Goal: Task Accomplishment & Management: Manage account settings

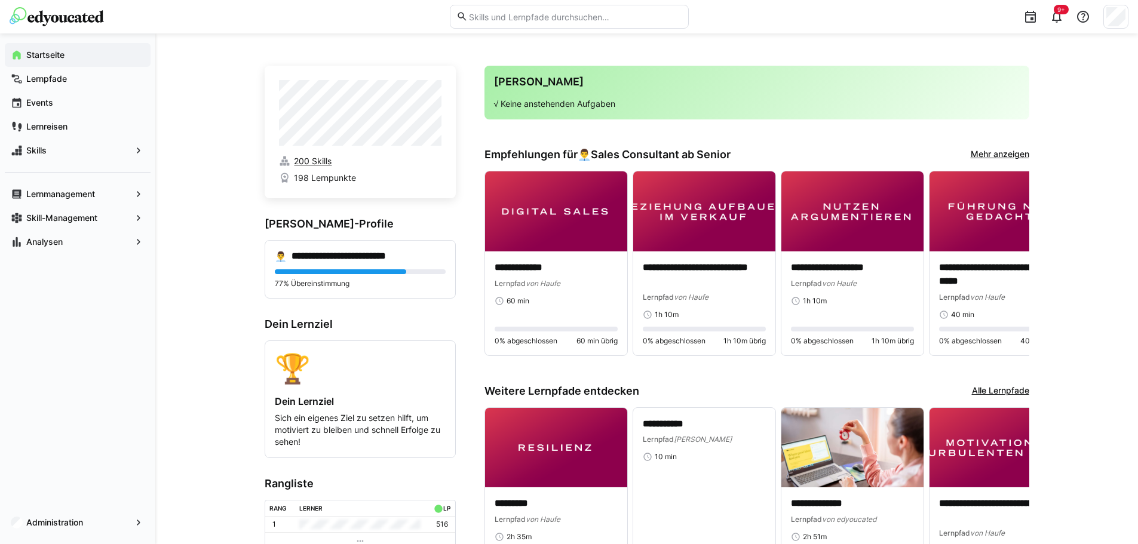
click at [302, 162] on span "200 Skills" at bounding box center [313, 161] width 38 height 12
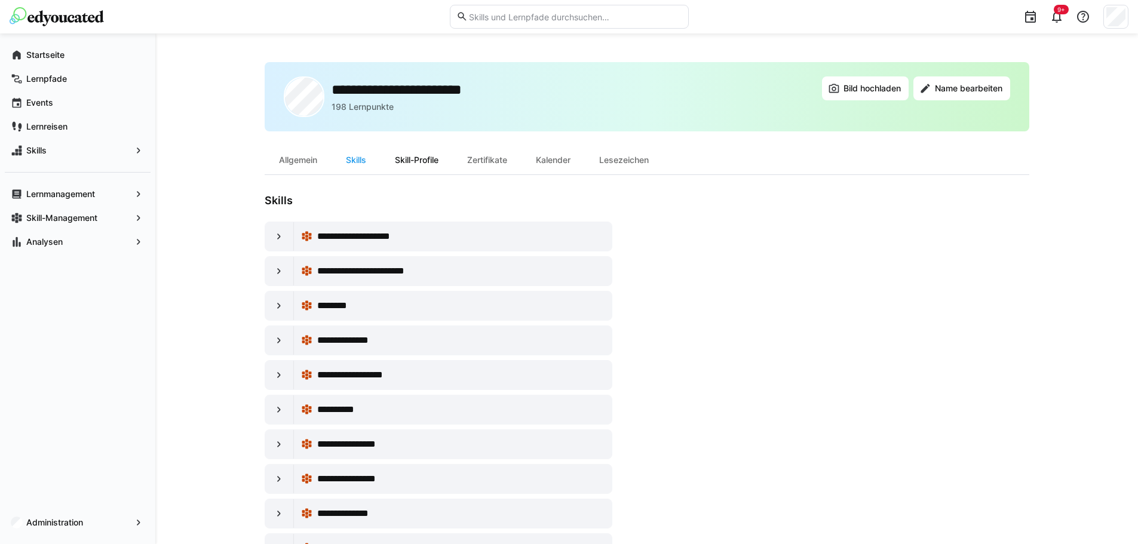
click at [416, 160] on div "Skill-Profile" at bounding box center [417, 160] width 72 height 29
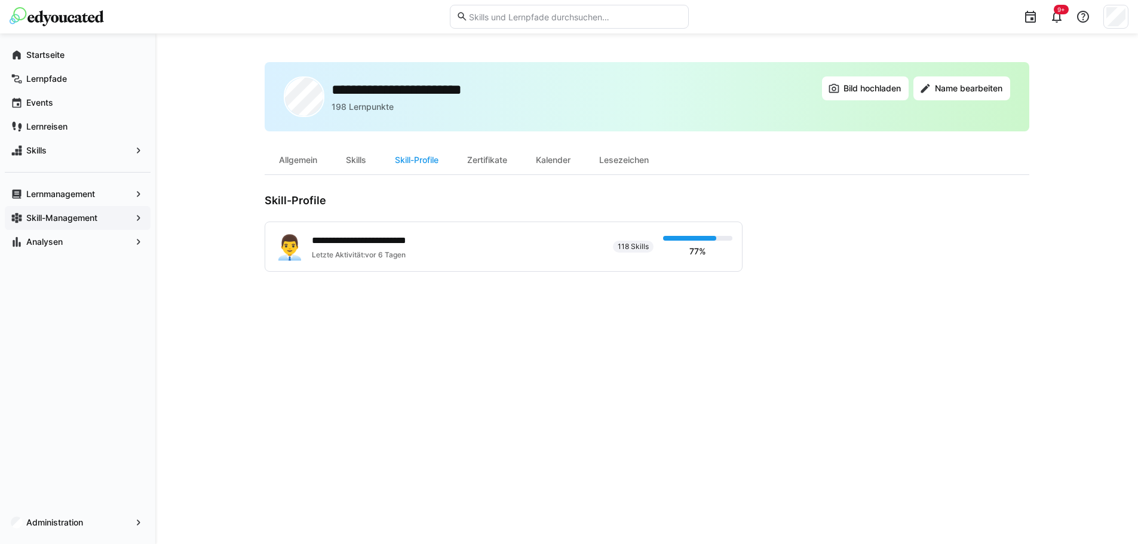
click at [0, 0] on app-navigation-label "Skill-Management" at bounding box center [0, 0] width 0 height 0
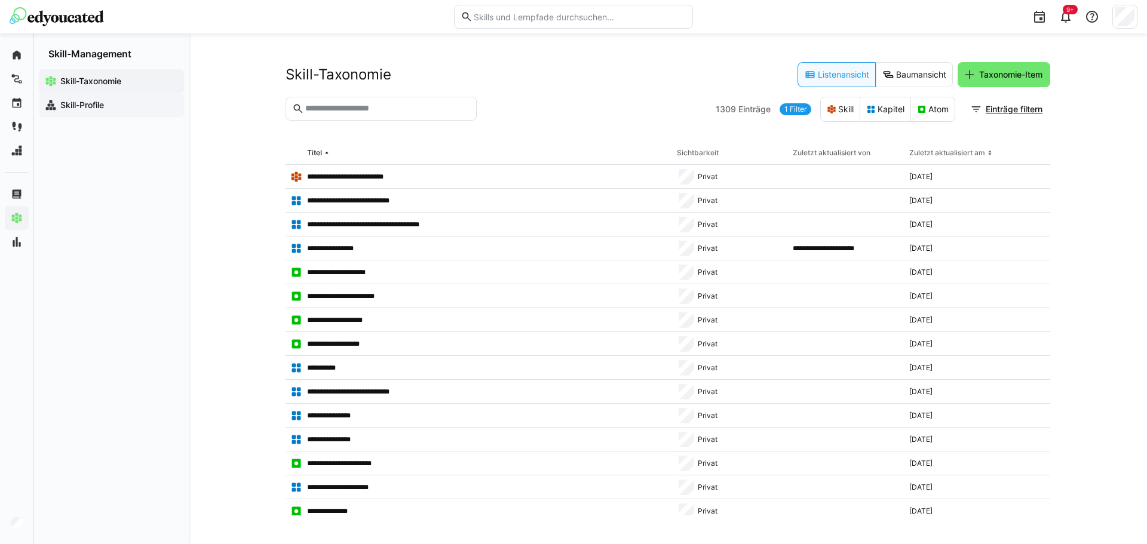
click at [0, 0] on app-navigation-label "Skill-Profile" at bounding box center [0, 0] width 0 height 0
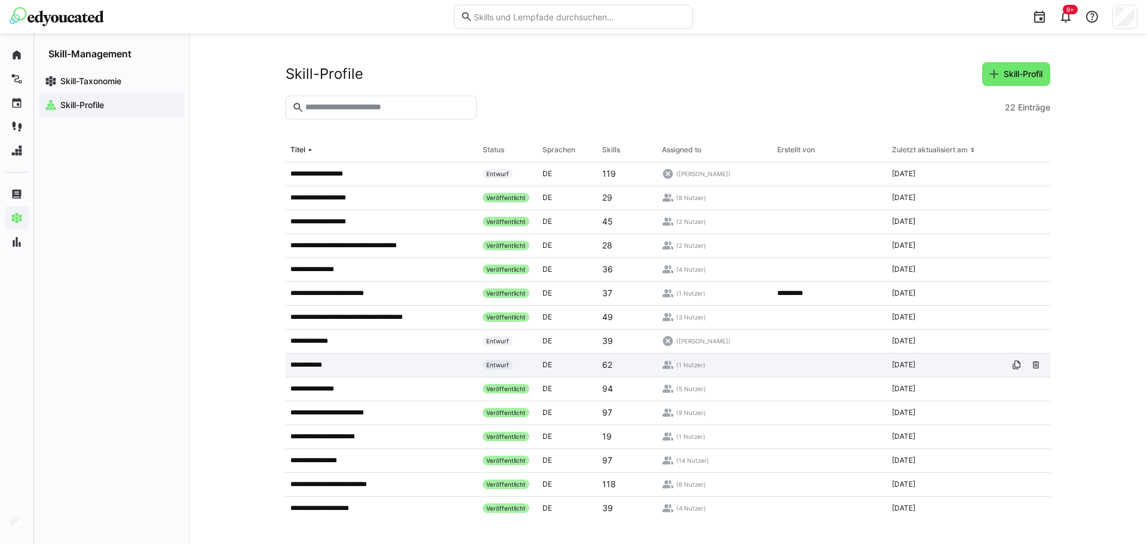
click at [492, 361] on span "Entwurf" at bounding box center [498, 365] width 30 height 10
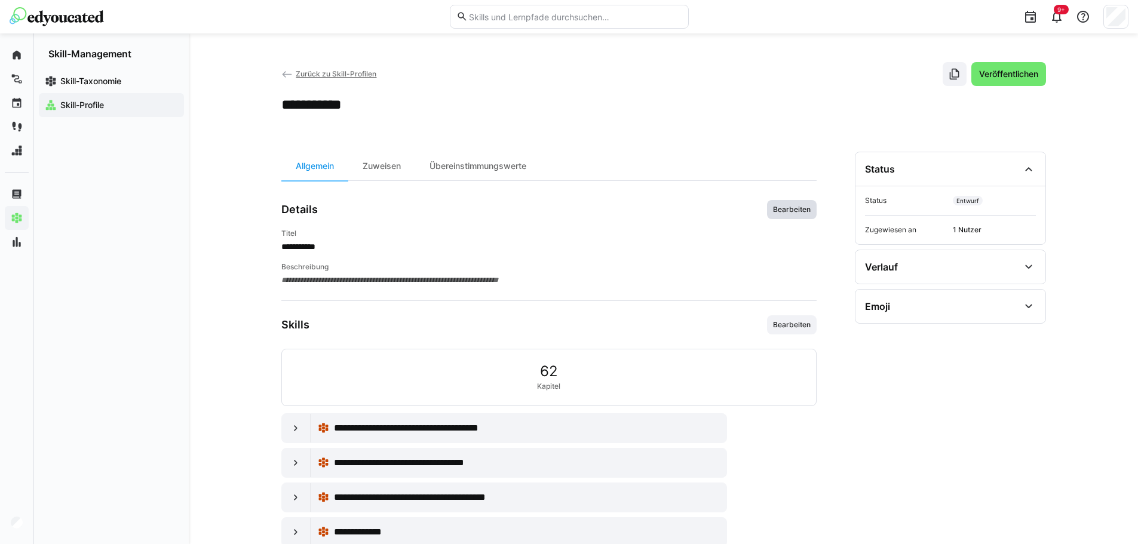
click at [801, 204] on span "Bearbeiten" at bounding box center [792, 209] width 50 height 19
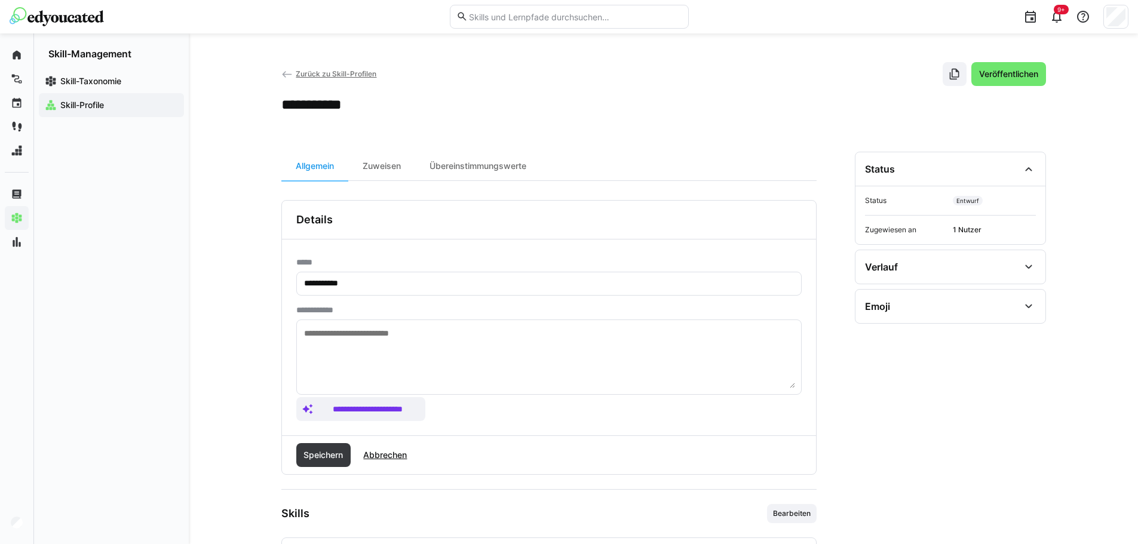
click at [302, 286] on eds-input "**********" at bounding box center [548, 284] width 505 height 24
click at [304, 286] on input "**********" at bounding box center [549, 283] width 492 height 11
click at [435, 287] on input "**********" at bounding box center [549, 283] width 492 height 11
type input "**********"
click at [389, 336] on textarea at bounding box center [549, 357] width 492 height 62
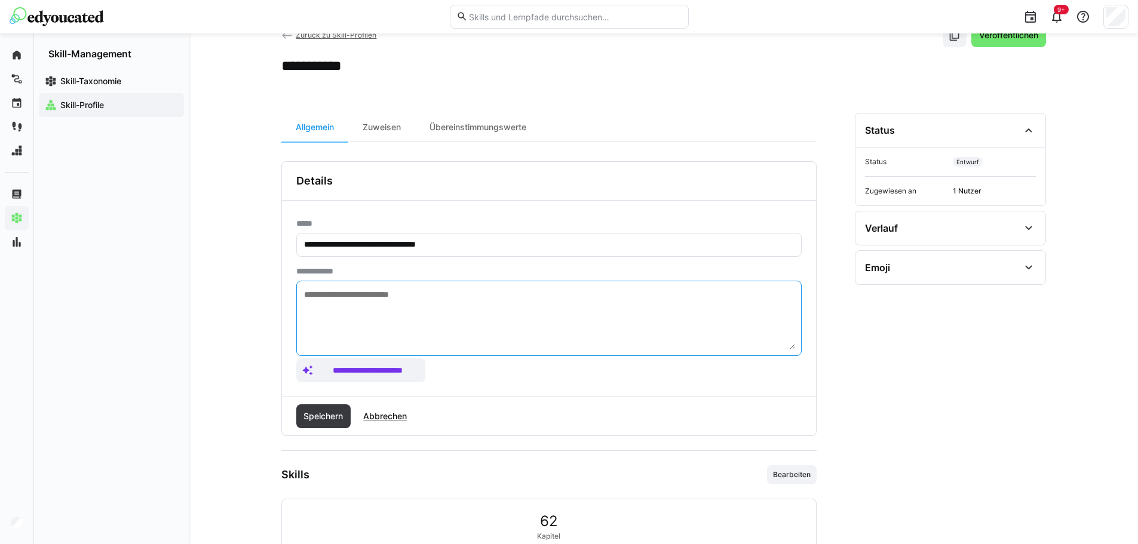
scroll to position [60, 0]
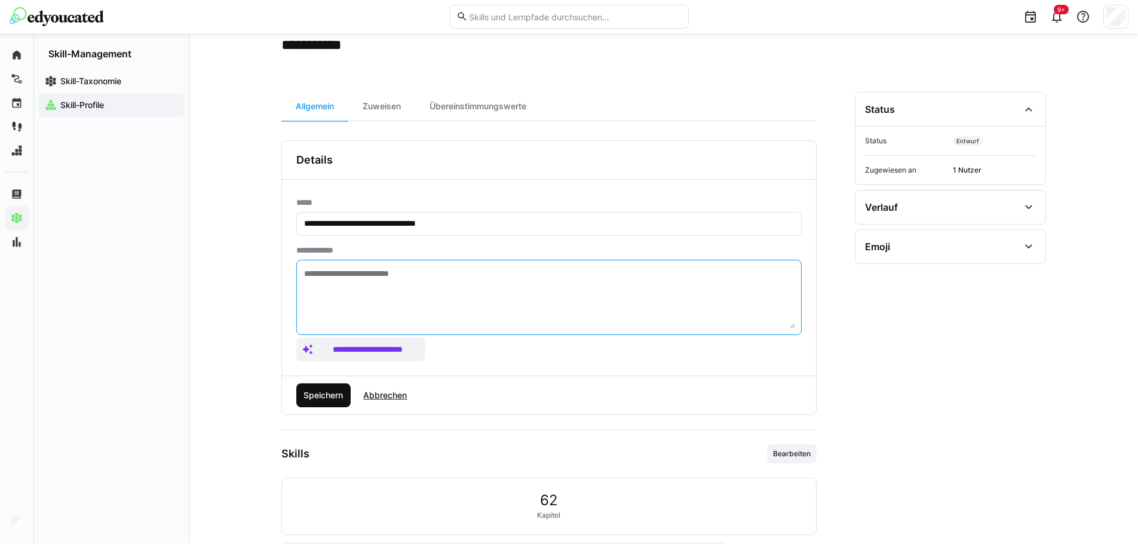
click at [321, 385] on span "Speichern" at bounding box center [323, 396] width 55 height 24
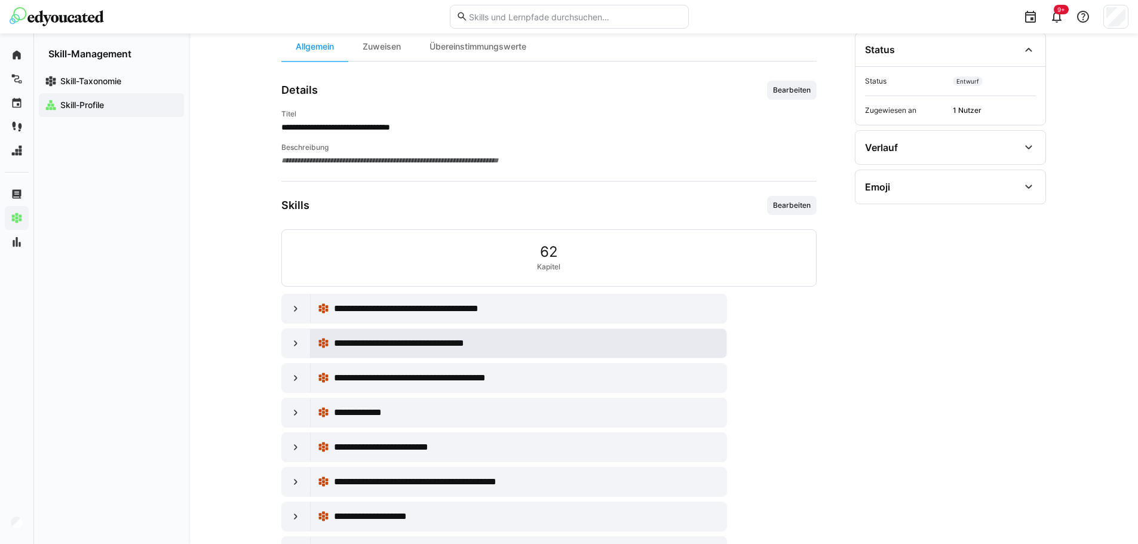
scroll to position [170, 0]
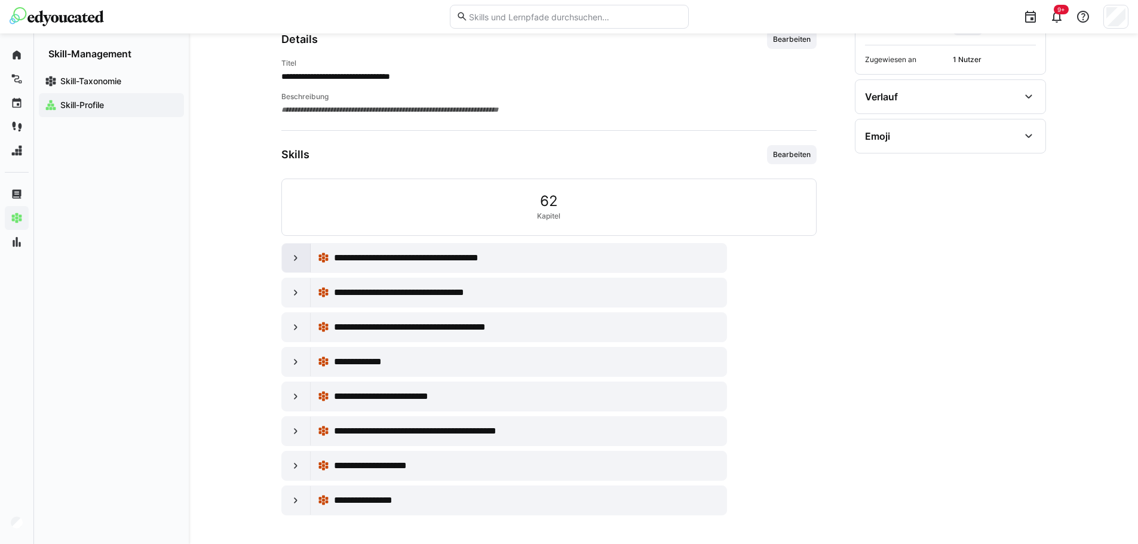
click at [301, 261] on eds-icon at bounding box center [296, 258] width 12 height 12
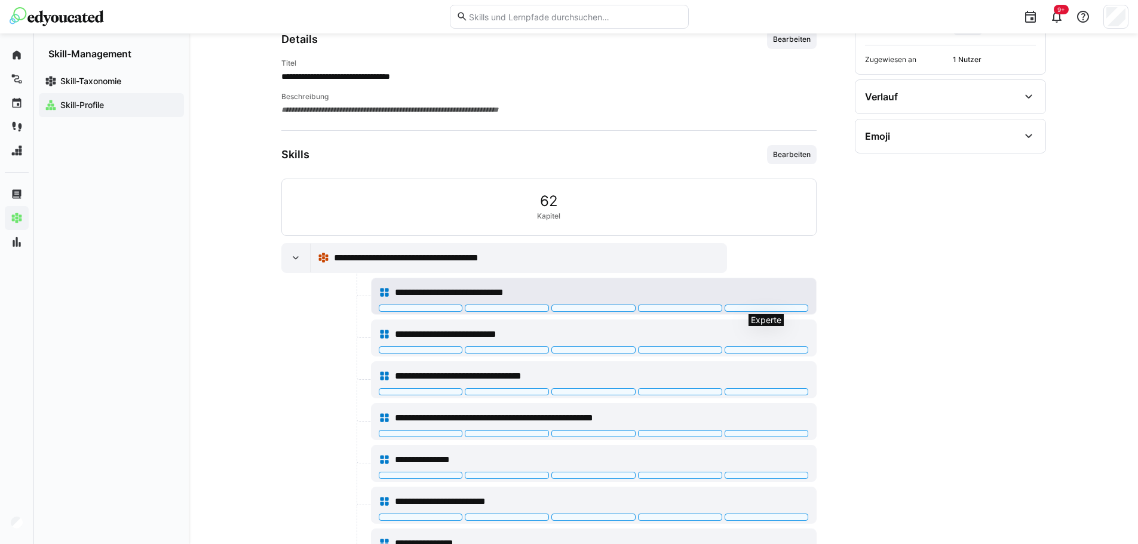
click at [749, 309] on div at bounding box center [767, 308] width 84 height 7
click at [758, 308] on div at bounding box center [767, 308] width 84 height 7
click at [697, 309] on div at bounding box center [680, 308] width 84 height 7
click at [616, 308] on div at bounding box center [593, 308] width 84 height 7
click at [296, 261] on eds-icon at bounding box center [296, 258] width 12 height 12
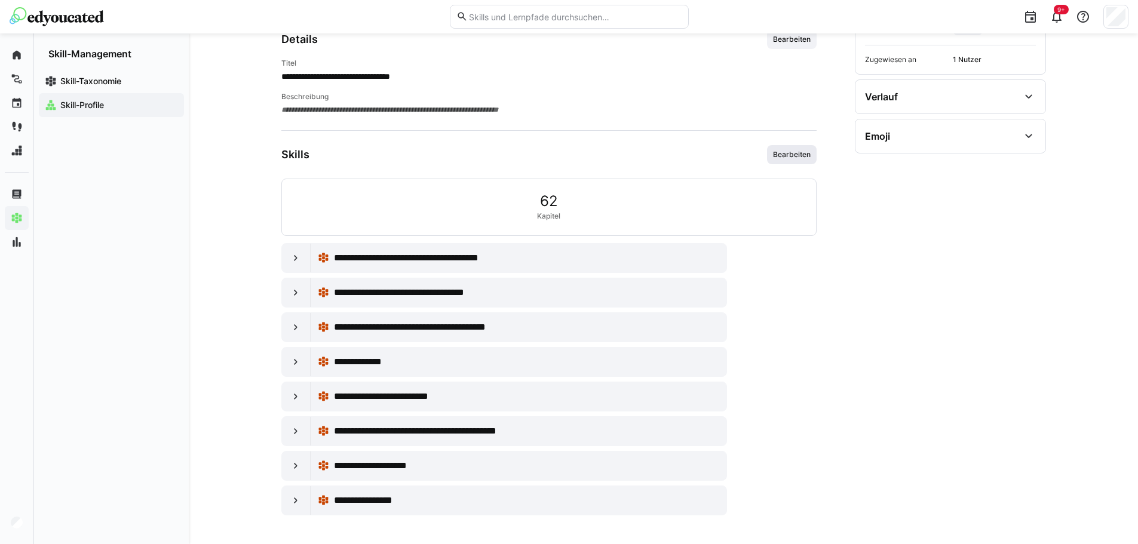
click at [800, 152] on span "Bearbeiten" at bounding box center [792, 155] width 40 height 10
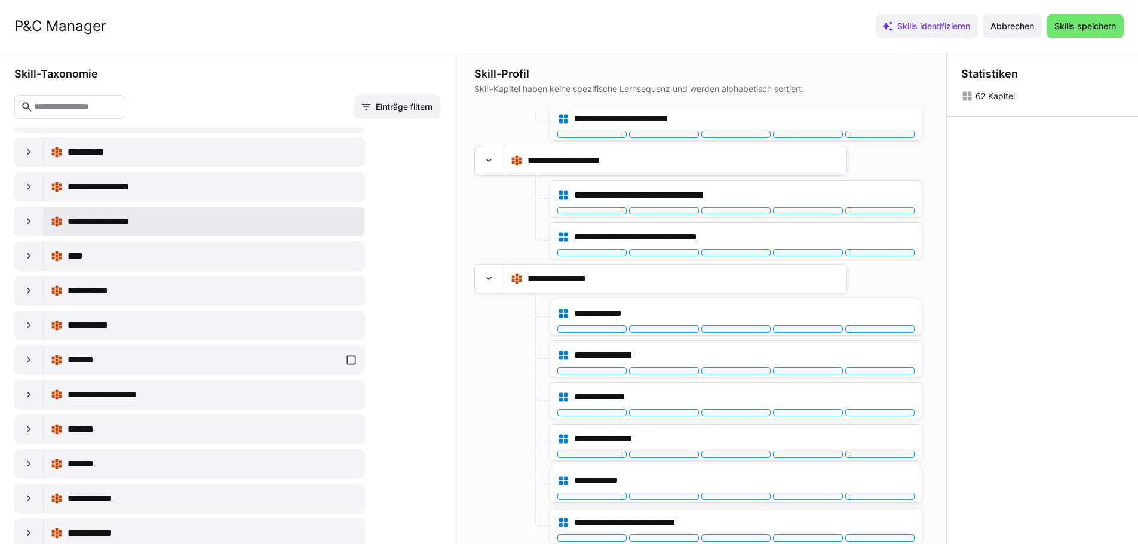
scroll to position [358, 0]
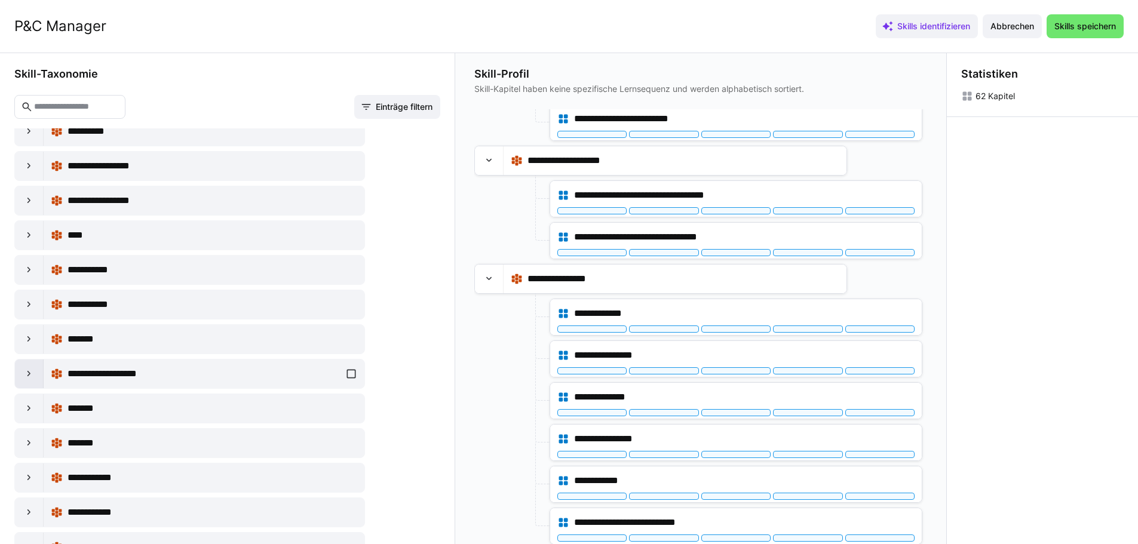
click at [33, 374] on eds-icon at bounding box center [29, 374] width 12 height 12
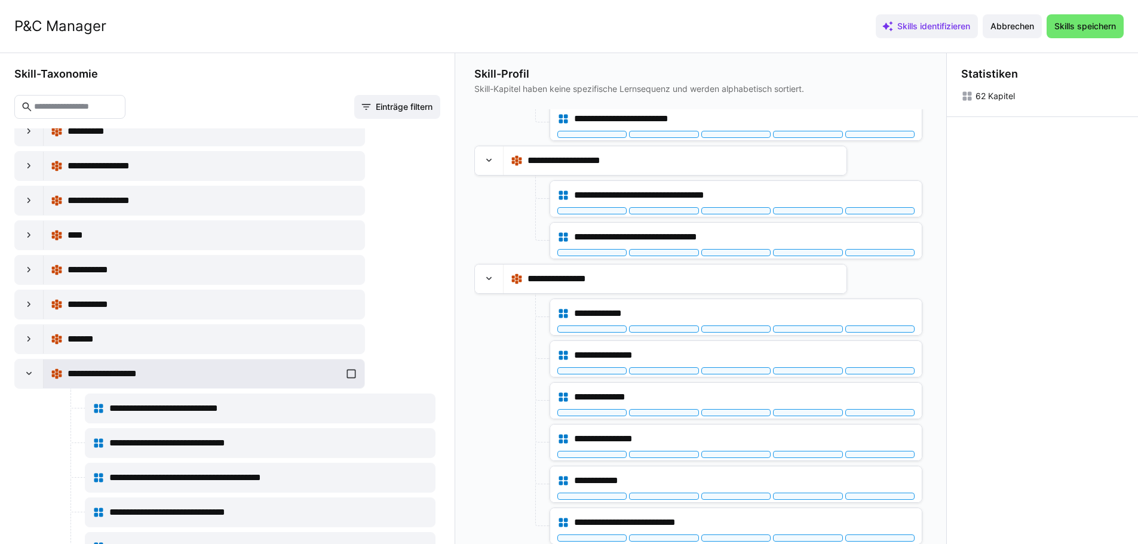
click at [82, 370] on span "**********" at bounding box center [116, 374] width 96 height 14
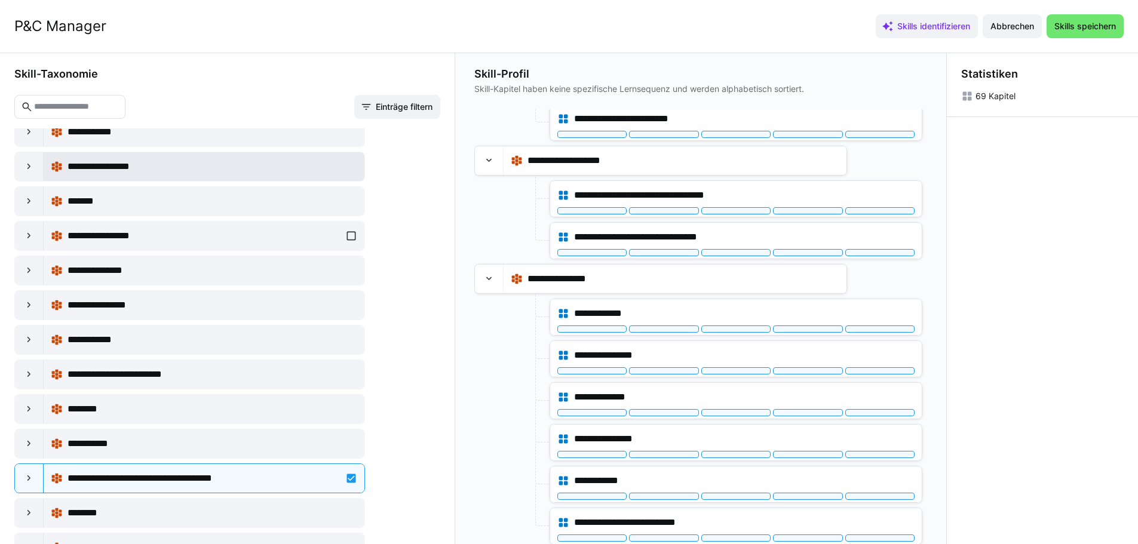
scroll to position [1016, 0]
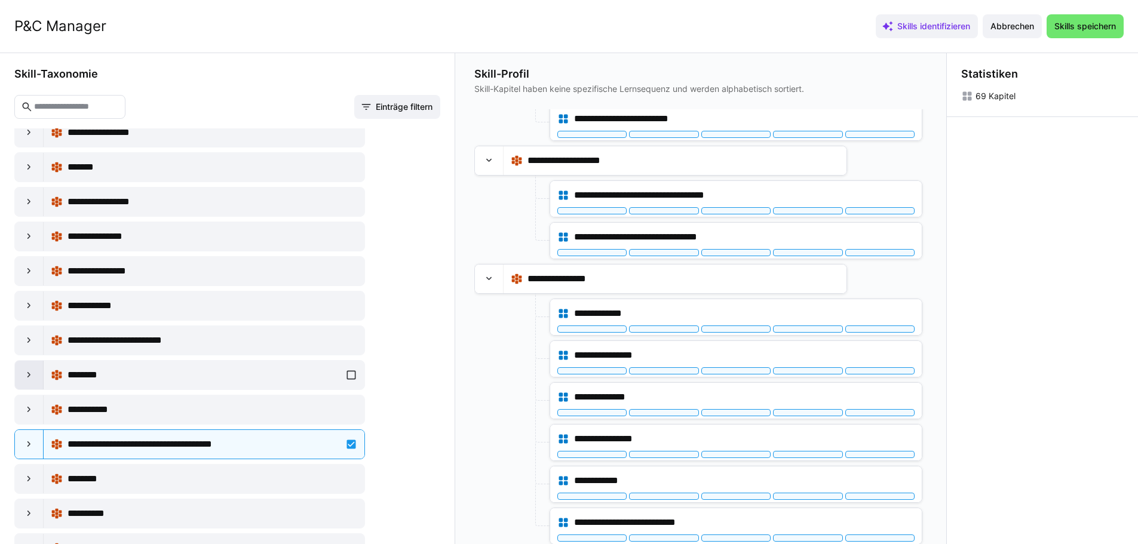
click at [36, 371] on div at bounding box center [29, 375] width 29 height 29
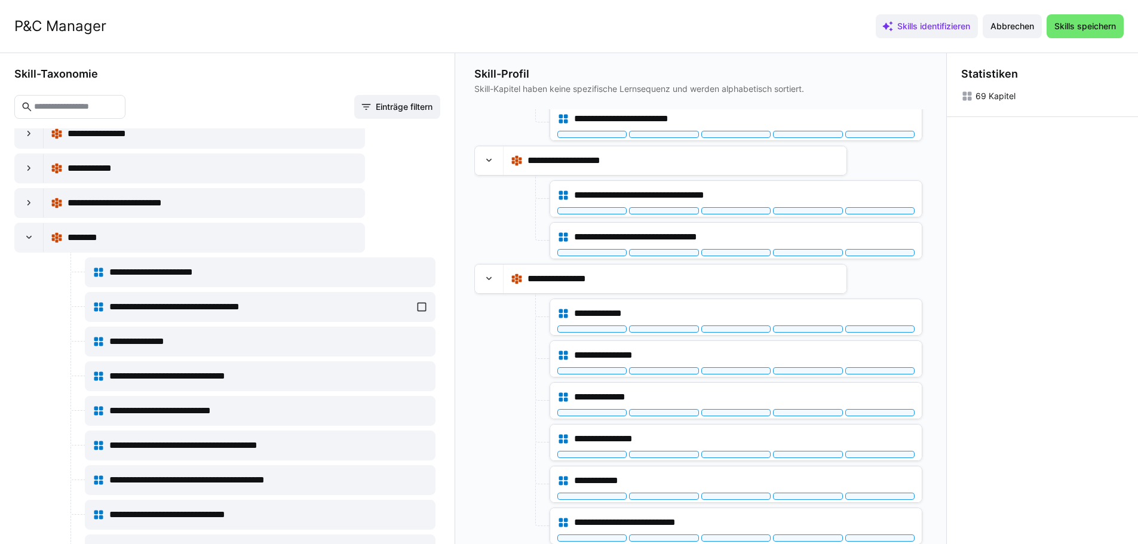
scroll to position [1195, 0]
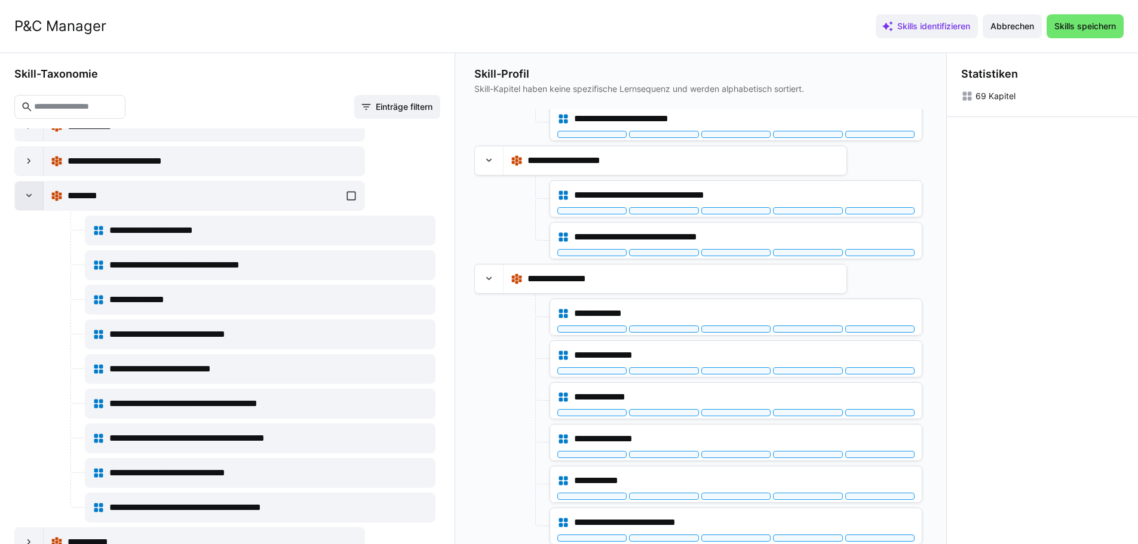
click at [29, 197] on eds-icon at bounding box center [29, 196] width 12 height 12
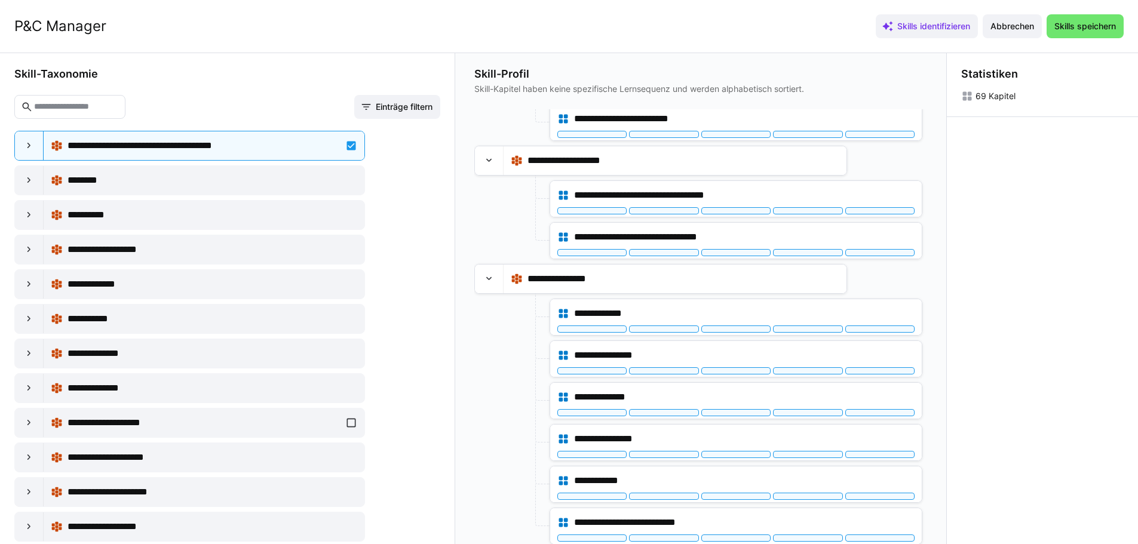
scroll to position [1374, 0]
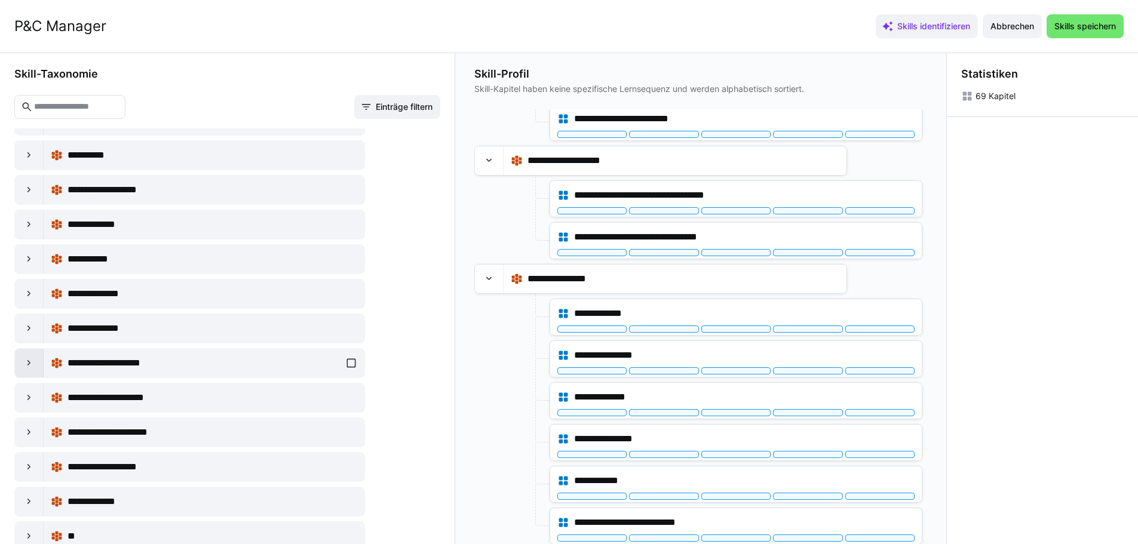
click at [29, 360] on eds-icon at bounding box center [29, 363] width 12 height 12
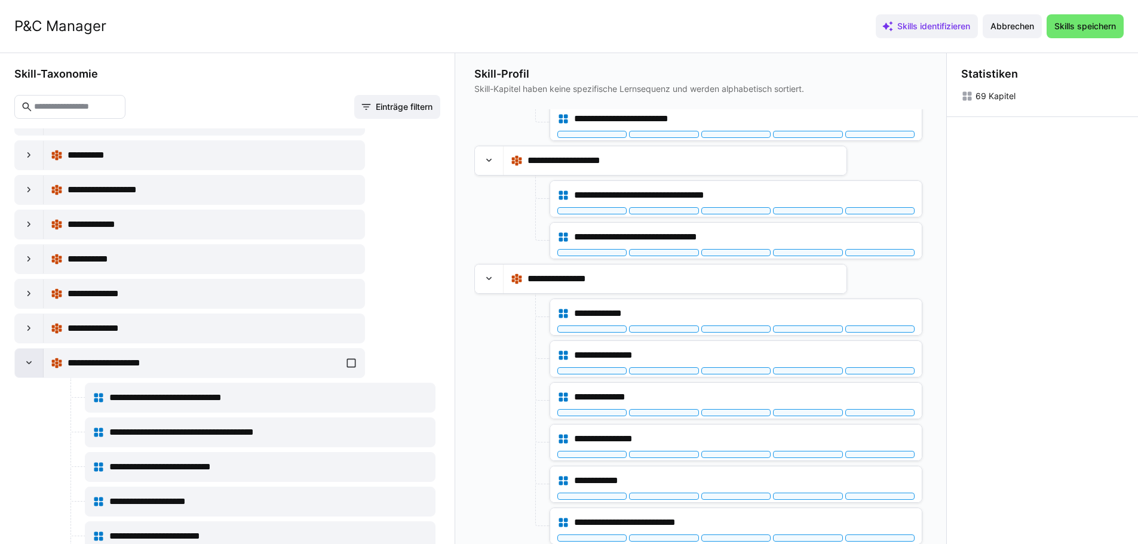
click at [29, 360] on eds-icon at bounding box center [29, 363] width 12 height 12
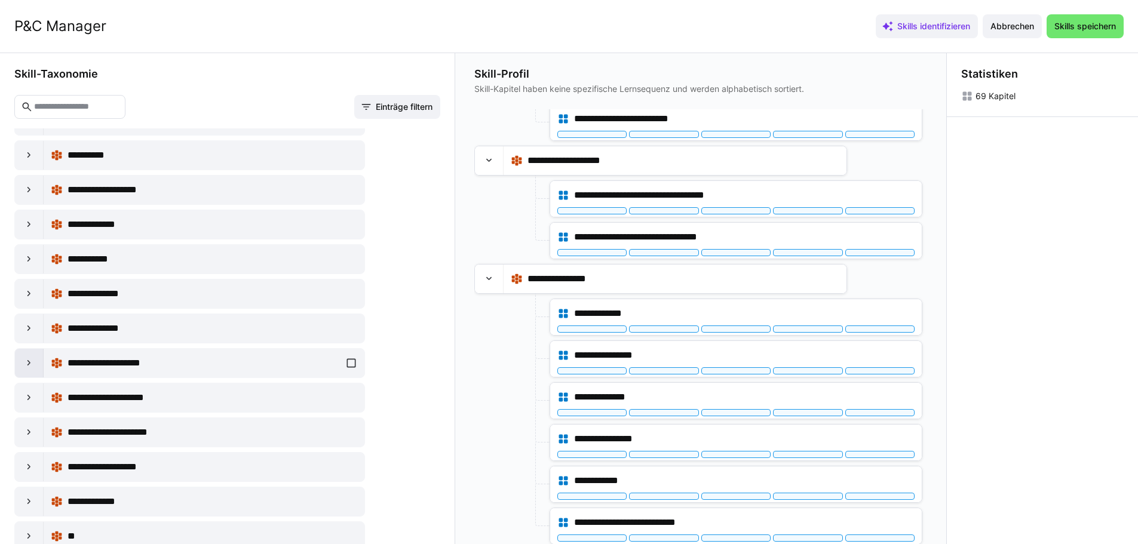
click at [32, 363] on eds-icon at bounding box center [29, 363] width 12 height 12
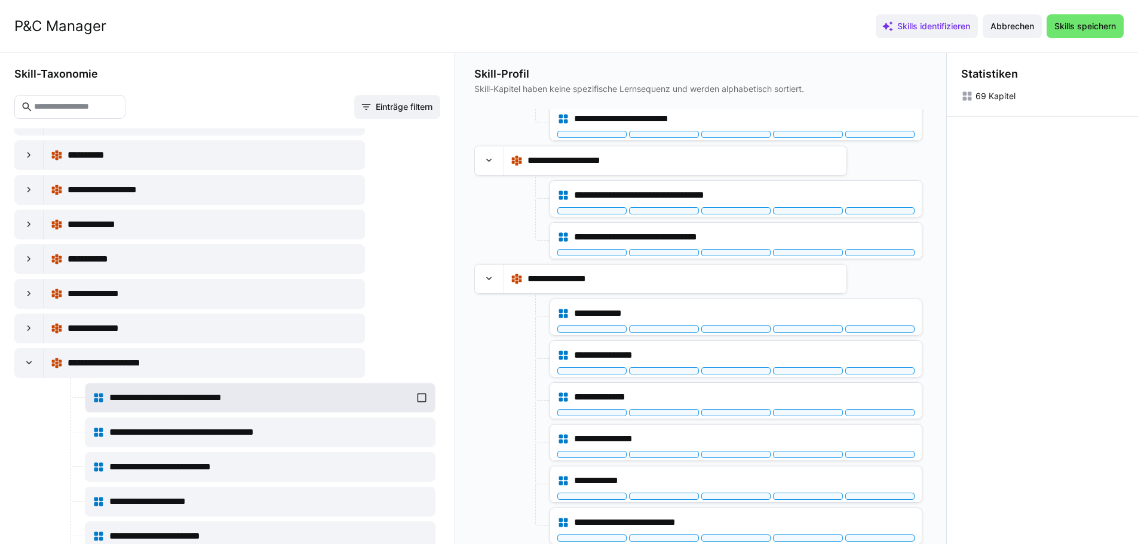
click at [419, 397] on div "**********" at bounding box center [260, 398] width 335 height 24
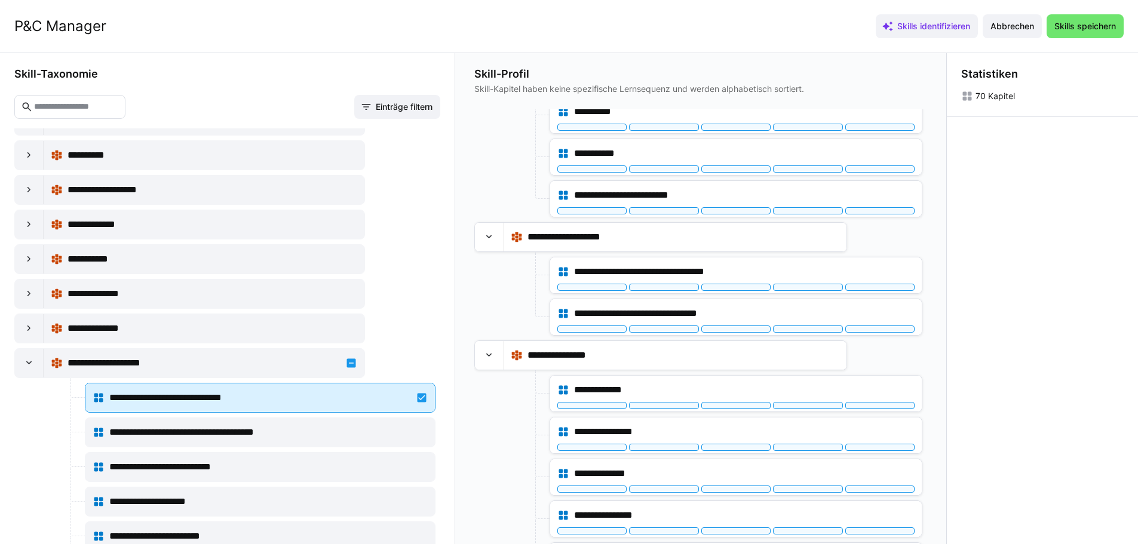
scroll to position [2834, 0]
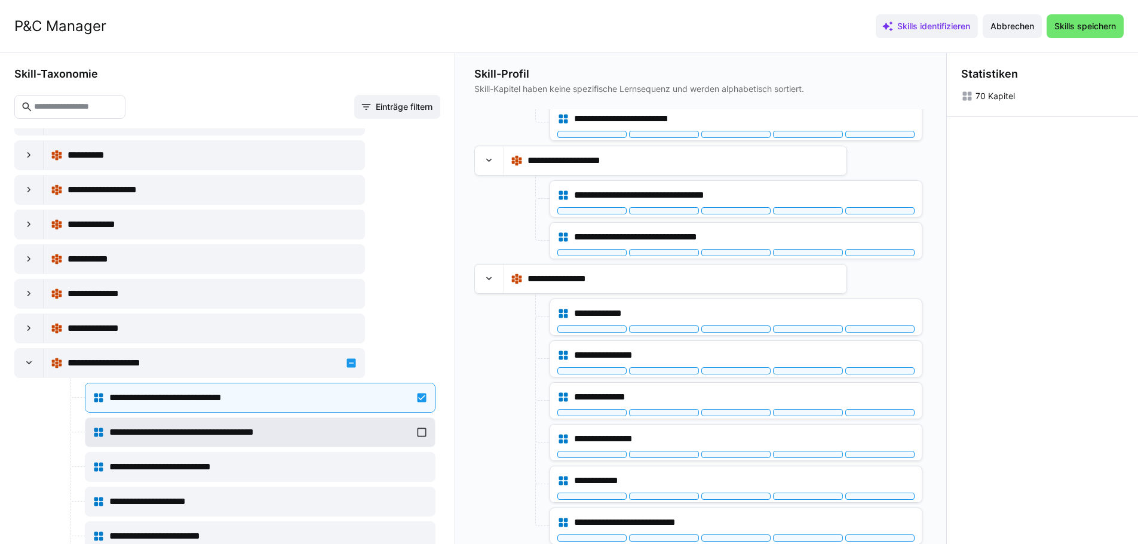
click at [419, 431] on div "**********" at bounding box center [260, 433] width 335 height 24
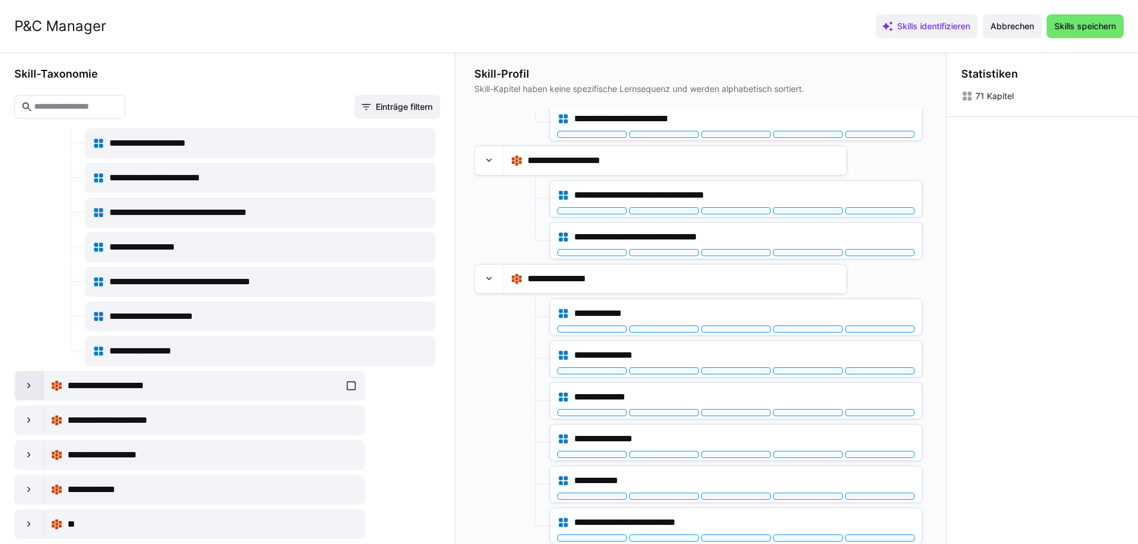
scroll to position [1792, 0]
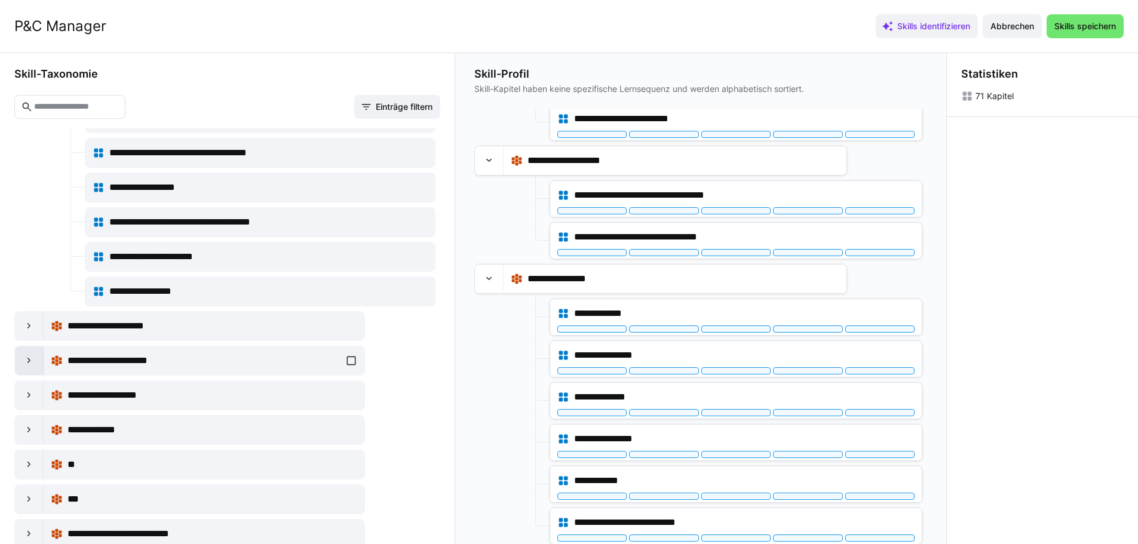
click at [29, 366] on eds-icon at bounding box center [29, 361] width 12 height 12
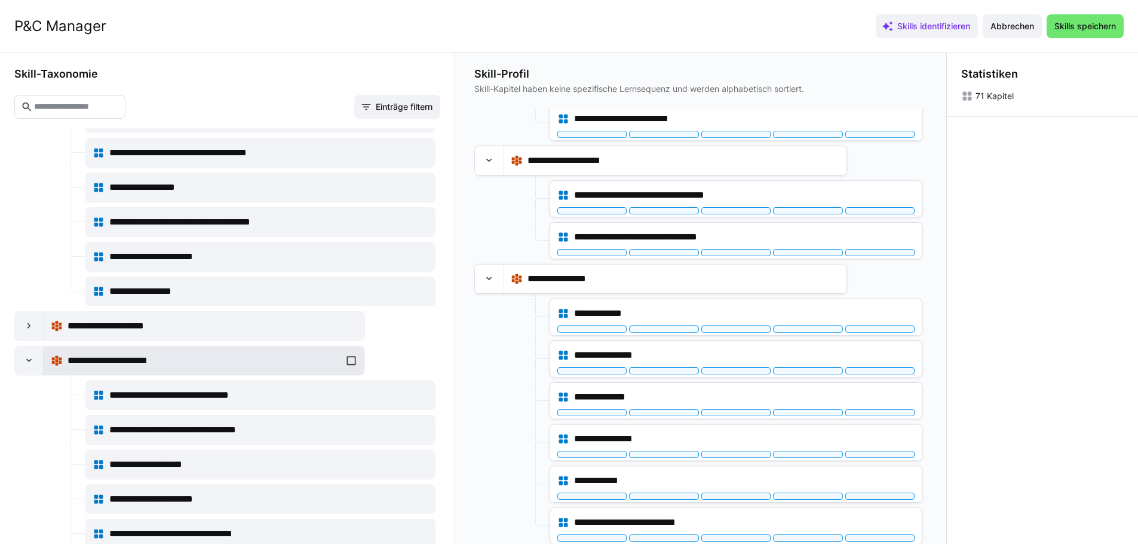
click at [344, 360] on div "**********" at bounding box center [204, 361] width 307 height 24
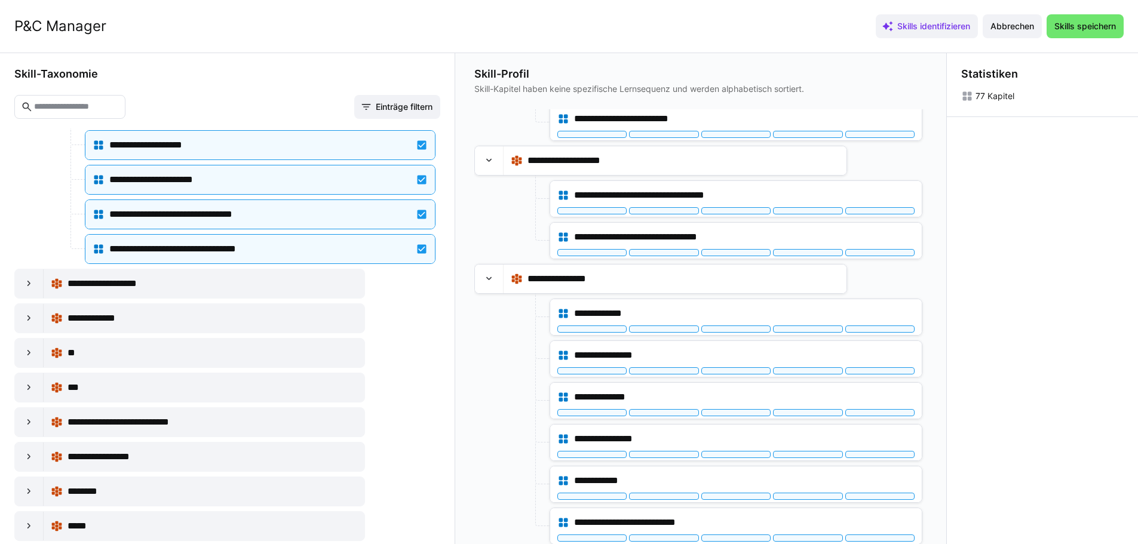
scroll to position [2151, 0]
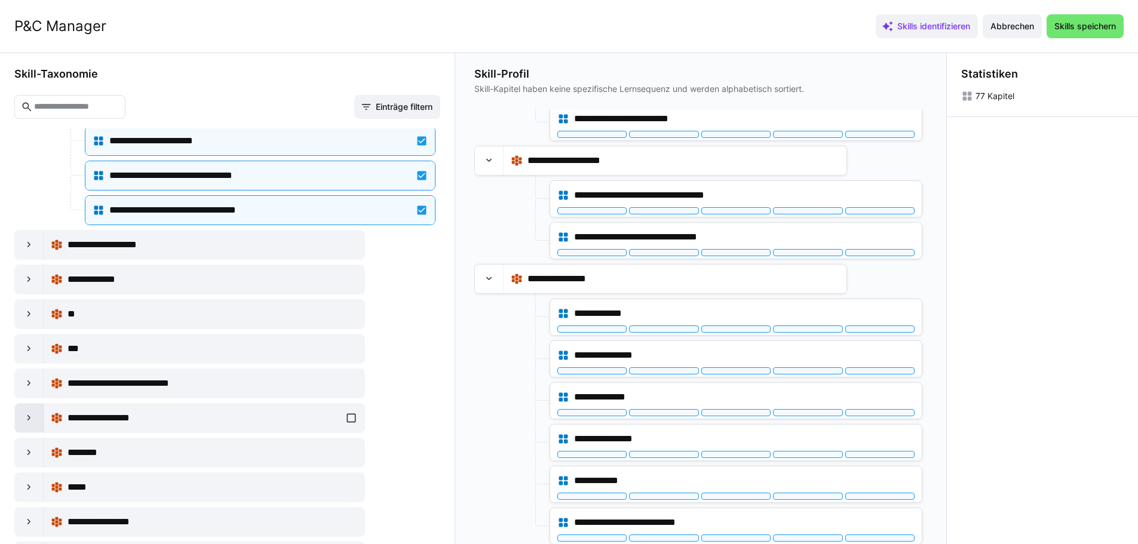
click at [37, 420] on div at bounding box center [29, 418] width 29 height 29
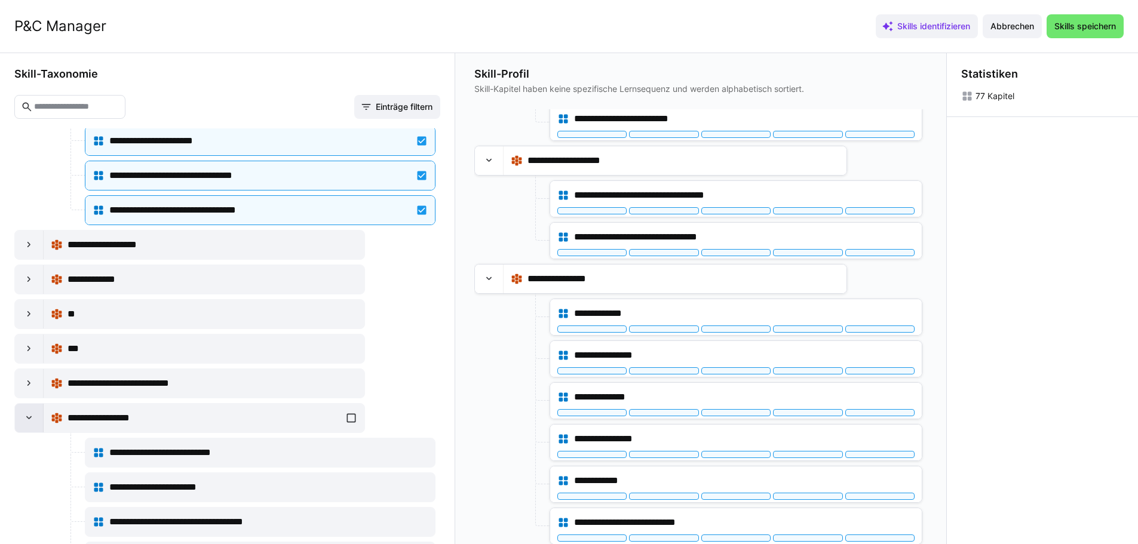
click at [37, 420] on div at bounding box center [29, 418] width 29 height 29
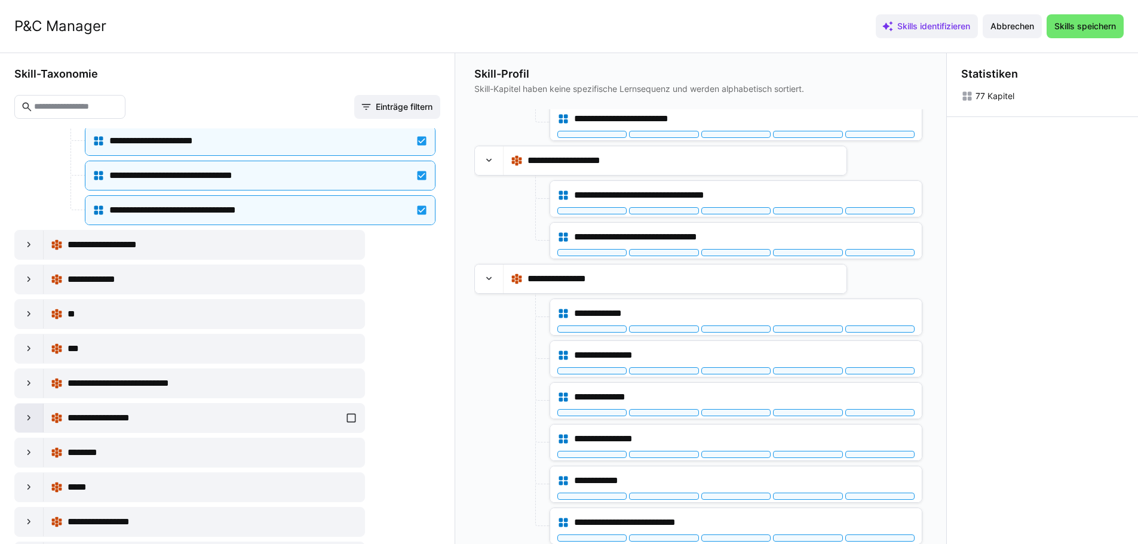
click at [29, 420] on eds-icon at bounding box center [29, 418] width 12 height 12
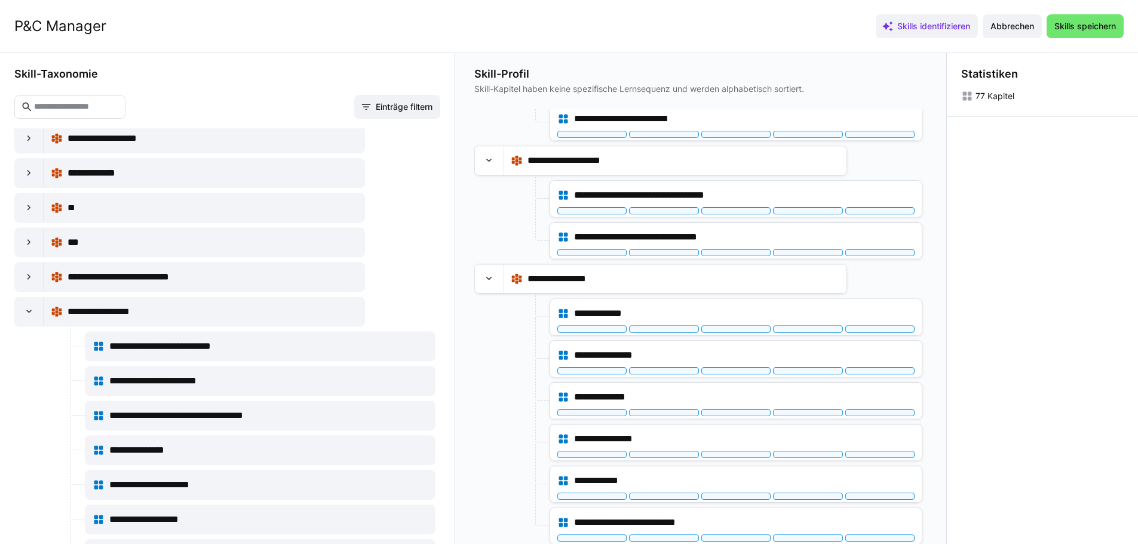
scroll to position [2270, 0]
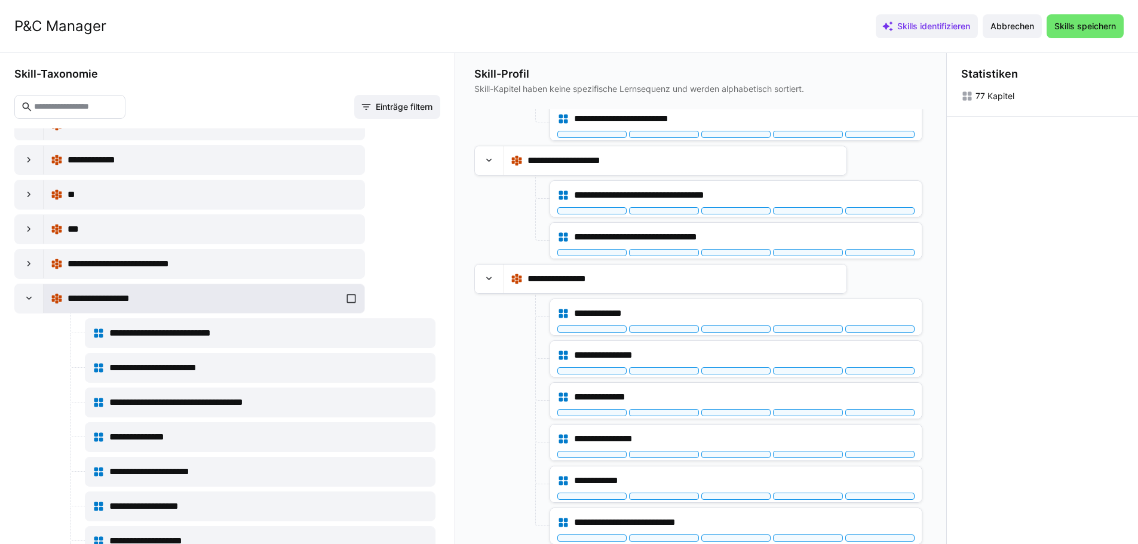
click at [347, 298] on div "**********" at bounding box center [204, 299] width 307 height 24
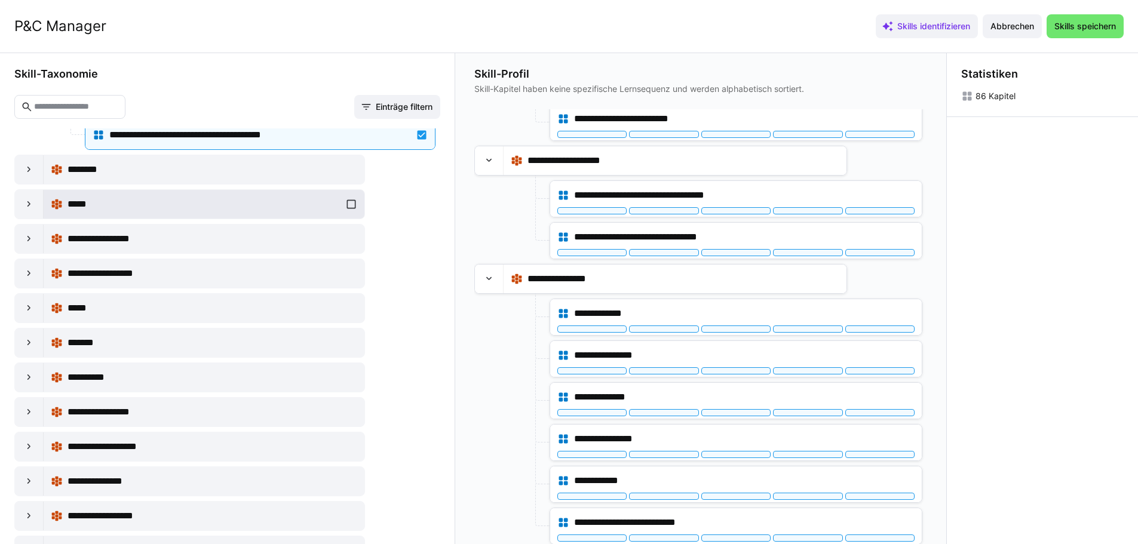
scroll to position [2748, 0]
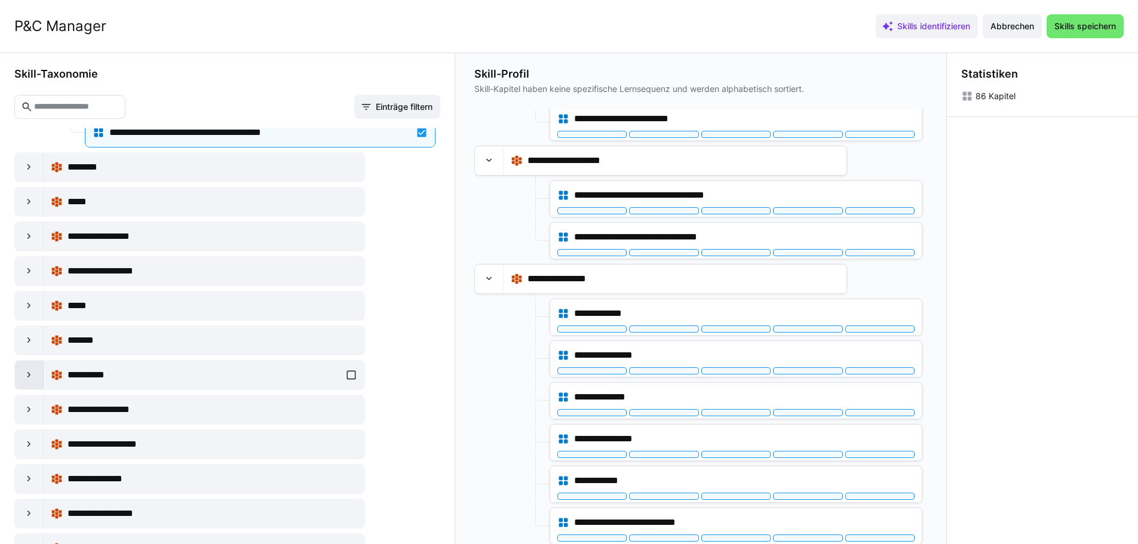
click at [29, 373] on eds-icon at bounding box center [29, 375] width 12 height 12
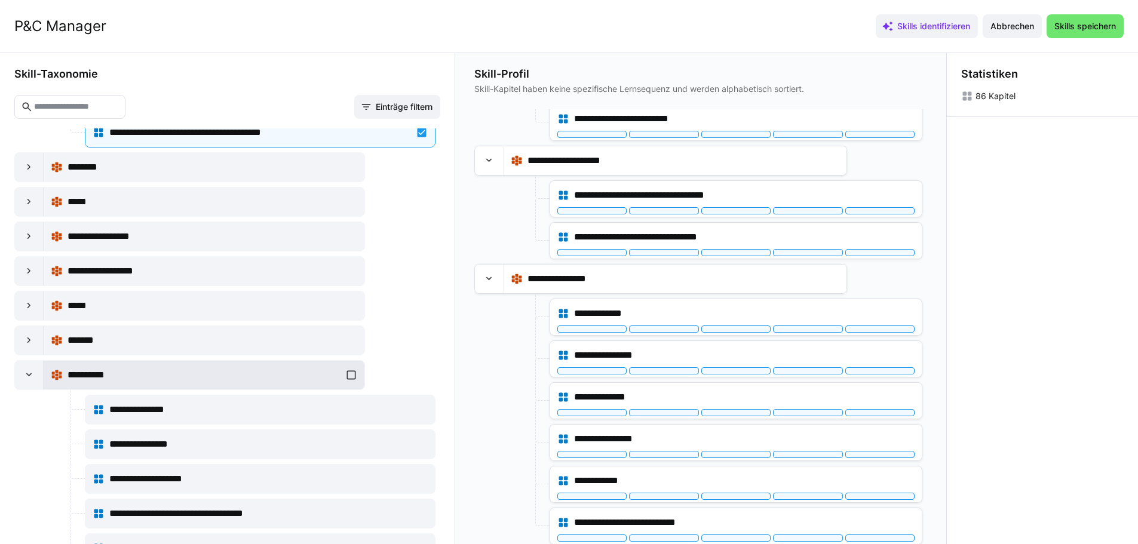
click at [352, 372] on div "**********" at bounding box center [204, 375] width 321 height 29
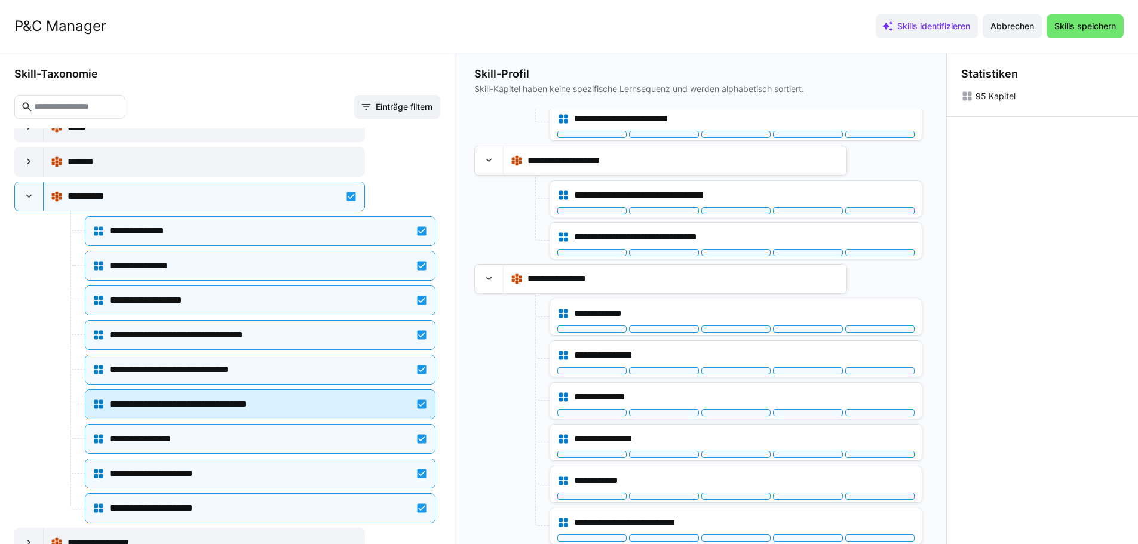
scroll to position [2928, 0]
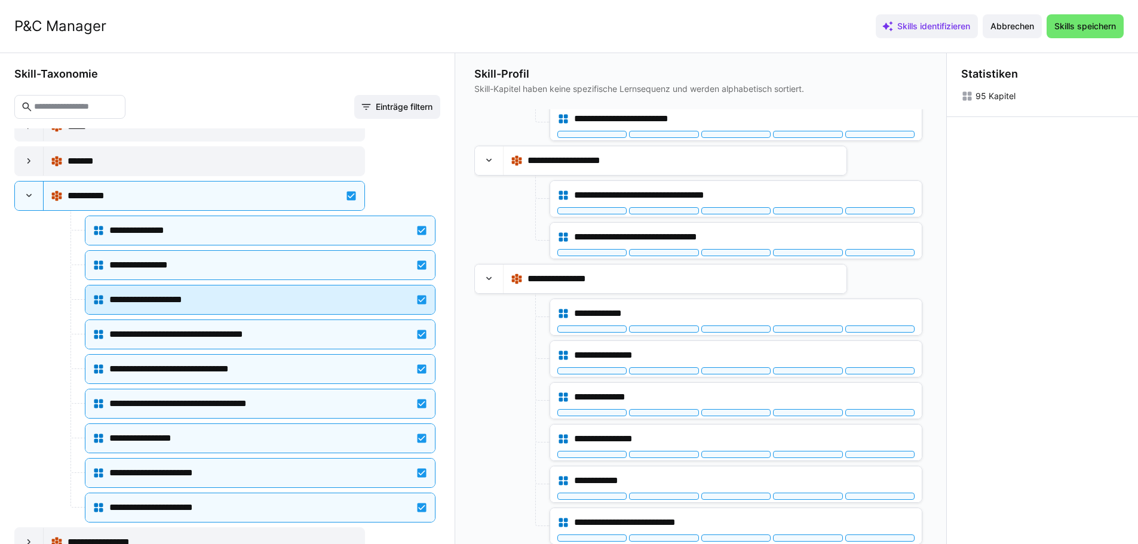
click at [419, 295] on div "**********" at bounding box center [260, 300] width 335 height 24
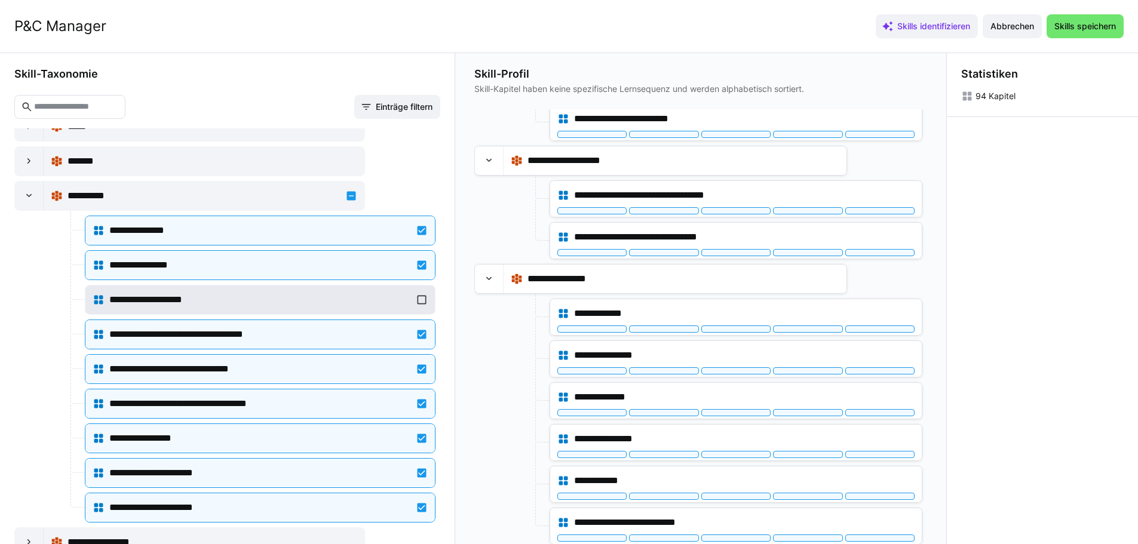
scroll to position [3942, 0]
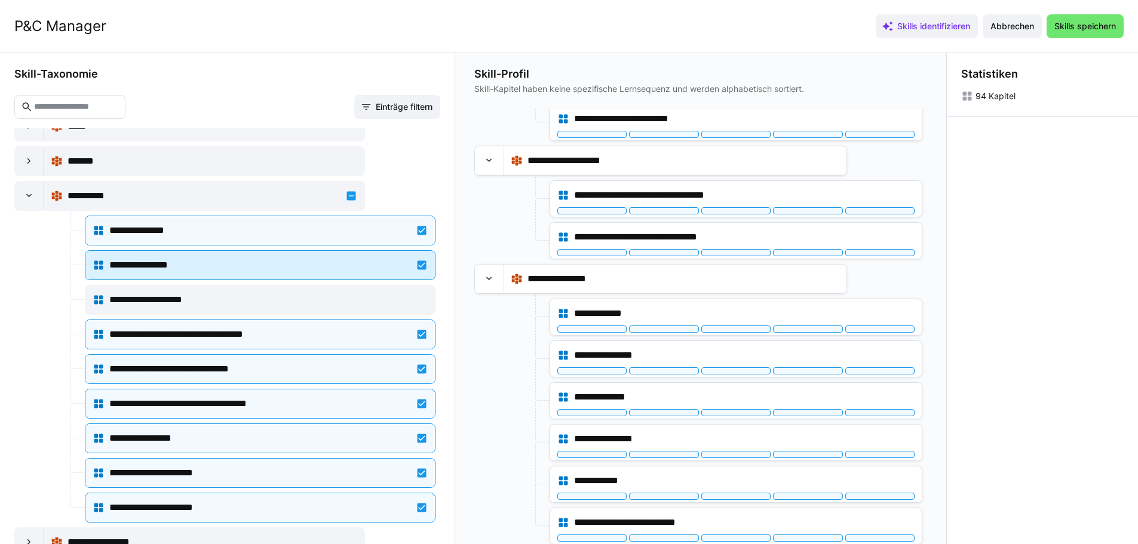
click at [417, 267] on div "**********" at bounding box center [260, 265] width 335 height 24
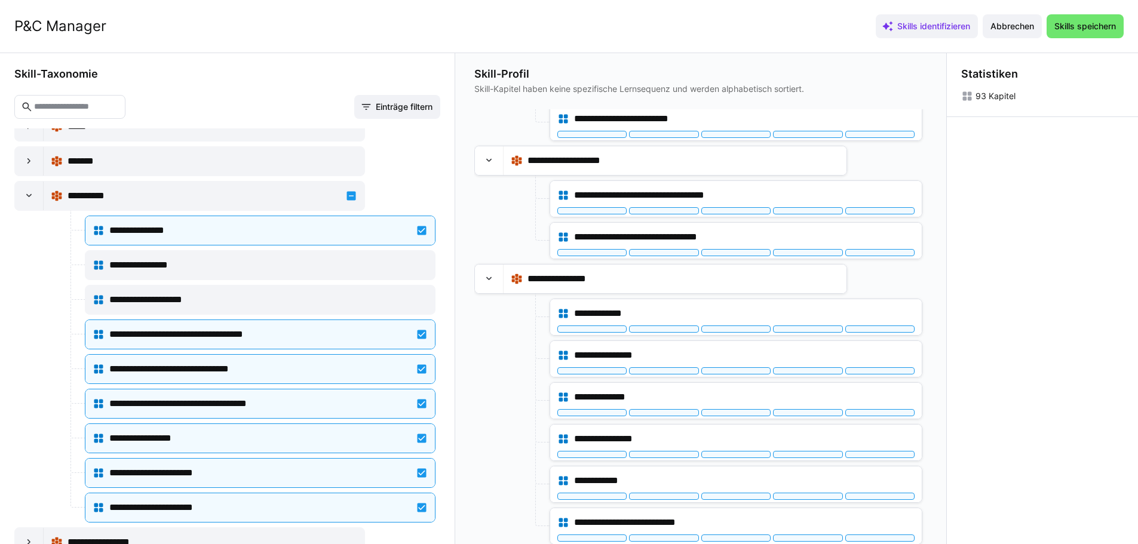
scroll to position [3900, 0]
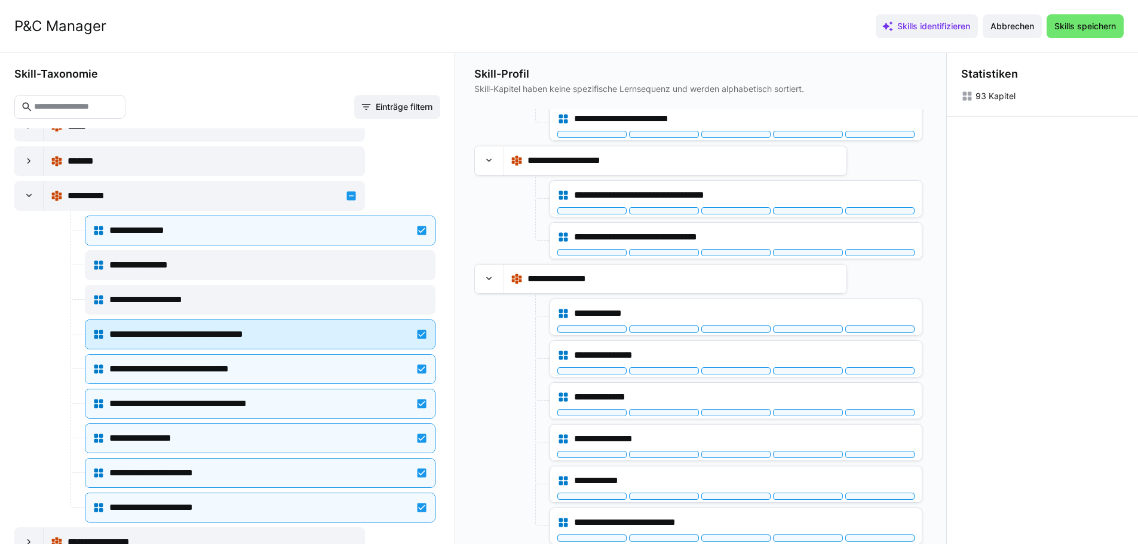
click at [412, 330] on div "**********" at bounding box center [260, 335] width 335 height 24
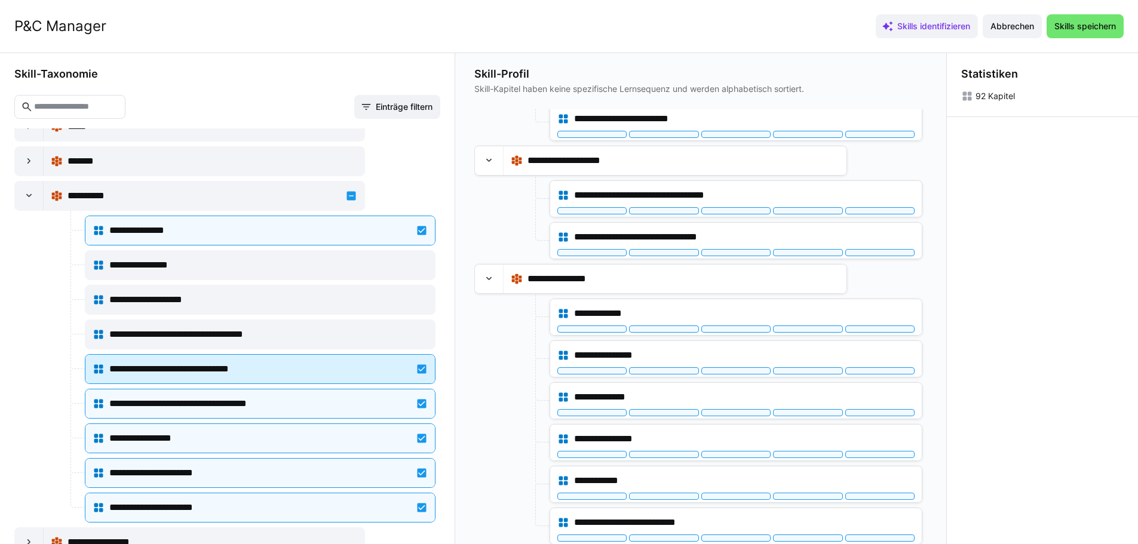
click at [416, 366] on div "**********" at bounding box center [260, 369] width 335 height 24
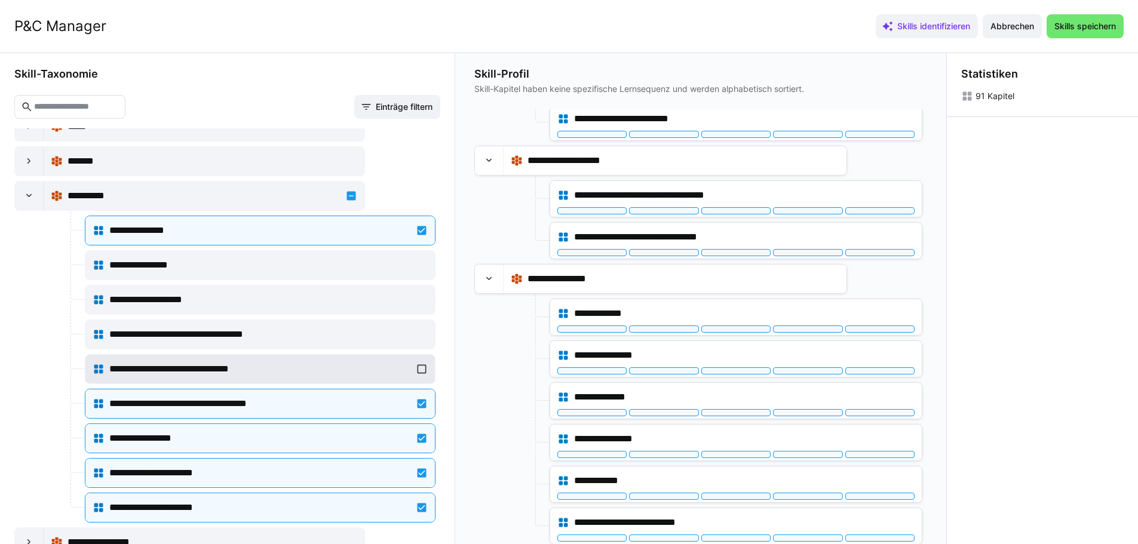
scroll to position [3816, 0]
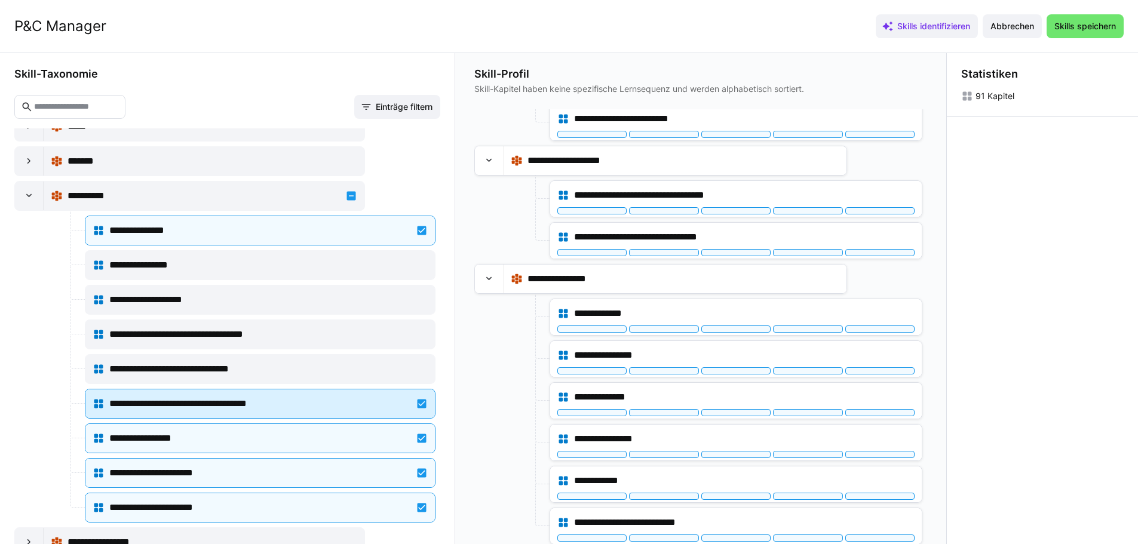
click at [419, 398] on div "**********" at bounding box center [260, 404] width 335 height 24
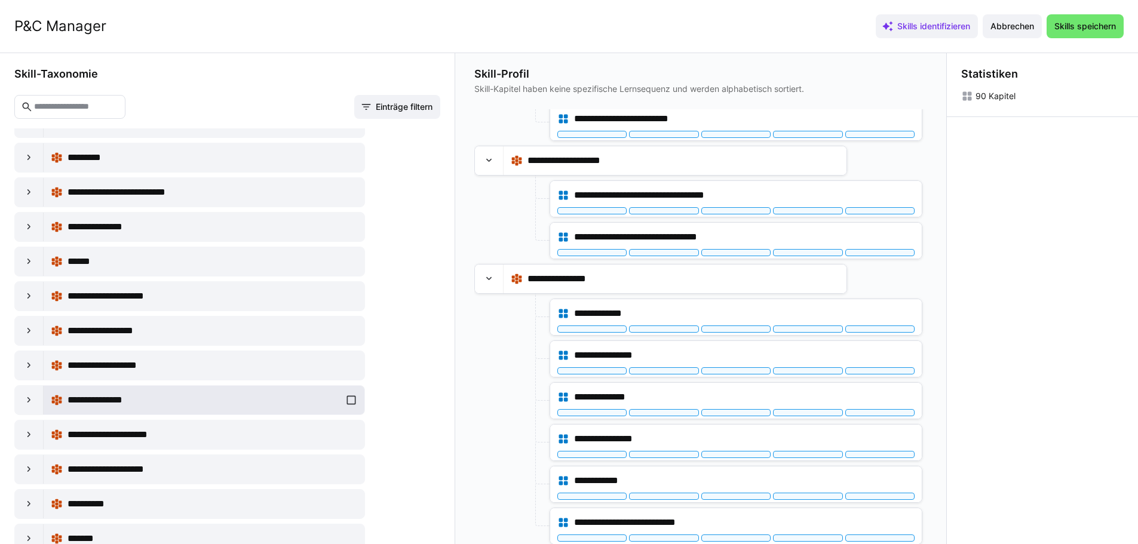
scroll to position [4302, 0]
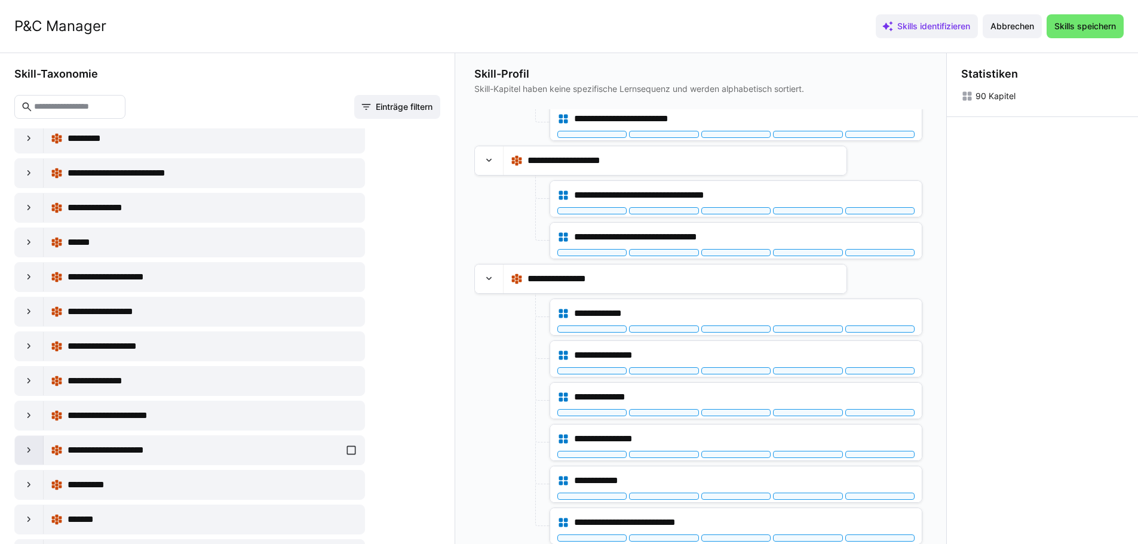
click at [29, 453] on eds-icon at bounding box center [29, 451] width 12 height 12
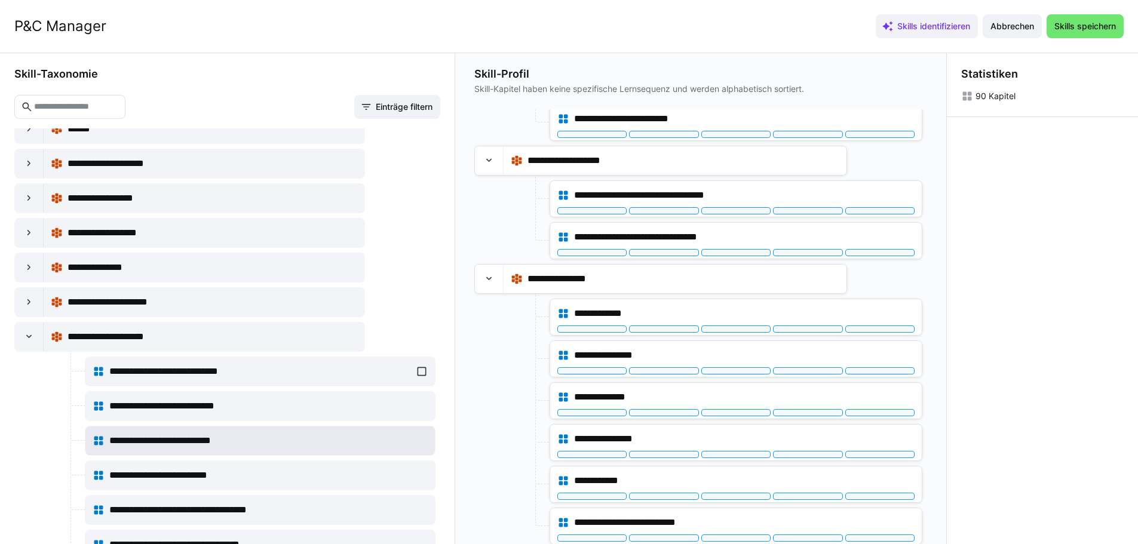
scroll to position [4421, 0]
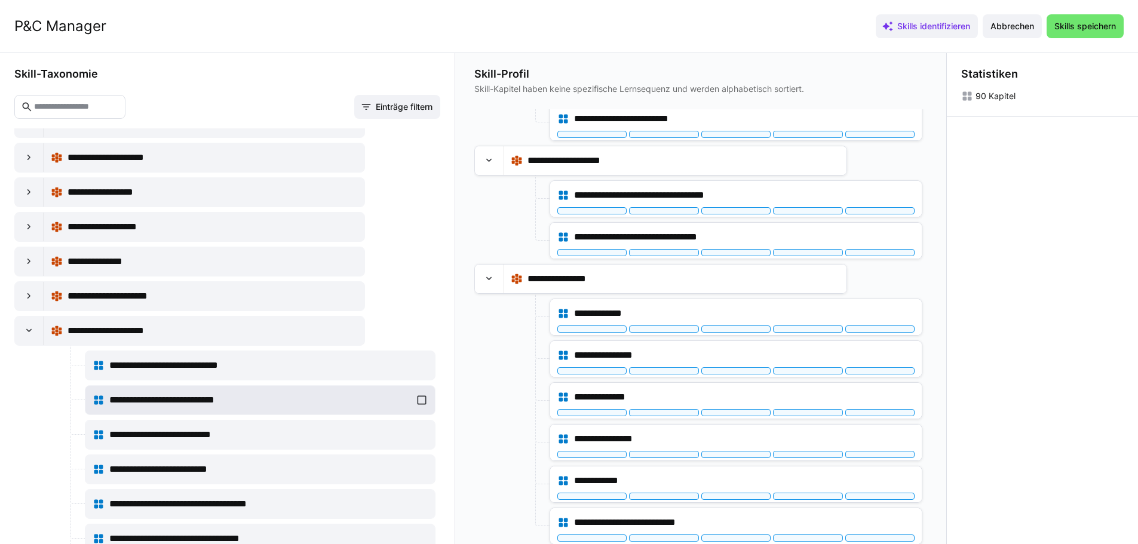
click at [419, 399] on div "**********" at bounding box center [260, 400] width 335 height 24
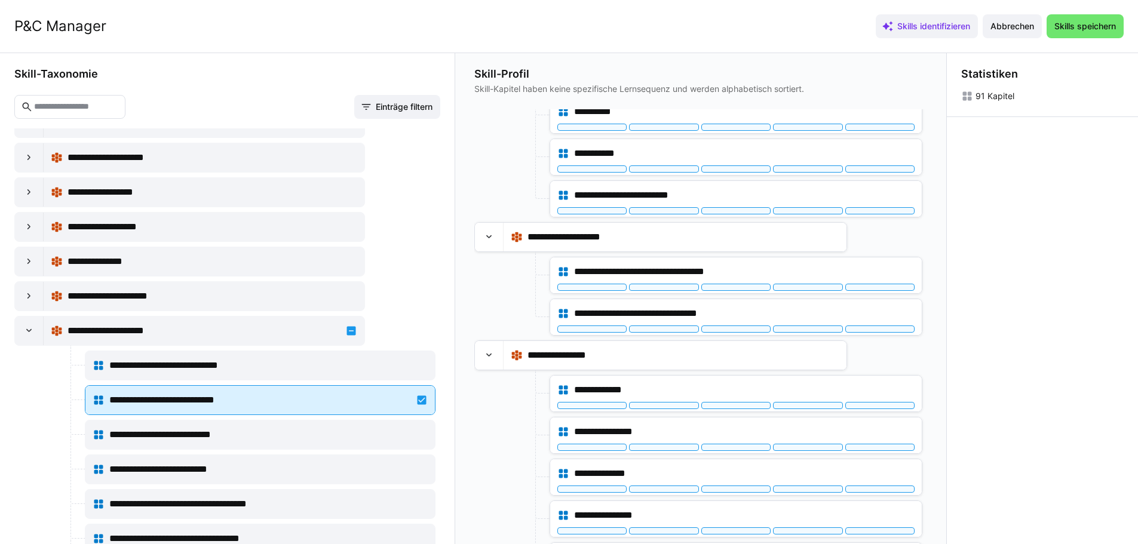
scroll to position [3851, 0]
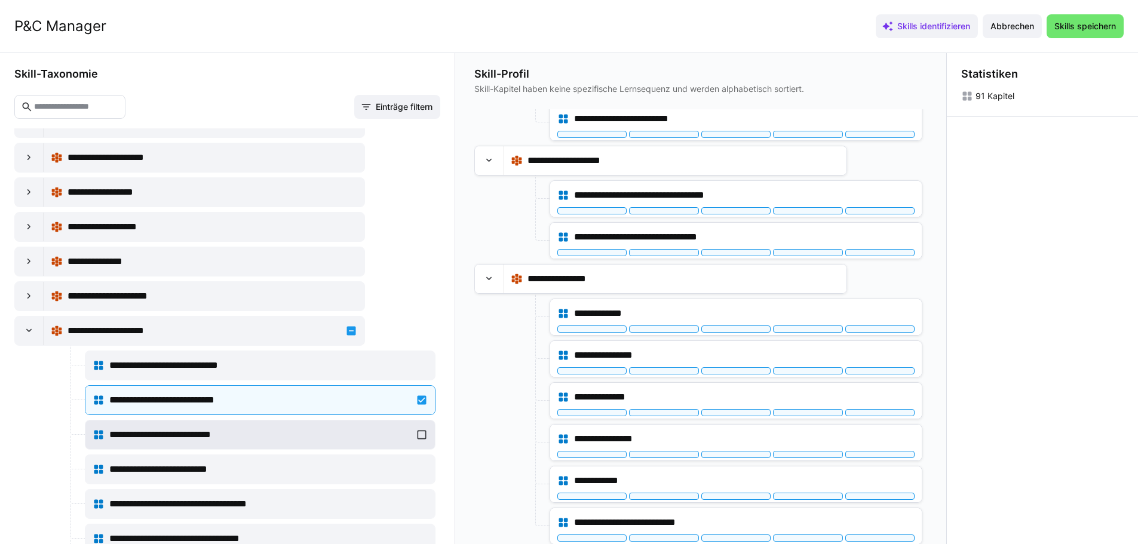
click at [416, 435] on div "**********" at bounding box center [260, 435] width 335 height 24
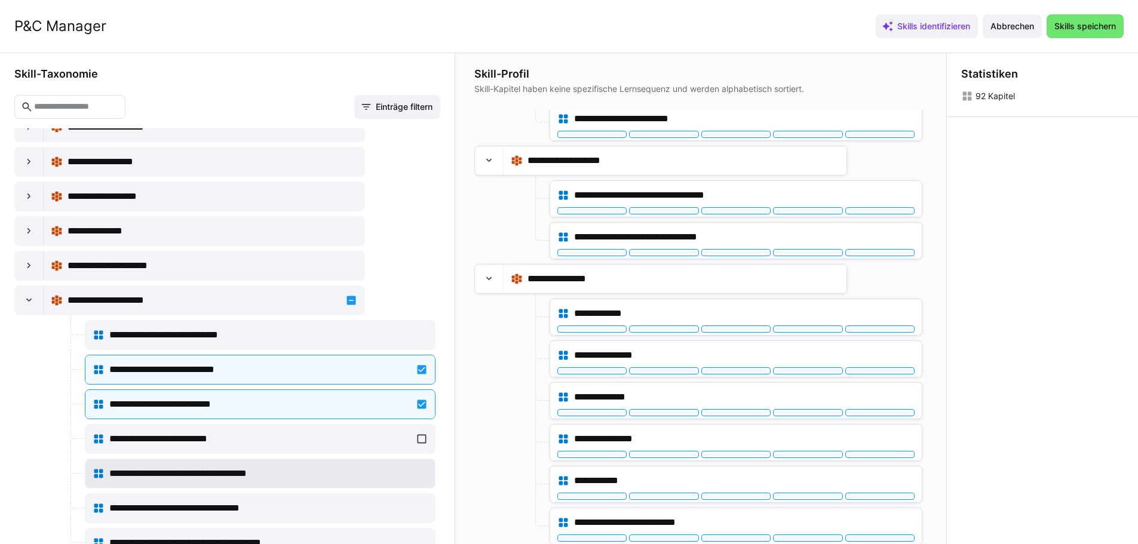
scroll to position [4481, 0]
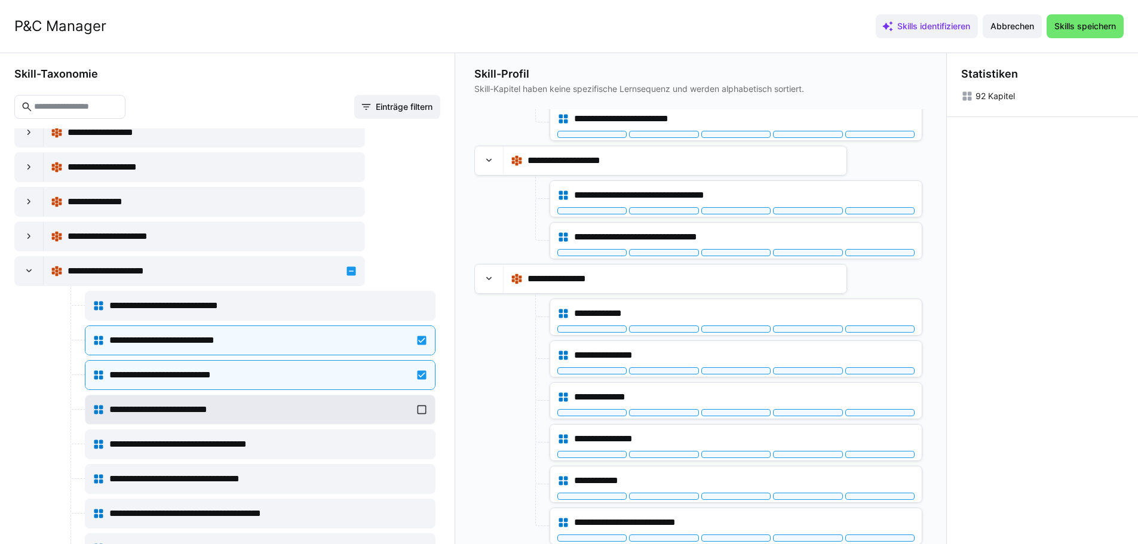
click at [420, 410] on div "**********" at bounding box center [260, 410] width 335 height 24
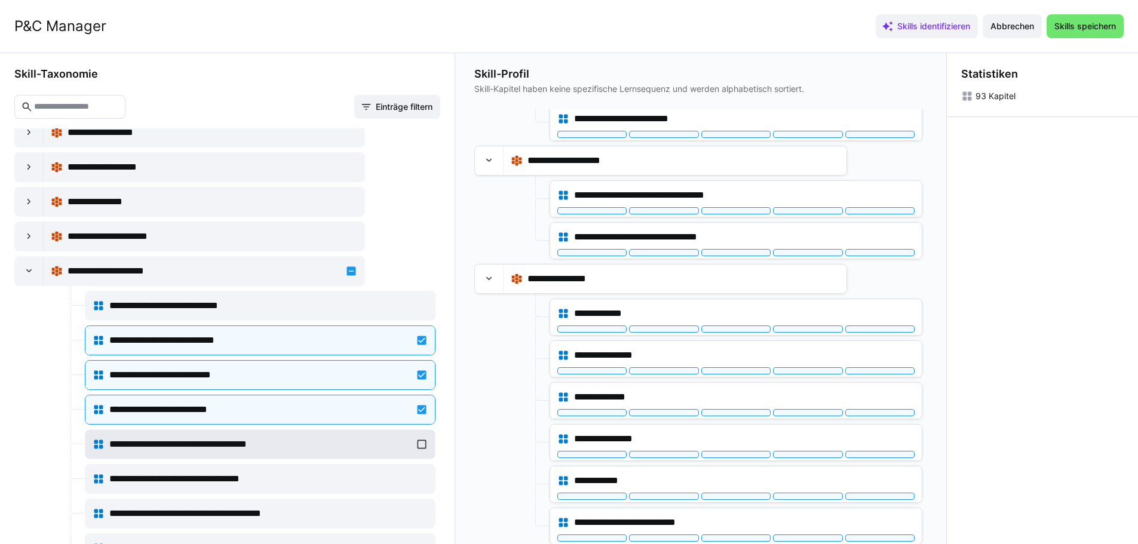
click at [422, 441] on div "**********" at bounding box center [260, 445] width 335 height 24
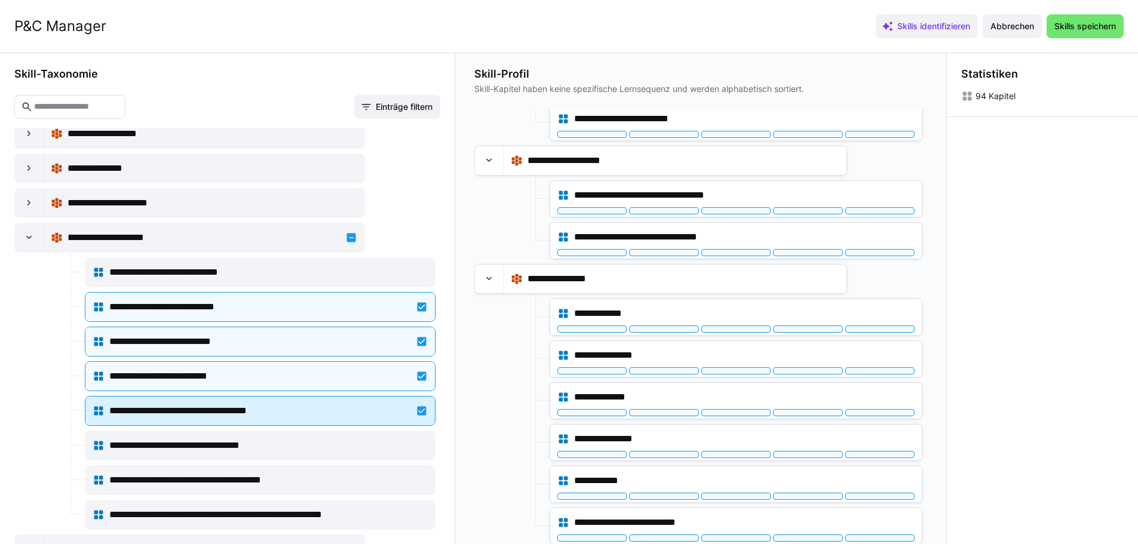
scroll to position [4541, 0]
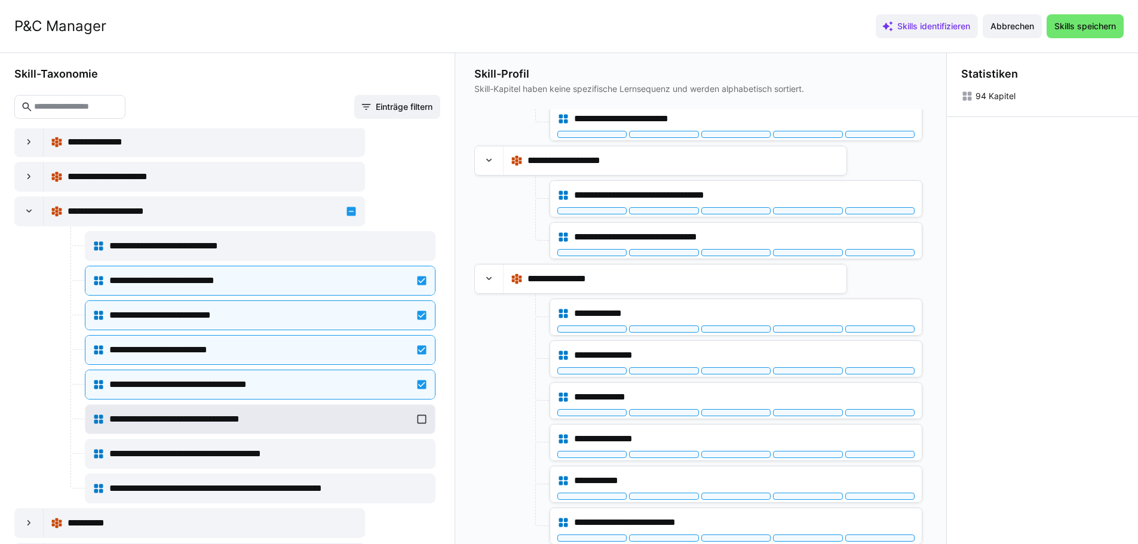
click at [416, 419] on div "**********" at bounding box center [260, 419] width 335 height 24
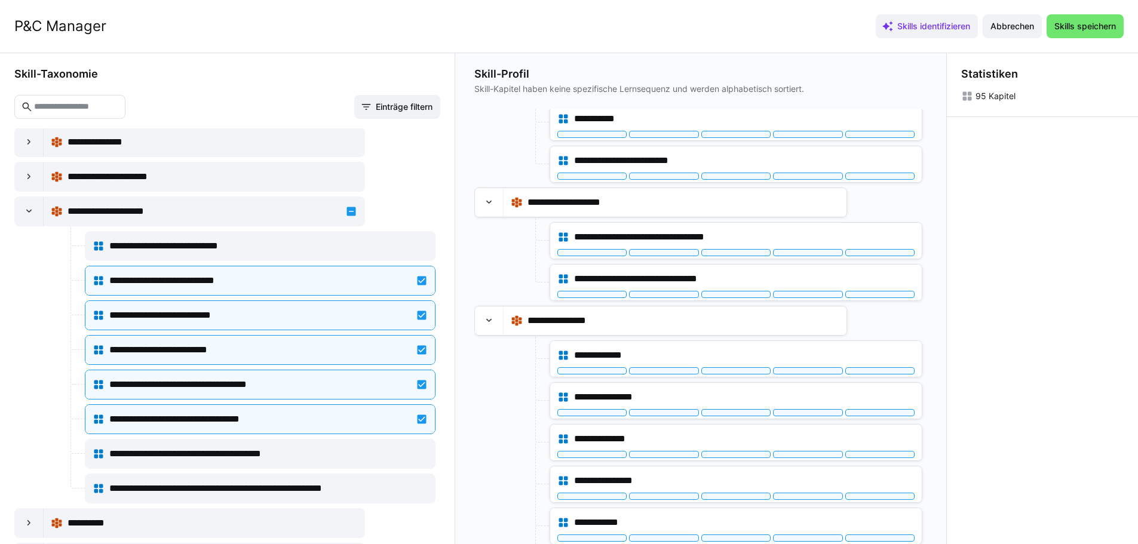
scroll to position [4018, 0]
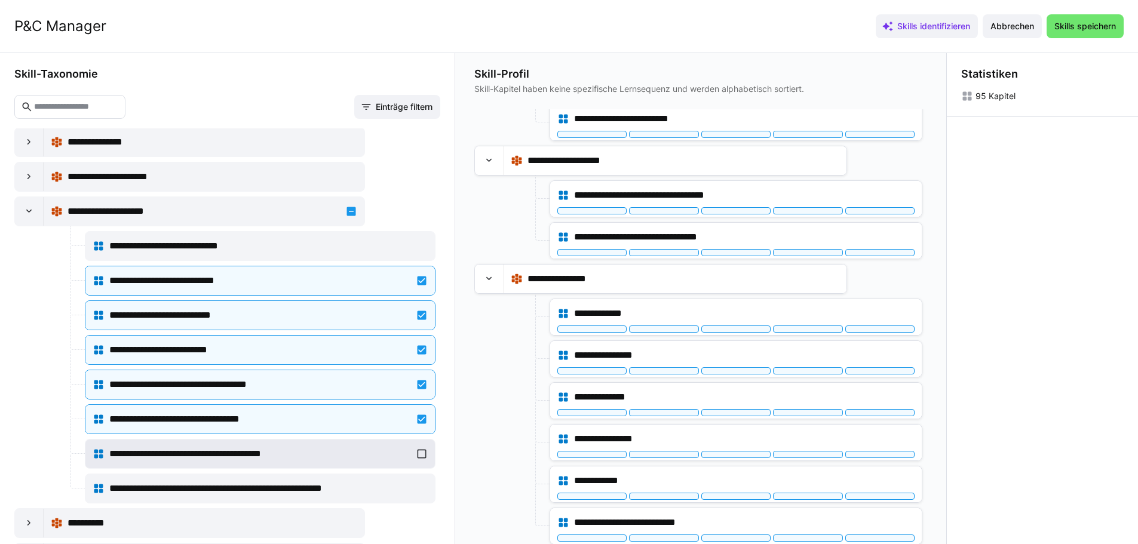
click at [419, 453] on div "**********" at bounding box center [260, 454] width 335 height 24
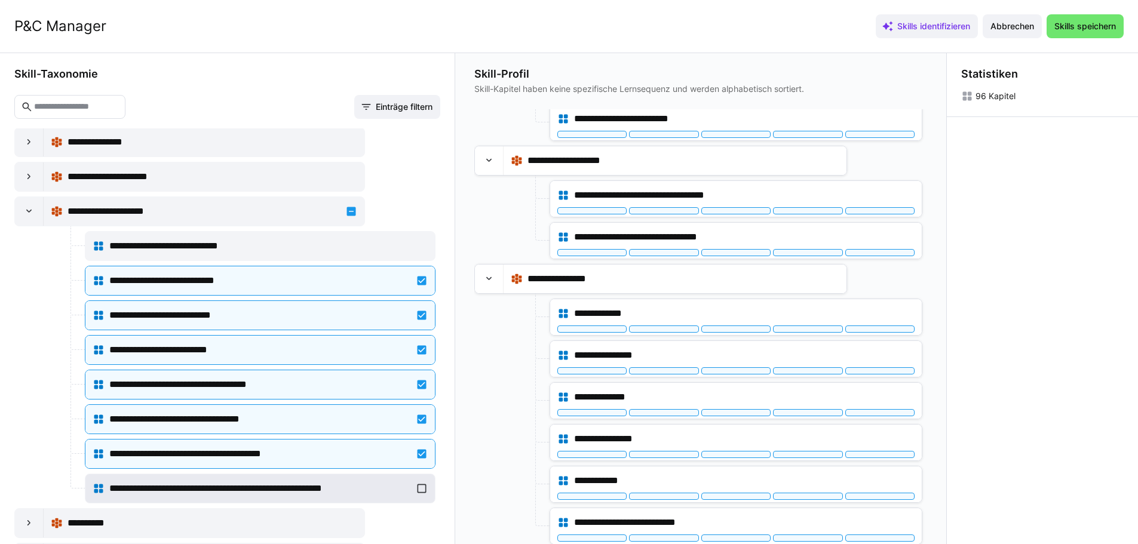
click at [416, 483] on div "**********" at bounding box center [260, 489] width 335 height 24
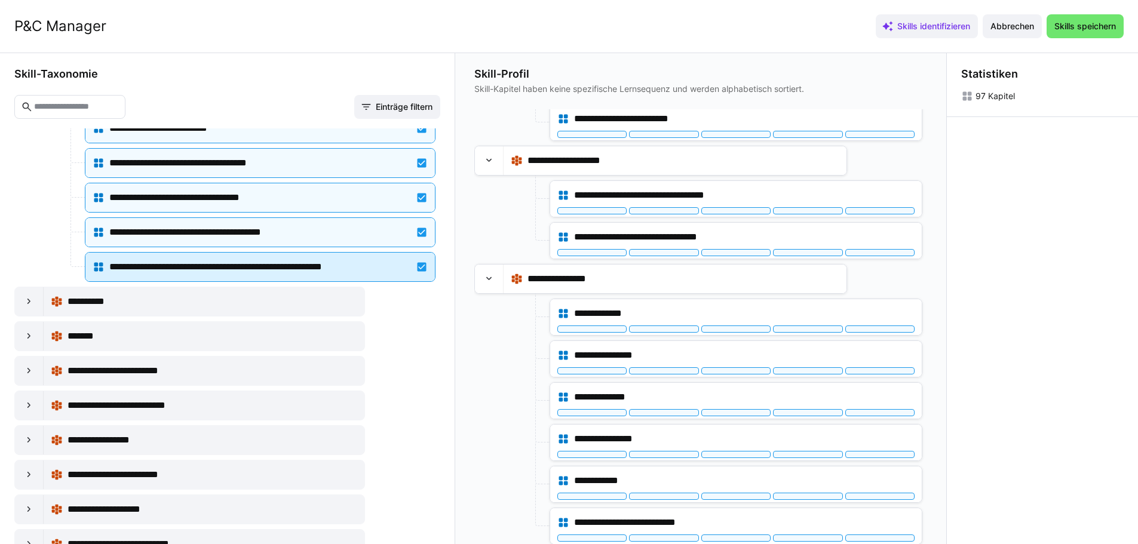
scroll to position [4780, 0]
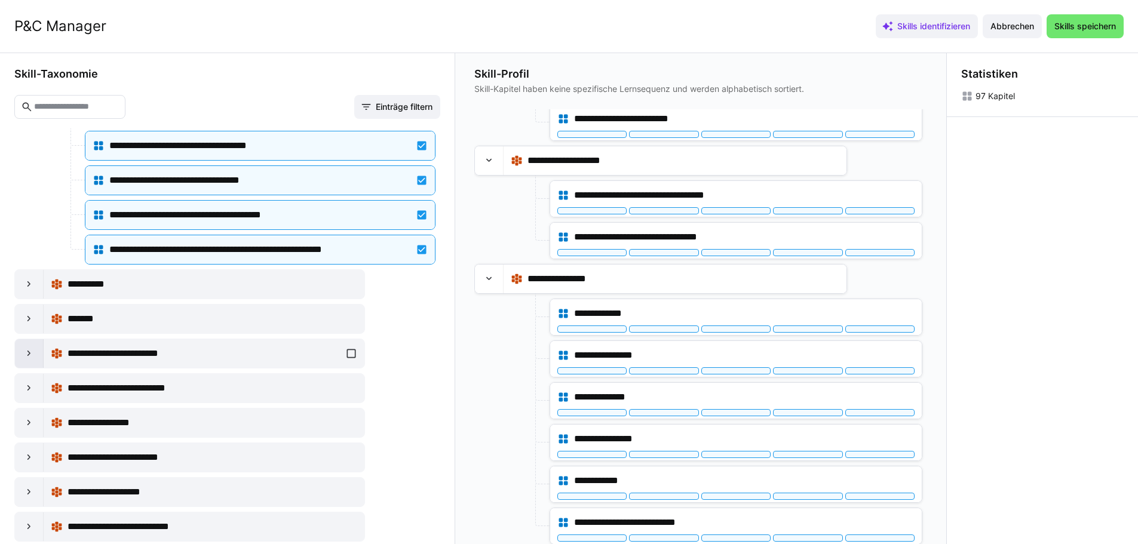
click at [32, 356] on eds-icon at bounding box center [29, 354] width 12 height 12
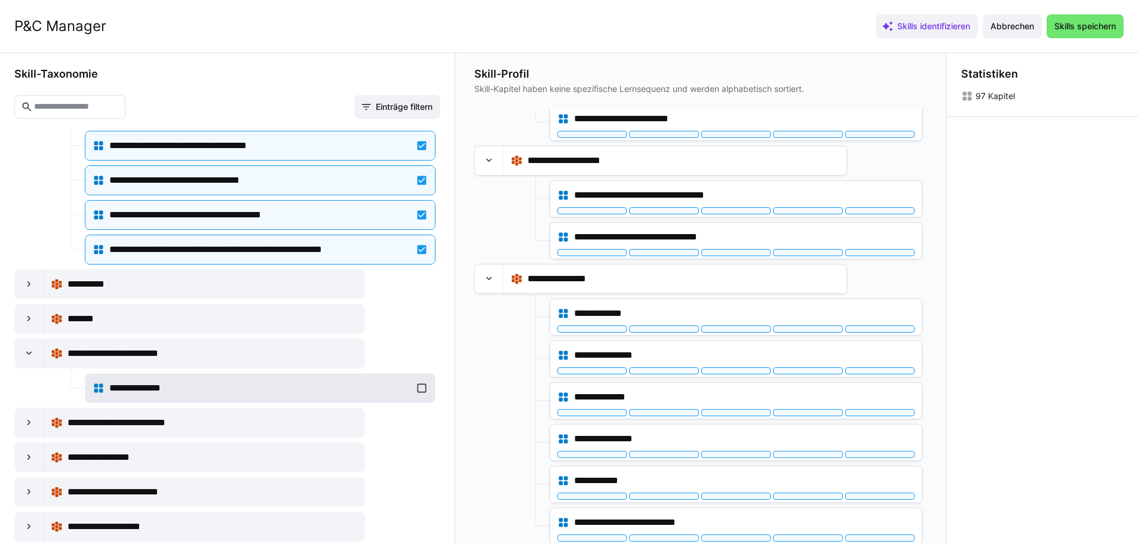
click at [415, 390] on div "**********" at bounding box center [260, 388] width 335 height 24
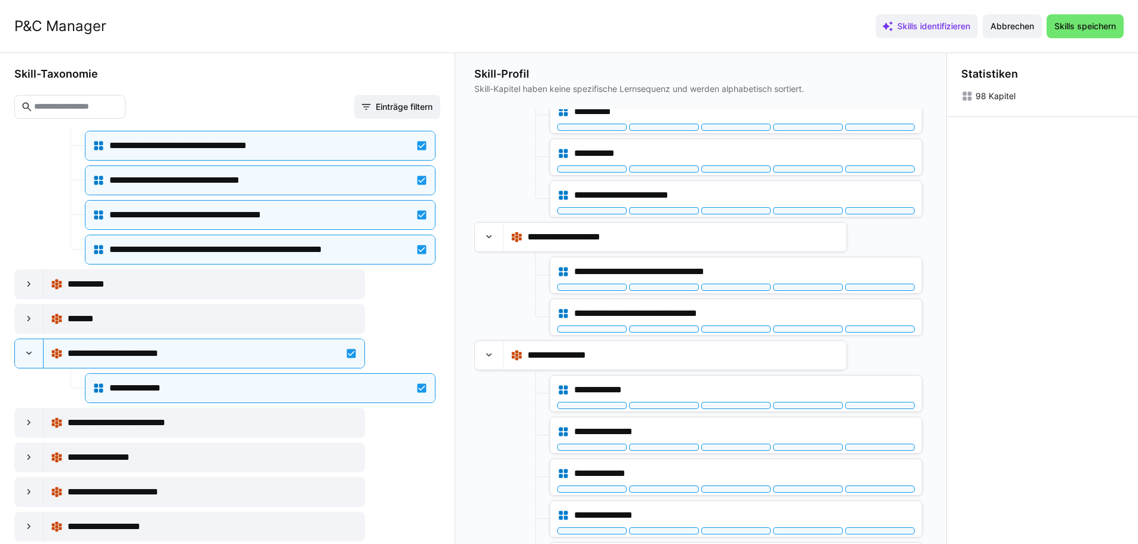
scroll to position [4178, 0]
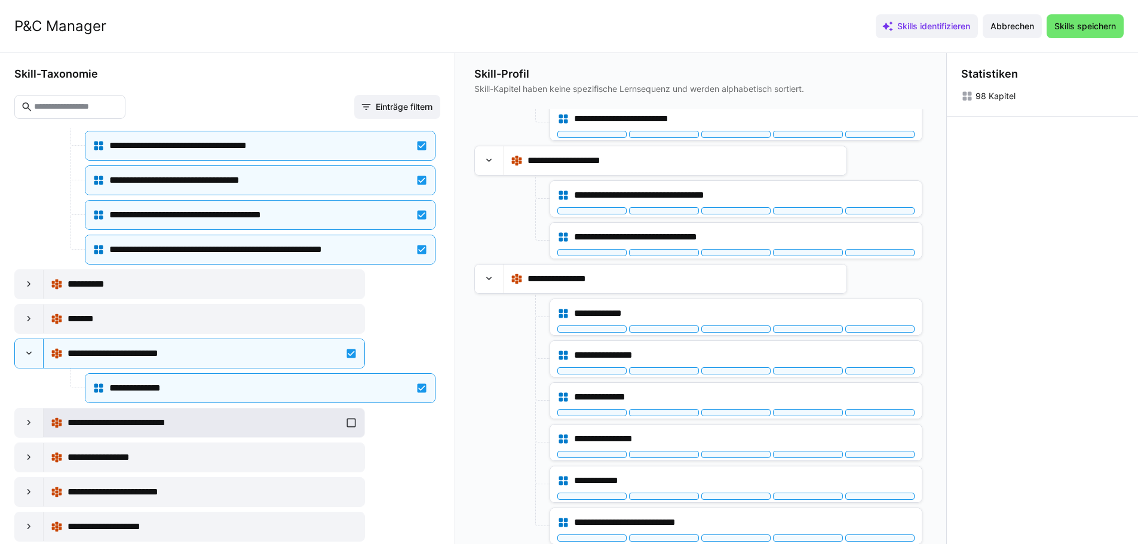
drag, startPoint x: 30, startPoint y: 422, endPoint x: 130, endPoint y: 427, distance: 99.9
click at [48, 421] on div "**********" at bounding box center [189, 423] width 351 height 30
click at [351, 421] on div "**********" at bounding box center [204, 423] width 307 height 24
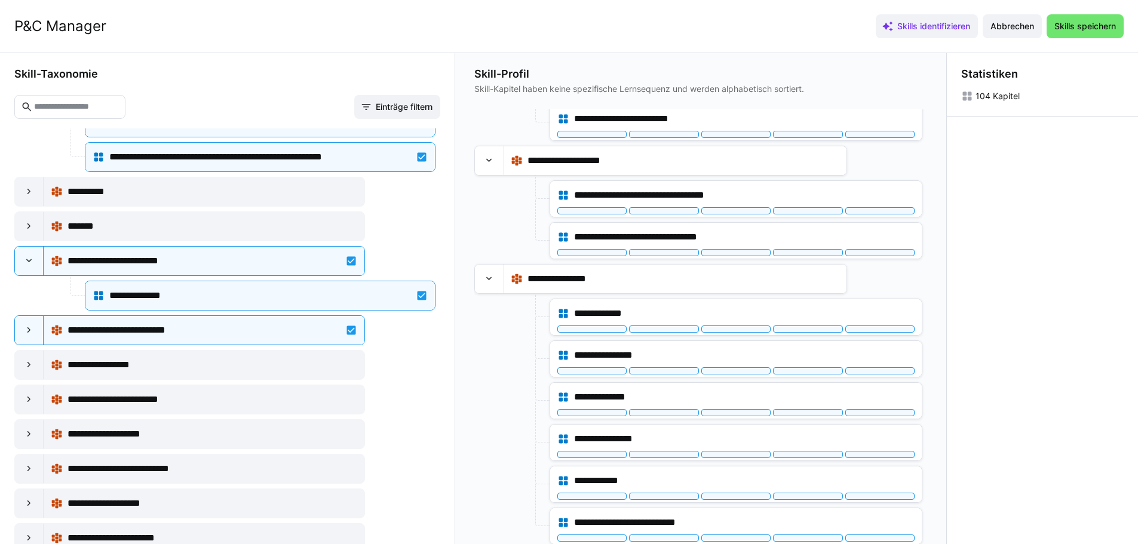
scroll to position [4899, 0]
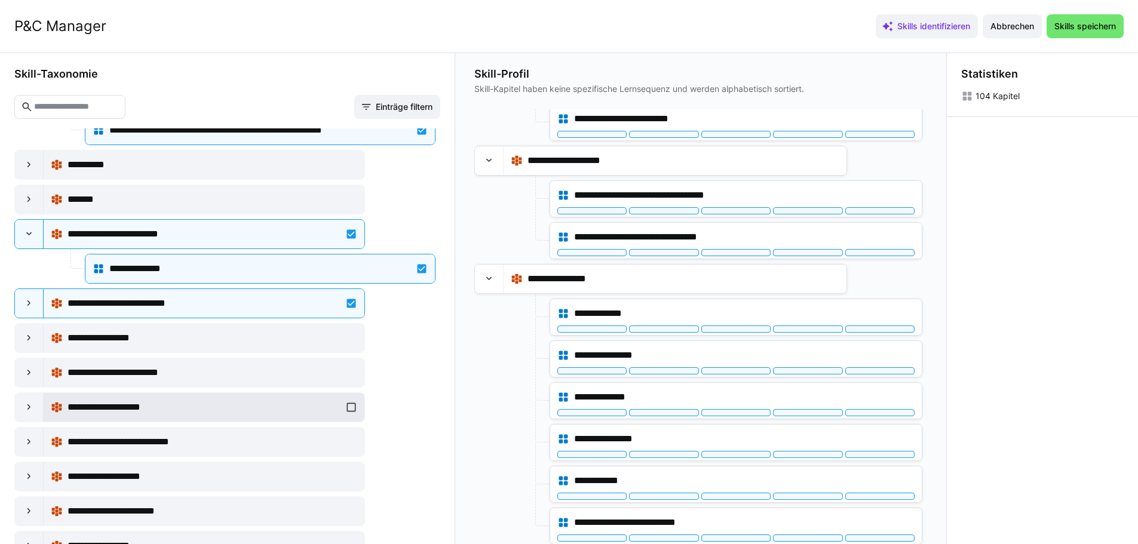
click at [344, 409] on div "**********" at bounding box center [204, 408] width 307 height 24
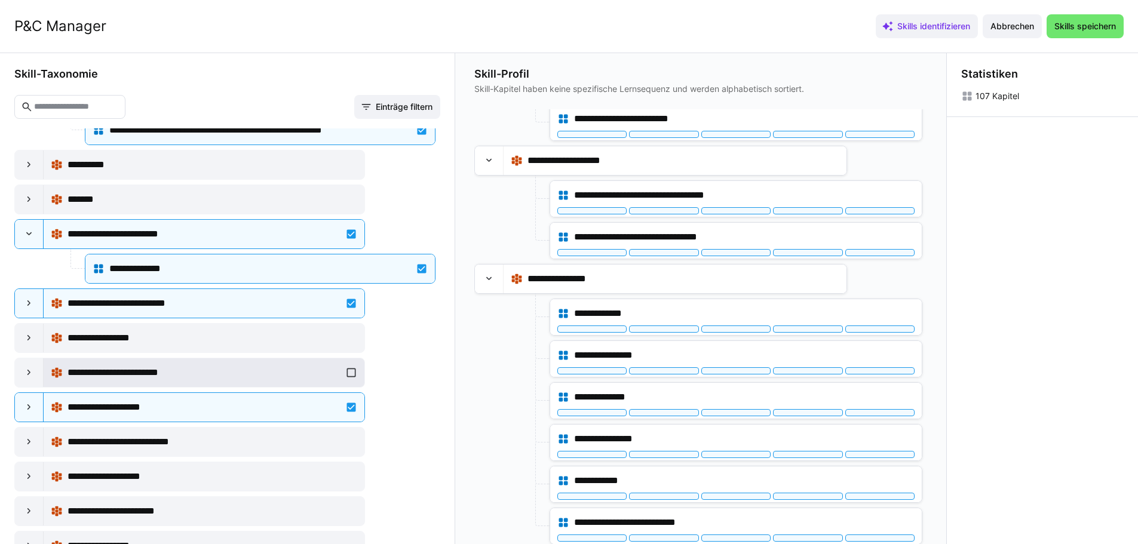
click at [350, 375] on div "**********" at bounding box center [204, 373] width 307 height 24
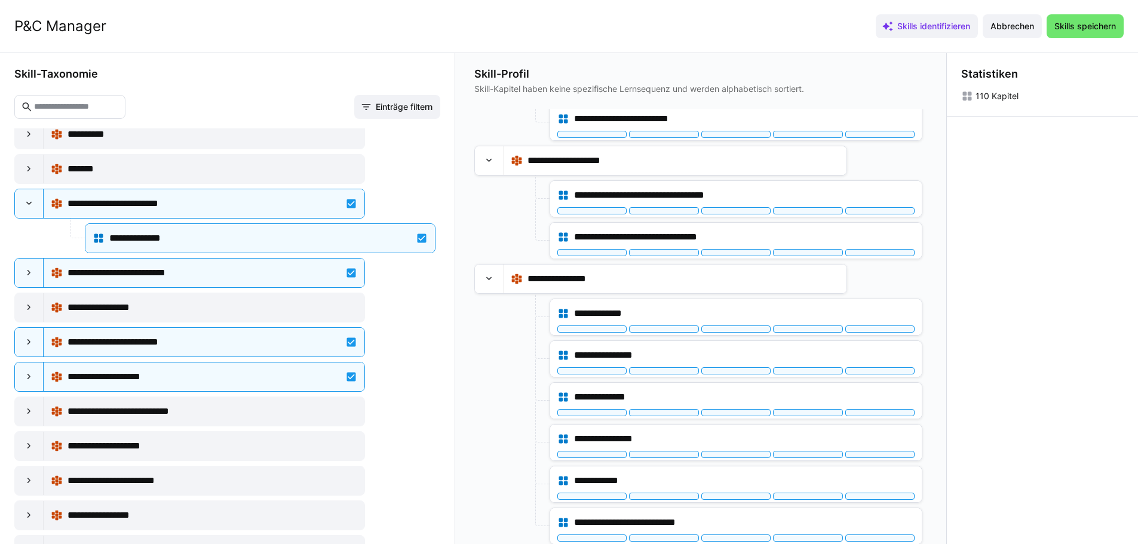
scroll to position [4959, 0]
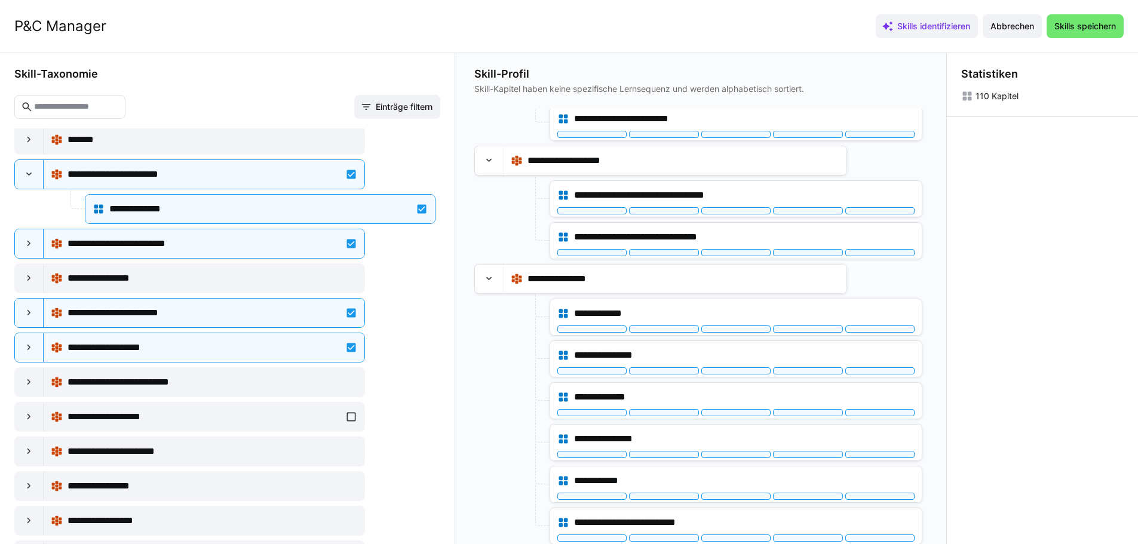
drag, startPoint x: 348, startPoint y: 413, endPoint x: 349, endPoint y: 431, distance: 17.9
click at [348, 415] on div "**********" at bounding box center [204, 417] width 307 height 24
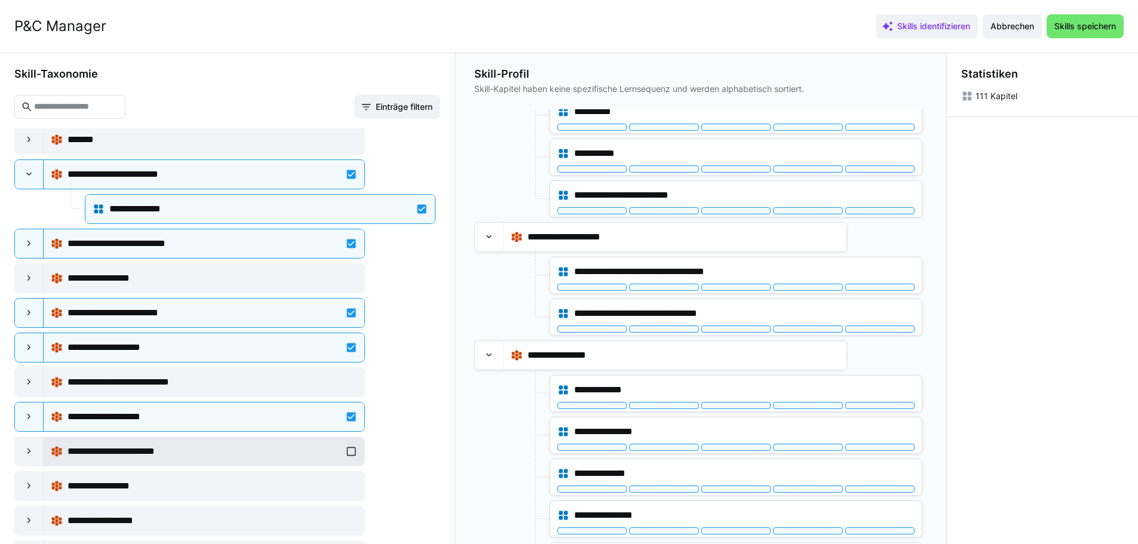
scroll to position [4861, 0]
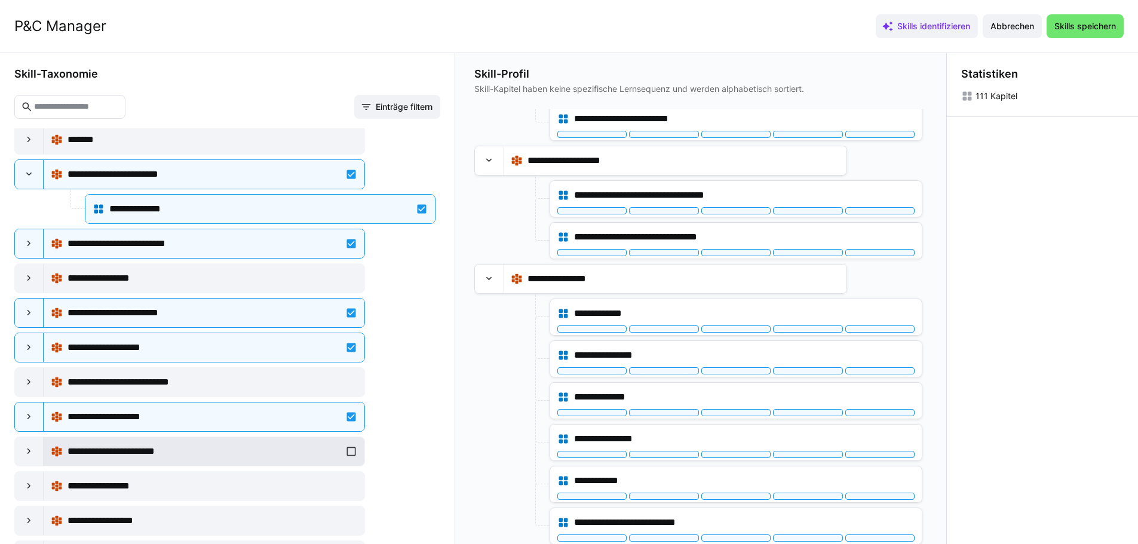
click at [350, 448] on div "**********" at bounding box center [204, 452] width 307 height 24
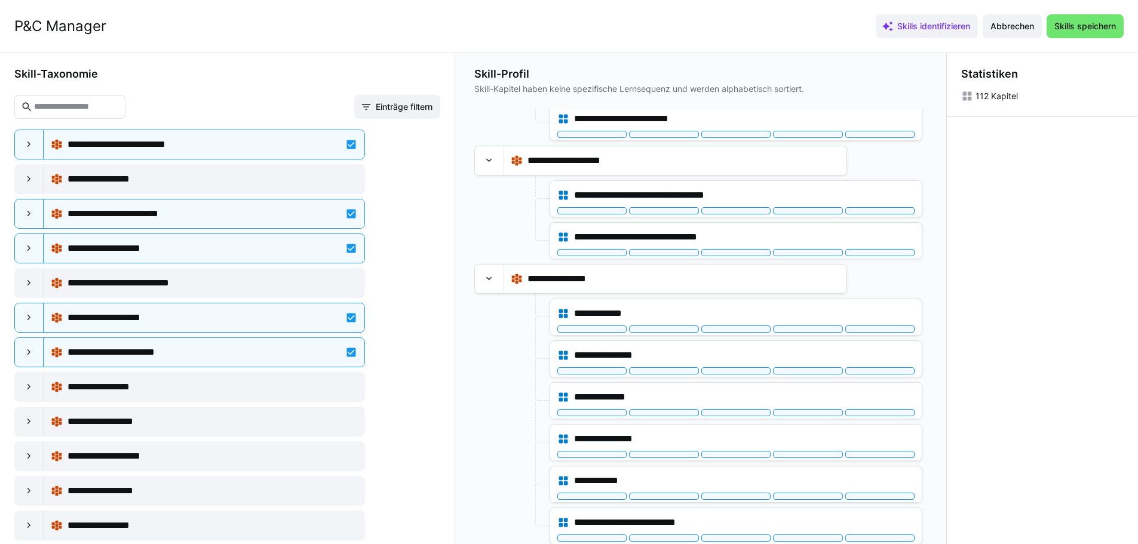
scroll to position [5079, 0]
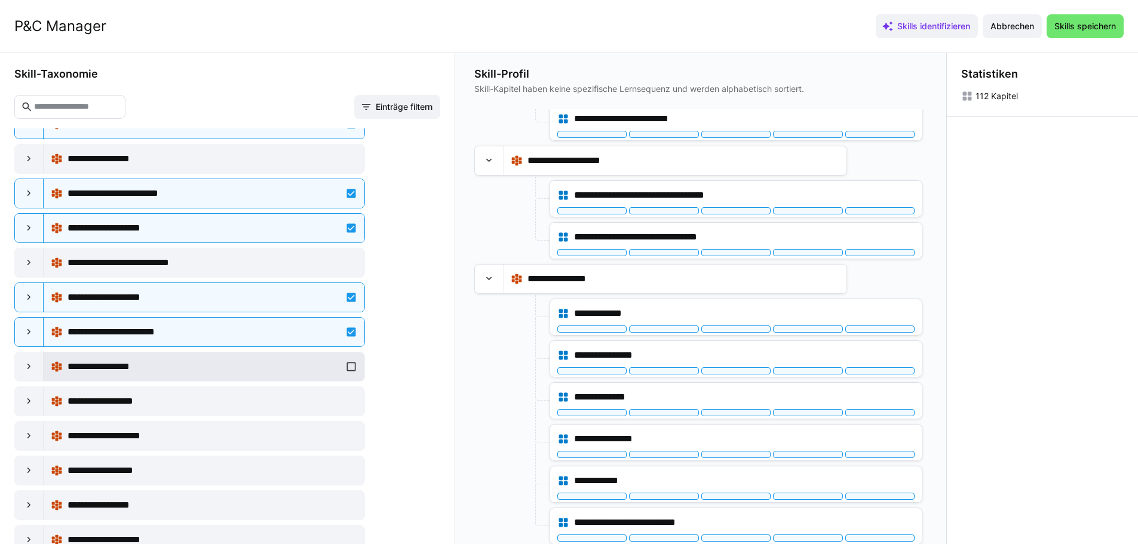
click at [345, 366] on div "**********" at bounding box center [204, 367] width 307 height 24
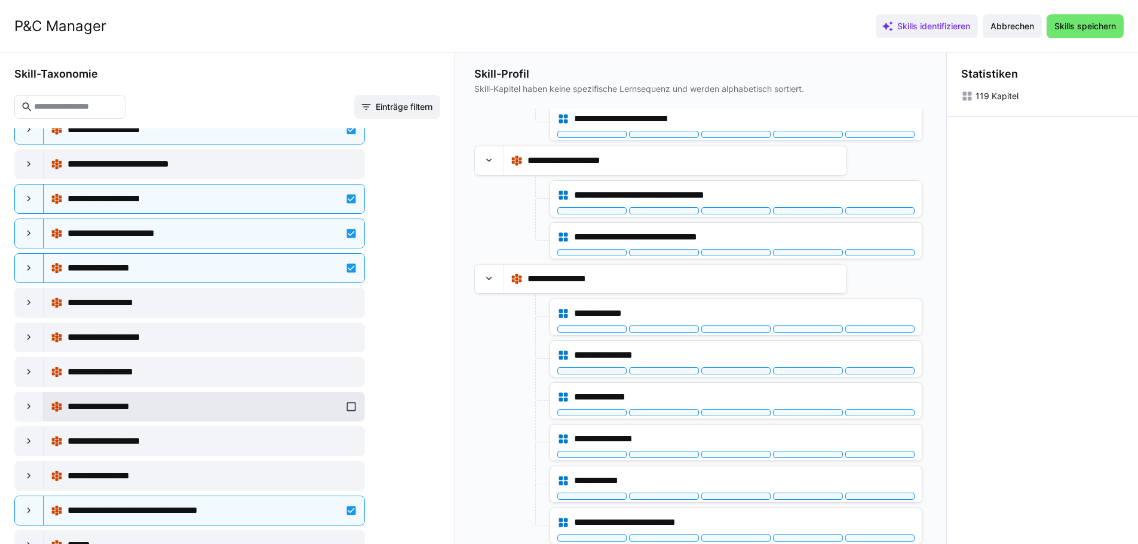
scroll to position [5198, 0]
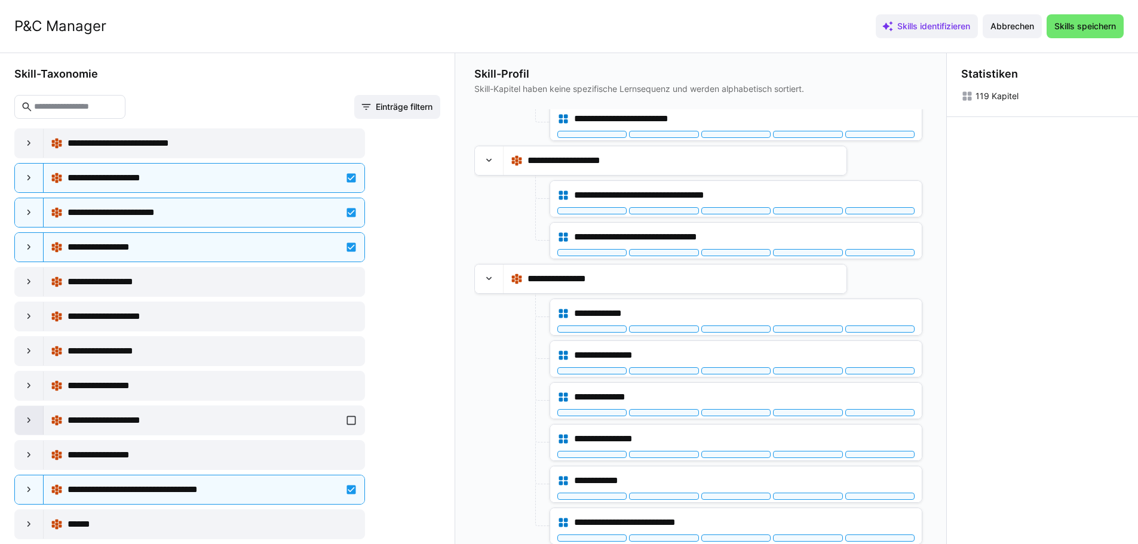
click at [24, 424] on eds-icon at bounding box center [29, 421] width 12 height 12
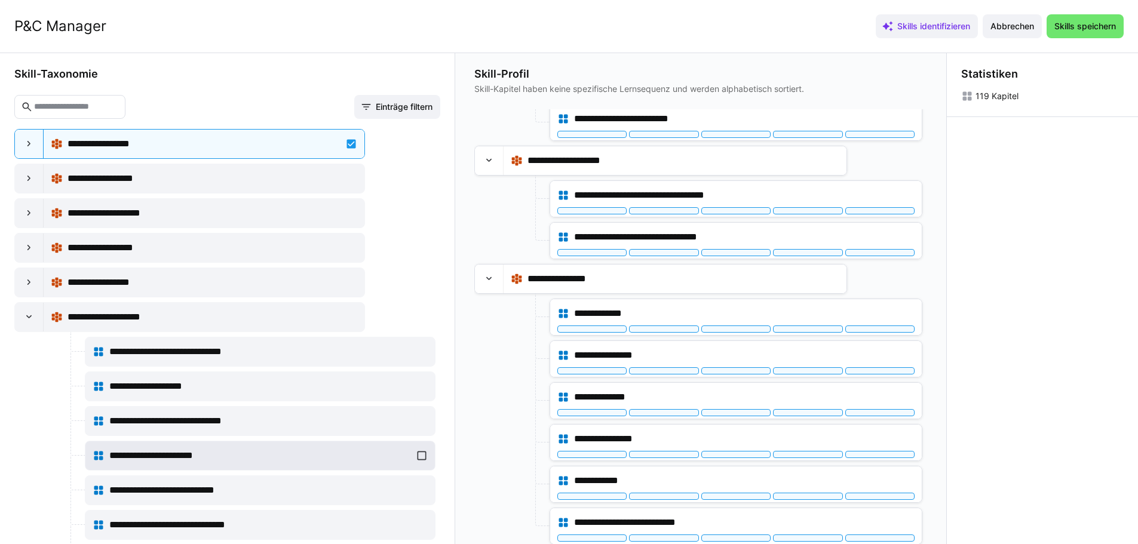
scroll to position [5318, 0]
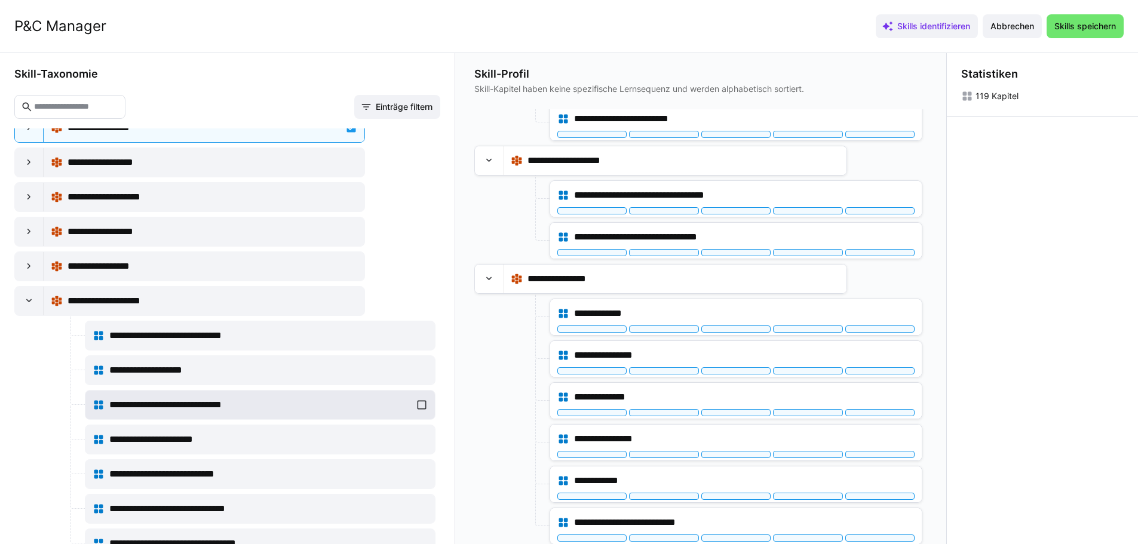
click at [417, 407] on div "**********" at bounding box center [260, 405] width 335 height 24
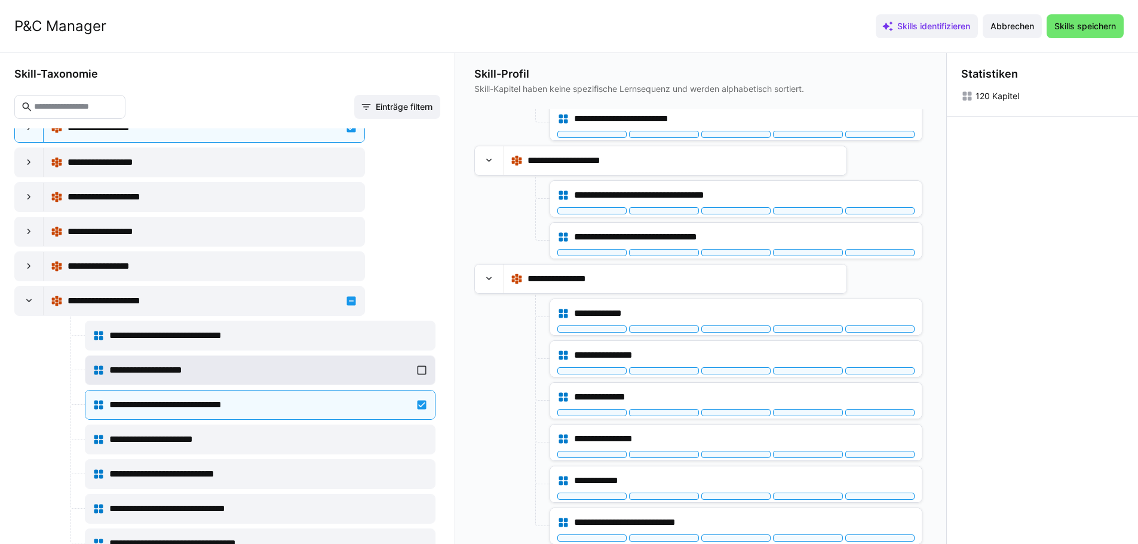
click at [419, 367] on div "**********" at bounding box center [260, 370] width 335 height 24
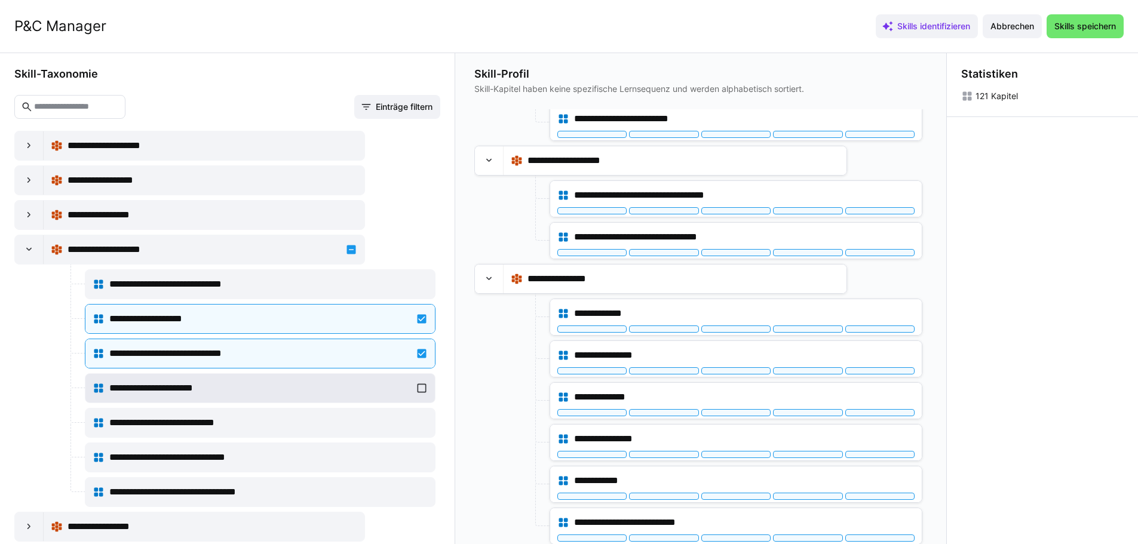
scroll to position [5437, 0]
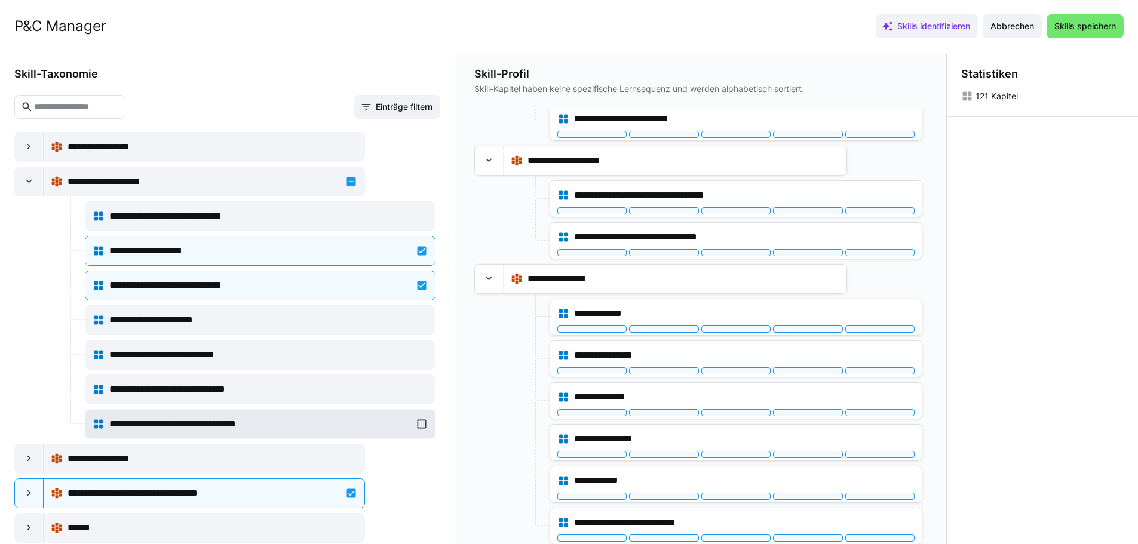
click at [416, 424] on div "**********" at bounding box center [260, 424] width 335 height 24
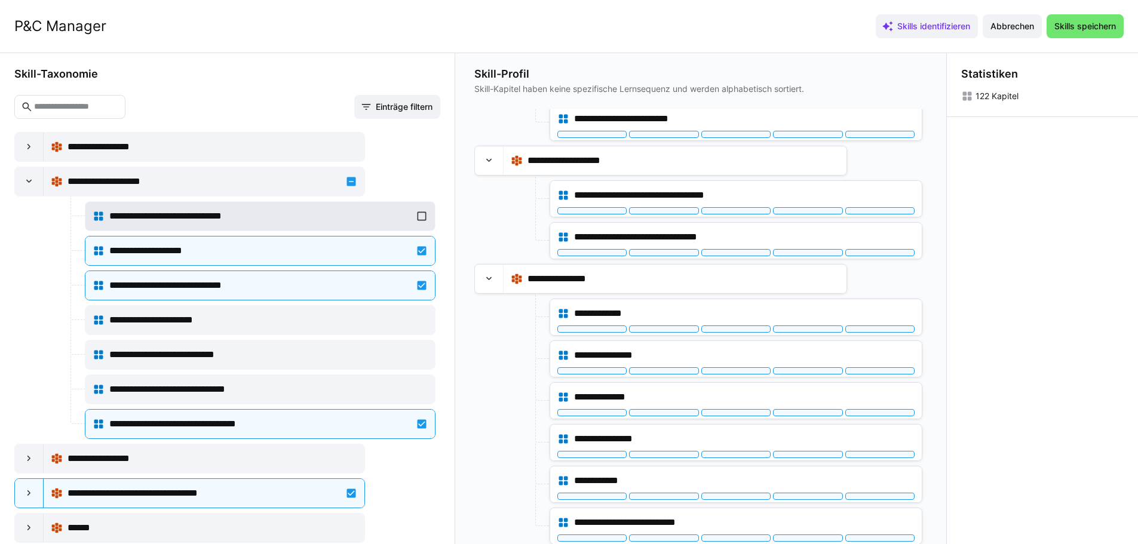
click at [418, 218] on div "**********" at bounding box center [260, 216] width 335 height 24
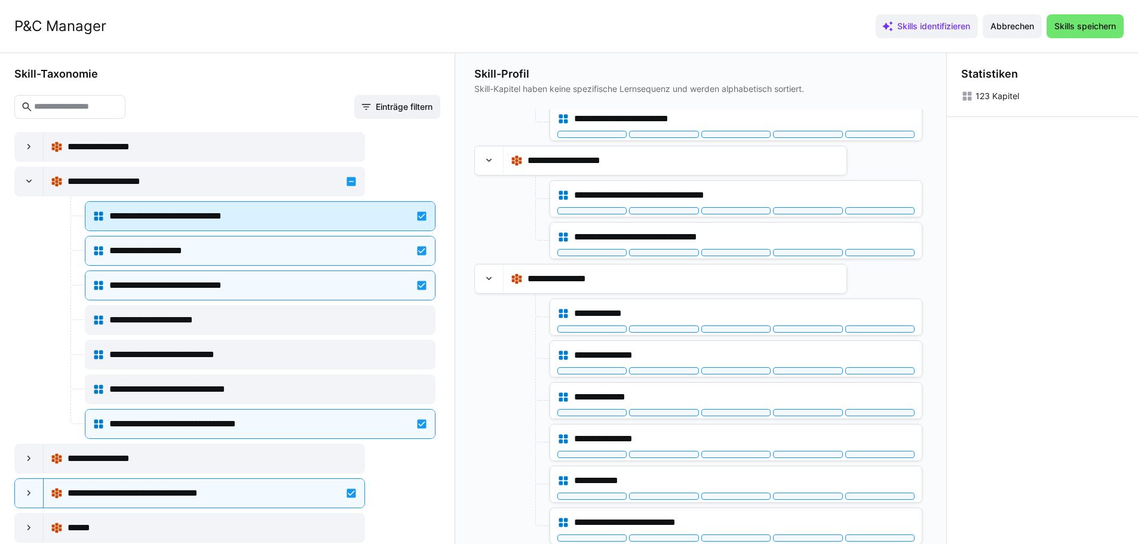
click at [418, 218] on div "**********" at bounding box center [260, 216] width 335 height 24
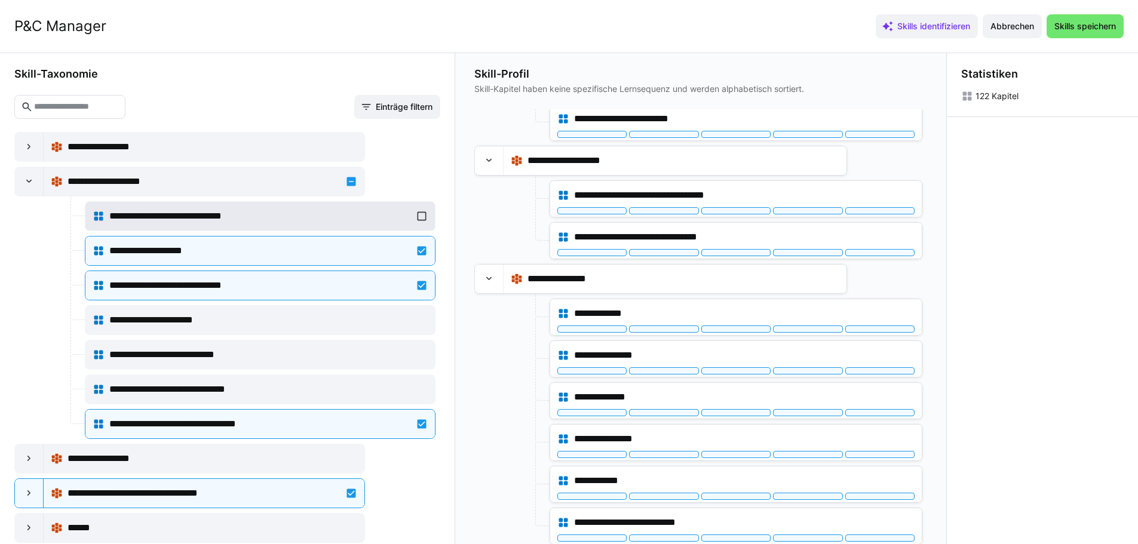
scroll to position [5425, 0]
click at [360, 171] on div "**********" at bounding box center [189, 182] width 351 height 30
click at [339, 183] on div "**********" at bounding box center [204, 182] width 307 height 24
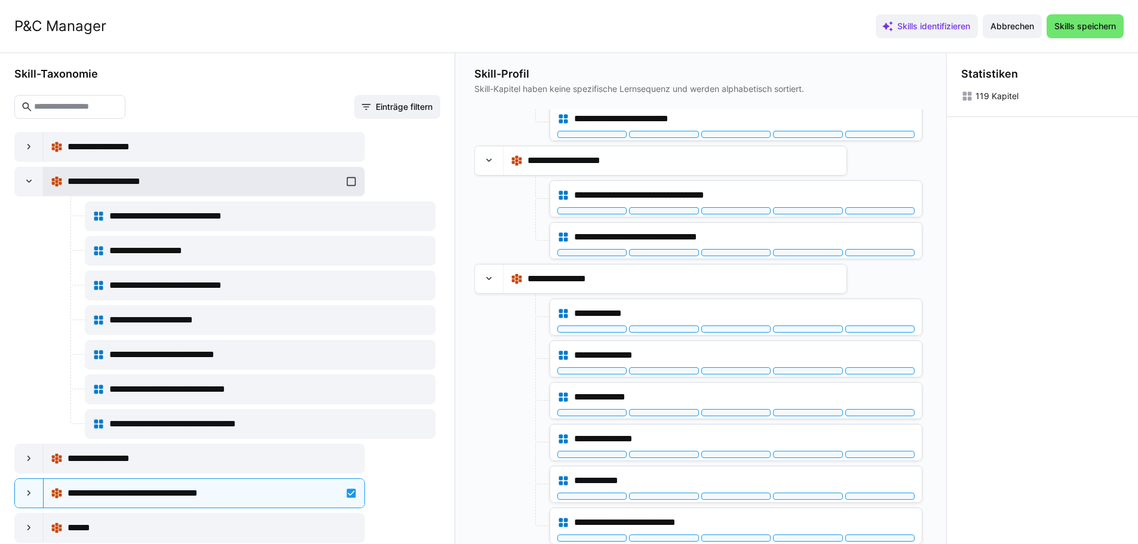
click at [350, 183] on div "**********" at bounding box center [204, 182] width 307 height 24
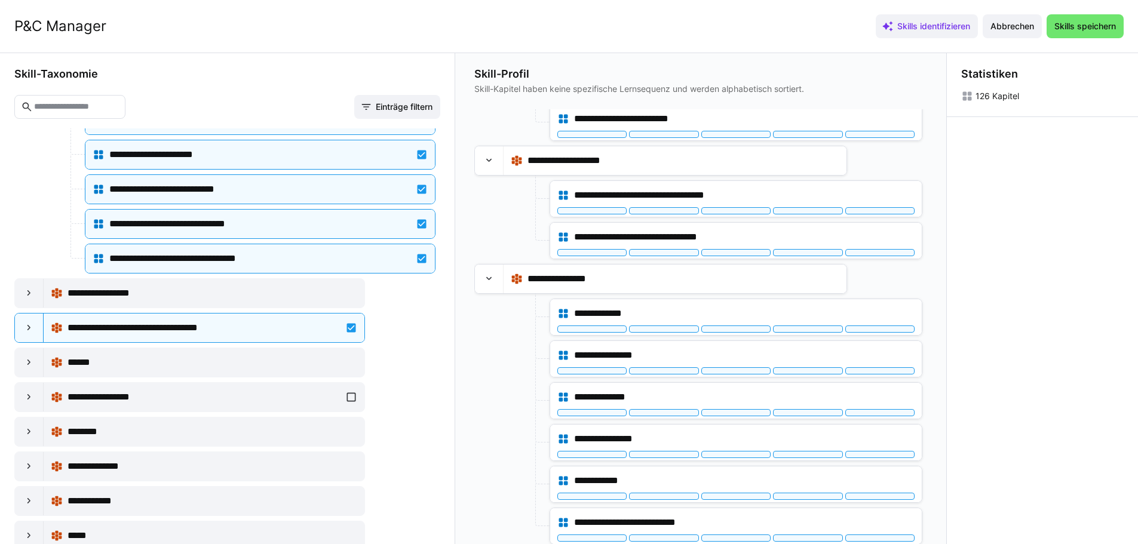
scroll to position [0, 0]
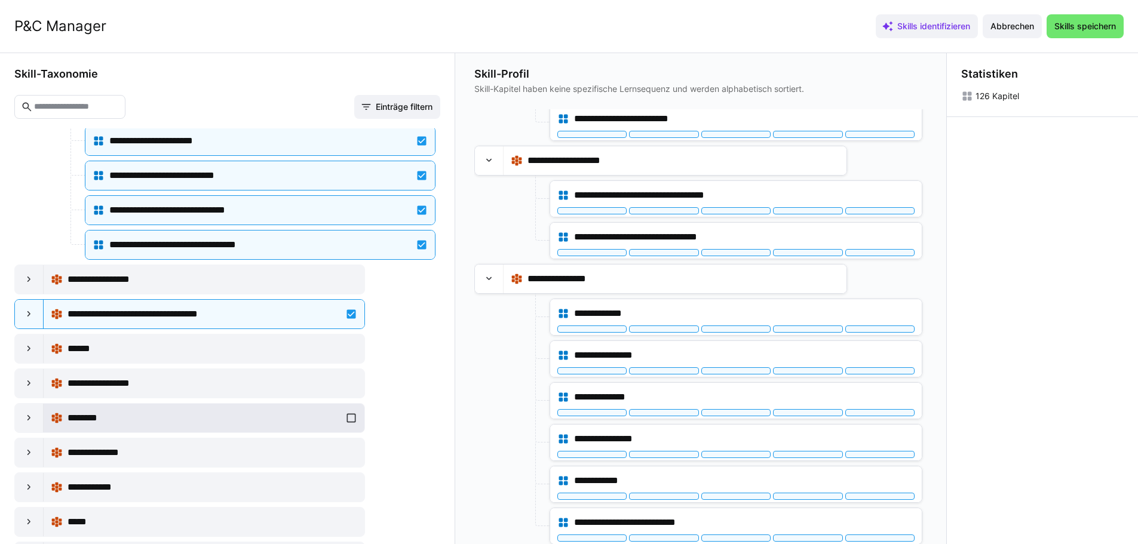
click at [347, 420] on div "********" at bounding box center [204, 418] width 307 height 24
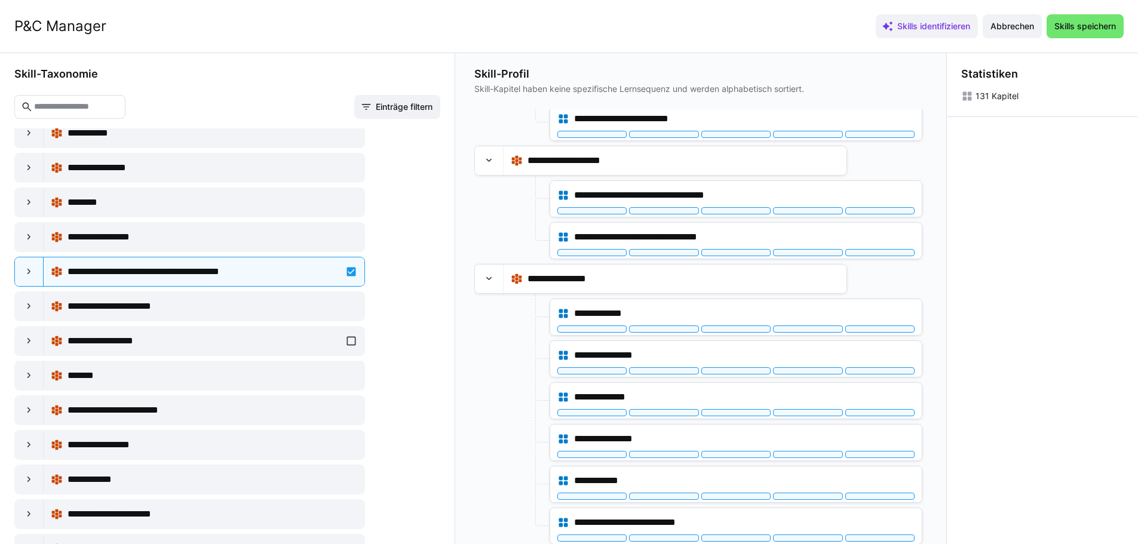
scroll to position [6154, 0]
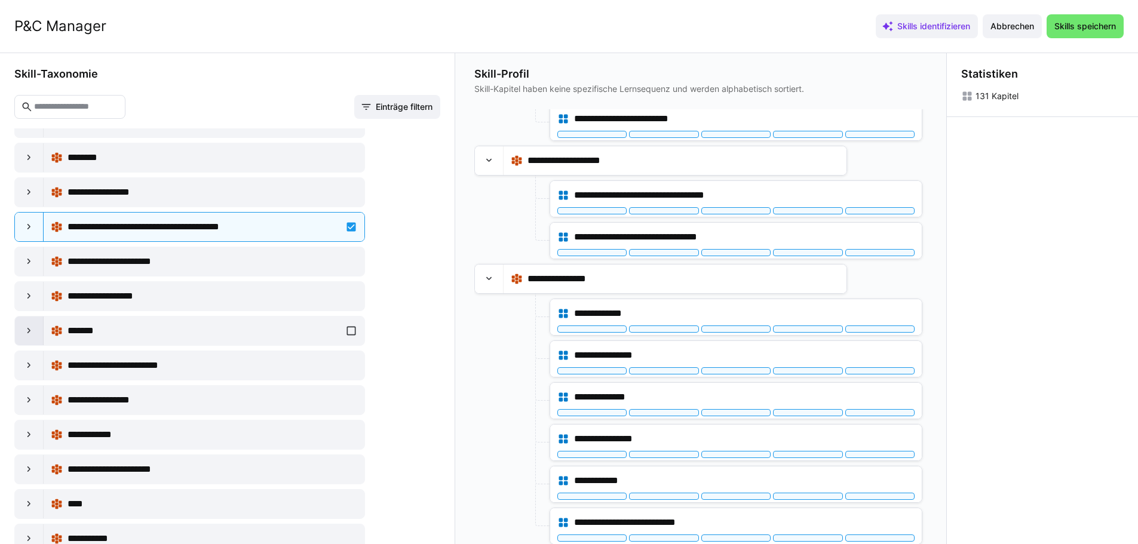
click at [23, 333] on eds-icon at bounding box center [29, 331] width 12 height 12
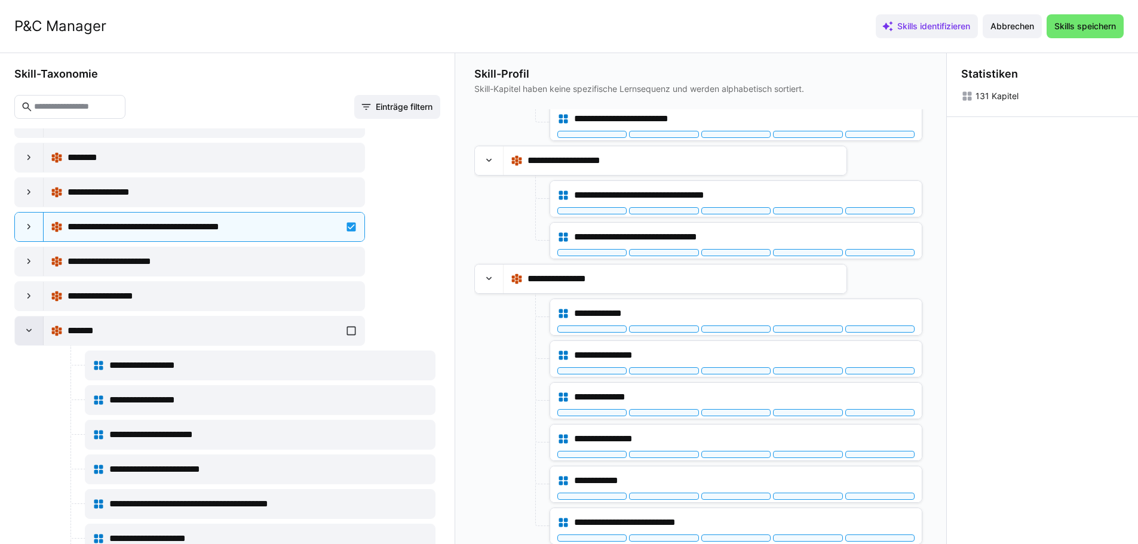
click at [23, 333] on eds-icon at bounding box center [29, 331] width 12 height 12
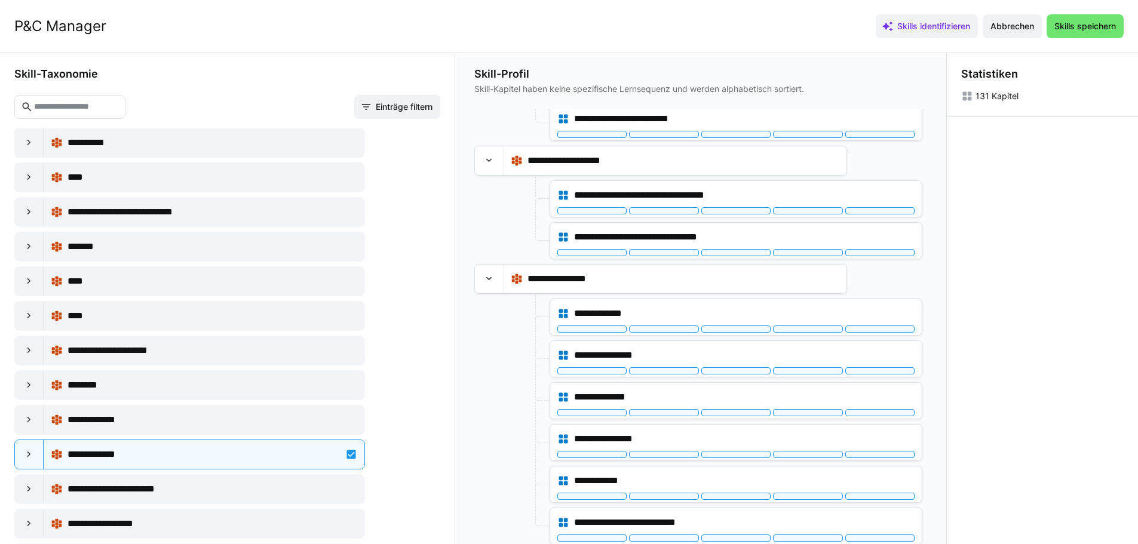
scroll to position [7469, 0]
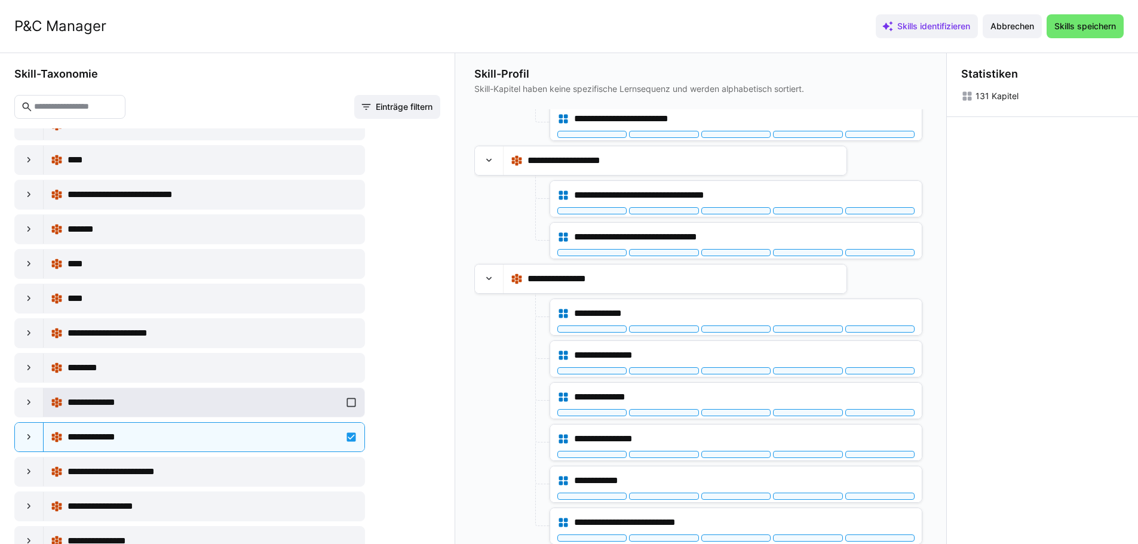
click at [347, 404] on div "**********" at bounding box center [204, 403] width 307 height 24
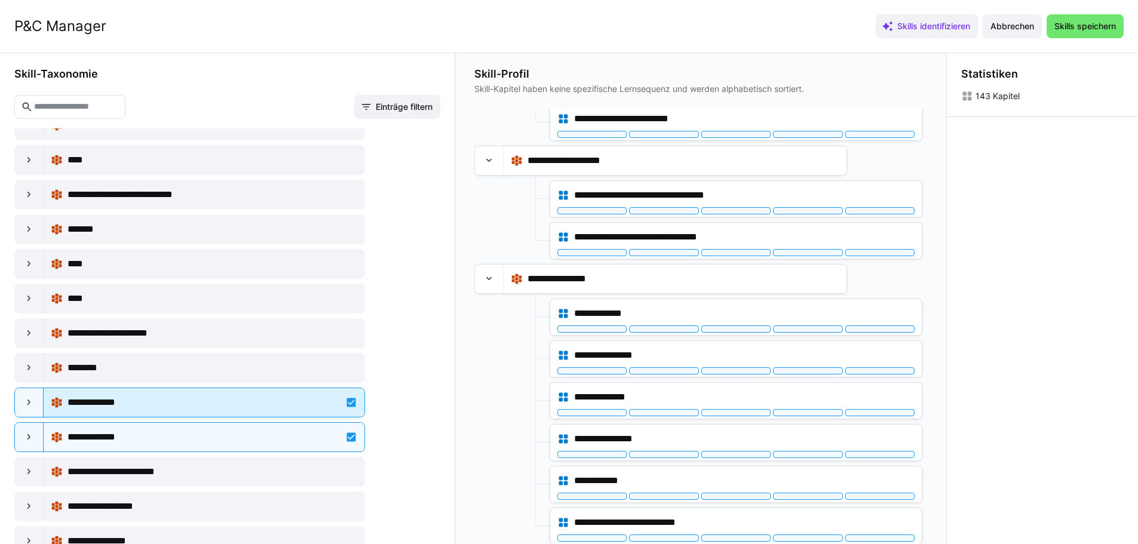
click at [348, 402] on div "**********" at bounding box center [204, 403] width 307 height 24
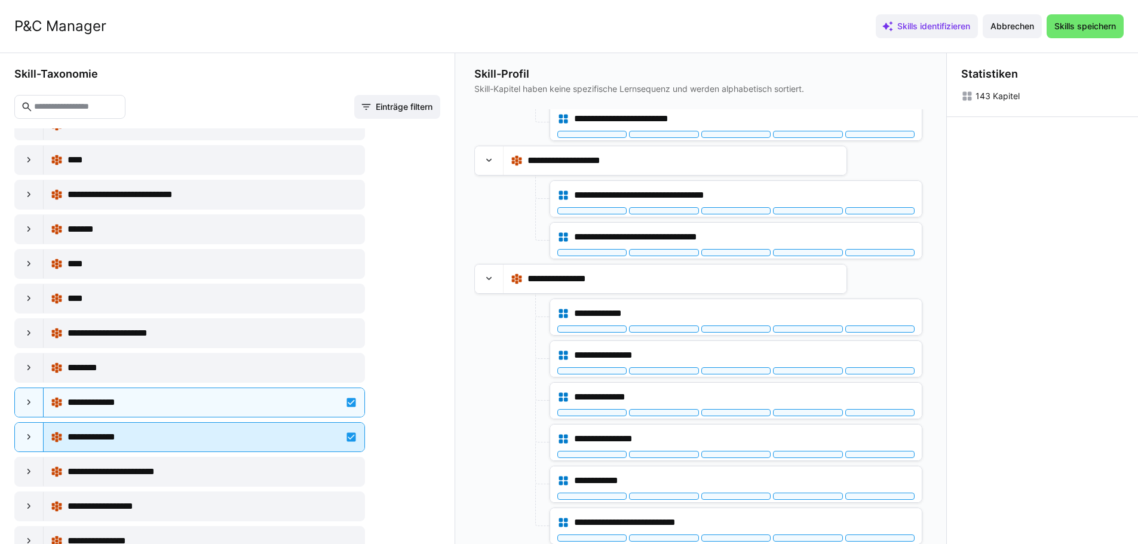
scroll to position [5836, 0]
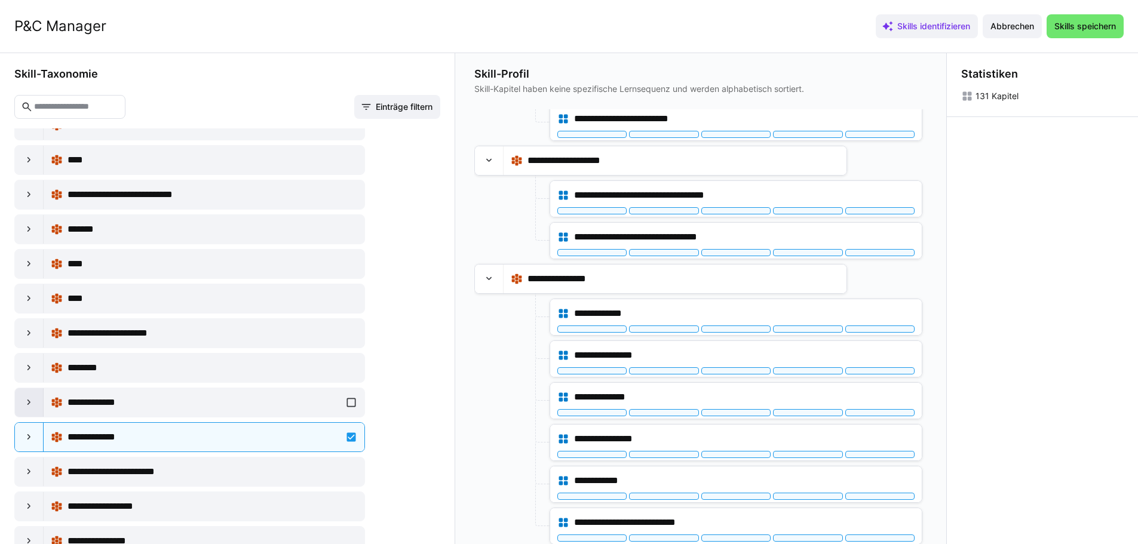
click at [26, 402] on eds-icon at bounding box center [29, 403] width 12 height 12
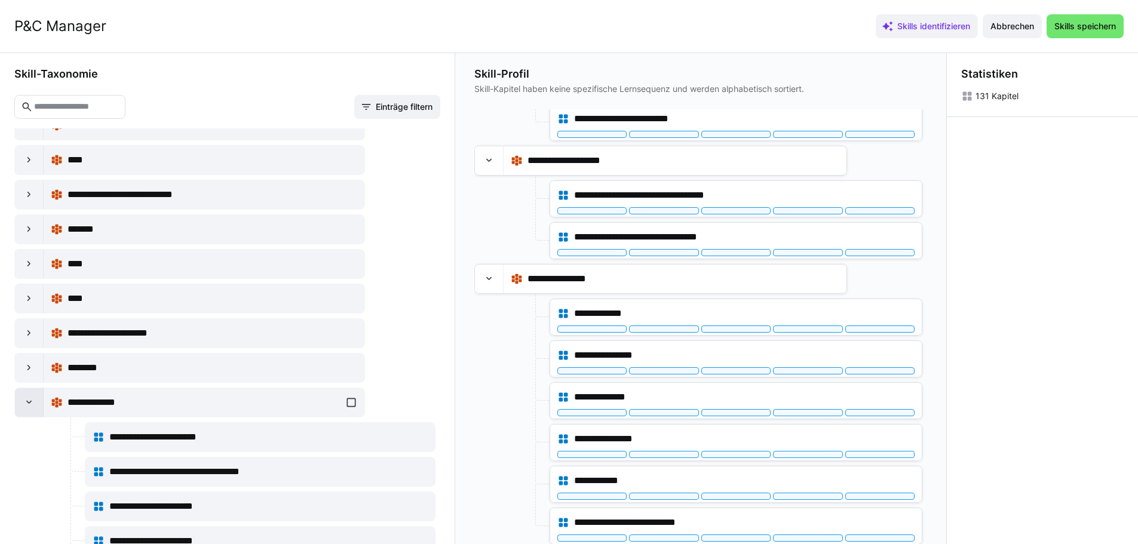
click at [26, 402] on eds-icon at bounding box center [29, 403] width 12 height 12
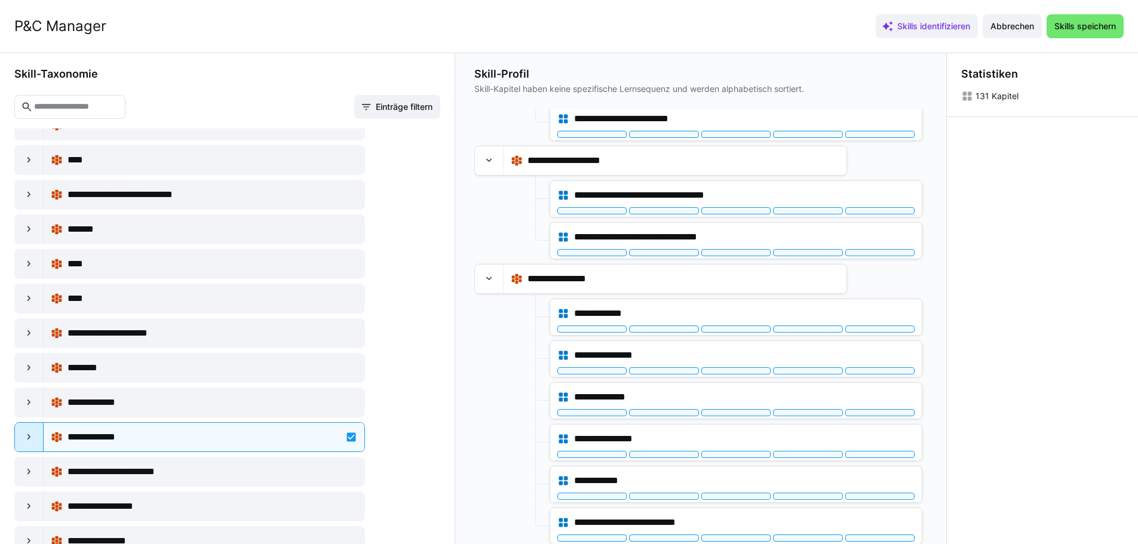
click at [34, 438] on eds-icon at bounding box center [29, 437] width 12 height 12
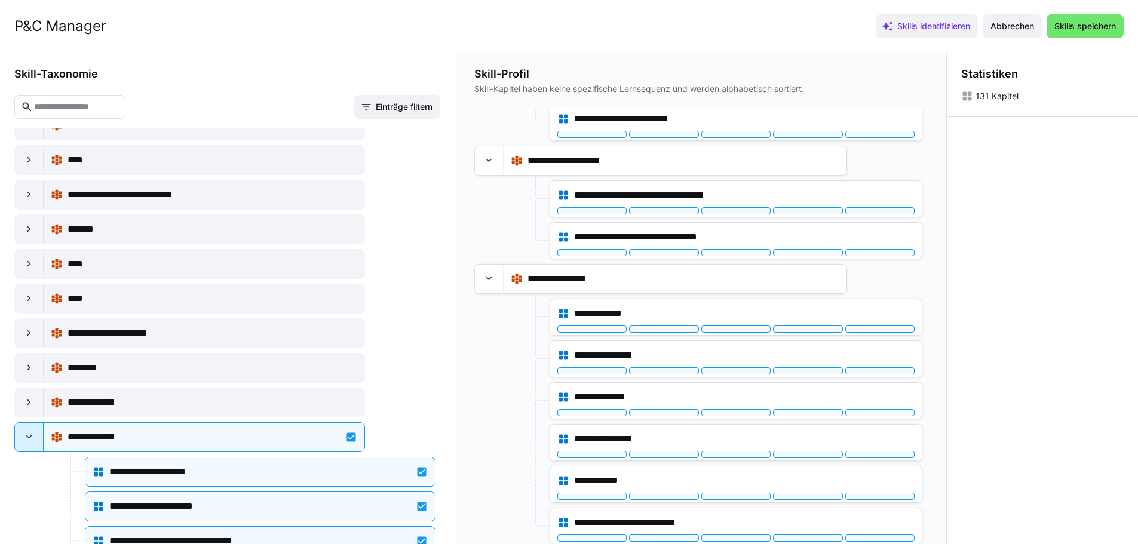
click at [36, 438] on div at bounding box center [29, 437] width 29 height 29
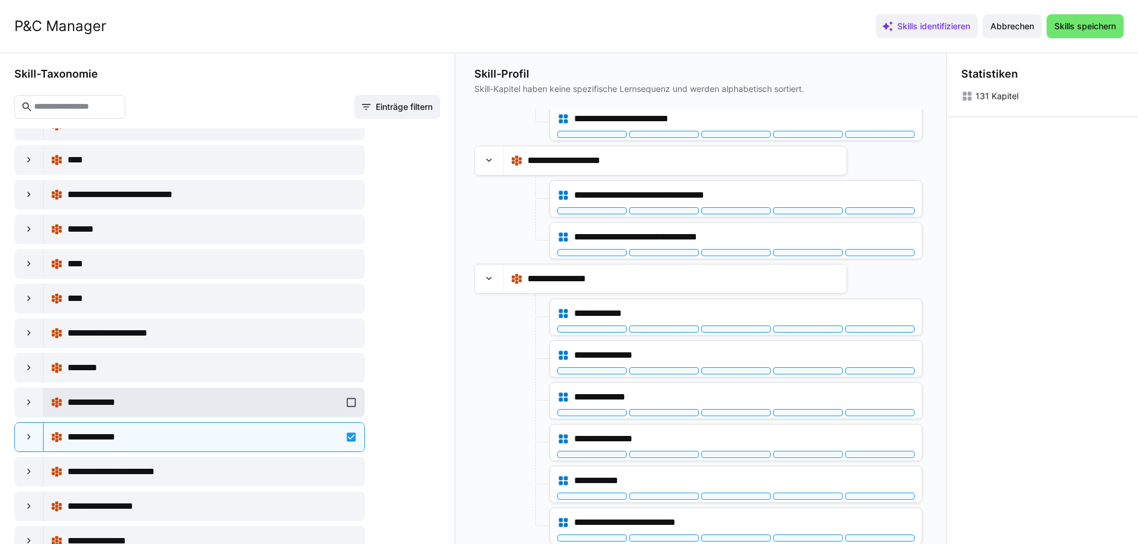
click at [342, 403] on div "**********" at bounding box center [204, 403] width 307 height 24
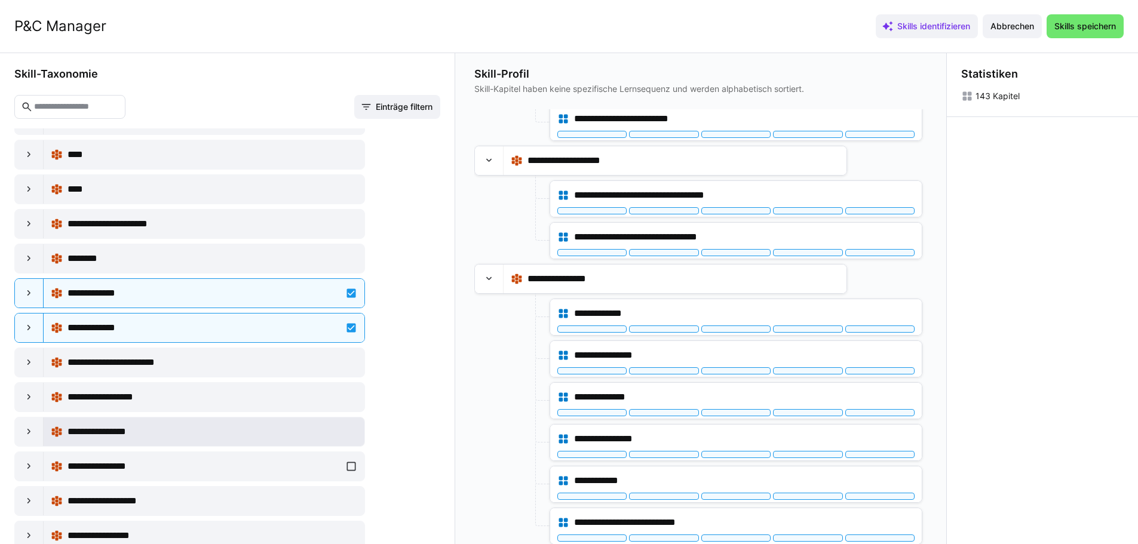
scroll to position [7588, 0]
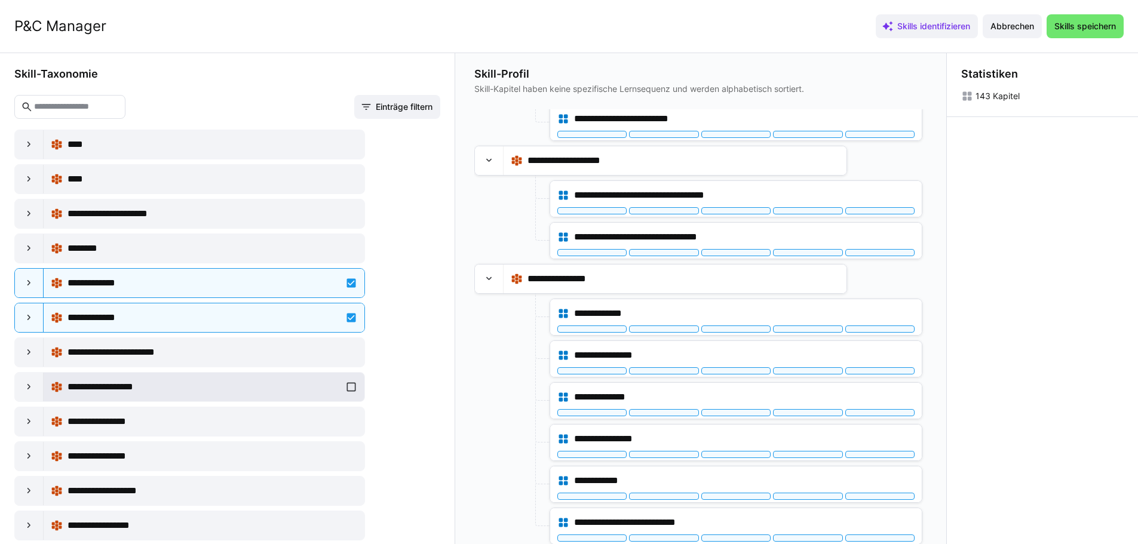
click at [350, 385] on div "**********" at bounding box center [204, 387] width 307 height 24
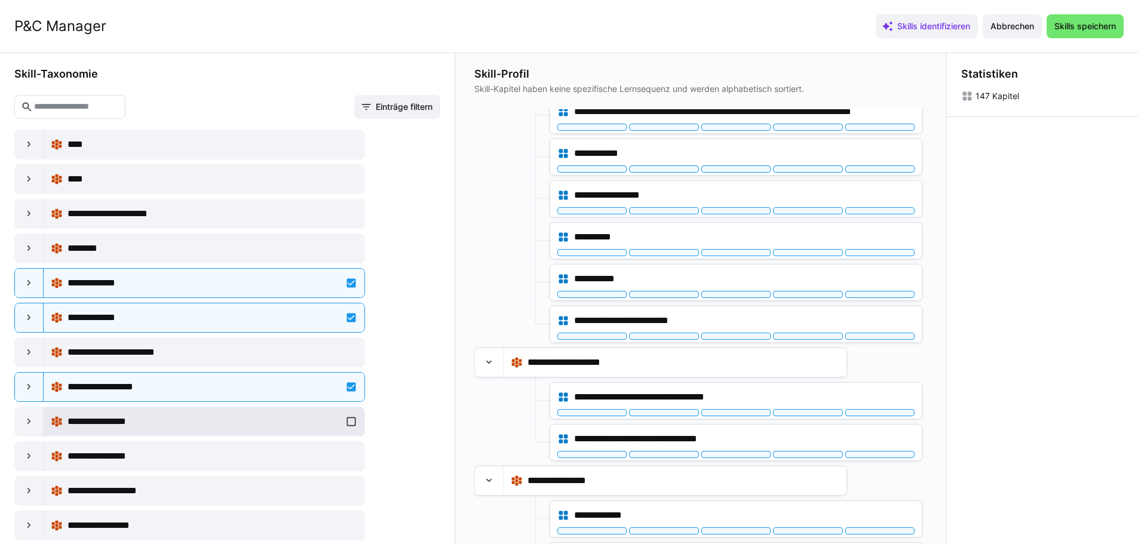
scroll to position [6574, 0]
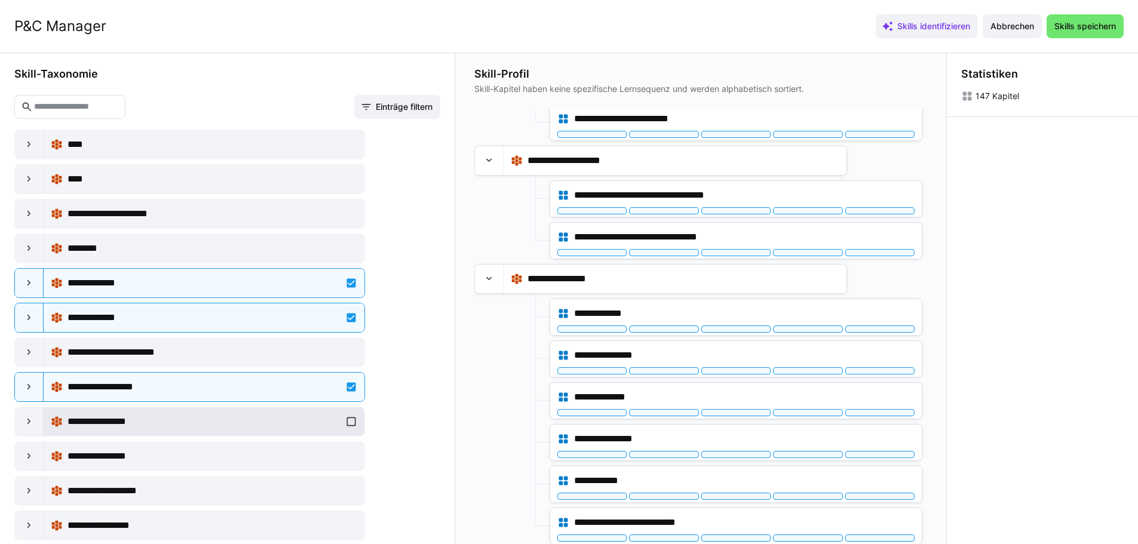
click at [344, 422] on div "**********" at bounding box center [204, 422] width 307 height 24
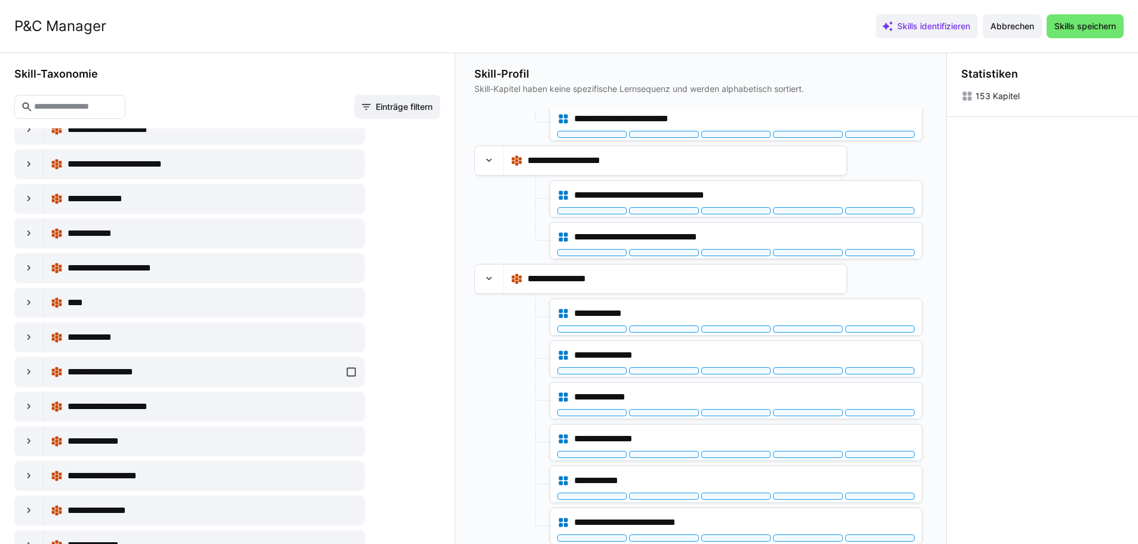
scroll to position [8186, 0]
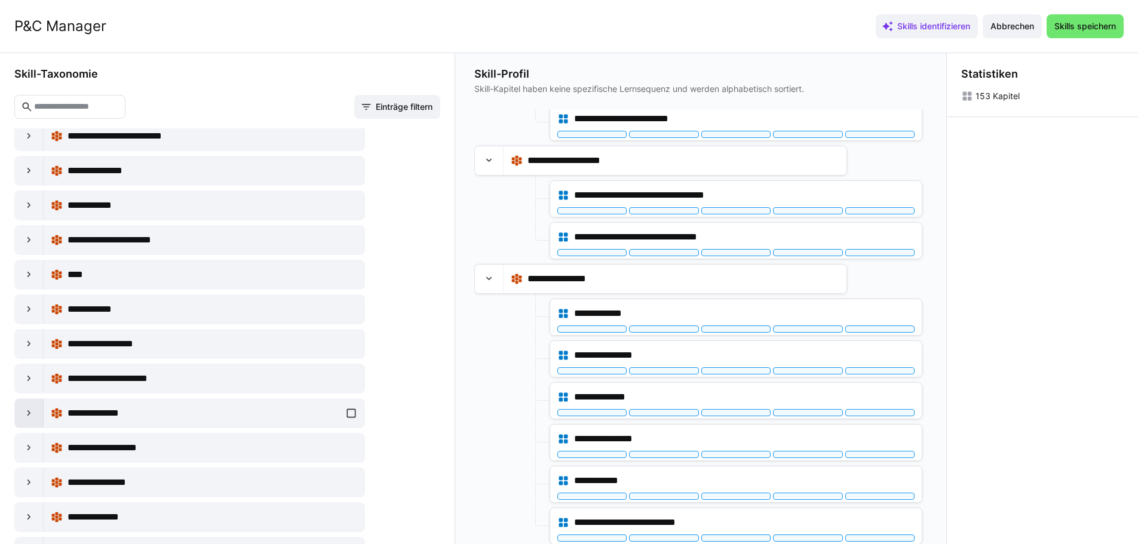
click at [27, 413] on eds-icon at bounding box center [29, 413] width 12 height 12
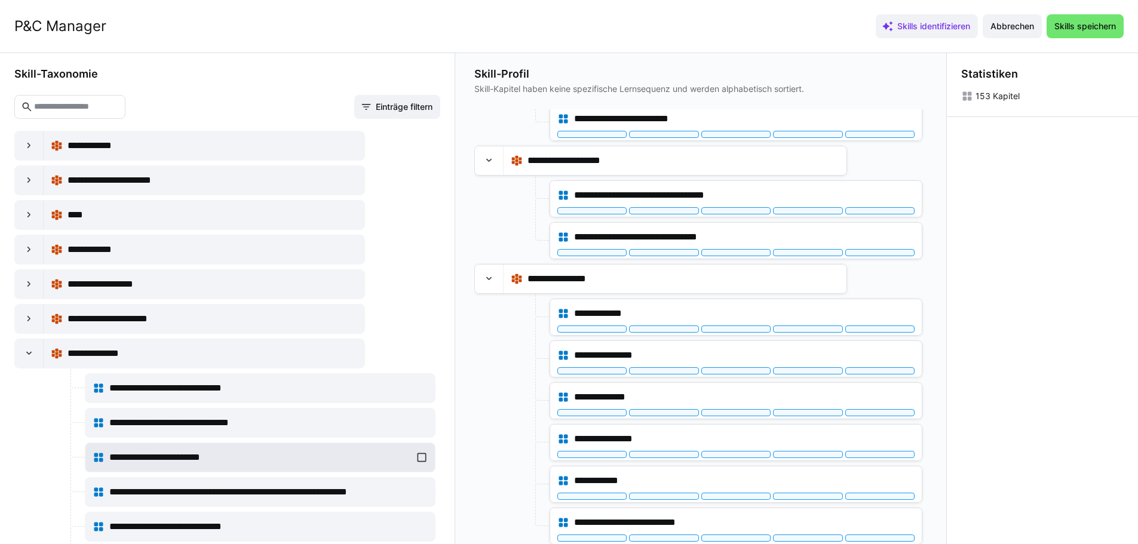
scroll to position [8305, 0]
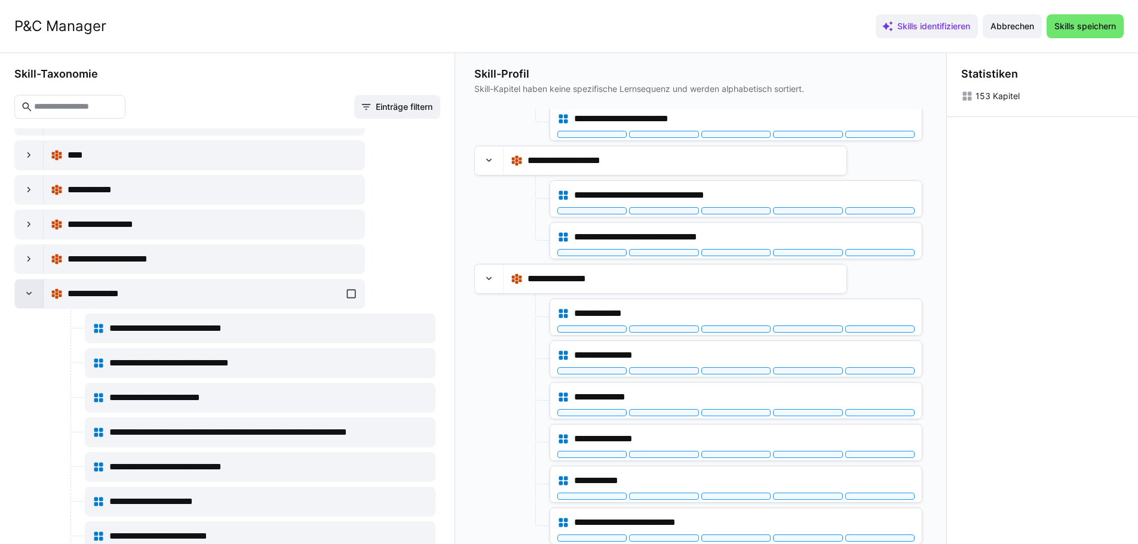
click at [27, 290] on eds-icon at bounding box center [29, 294] width 12 height 12
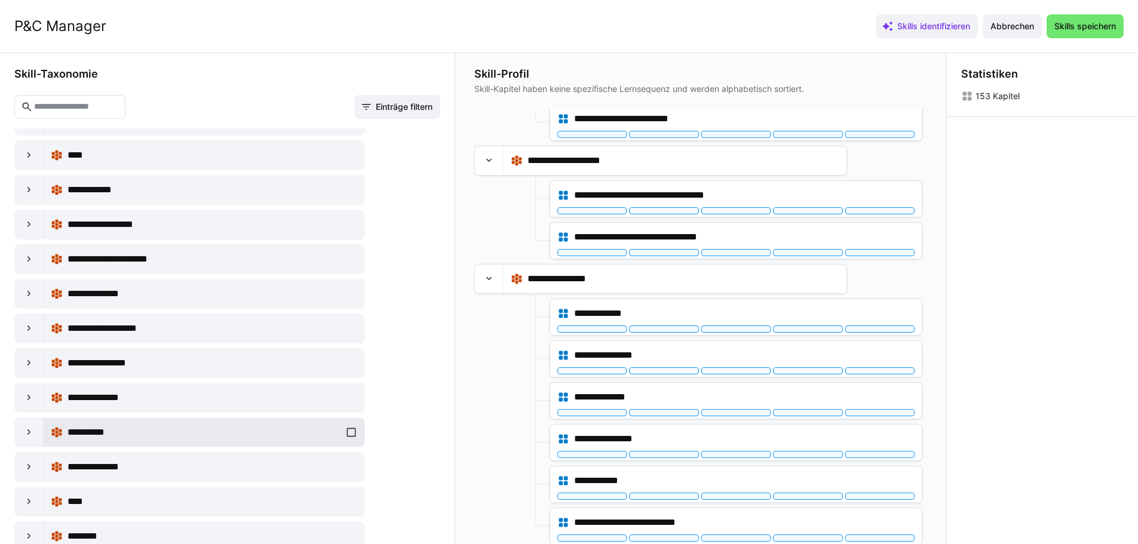
scroll to position [8365, 0]
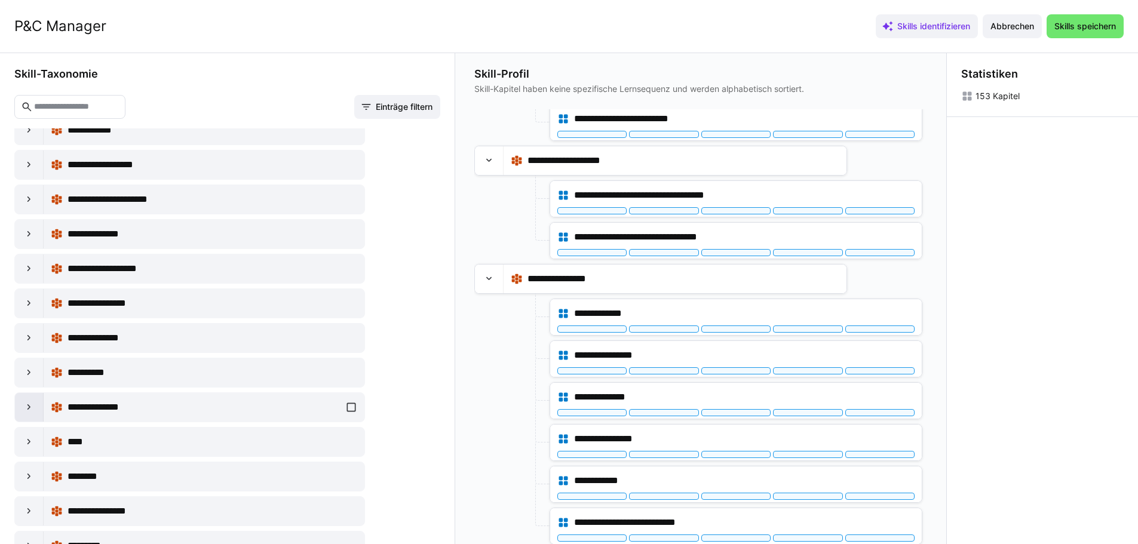
click at [30, 412] on eds-icon at bounding box center [29, 408] width 12 height 12
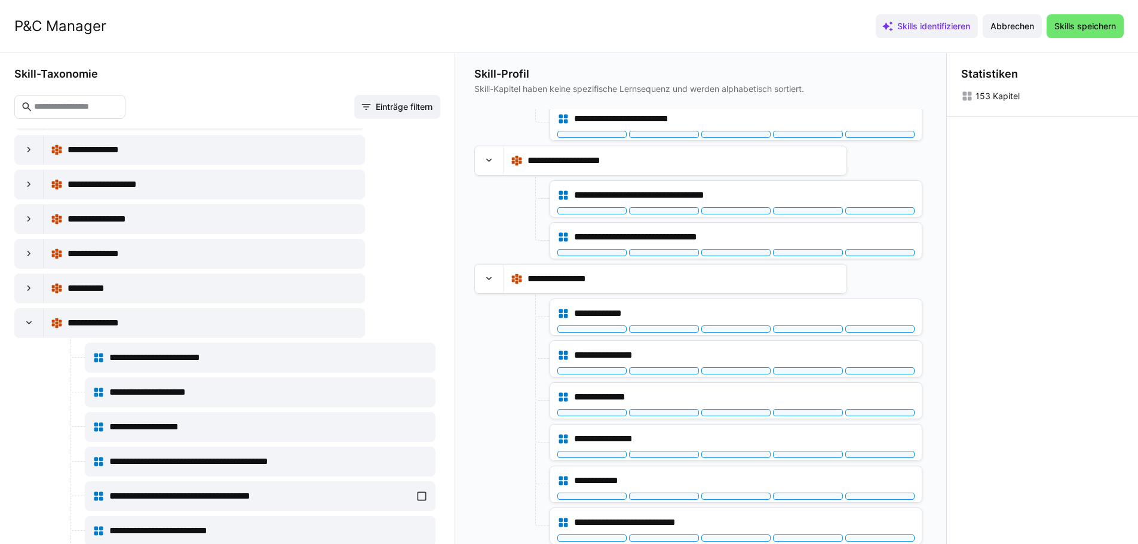
scroll to position [8425, 0]
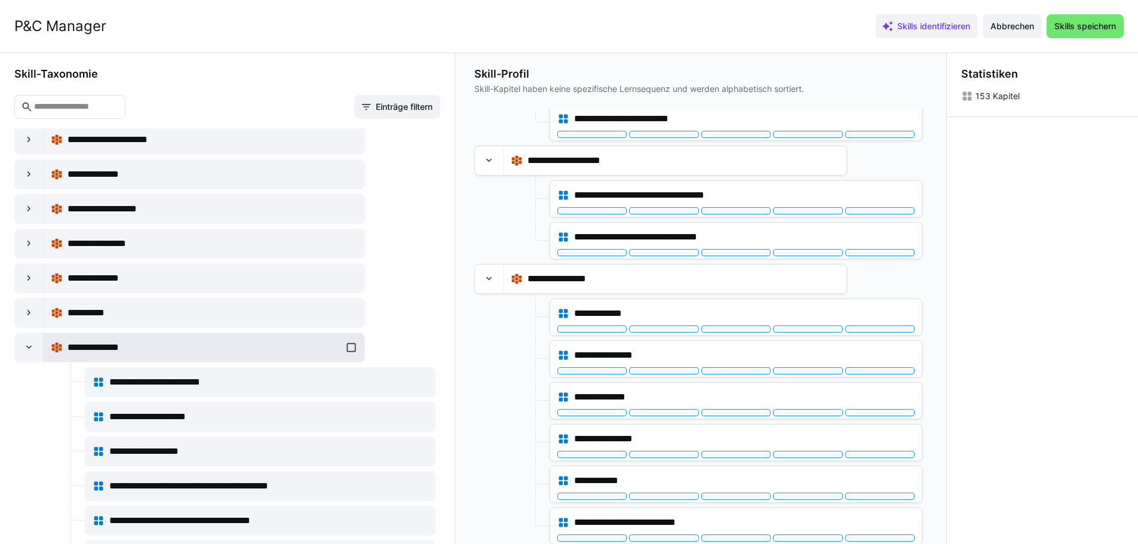
click at [341, 350] on div "**********" at bounding box center [204, 348] width 307 height 24
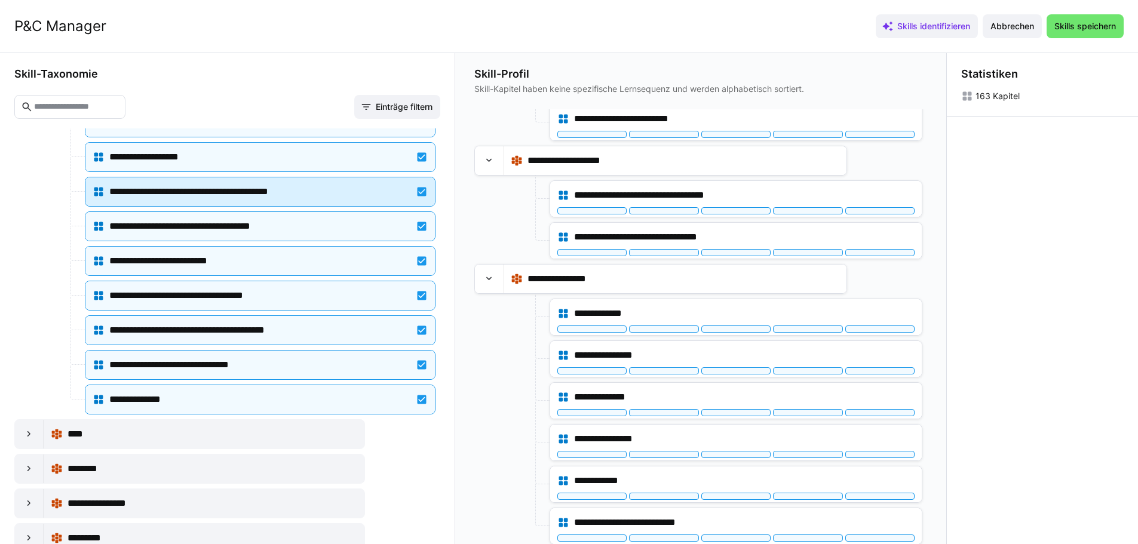
scroll to position [8723, 0]
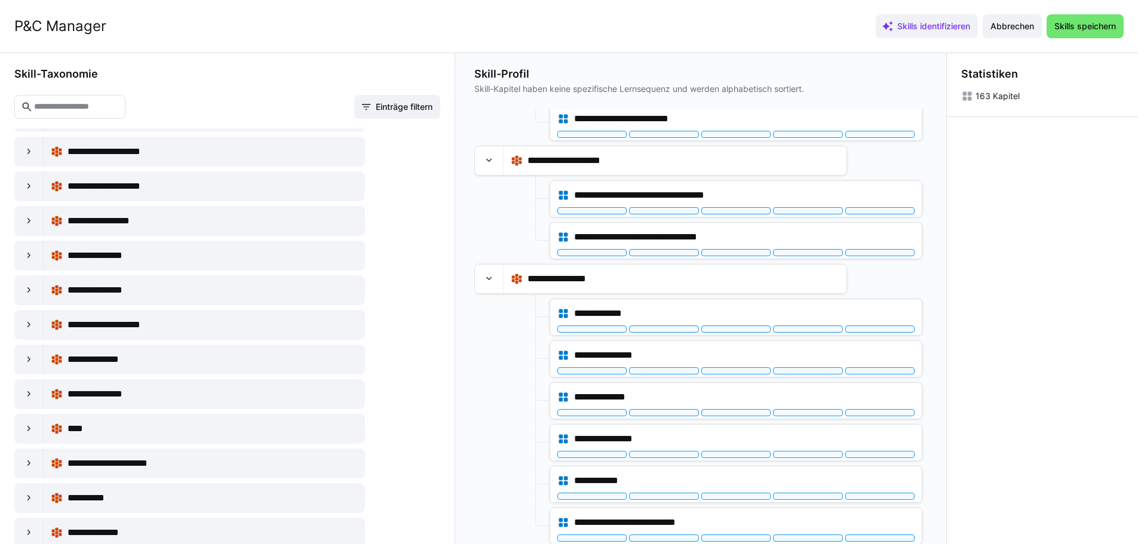
scroll to position [9859, 0]
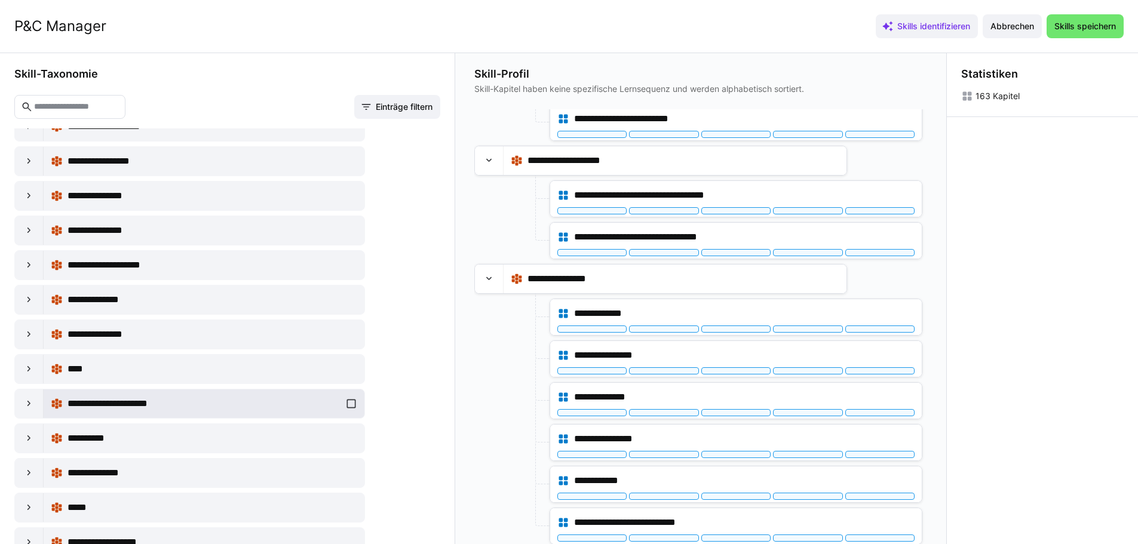
click at [347, 402] on div "**********" at bounding box center [204, 404] width 307 height 24
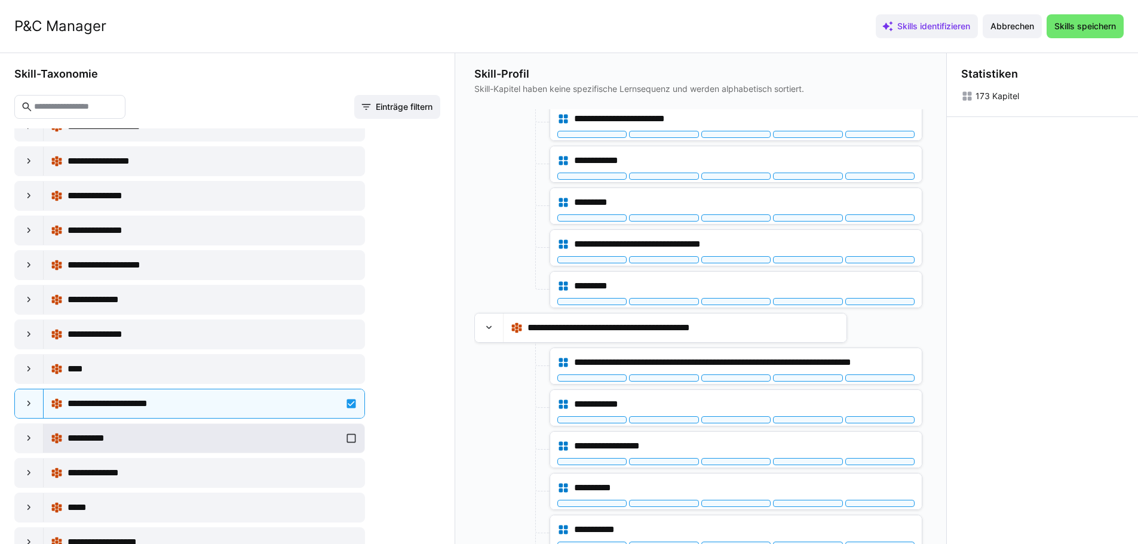
scroll to position [7766, 0]
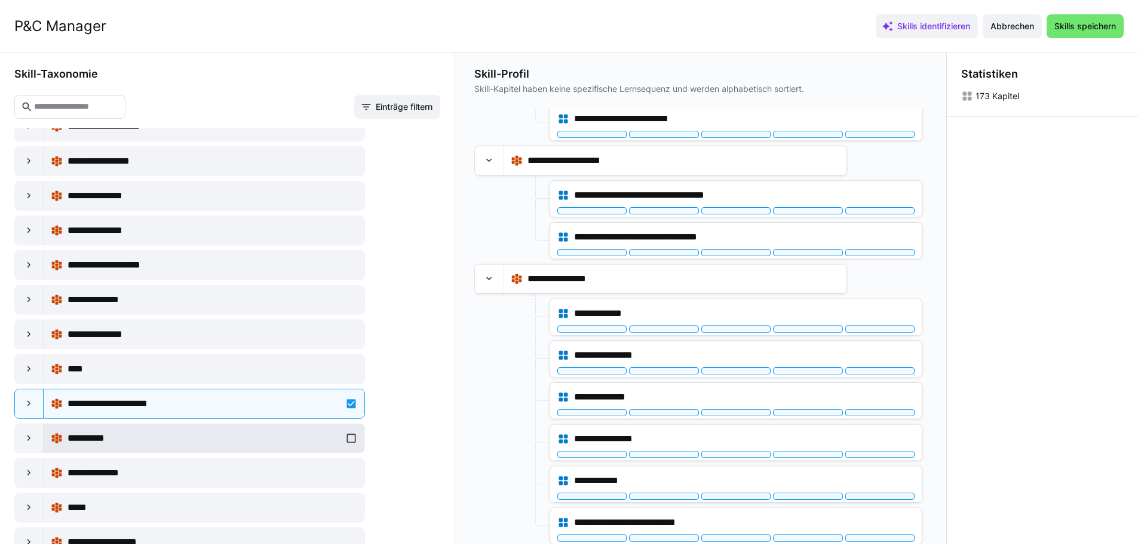
click at [349, 435] on div "**********" at bounding box center [204, 439] width 307 height 24
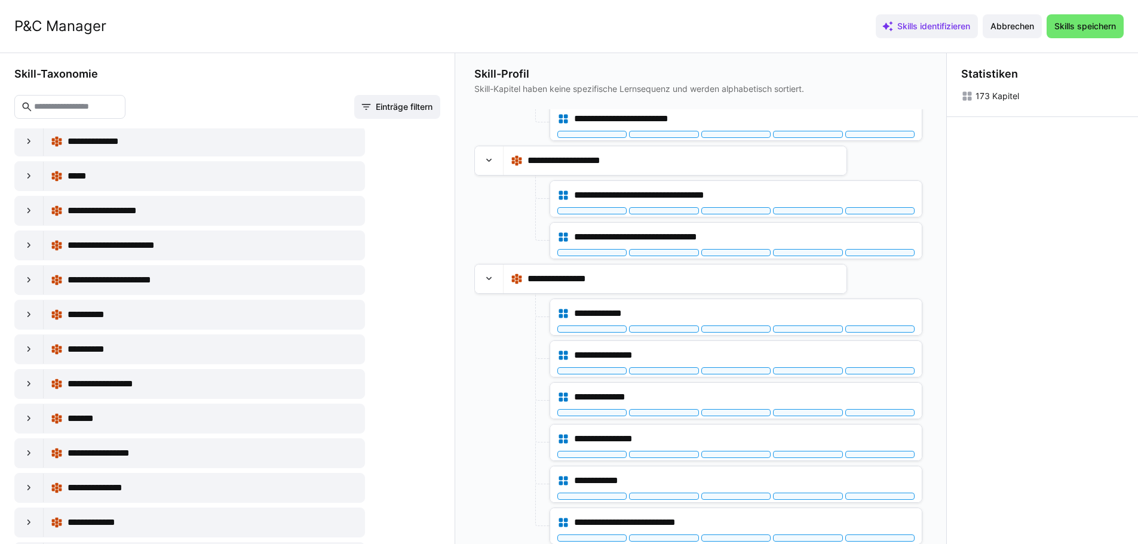
scroll to position [10217, 0]
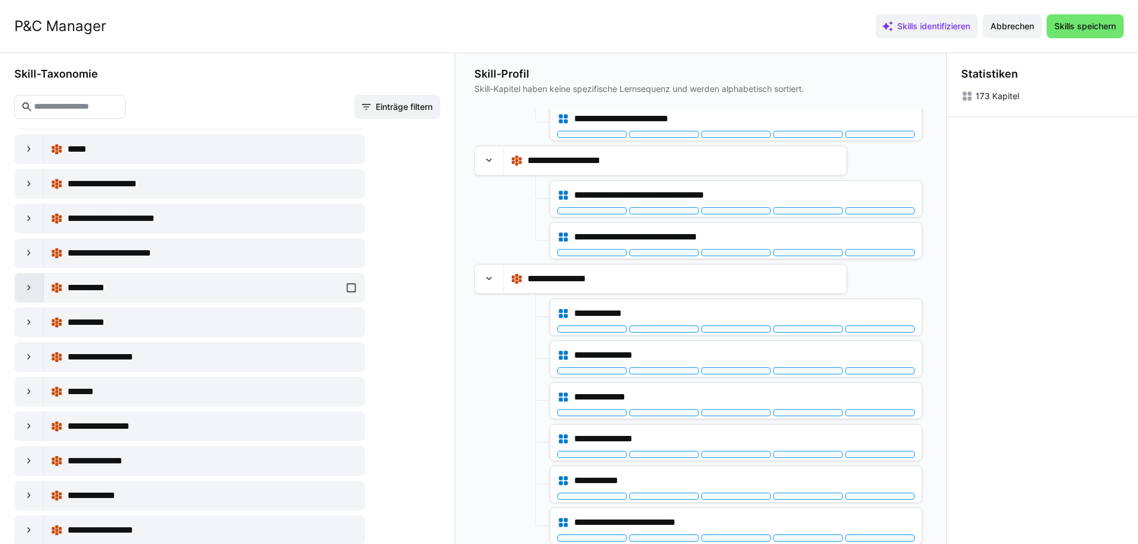
click at [38, 290] on div at bounding box center [29, 288] width 29 height 29
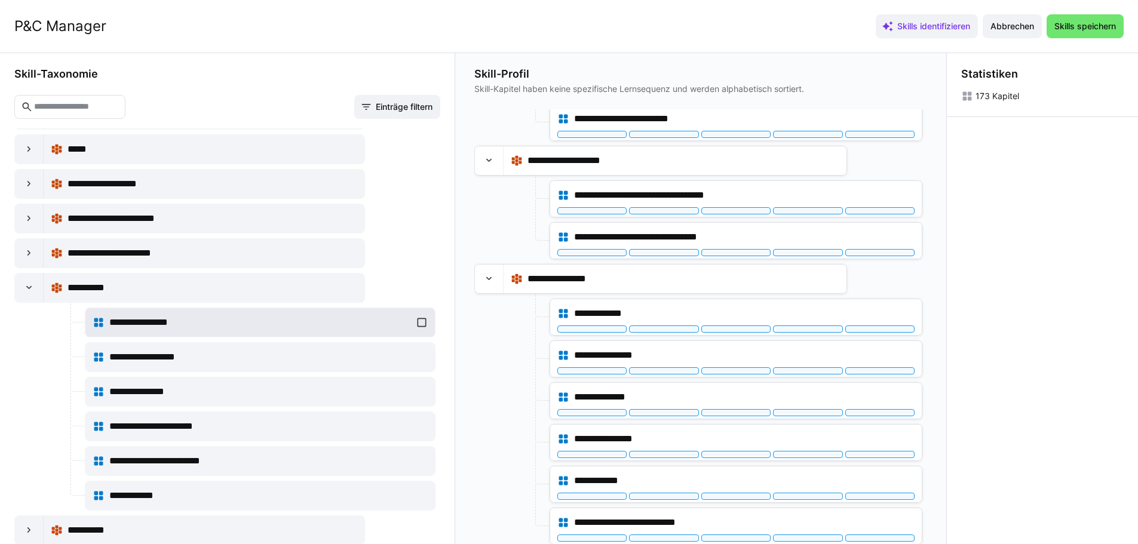
click at [421, 320] on div "**********" at bounding box center [260, 323] width 335 height 24
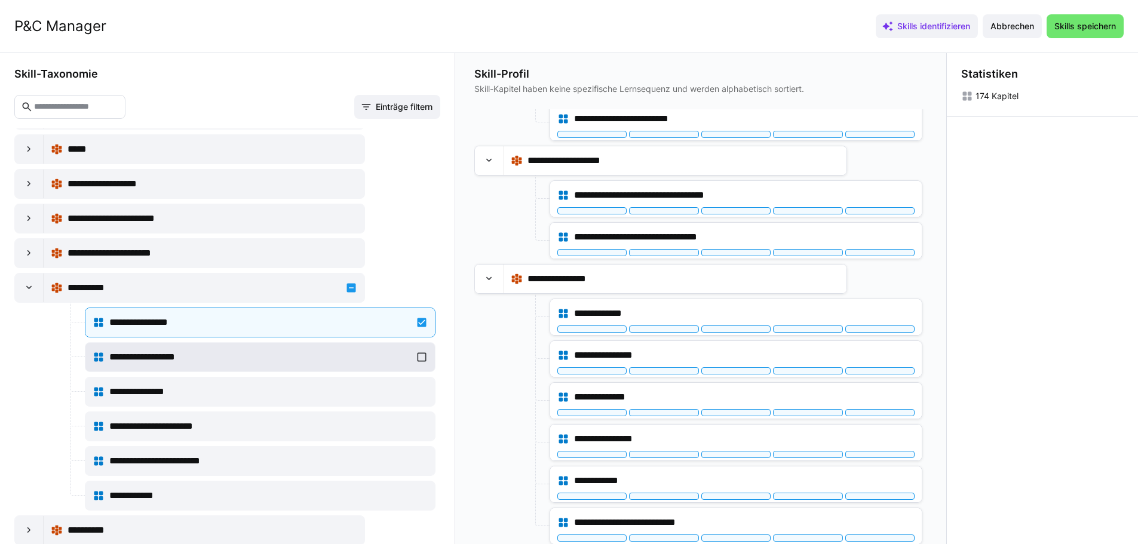
click at [421, 360] on div "**********" at bounding box center [260, 357] width 335 height 24
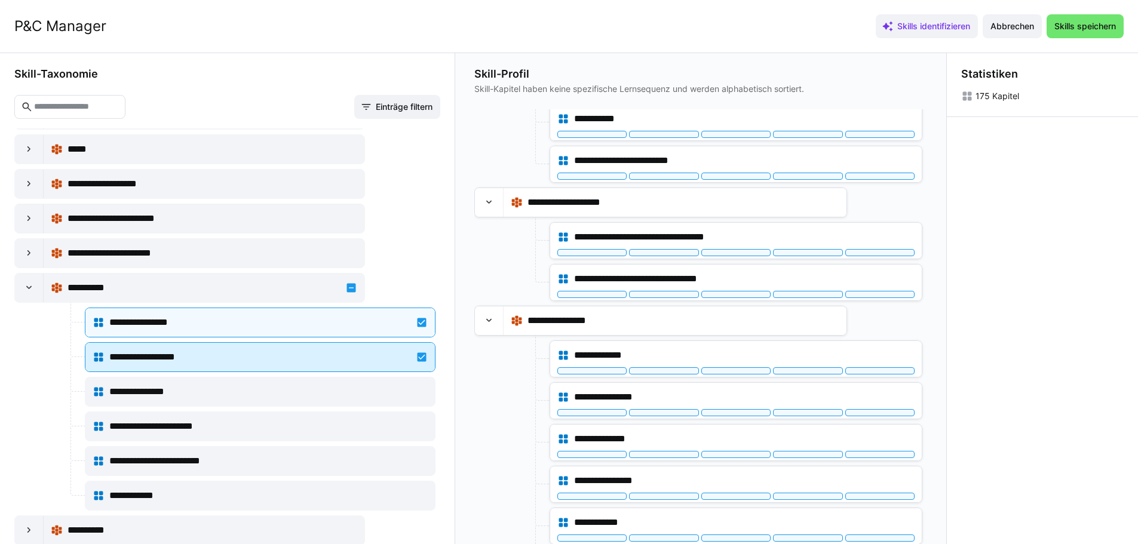
scroll to position [7884, 0]
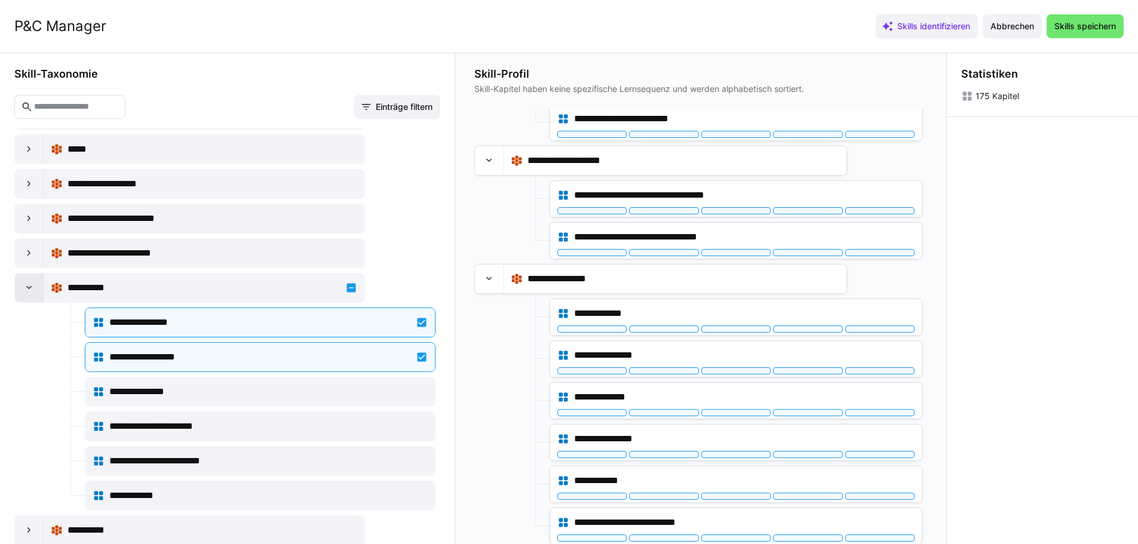
click at [33, 292] on eds-icon at bounding box center [29, 288] width 12 height 12
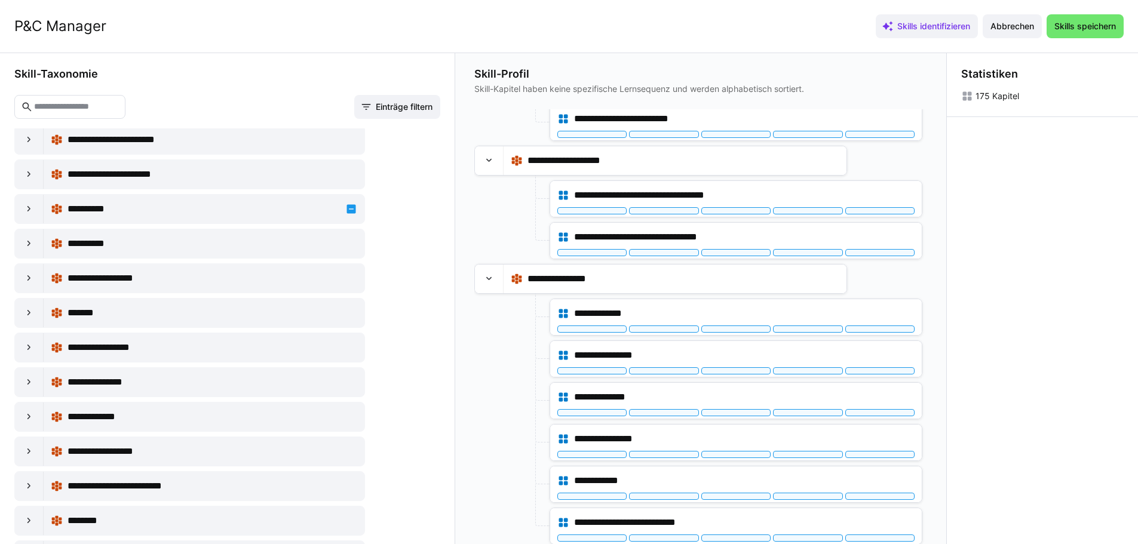
scroll to position [10336, 0]
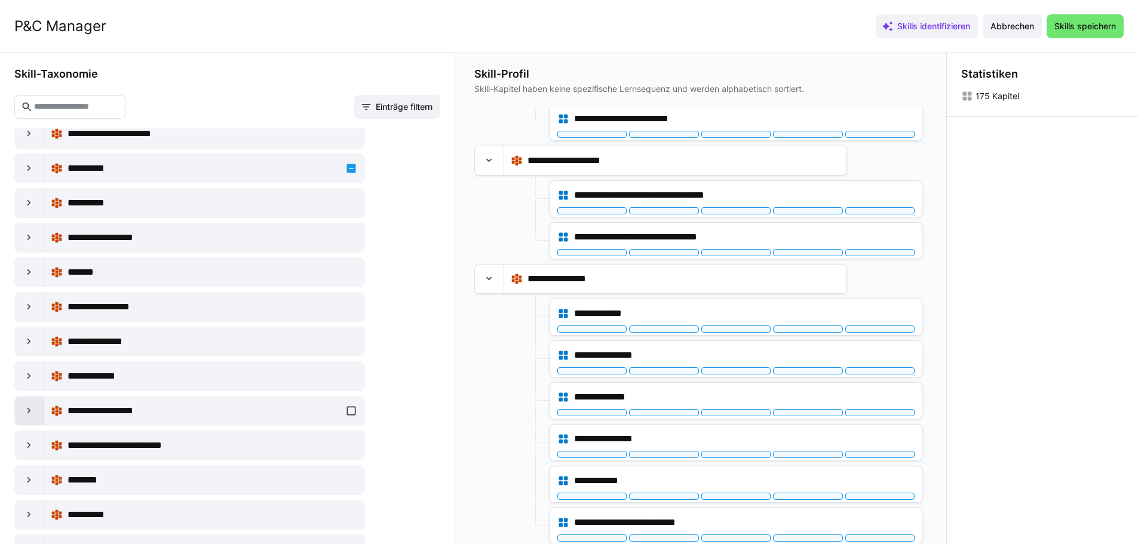
drag, startPoint x: 36, startPoint y: 414, endPoint x: 42, endPoint y: 415, distance: 6.0
click at [37, 414] on div at bounding box center [29, 411] width 29 height 29
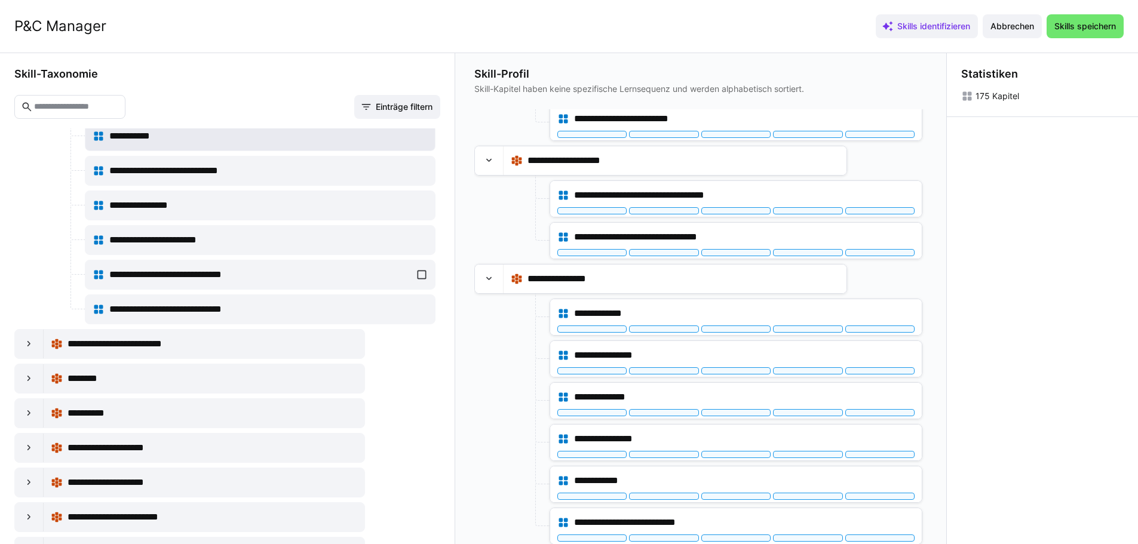
scroll to position [10814, 0]
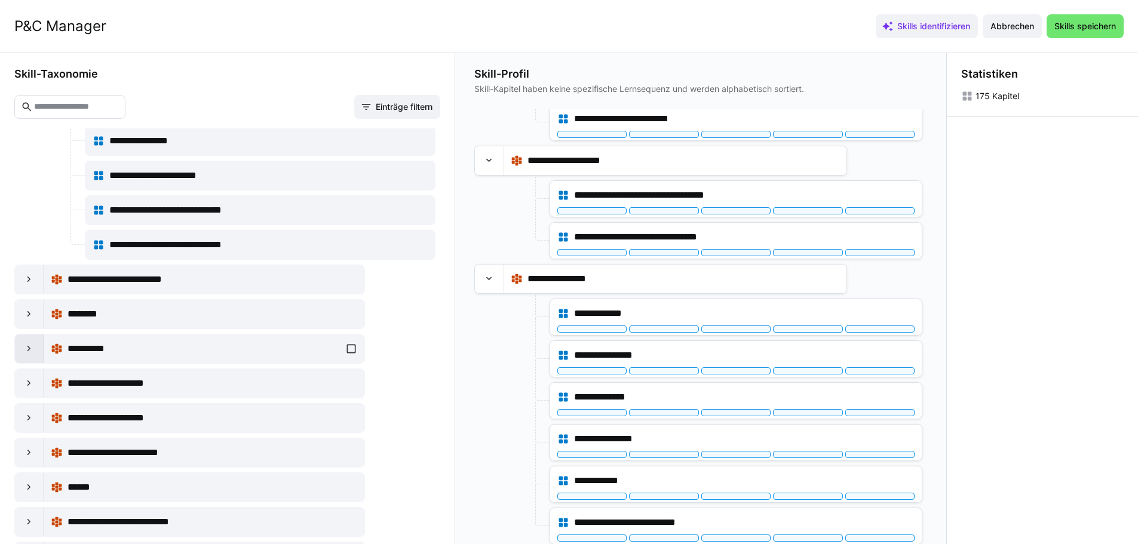
click at [34, 349] on eds-icon at bounding box center [29, 349] width 12 height 12
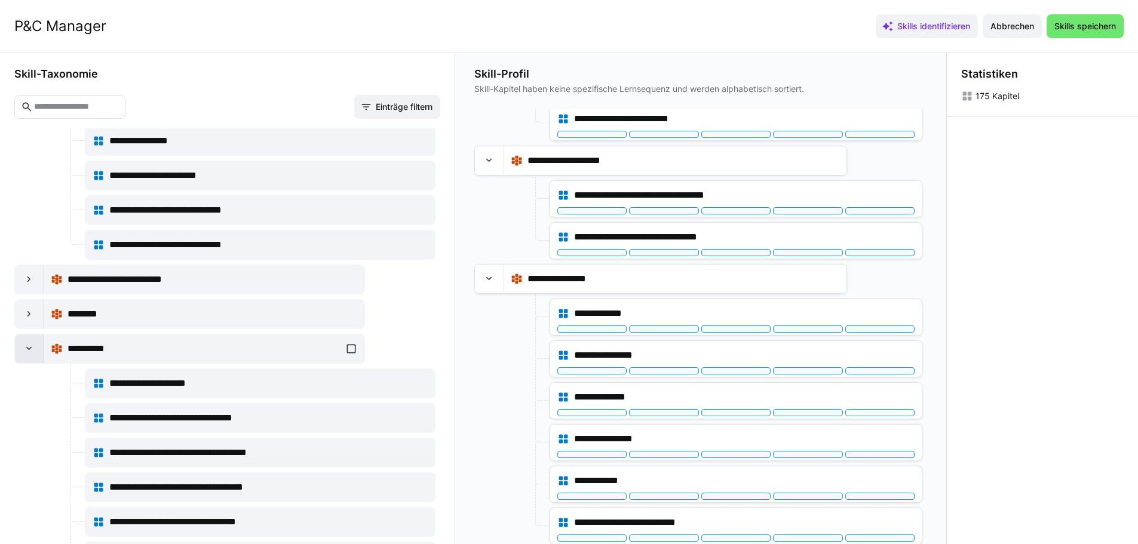
click at [31, 351] on eds-icon at bounding box center [29, 349] width 12 height 12
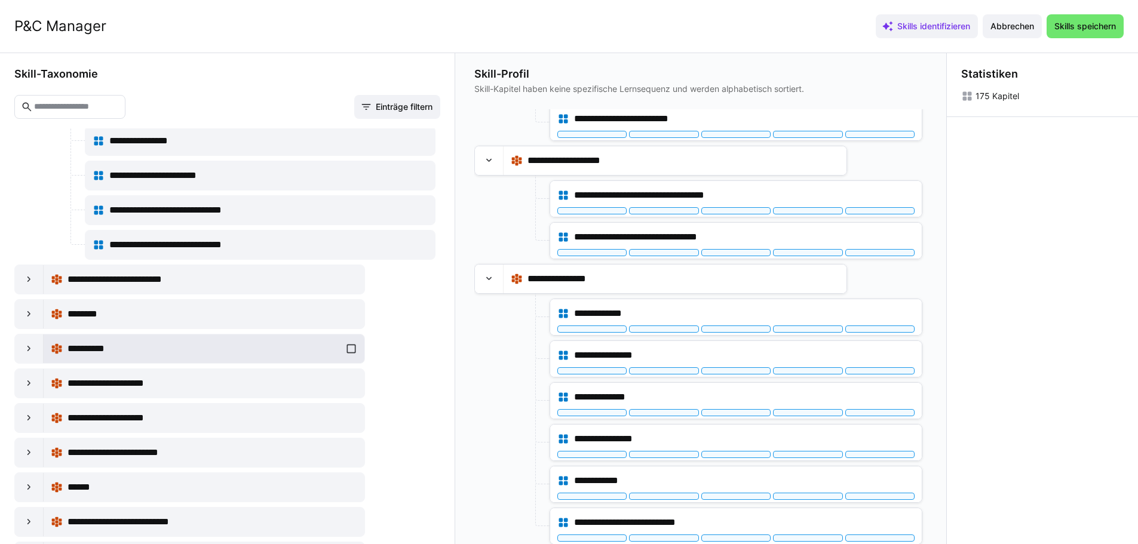
click at [350, 347] on div "**********" at bounding box center [204, 349] width 307 height 24
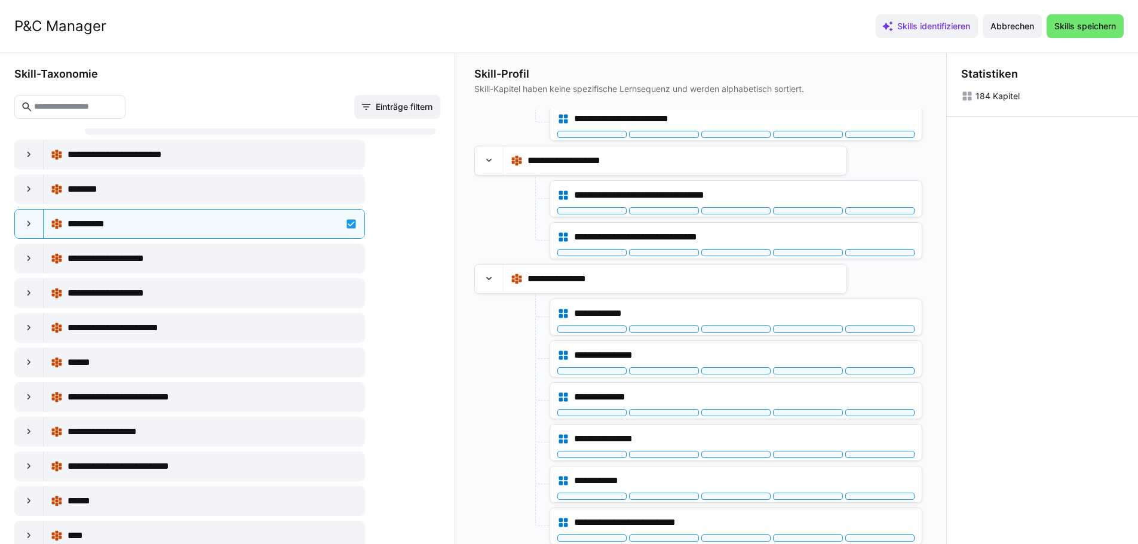
scroll to position [10994, 0]
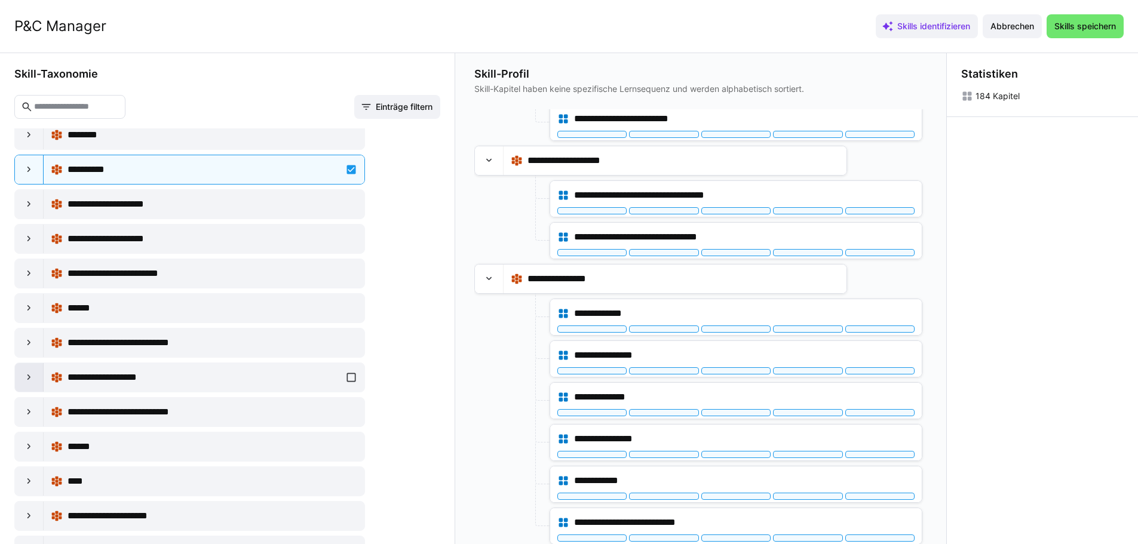
click at [26, 375] on eds-icon at bounding box center [29, 378] width 12 height 12
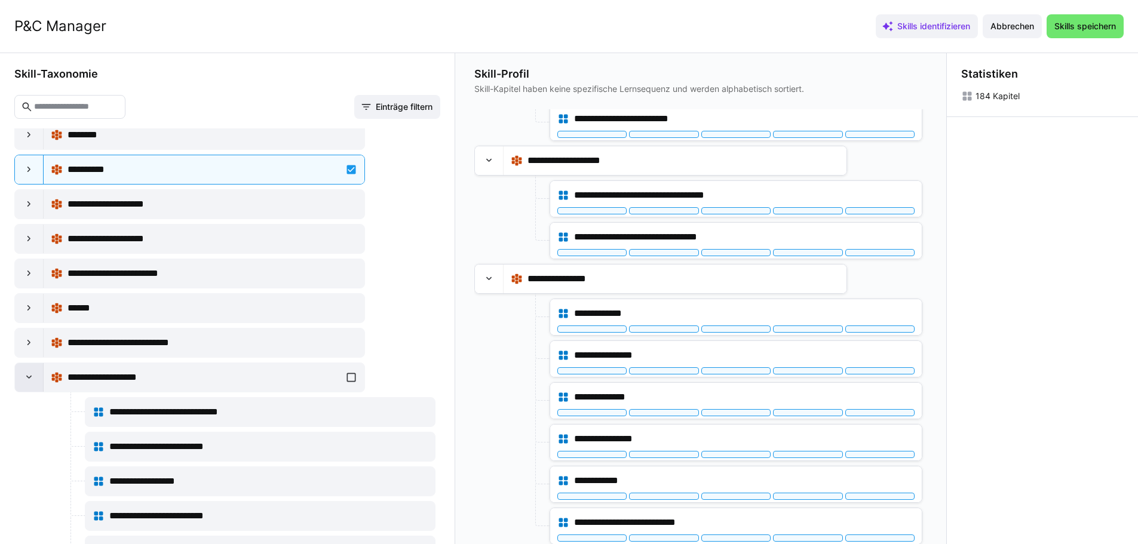
click at [30, 377] on eds-icon at bounding box center [29, 378] width 12 height 12
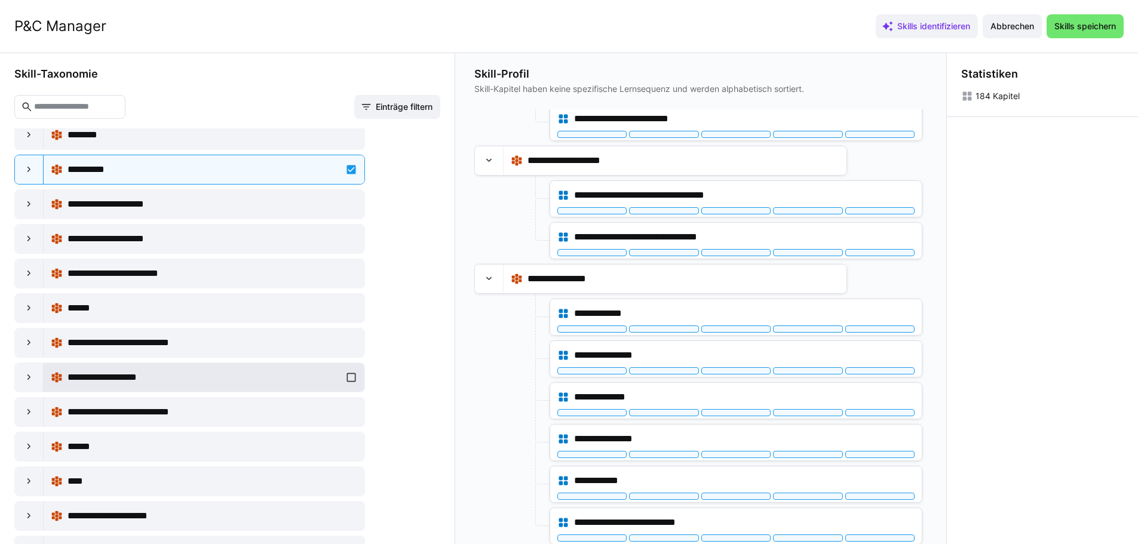
click at [347, 376] on div "**********" at bounding box center [204, 378] width 307 height 24
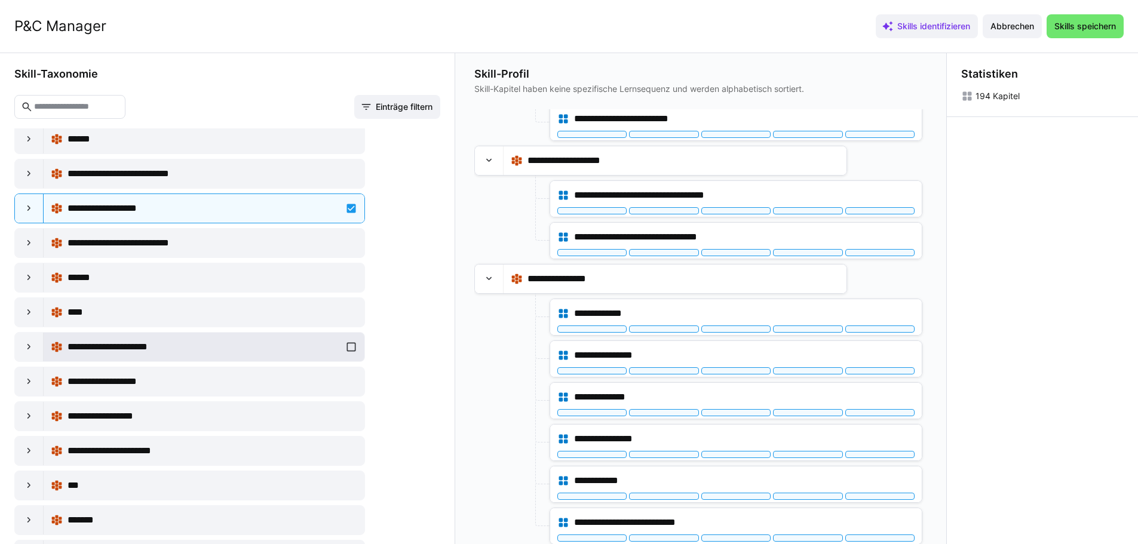
scroll to position [11173, 0]
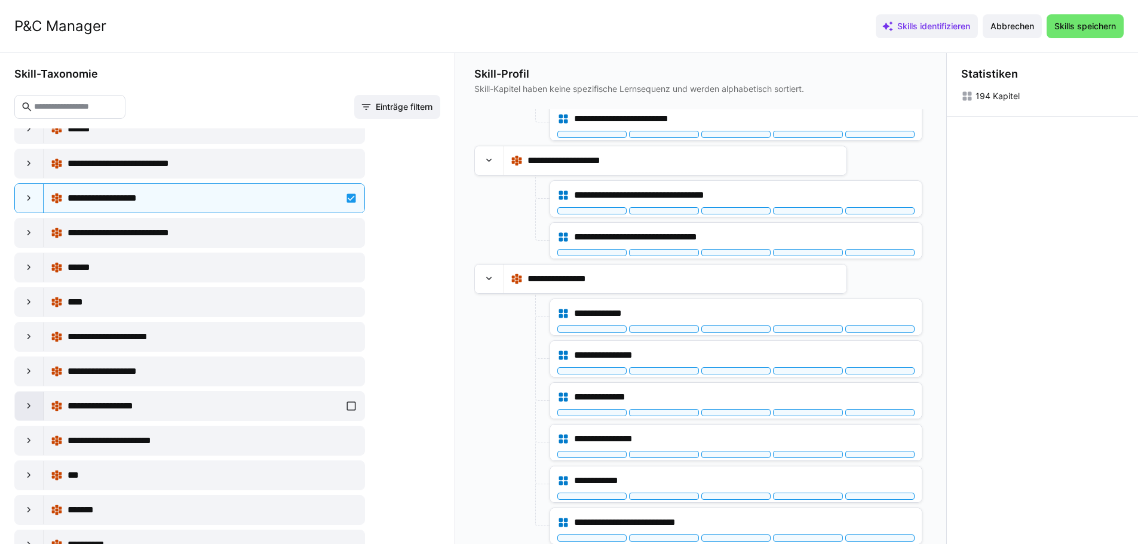
click at [33, 406] on eds-icon at bounding box center [29, 406] width 12 height 12
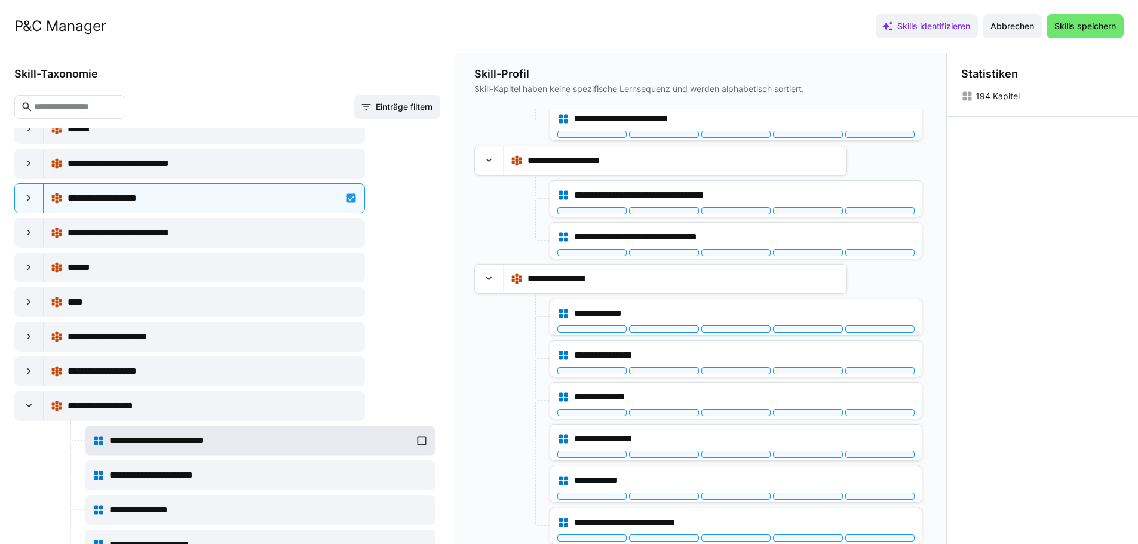
click at [419, 441] on div "**********" at bounding box center [260, 441] width 335 height 24
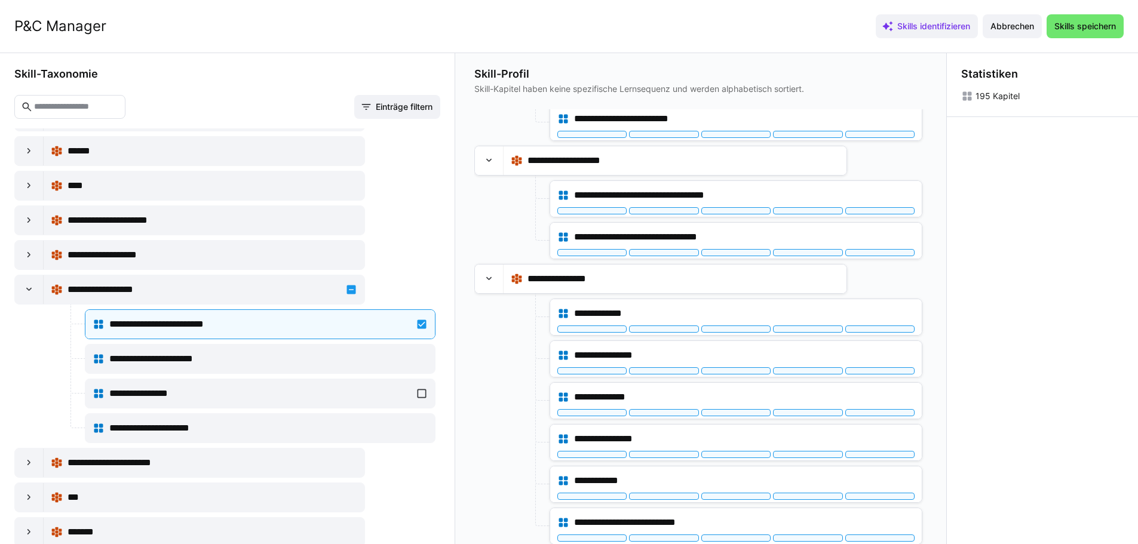
scroll to position [11292, 0]
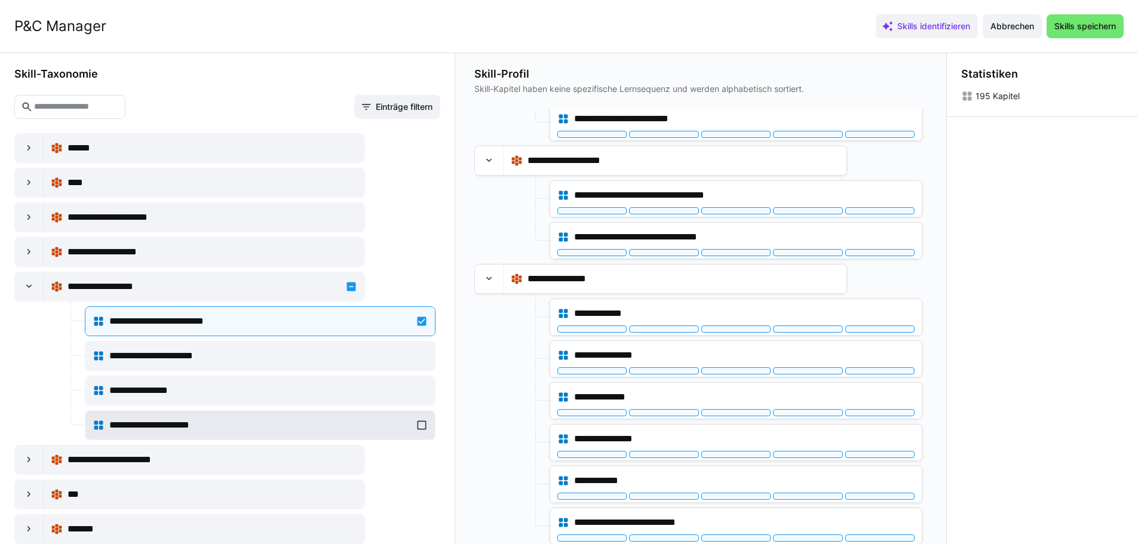
click at [418, 423] on div "**********" at bounding box center [260, 425] width 335 height 24
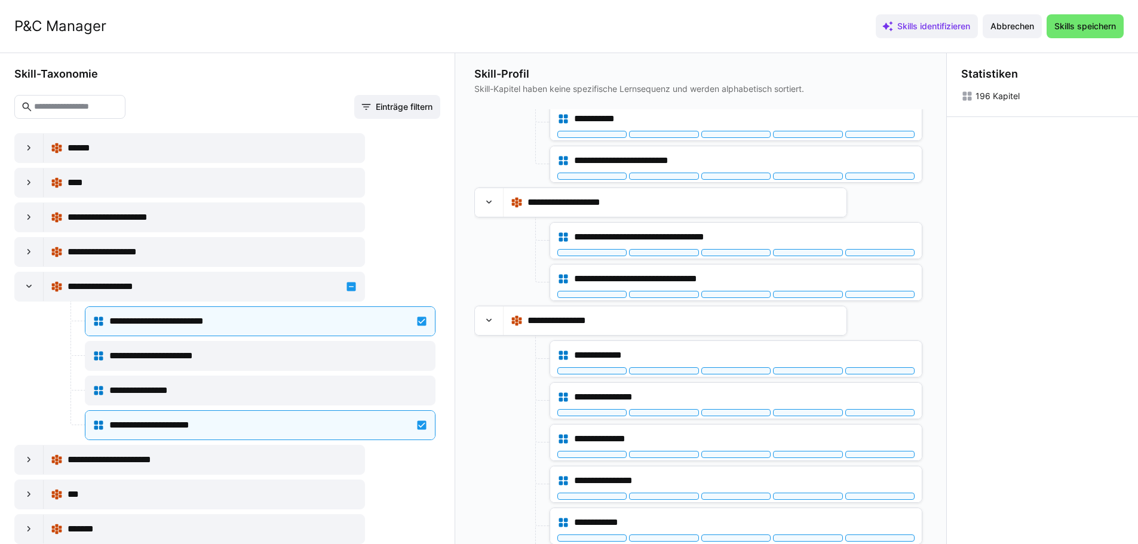
scroll to position [8866, 0]
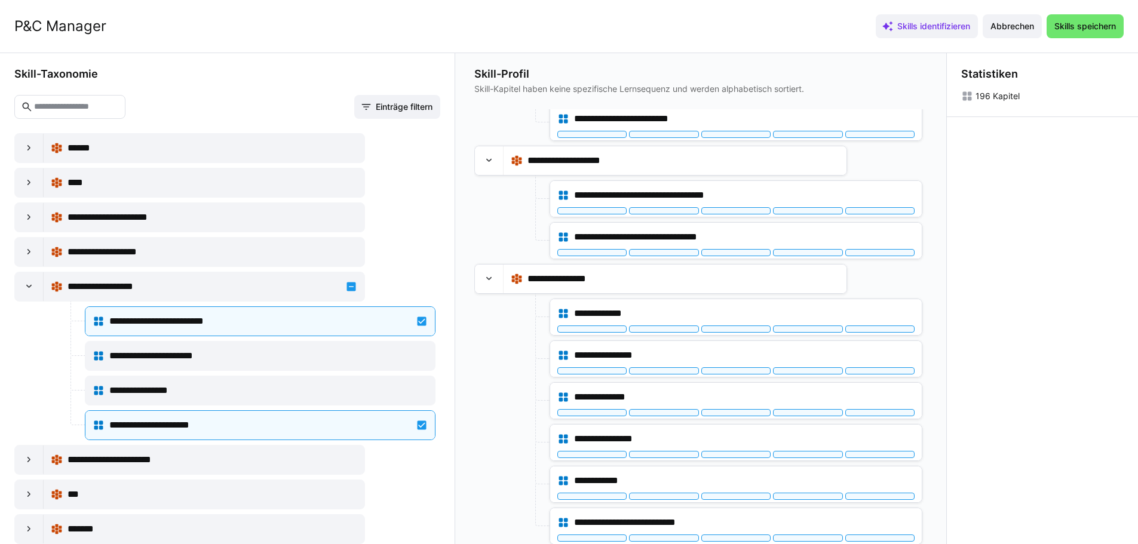
click at [36, 291] on div at bounding box center [29, 286] width 29 height 29
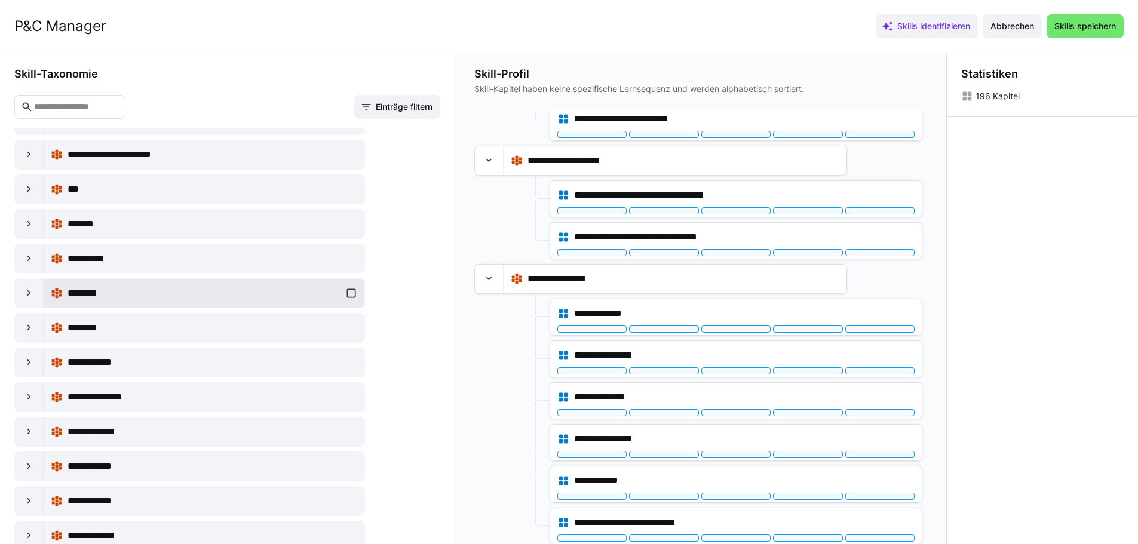
scroll to position [11472, 0]
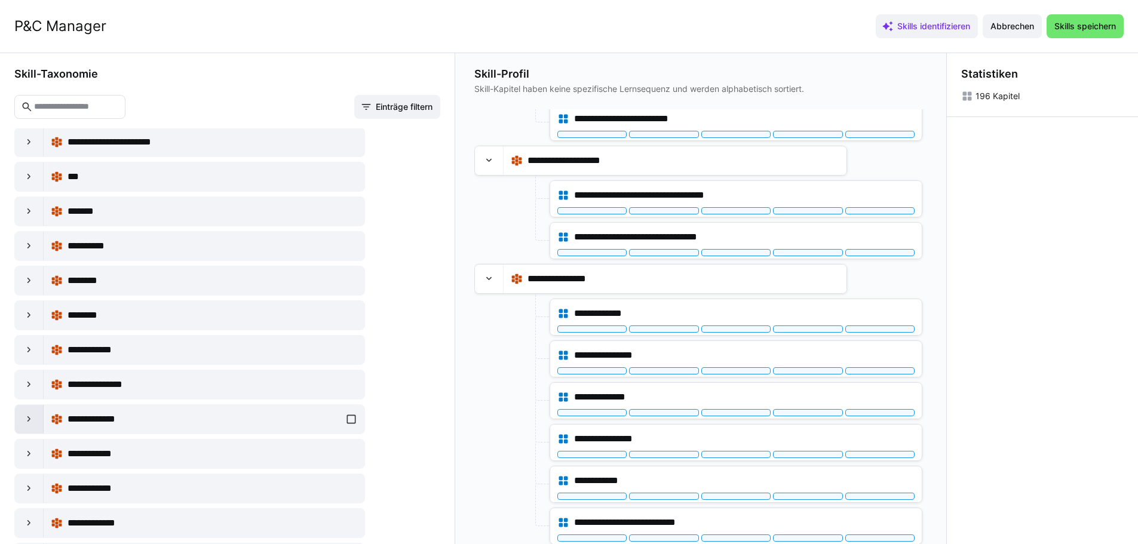
click at [37, 419] on div at bounding box center [29, 419] width 29 height 29
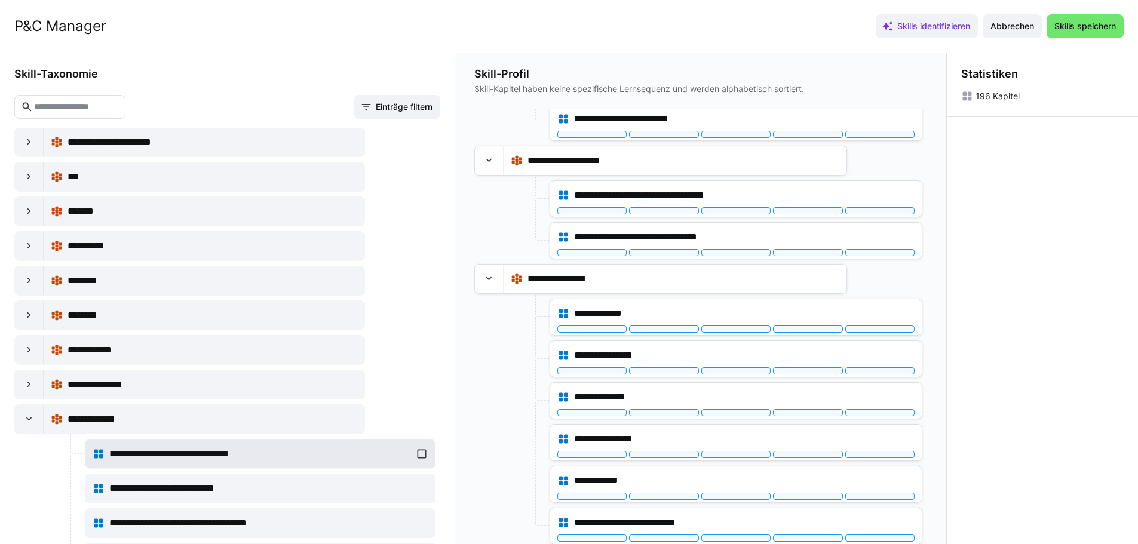
click at [418, 454] on div "**********" at bounding box center [260, 454] width 335 height 24
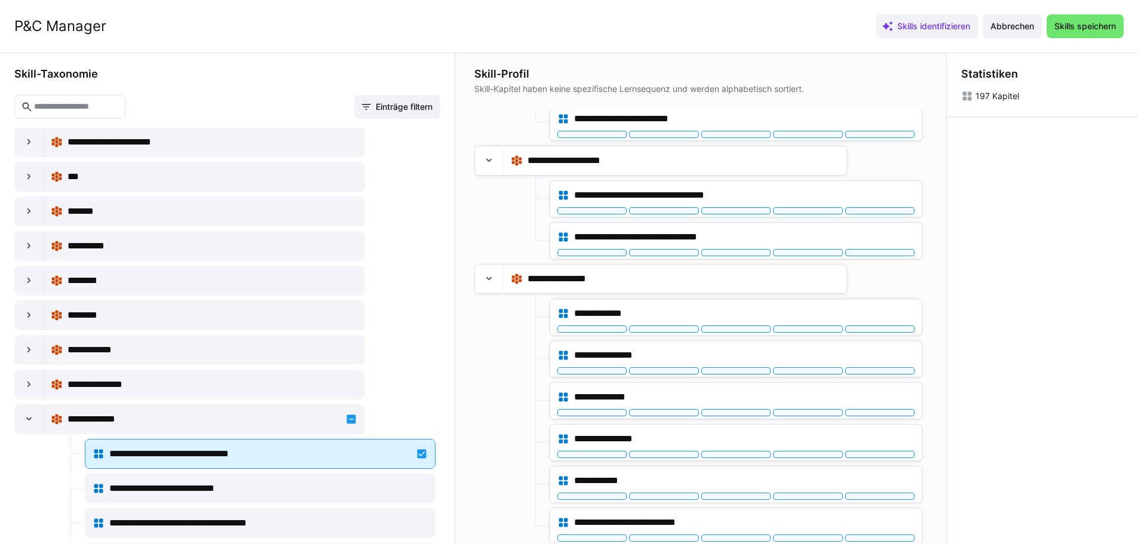
scroll to position [11531, 0]
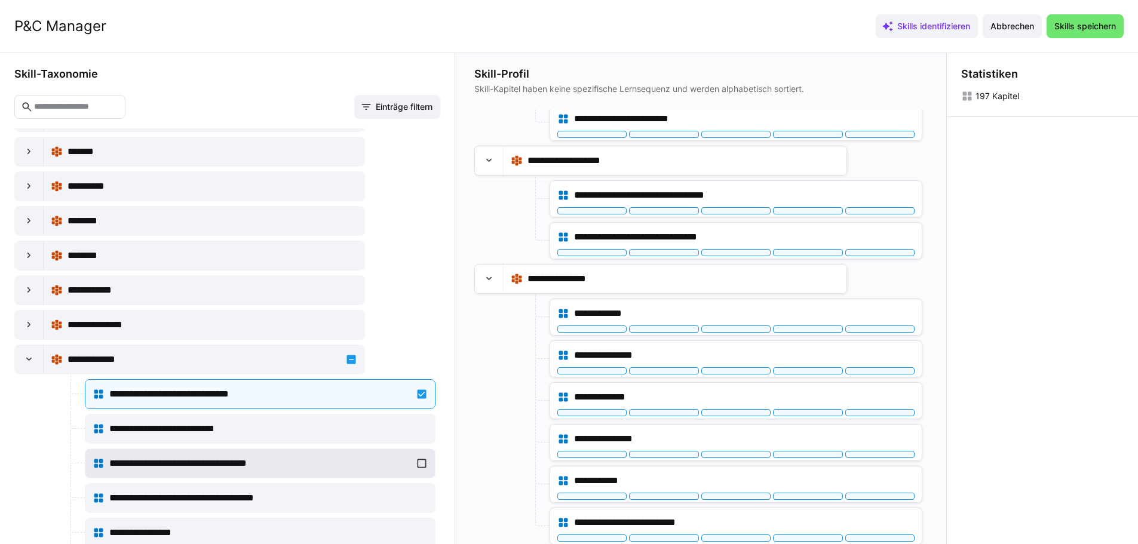
click at [414, 460] on div "**********" at bounding box center [260, 464] width 335 height 24
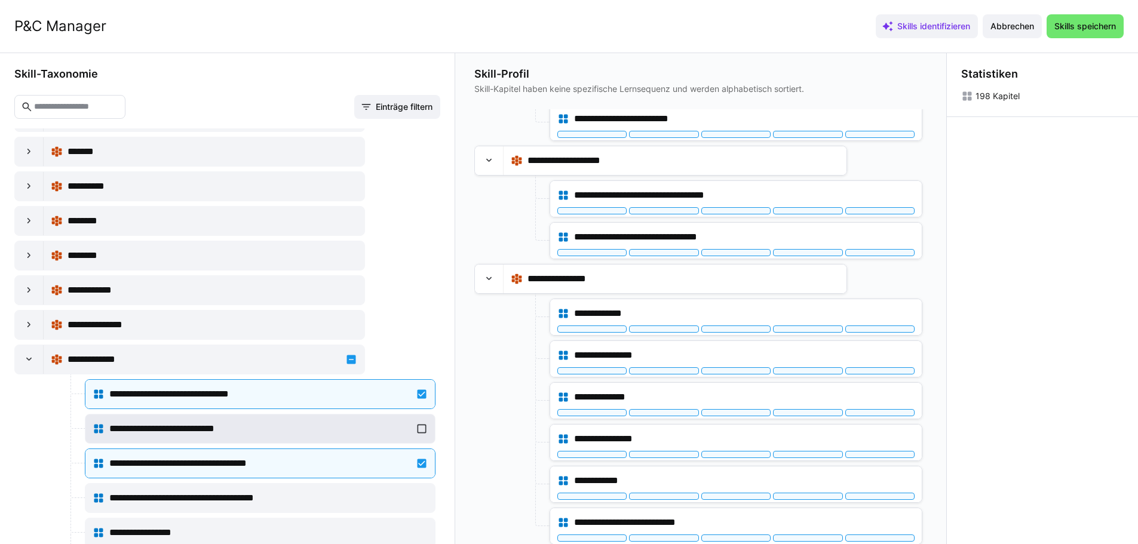
click at [415, 428] on div "**********" at bounding box center [260, 429] width 335 height 24
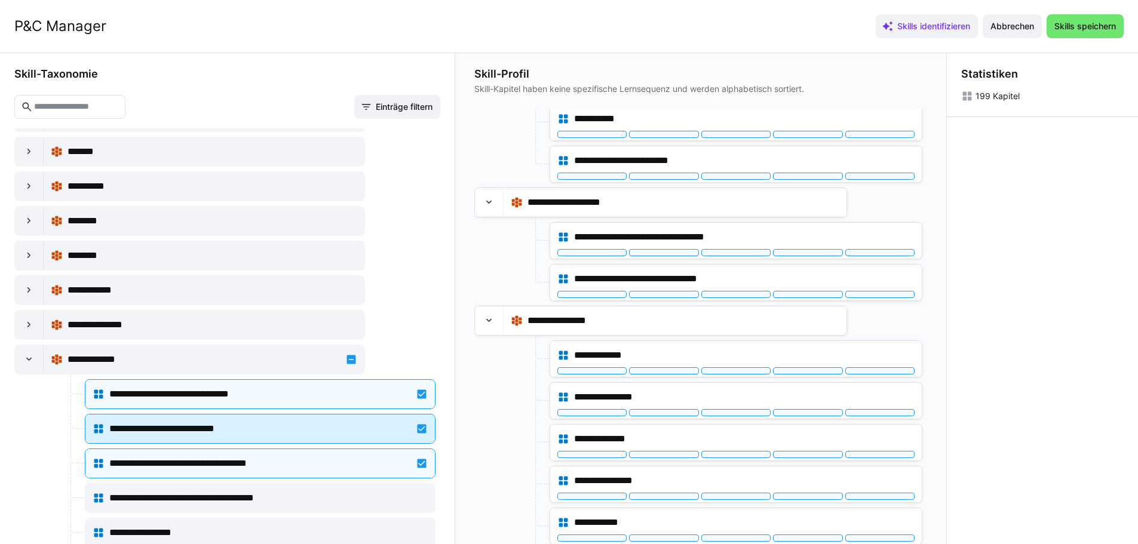
scroll to position [9026, 0]
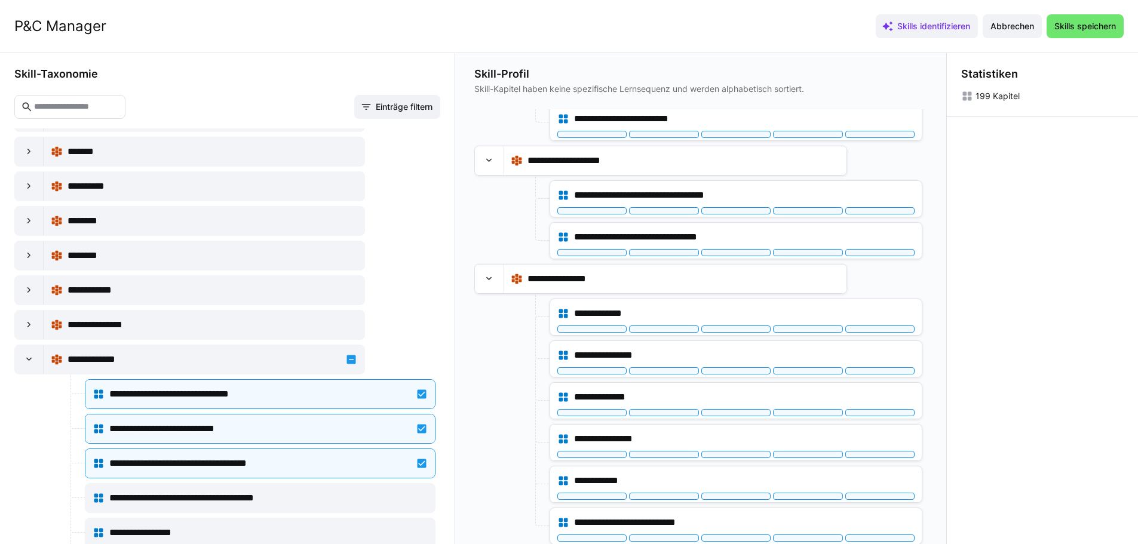
click at [31, 363] on eds-icon at bounding box center [29, 360] width 12 height 12
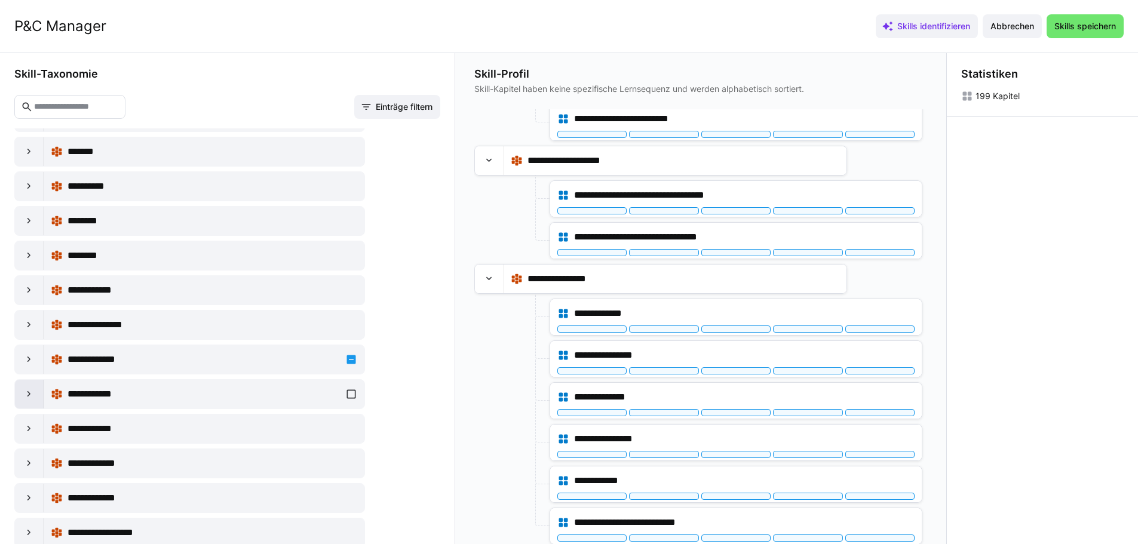
click at [23, 395] on eds-icon at bounding box center [29, 394] width 12 height 12
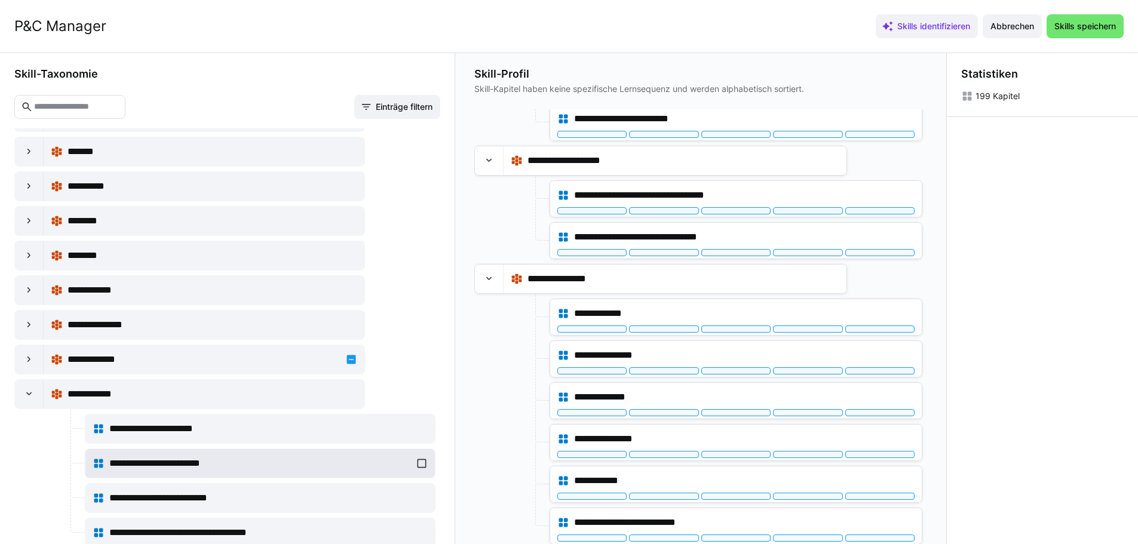
scroll to position [11591, 0]
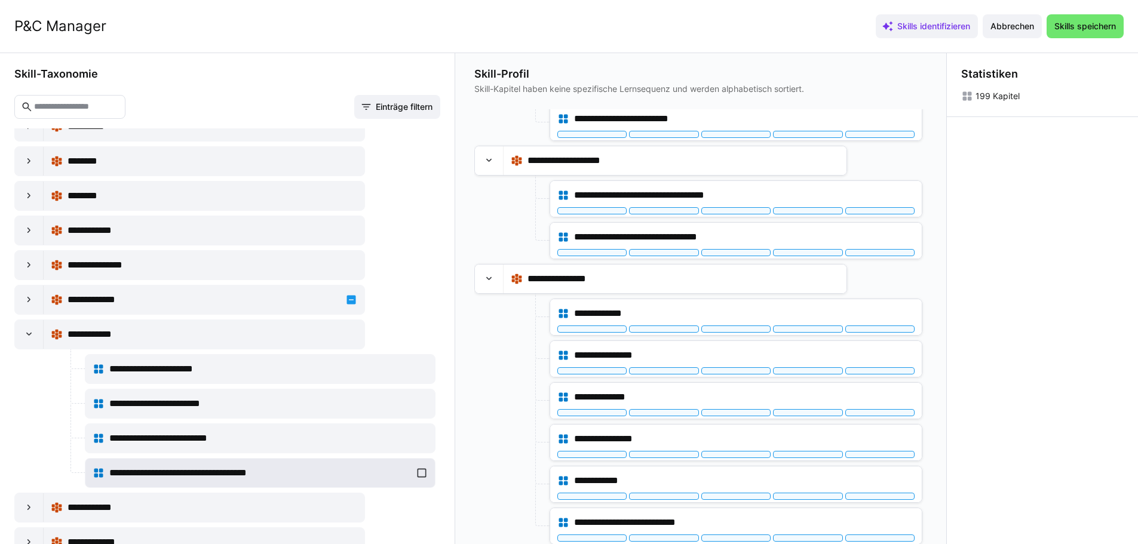
click at [414, 475] on div "**********" at bounding box center [260, 473] width 335 height 24
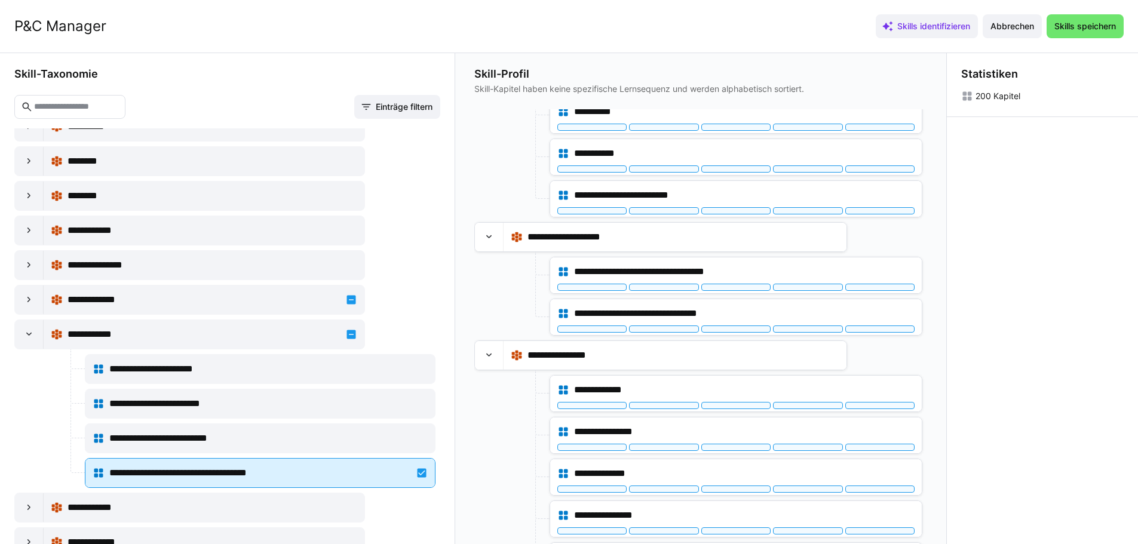
scroll to position [9103, 0]
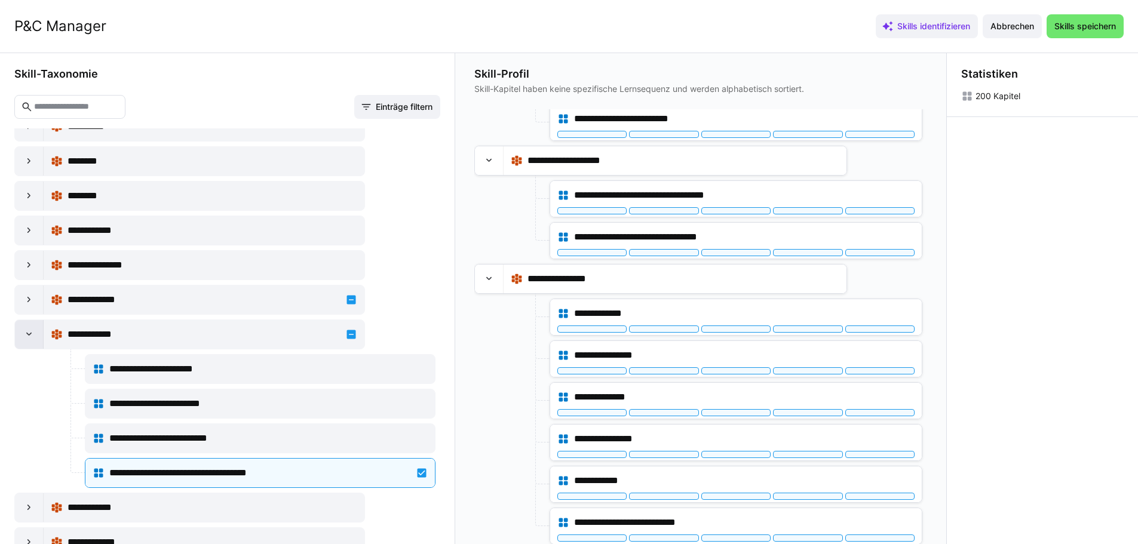
click at [37, 332] on div at bounding box center [29, 334] width 29 height 29
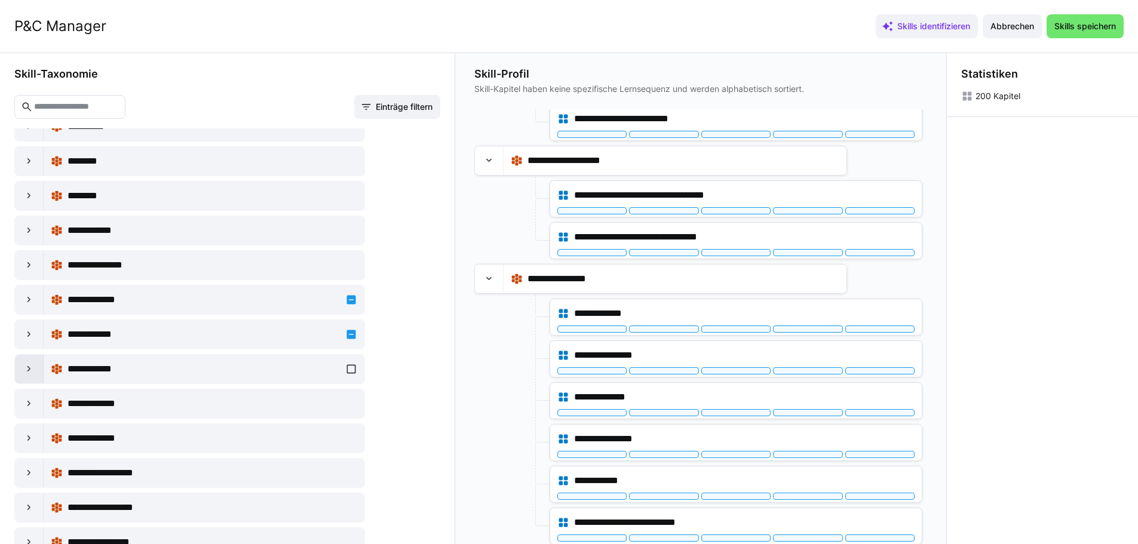
click at [39, 371] on div at bounding box center [29, 369] width 29 height 29
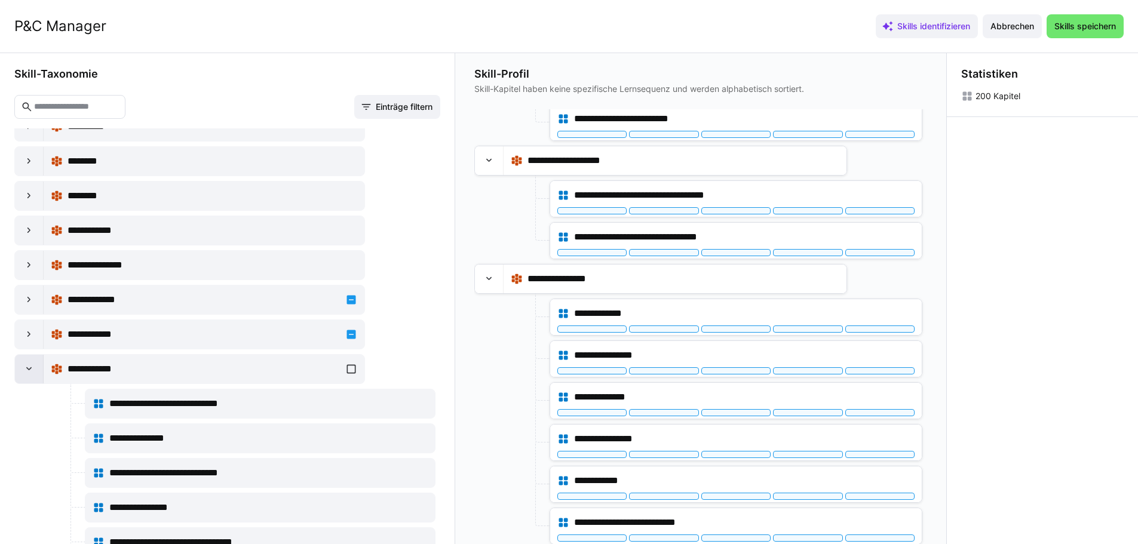
click at [36, 370] on div at bounding box center [29, 369] width 29 height 29
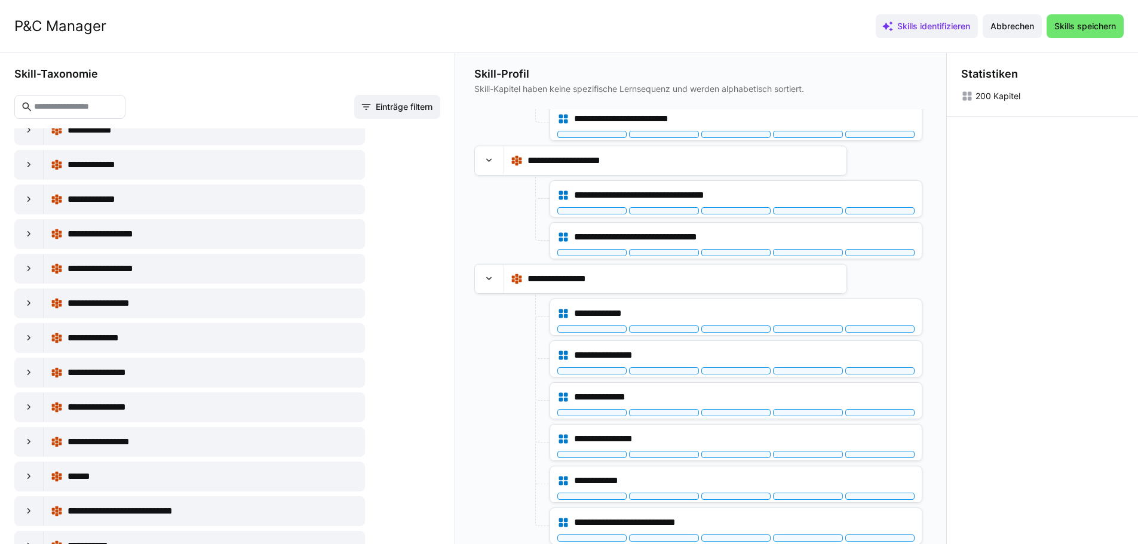
scroll to position [11890, 0]
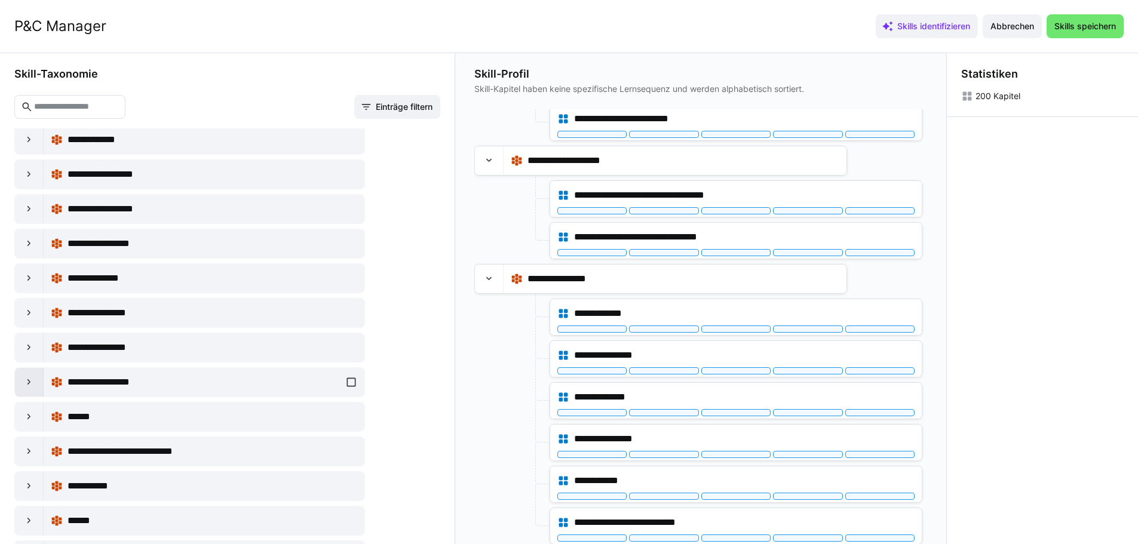
click at [38, 381] on div at bounding box center [29, 382] width 29 height 29
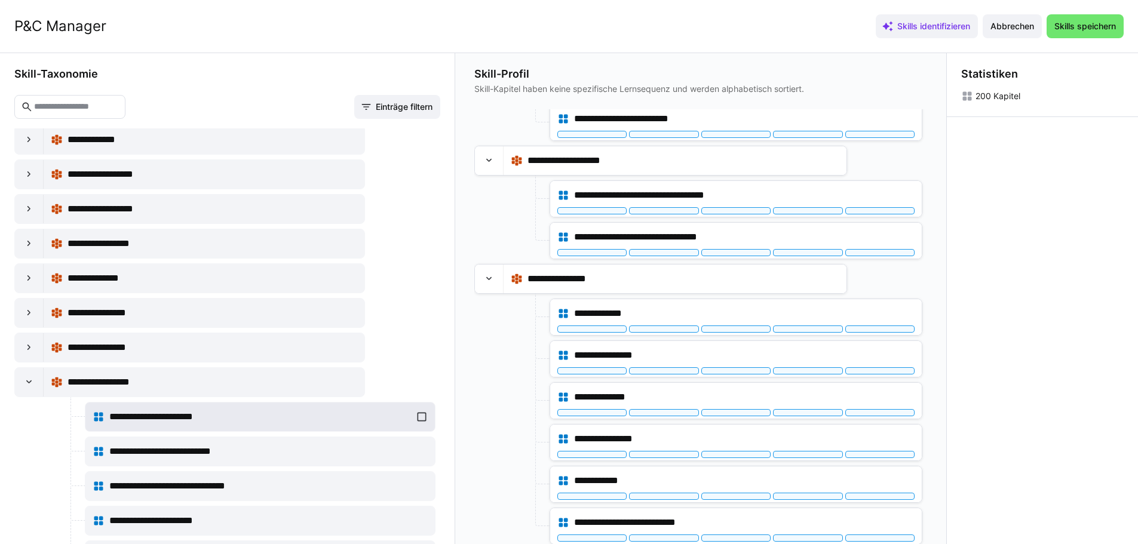
click at [420, 413] on div "**********" at bounding box center [260, 417] width 335 height 24
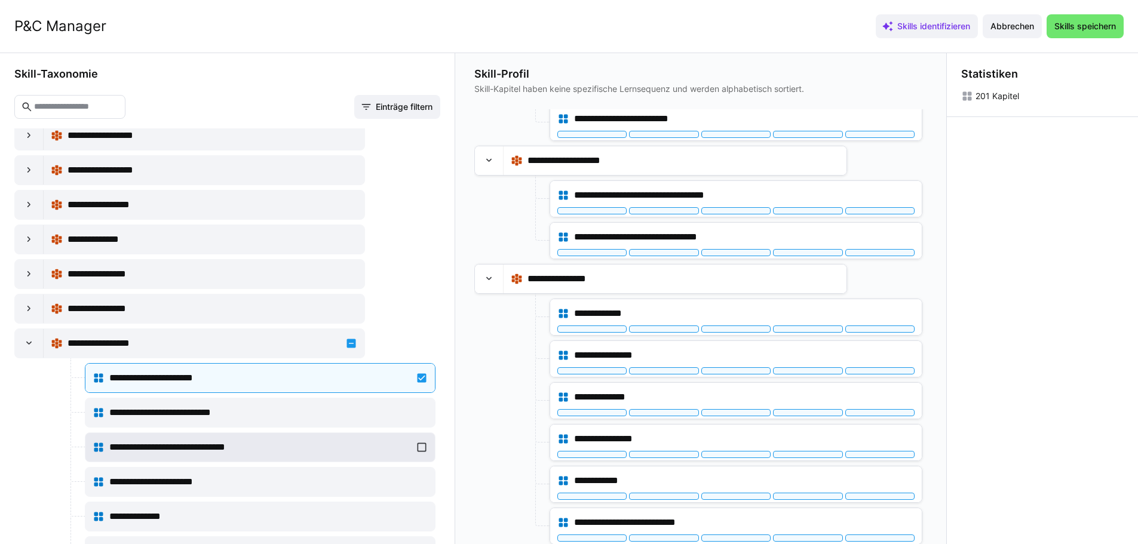
scroll to position [11950, 0]
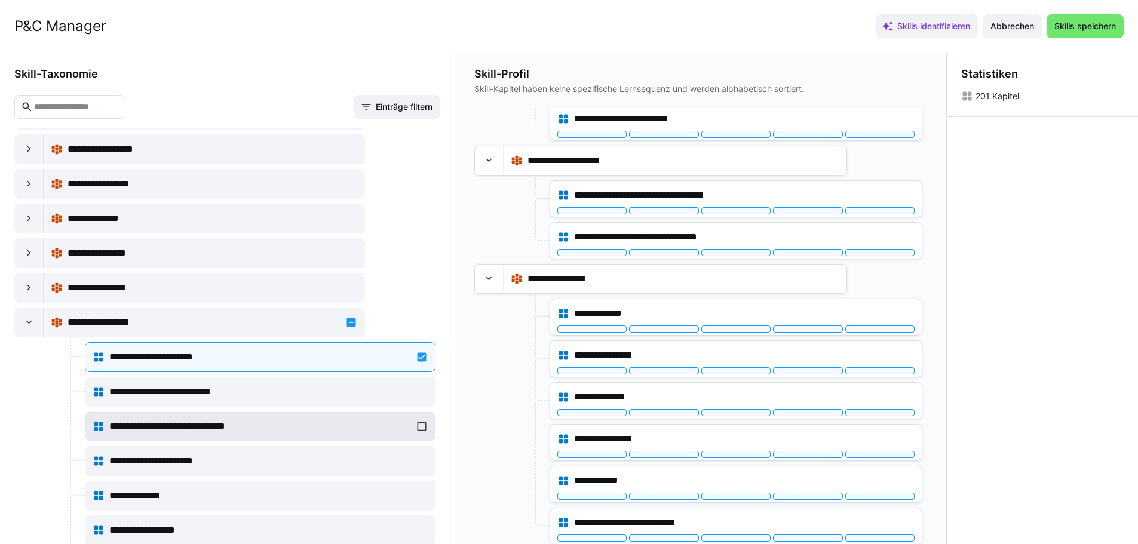
click at [421, 428] on div "**********" at bounding box center [260, 427] width 335 height 24
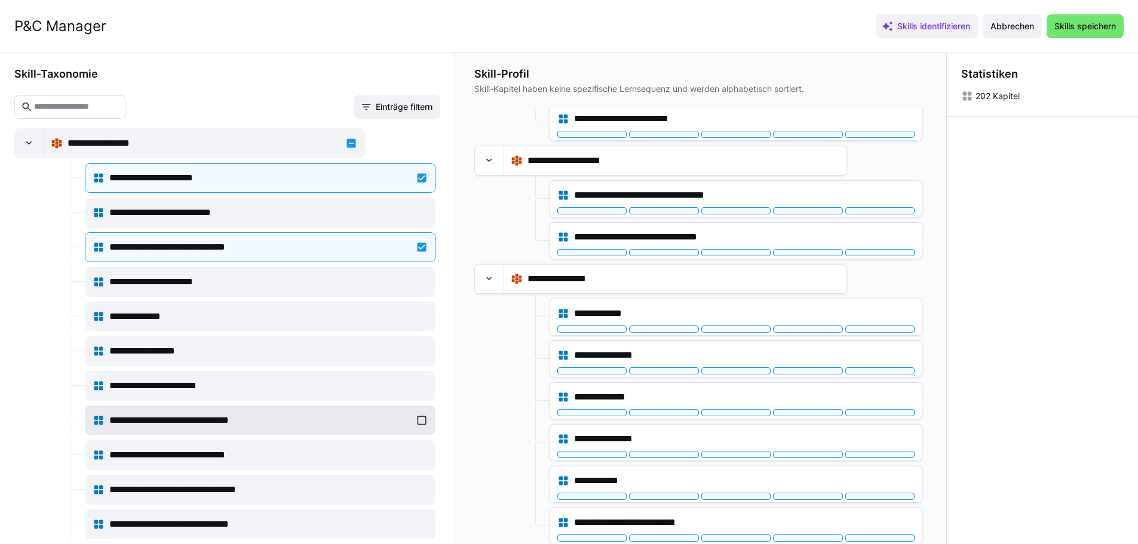
scroll to position [12248, 0]
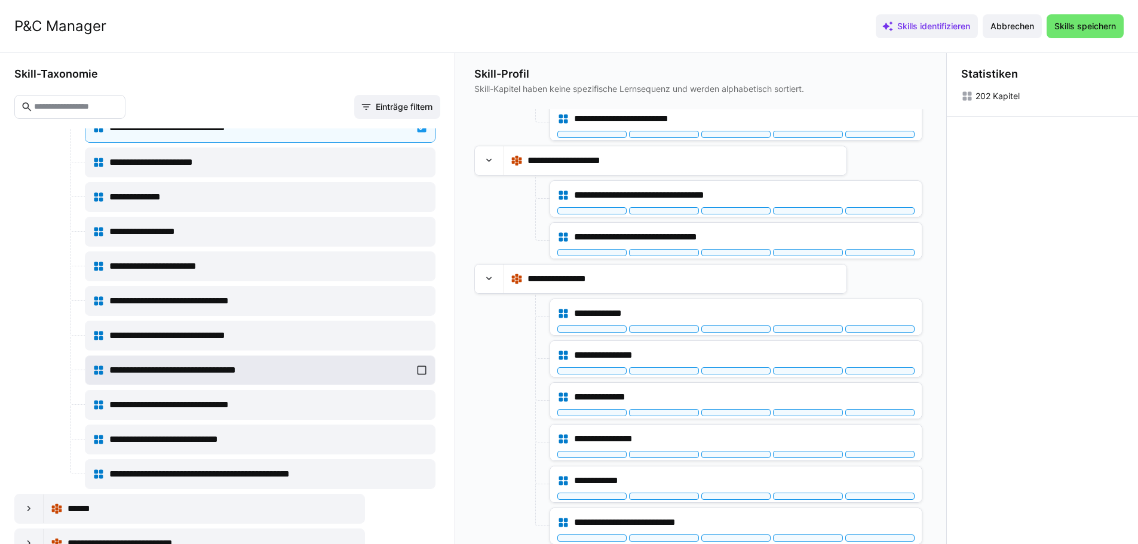
click at [416, 364] on div "**********" at bounding box center [260, 370] width 335 height 24
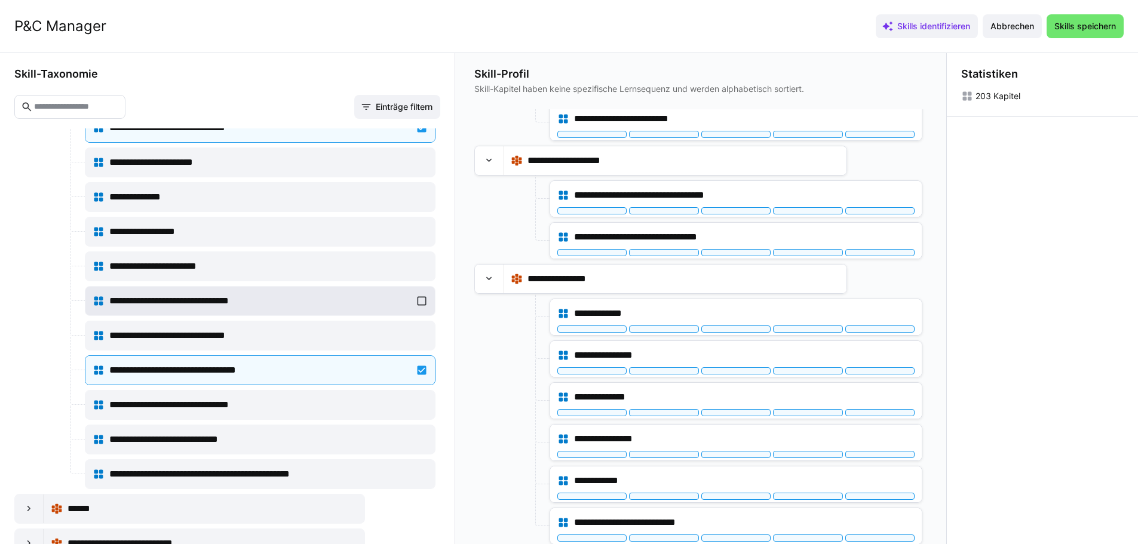
scroll to position [12069, 0]
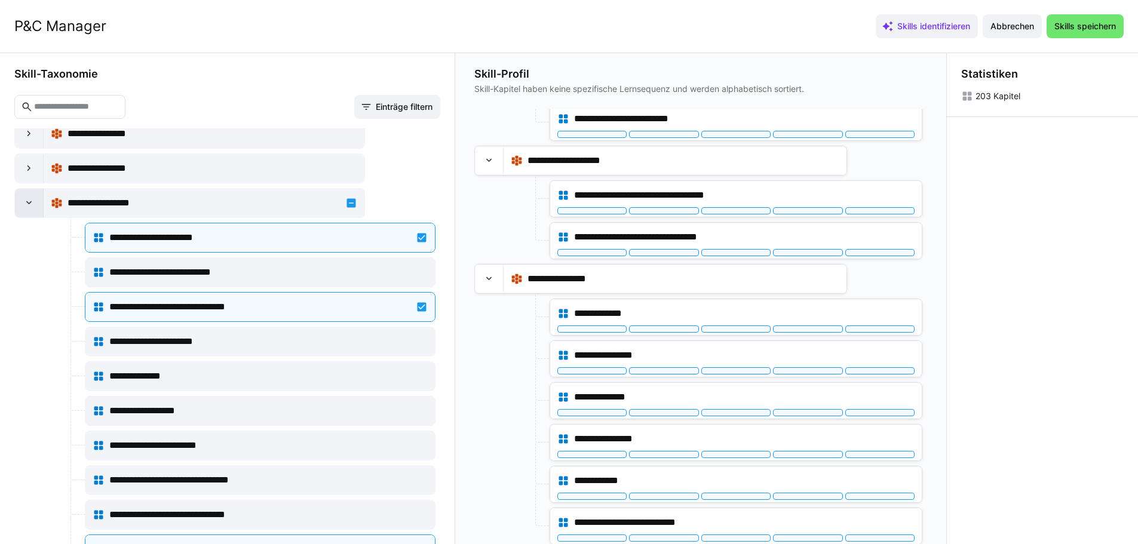
click at [29, 206] on eds-icon at bounding box center [29, 203] width 12 height 12
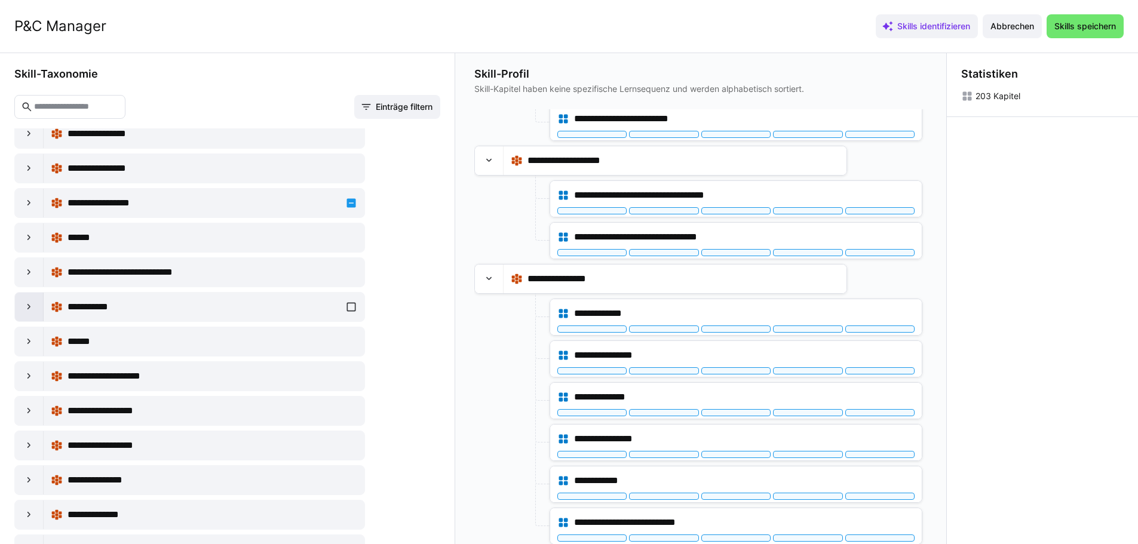
click at [27, 302] on eds-icon at bounding box center [29, 307] width 12 height 12
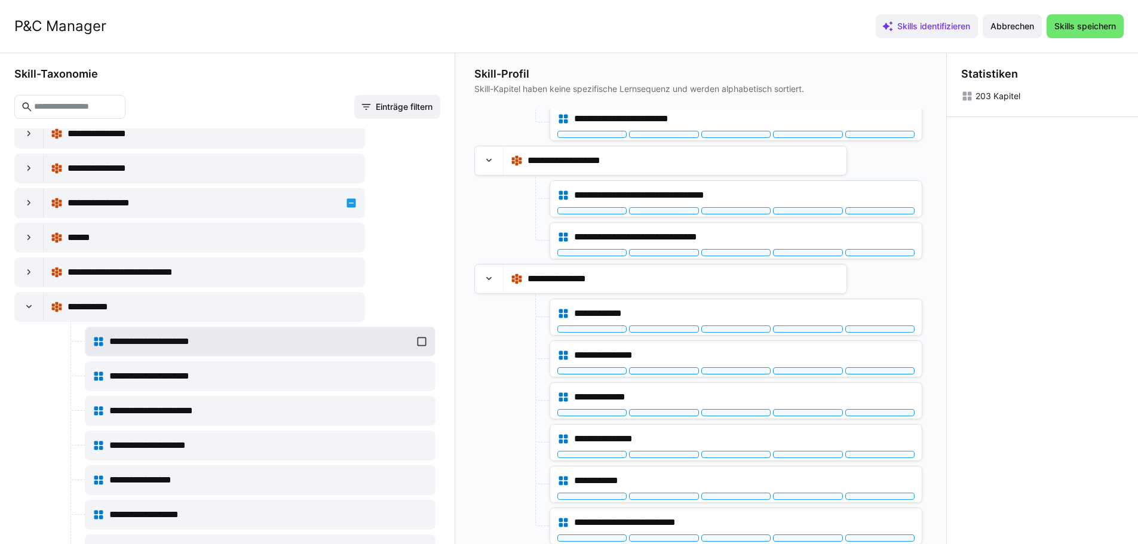
click at [114, 338] on span "**********" at bounding box center [164, 342] width 111 height 14
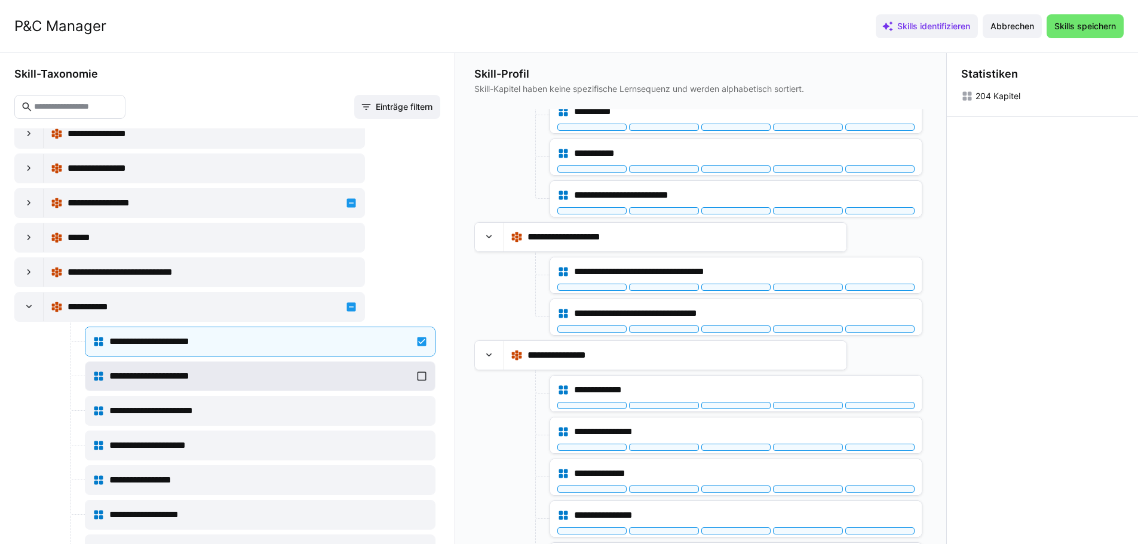
scroll to position [9339, 0]
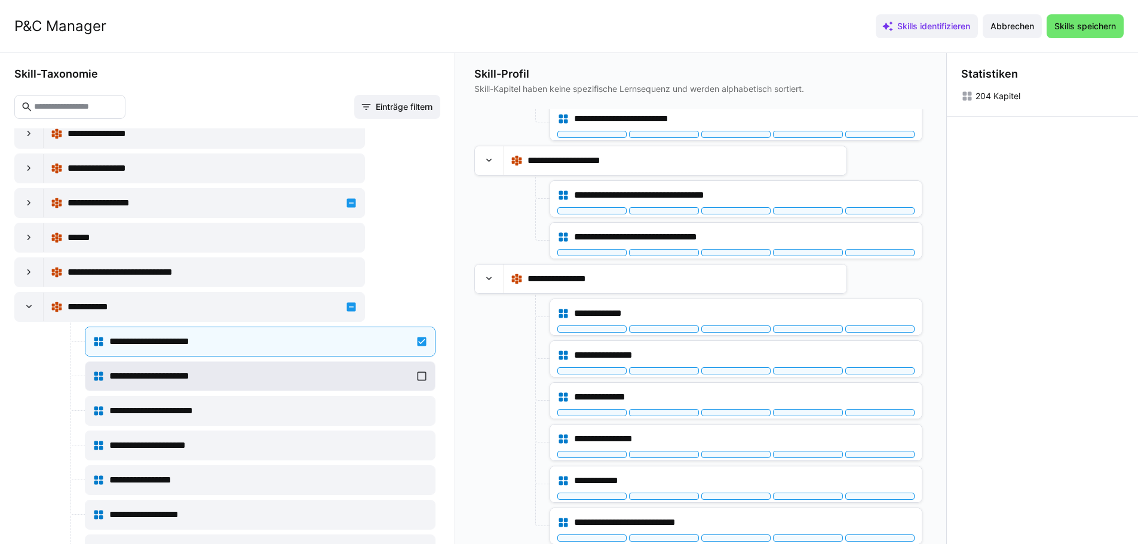
click at [422, 376] on div "**********" at bounding box center [260, 376] width 335 height 24
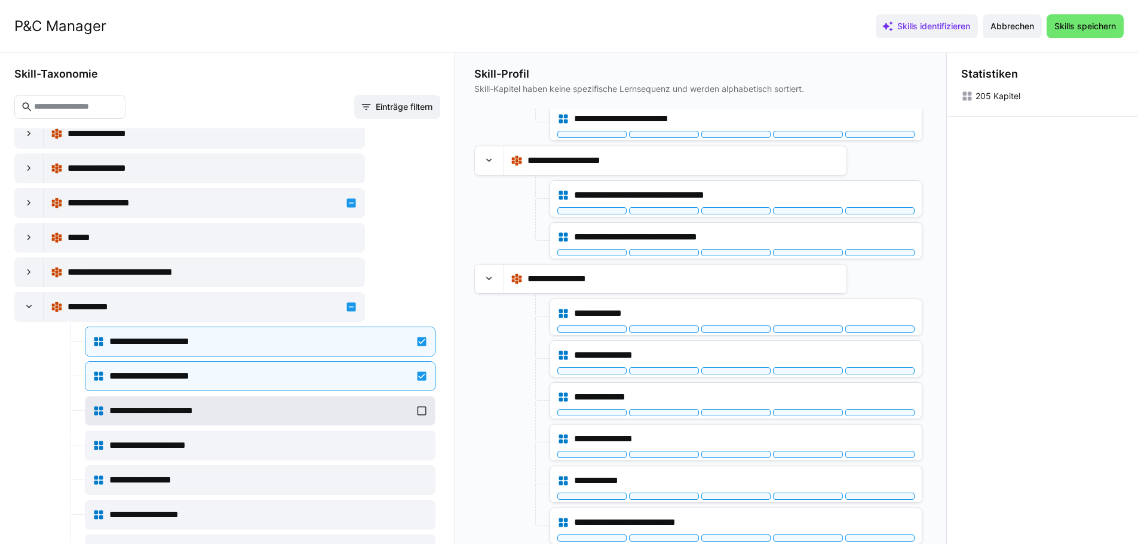
click at [418, 409] on div "**********" at bounding box center [260, 411] width 335 height 24
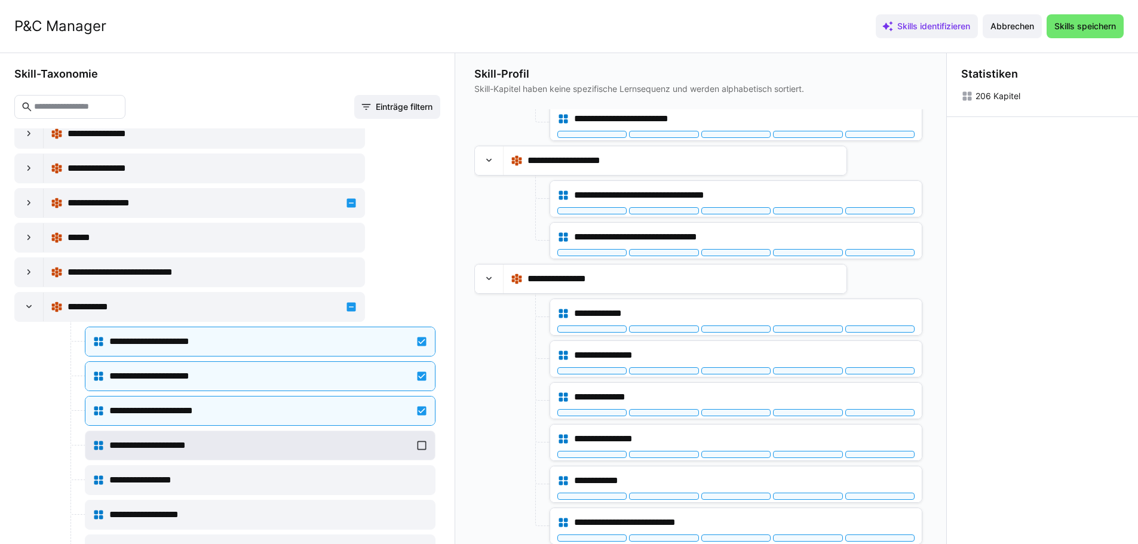
click at [412, 445] on div "**********" at bounding box center [260, 446] width 335 height 24
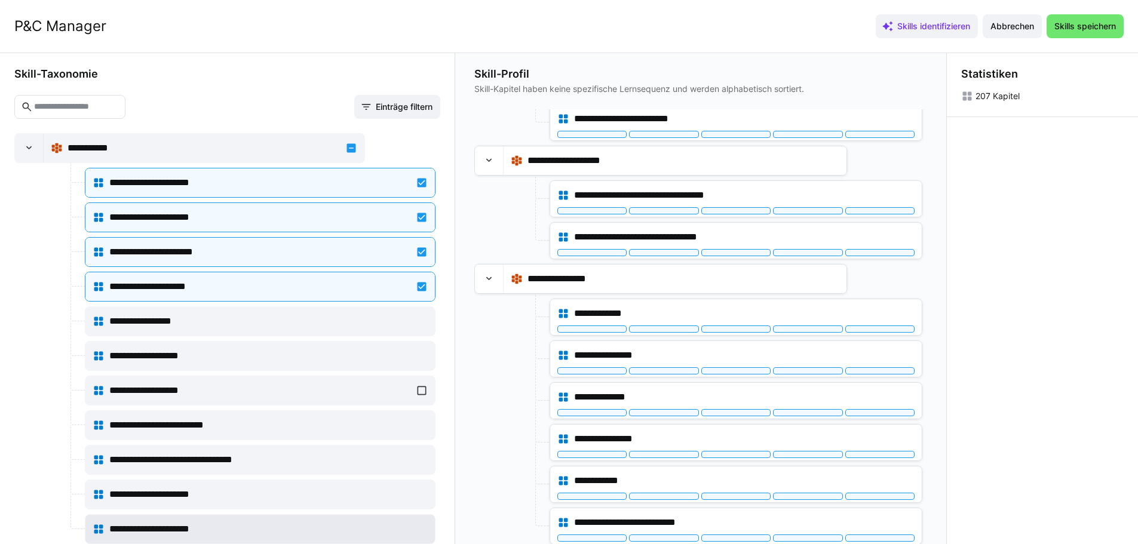
scroll to position [12308, 0]
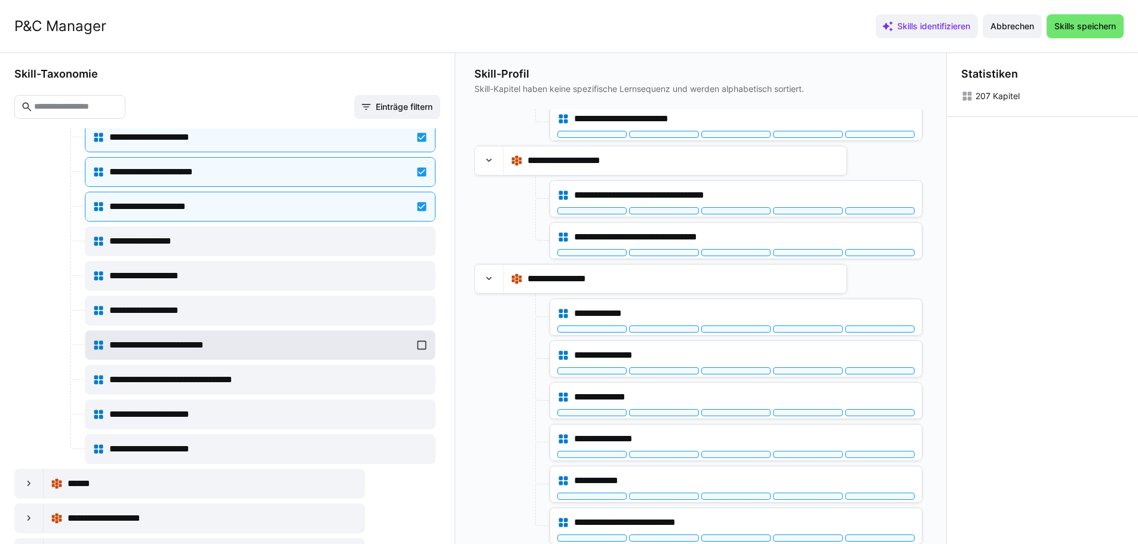
click at [418, 341] on div "**********" at bounding box center [260, 345] width 335 height 24
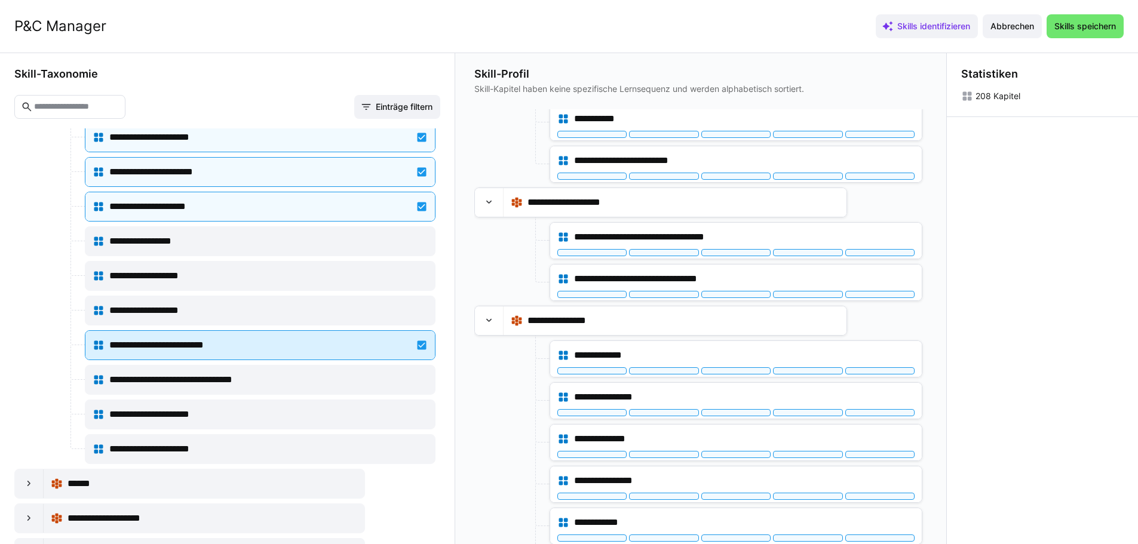
scroll to position [9507, 0]
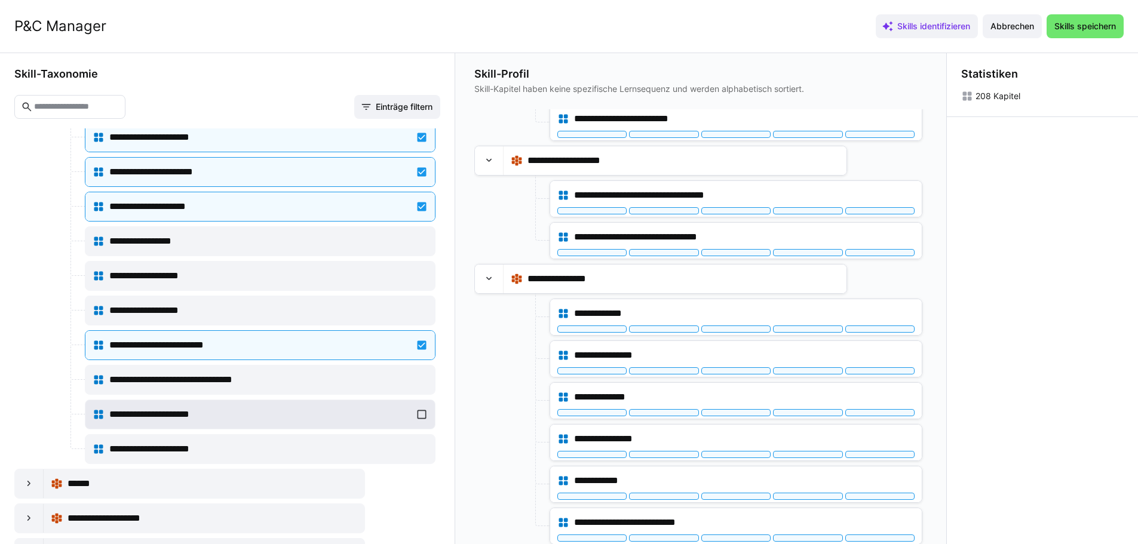
click at [417, 412] on div "**********" at bounding box center [260, 415] width 335 height 24
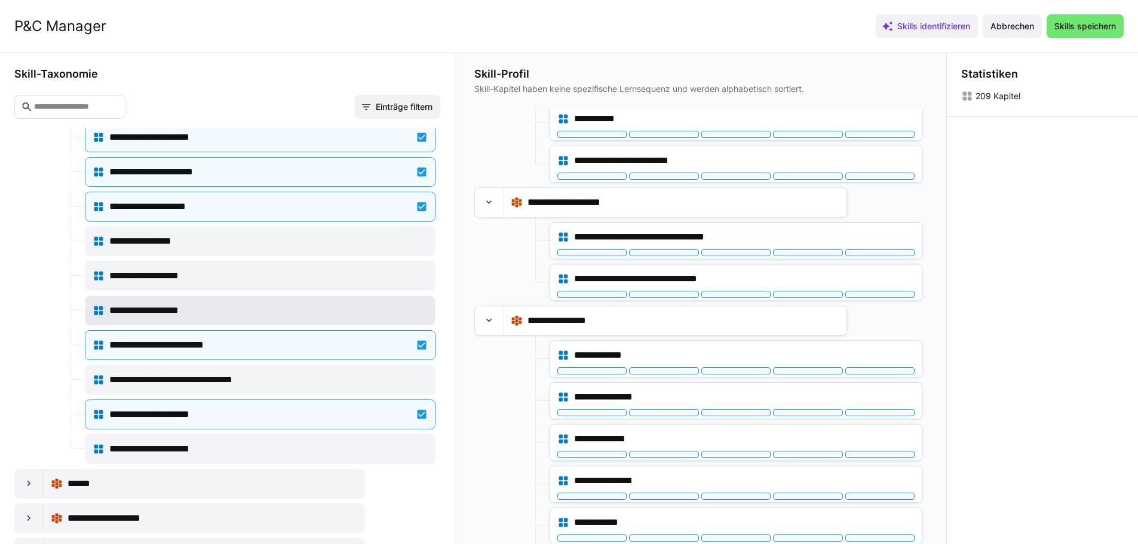
scroll to position [9548, 0]
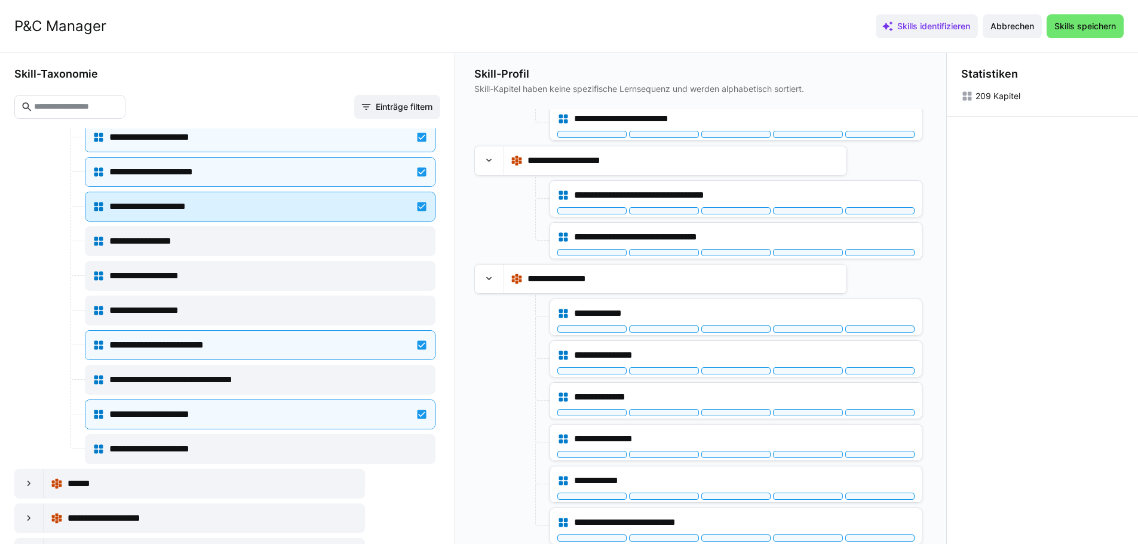
click at [410, 207] on div "**********" at bounding box center [260, 207] width 335 height 24
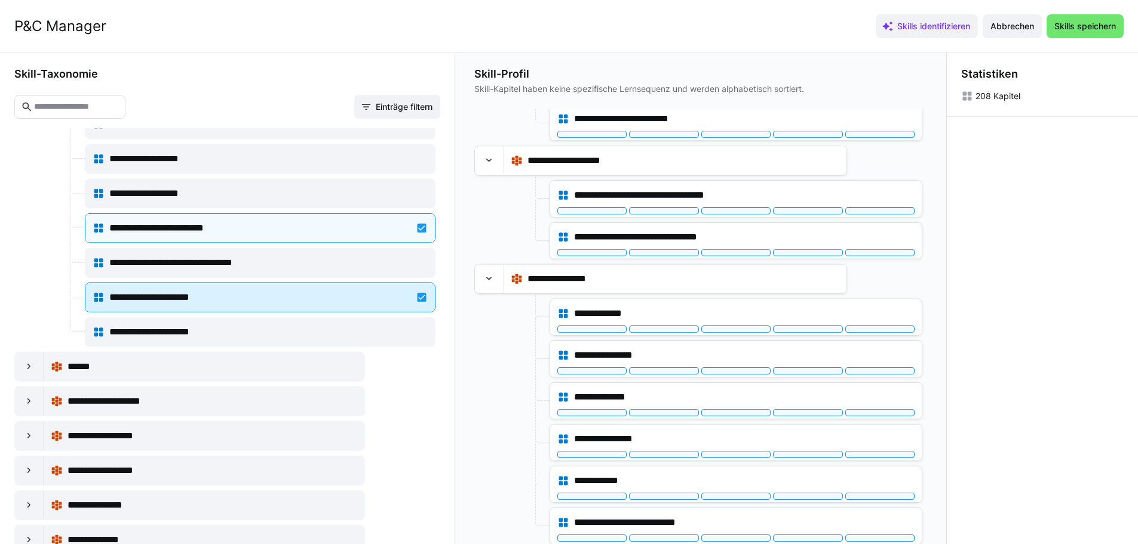
scroll to position [12487, 0]
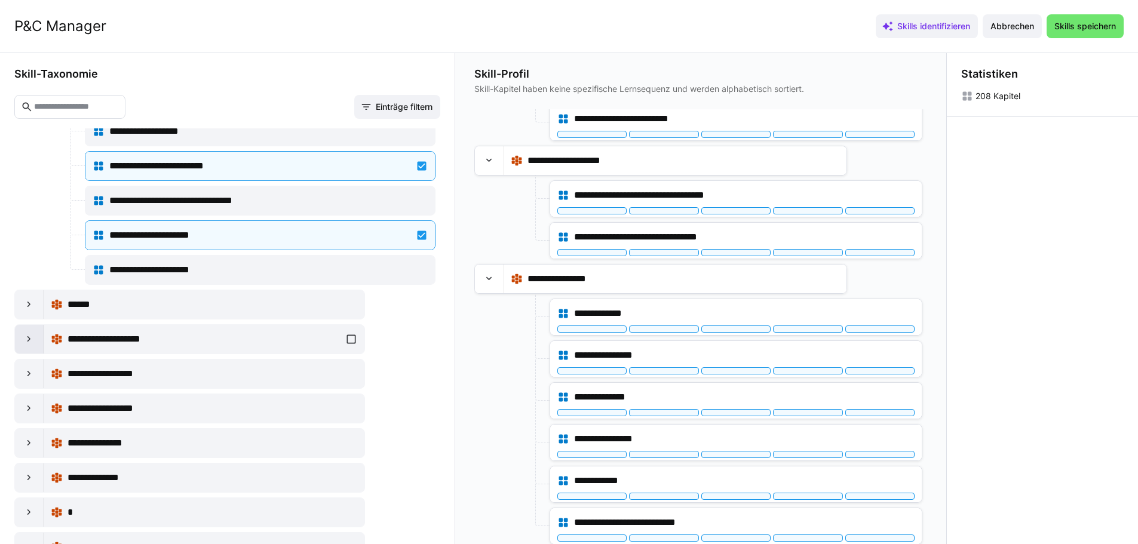
click at [39, 345] on div at bounding box center [29, 339] width 29 height 29
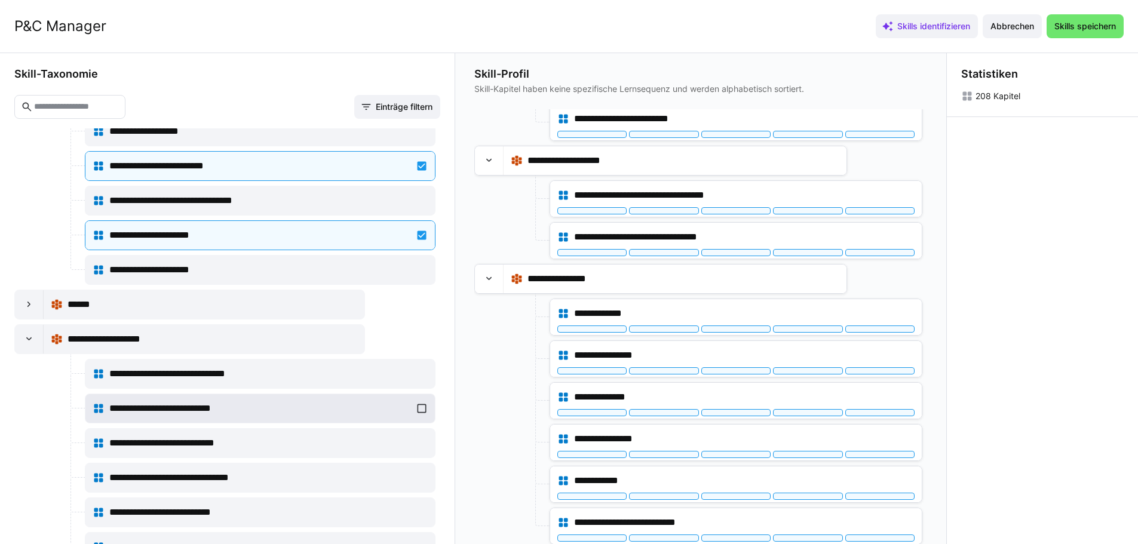
click at [417, 405] on div "**********" at bounding box center [260, 409] width 335 height 24
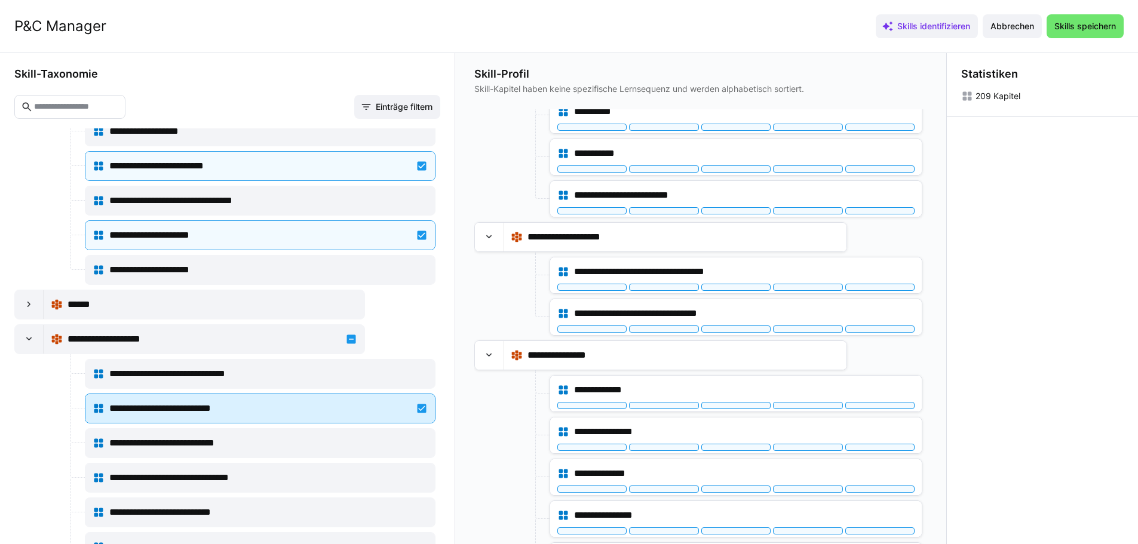
scroll to position [9583, 0]
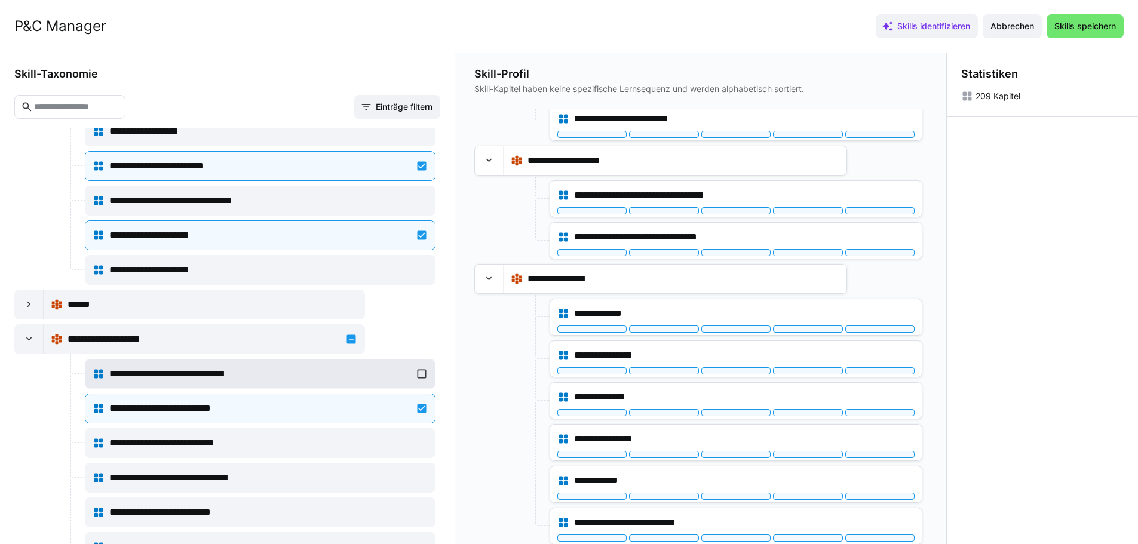
click at [419, 371] on div "**********" at bounding box center [260, 374] width 335 height 24
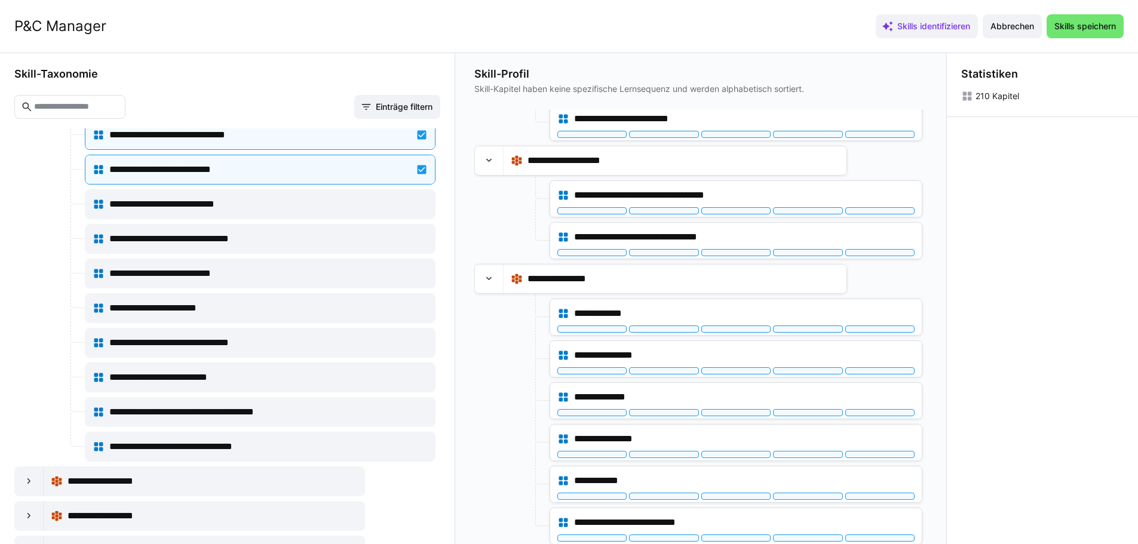
scroll to position [12607, 0]
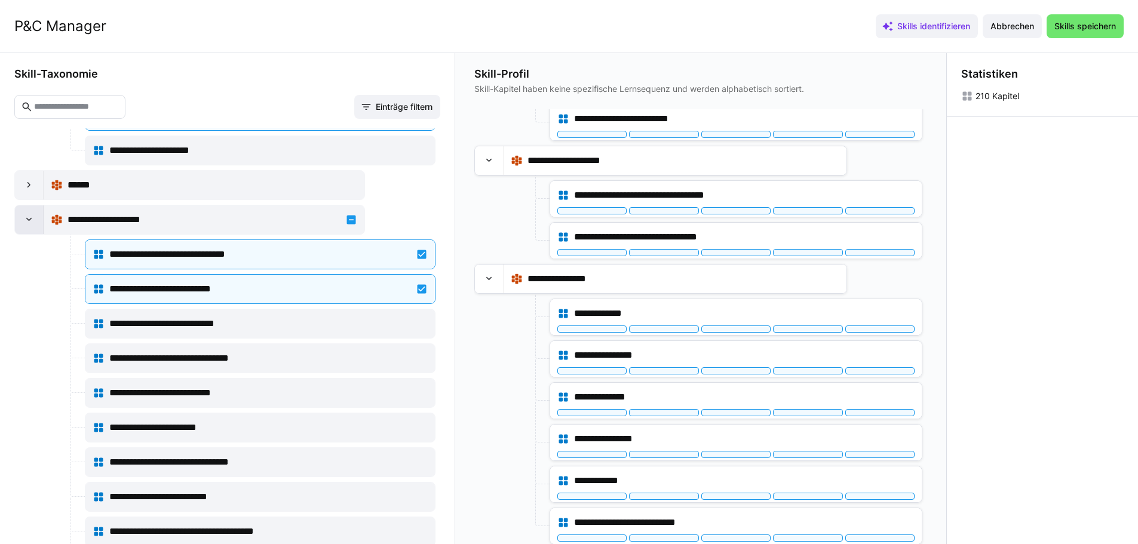
click at [35, 226] on div at bounding box center [29, 220] width 29 height 29
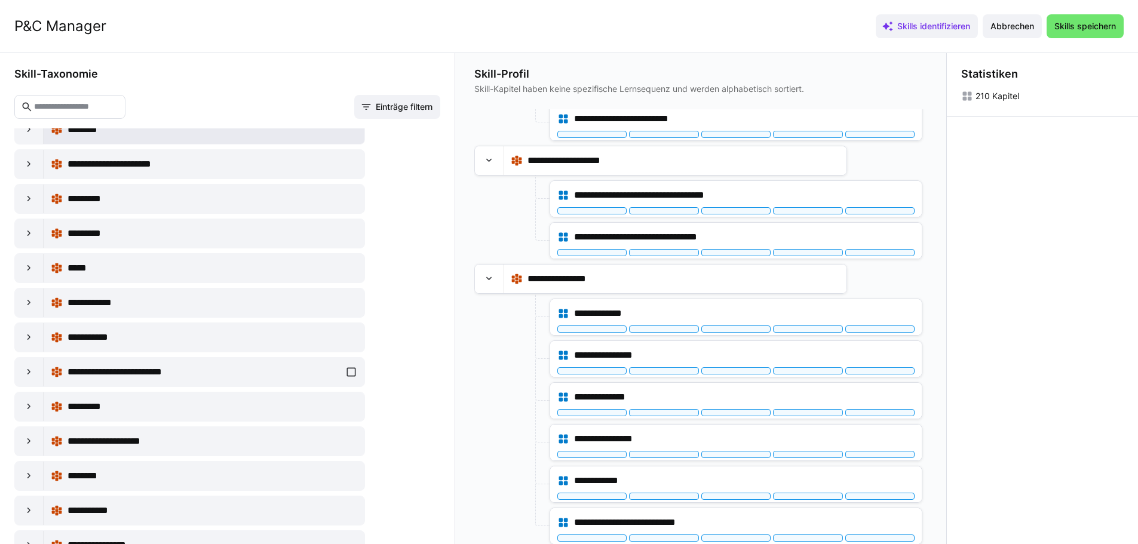
scroll to position [12906, 0]
click at [29, 407] on eds-icon at bounding box center [29, 406] width 12 height 12
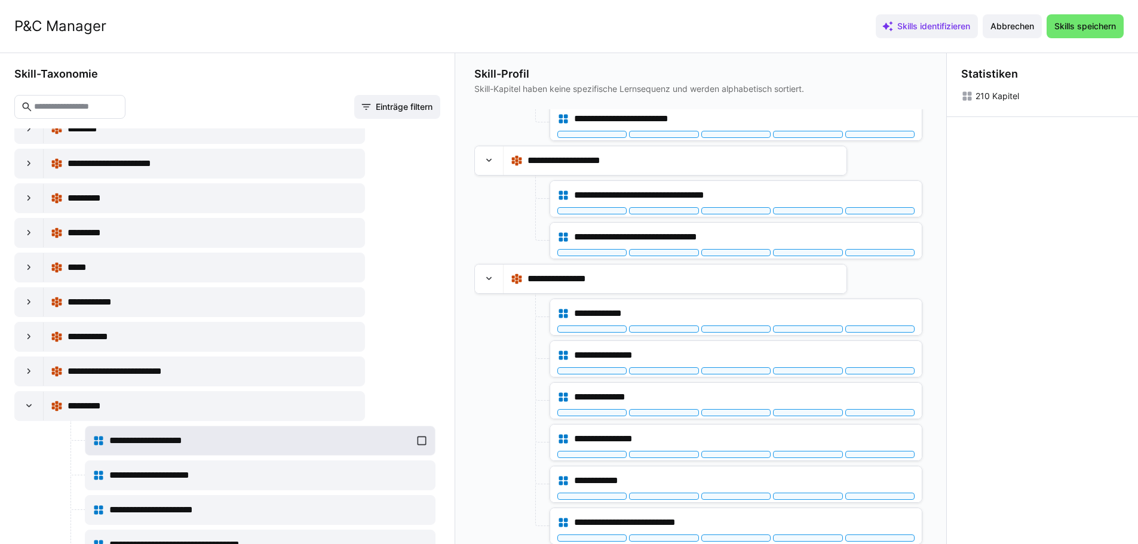
click at [415, 439] on div "**********" at bounding box center [260, 441] width 335 height 24
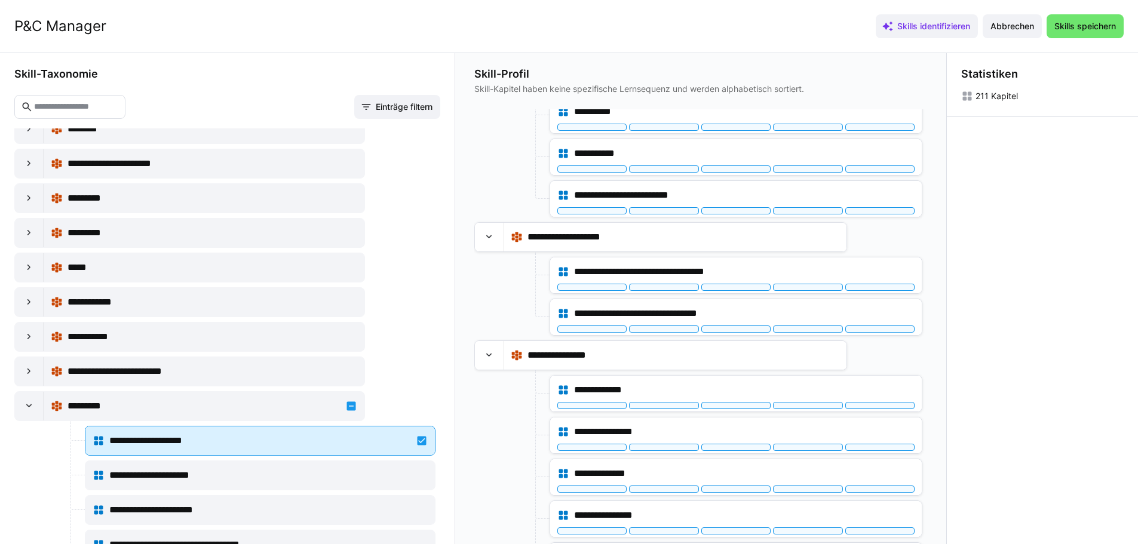
scroll to position [9701, 0]
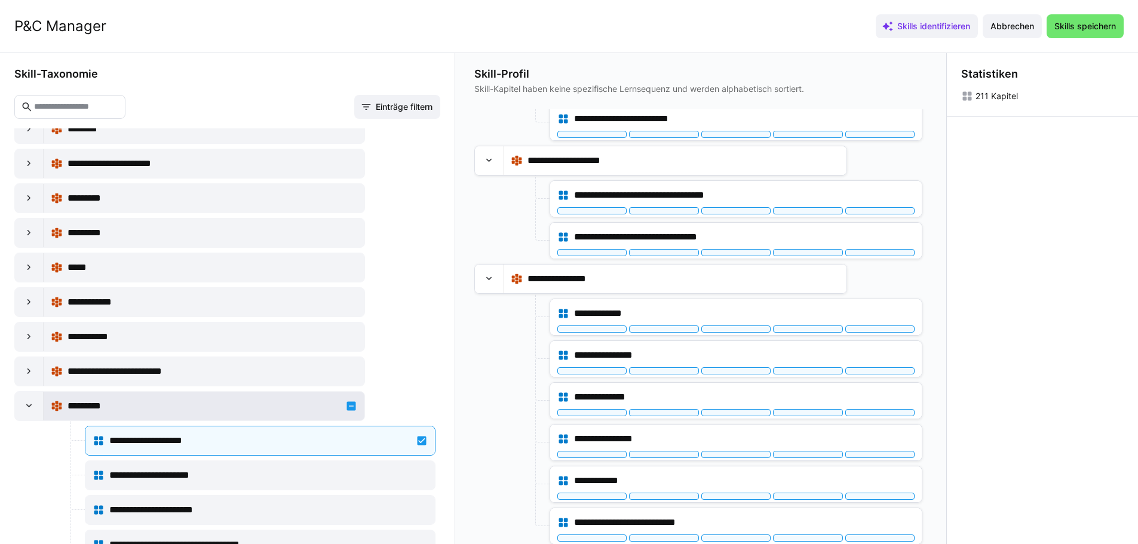
click at [342, 406] on div "*********" at bounding box center [204, 406] width 307 height 24
click at [347, 408] on div "*********" at bounding box center [204, 406] width 307 height 24
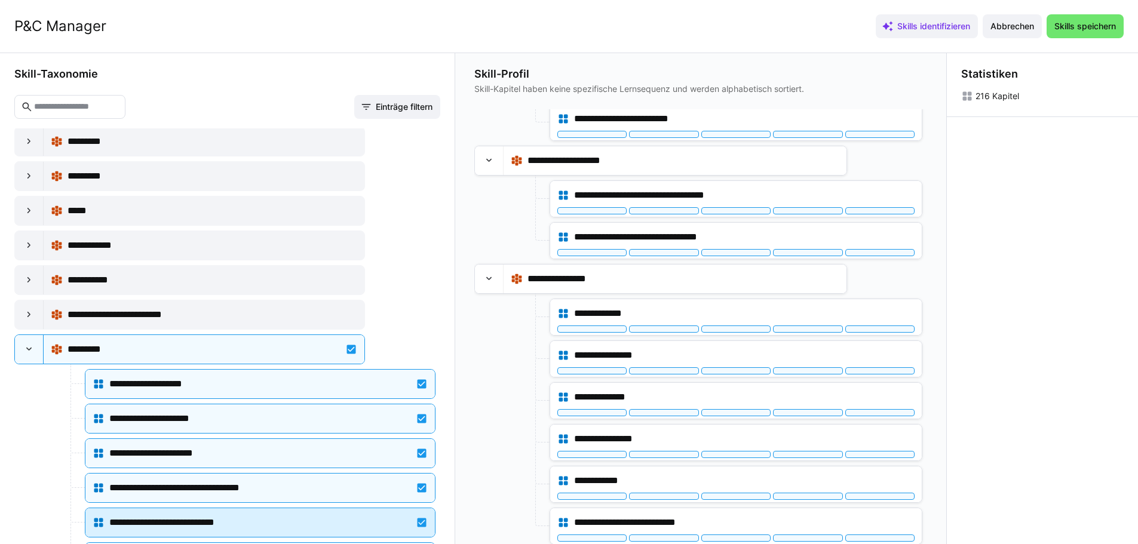
scroll to position [13085, 0]
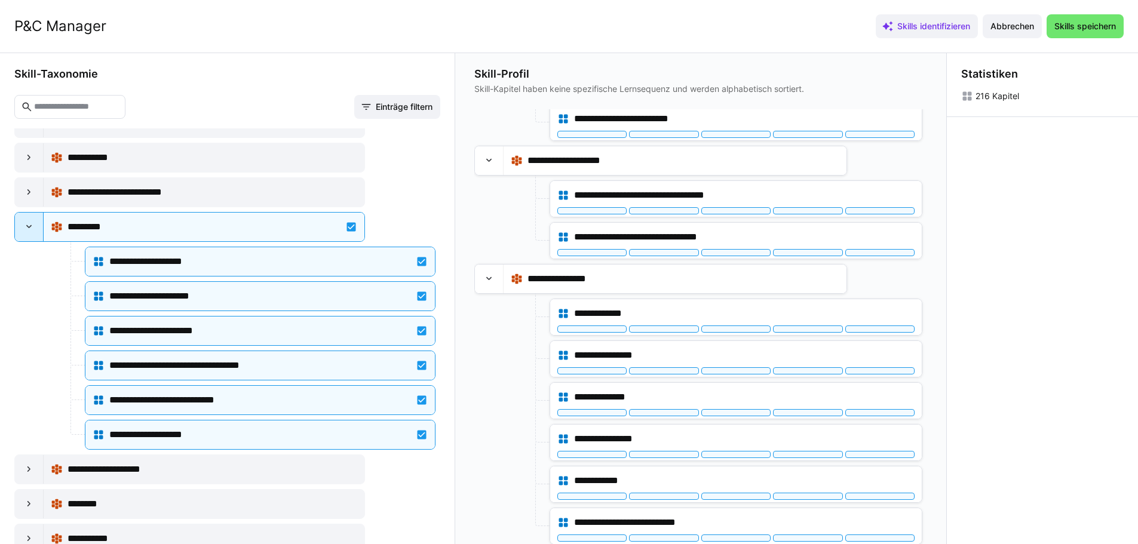
click at [36, 219] on div at bounding box center [29, 227] width 29 height 29
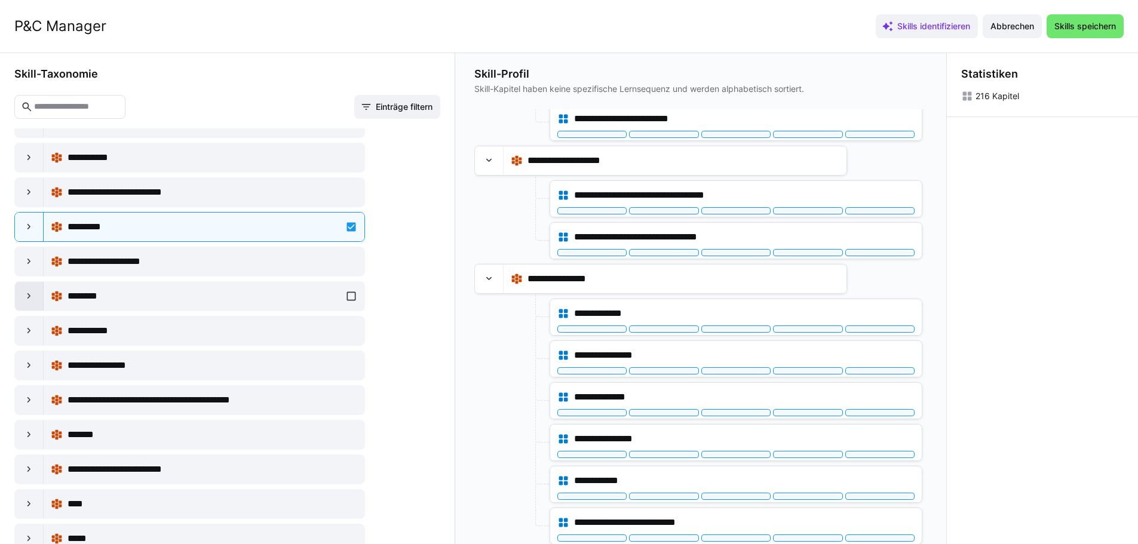
click at [30, 293] on eds-icon at bounding box center [29, 296] width 12 height 12
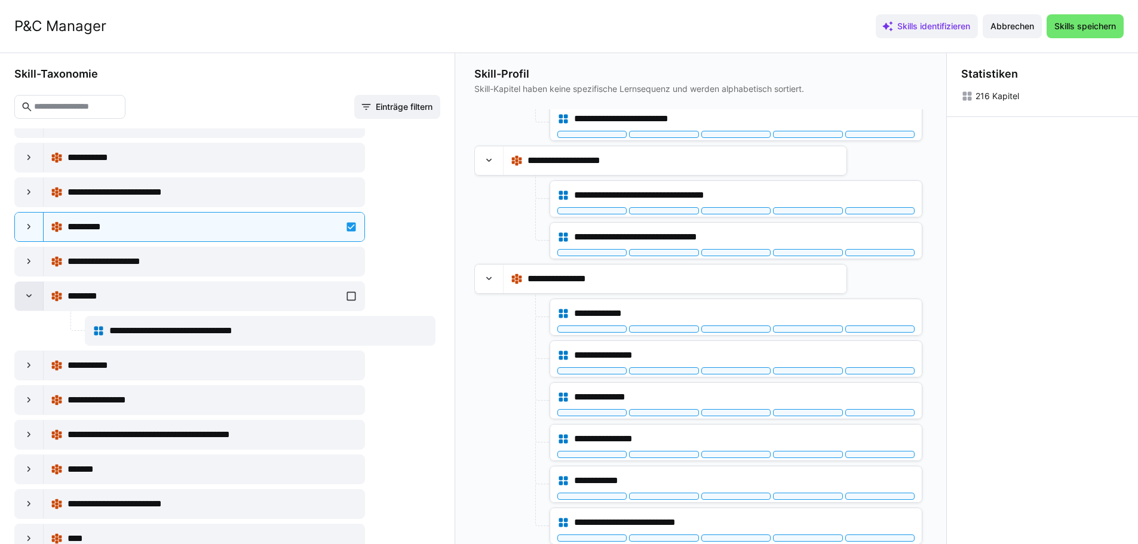
click at [35, 295] on div at bounding box center [29, 296] width 29 height 29
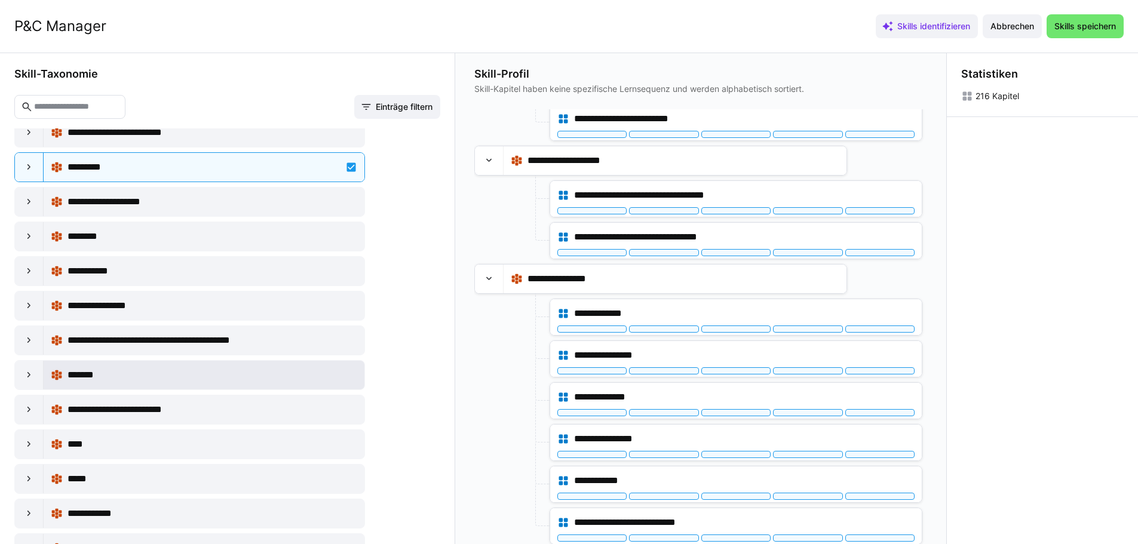
scroll to position [13204, 0]
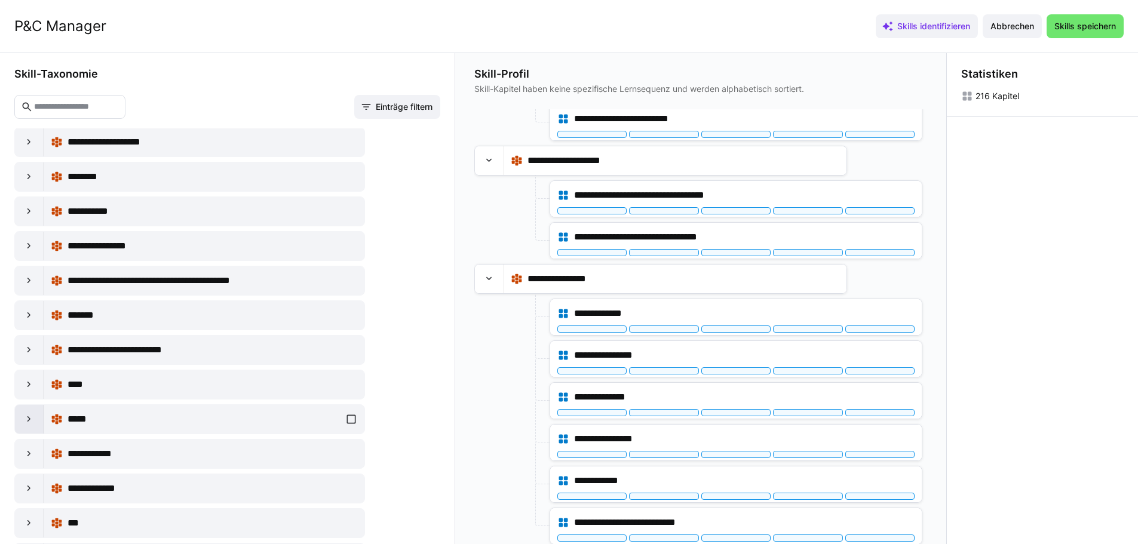
click at [29, 414] on eds-icon at bounding box center [29, 419] width 12 height 12
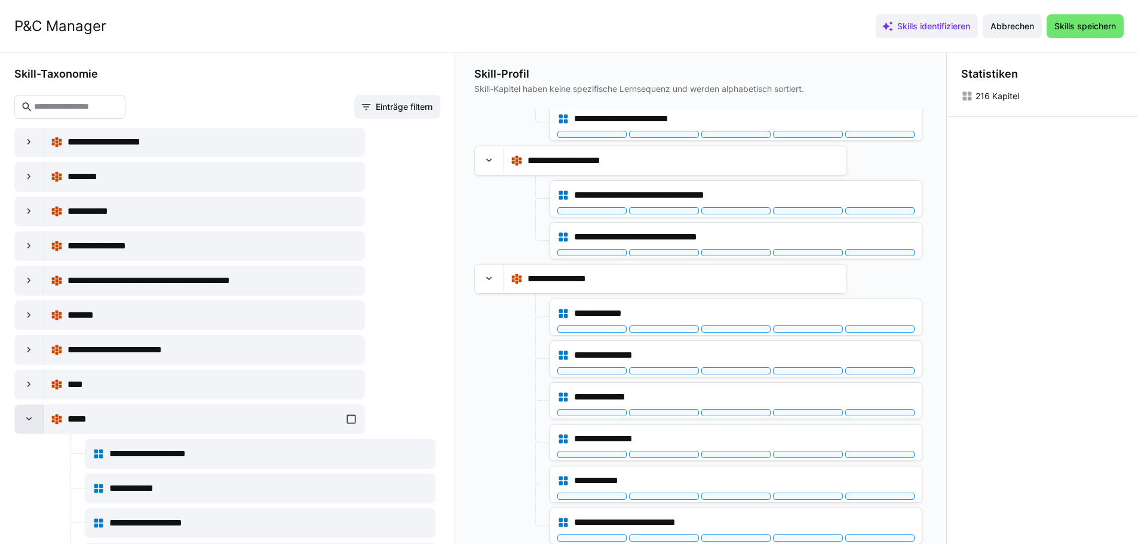
click at [29, 417] on eds-icon at bounding box center [29, 419] width 12 height 12
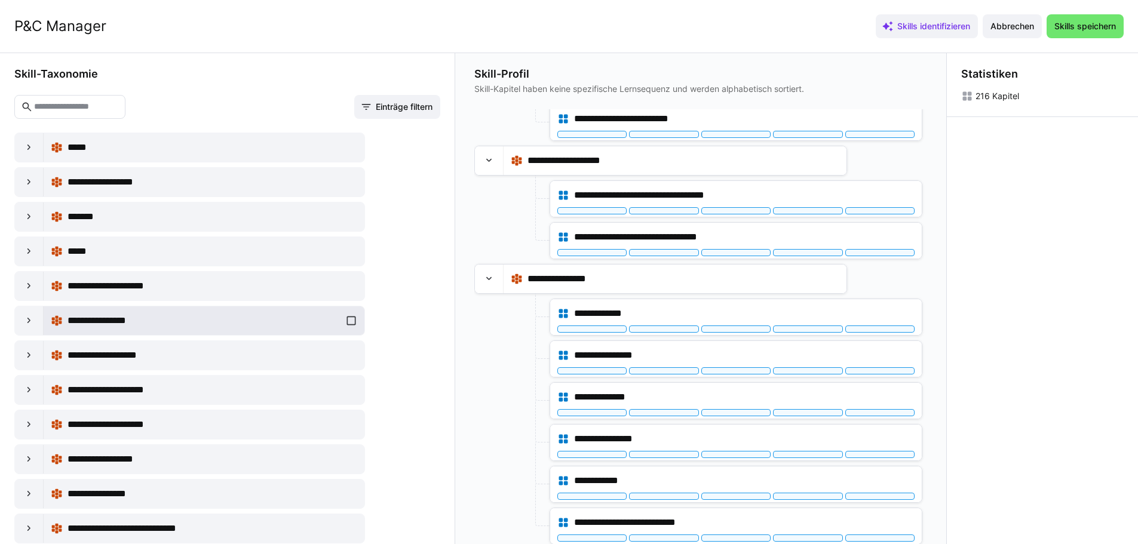
scroll to position [13682, 0]
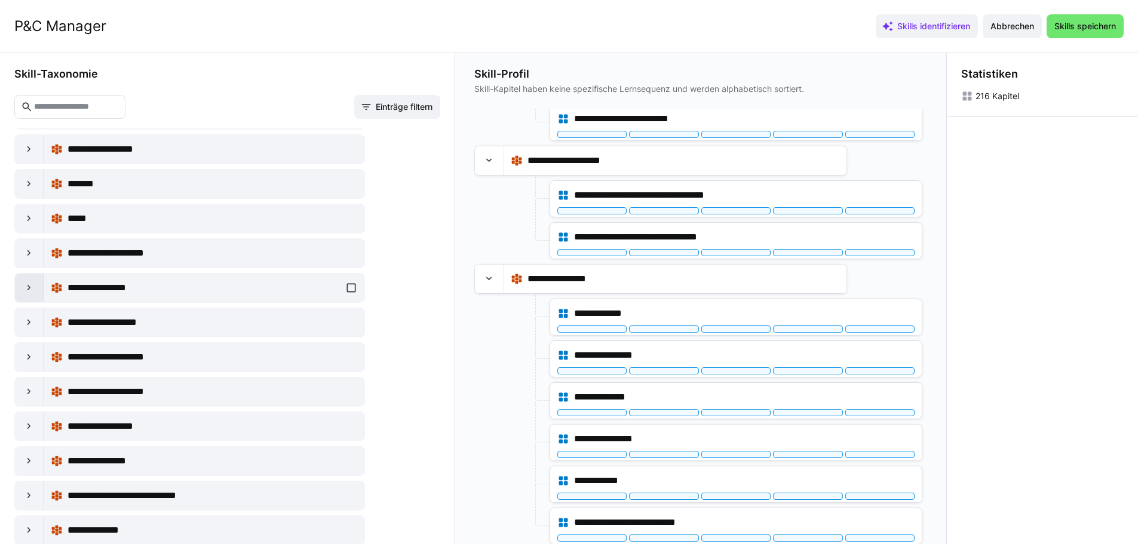
click at [31, 289] on eds-icon at bounding box center [29, 288] width 12 height 12
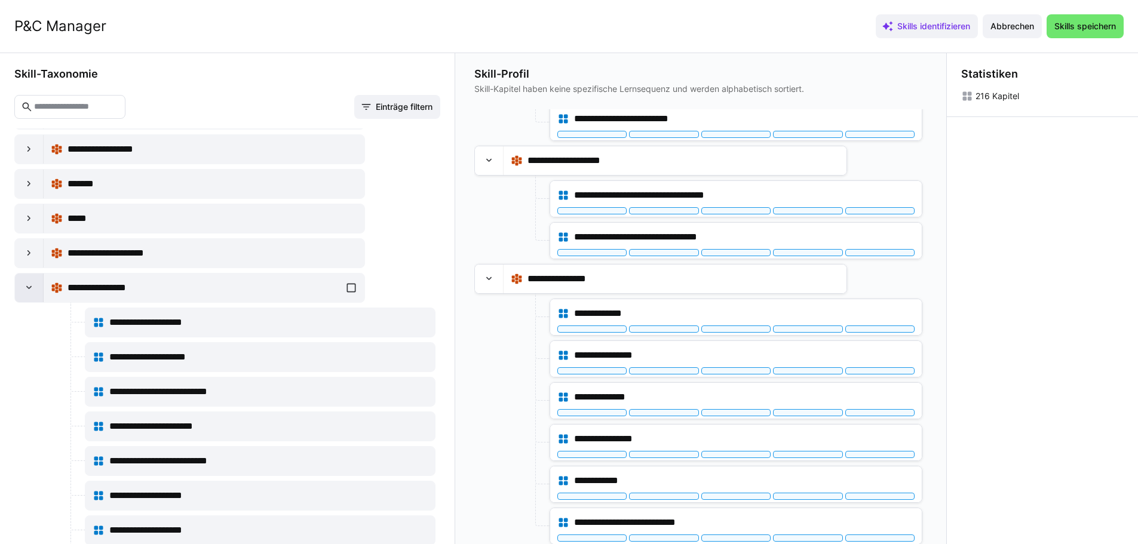
click at [22, 291] on div at bounding box center [29, 288] width 29 height 29
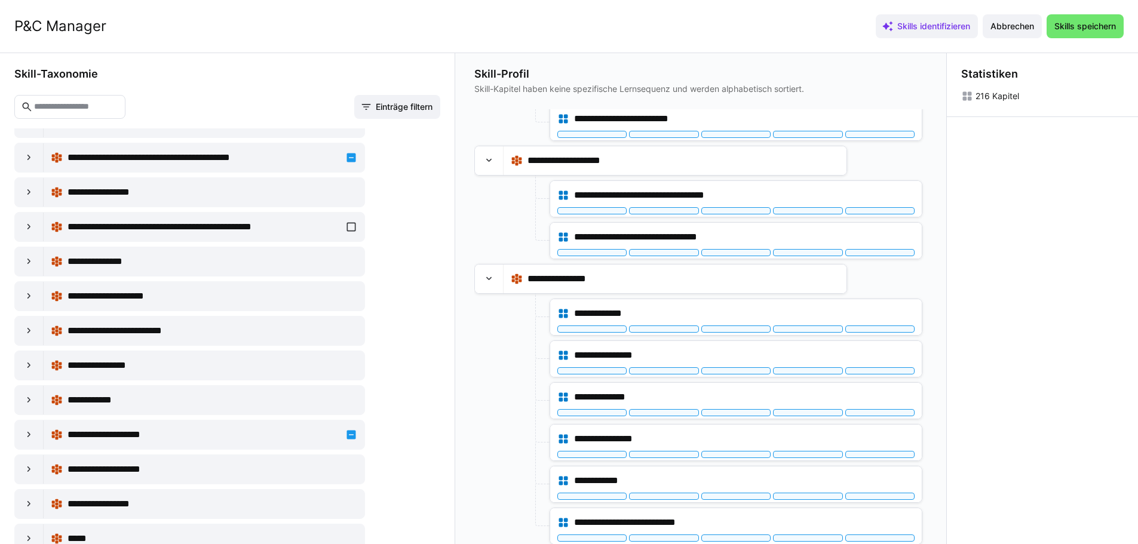
scroll to position [14340, 0]
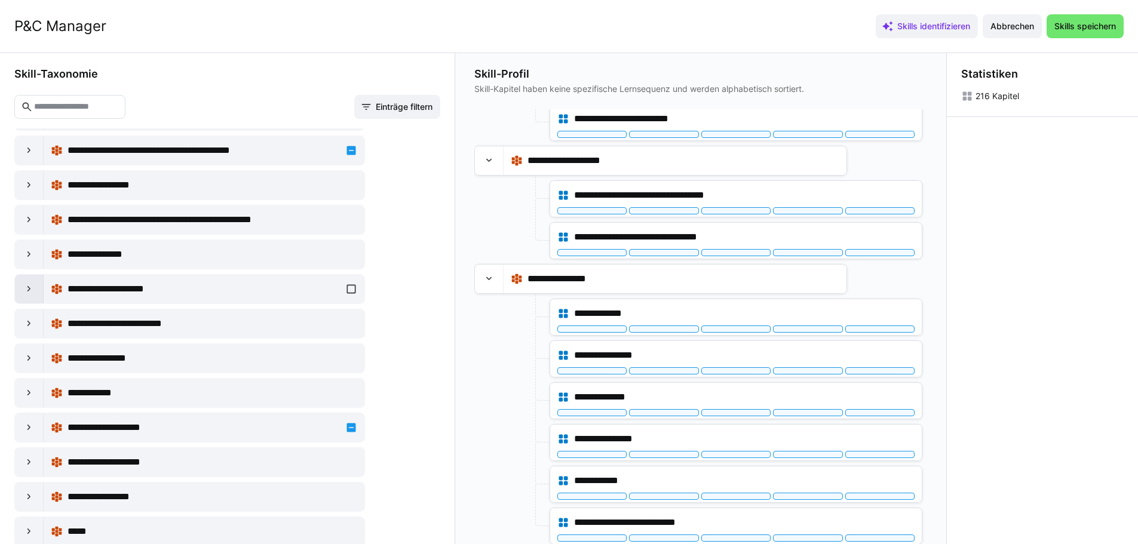
click at [28, 290] on eds-icon at bounding box center [29, 289] width 12 height 12
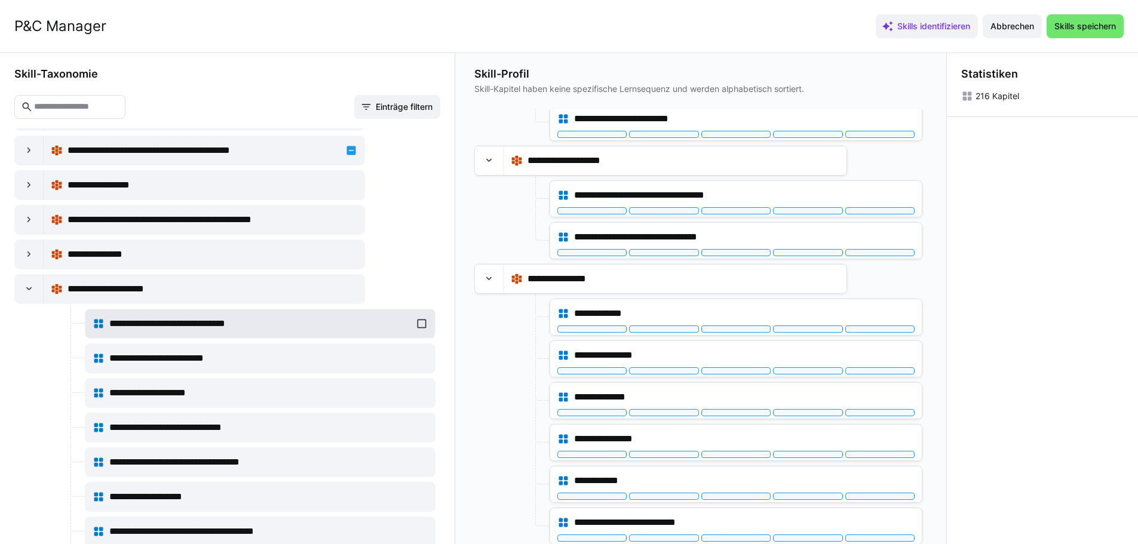
click at [144, 313] on div "**********" at bounding box center [260, 324] width 335 height 24
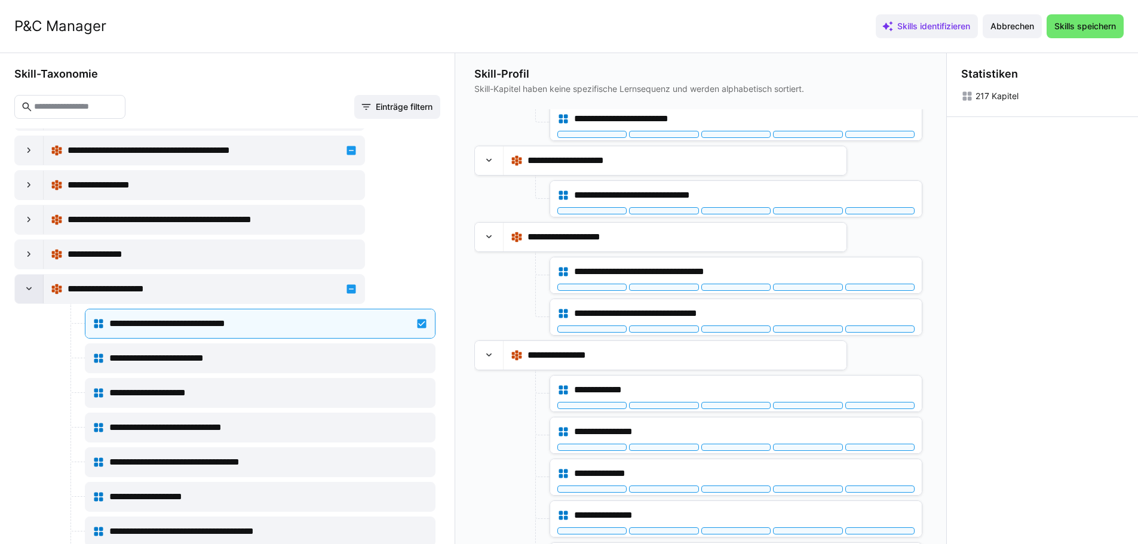
click at [31, 286] on eds-icon at bounding box center [29, 289] width 12 height 12
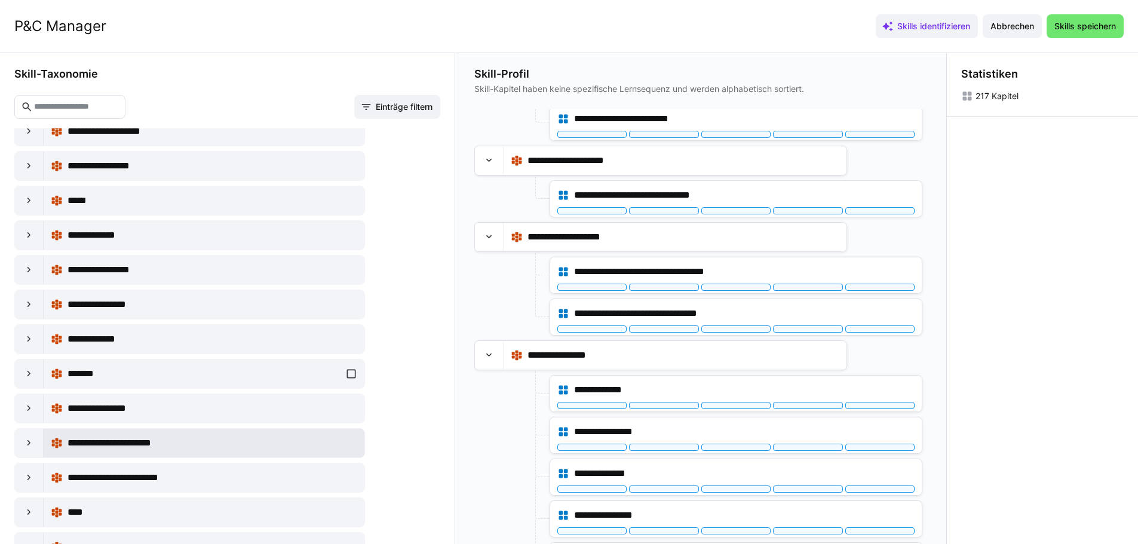
scroll to position [14698, 0]
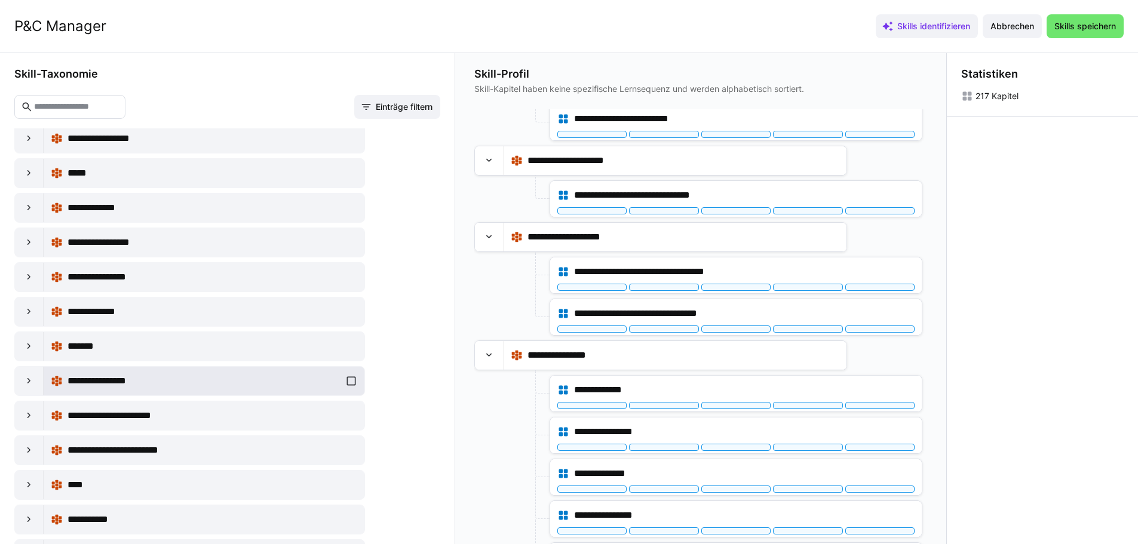
click at [347, 382] on div "**********" at bounding box center [204, 381] width 307 height 24
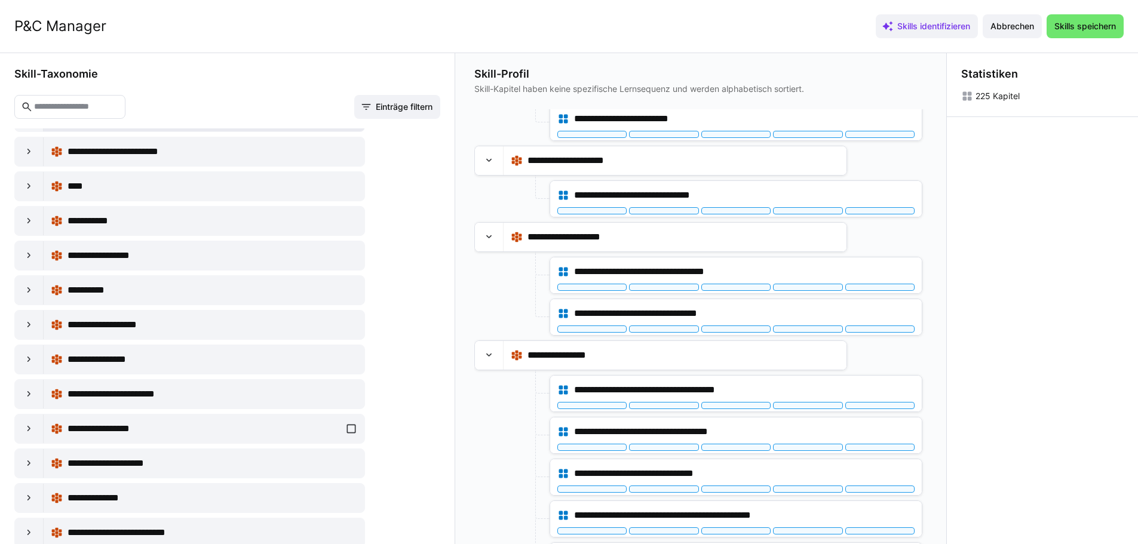
scroll to position [15057, 0]
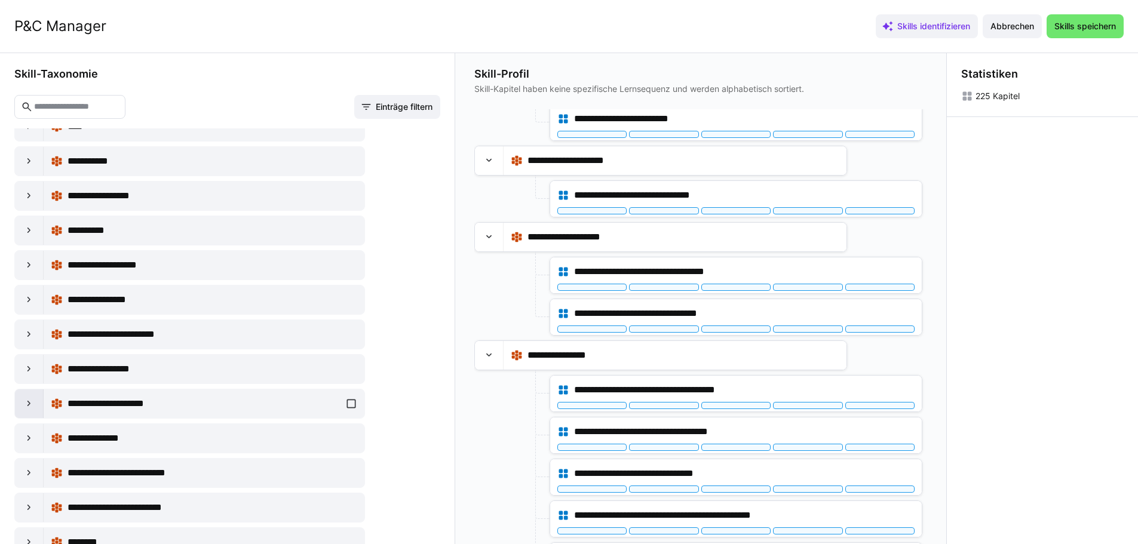
click at [38, 393] on div at bounding box center [29, 404] width 29 height 29
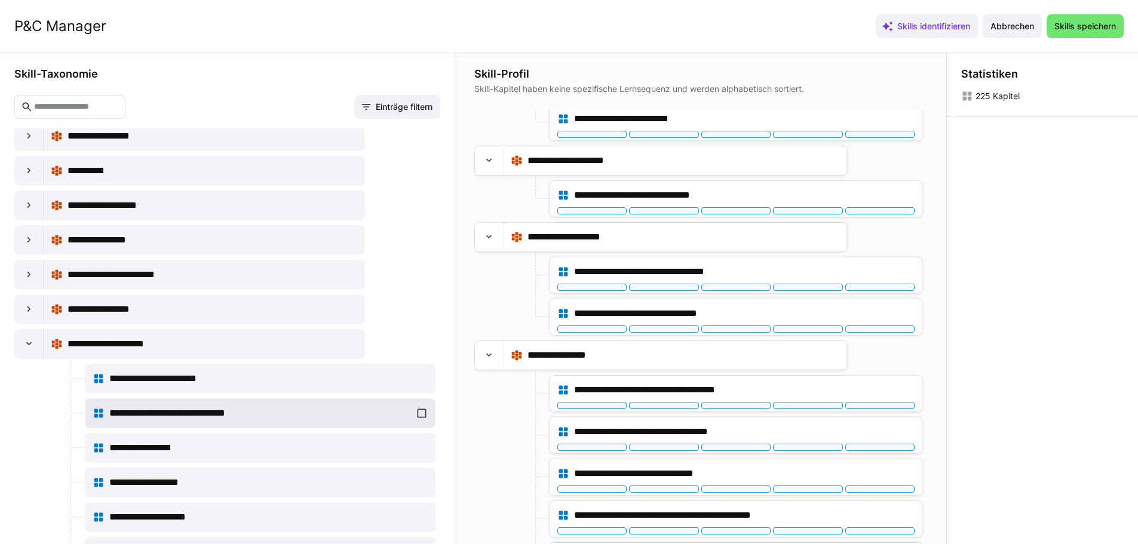
scroll to position [15176, 0]
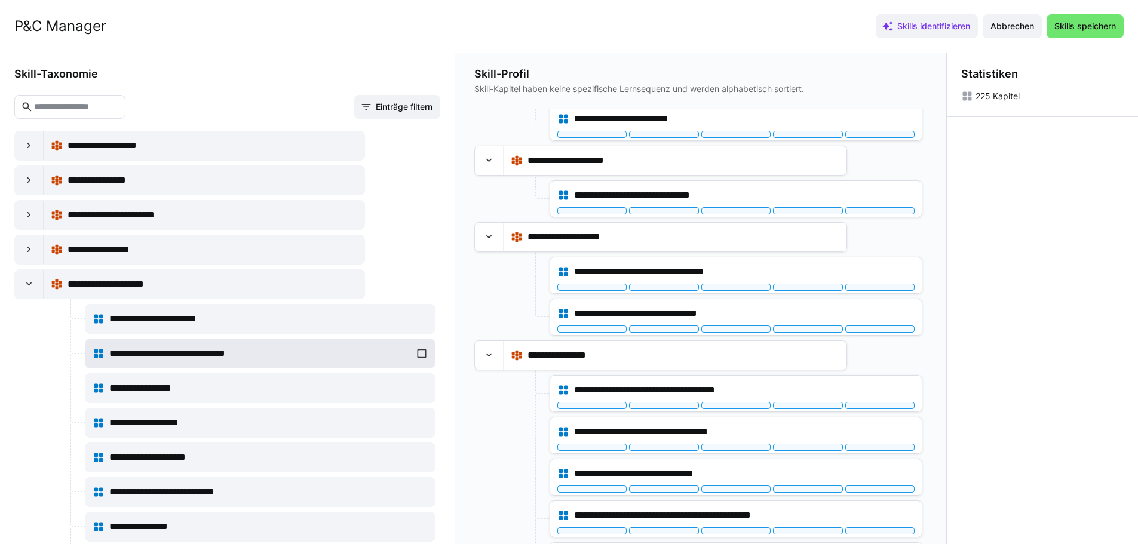
click at [413, 349] on div "**********" at bounding box center [260, 354] width 335 height 24
click at [33, 292] on div at bounding box center [29, 284] width 29 height 29
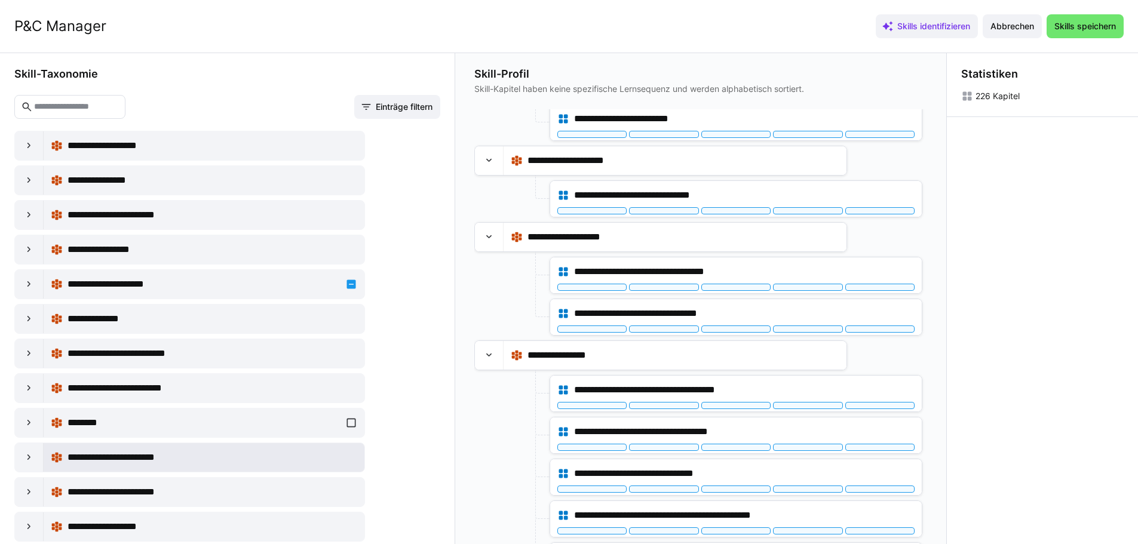
scroll to position [15236, 0]
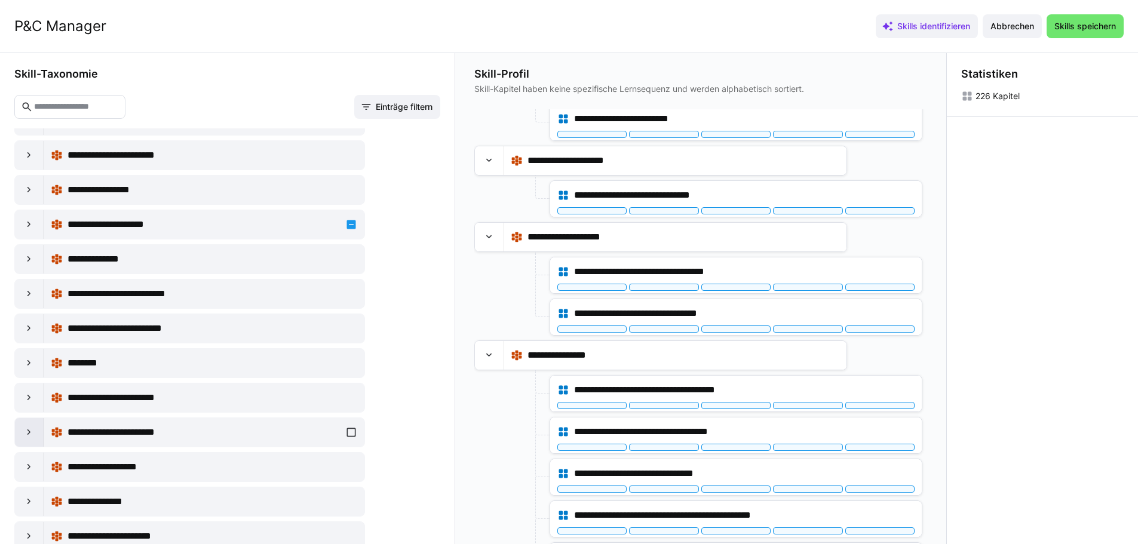
click at [36, 430] on div at bounding box center [29, 432] width 29 height 29
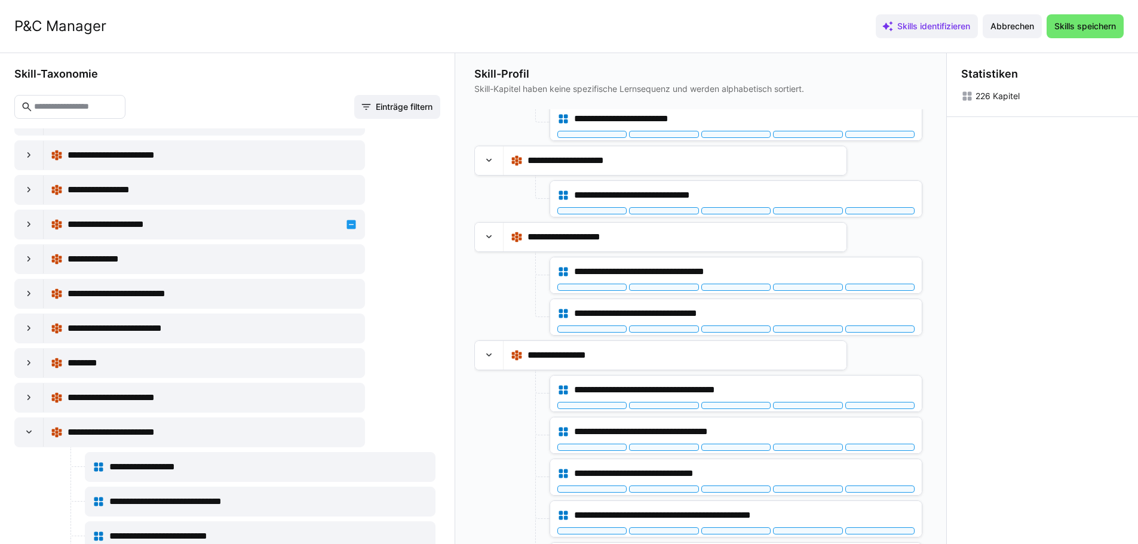
scroll to position [15355, 0]
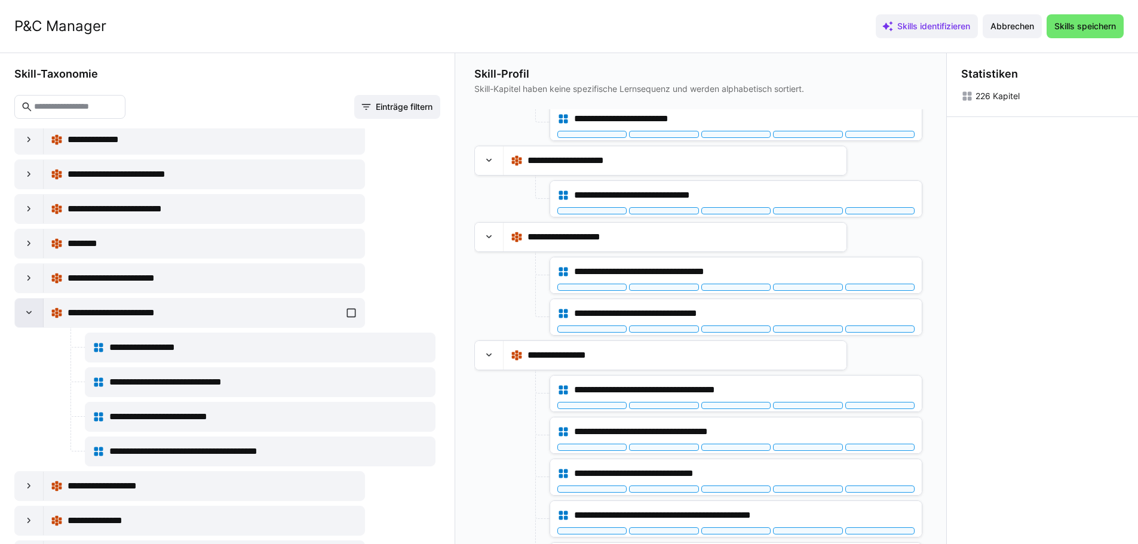
click at [37, 309] on div at bounding box center [29, 313] width 29 height 29
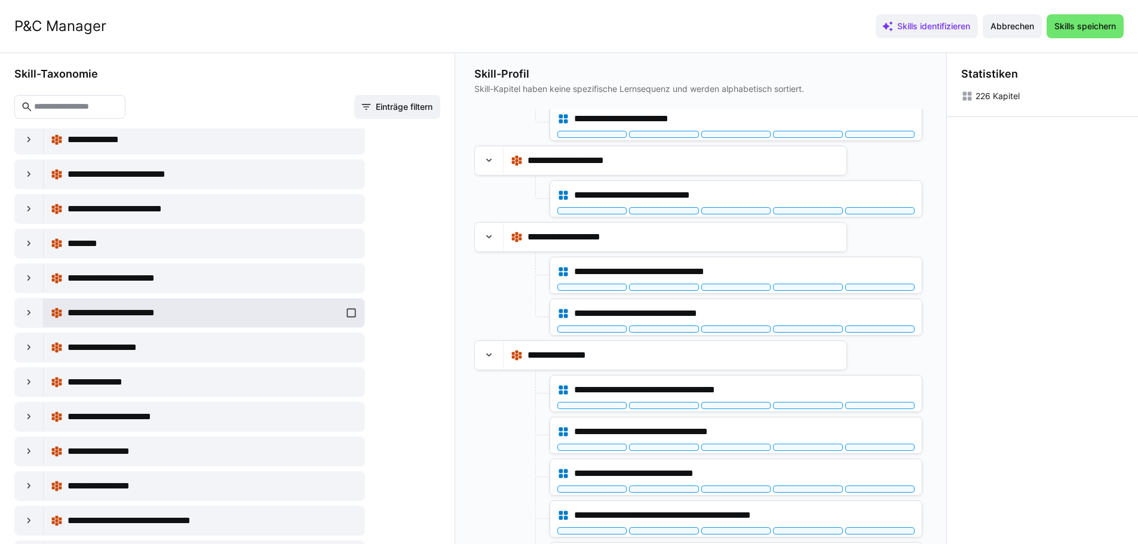
click at [350, 310] on div "**********" at bounding box center [204, 313] width 307 height 24
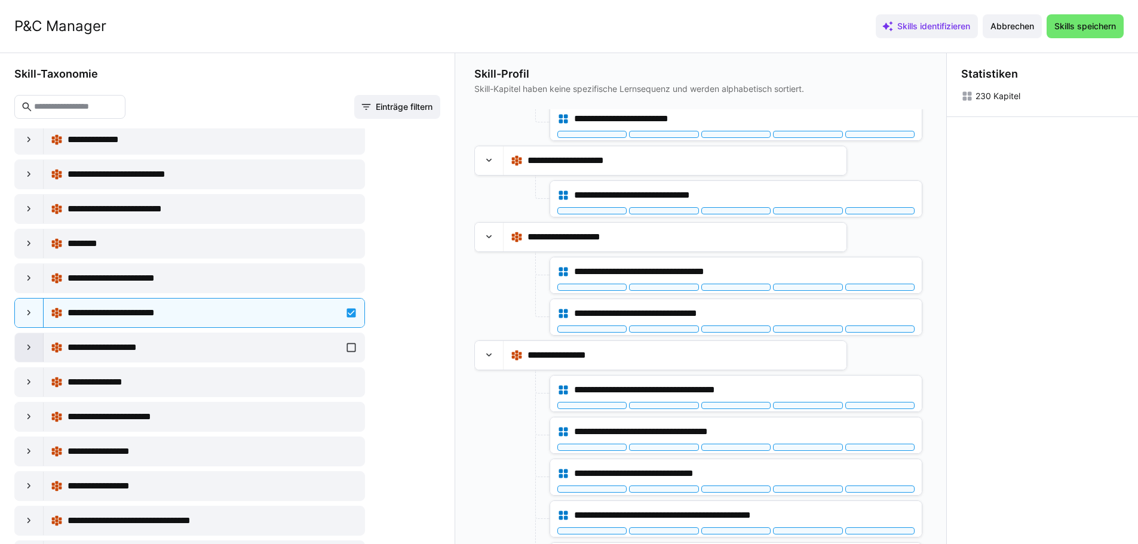
click at [30, 348] on eds-icon at bounding box center [29, 348] width 12 height 12
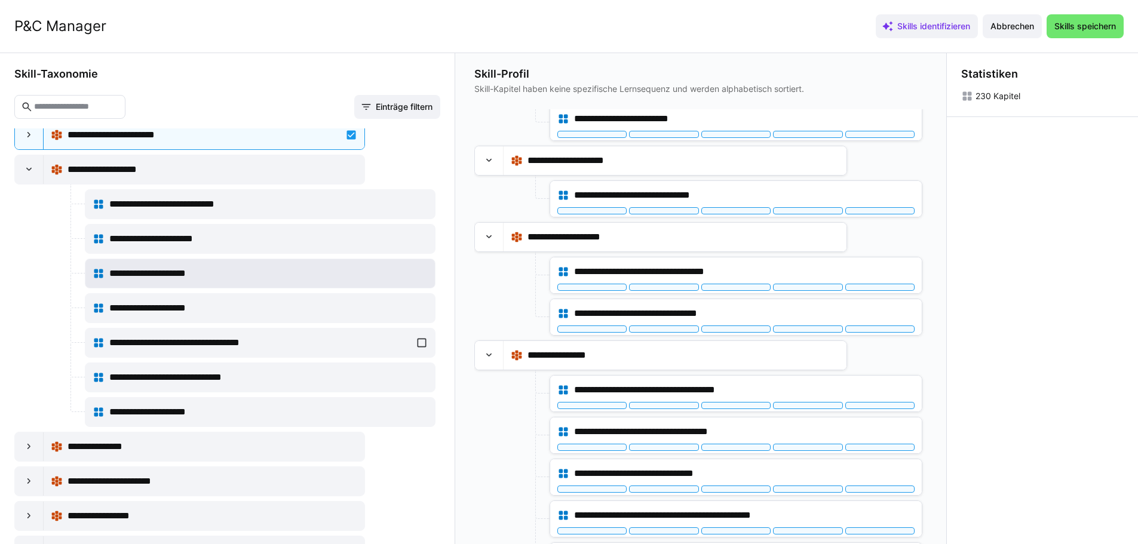
scroll to position [15535, 0]
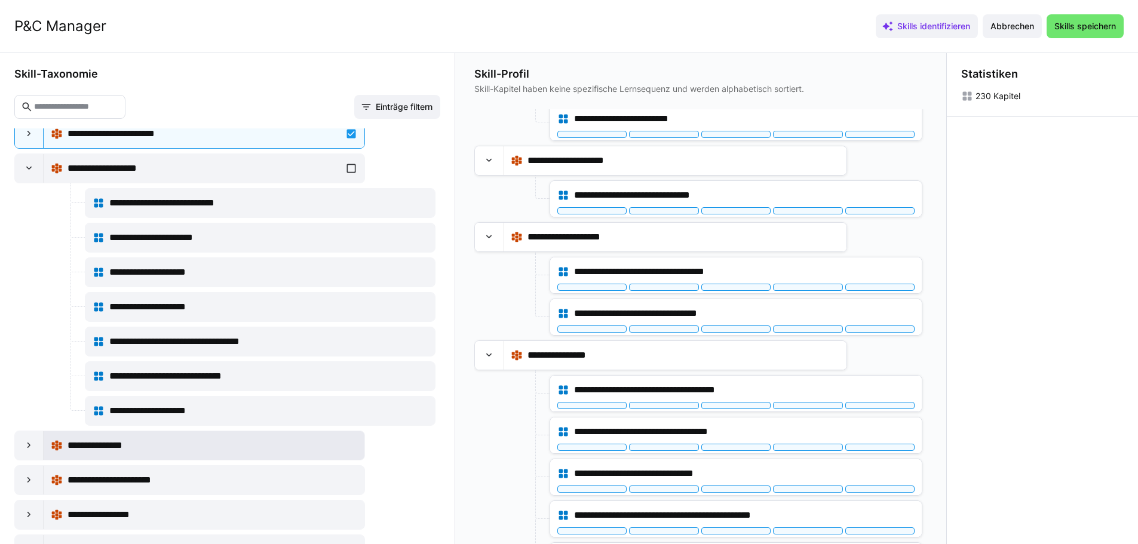
drag, startPoint x: 32, startPoint y: 166, endPoint x: 202, endPoint y: 198, distance: 172.6
click at [33, 167] on eds-icon at bounding box center [29, 169] width 12 height 12
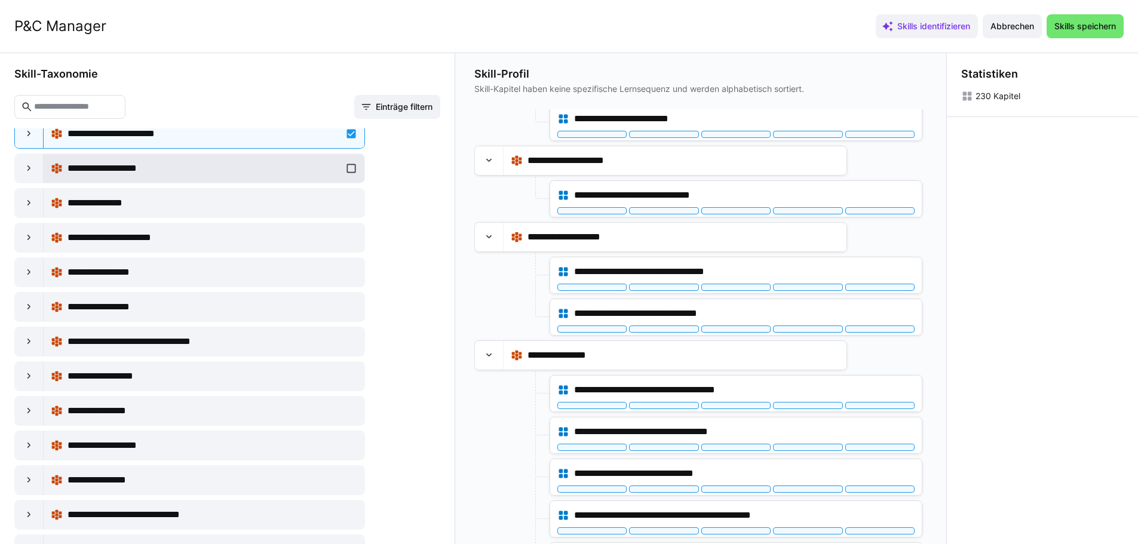
click at [350, 161] on div "**********" at bounding box center [204, 169] width 307 height 24
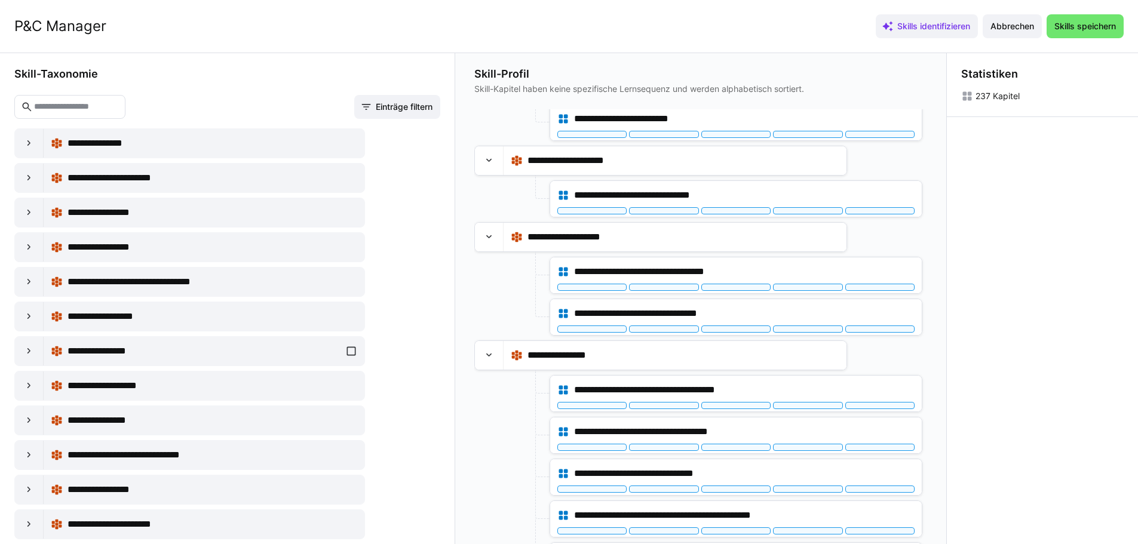
scroll to position [15654, 0]
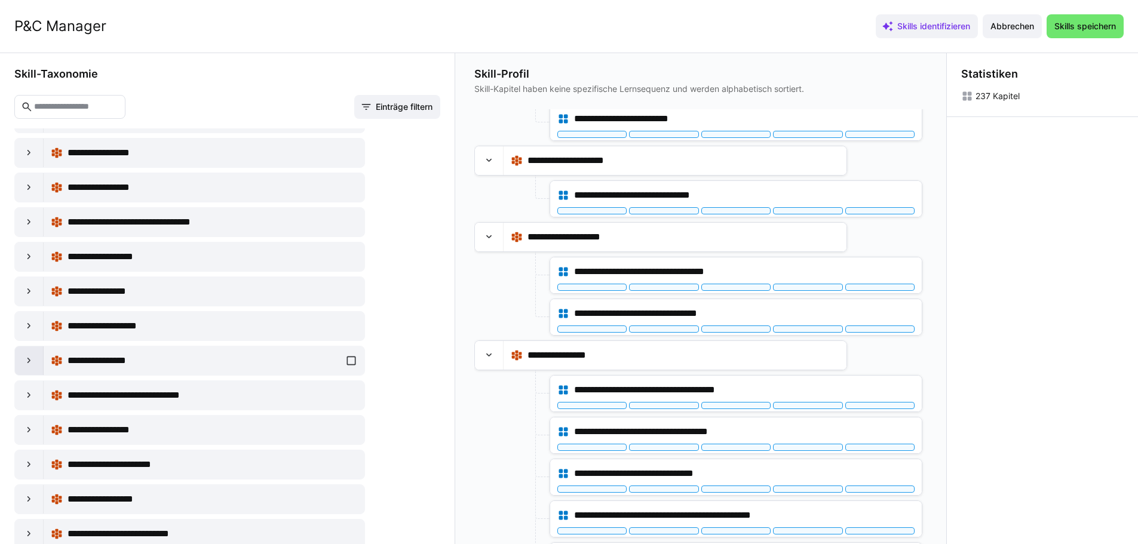
click at [23, 361] on div at bounding box center [29, 361] width 29 height 29
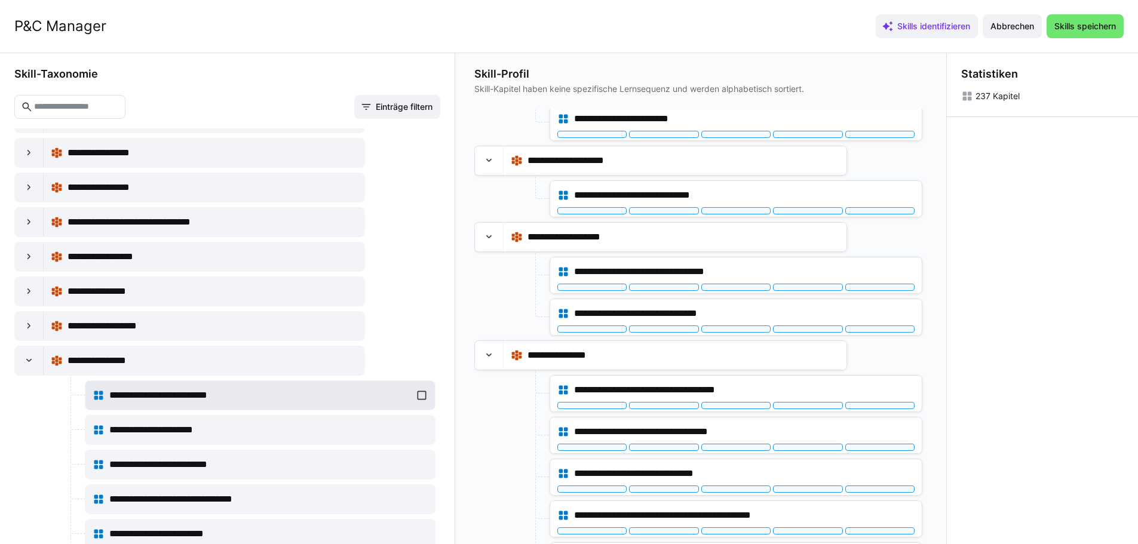
click at [419, 394] on div "**********" at bounding box center [260, 396] width 335 height 24
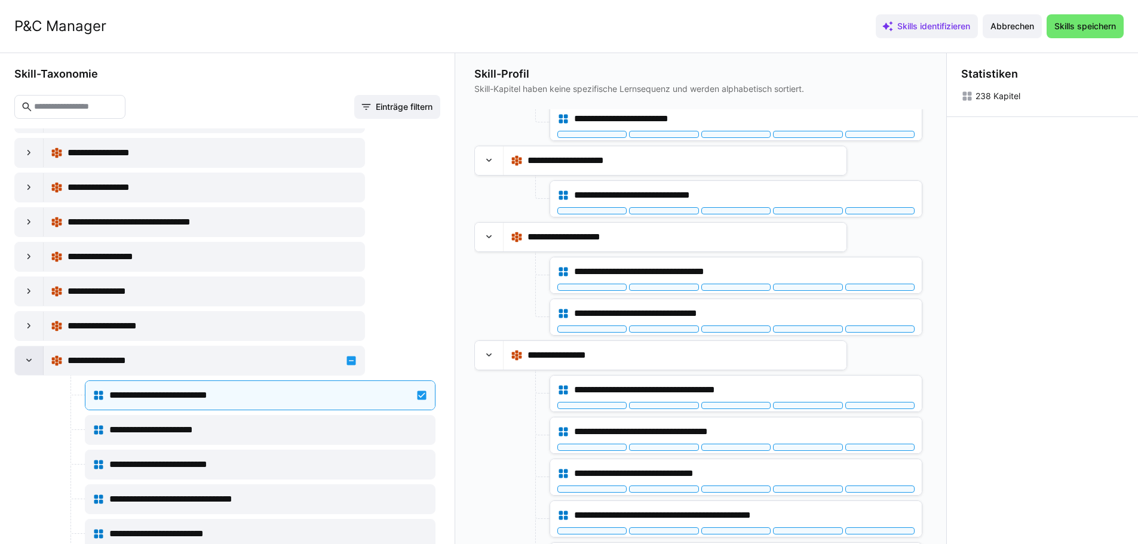
click at [28, 352] on div at bounding box center [29, 361] width 29 height 29
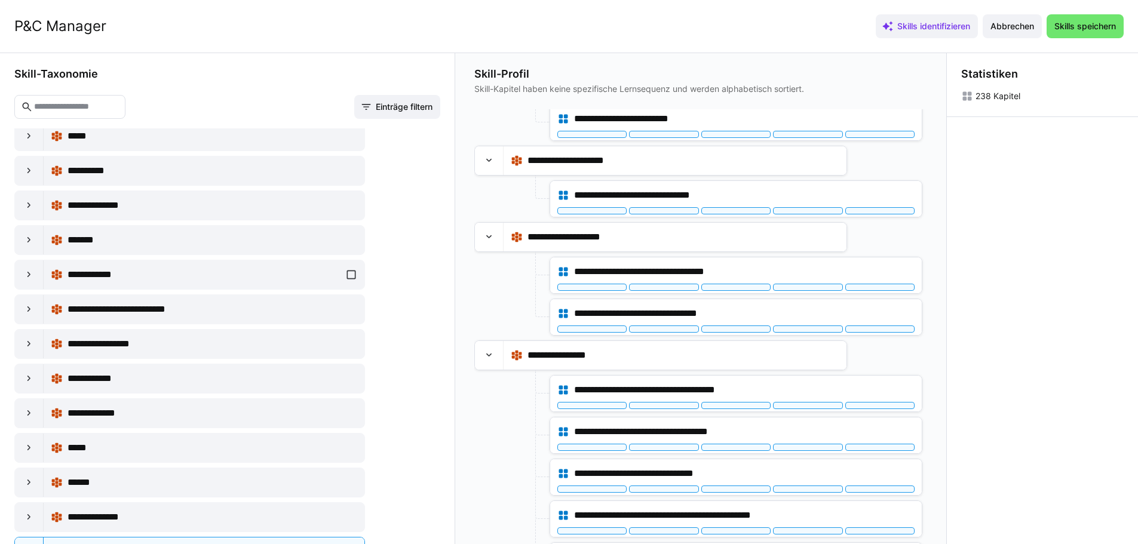
scroll to position [16192, 0]
click at [32, 342] on eds-icon at bounding box center [29, 343] width 12 height 12
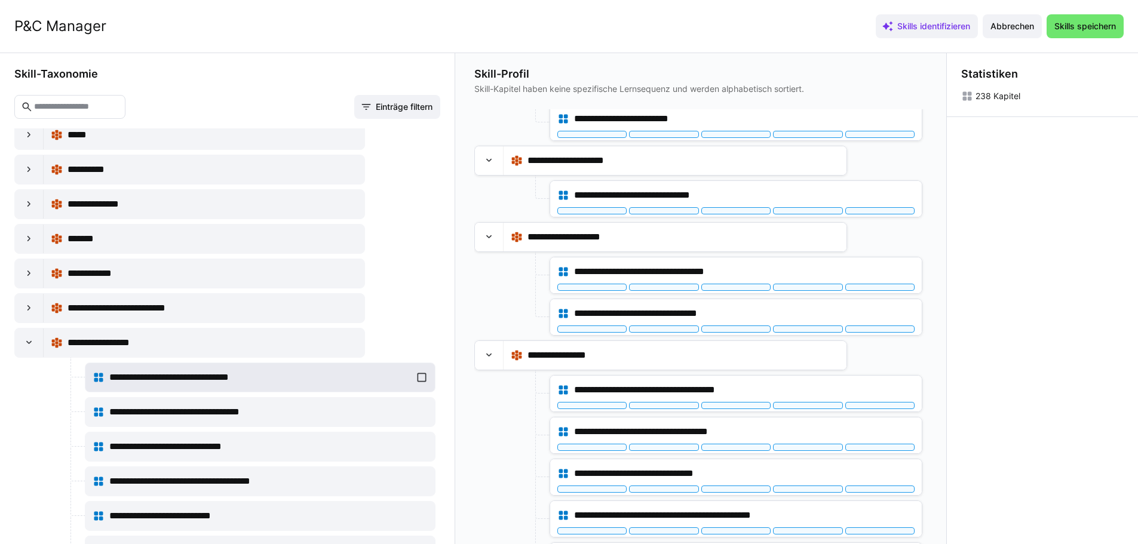
click at [416, 375] on div "**********" at bounding box center [260, 378] width 335 height 24
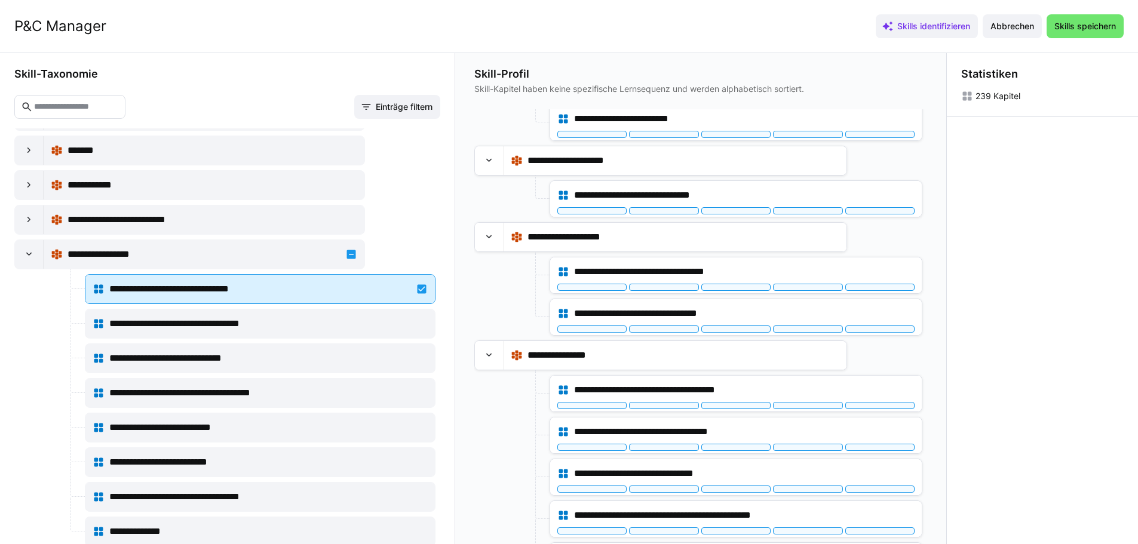
scroll to position [16311, 0]
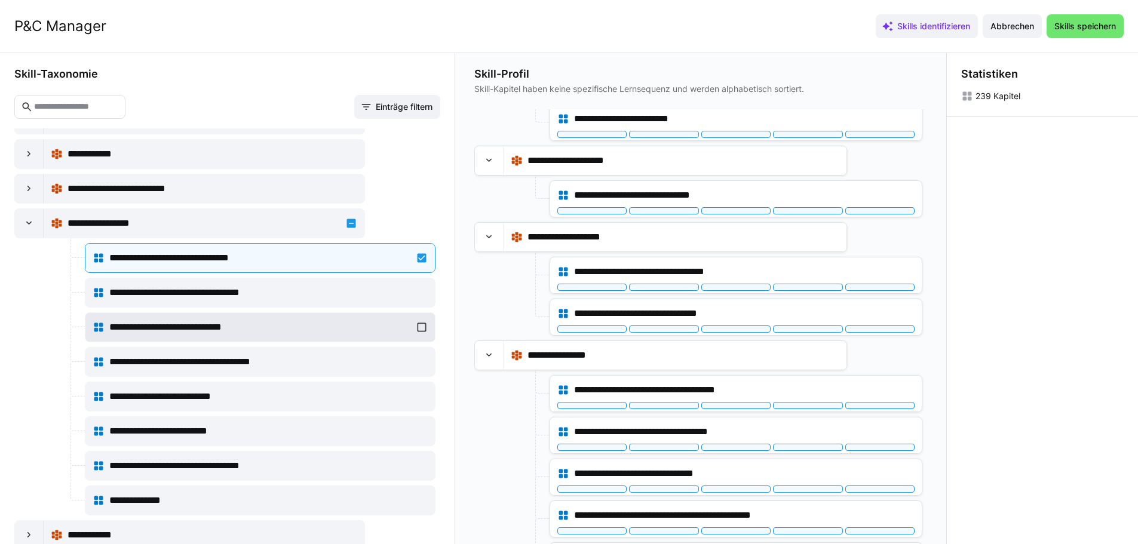
click at [412, 324] on div "**********" at bounding box center [260, 327] width 335 height 24
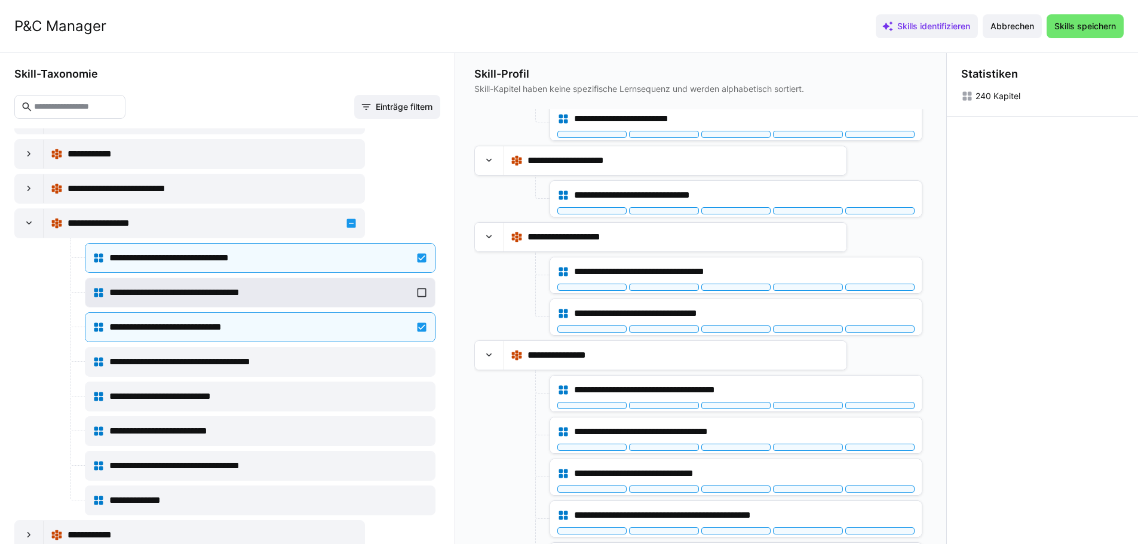
click at [415, 291] on div "**********" at bounding box center [260, 293] width 335 height 24
click at [40, 227] on div at bounding box center [29, 223] width 29 height 29
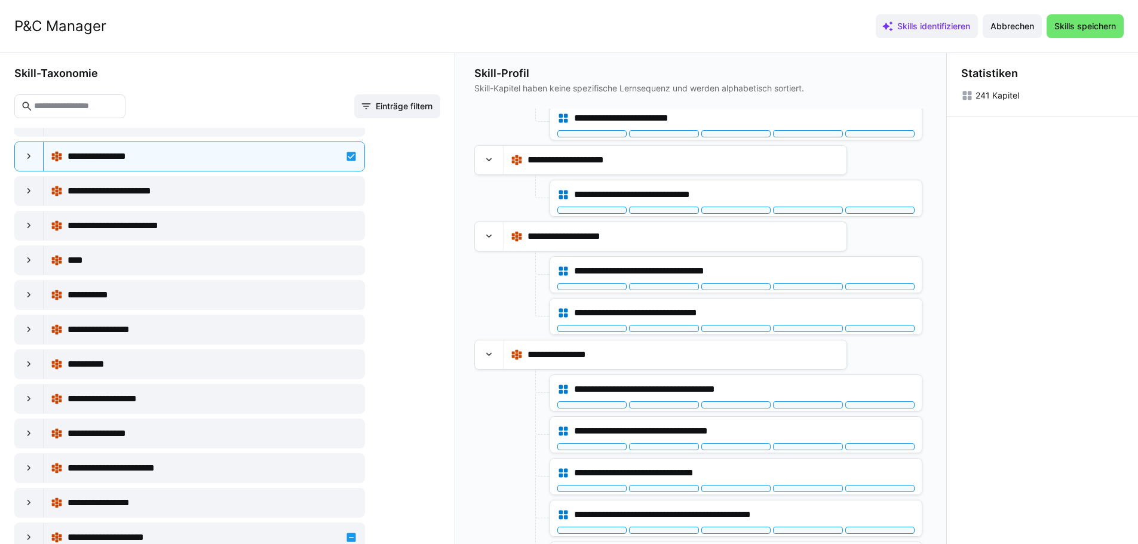
scroll to position [14784, 0]
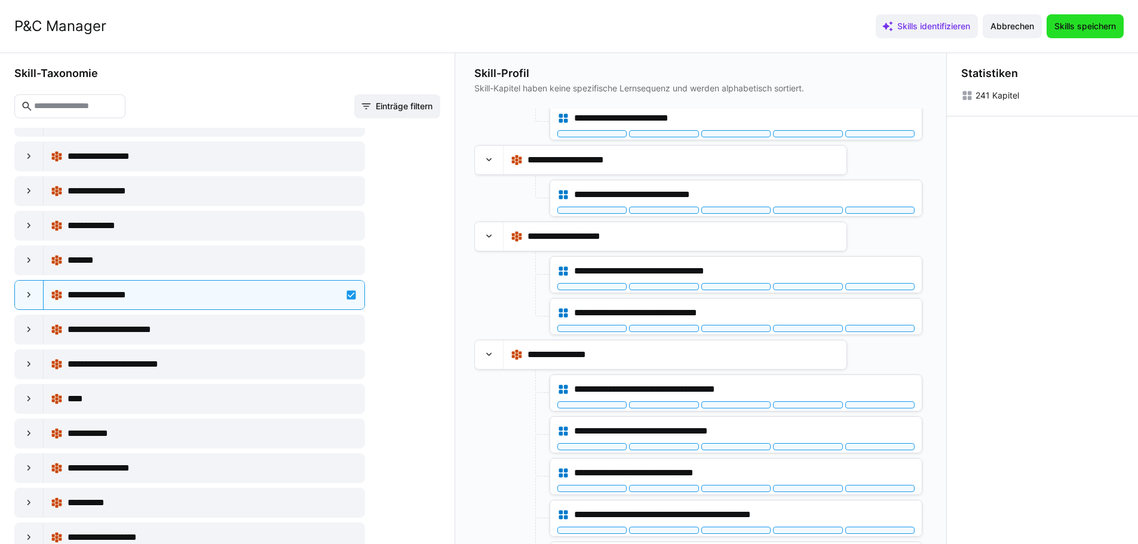
click at [1096, 25] on span "Skills speichern" at bounding box center [1085, 26] width 65 height 12
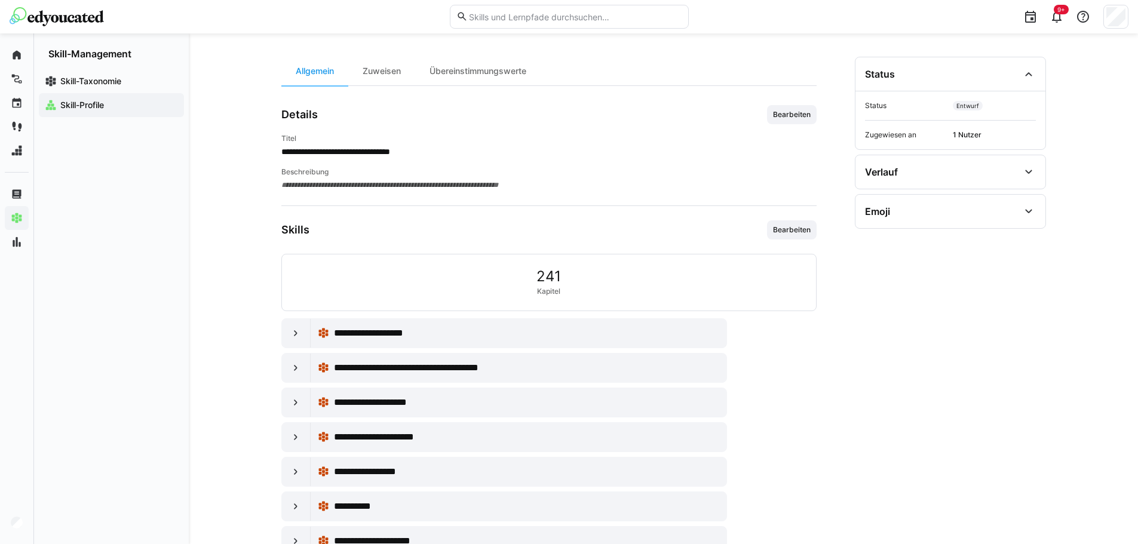
scroll to position [0, 0]
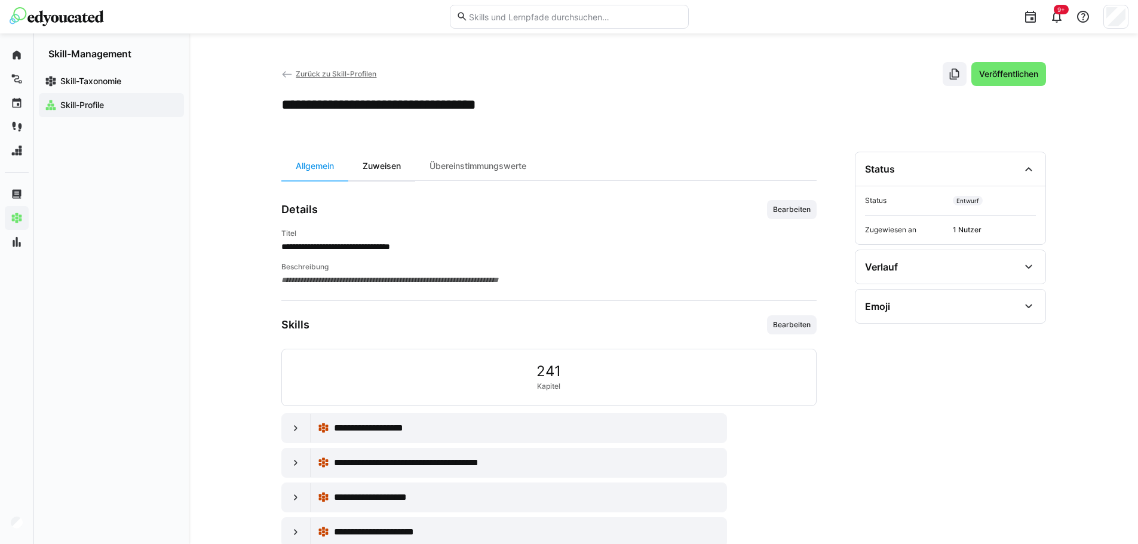
click at [390, 164] on div "Zuweisen" at bounding box center [381, 166] width 67 height 29
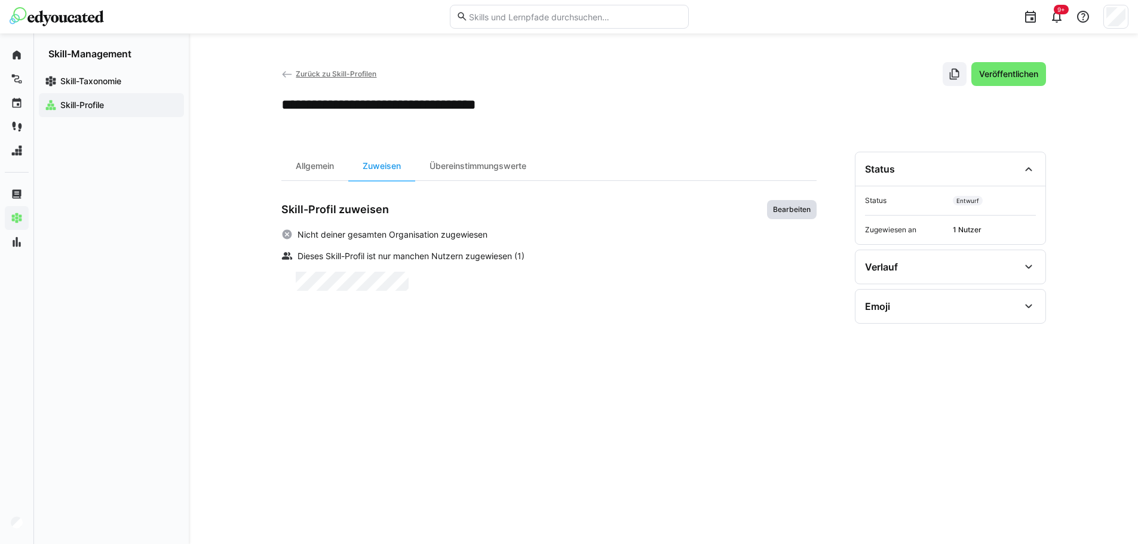
click at [795, 212] on span "Bearbeiten" at bounding box center [792, 210] width 40 height 10
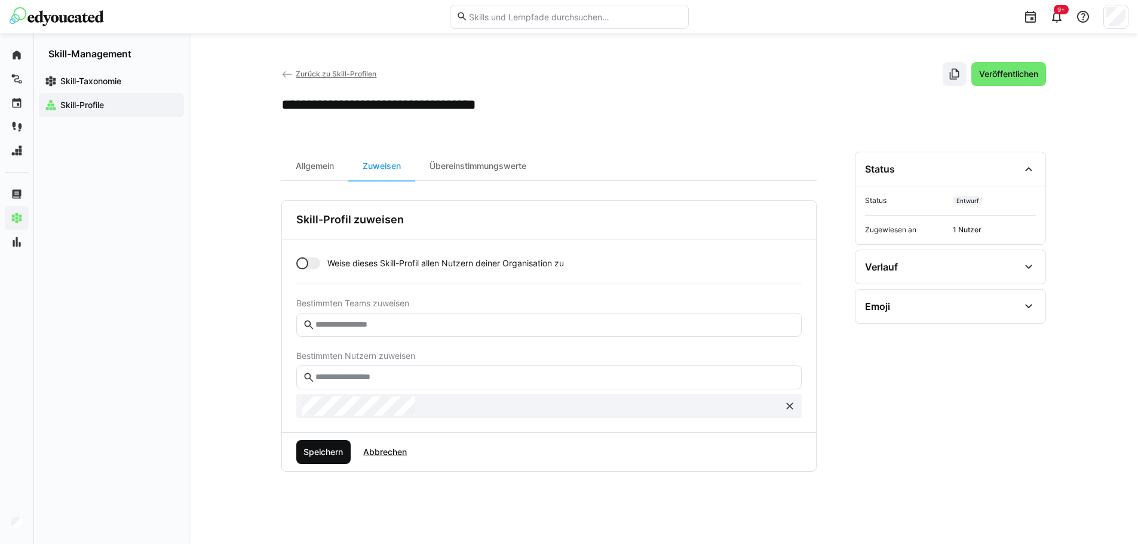
click at [329, 449] on span "Speichern" at bounding box center [323, 452] width 43 height 12
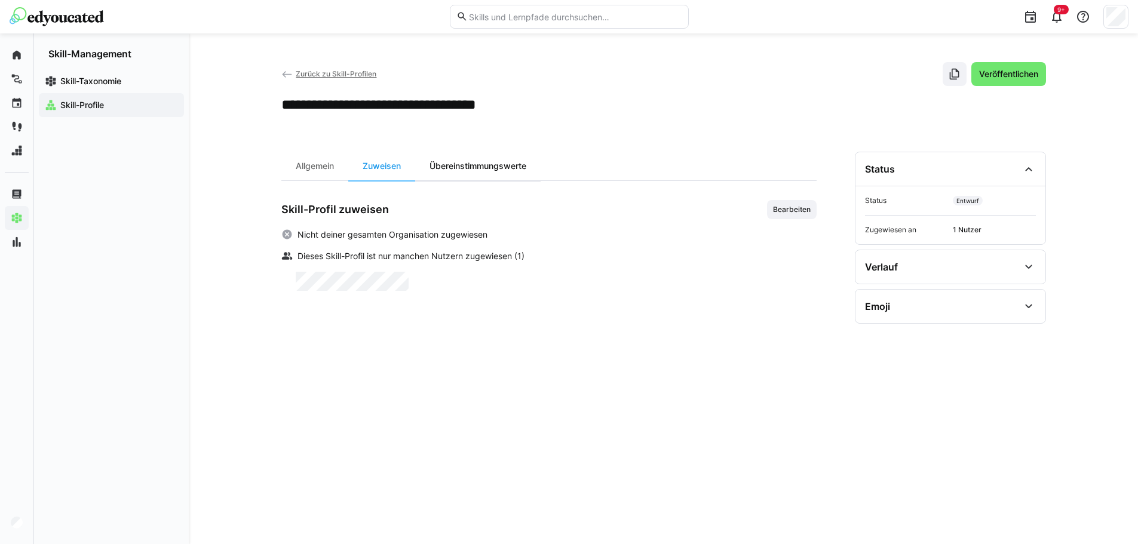
click at [513, 164] on div "Übereinstimmungswerte" at bounding box center [477, 166] width 125 height 29
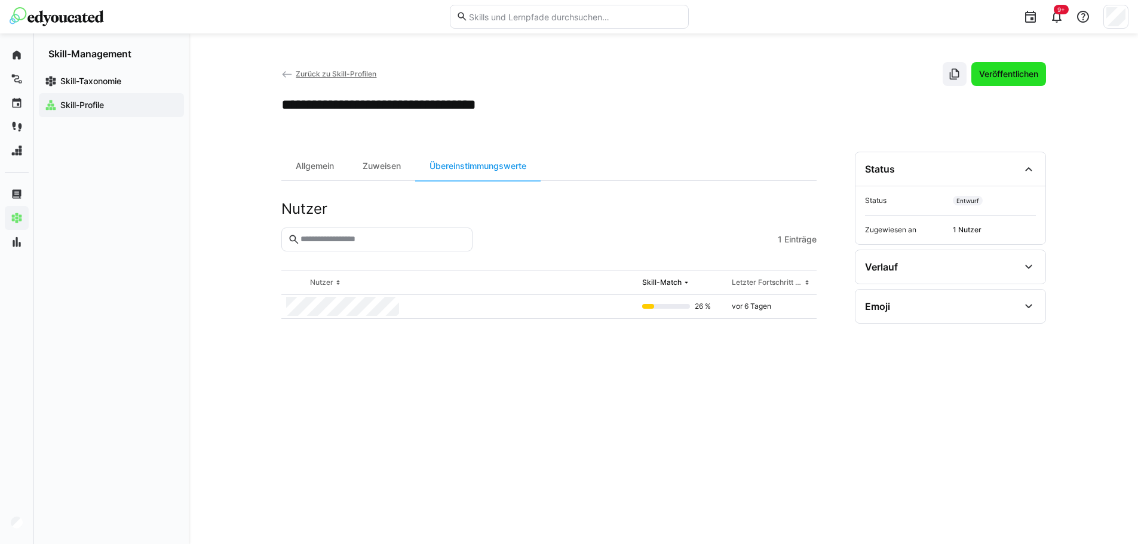
click at [997, 76] on span "Veröffentlichen" at bounding box center [1008, 74] width 63 height 12
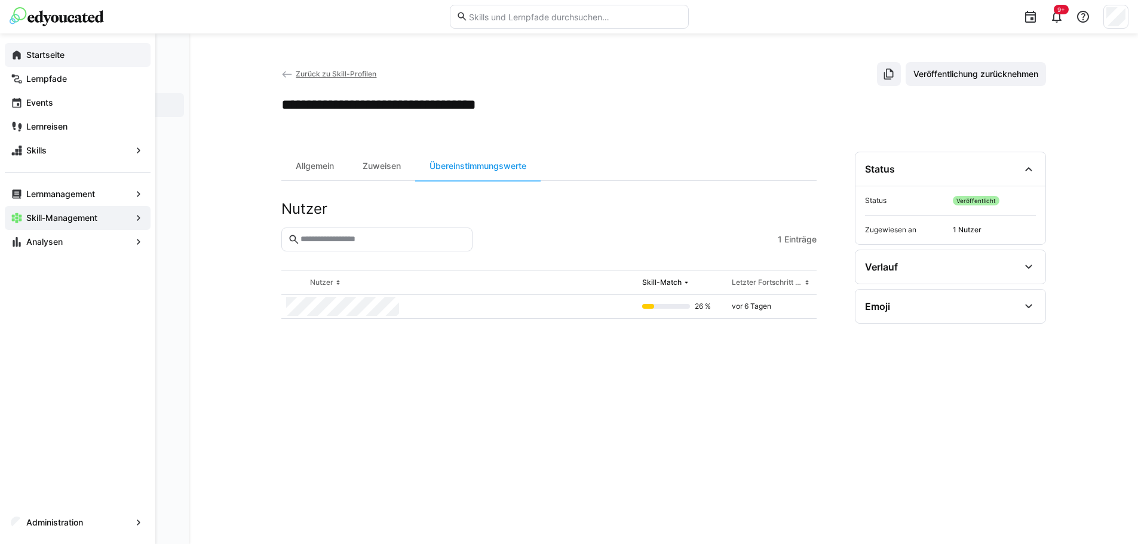
click at [16, 53] on eds-icon at bounding box center [17, 55] width 12 height 12
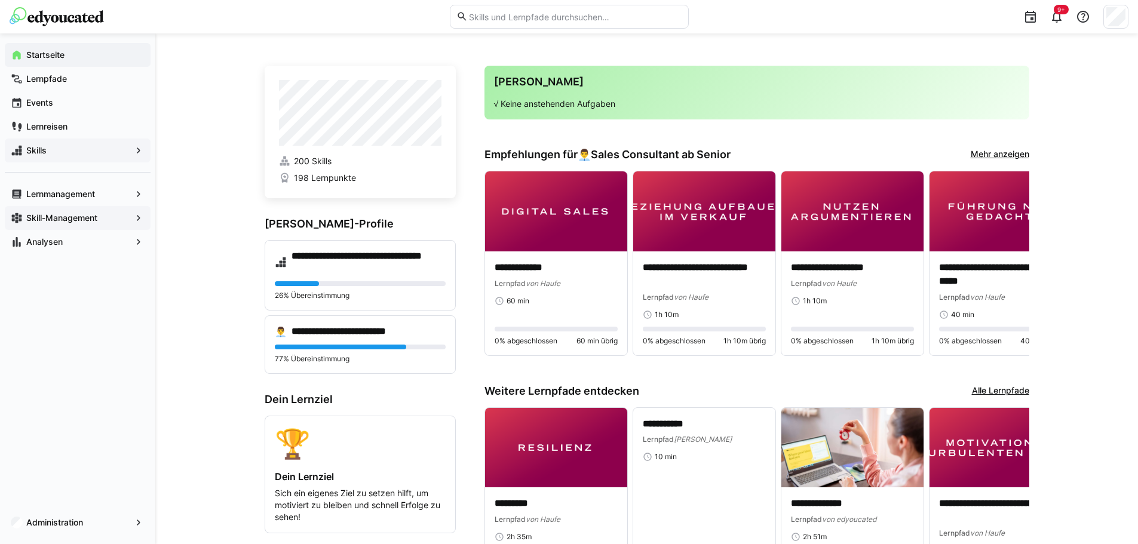
click at [65, 149] on span "Skills" at bounding box center [77, 151] width 106 height 12
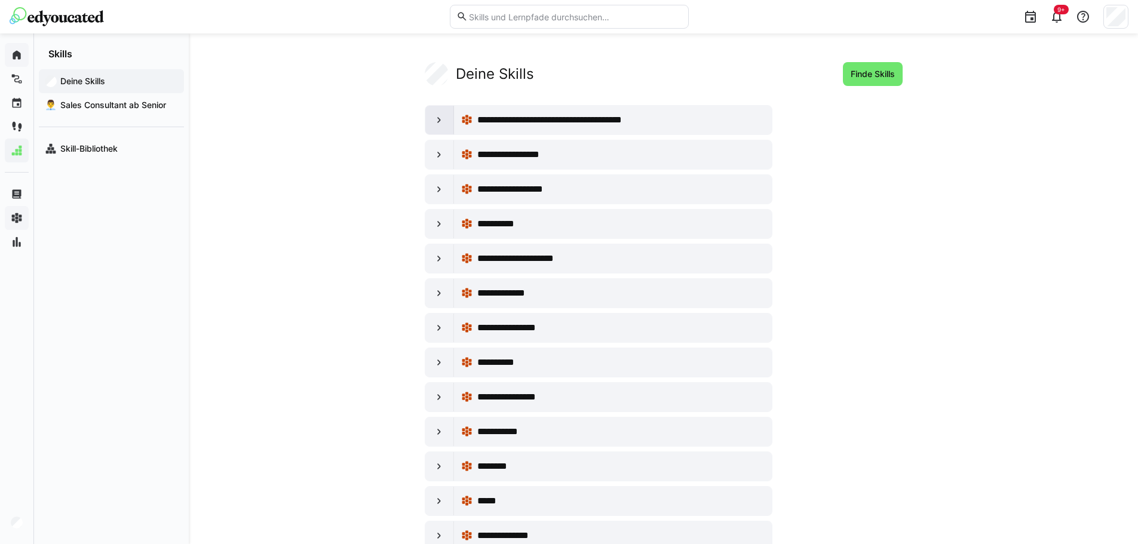
click at [439, 114] on eds-icon at bounding box center [439, 120] width 12 height 12
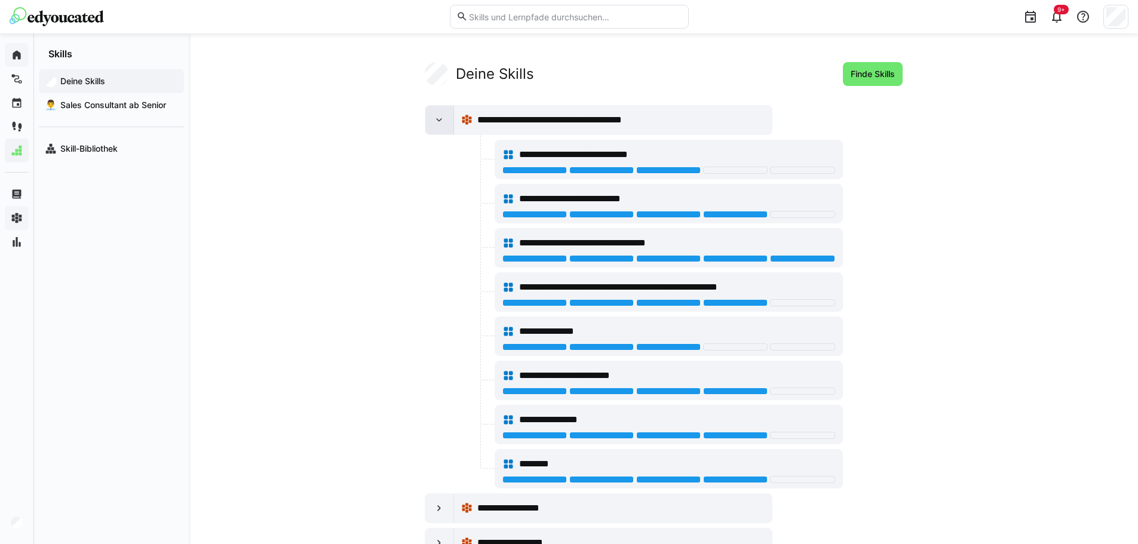
click at [439, 114] on eds-icon at bounding box center [439, 120] width 12 height 12
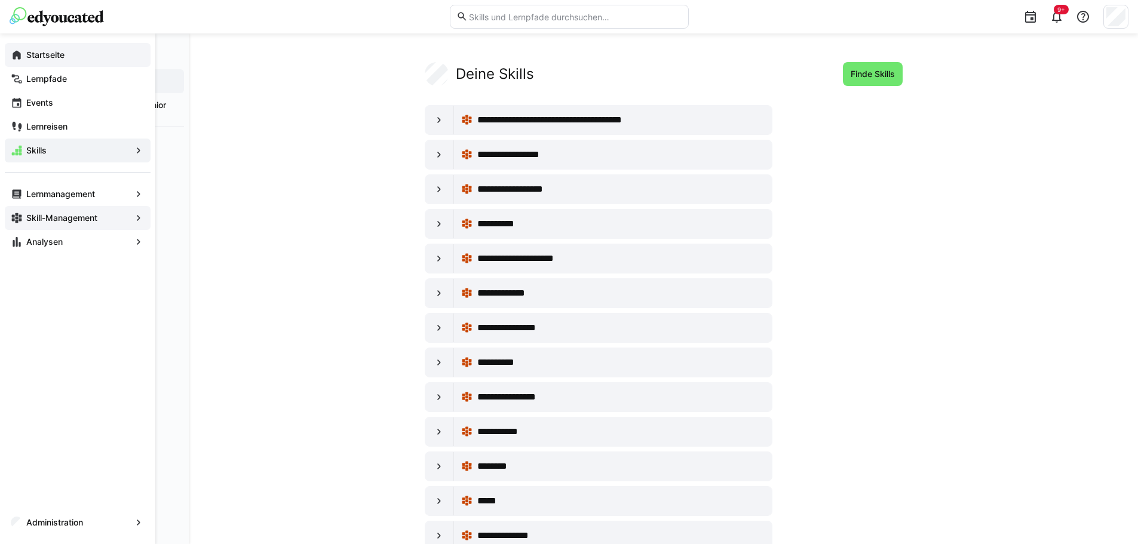
click at [0, 0] on app-navigation-label "Skill-Management" at bounding box center [0, 0] width 0 height 0
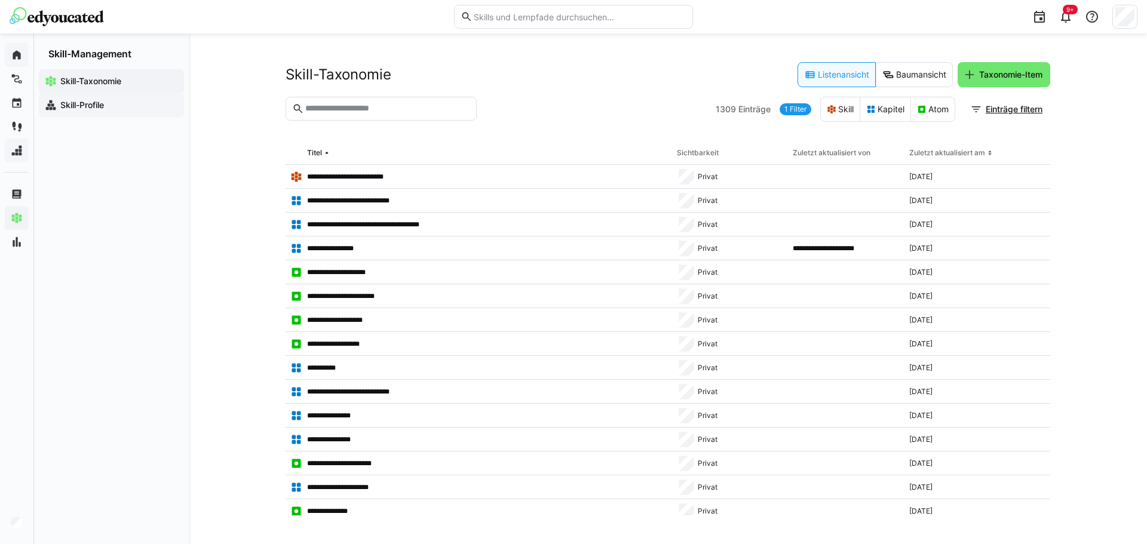
click at [105, 111] on span "Skill-Profile" at bounding box center [118, 105] width 119 height 12
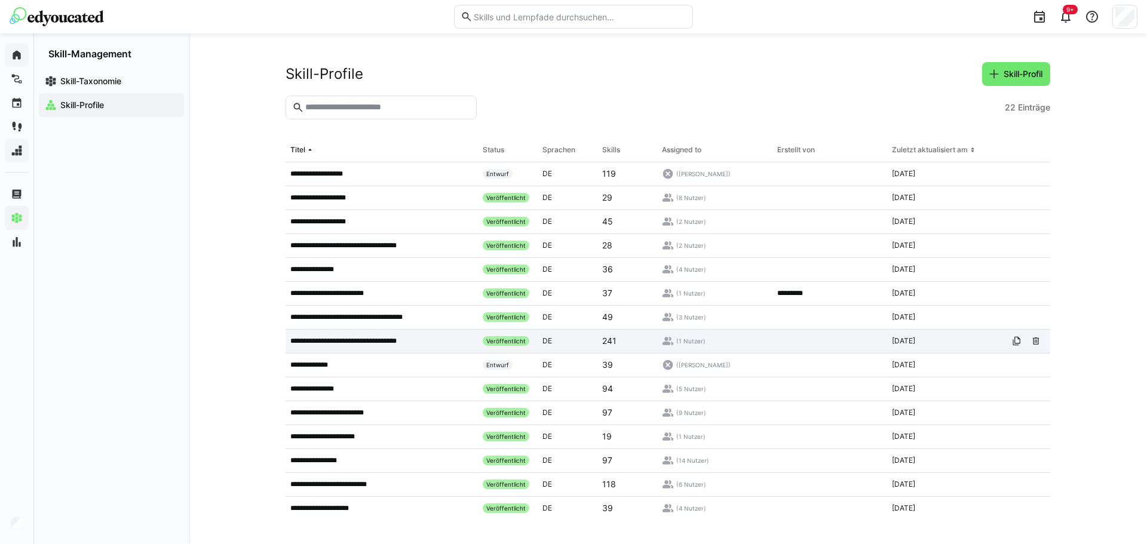
click at [354, 338] on p "**********" at bounding box center [355, 341] width 130 height 10
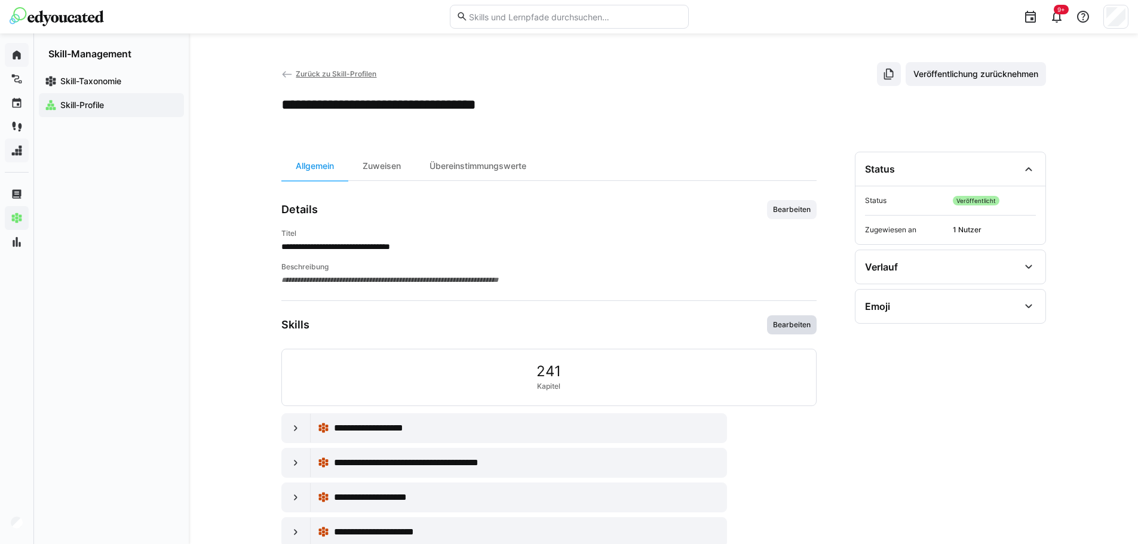
click at [794, 329] on span "Bearbeiten" at bounding box center [792, 325] width 40 height 10
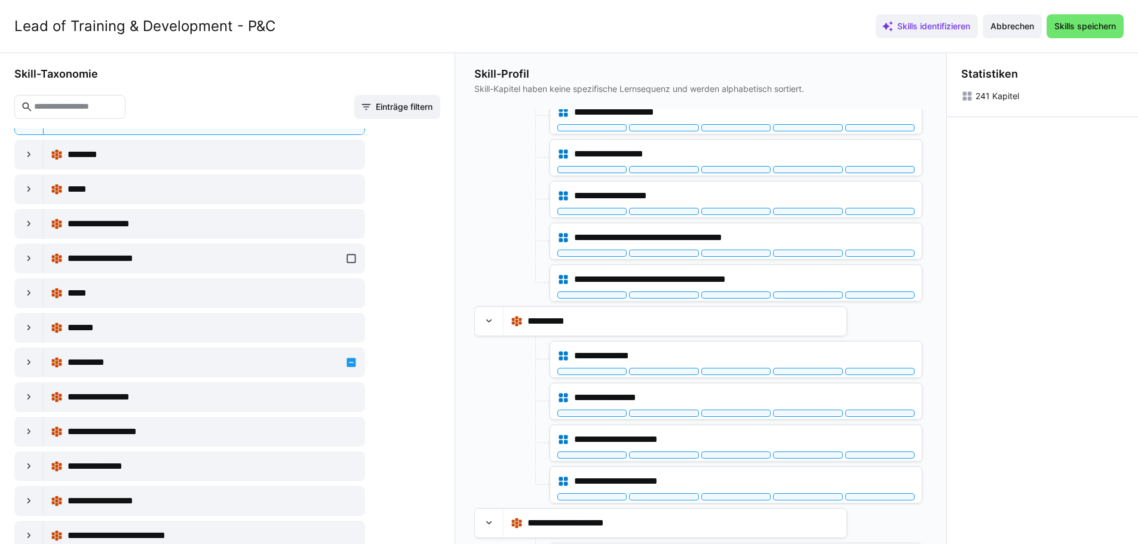
scroll to position [1673, 0]
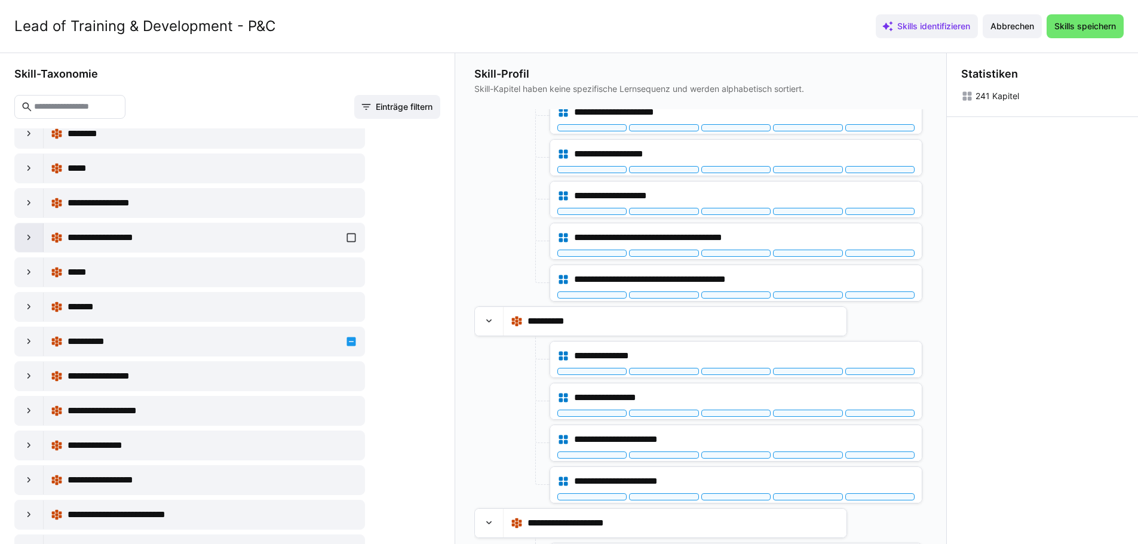
click at [24, 240] on eds-icon at bounding box center [29, 238] width 12 height 12
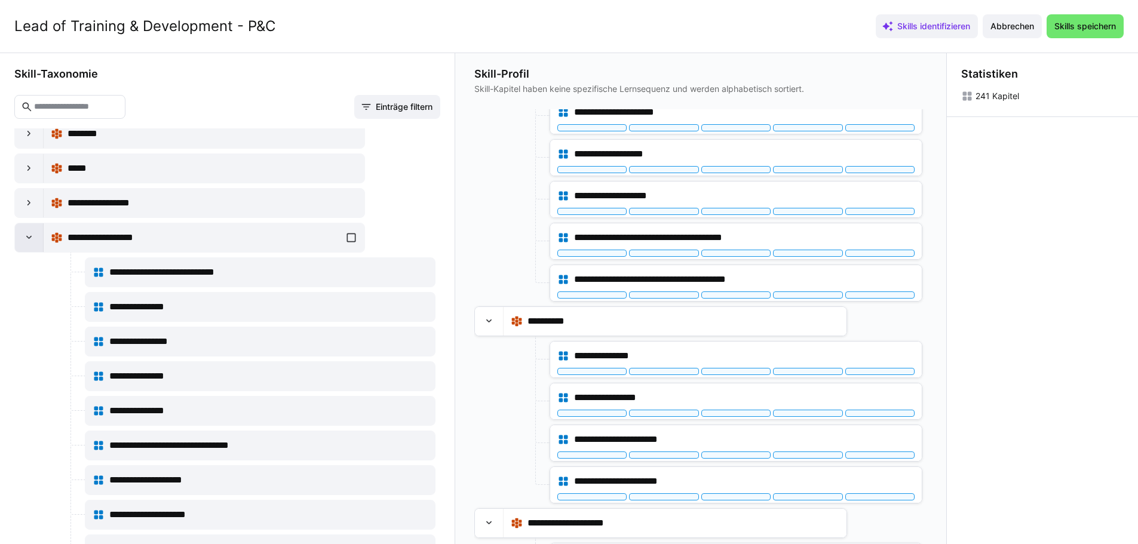
click at [24, 240] on eds-icon at bounding box center [29, 238] width 12 height 12
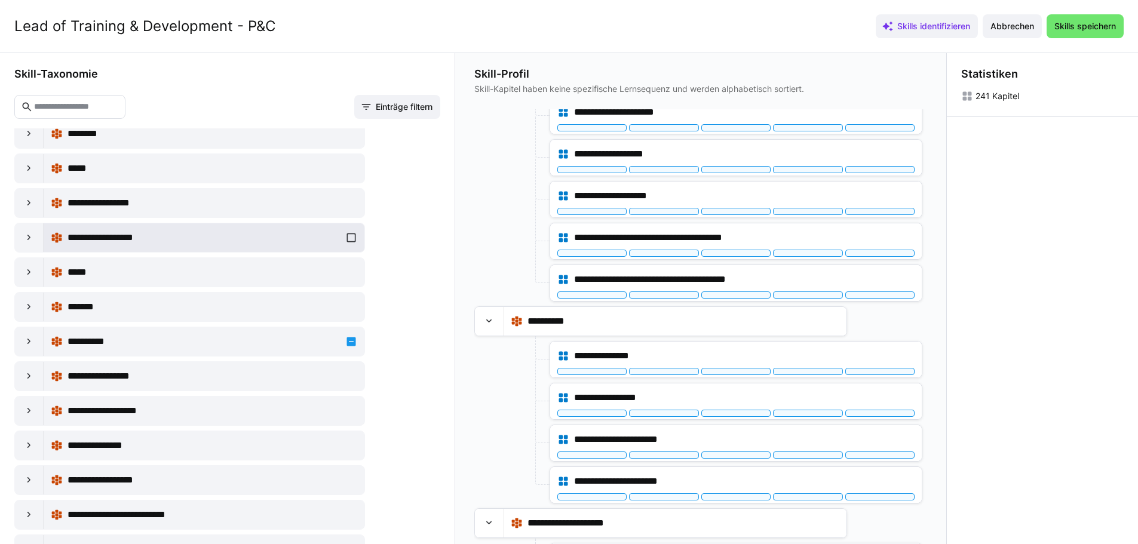
click at [348, 234] on div "**********" at bounding box center [204, 238] width 307 height 24
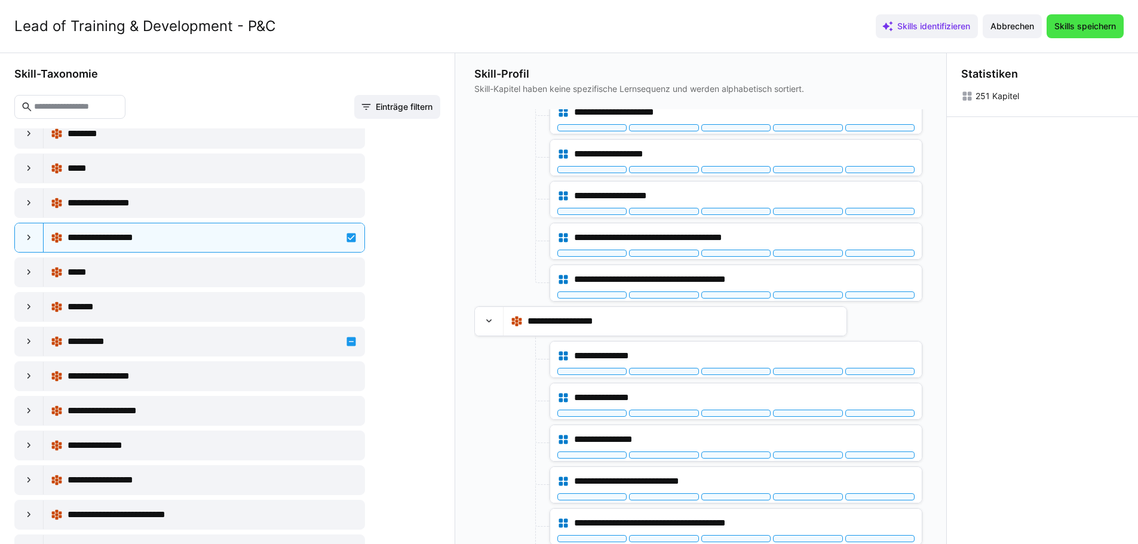
click at [1077, 26] on span "Skills speichern" at bounding box center [1085, 26] width 65 height 12
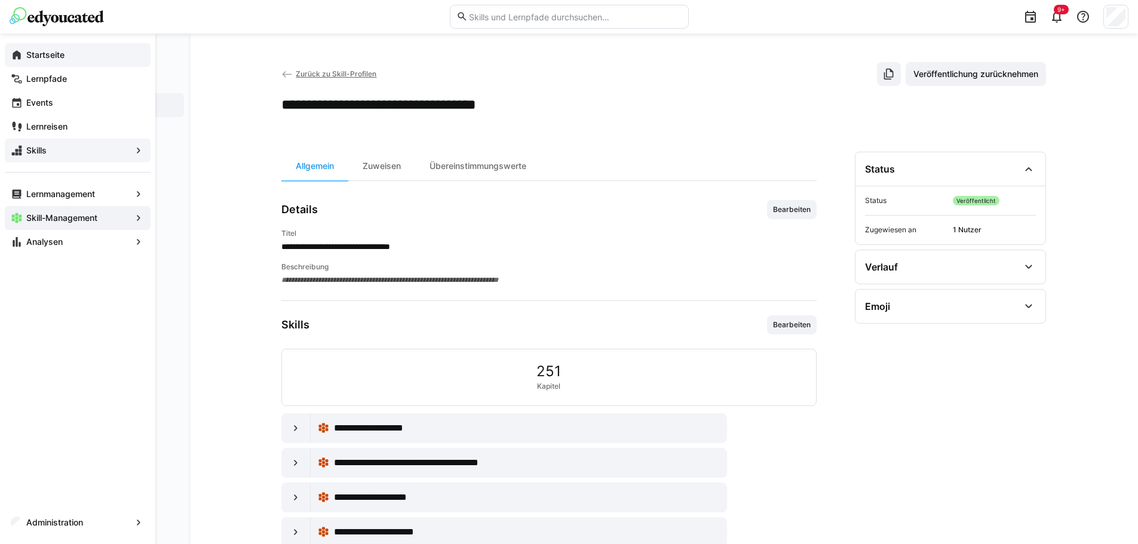
click at [20, 51] on eds-icon at bounding box center [17, 55] width 12 height 12
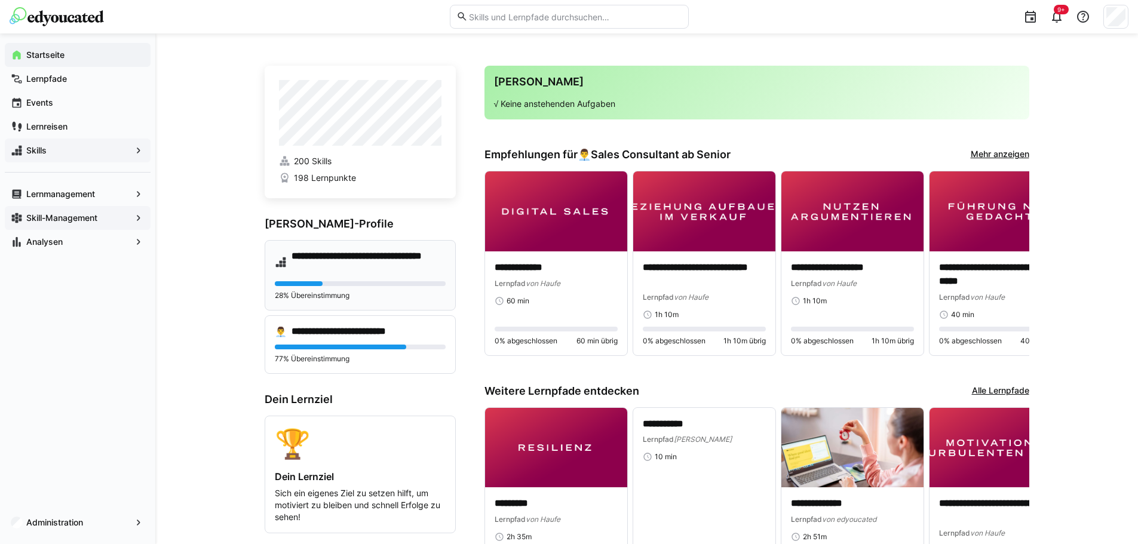
click at [370, 281] on eds-progress at bounding box center [360, 283] width 171 height 5
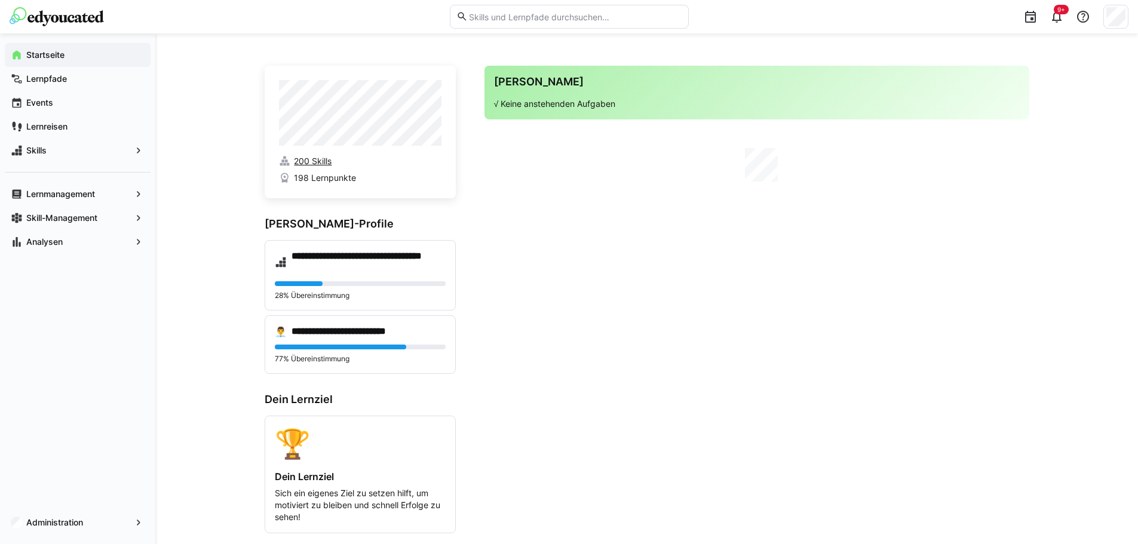
click at [318, 161] on span "200 Skills" at bounding box center [313, 161] width 38 height 12
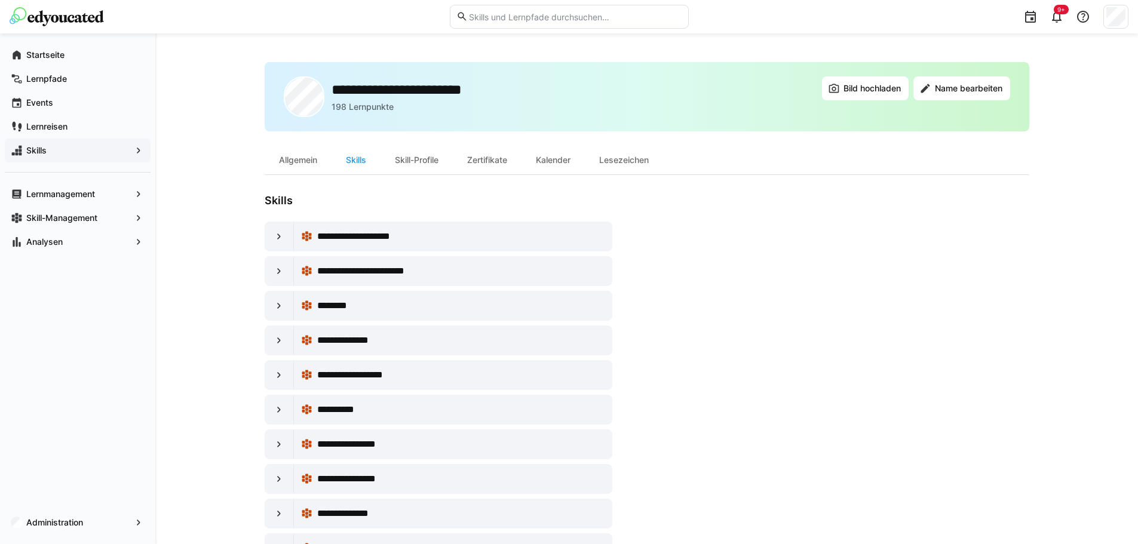
click at [114, 148] on span "Skills" at bounding box center [77, 151] width 106 height 12
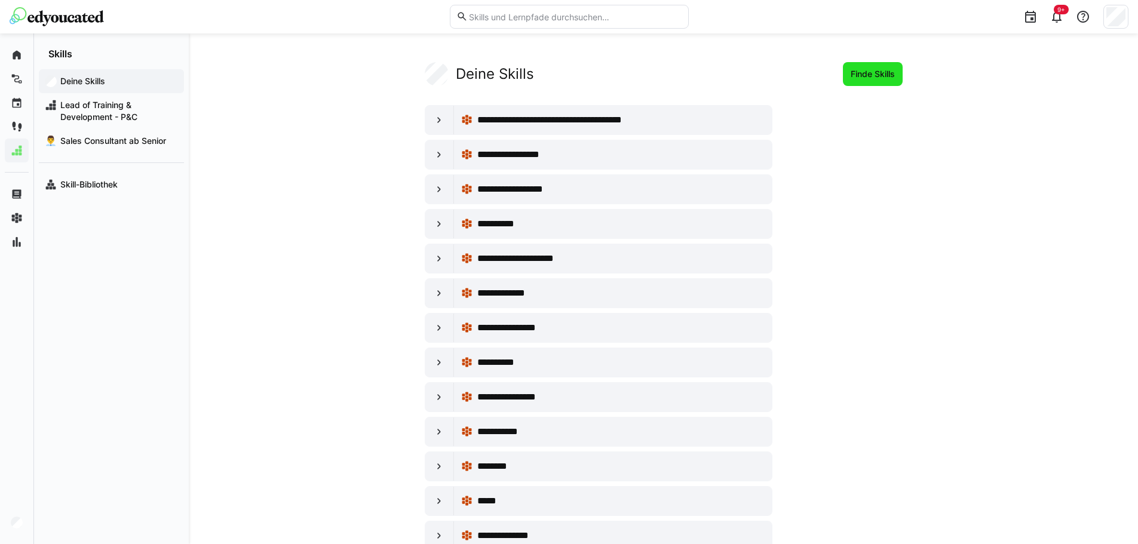
click at [865, 71] on span "Finde Skills" at bounding box center [873, 74] width 48 height 12
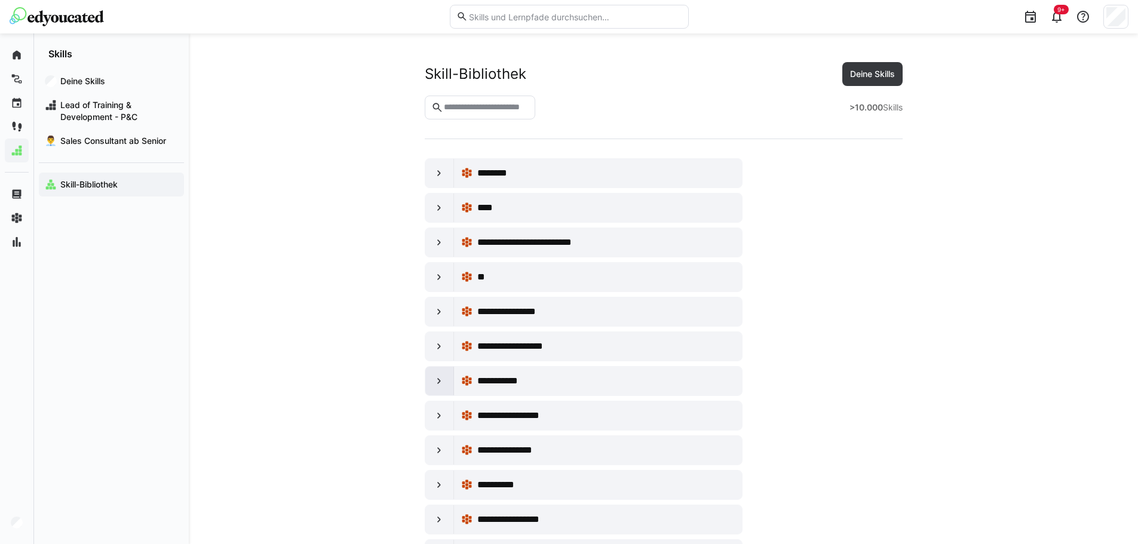
click at [443, 379] on eds-icon at bounding box center [439, 381] width 12 height 12
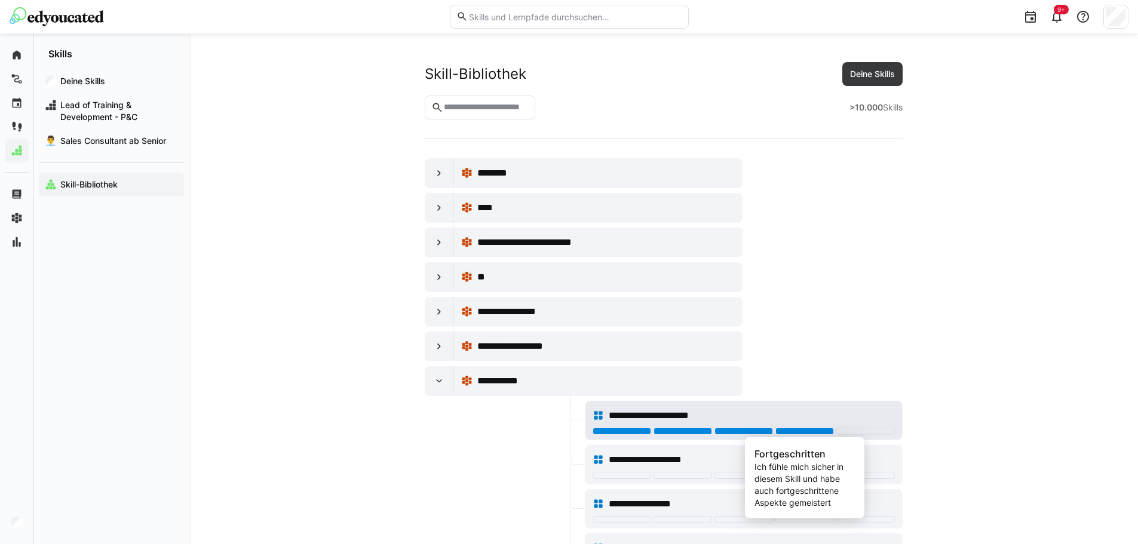
click at [823, 429] on div at bounding box center [805, 431] width 59 height 7
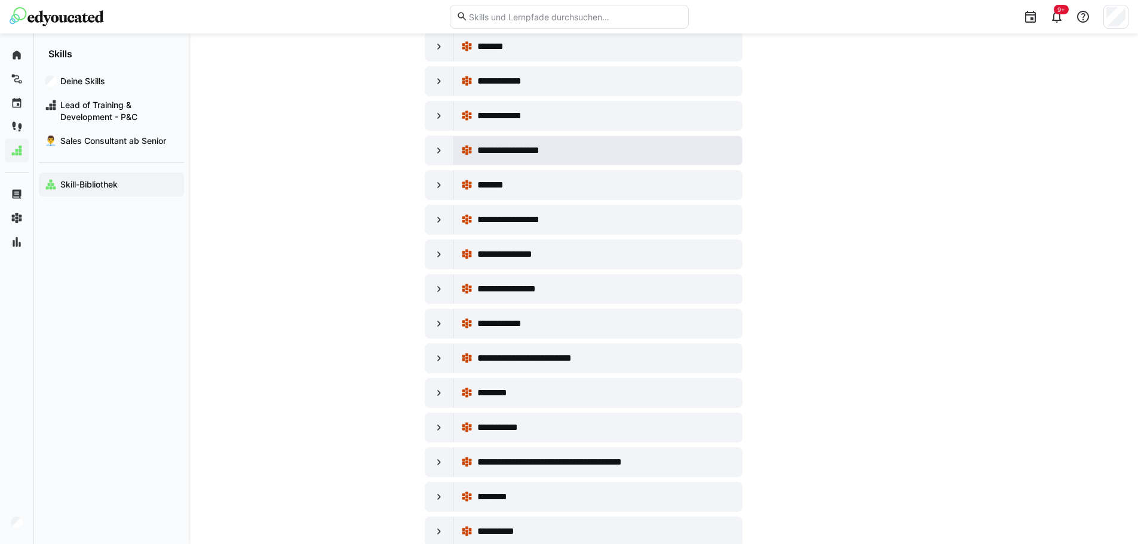
scroll to position [1075, 0]
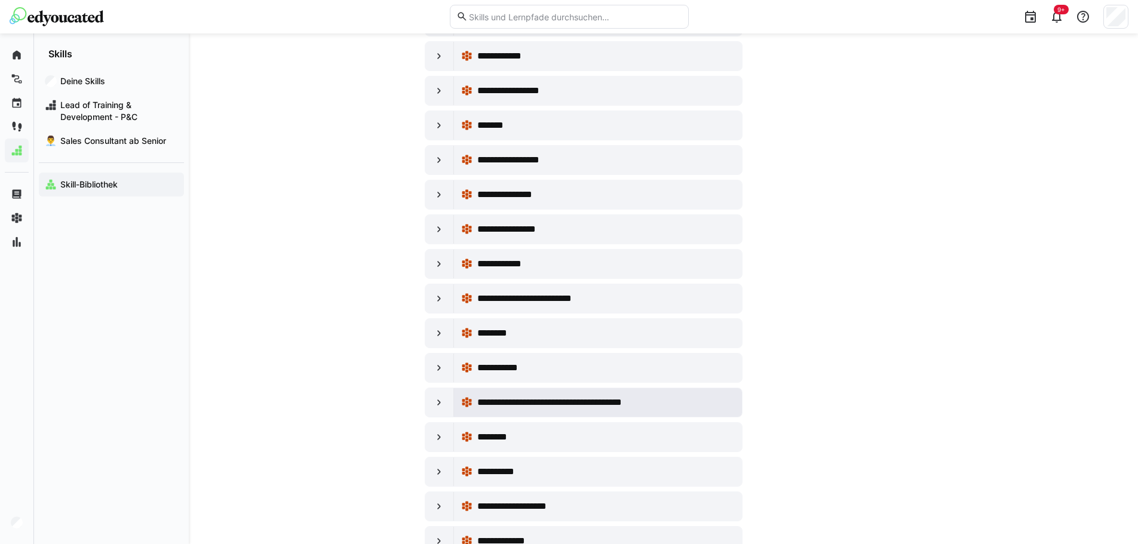
click at [676, 406] on div "**********" at bounding box center [605, 403] width 257 height 14
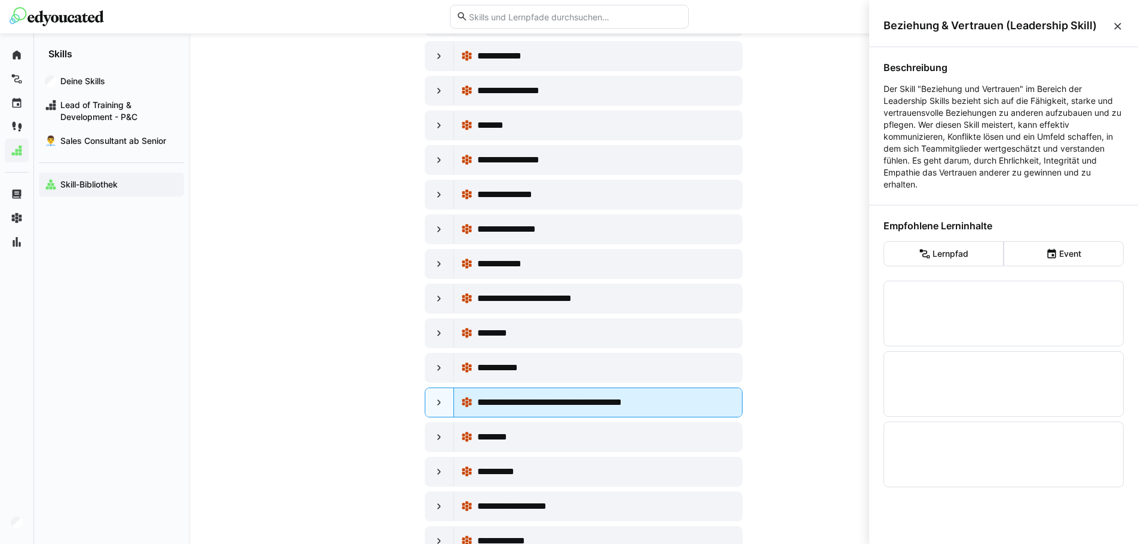
scroll to position [0, 0]
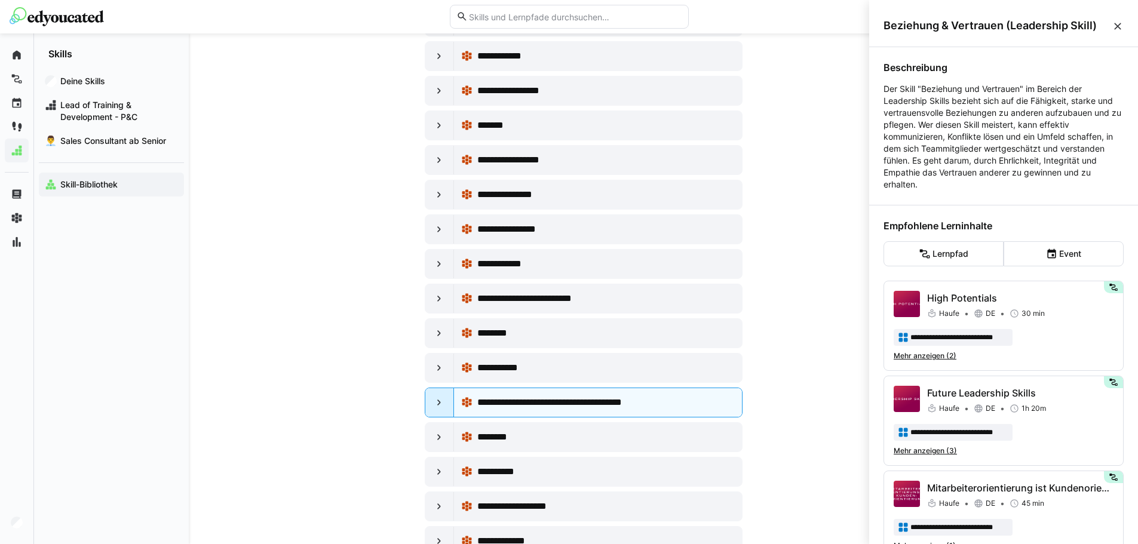
click at [437, 409] on div at bounding box center [439, 402] width 29 height 29
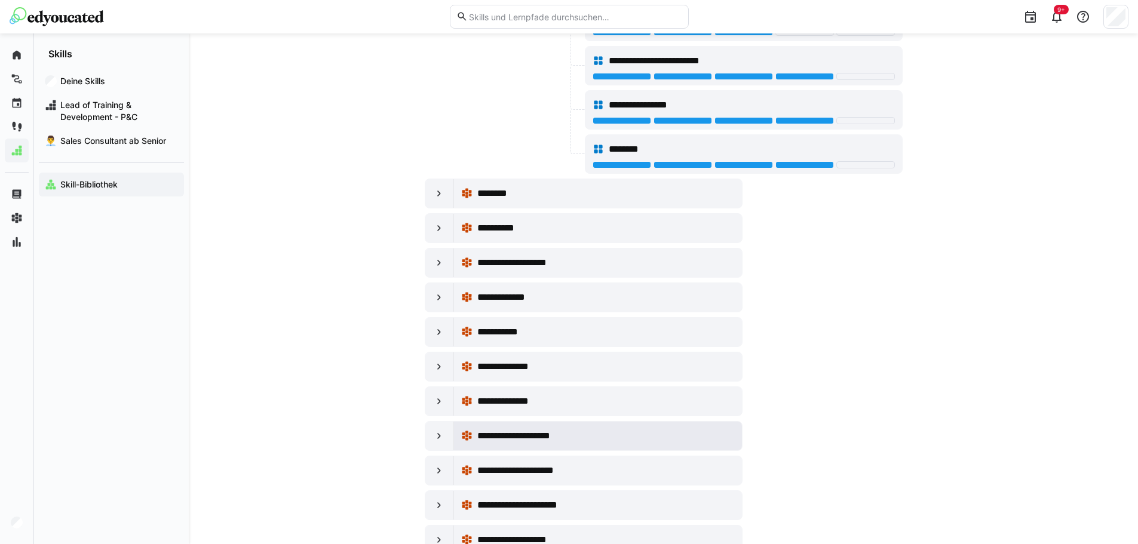
scroll to position [1733, 0]
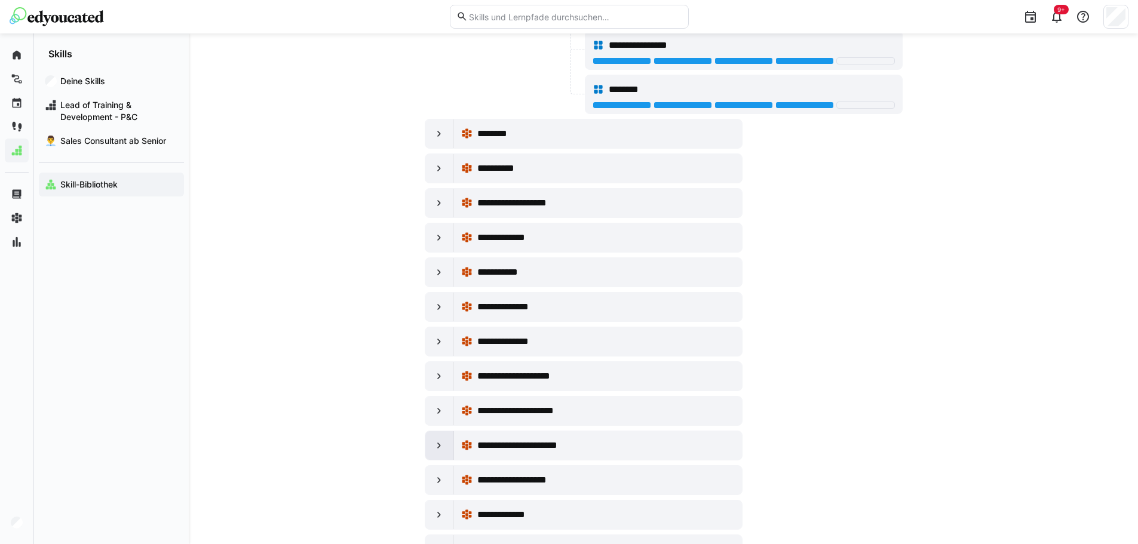
click at [448, 445] on div at bounding box center [439, 445] width 29 height 29
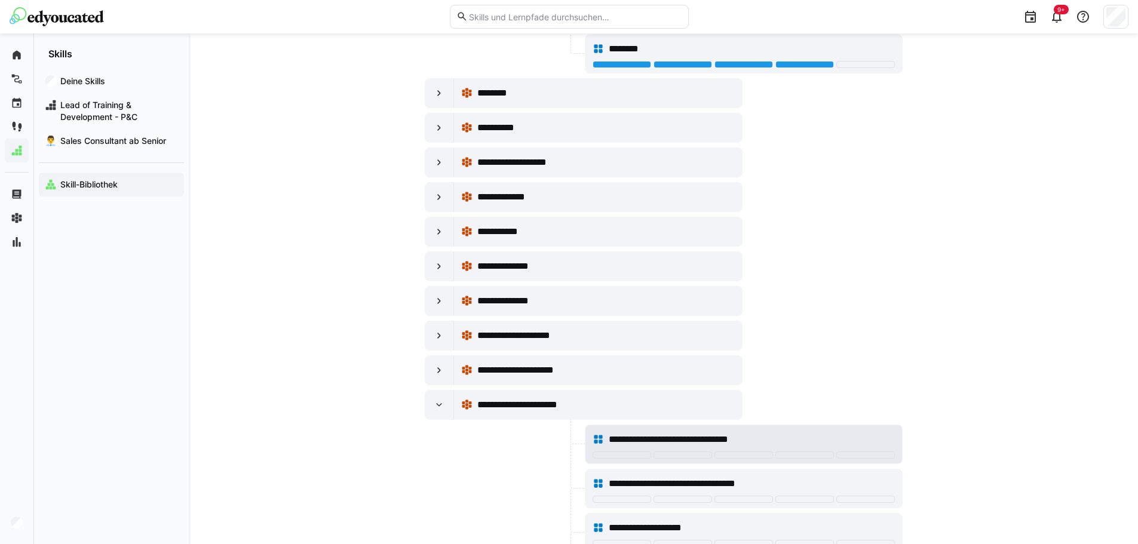
scroll to position [1852, 0]
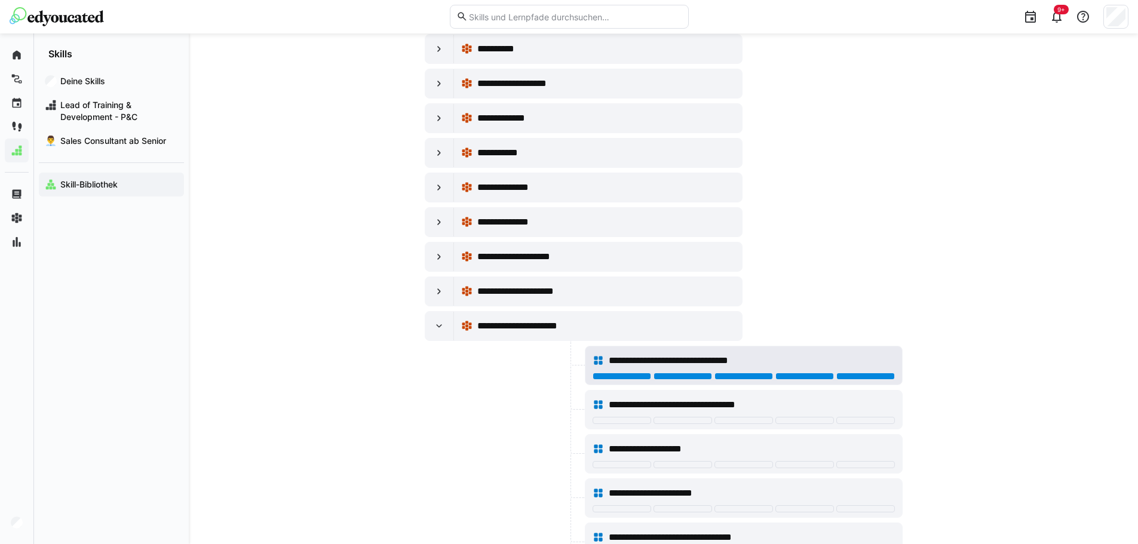
click at [882, 378] on div at bounding box center [865, 376] width 59 height 7
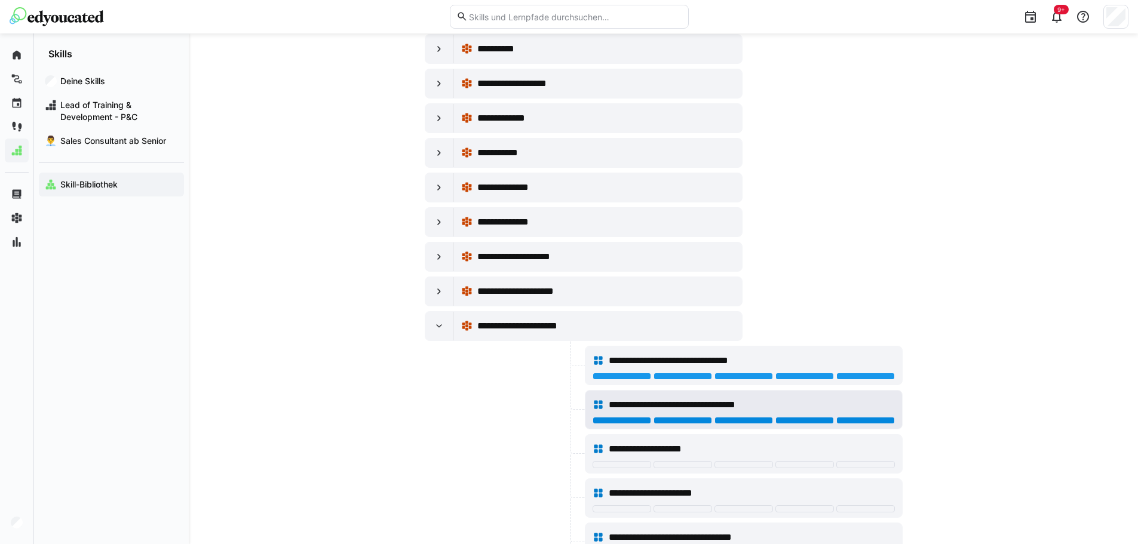
click at [865, 421] on div at bounding box center [865, 420] width 59 height 7
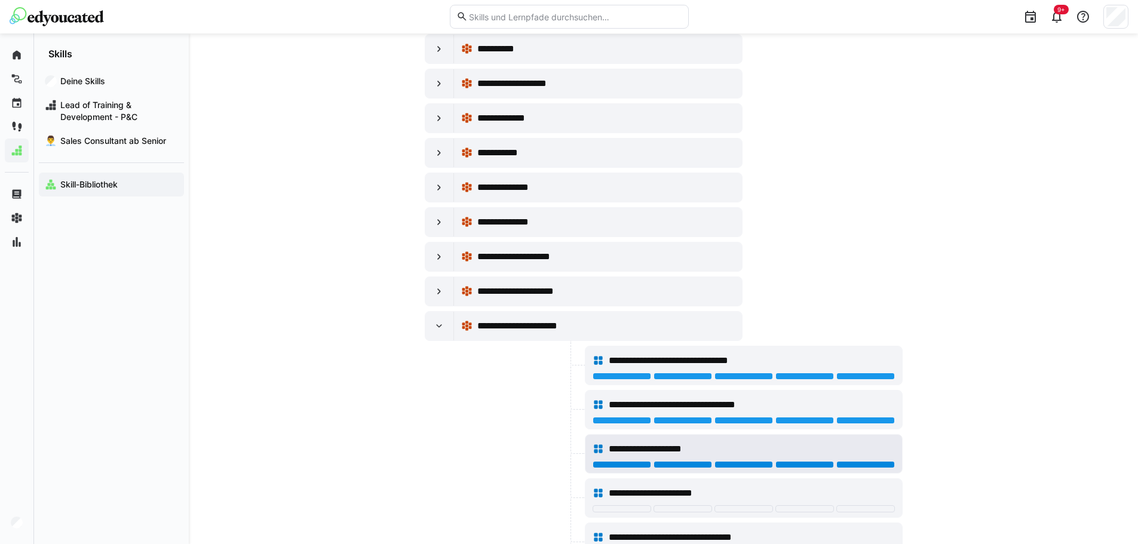
click at [843, 463] on div at bounding box center [865, 464] width 59 height 7
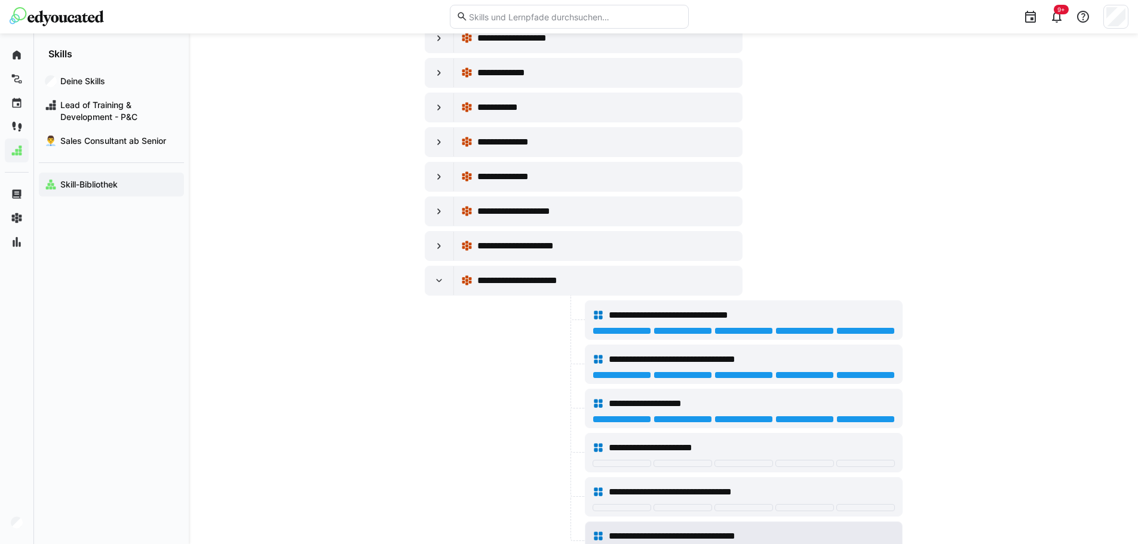
scroll to position [1972, 0]
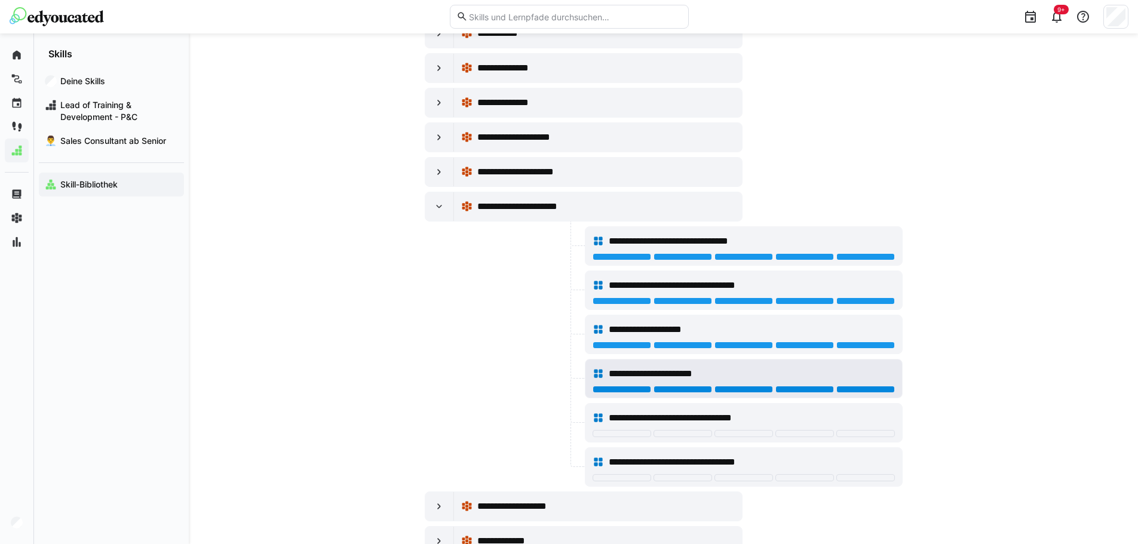
click at [855, 391] on div at bounding box center [865, 389] width 59 height 7
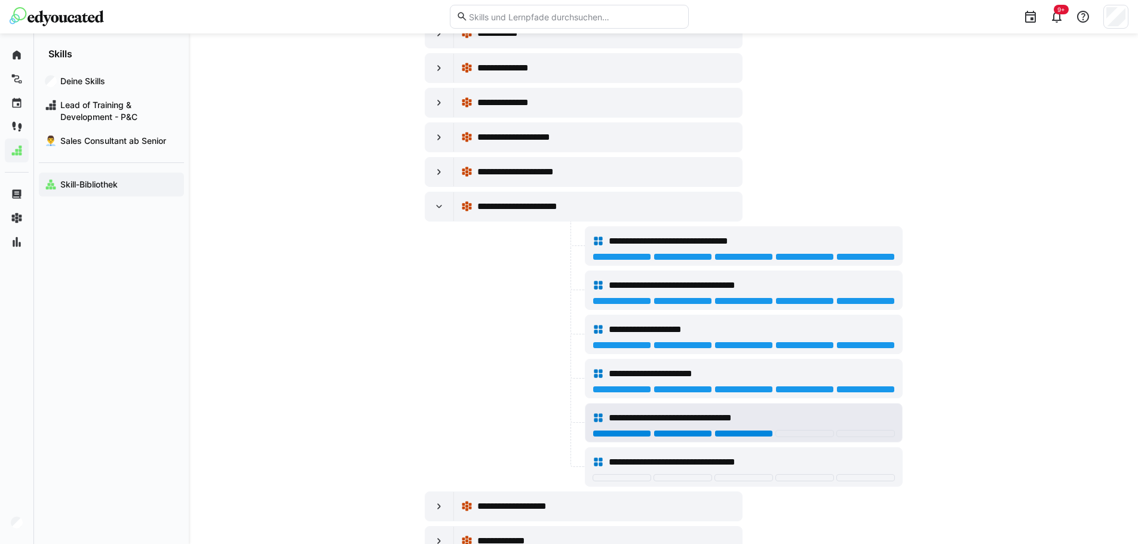
click at [757, 434] on div at bounding box center [744, 433] width 59 height 7
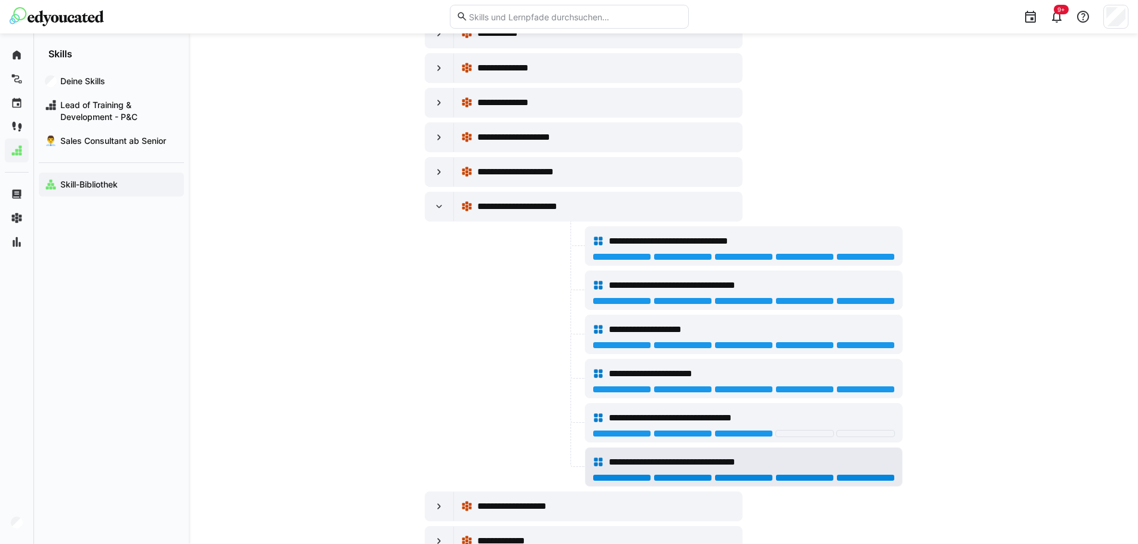
click at [860, 477] on div at bounding box center [865, 477] width 59 height 7
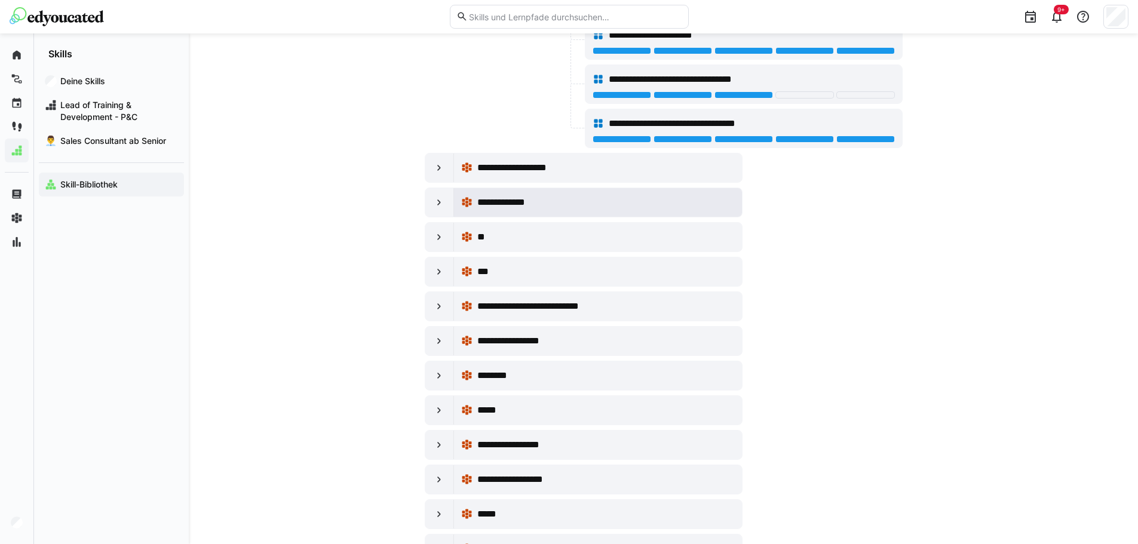
scroll to position [2330, 0]
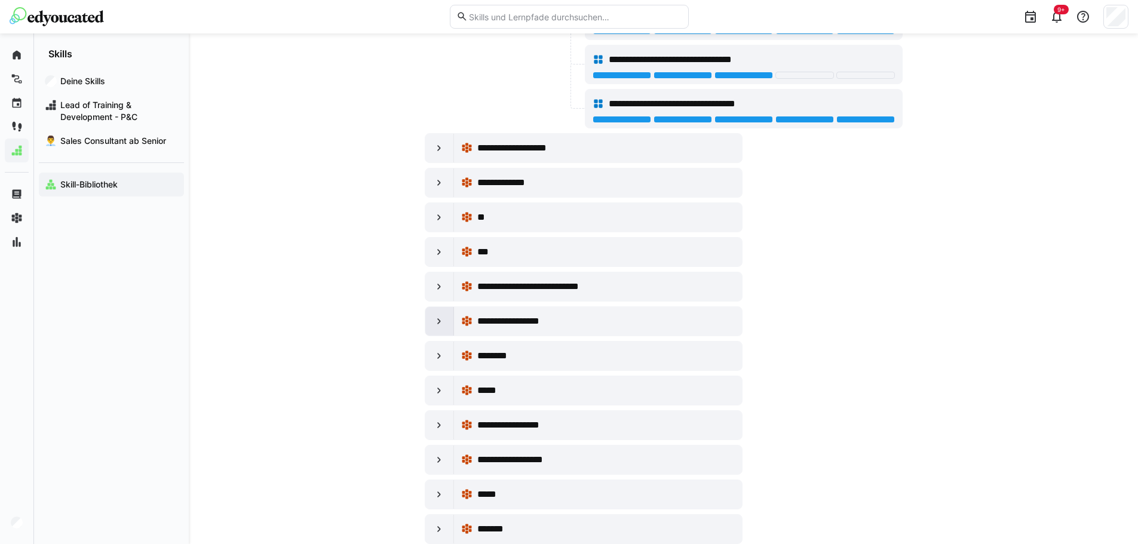
click at [437, 323] on eds-icon at bounding box center [439, 321] width 12 height 12
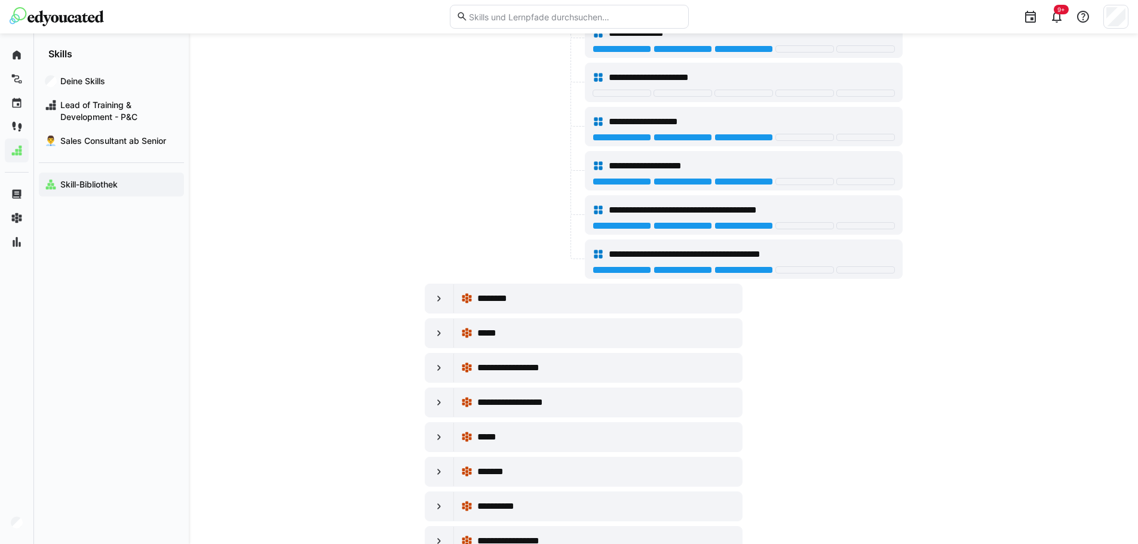
scroll to position [2808, 0]
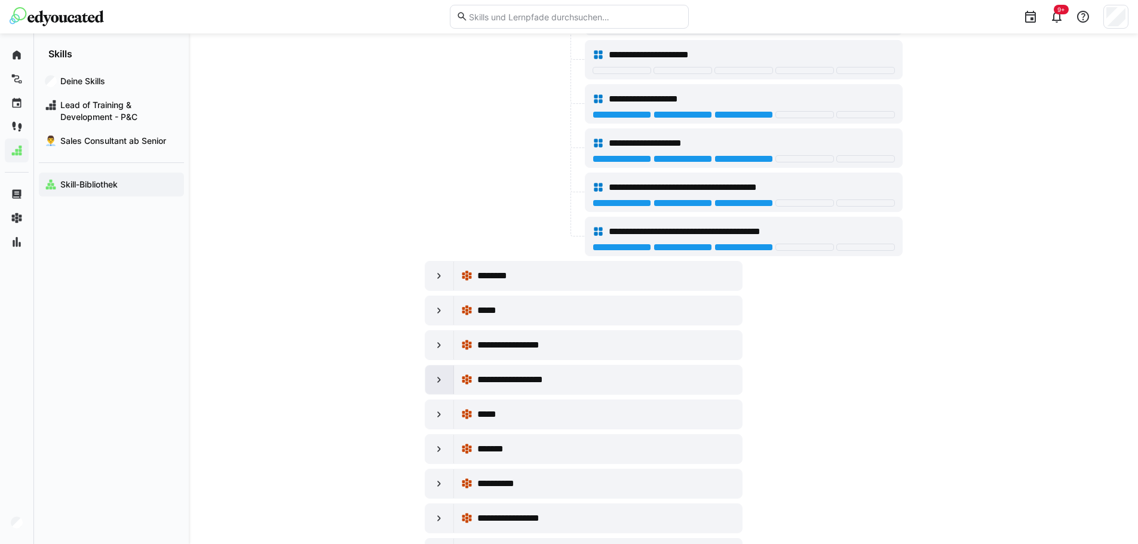
click at [434, 382] on eds-icon at bounding box center [439, 380] width 12 height 12
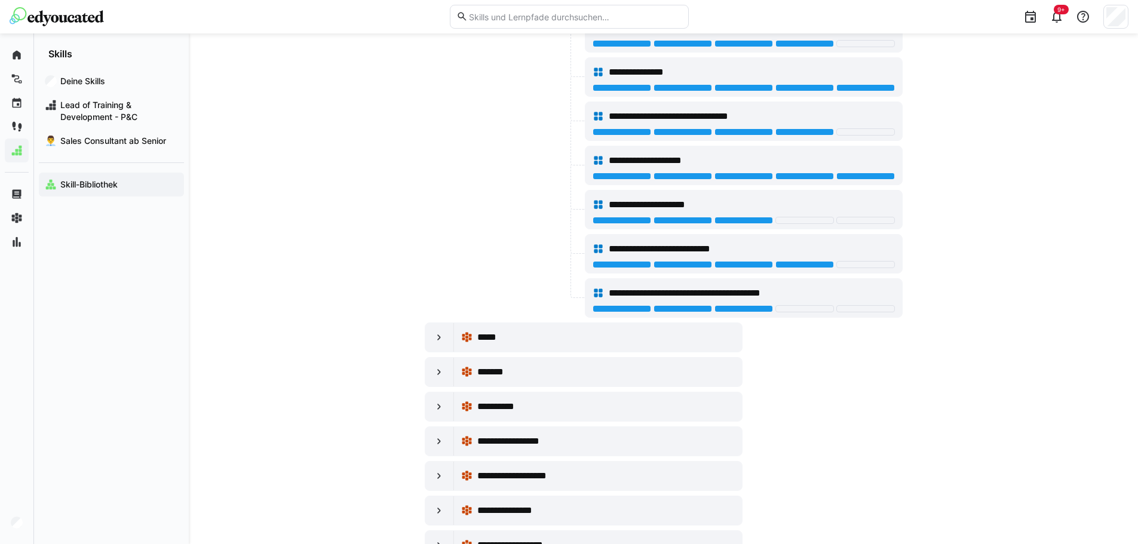
scroll to position [3406, 0]
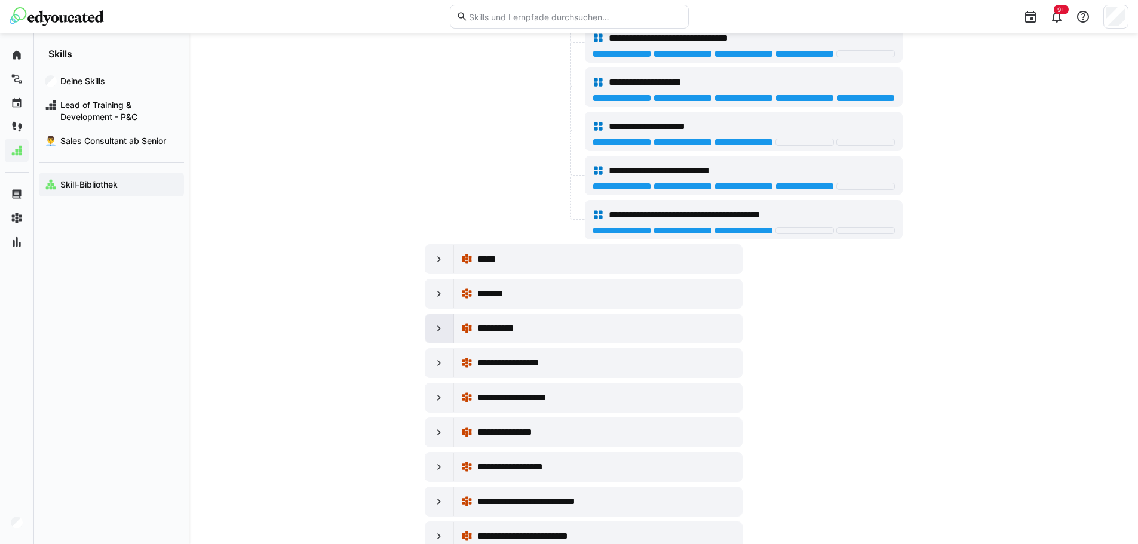
click at [442, 330] on eds-icon at bounding box center [439, 329] width 12 height 12
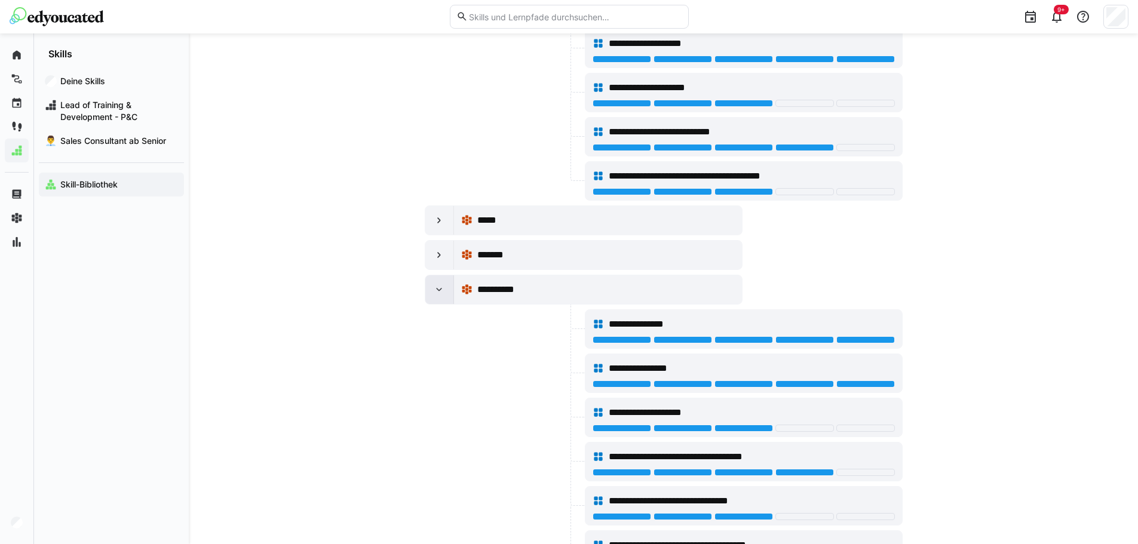
scroll to position [3465, 0]
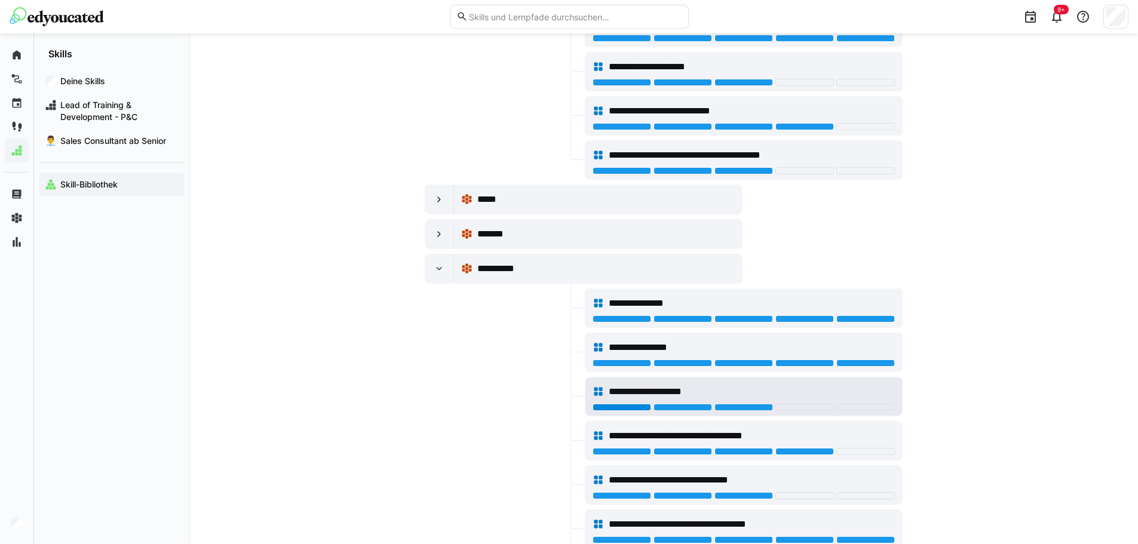
click at [627, 405] on div at bounding box center [622, 407] width 59 height 7
click at [606, 392] on div "**********" at bounding box center [744, 392] width 302 height 24
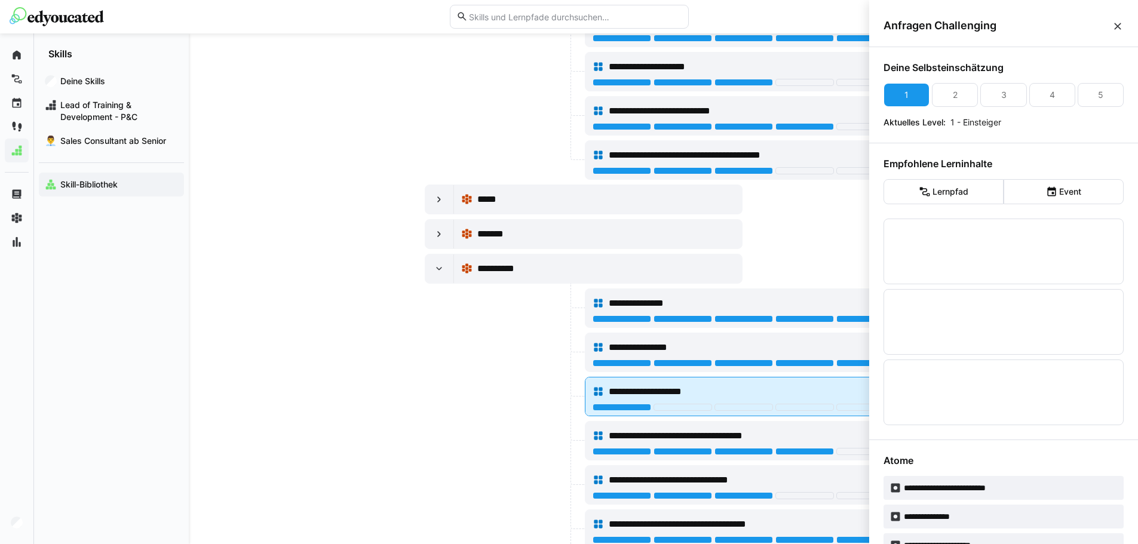
scroll to position [0, 0]
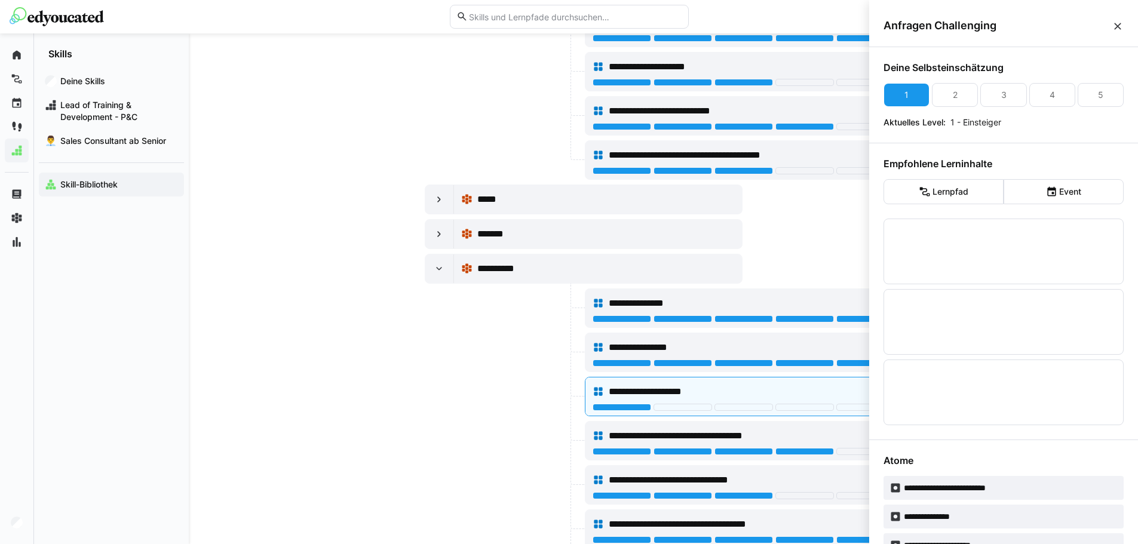
click at [529, 416] on div at bounding box center [504, 396] width 158 height 39
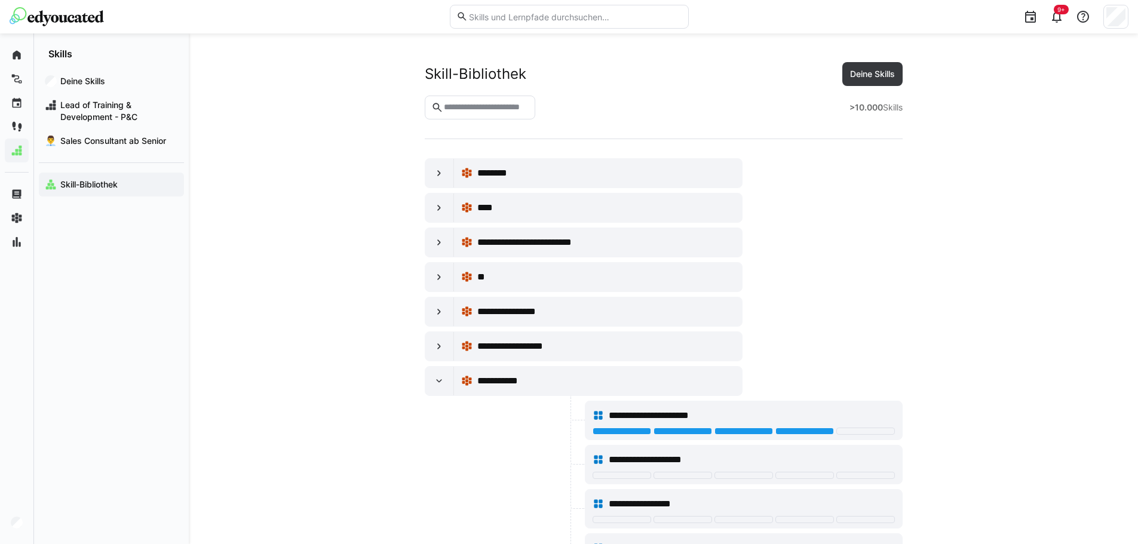
scroll to position [3465, 0]
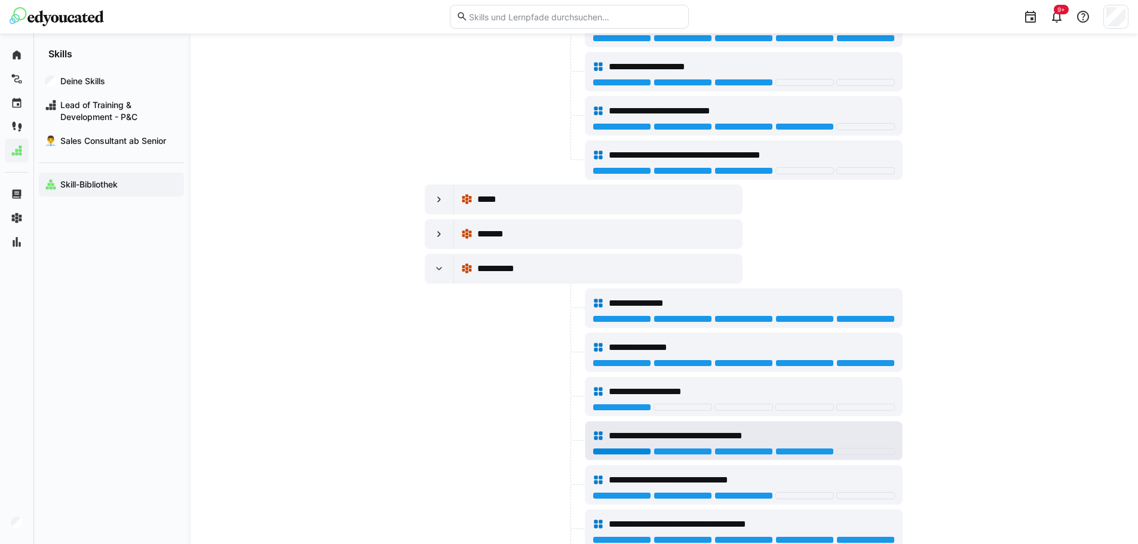
click at [612, 449] on div at bounding box center [622, 451] width 59 height 7
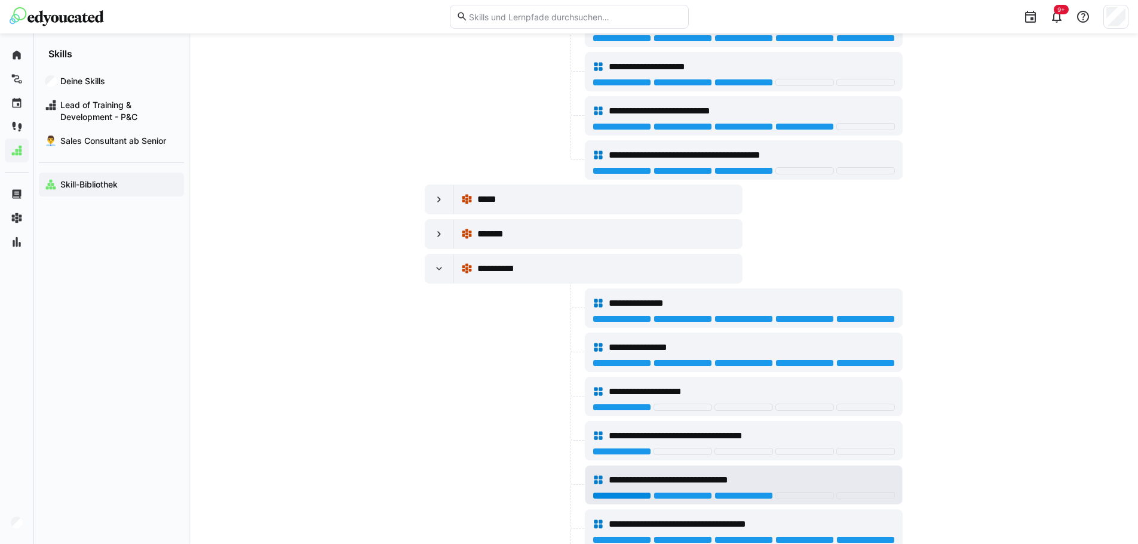
click at [620, 495] on div at bounding box center [622, 495] width 59 height 7
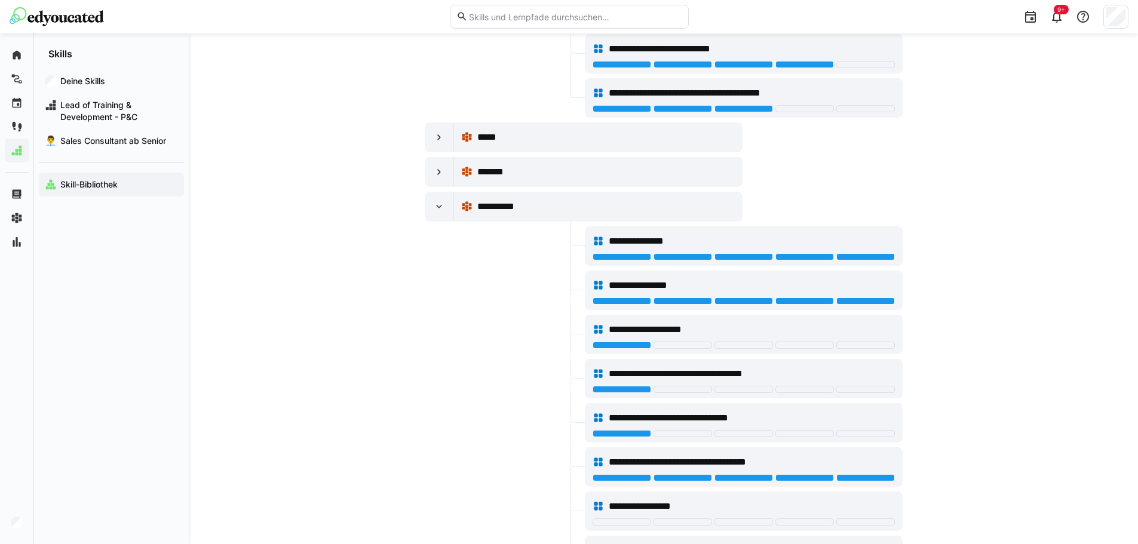
scroll to position [3704, 0]
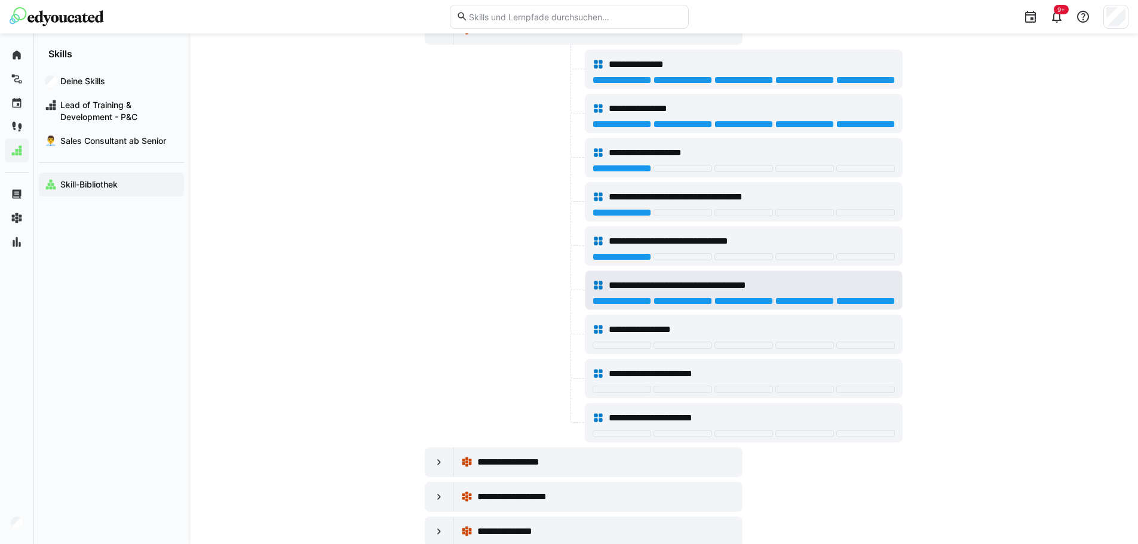
click at [623, 296] on div "**********" at bounding box center [744, 286] width 302 height 24
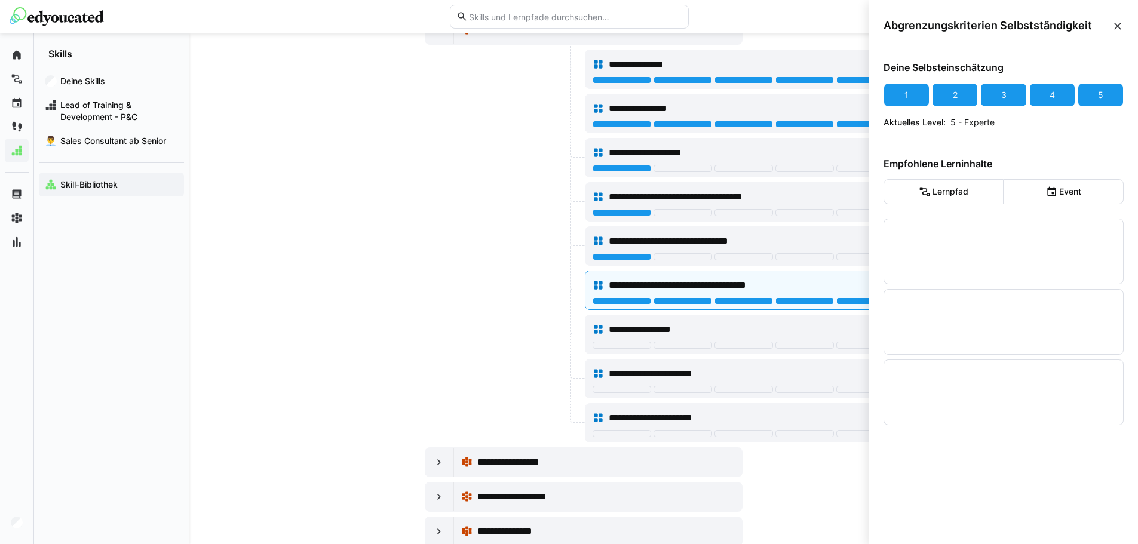
scroll to position [0, 0]
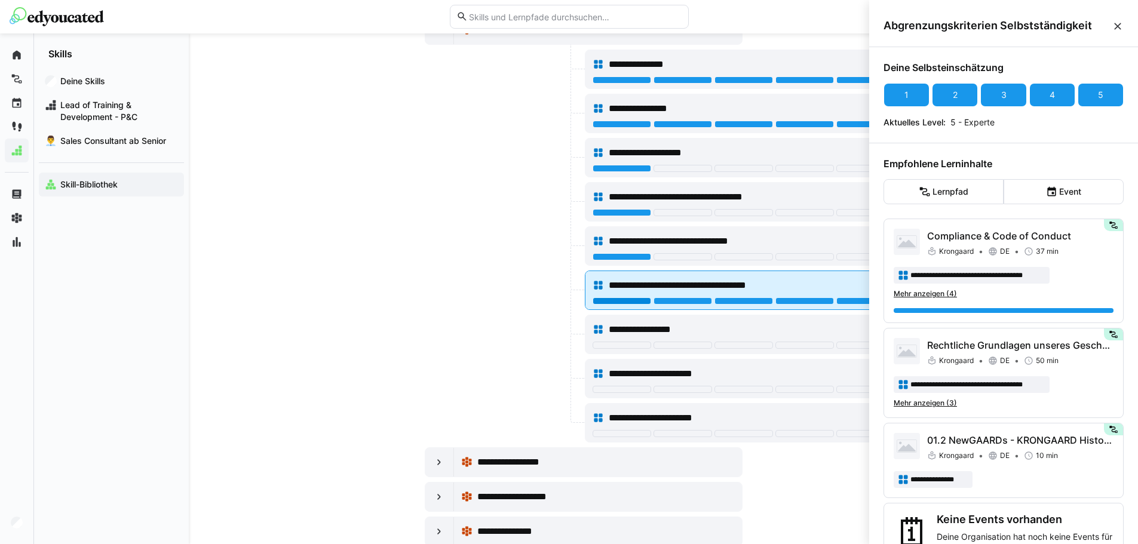
click at [612, 299] on div at bounding box center [622, 301] width 59 height 7
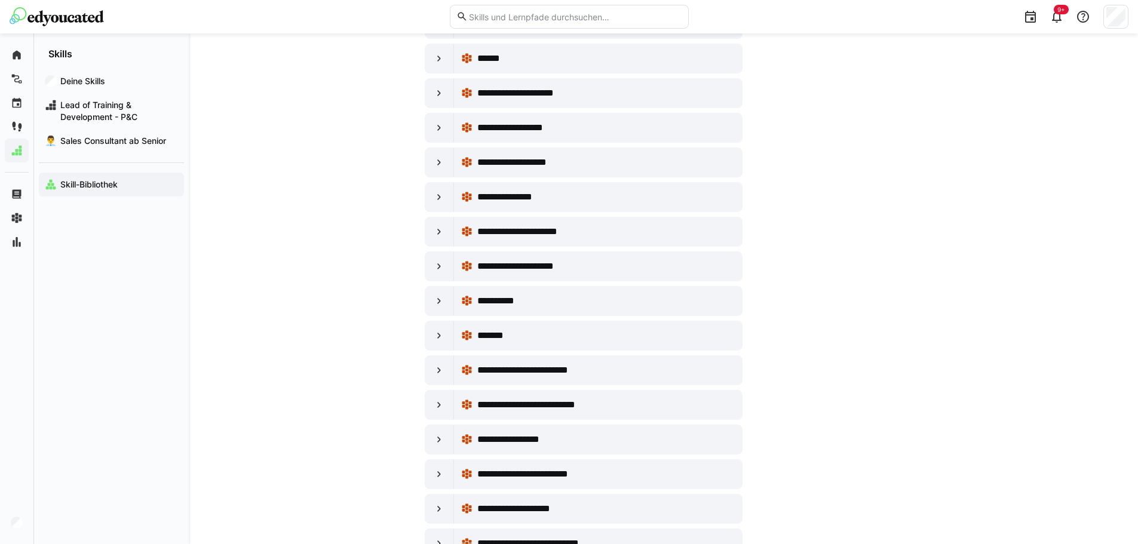
scroll to position [5198, 0]
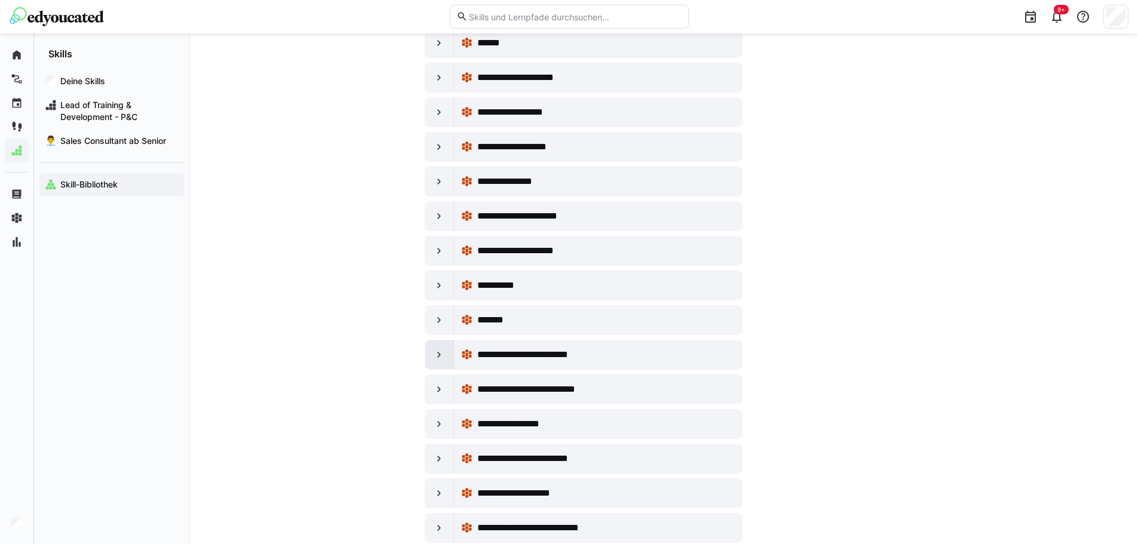
click at [442, 356] on eds-icon at bounding box center [439, 355] width 12 height 12
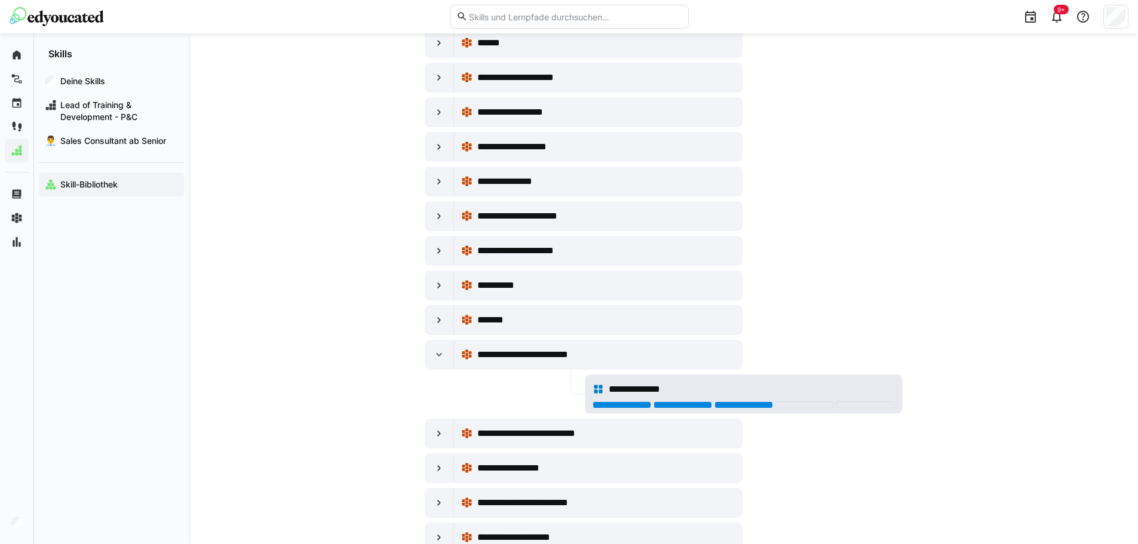
click at [754, 404] on div at bounding box center [744, 405] width 59 height 7
click at [442, 436] on eds-icon at bounding box center [439, 434] width 12 height 12
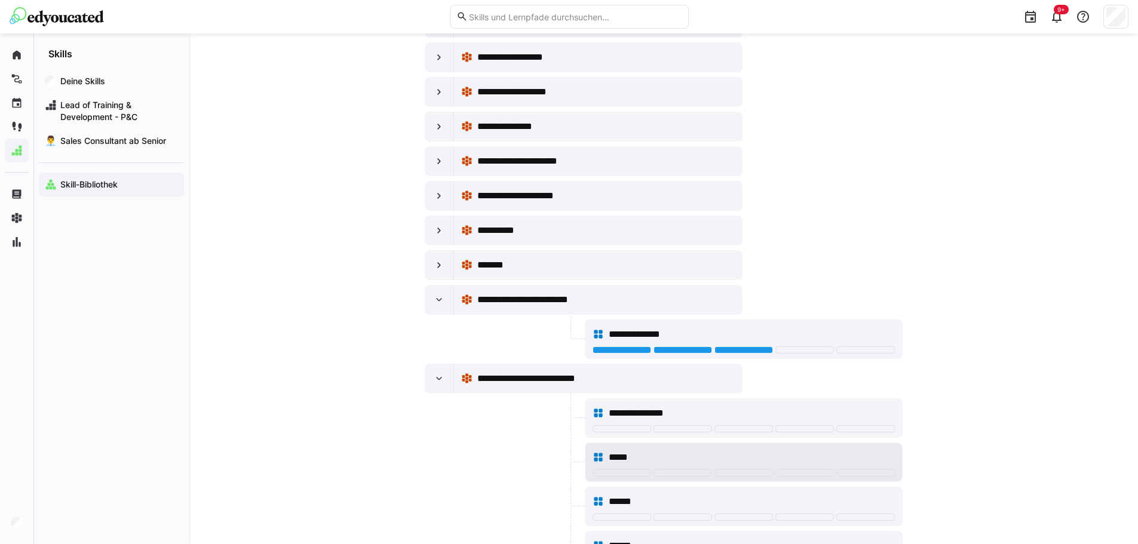
scroll to position [5318, 0]
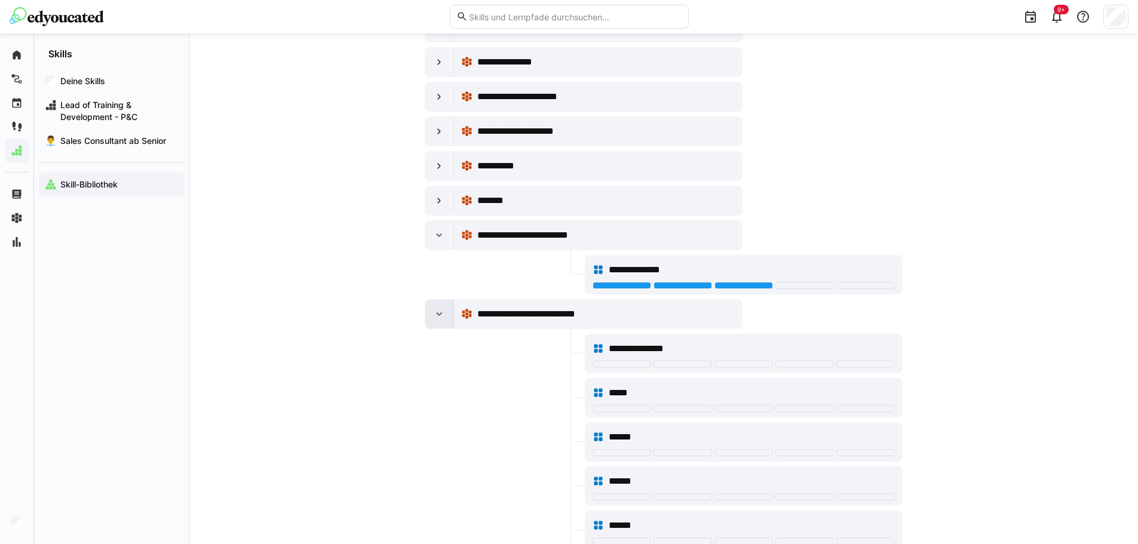
click at [433, 319] on div at bounding box center [439, 314] width 29 height 29
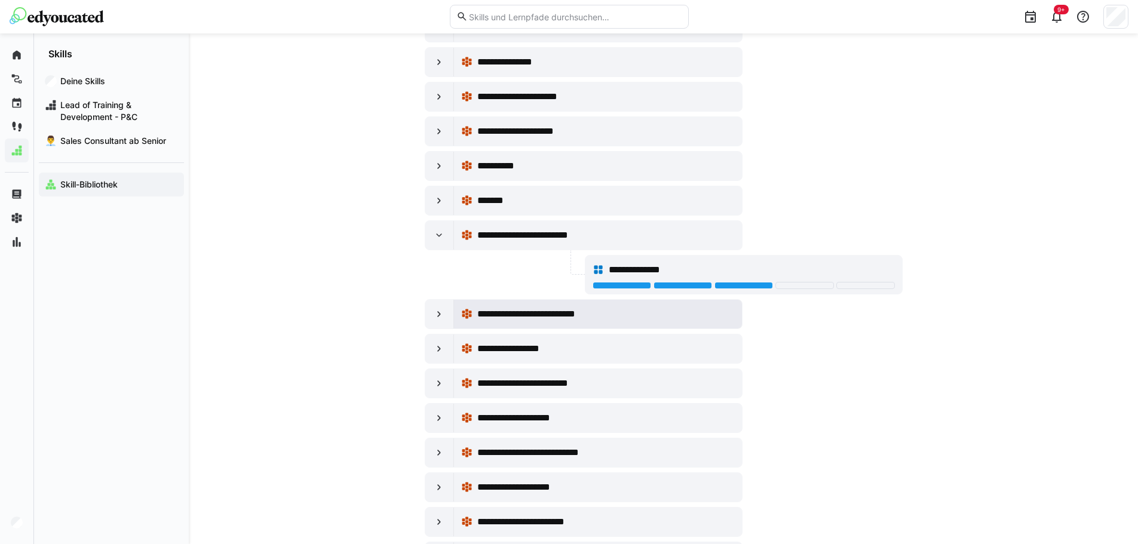
click at [523, 316] on span "**********" at bounding box center [547, 314] width 141 height 14
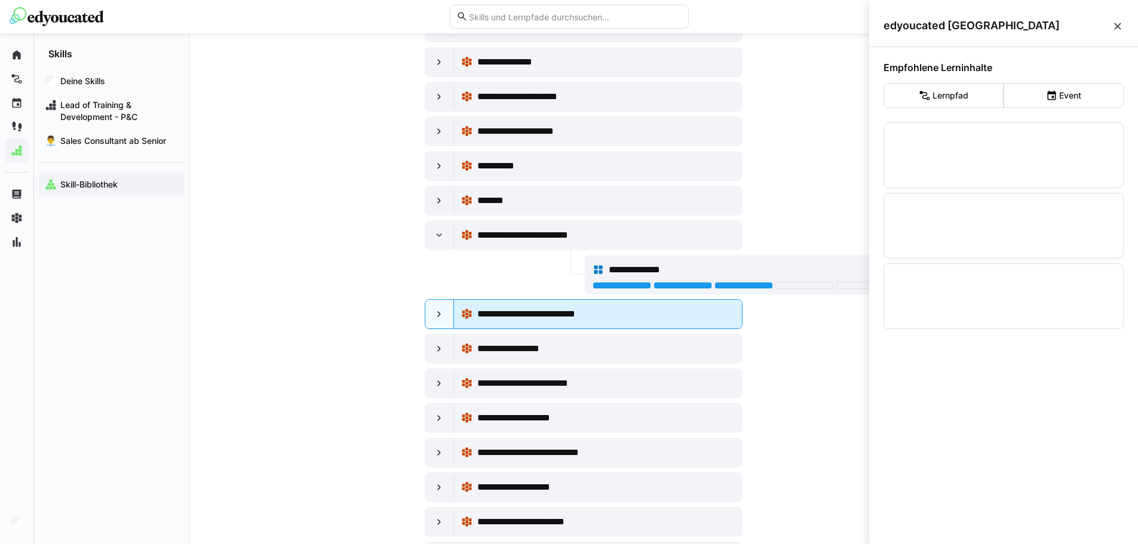
scroll to position [0, 0]
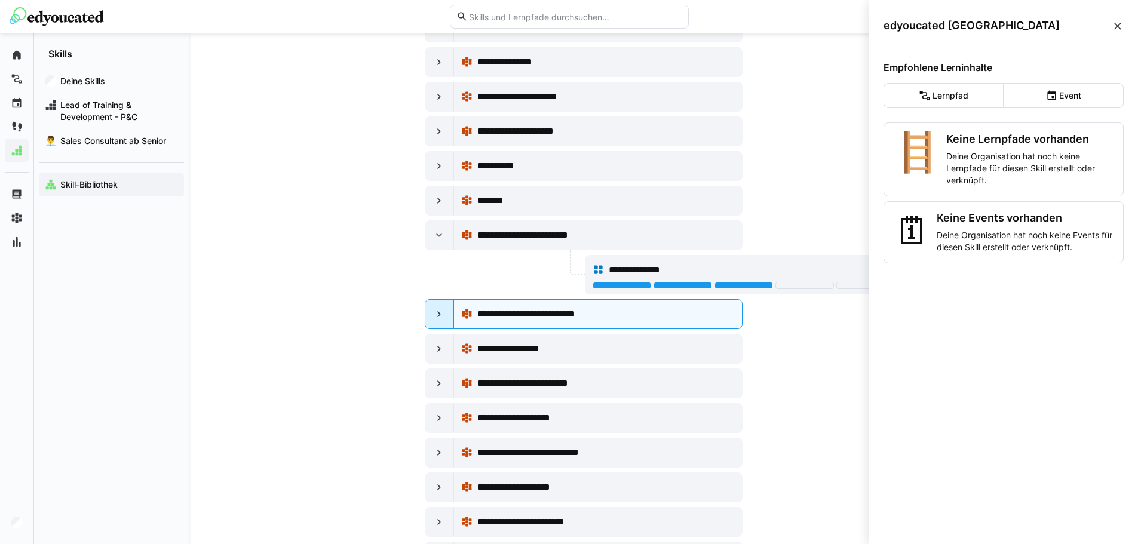
click at [433, 318] on eds-icon at bounding box center [439, 314] width 12 height 12
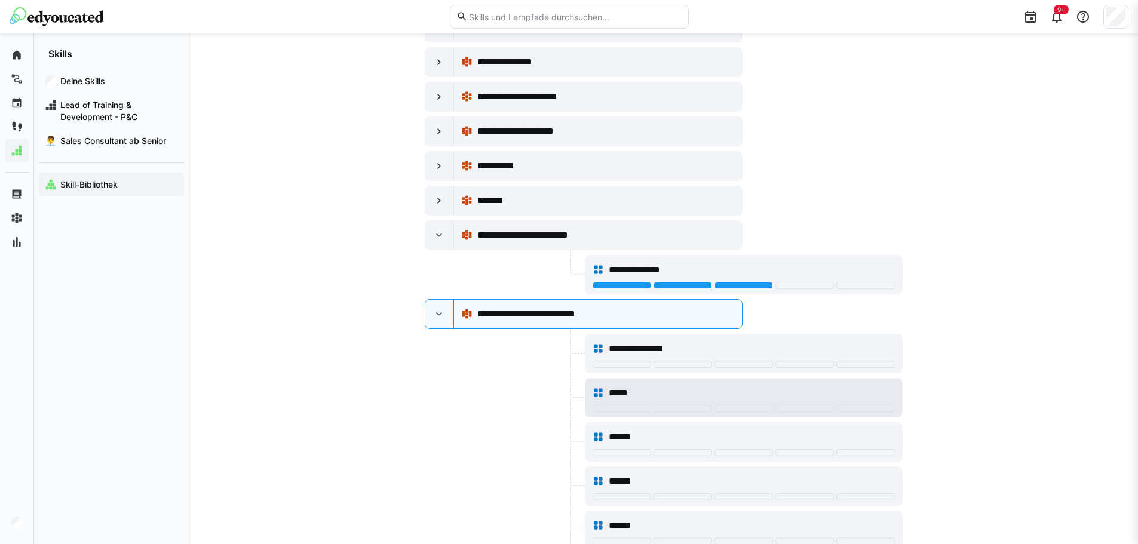
scroll to position [5318, 0]
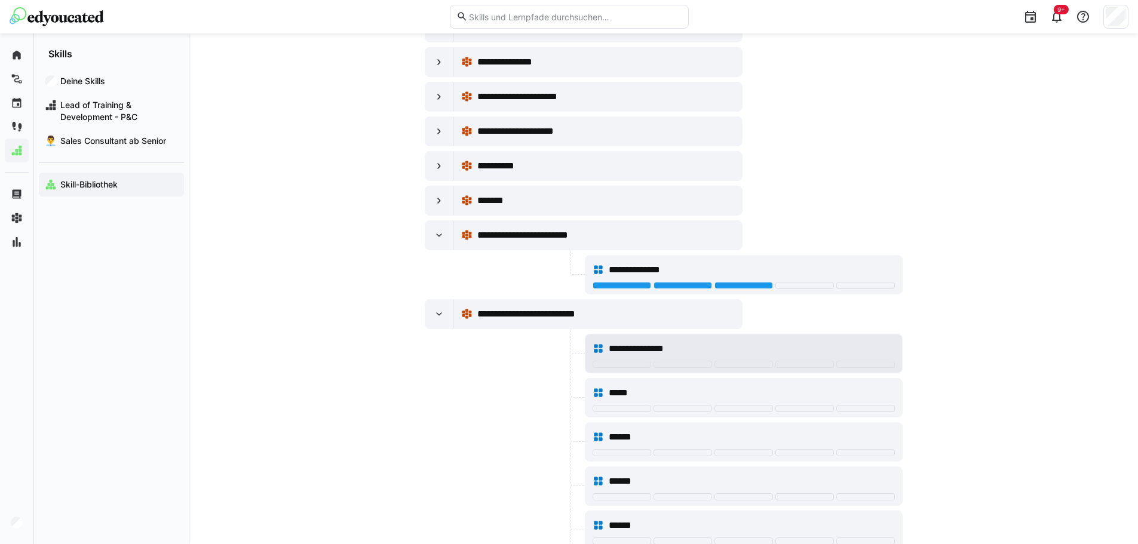
click at [617, 358] on div "**********" at bounding box center [744, 349] width 302 height 24
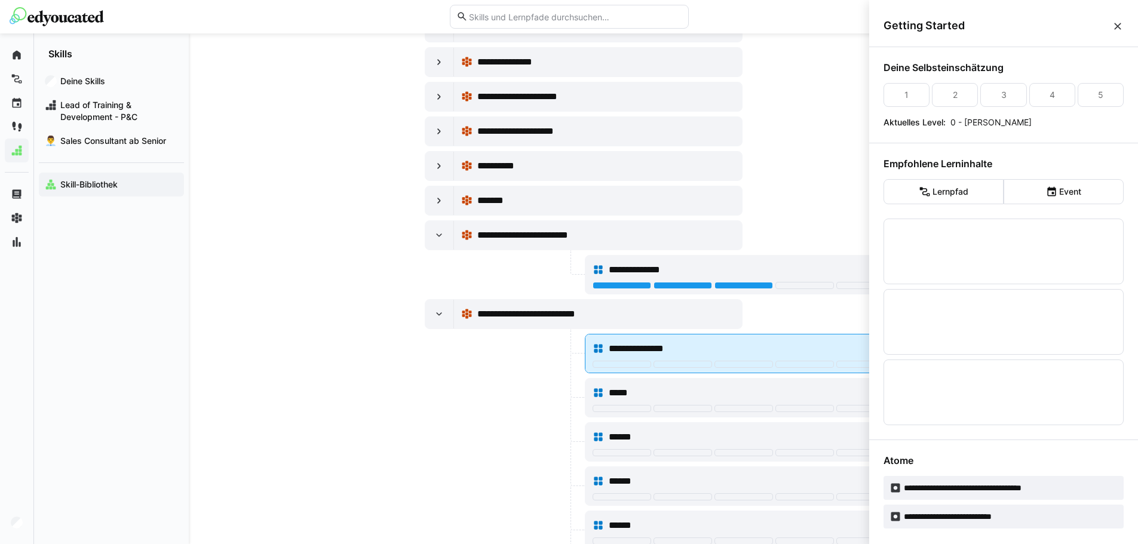
scroll to position [0, 0]
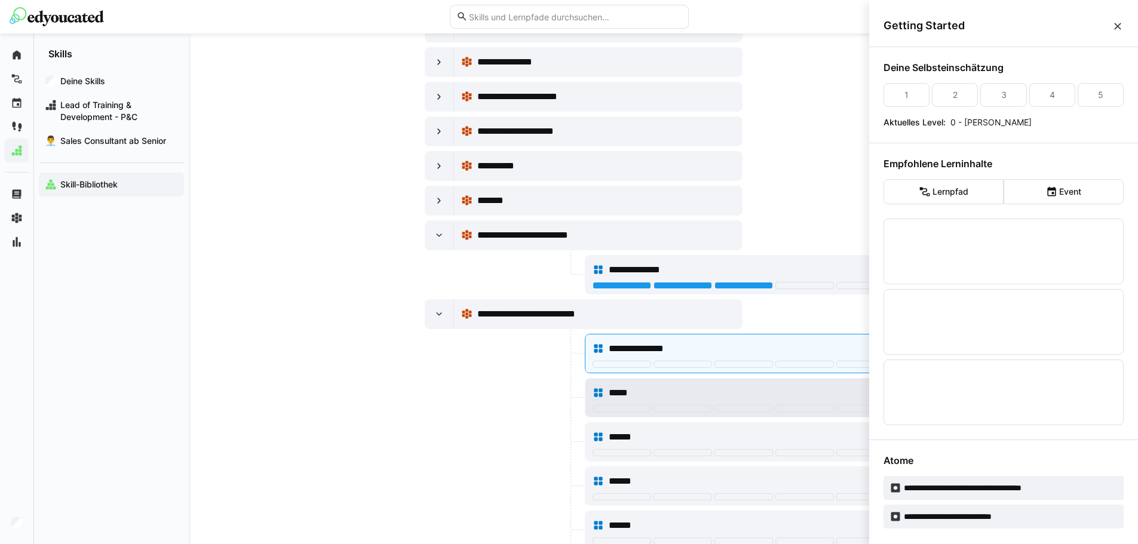
drag, startPoint x: 617, startPoint y: 362, endPoint x: 629, endPoint y: 396, distance: 35.3
click at [618, 366] on div at bounding box center [622, 364] width 59 height 7
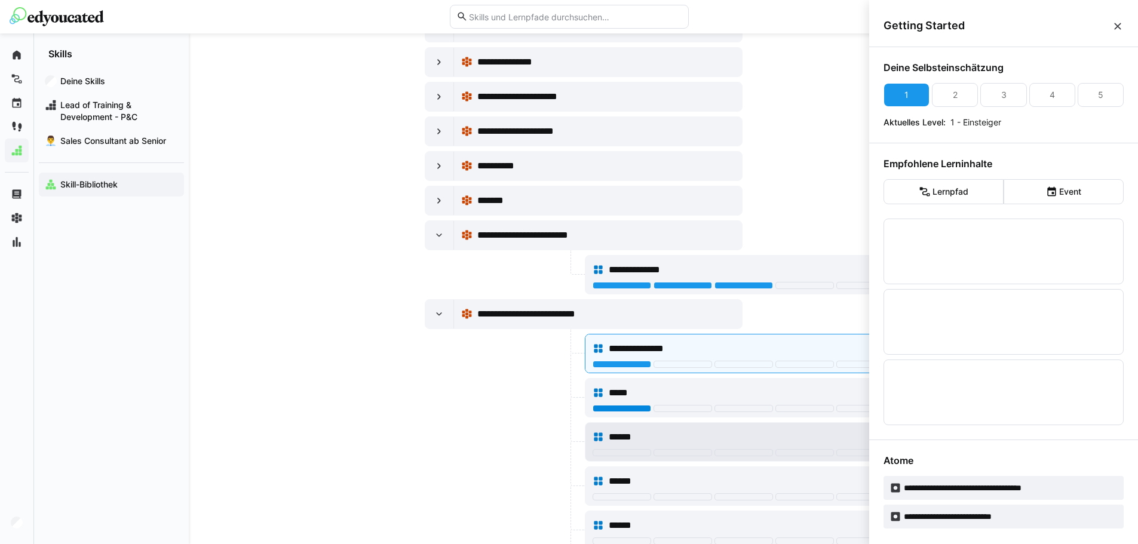
drag, startPoint x: 630, startPoint y: 407, endPoint x: 630, endPoint y: 455, distance: 47.2
click at [630, 409] on div at bounding box center [622, 408] width 59 height 7
click at [630, 455] on div at bounding box center [622, 452] width 59 height 7
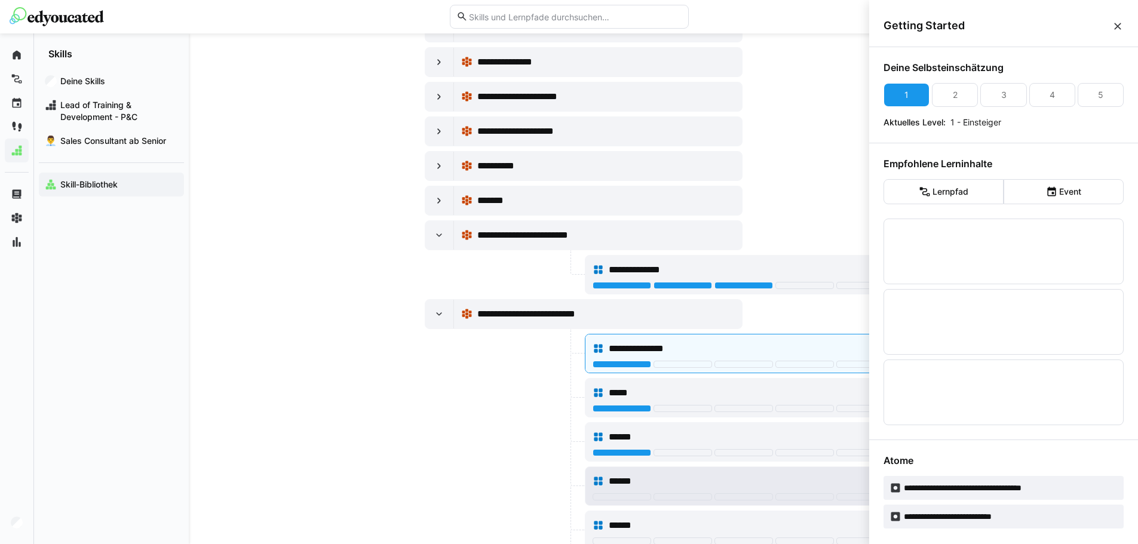
click at [632, 492] on div "******" at bounding box center [744, 482] width 302 height 24
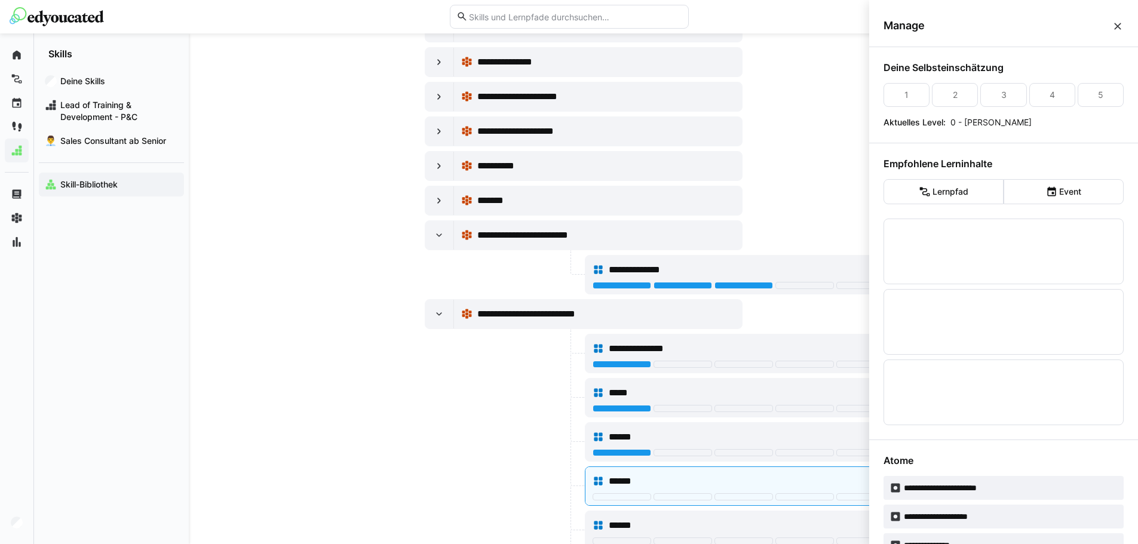
click at [507, 380] on div at bounding box center [504, 397] width 158 height 39
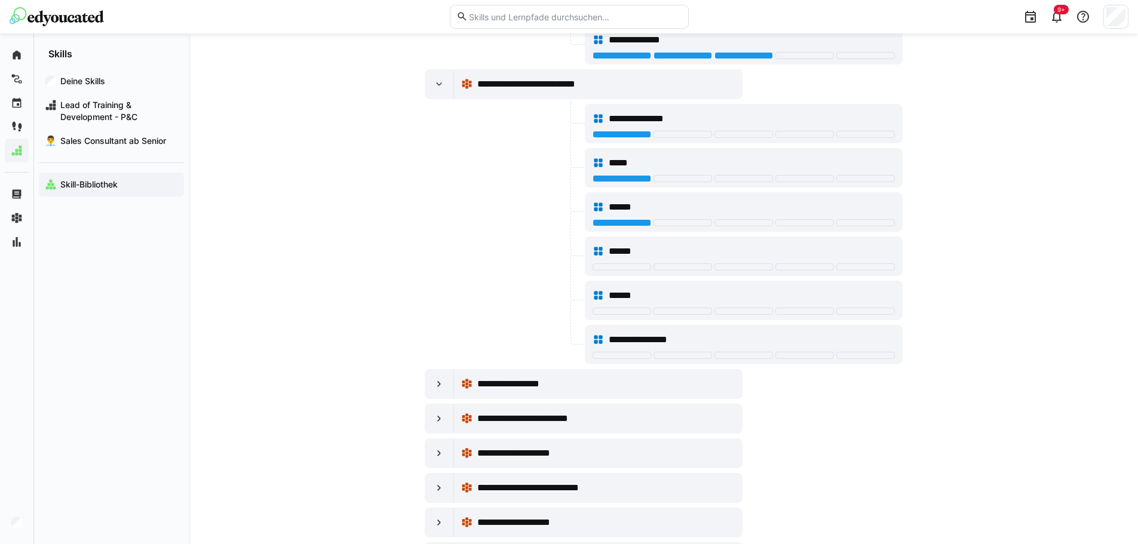
scroll to position [5557, 0]
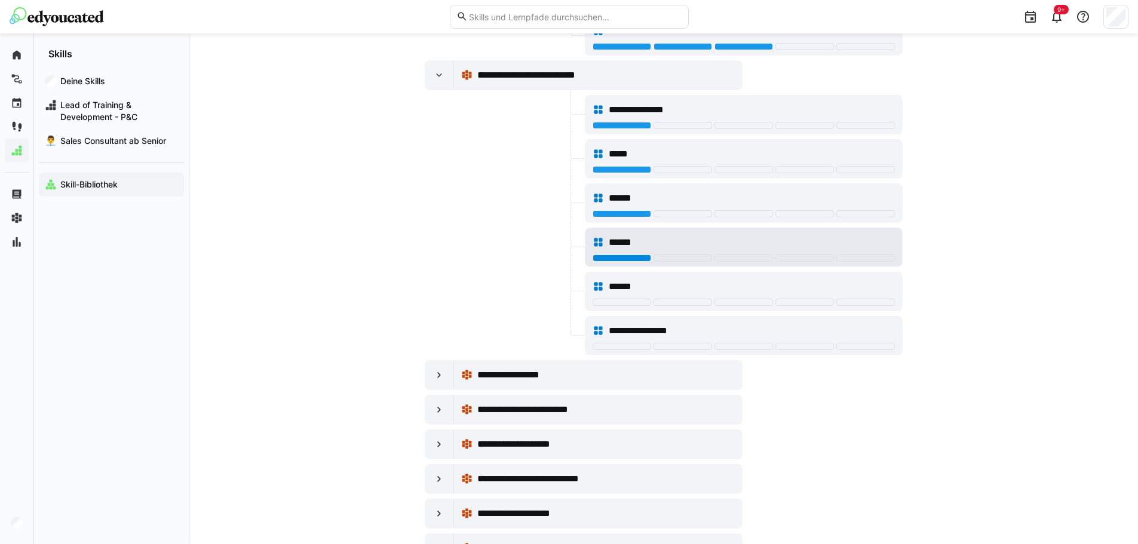
click at [607, 255] on div at bounding box center [622, 258] width 59 height 7
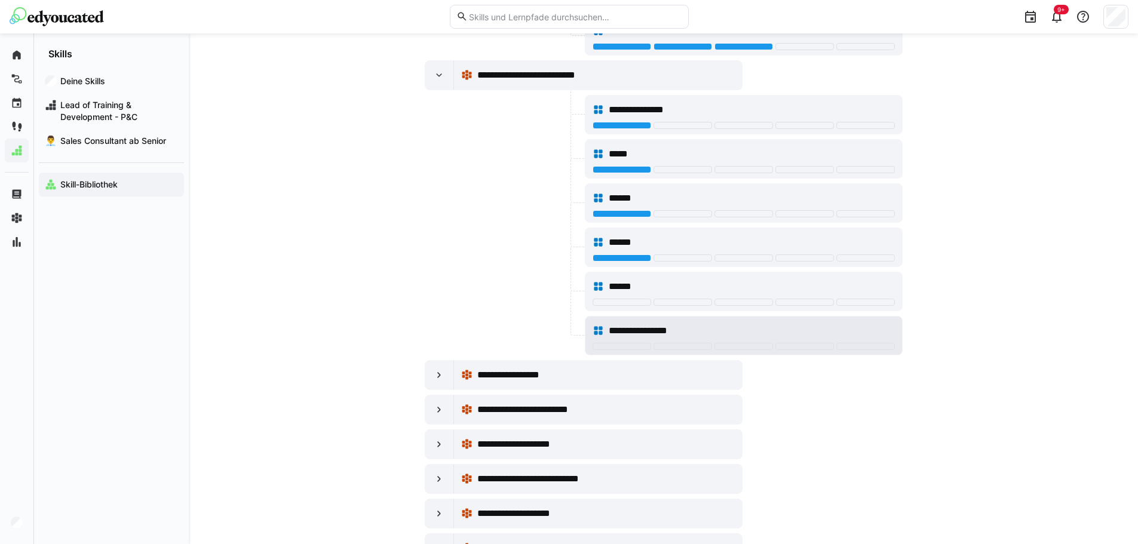
drag, startPoint x: 620, startPoint y: 295, endPoint x: 622, endPoint y: 324, distance: 28.7
click at [620, 297] on div "******" at bounding box center [744, 287] width 302 height 24
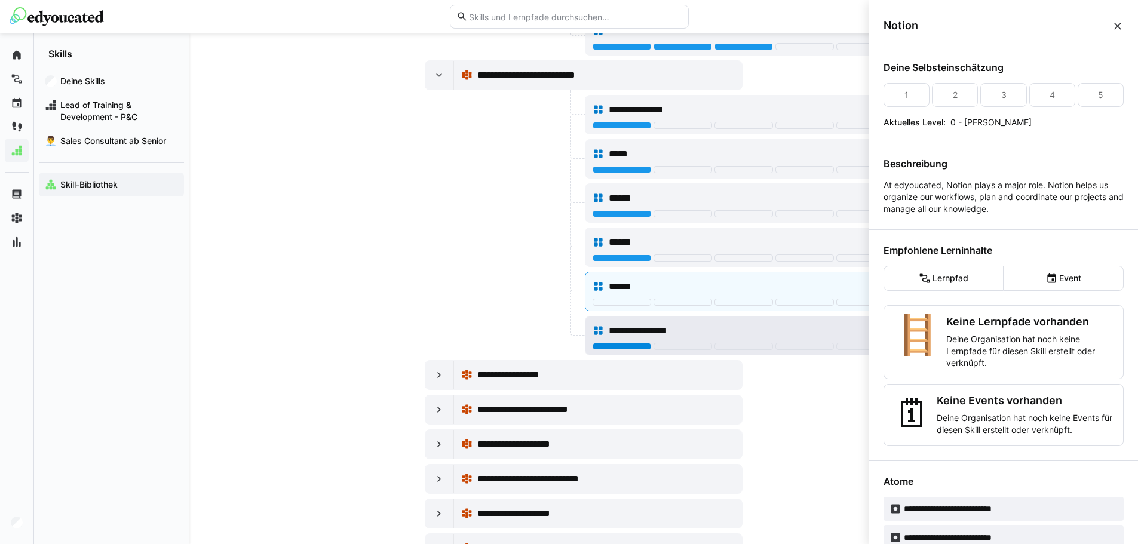
click at [623, 348] on div at bounding box center [622, 346] width 59 height 7
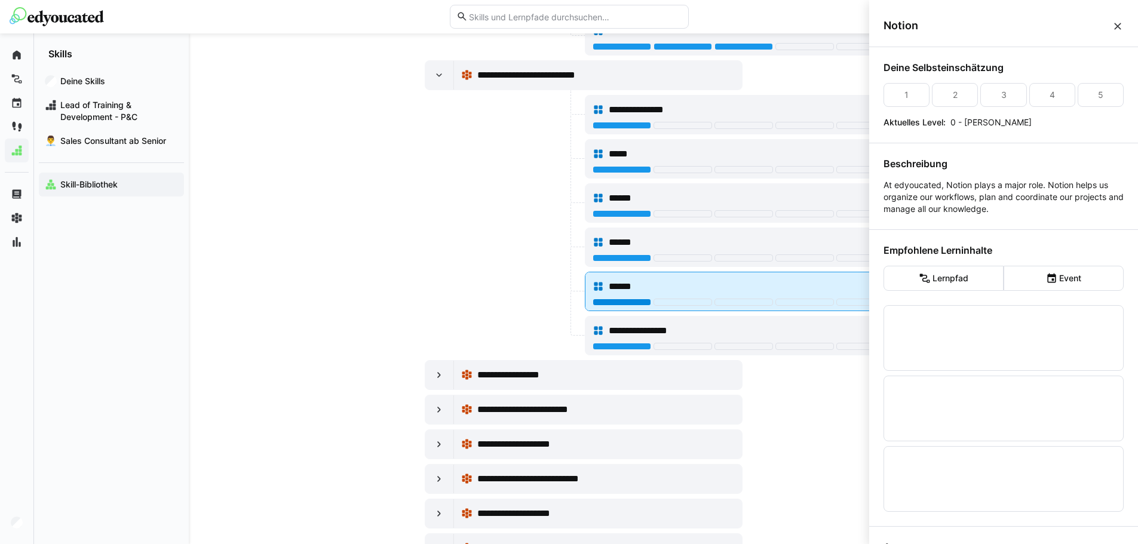
click at [618, 299] on div at bounding box center [622, 302] width 59 height 7
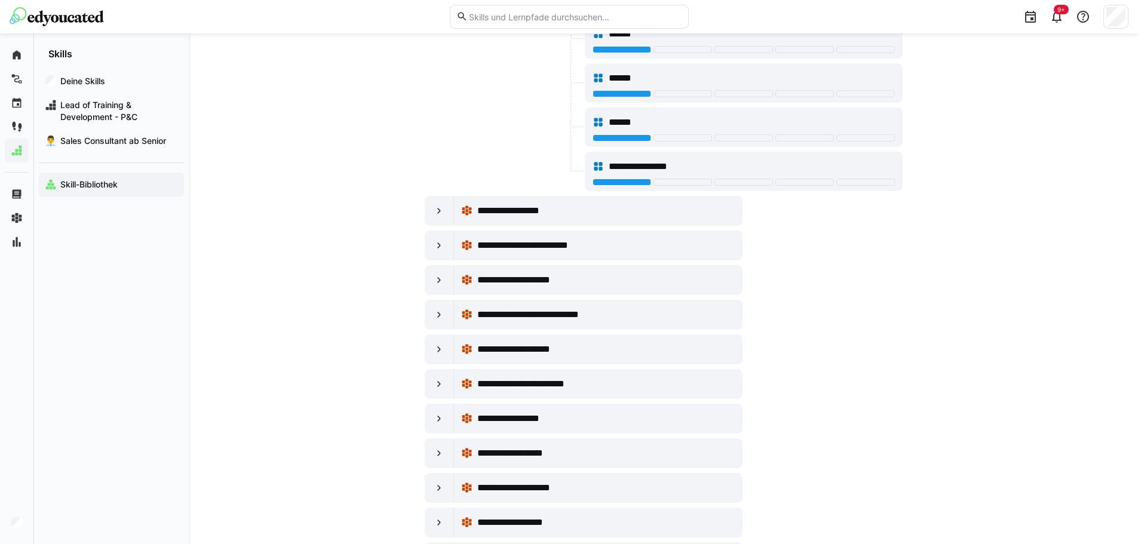
scroll to position [5736, 0]
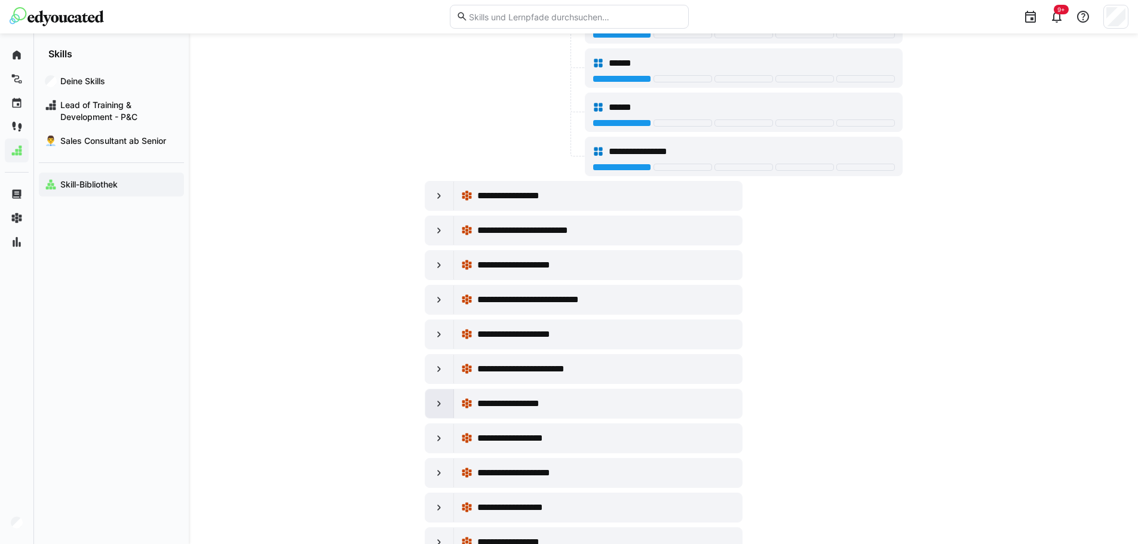
click at [436, 399] on eds-icon at bounding box center [439, 404] width 12 height 12
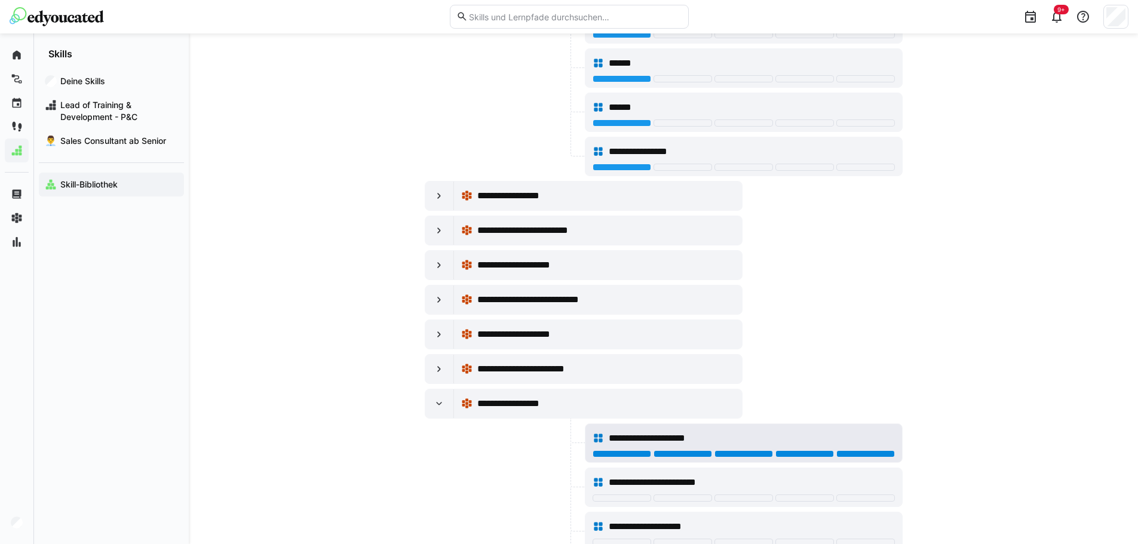
click at [853, 452] on div at bounding box center [865, 454] width 59 height 7
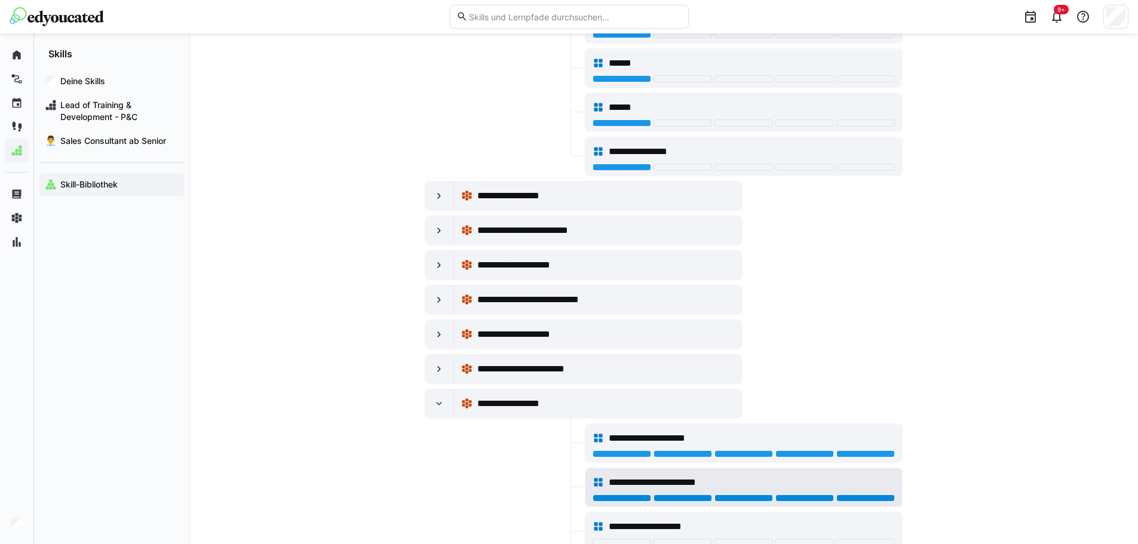
click at [868, 501] on div at bounding box center [865, 498] width 59 height 7
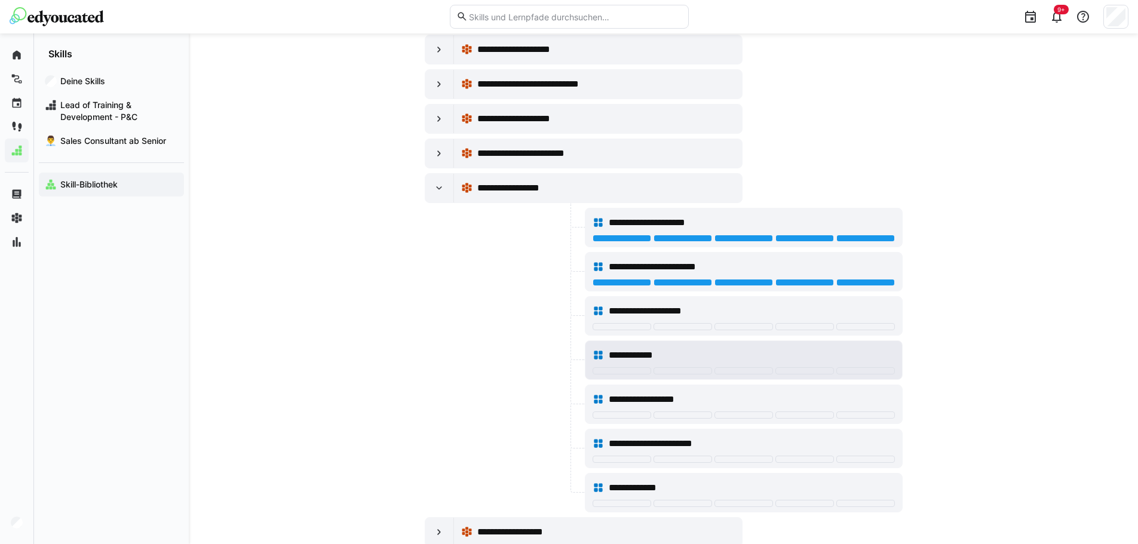
scroll to position [5975, 0]
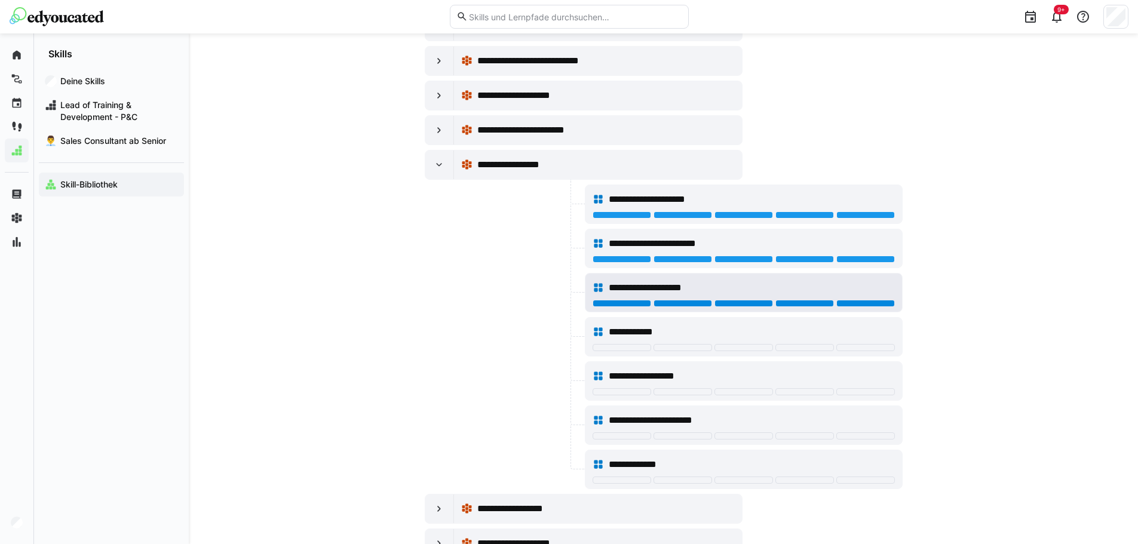
click at [867, 300] on div at bounding box center [865, 303] width 59 height 7
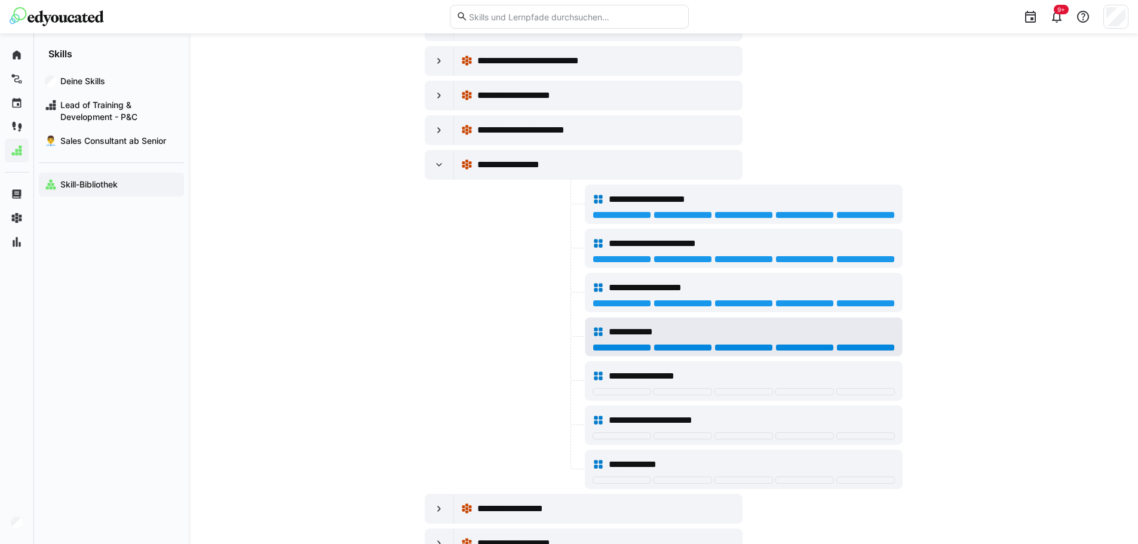
click at [887, 346] on div at bounding box center [865, 347] width 59 height 7
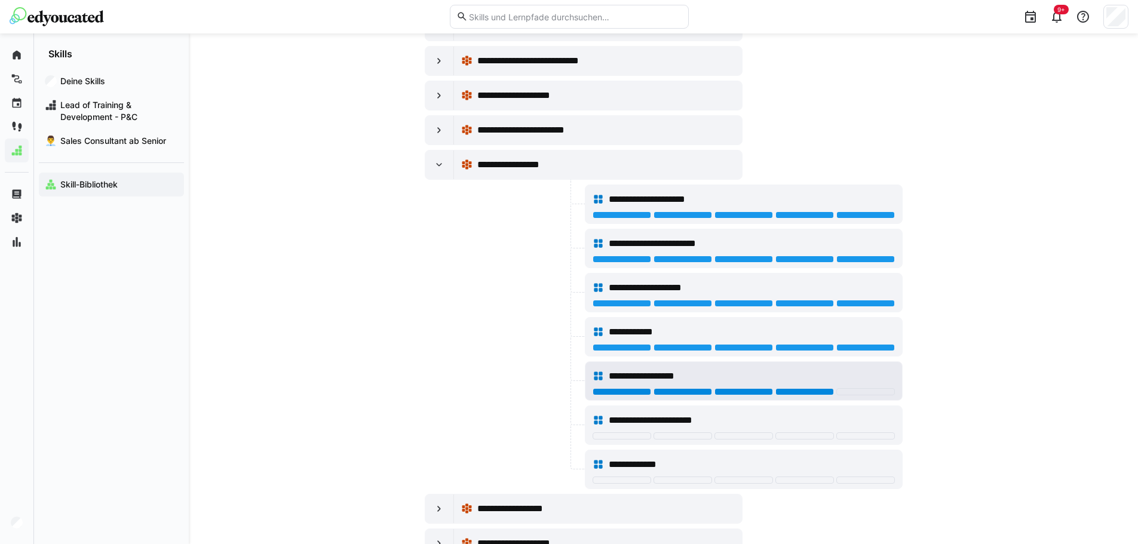
click at [810, 394] on div at bounding box center [805, 391] width 59 height 7
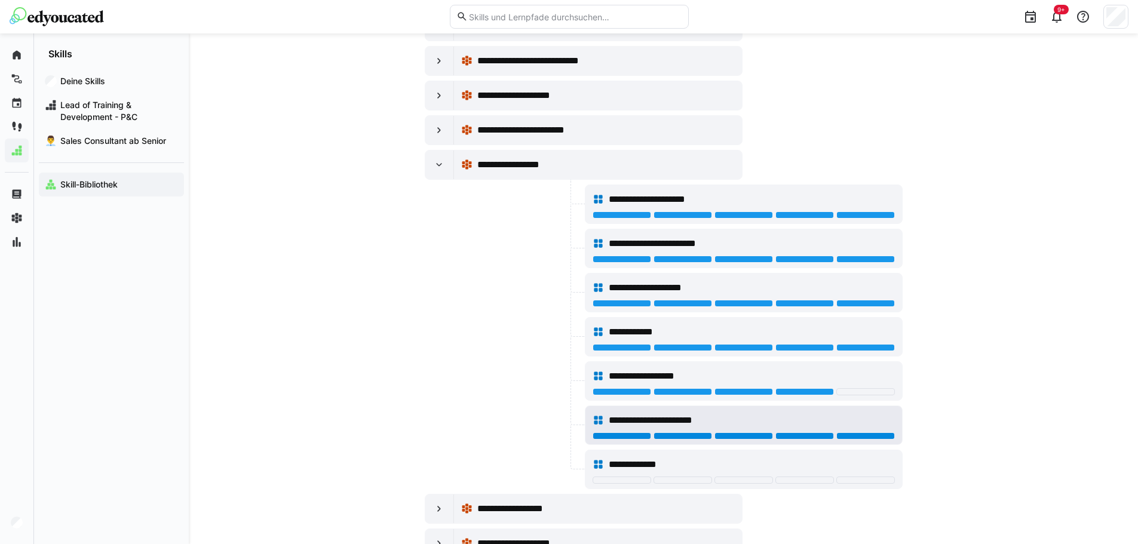
click at [853, 439] on div at bounding box center [865, 436] width 59 height 7
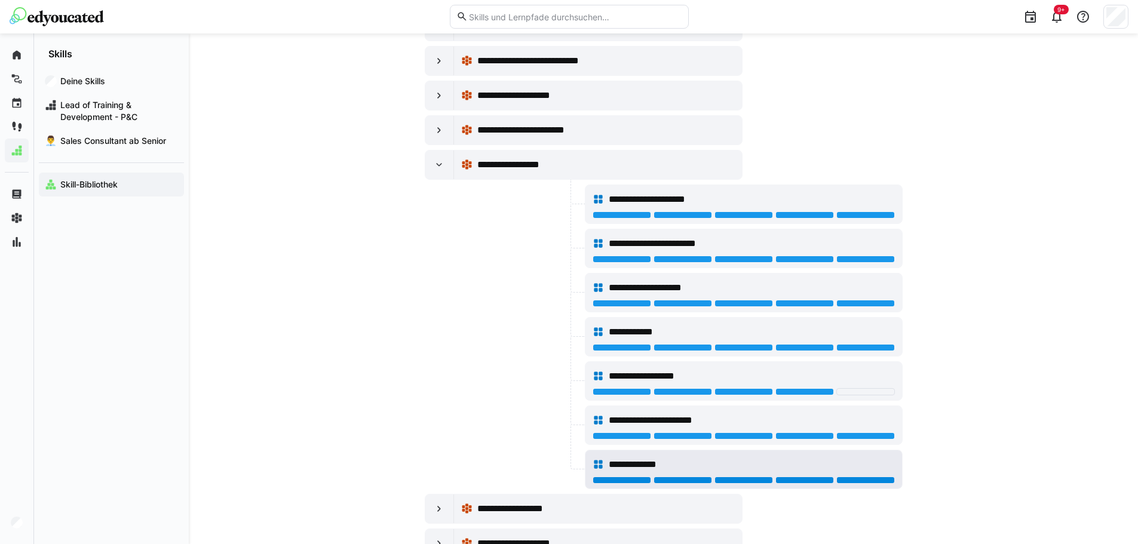
click at [859, 480] on div at bounding box center [865, 480] width 59 height 7
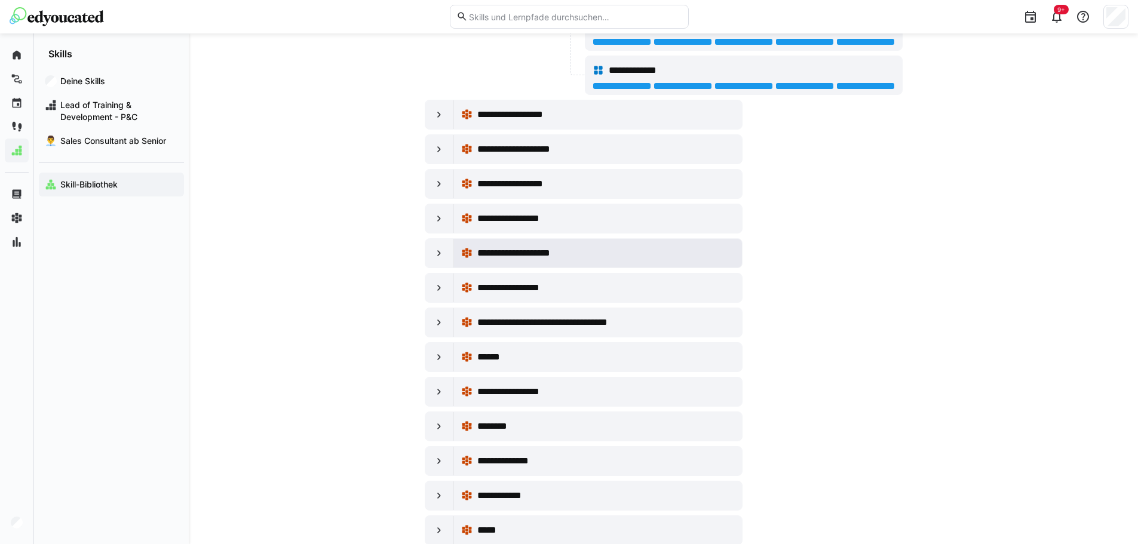
scroll to position [6393, 0]
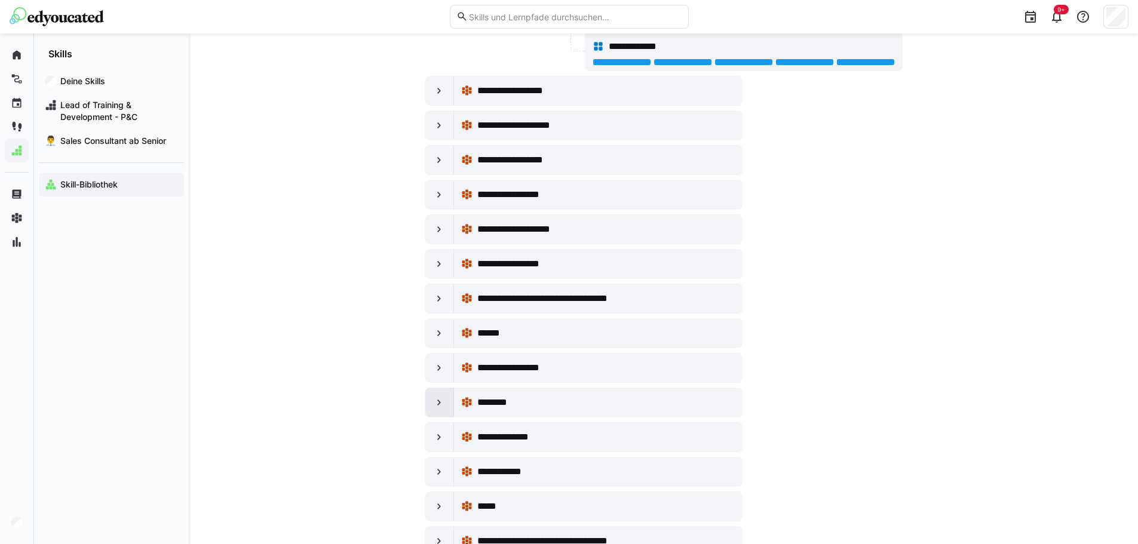
click at [445, 407] on div at bounding box center [439, 402] width 29 height 29
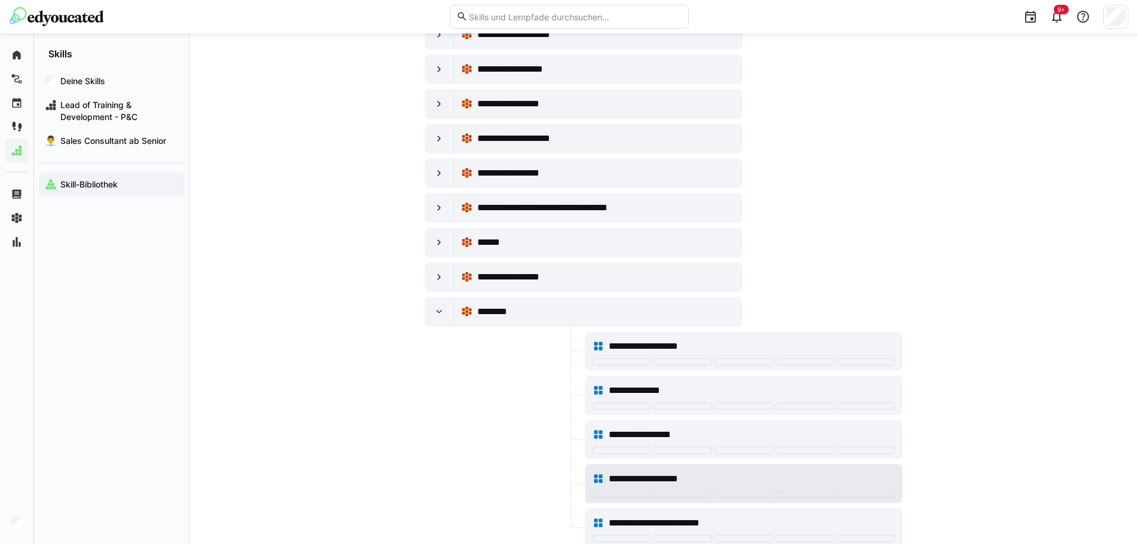
scroll to position [6632, 0]
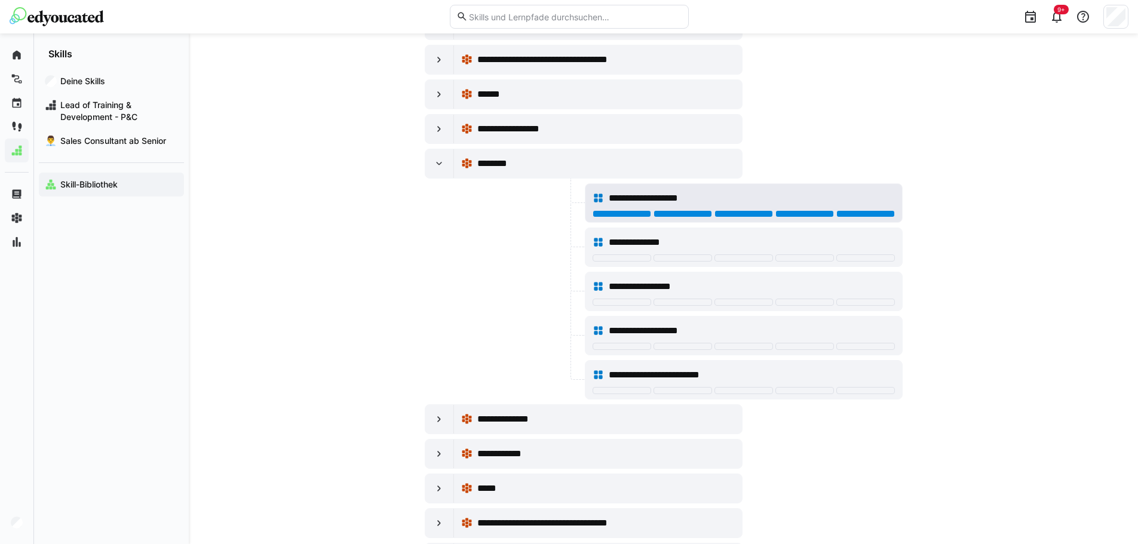
click at [885, 213] on div at bounding box center [865, 213] width 59 height 7
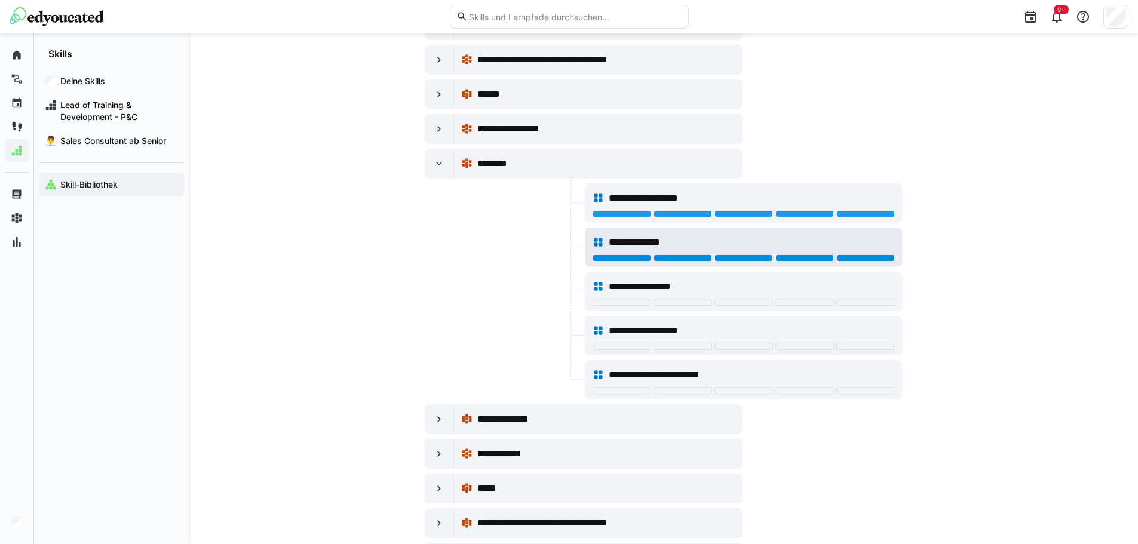
click at [879, 257] on div at bounding box center [865, 258] width 59 height 7
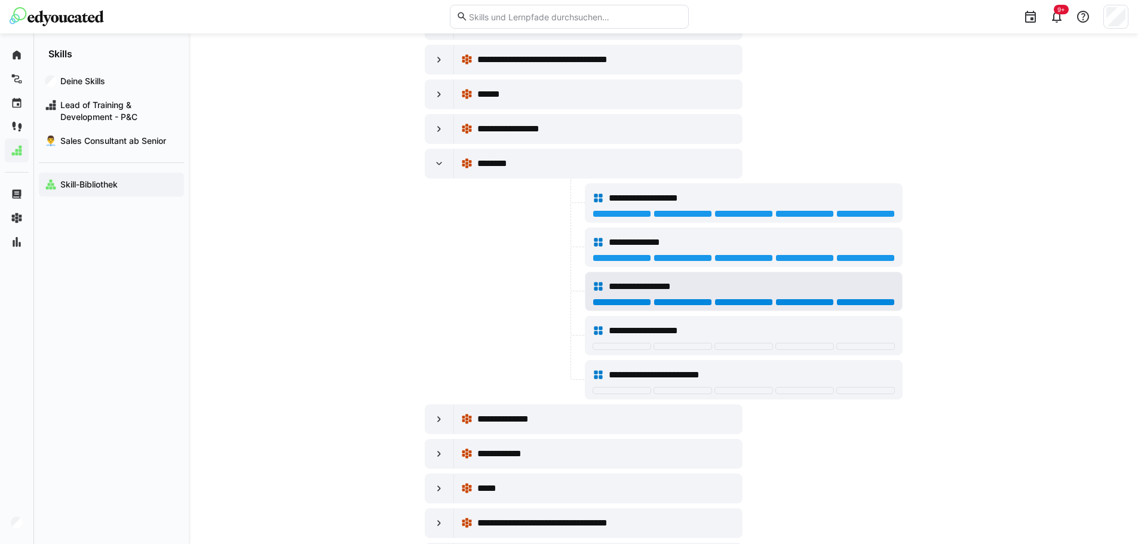
click at [872, 303] on div at bounding box center [865, 302] width 59 height 7
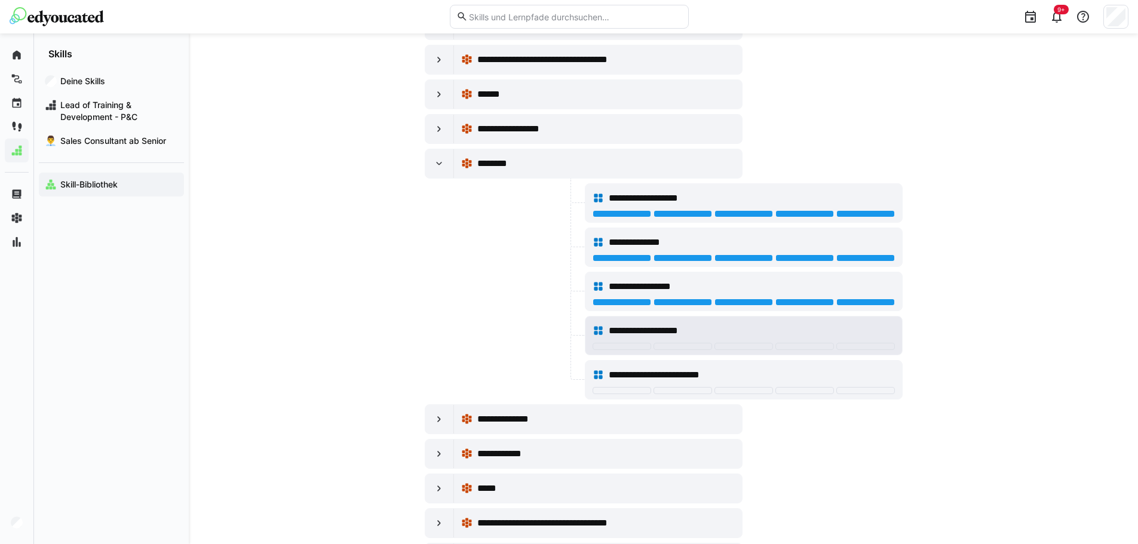
click at [871, 343] on div at bounding box center [865, 346] width 59 height 7
click at [743, 350] on div at bounding box center [744, 348] width 302 height 10
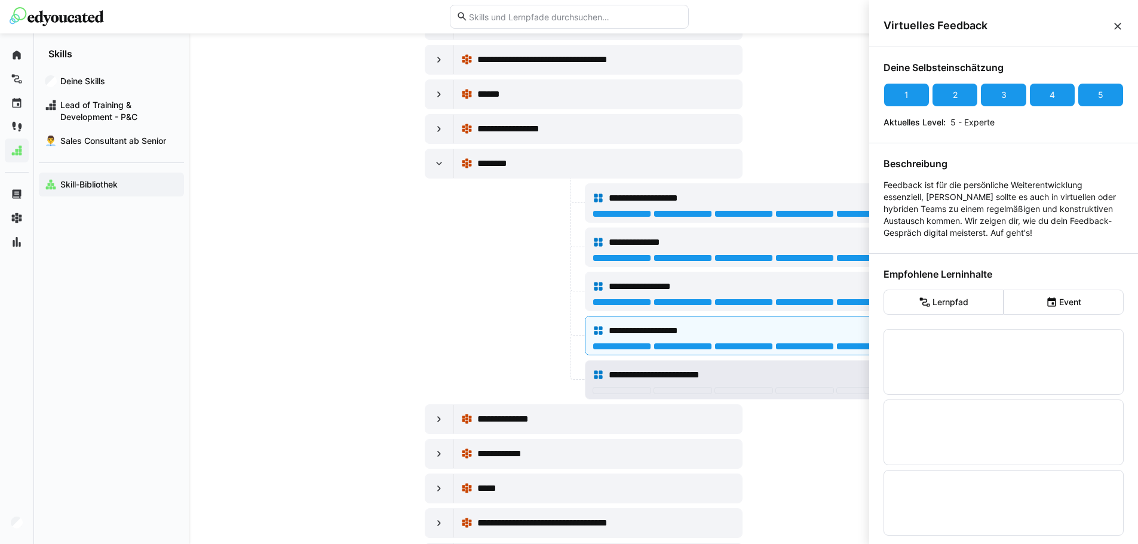
scroll to position [0, 0]
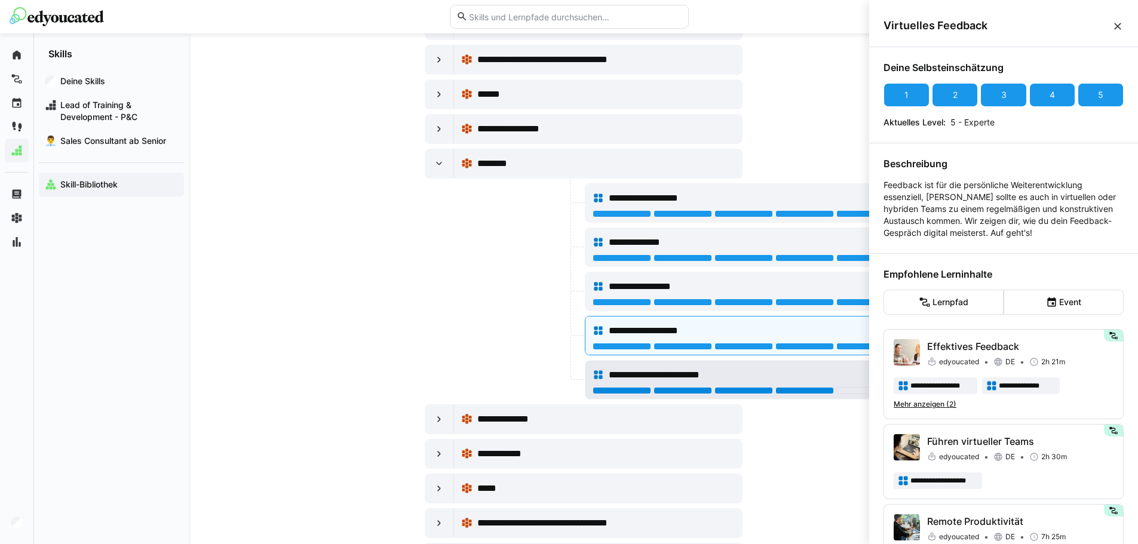
click at [819, 390] on div at bounding box center [805, 390] width 59 height 7
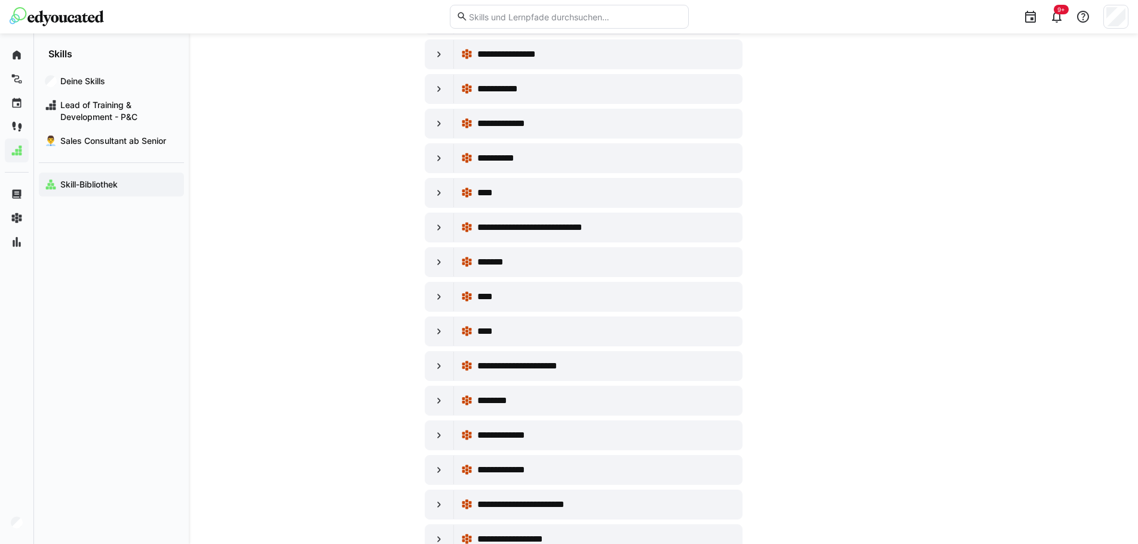
scroll to position [8425, 0]
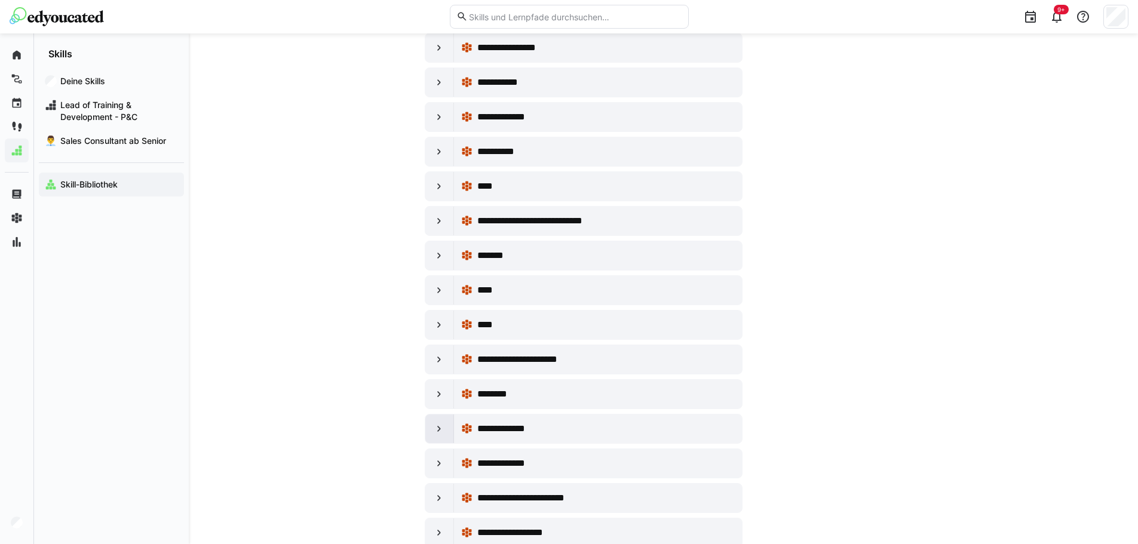
click at [447, 432] on div at bounding box center [439, 429] width 29 height 29
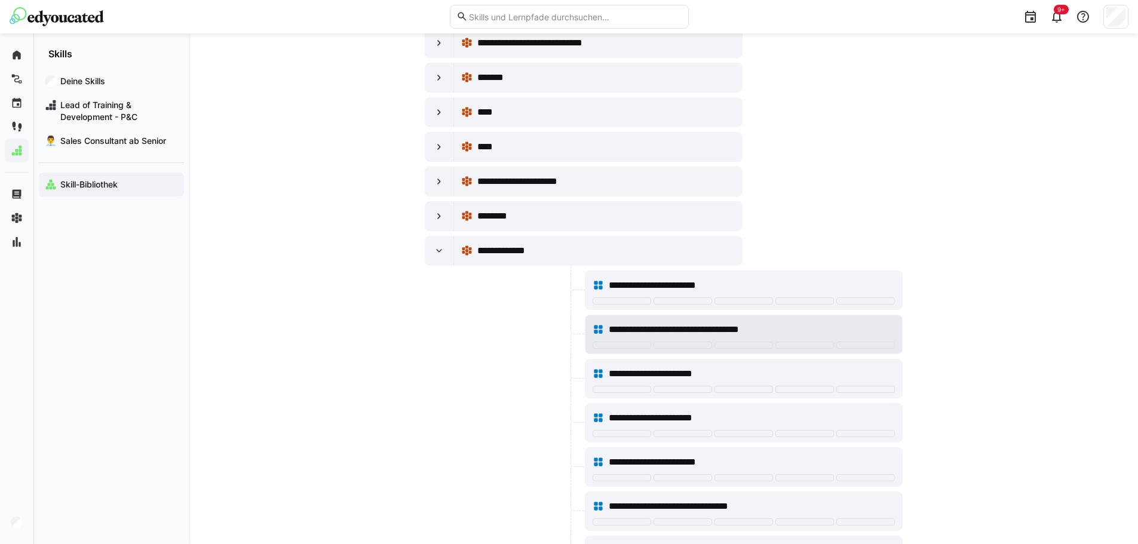
scroll to position [8604, 0]
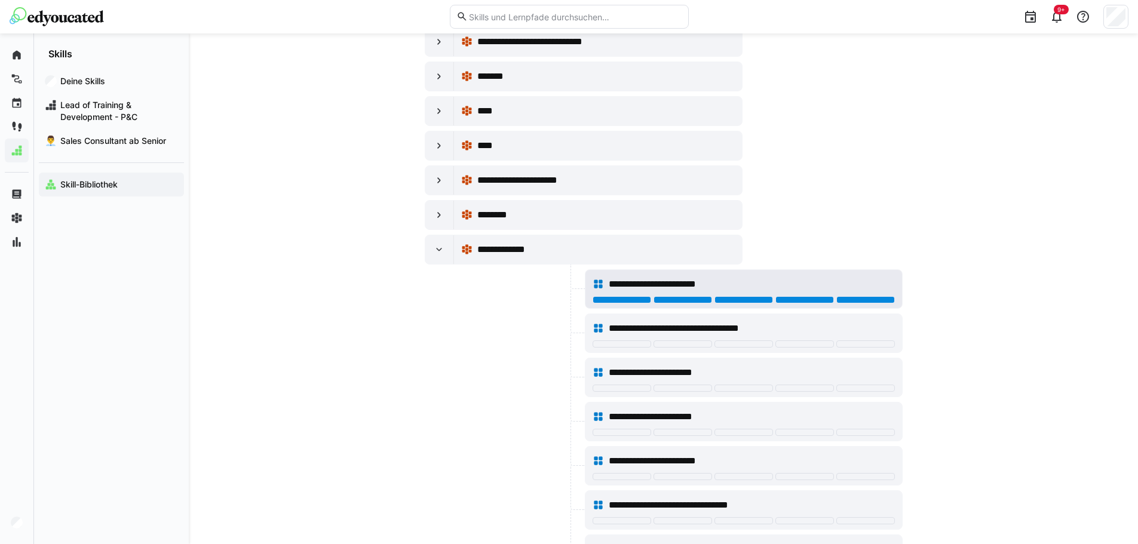
click at [882, 299] on div at bounding box center [865, 299] width 59 height 7
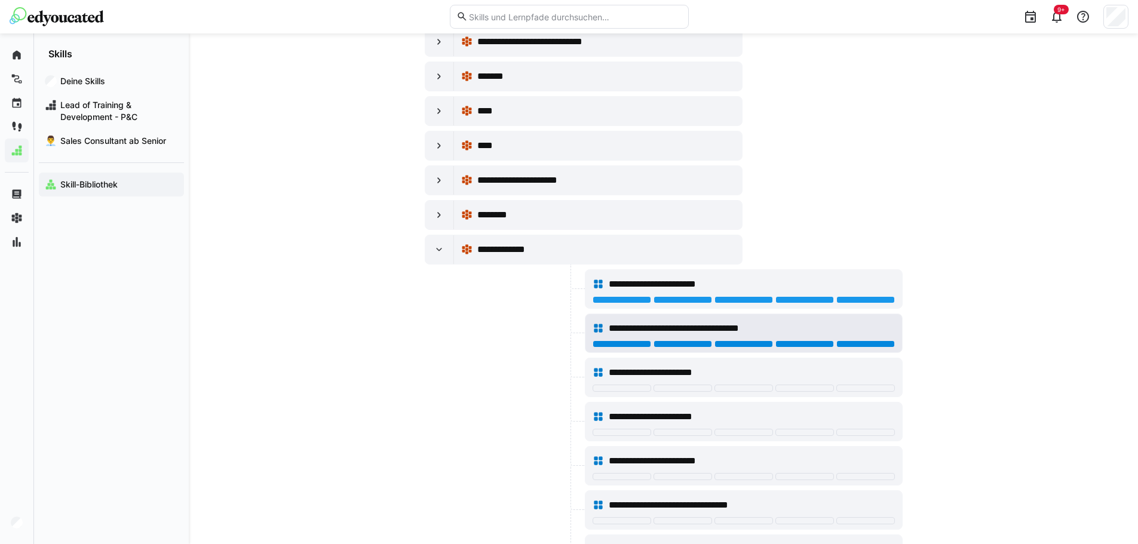
click at [866, 345] on div at bounding box center [865, 344] width 59 height 7
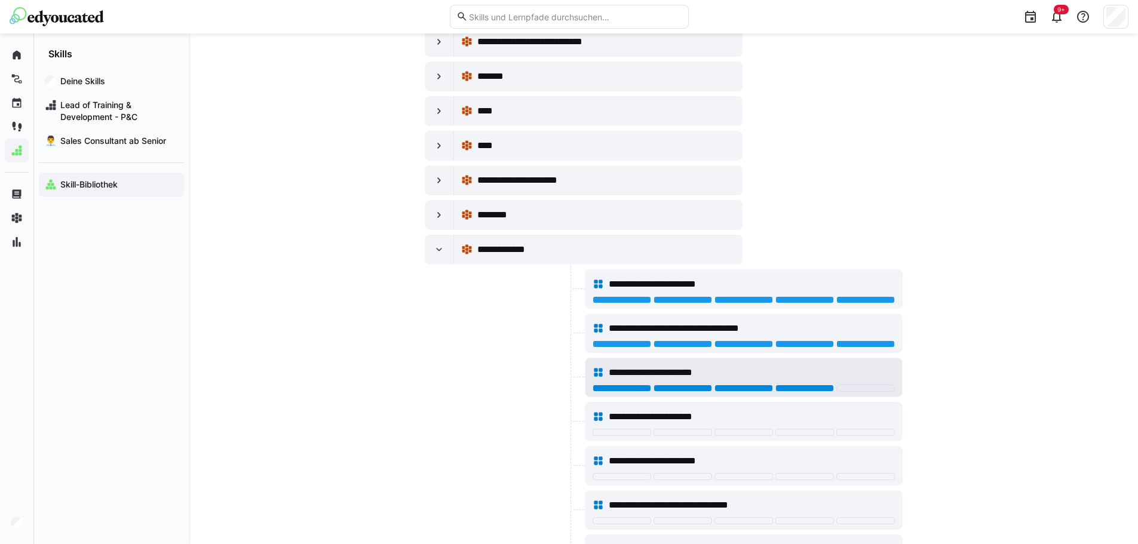
click at [796, 387] on div at bounding box center [805, 388] width 59 height 7
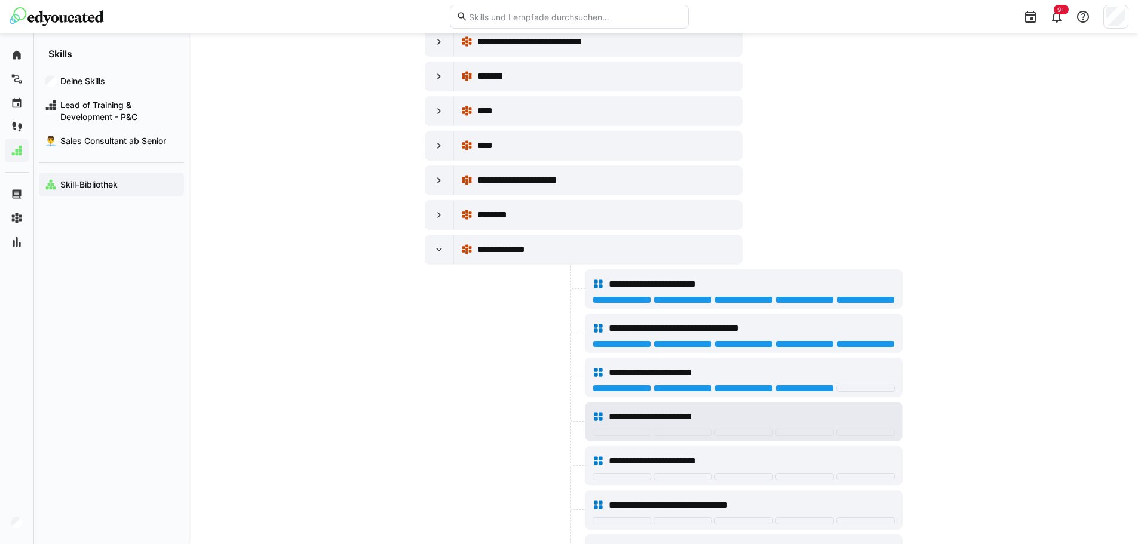
drag, startPoint x: 739, startPoint y: 436, endPoint x: 778, endPoint y: 432, distance: 39.1
click at [741, 434] on div "**********" at bounding box center [744, 422] width 317 height 38
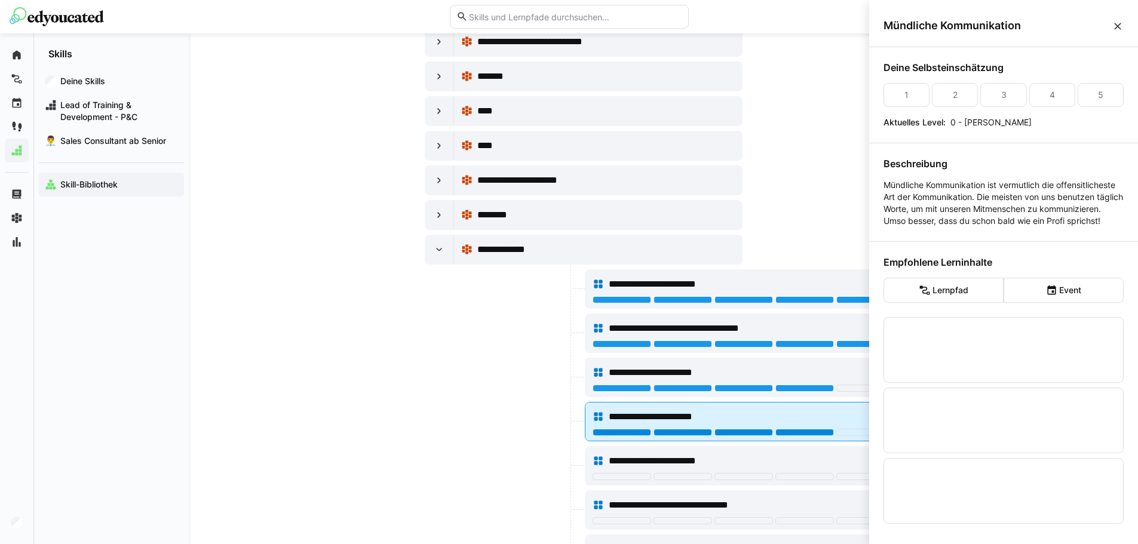
scroll to position [0, 0]
click at [855, 434] on div at bounding box center [865, 432] width 59 height 7
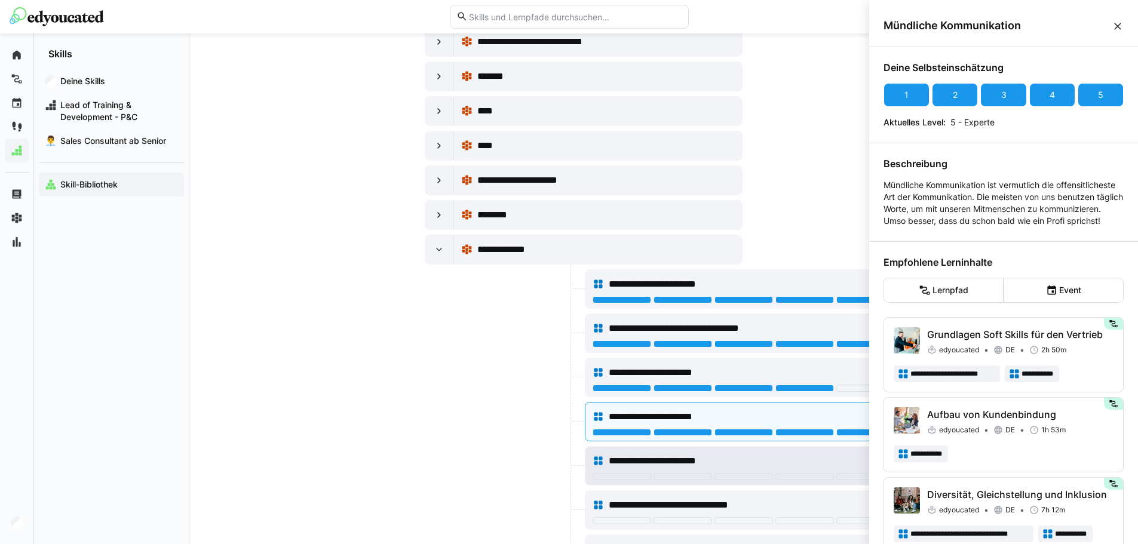
click at [765, 472] on div "**********" at bounding box center [744, 461] width 302 height 24
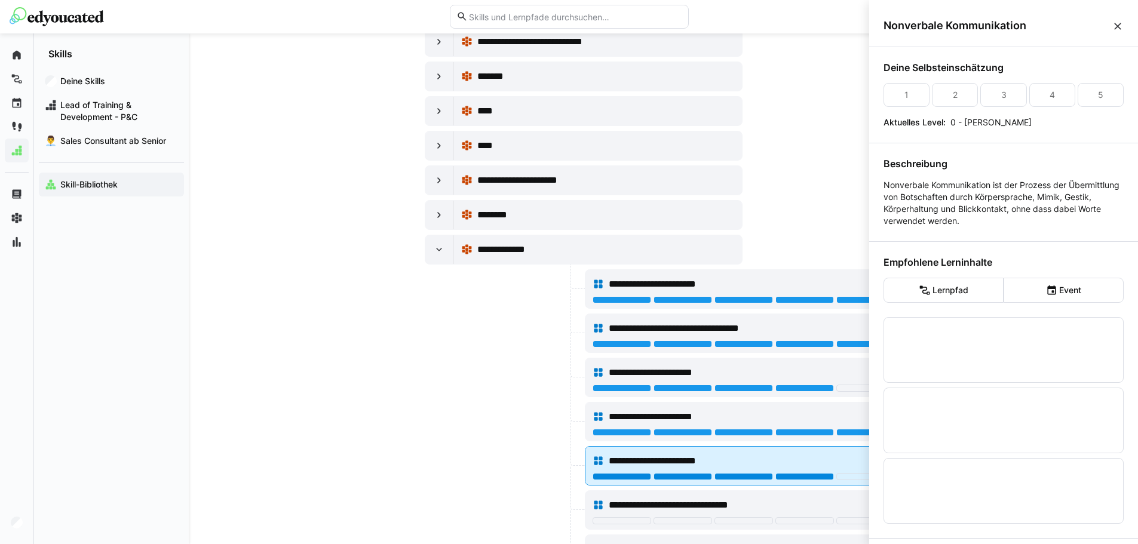
click at [795, 477] on div at bounding box center [805, 476] width 59 height 7
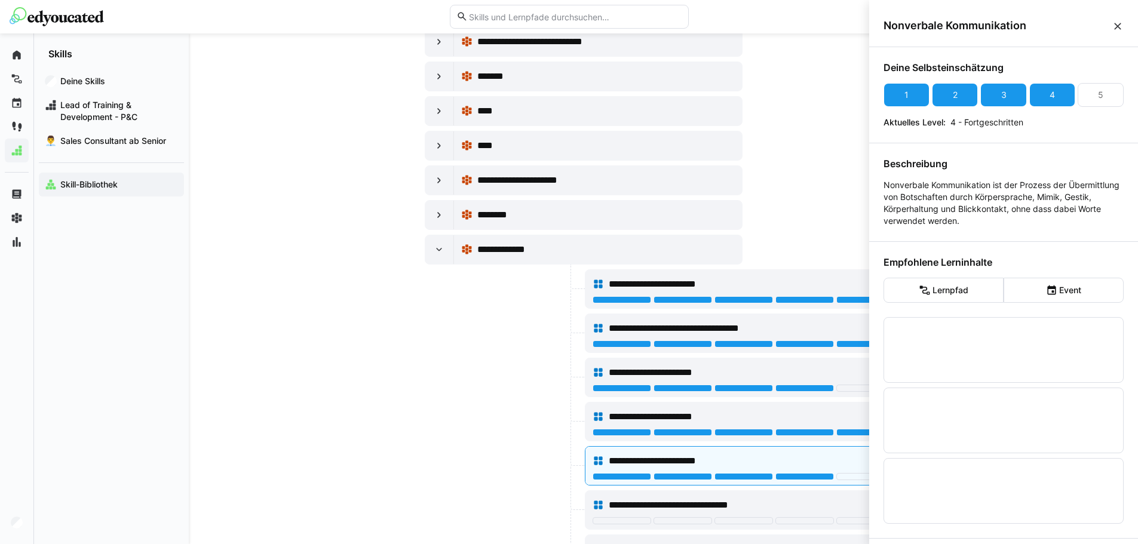
click at [523, 422] on div at bounding box center [504, 421] width 158 height 39
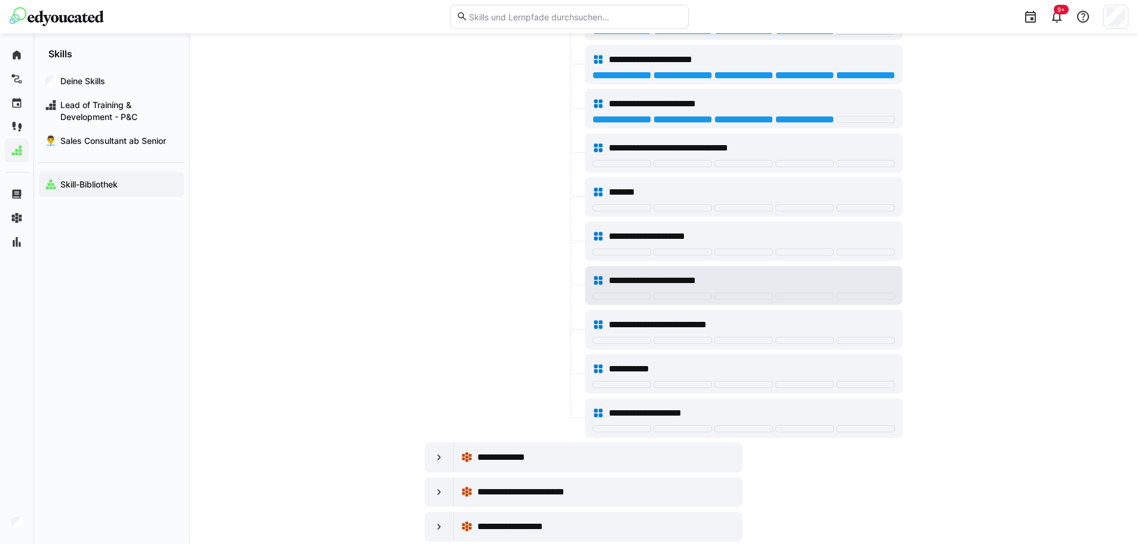
scroll to position [8962, 0]
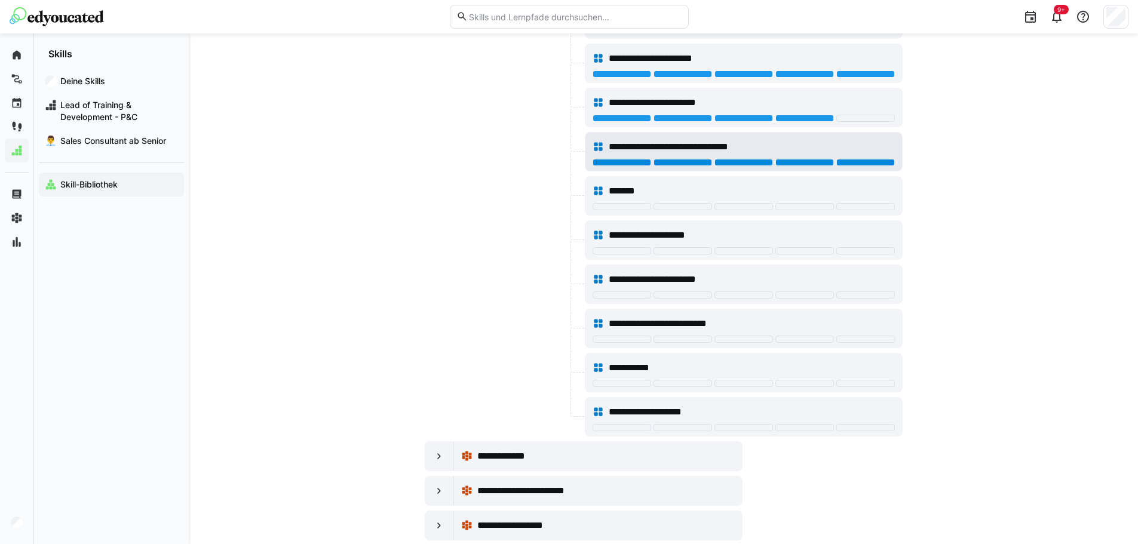
click at [876, 160] on div at bounding box center [865, 162] width 59 height 7
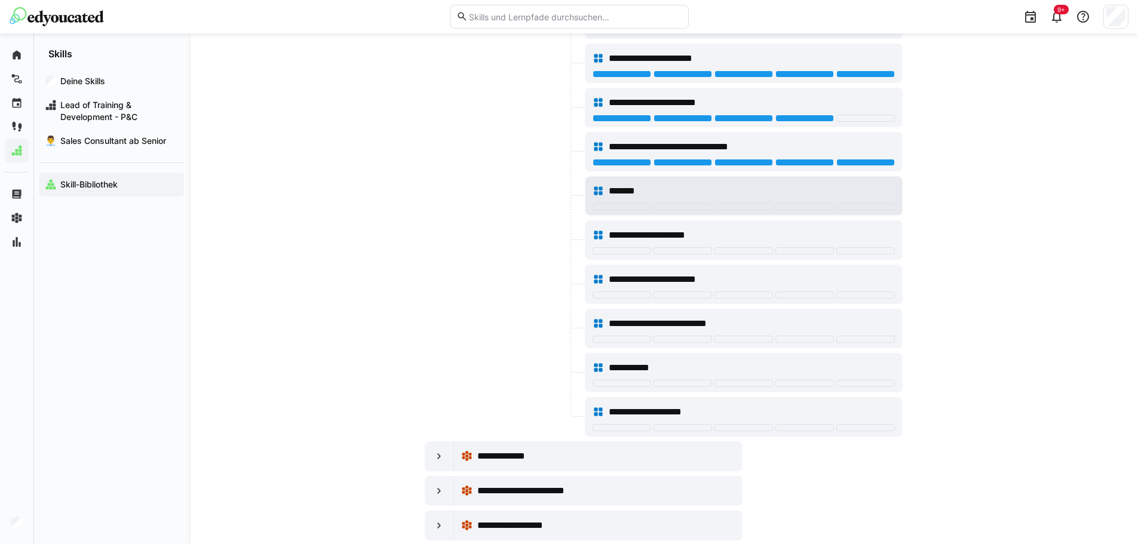
click at [878, 206] on div at bounding box center [865, 206] width 59 height 7
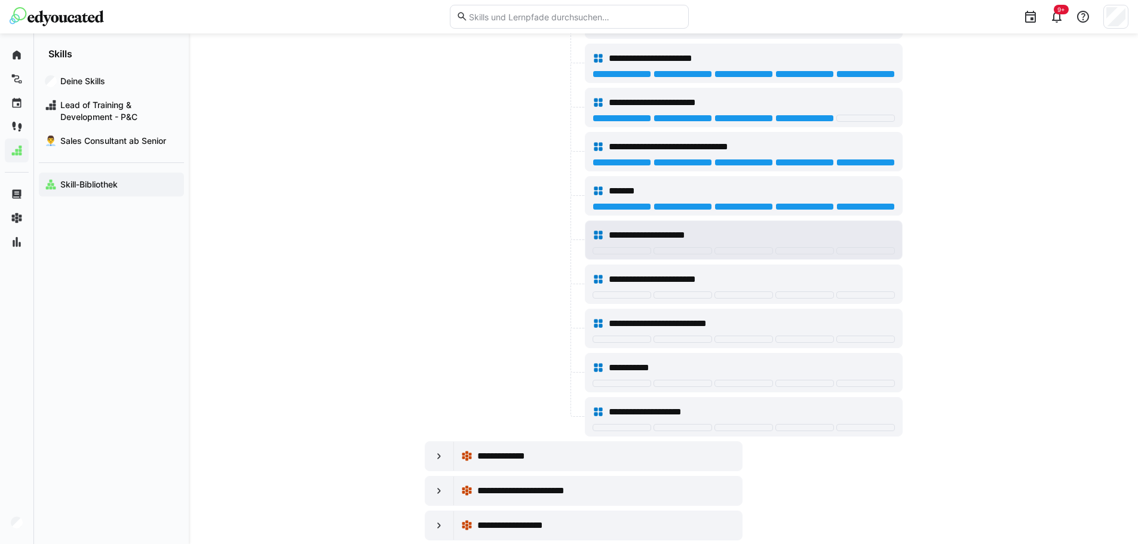
click at [860, 255] on div at bounding box center [744, 252] width 302 height 10
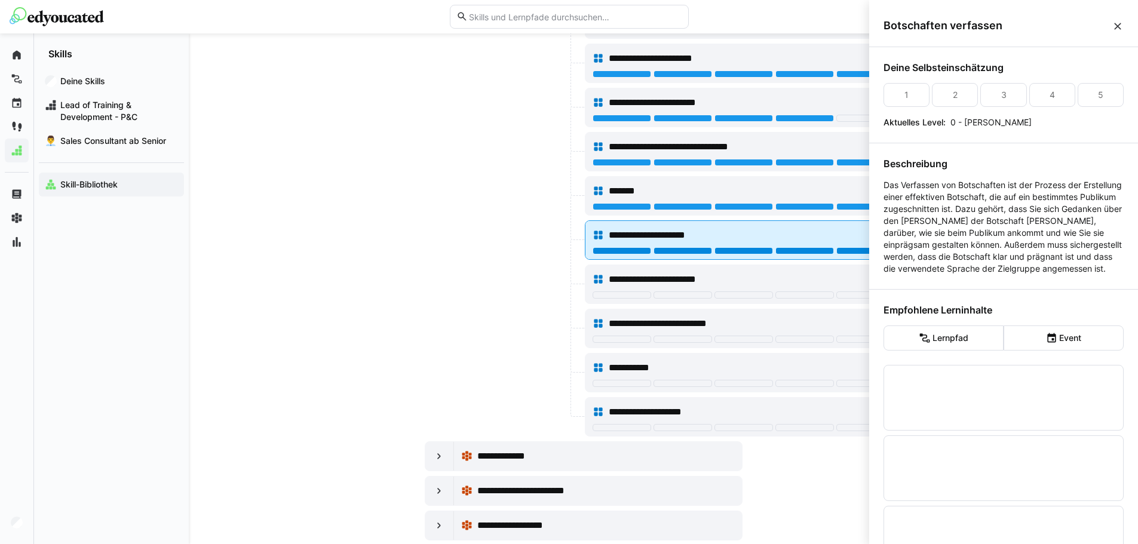
scroll to position [0, 0]
click at [862, 250] on div at bounding box center [865, 250] width 59 height 7
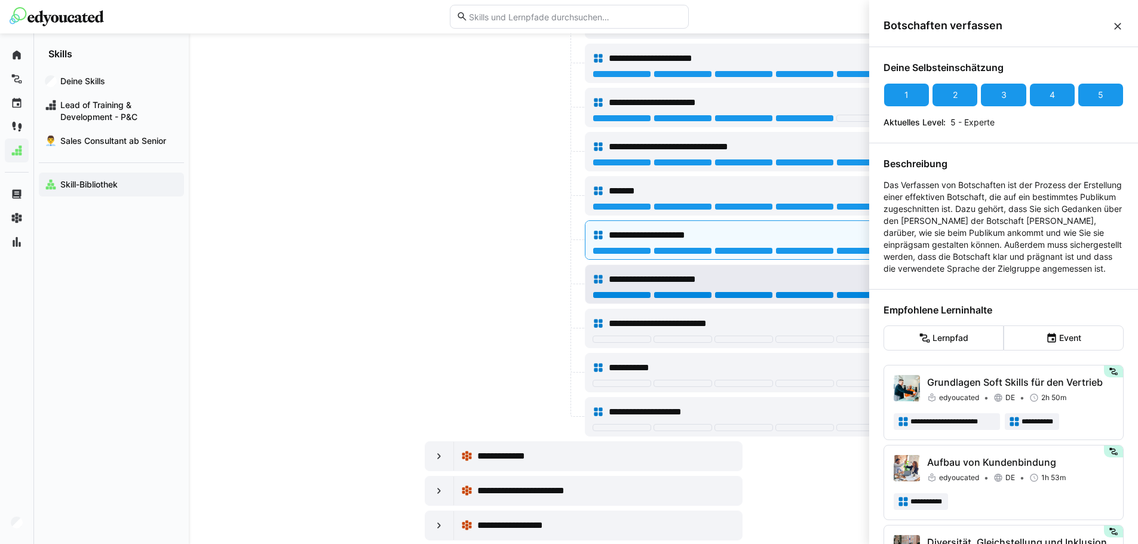
click at [837, 295] on div at bounding box center [865, 295] width 59 height 7
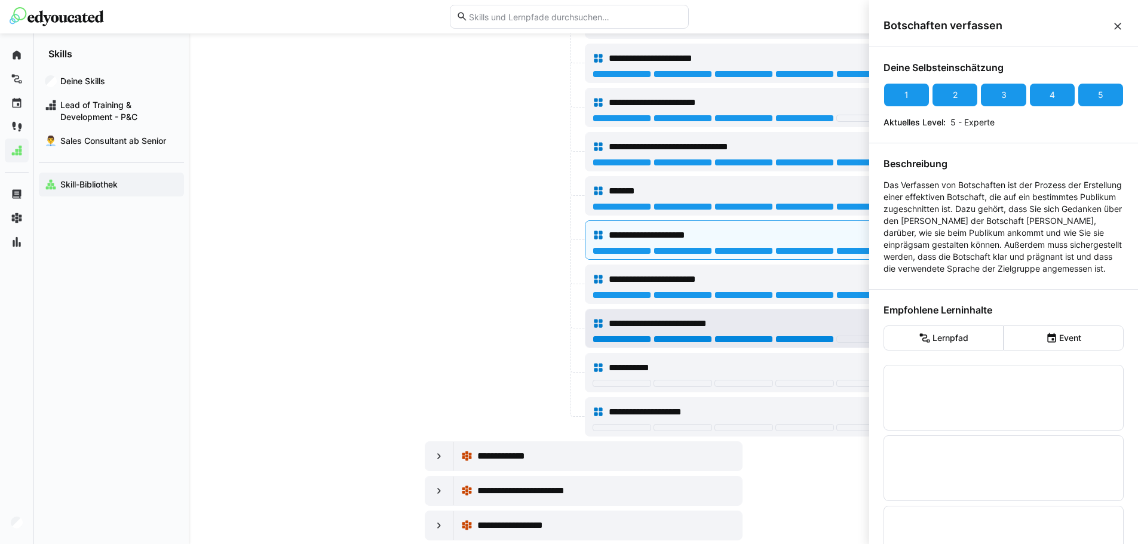
click at [828, 342] on div at bounding box center [805, 339] width 59 height 7
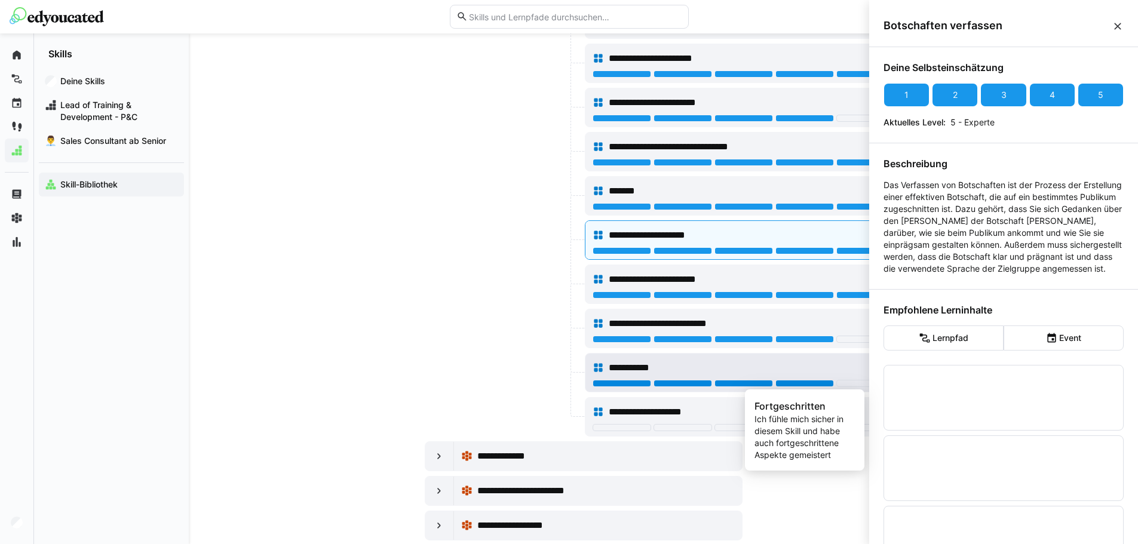
click at [824, 385] on div at bounding box center [805, 383] width 59 height 7
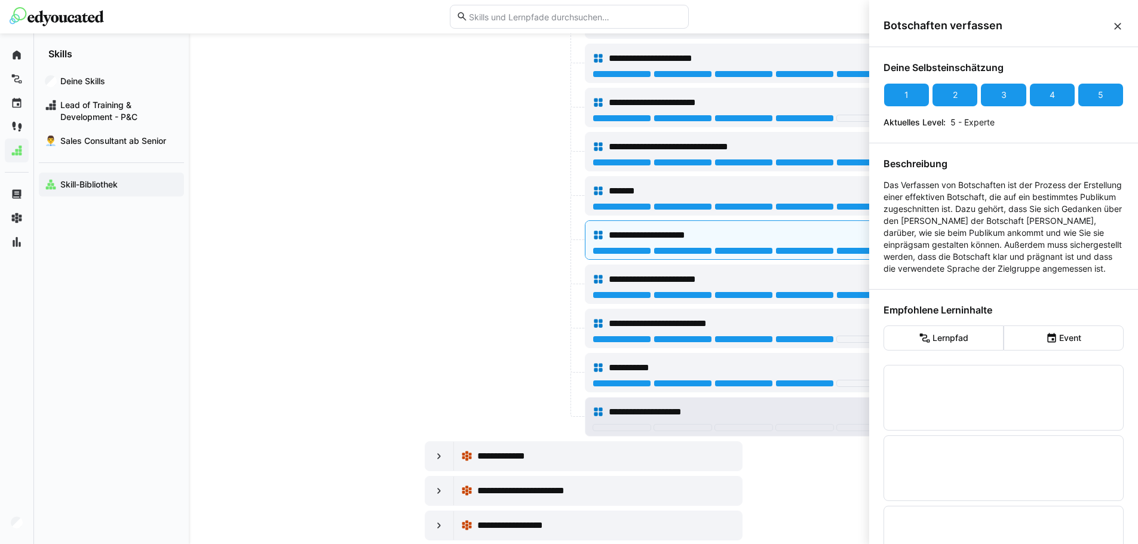
click at [805, 431] on div at bounding box center [805, 427] width 59 height 7
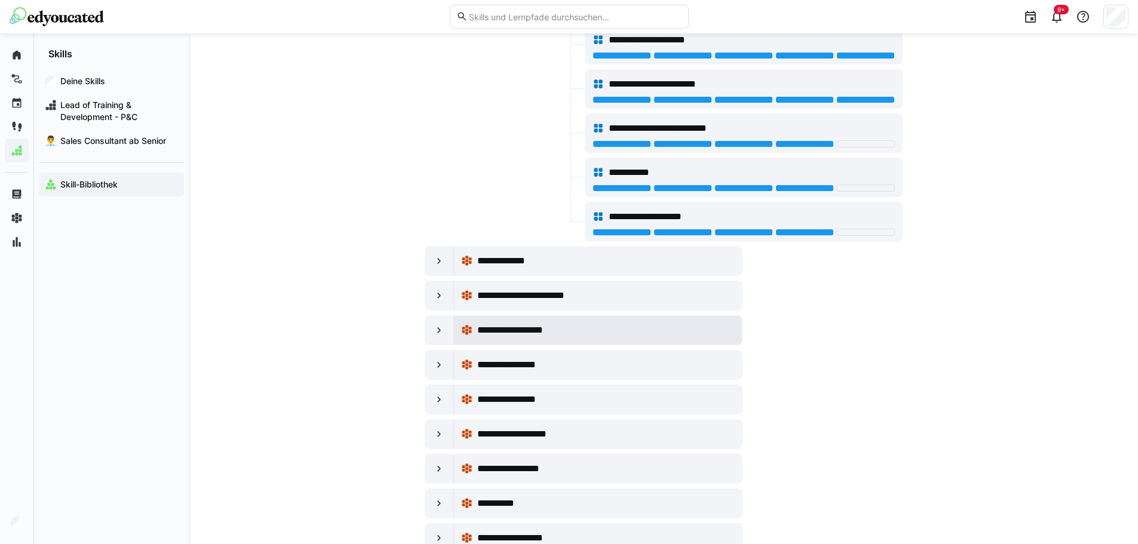
scroll to position [9201, 0]
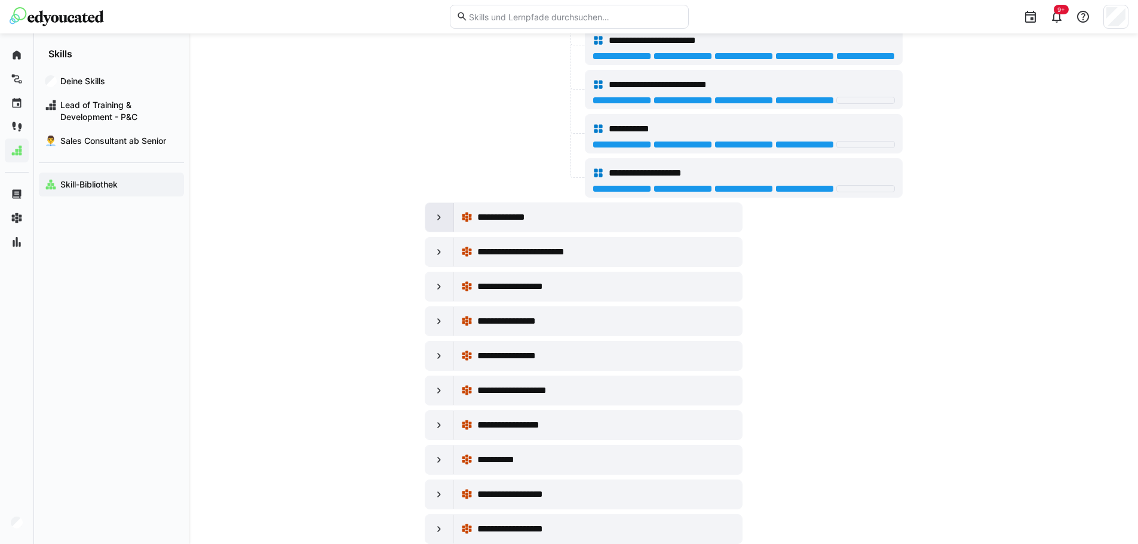
click at [447, 223] on div at bounding box center [439, 217] width 29 height 29
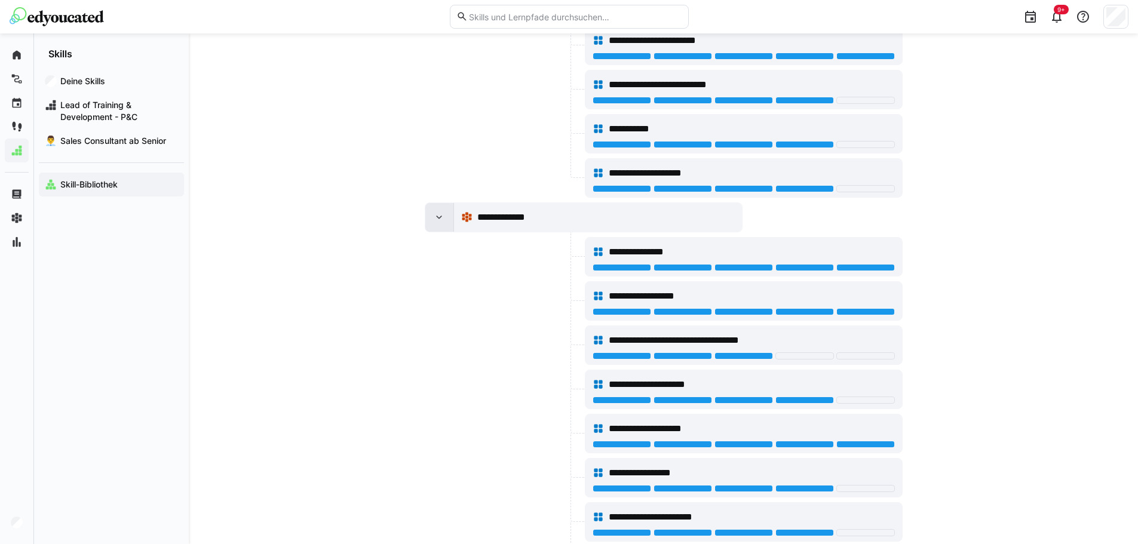
click at [447, 223] on div at bounding box center [439, 217] width 29 height 29
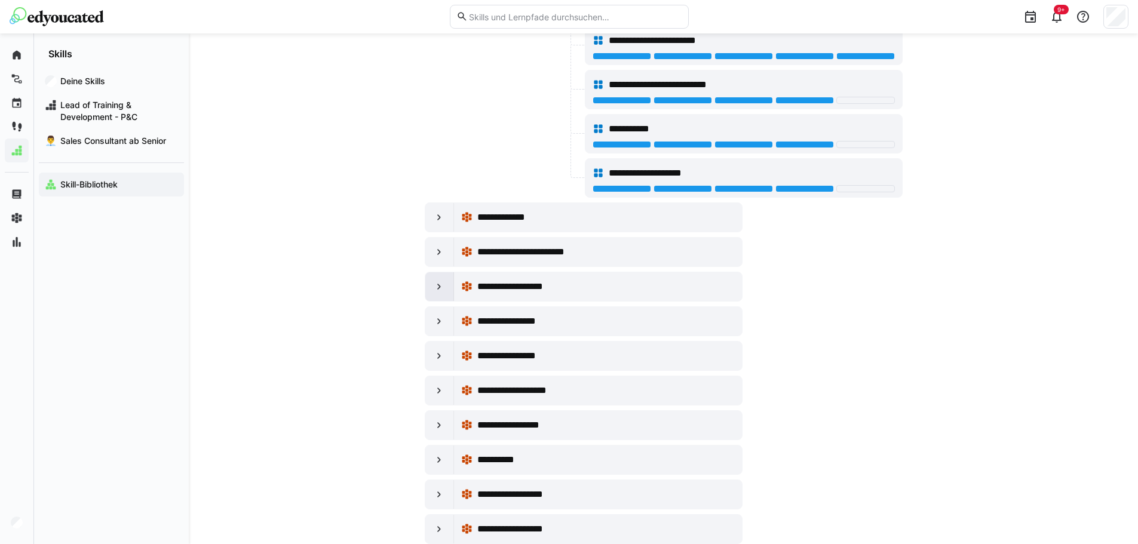
click at [437, 296] on div at bounding box center [439, 286] width 29 height 29
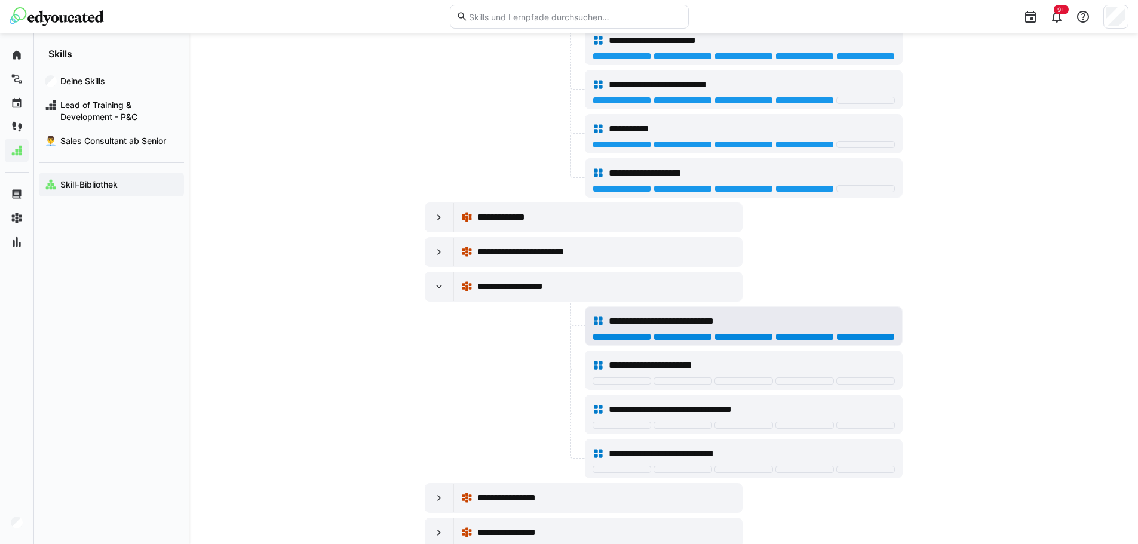
click at [881, 333] on div at bounding box center [865, 336] width 59 height 7
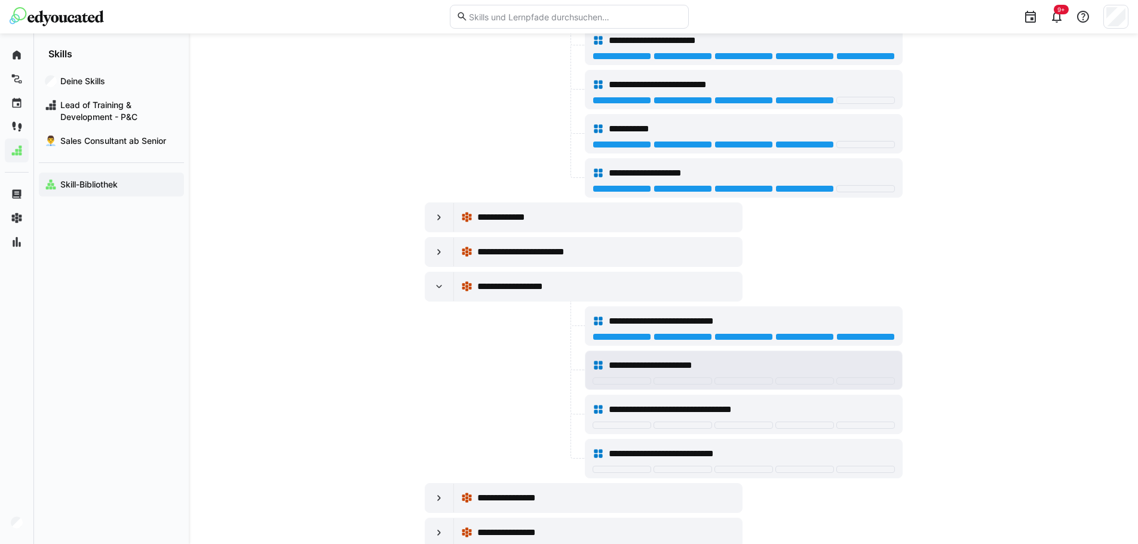
click at [875, 371] on div "**********" at bounding box center [752, 365] width 286 height 14
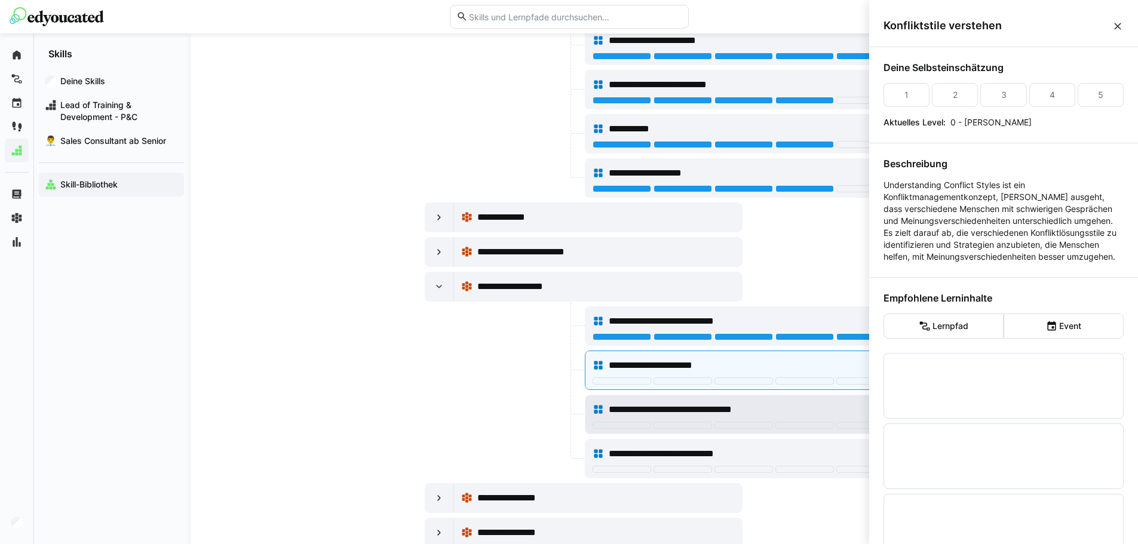
scroll to position [0, 0]
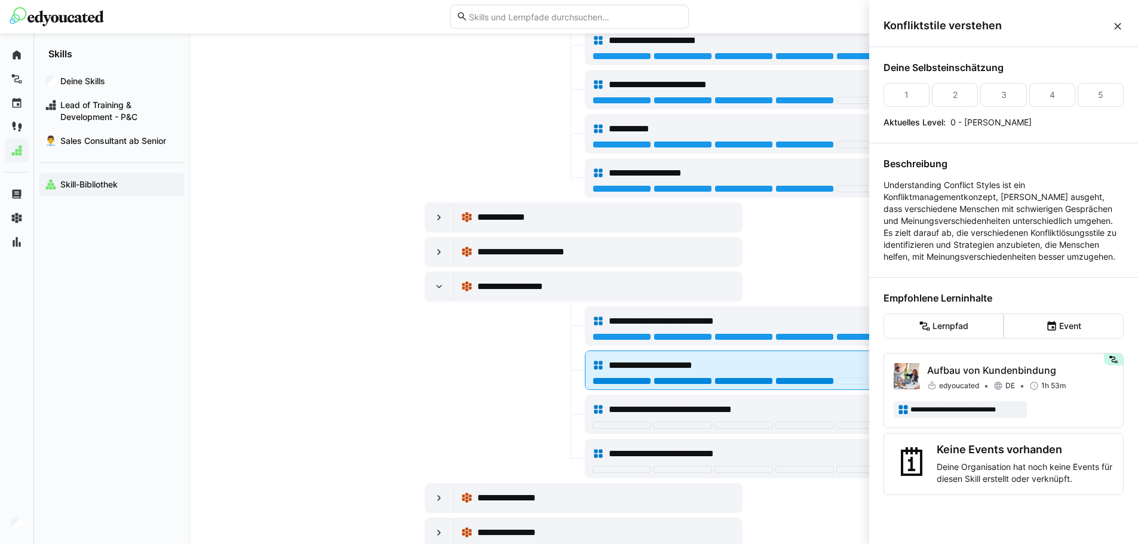
click at [818, 384] on div at bounding box center [805, 381] width 59 height 7
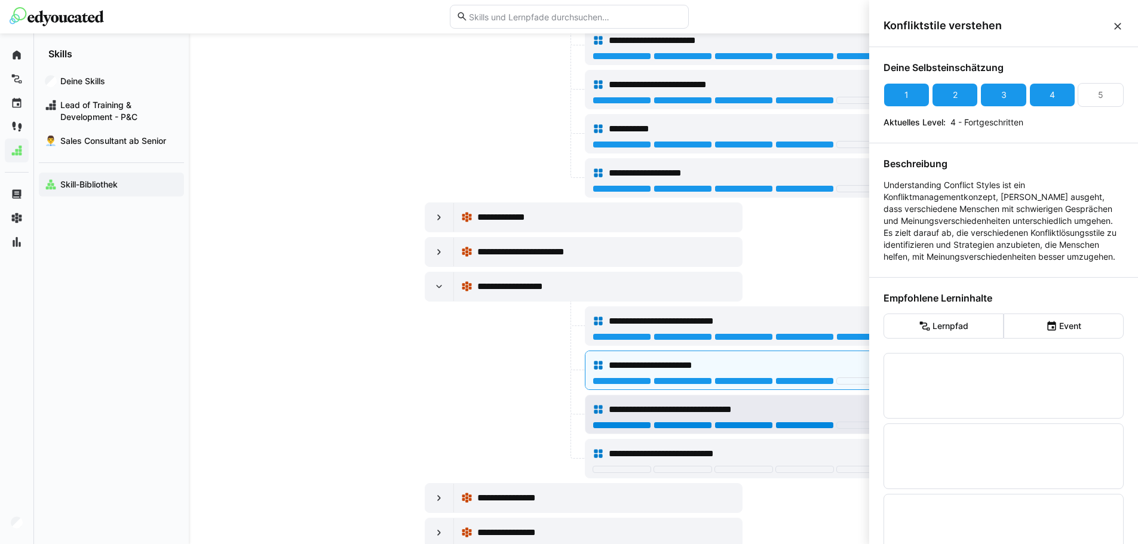
click at [815, 428] on div at bounding box center [805, 425] width 59 height 7
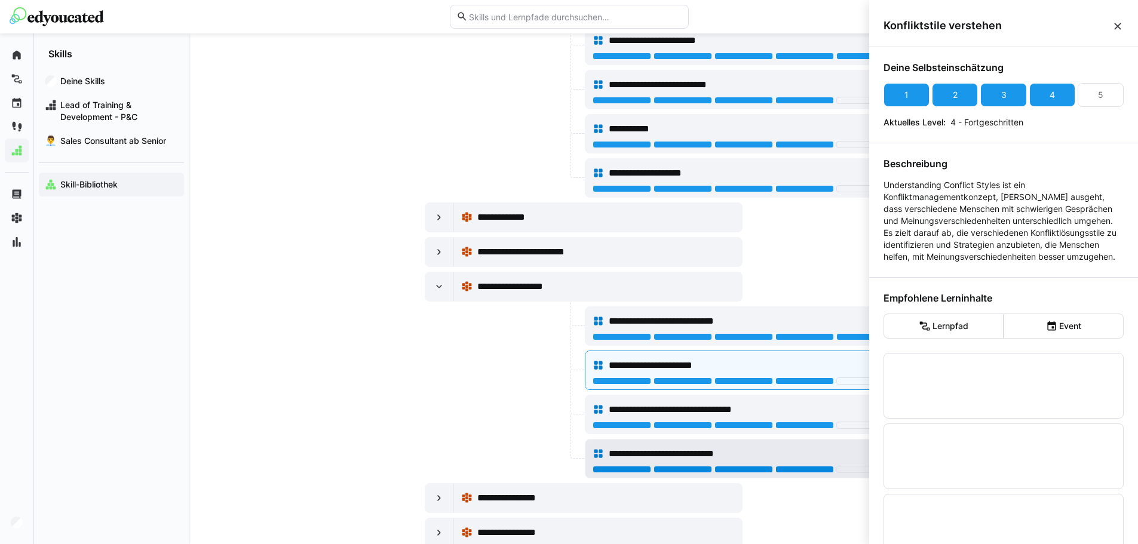
click at [805, 467] on div at bounding box center [805, 469] width 59 height 7
click at [507, 397] on div at bounding box center [504, 414] width 158 height 39
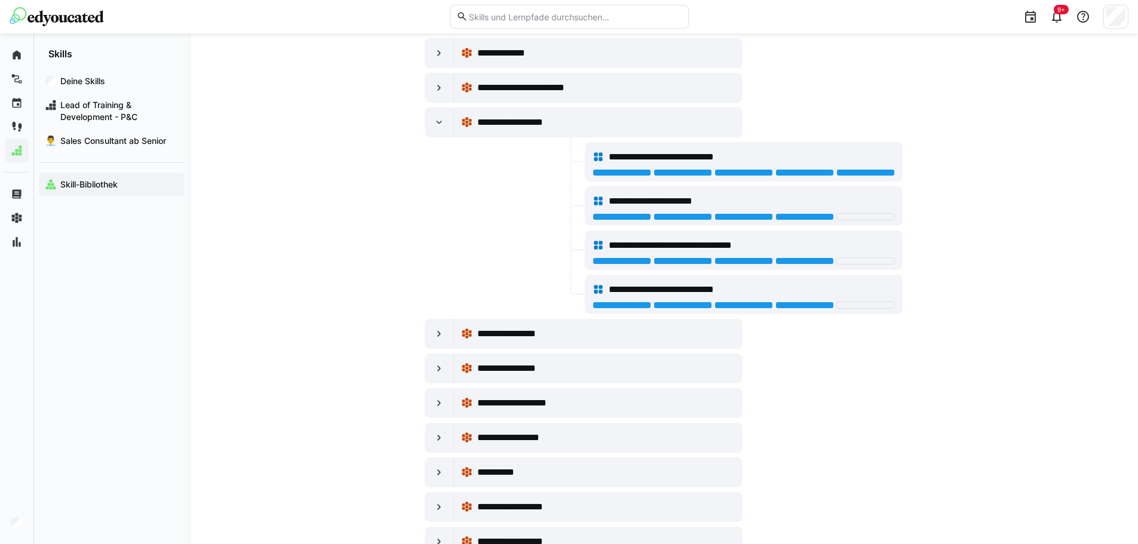
scroll to position [9381, 0]
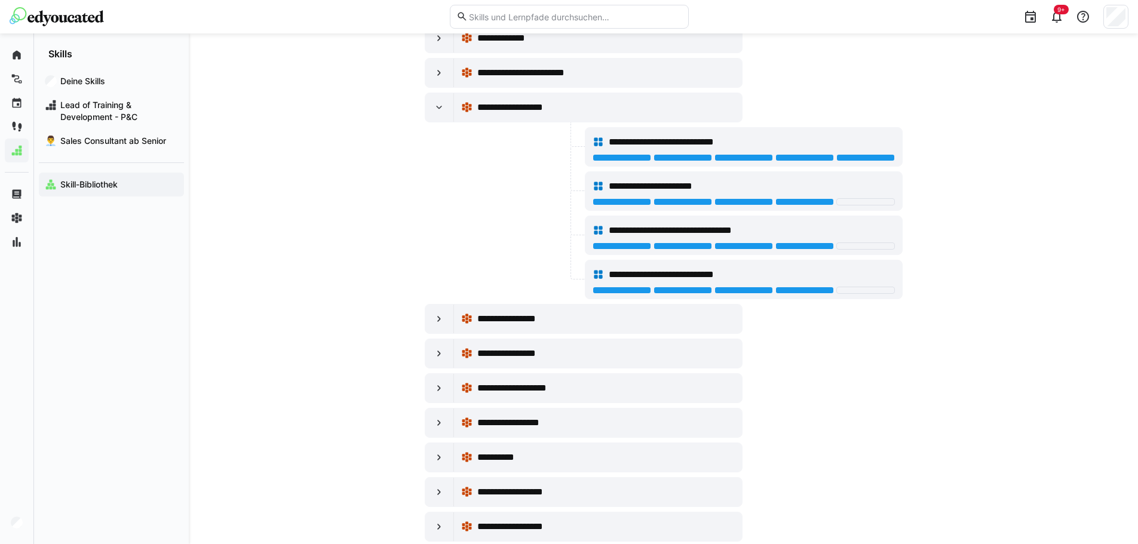
click at [446, 317] on div at bounding box center [439, 319] width 29 height 29
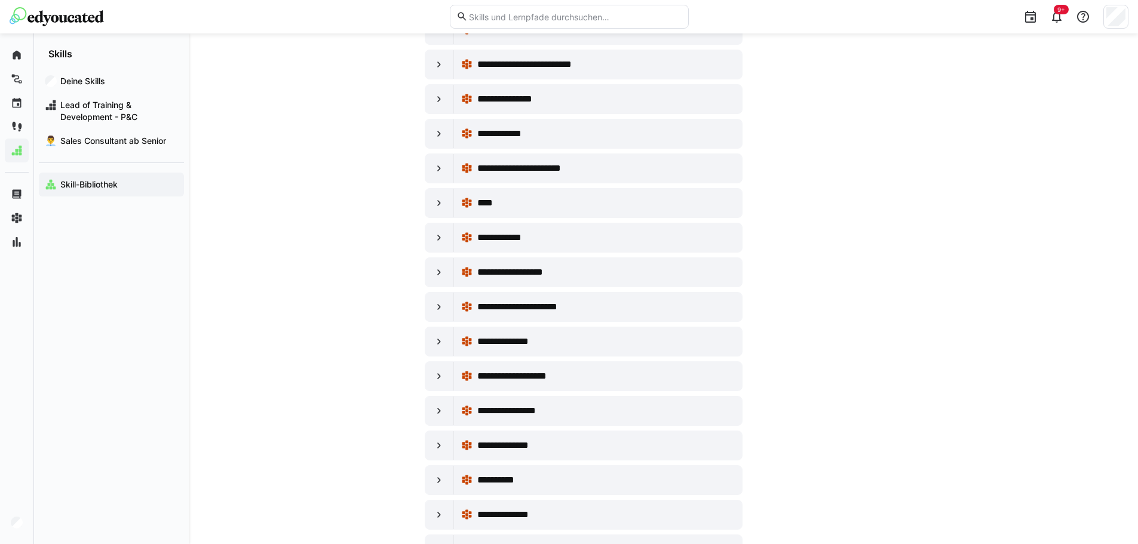
scroll to position [10217, 0]
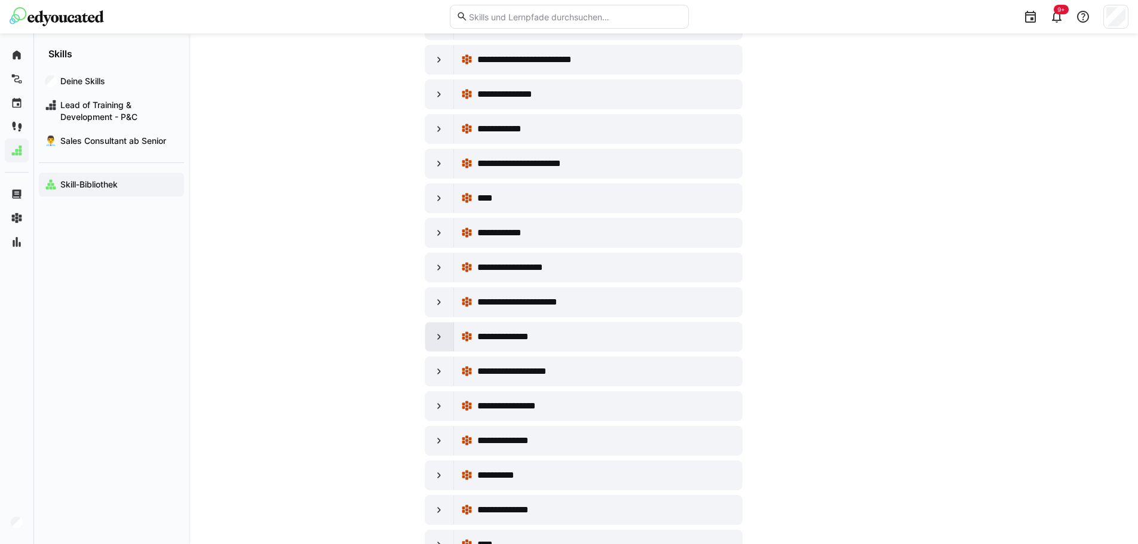
click at [445, 338] on div at bounding box center [439, 337] width 29 height 29
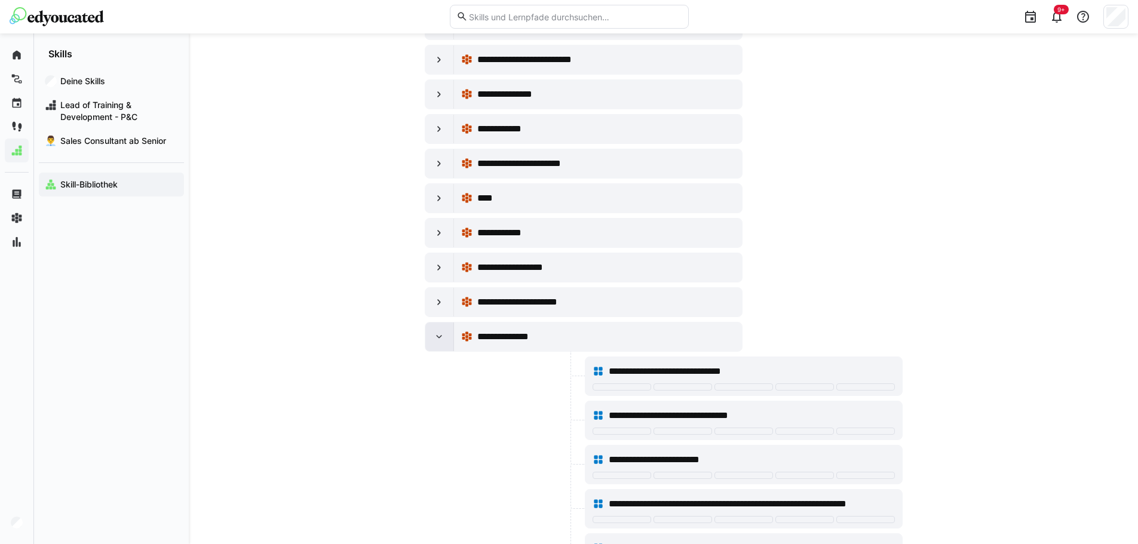
click at [436, 341] on eds-icon at bounding box center [439, 337] width 12 height 12
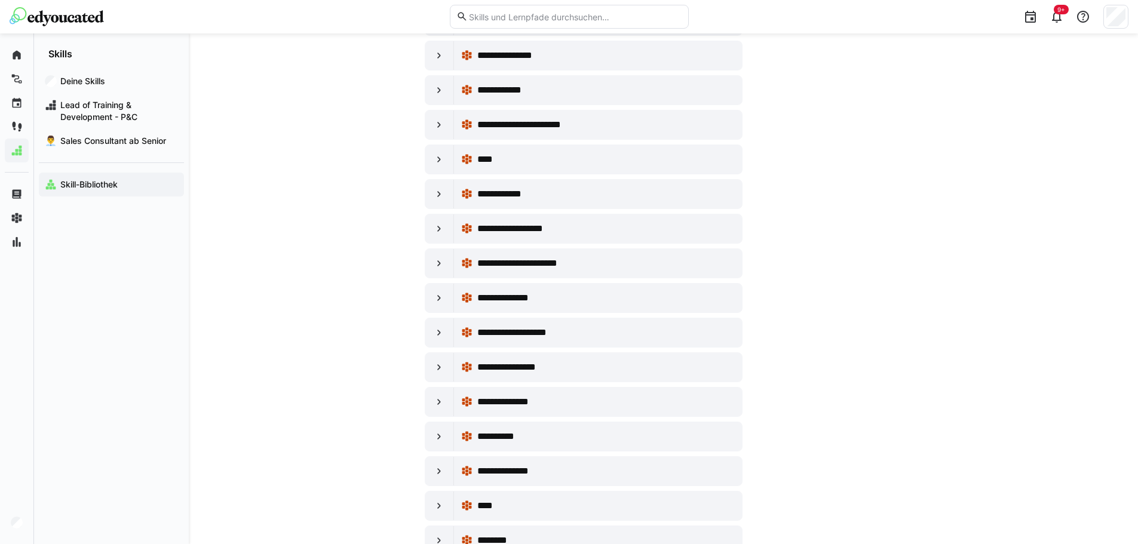
scroll to position [10277, 0]
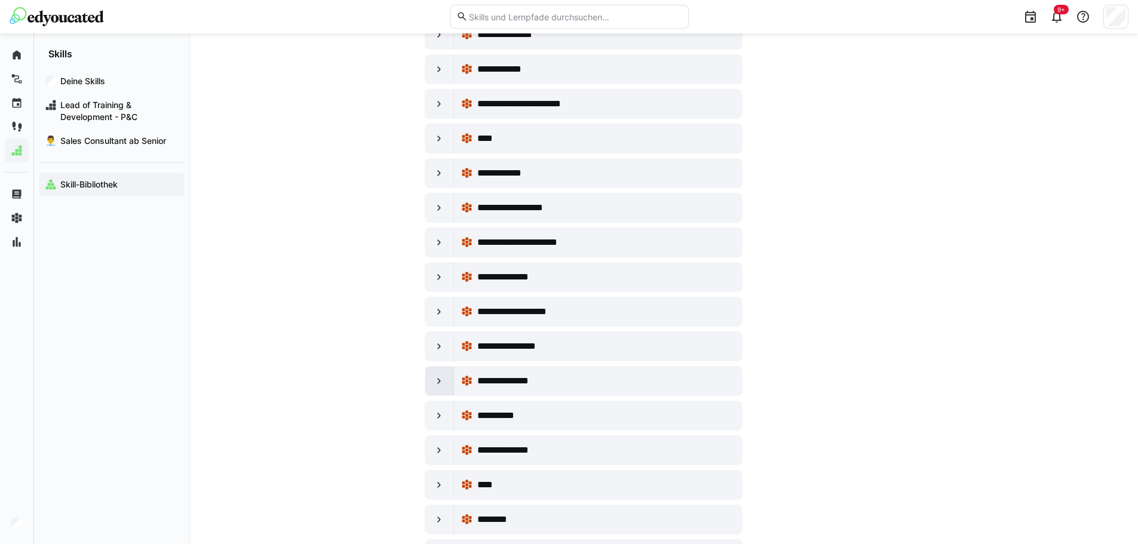
click at [438, 384] on eds-icon at bounding box center [439, 381] width 12 height 12
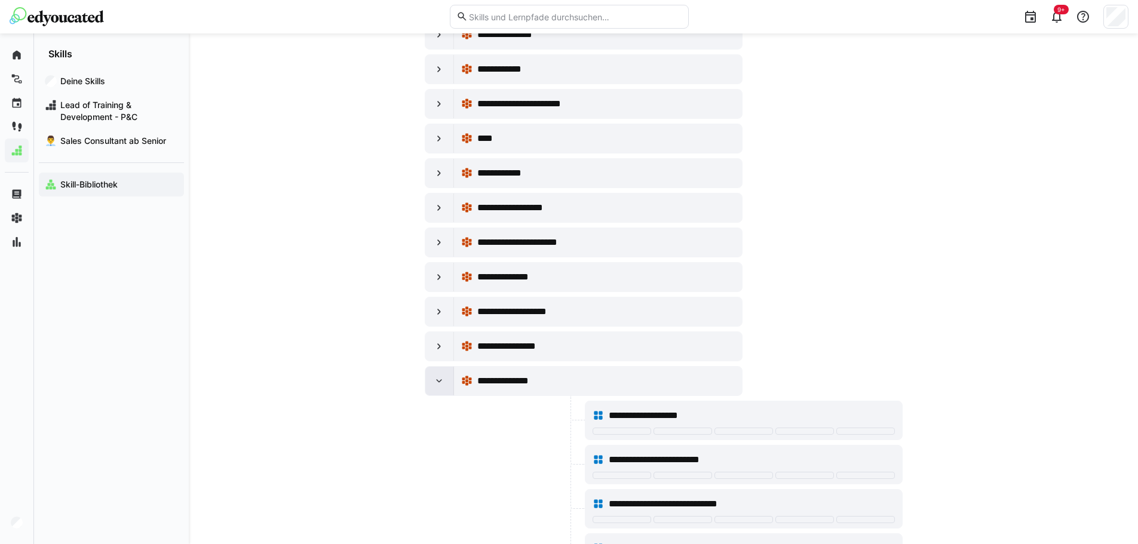
click at [438, 384] on eds-icon at bounding box center [439, 381] width 12 height 12
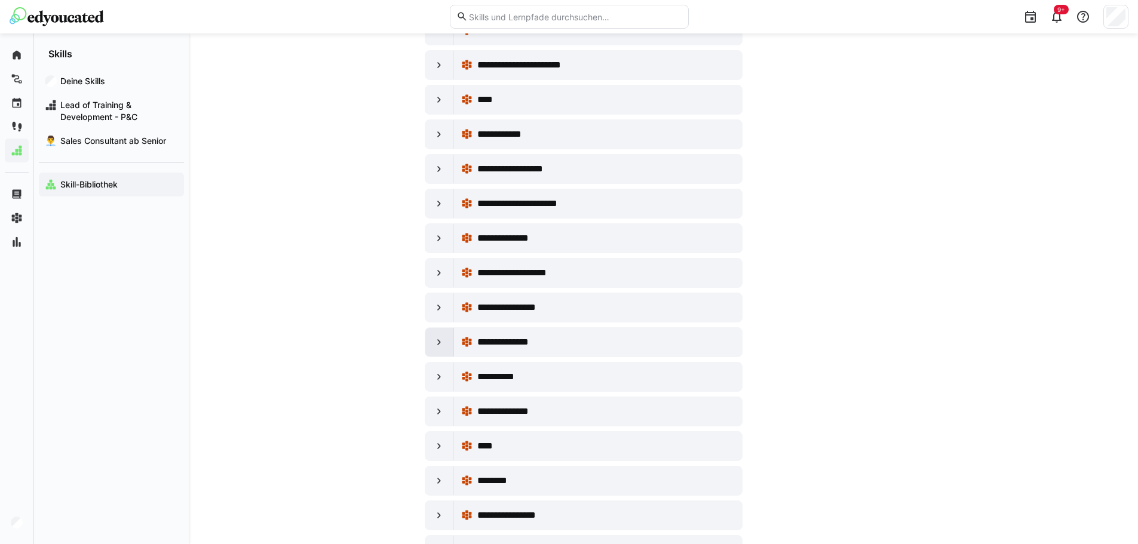
scroll to position [10336, 0]
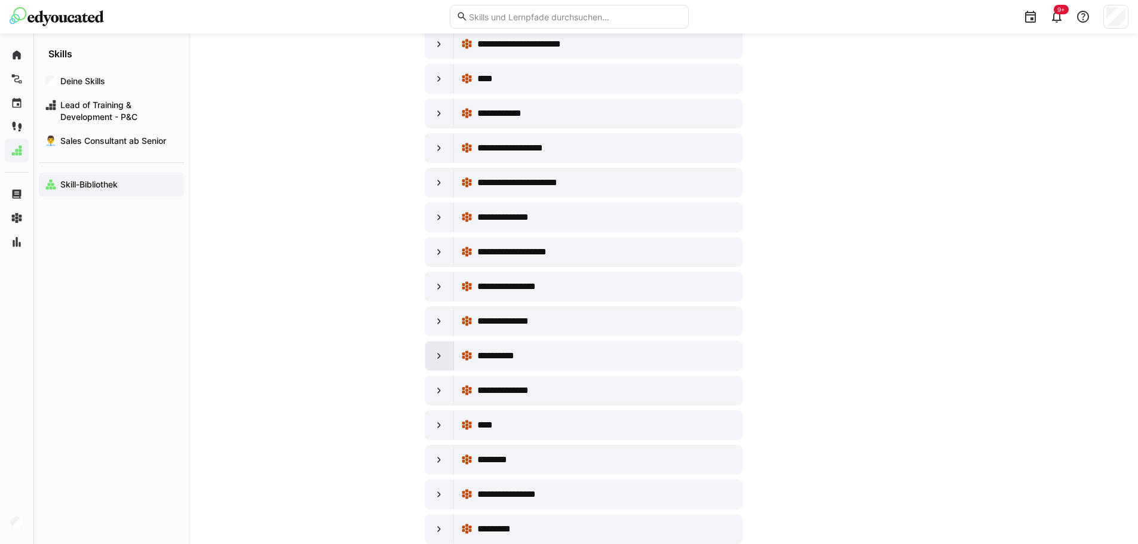
click at [445, 363] on div at bounding box center [439, 356] width 29 height 29
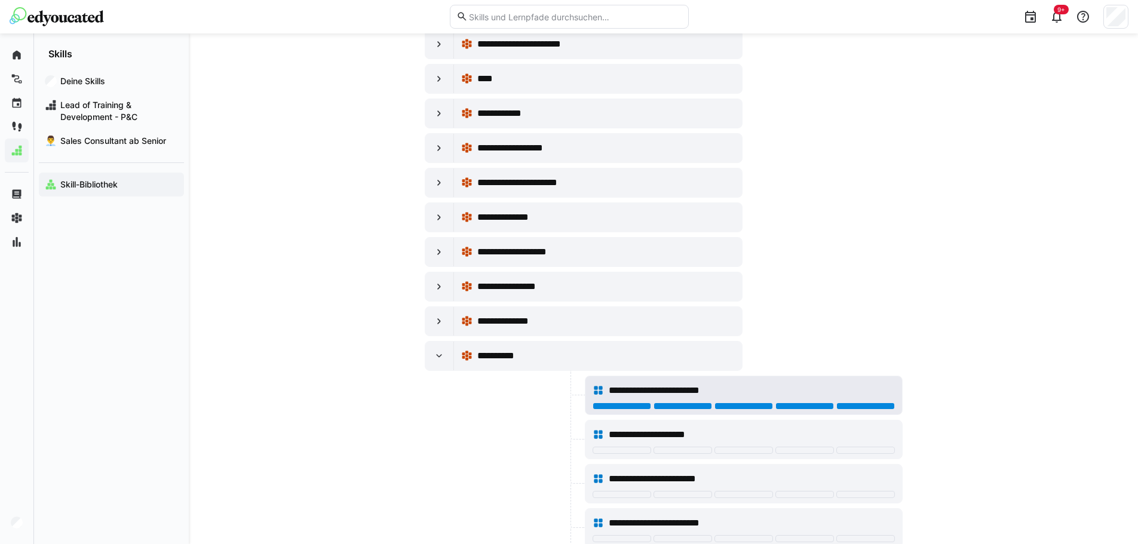
click at [861, 407] on div at bounding box center [865, 406] width 59 height 7
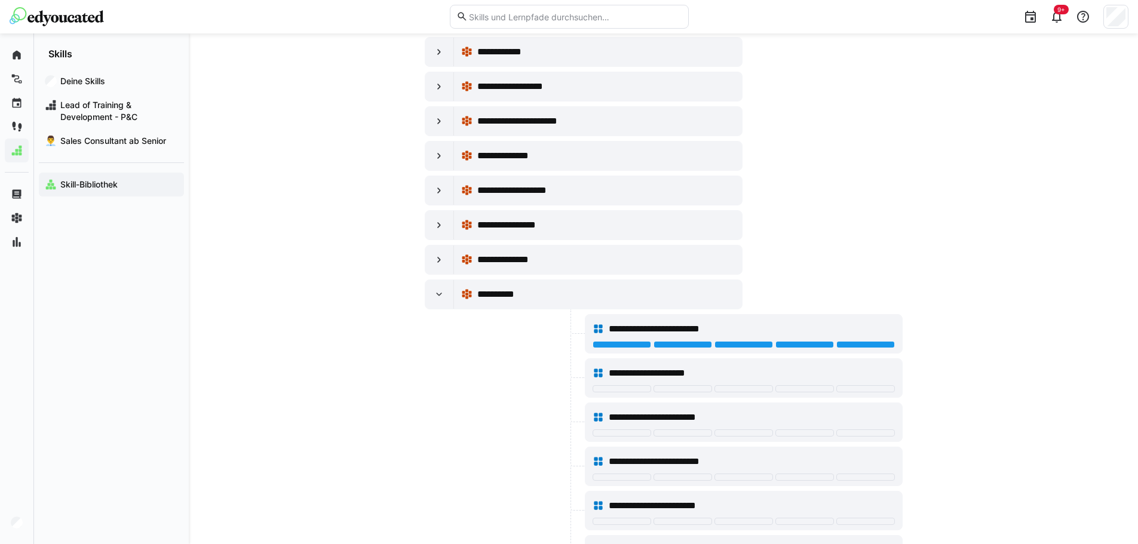
scroll to position [10575, 0]
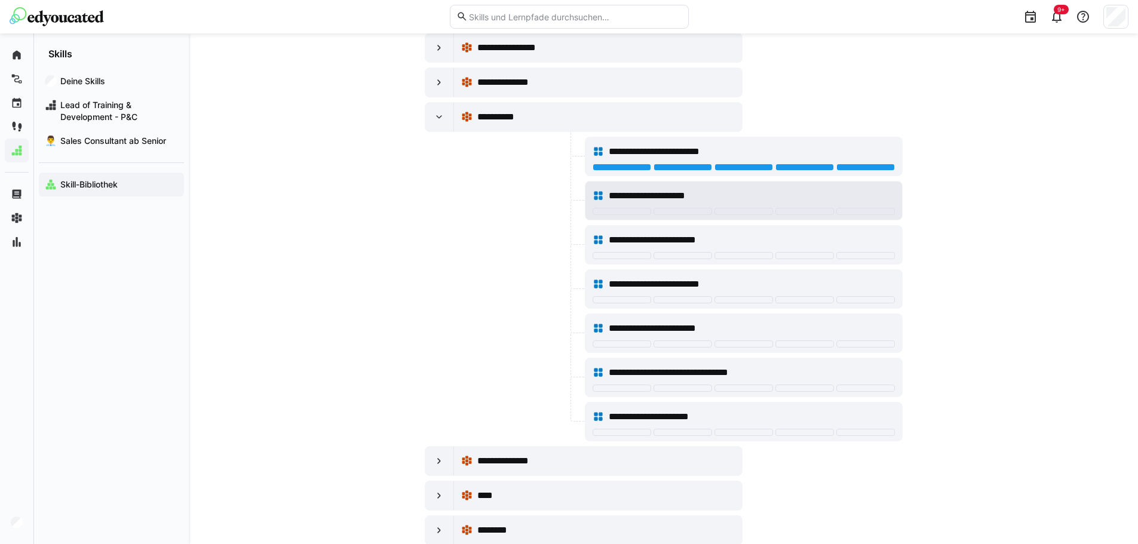
click at [858, 209] on div at bounding box center [865, 211] width 59 height 7
click at [802, 212] on div at bounding box center [805, 211] width 59 height 7
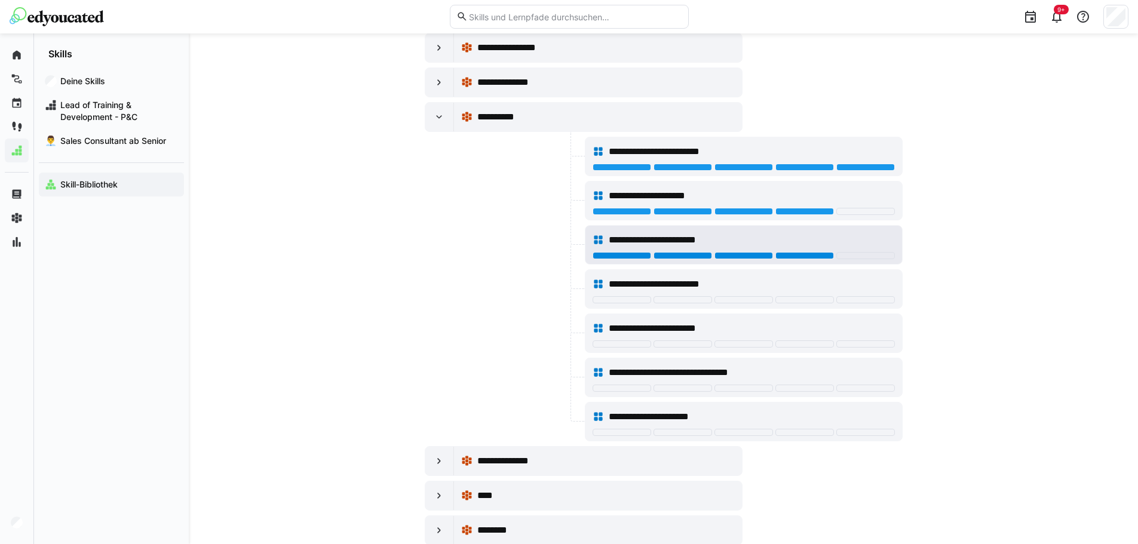
click at [796, 256] on div at bounding box center [805, 255] width 59 height 7
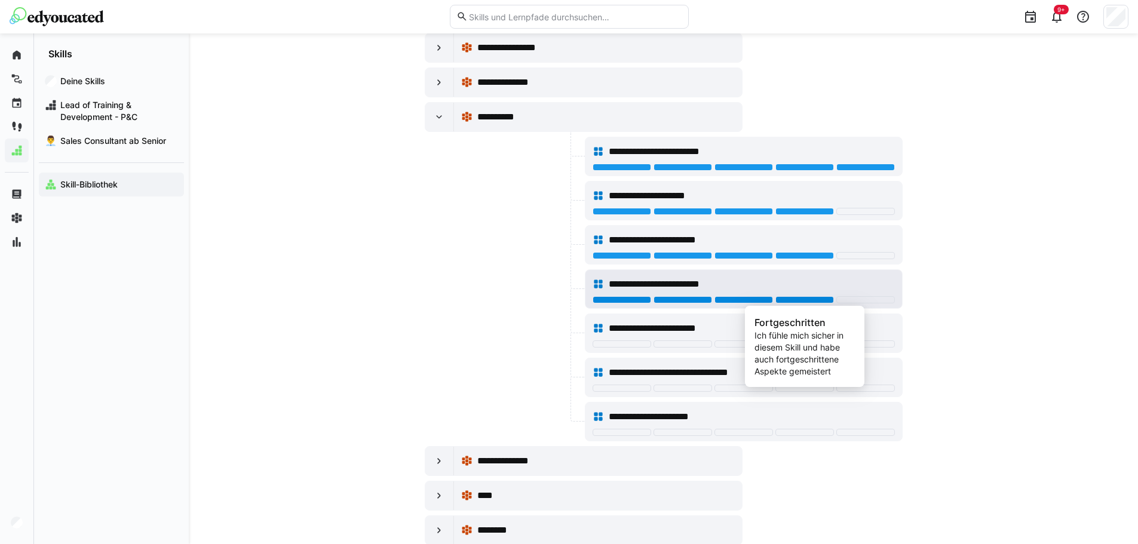
click at [815, 302] on div at bounding box center [805, 299] width 59 height 7
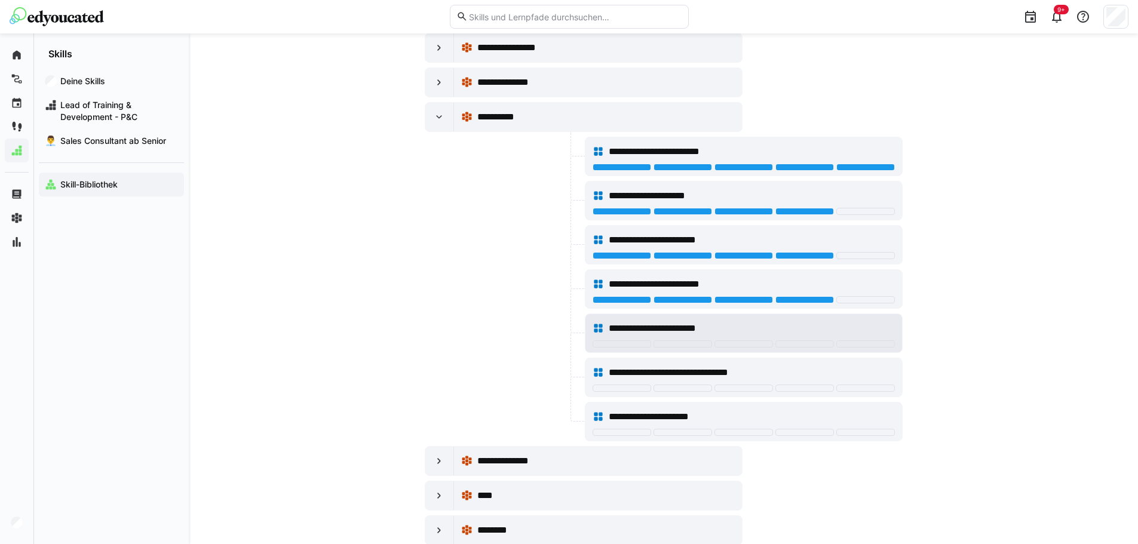
click at [798, 348] on div at bounding box center [744, 346] width 302 height 10
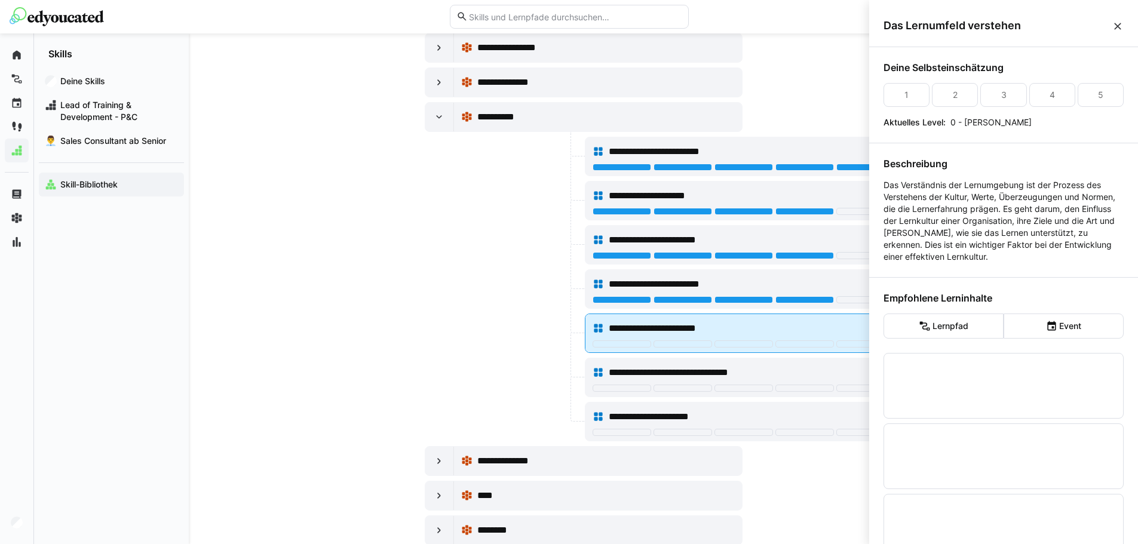
scroll to position [0, 0]
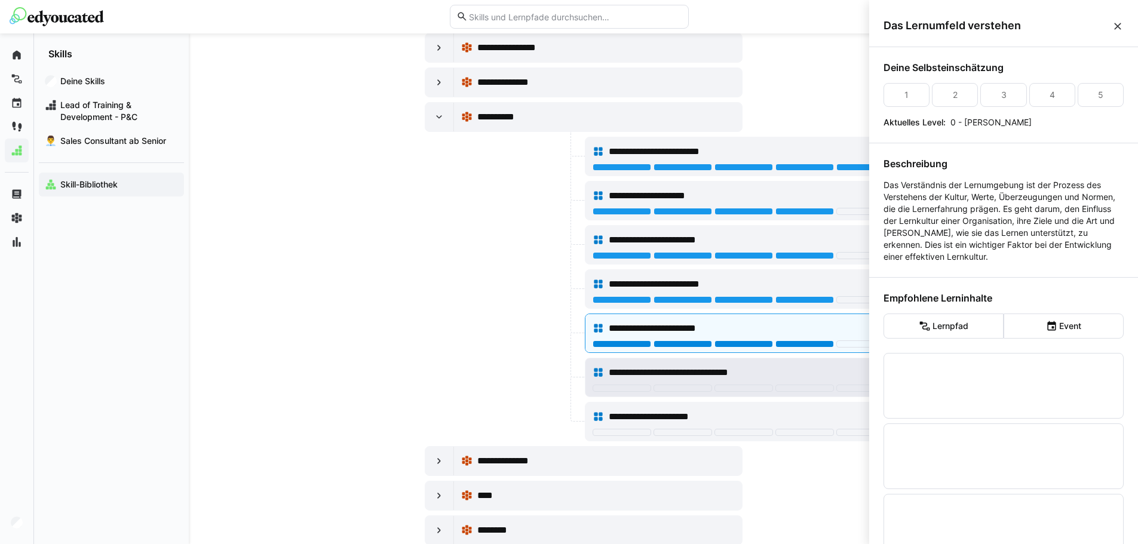
drag, startPoint x: 811, startPoint y: 341, endPoint x: 767, endPoint y: 381, distance: 58.8
click at [810, 342] on div at bounding box center [805, 344] width 59 height 7
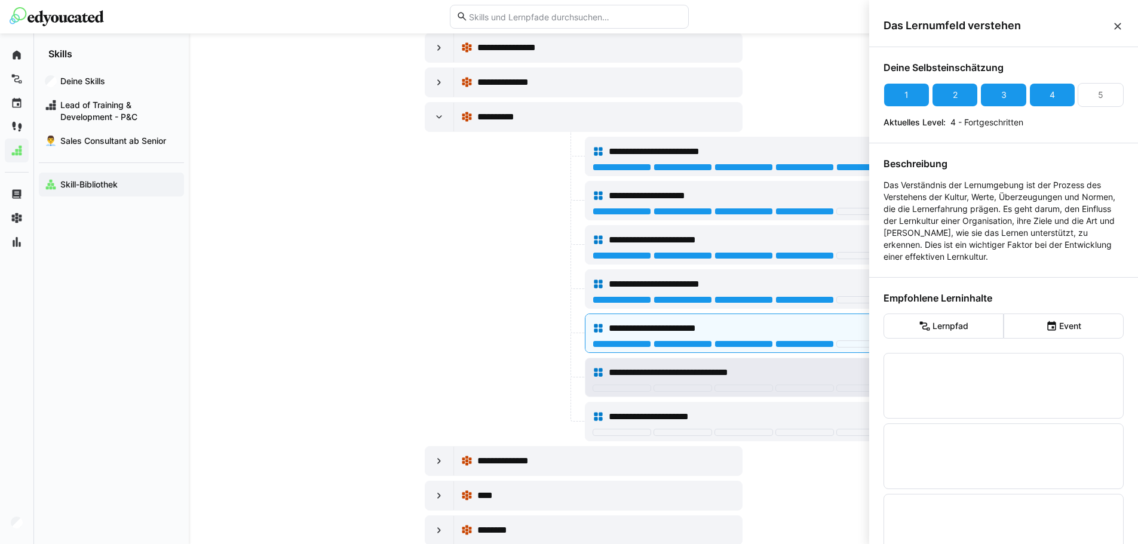
click at [728, 381] on div "**********" at bounding box center [744, 373] width 302 height 24
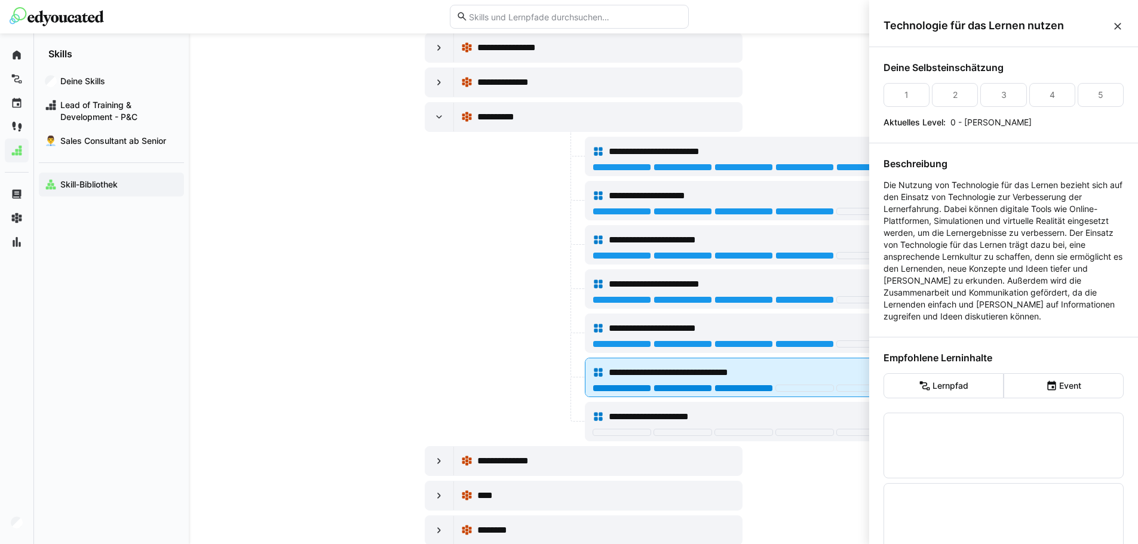
click at [731, 387] on div at bounding box center [744, 388] width 59 height 7
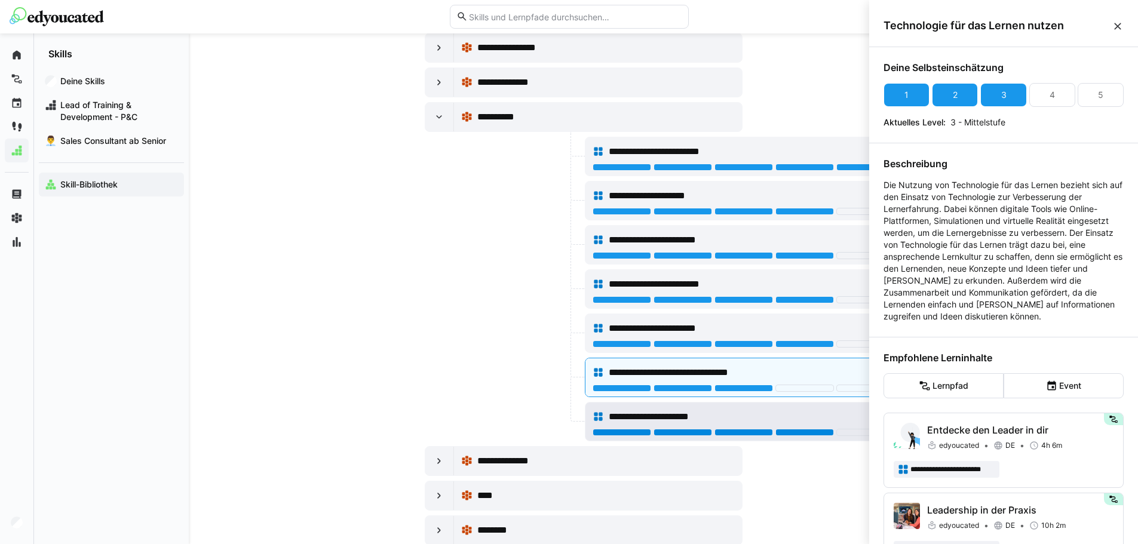
click at [808, 429] on div at bounding box center [805, 432] width 59 height 7
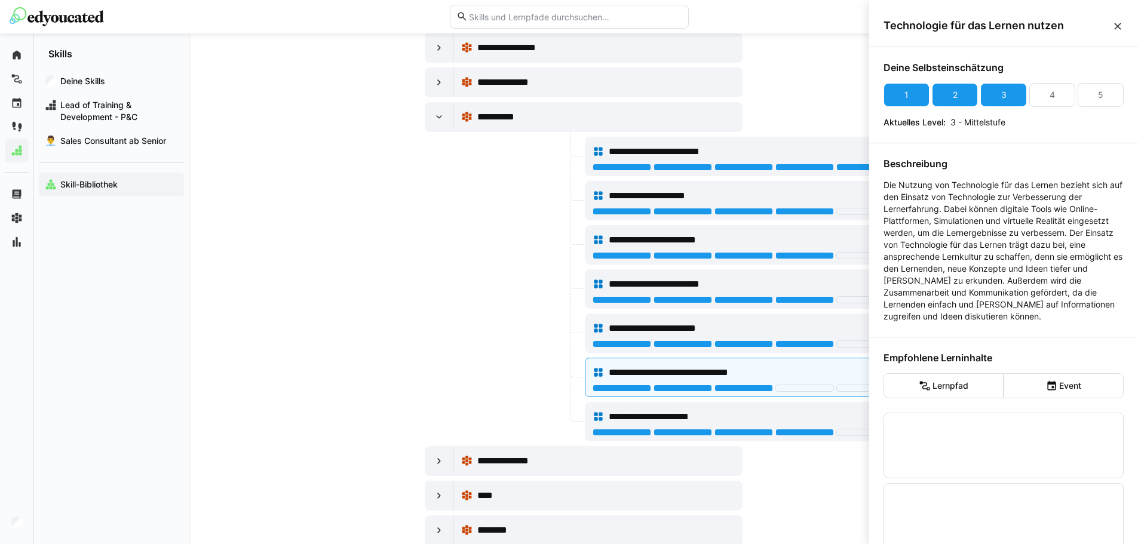
drag, startPoint x: 851, startPoint y: 497, endPoint x: 782, endPoint y: 482, distance: 70.8
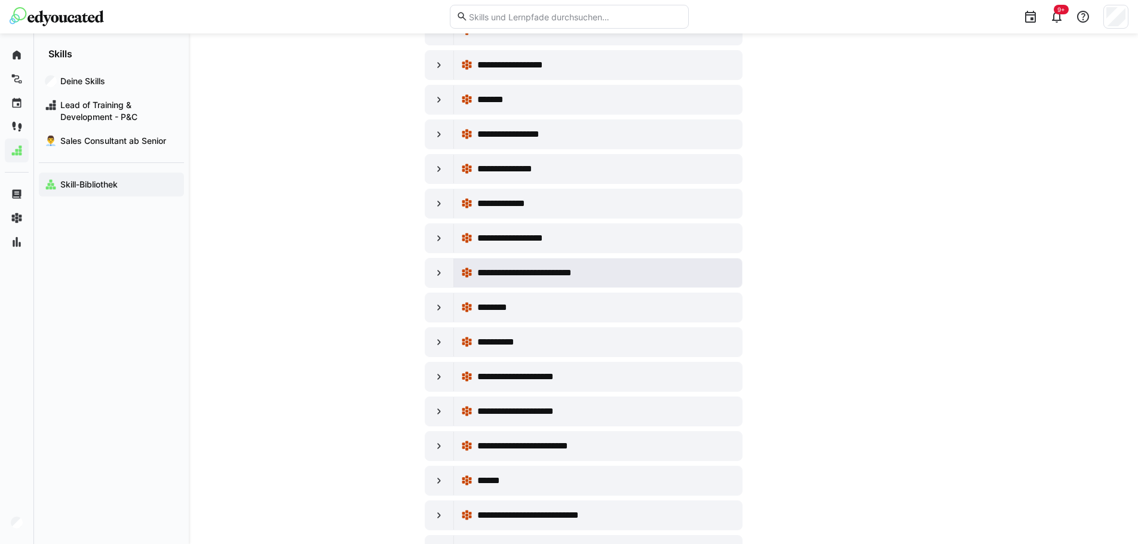
scroll to position [12428, 0]
click at [448, 336] on div at bounding box center [439, 341] width 29 height 29
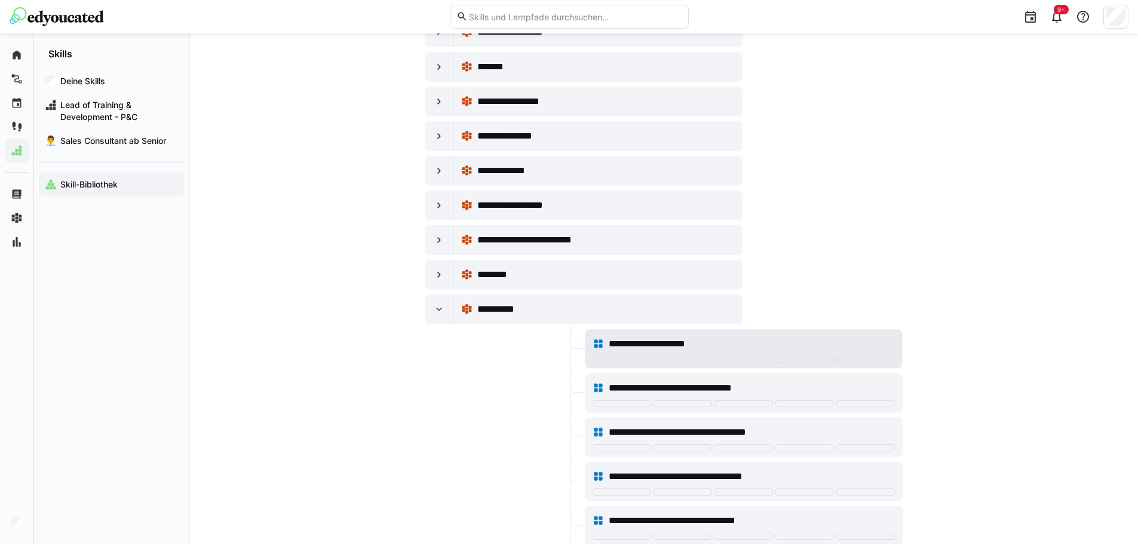
scroll to position [12547, 0]
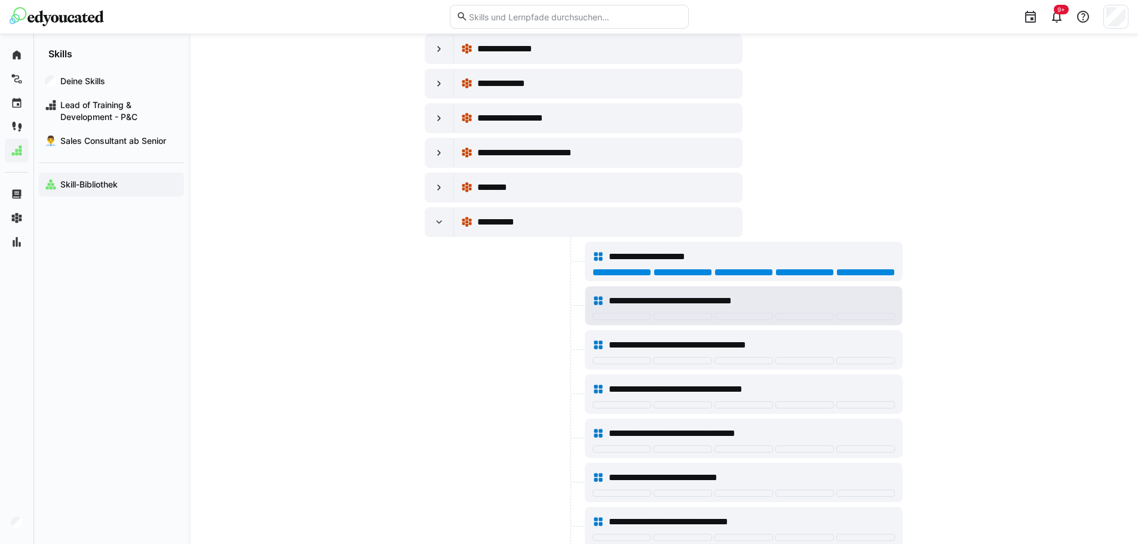
drag, startPoint x: 856, startPoint y: 268, endPoint x: 878, endPoint y: 304, distance: 41.8
click at [858, 273] on div "**********" at bounding box center [744, 262] width 317 height 38
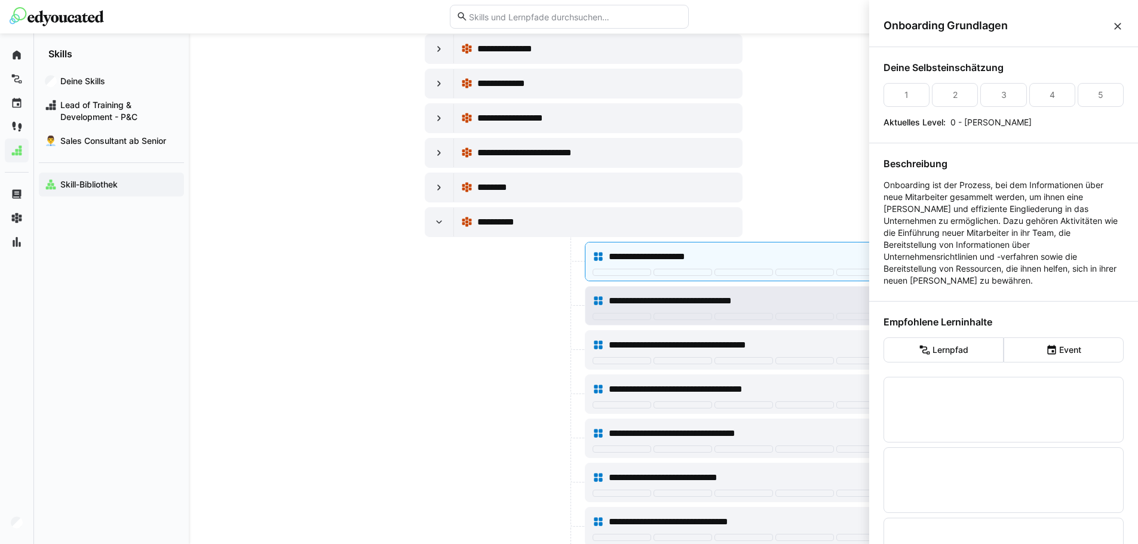
scroll to position [0, 0]
click at [879, 311] on div "**********" at bounding box center [744, 301] width 302 height 24
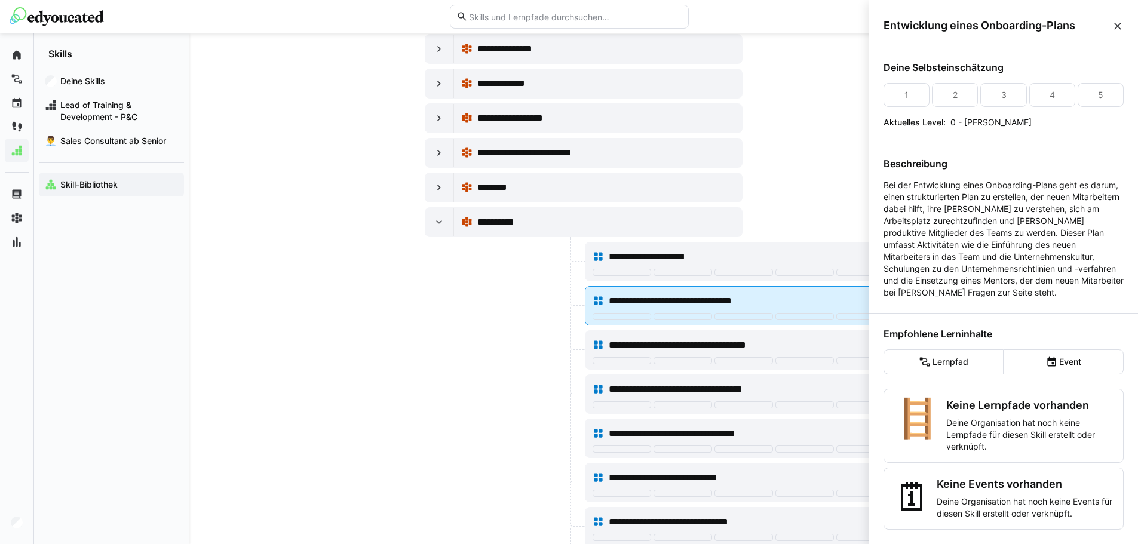
click at [851, 321] on div at bounding box center [744, 318] width 302 height 10
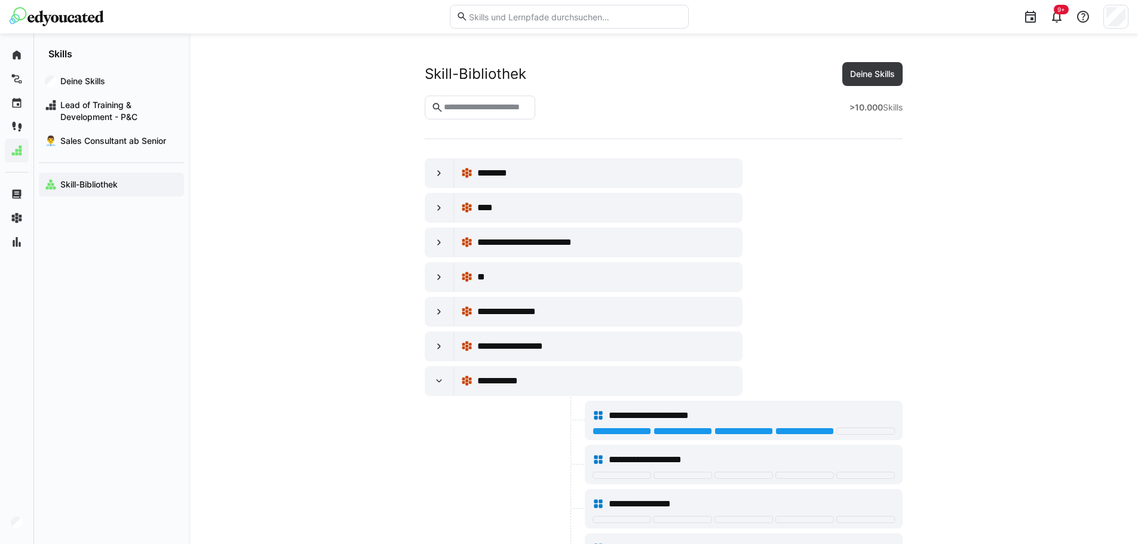
scroll to position [12547, 0]
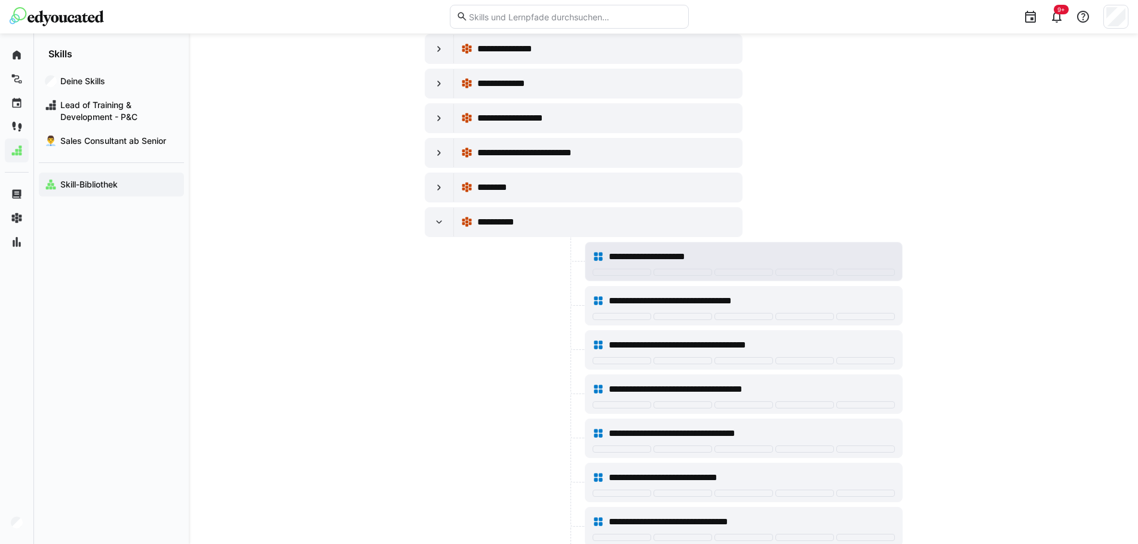
click at [844, 277] on div at bounding box center [744, 274] width 302 height 10
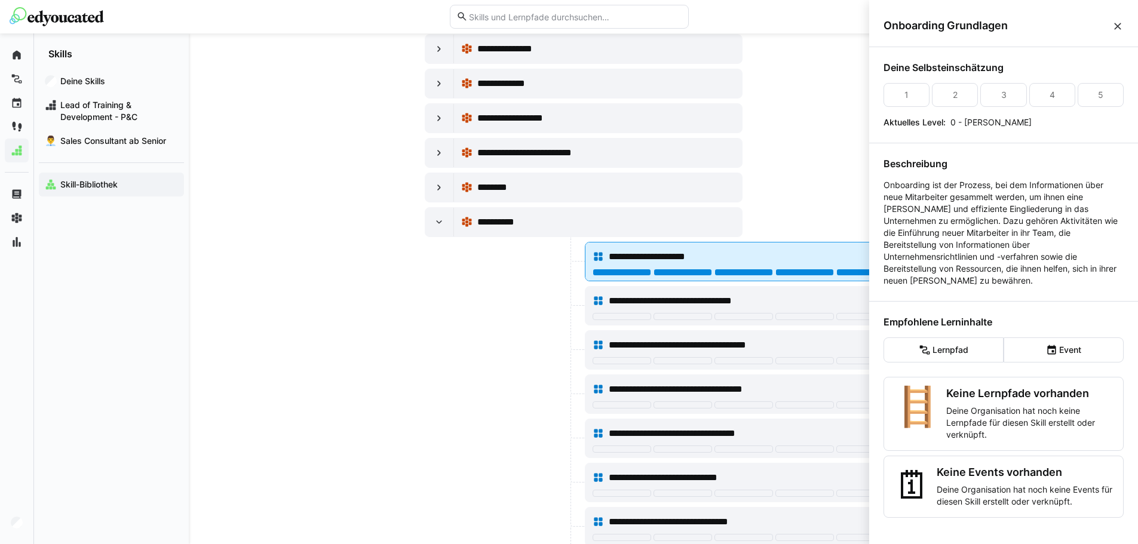
scroll to position [0, 0]
click at [845, 272] on div at bounding box center [865, 272] width 59 height 7
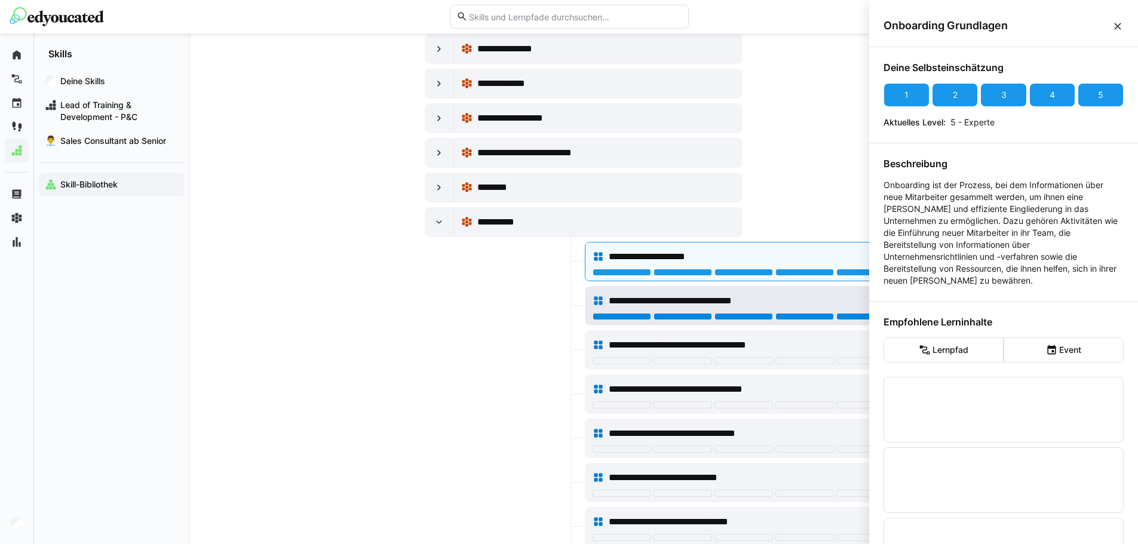
click at [851, 314] on div at bounding box center [865, 316] width 59 height 7
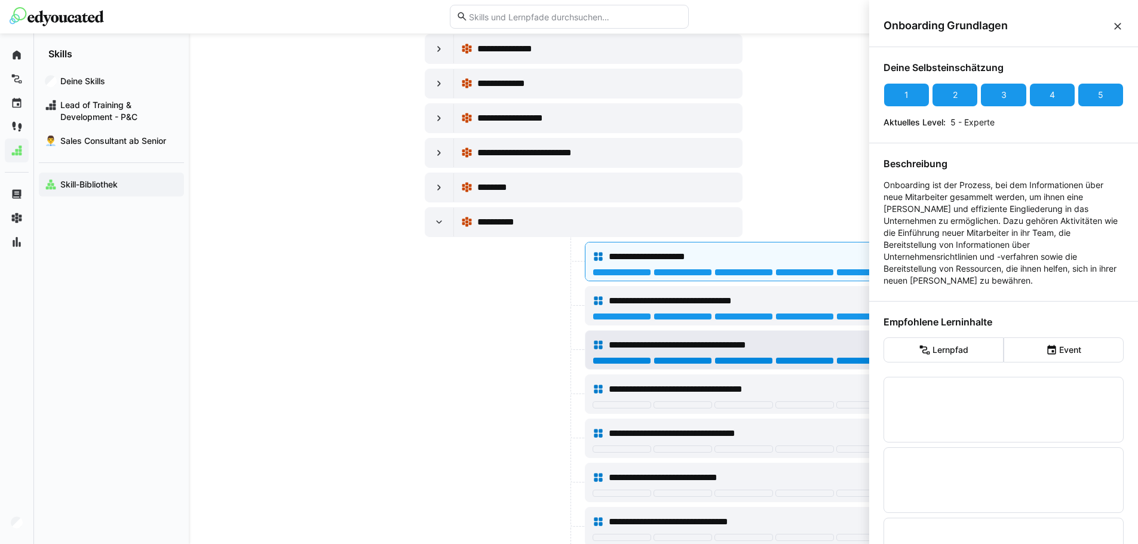
click at [851, 360] on div at bounding box center [865, 360] width 59 height 7
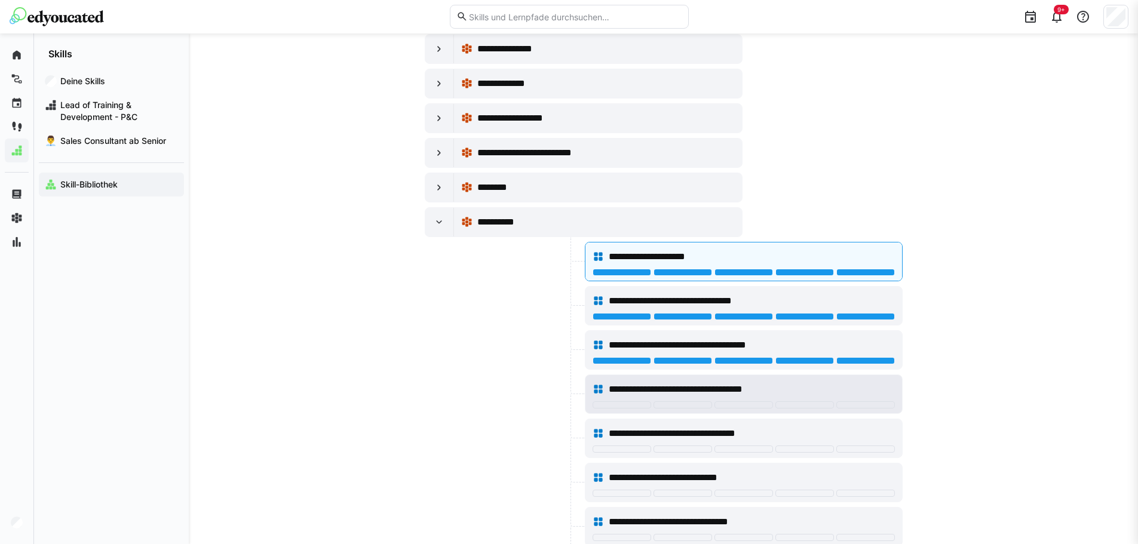
scroll to position [12547, 0]
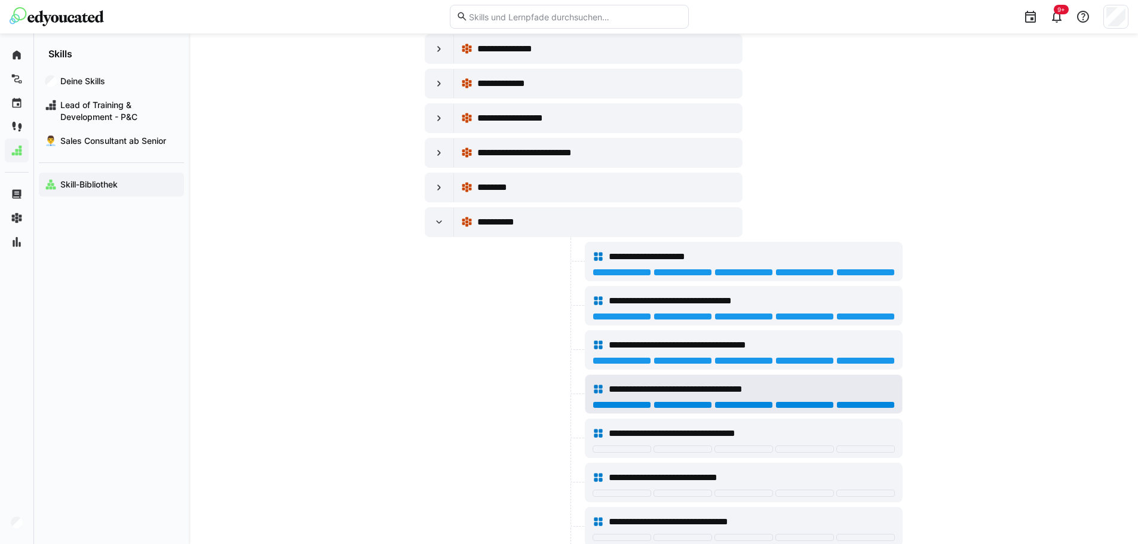
click at [852, 403] on div at bounding box center [865, 405] width 59 height 7
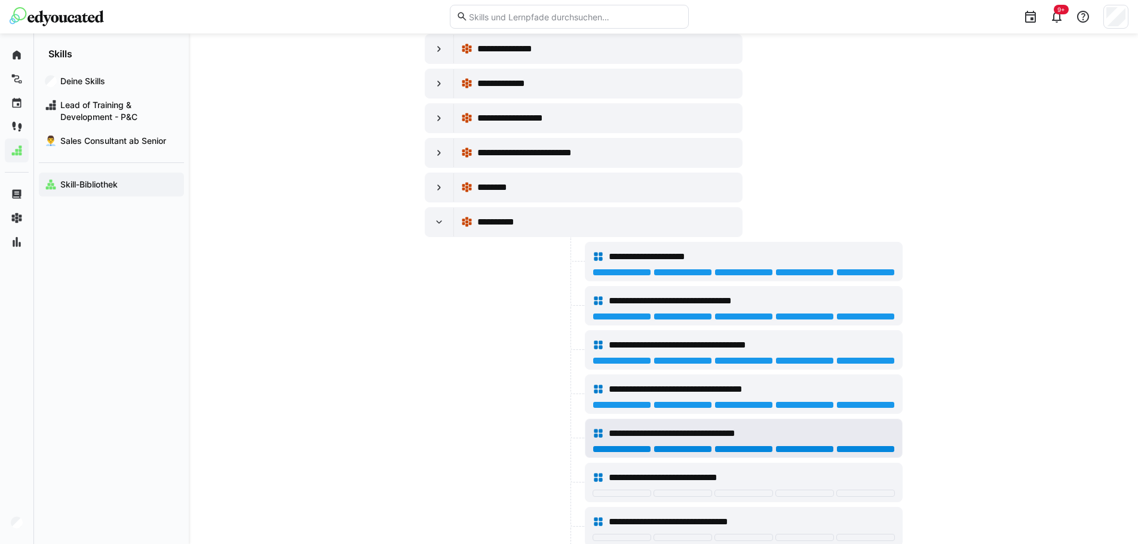
click at [855, 448] on div at bounding box center [865, 449] width 59 height 7
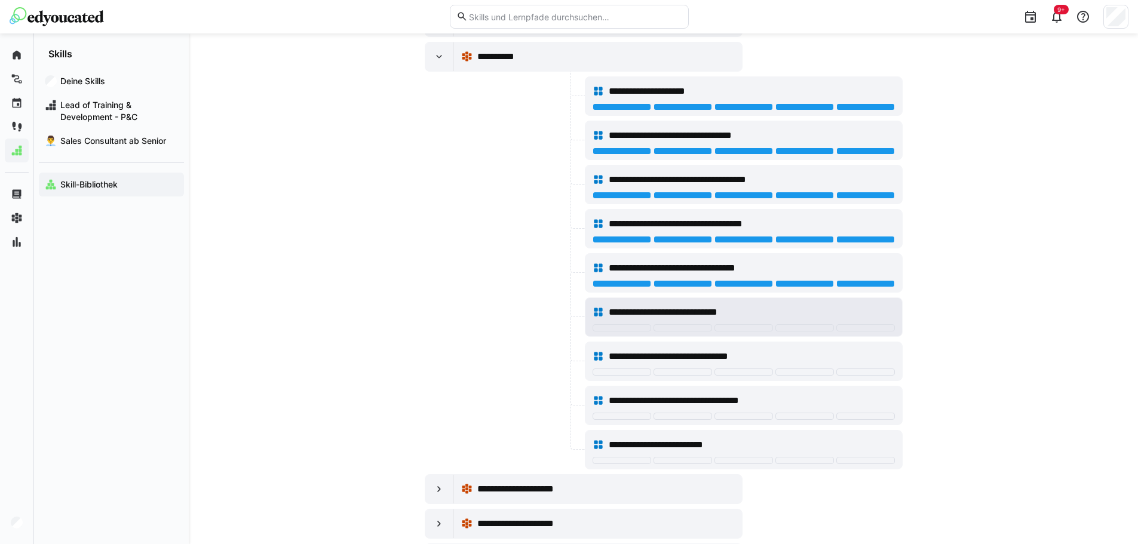
scroll to position [12846, 0]
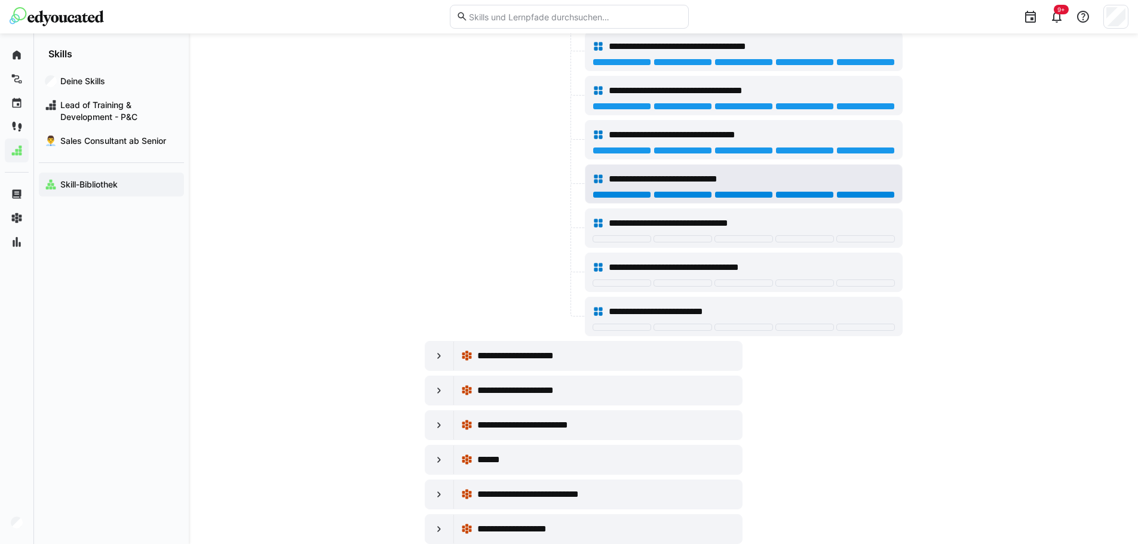
click at [875, 197] on div at bounding box center [865, 194] width 59 height 7
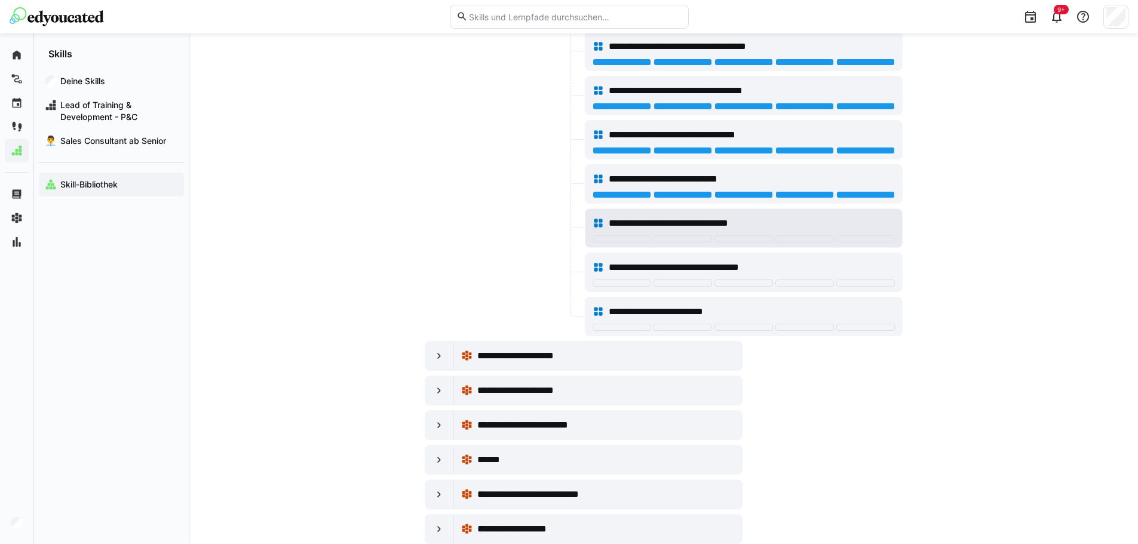
click at [877, 235] on div at bounding box center [865, 238] width 59 height 7
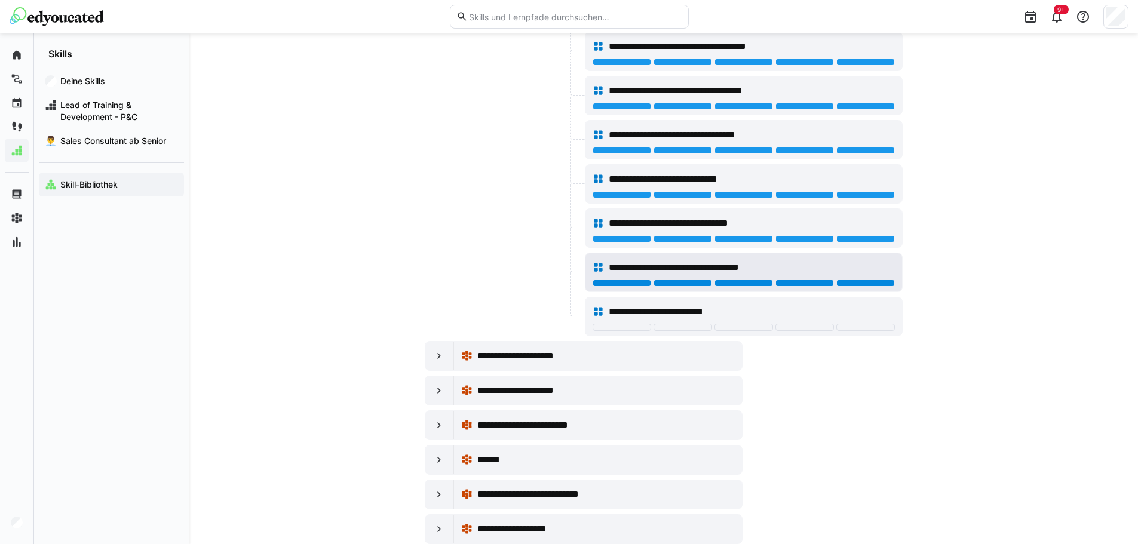
click at [876, 282] on div at bounding box center [865, 283] width 59 height 7
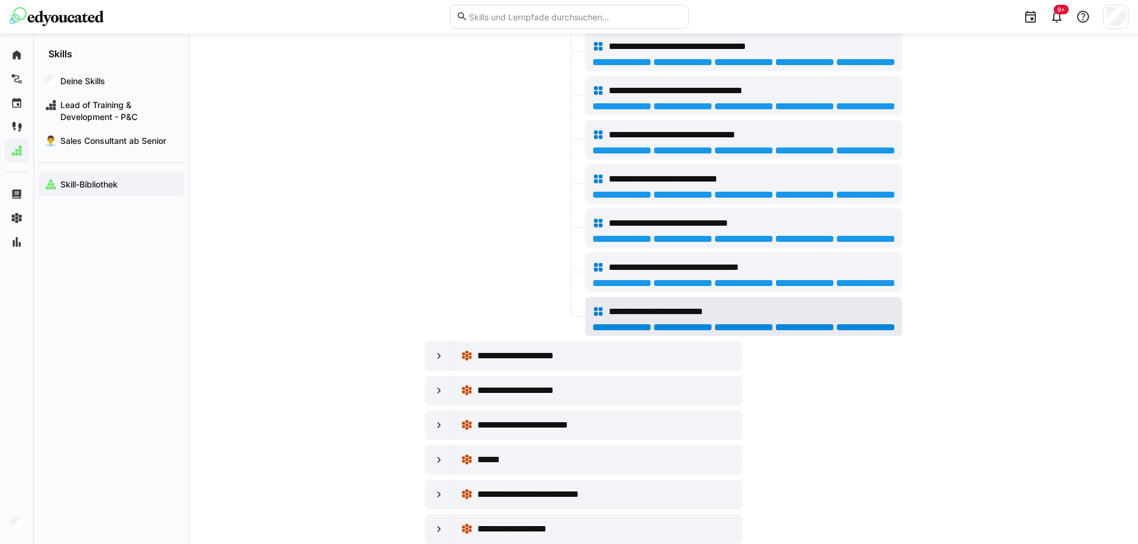
click at [874, 327] on div at bounding box center [865, 327] width 59 height 7
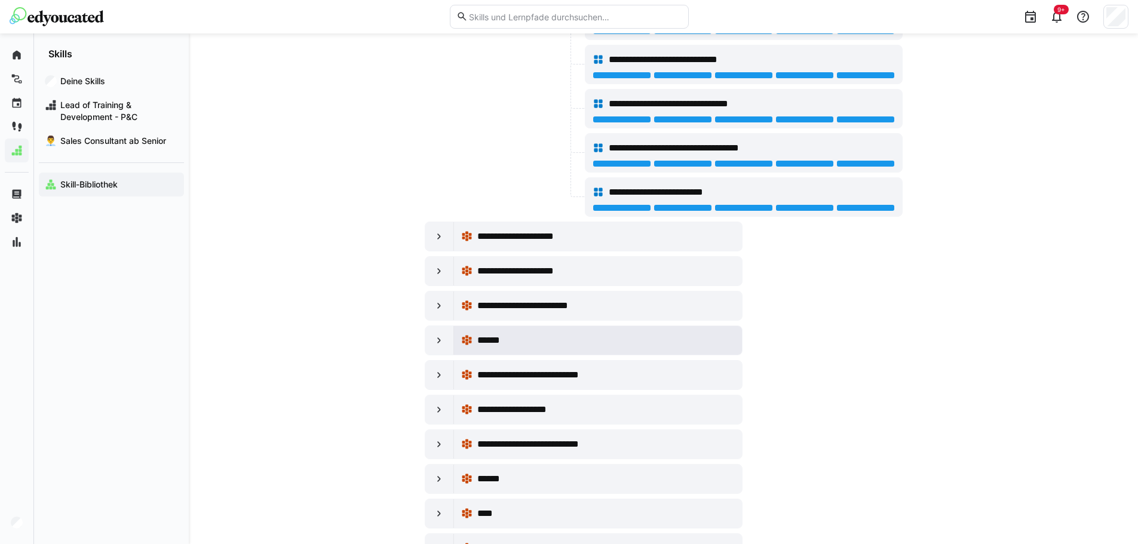
scroll to position [13085, 0]
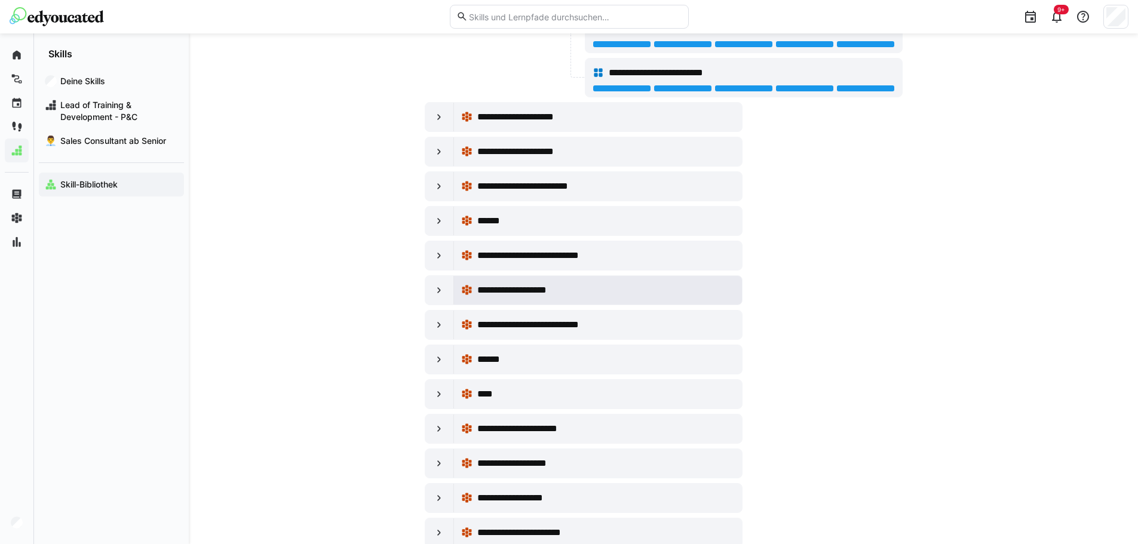
drag, startPoint x: 433, startPoint y: 293, endPoint x: 471, endPoint y: 304, distance: 39.7
click at [431, 293] on div at bounding box center [439, 290] width 29 height 29
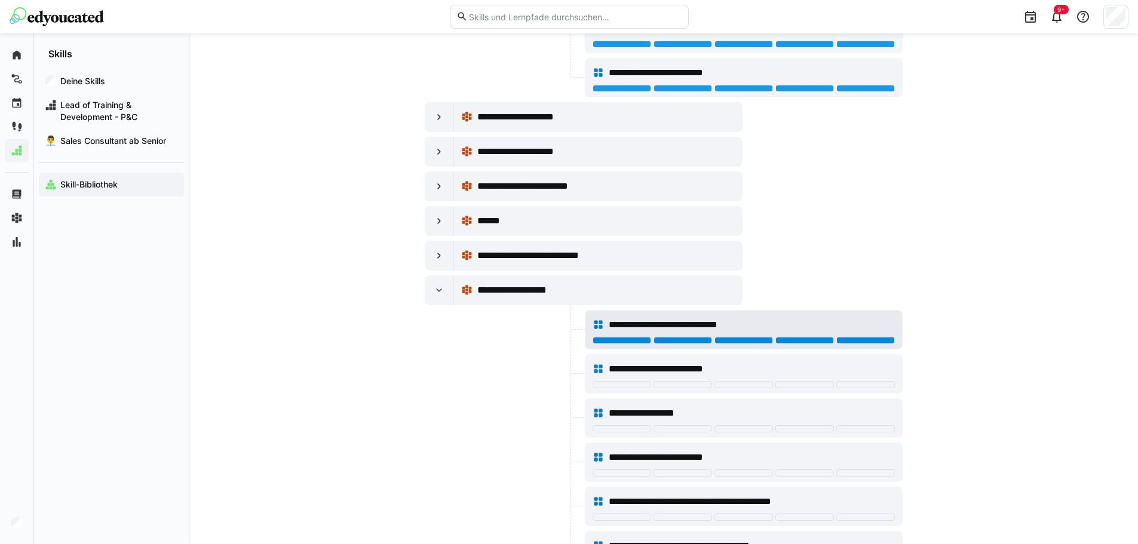
click at [866, 341] on div at bounding box center [865, 340] width 59 height 7
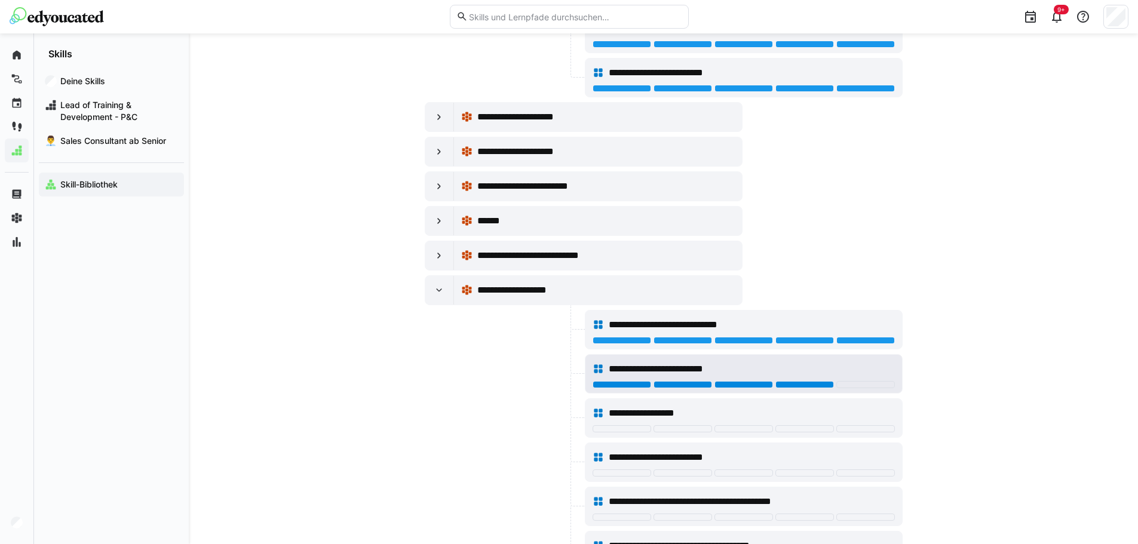
click at [783, 387] on div at bounding box center [805, 384] width 59 height 7
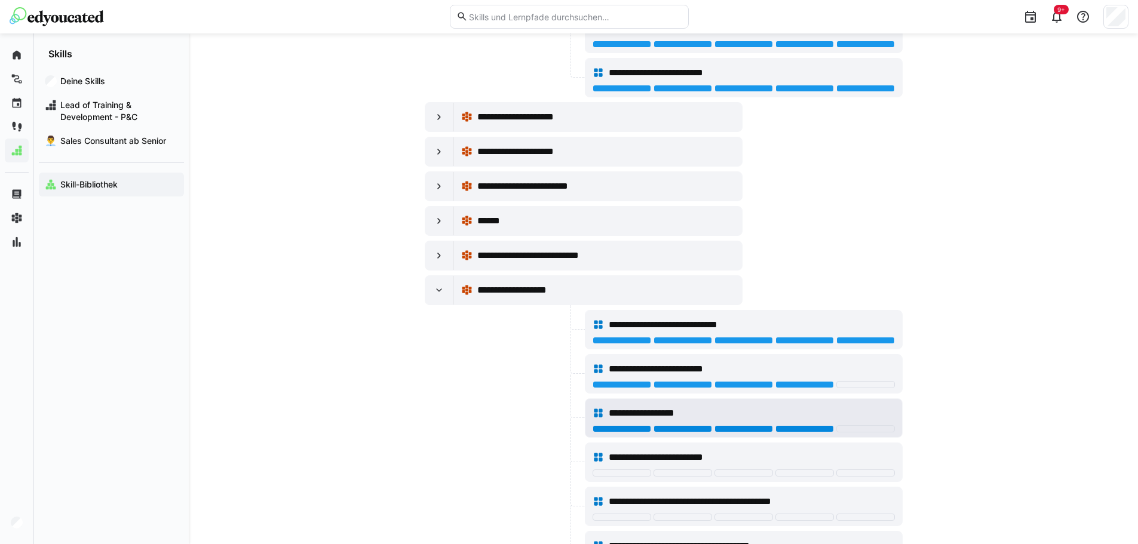
click at [811, 429] on div at bounding box center [805, 428] width 59 height 7
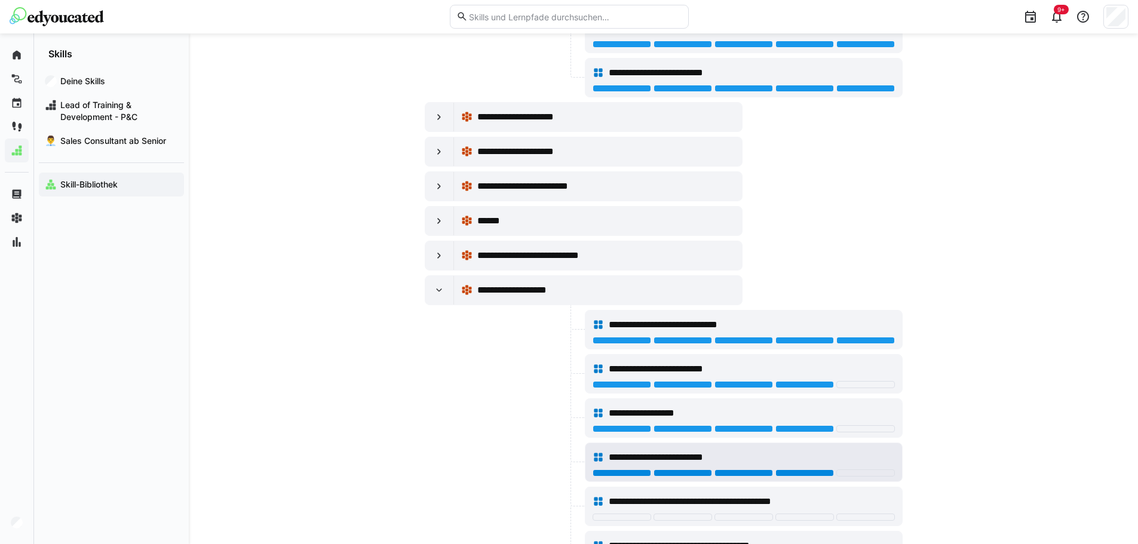
click at [790, 473] on div at bounding box center [805, 473] width 59 height 7
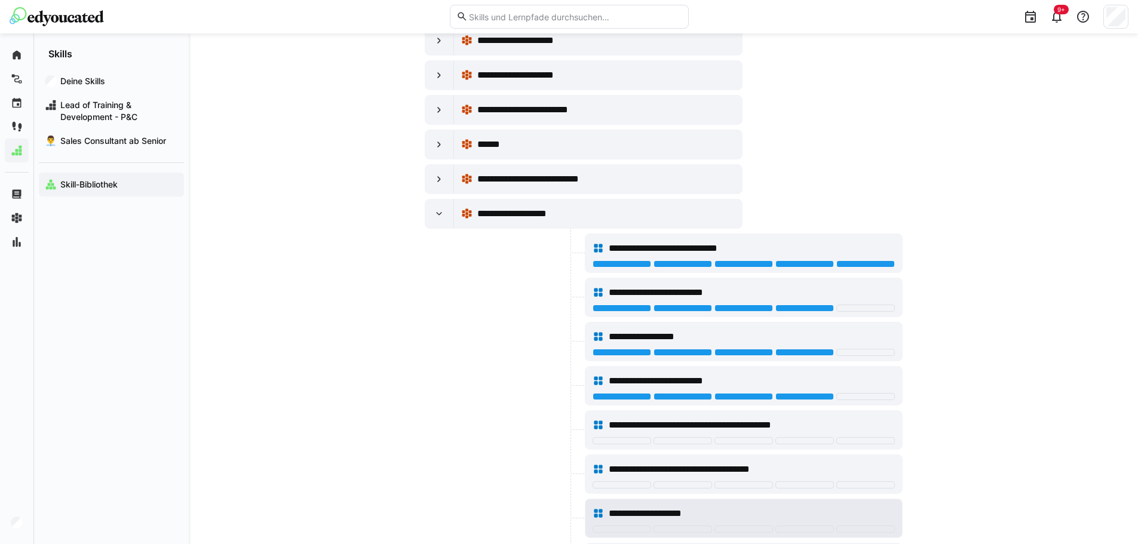
scroll to position [13264, 0]
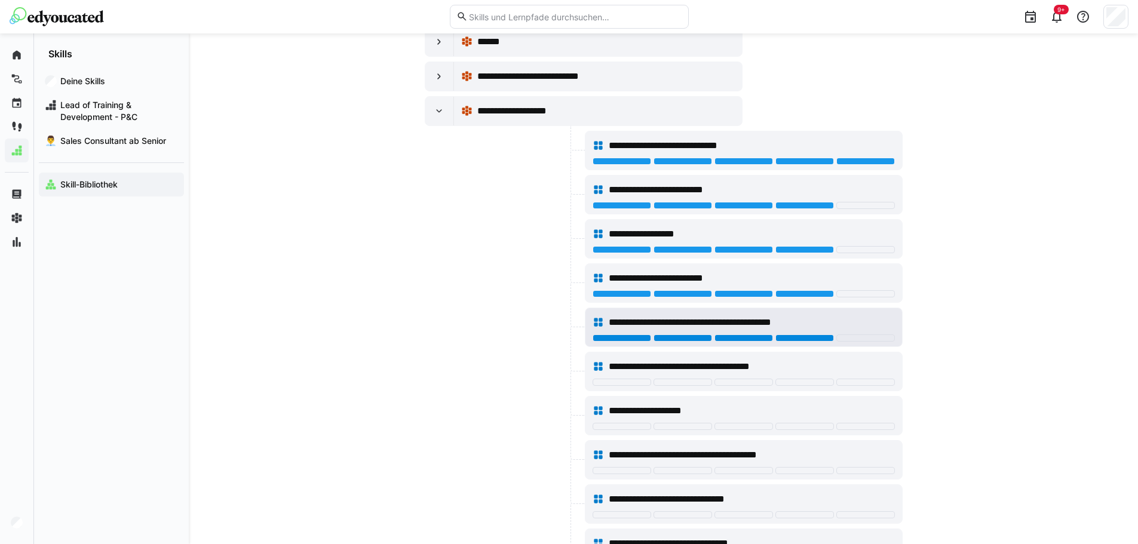
click at [793, 340] on div at bounding box center [805, 338] width 59 height 7
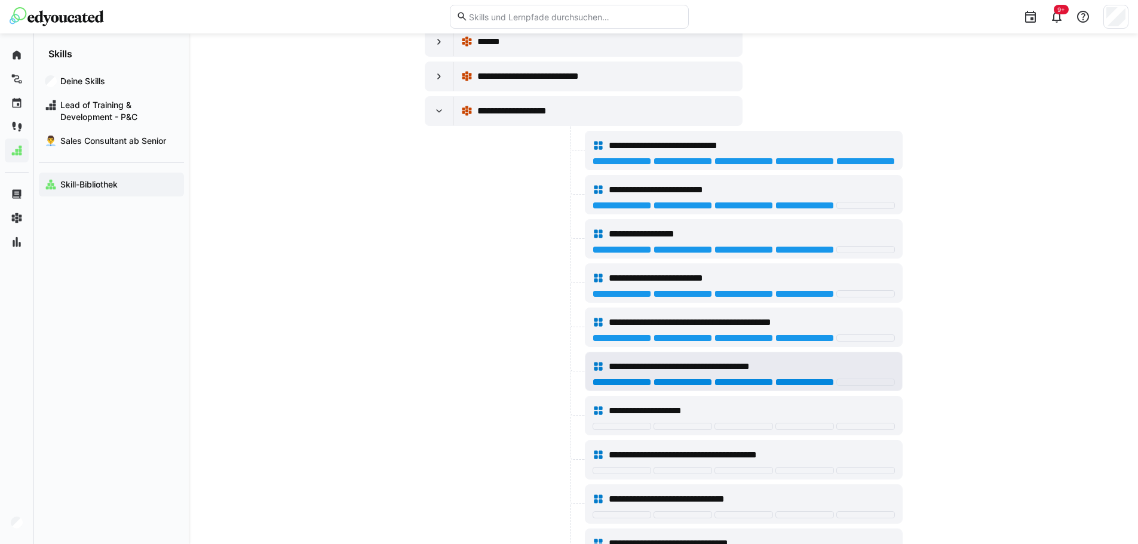
click at [798, 379] on div at bounding box center [805, 382] width 59 height 7
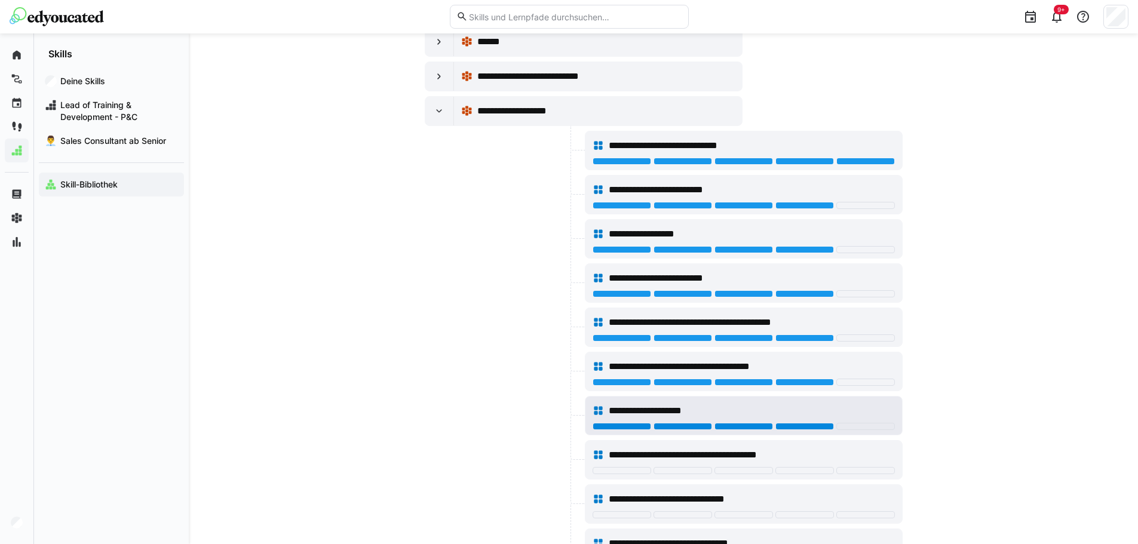
drag, startPoint x: 799, startPoint y: 425, endPoint x: 797, endPoint y: 439, distance: 13.9
click at [799, 427] on div at bounding box center [805, 426] width 59 height 7
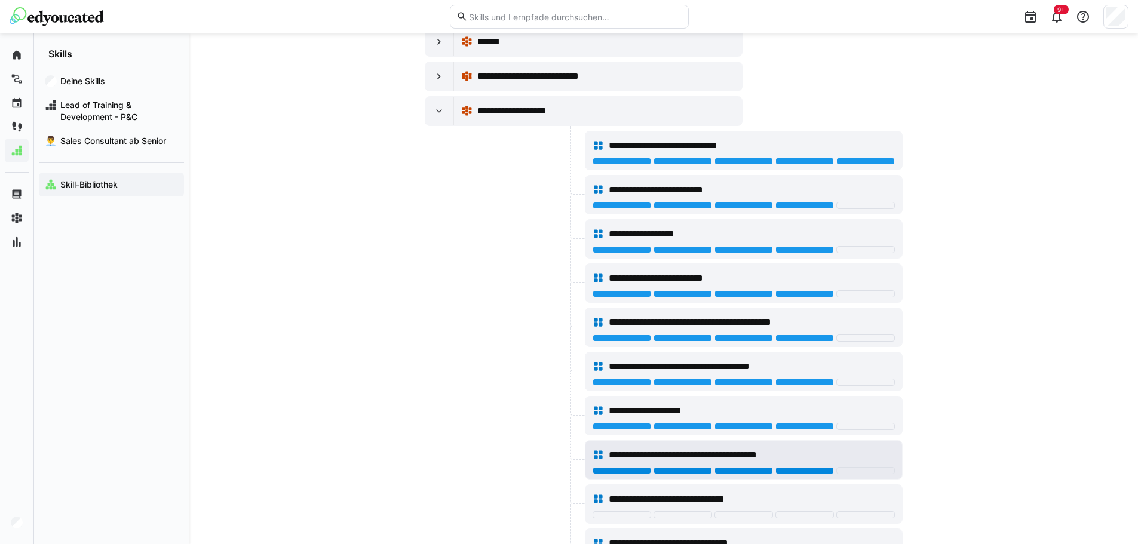
click at [804, 473] on div at bounding box center [805, 470] width 59 height 7
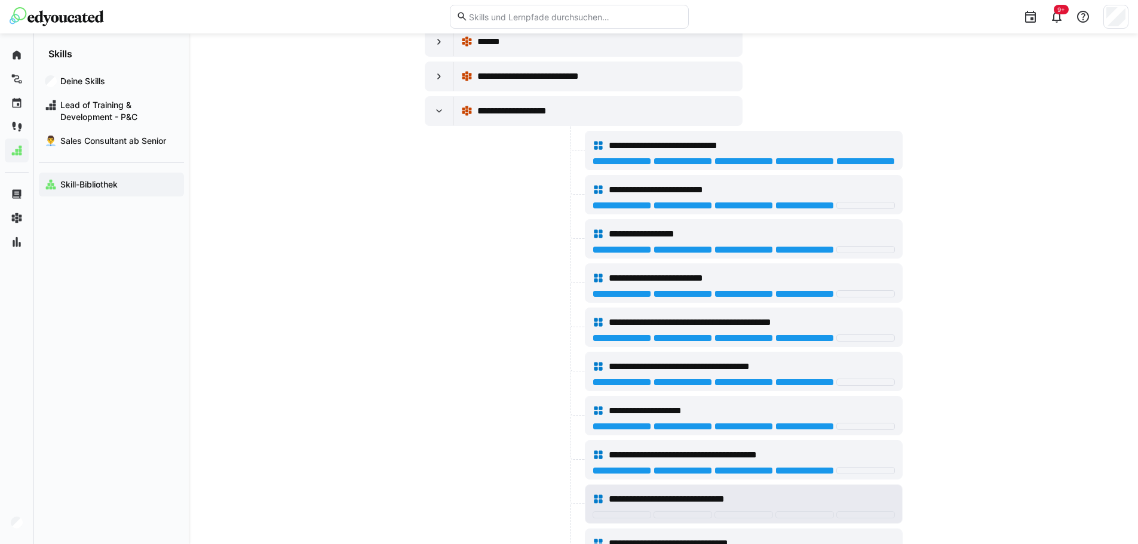
click at [806, 521] on div "**********" at bounding box center [744, 504] width 317 height 38
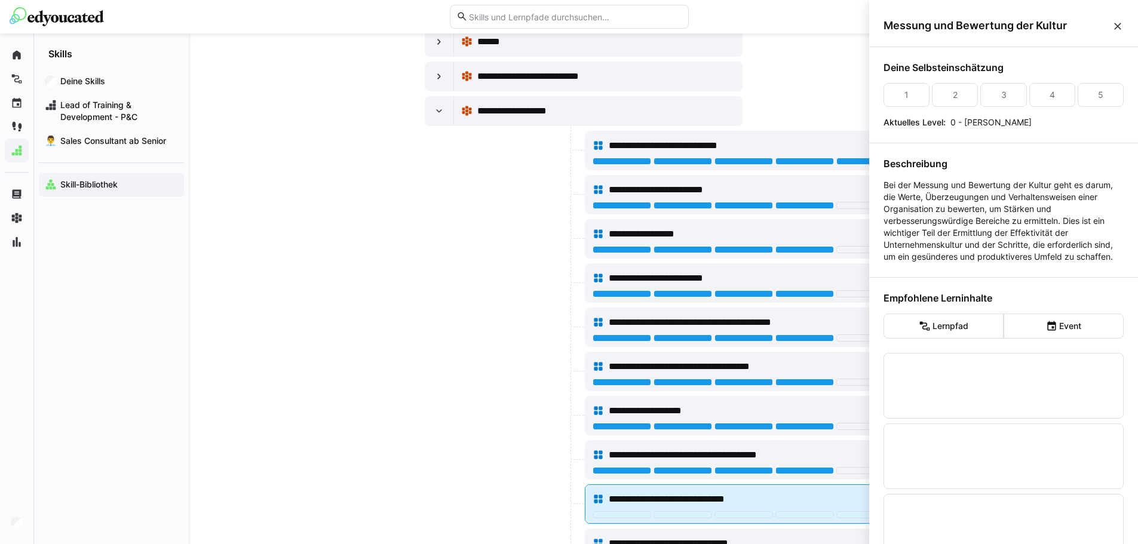
scroll to position [0, 0]
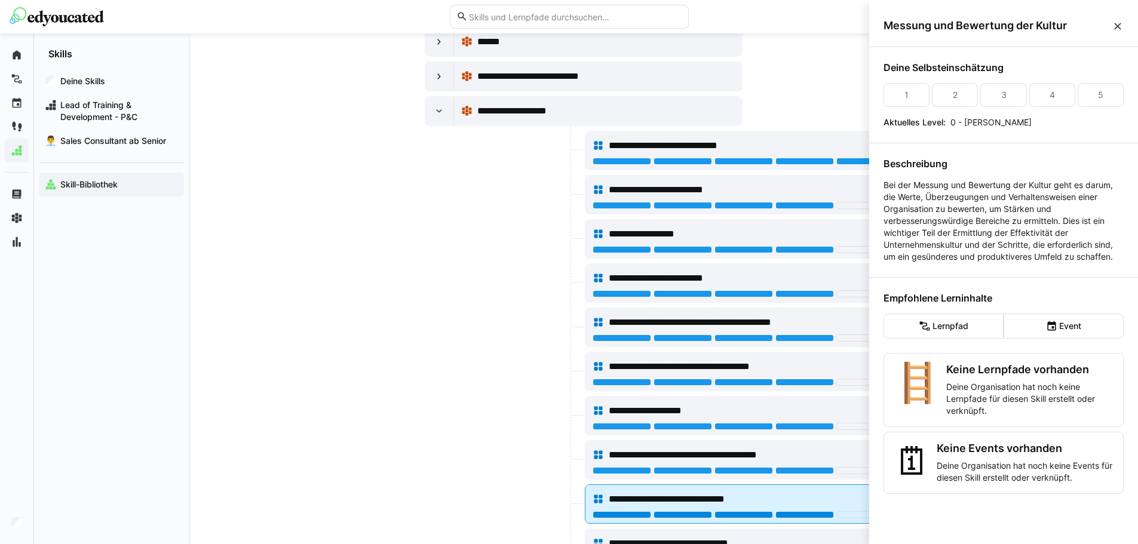
click at [810, 512] on div at bounding box center [805, 514] width 59 height 7
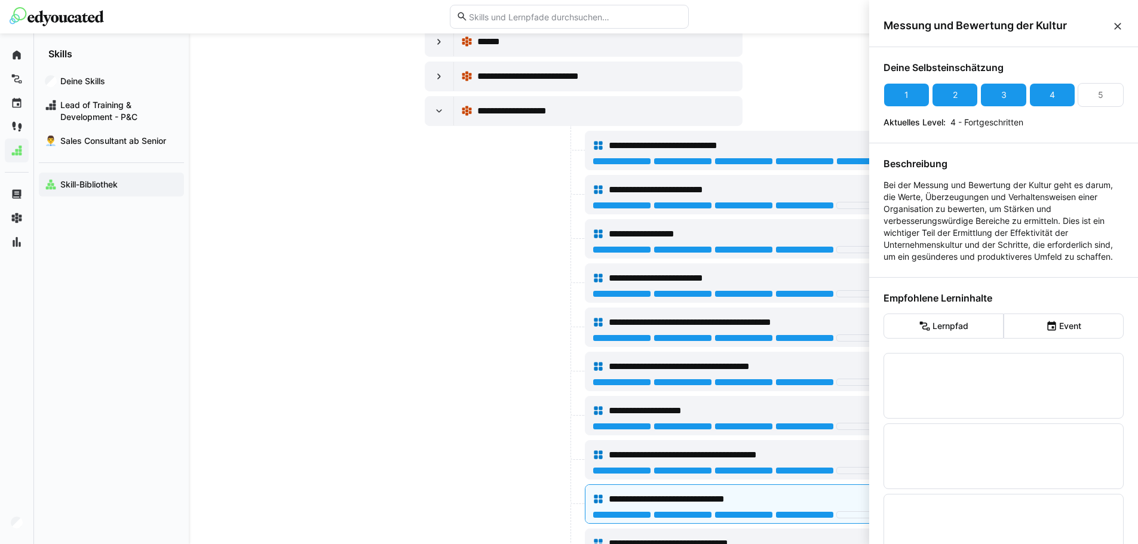
drag, startPoint x: 421, startPoint y: 302, endPoint x: 433, endPoint y: 307, distance: 12.9
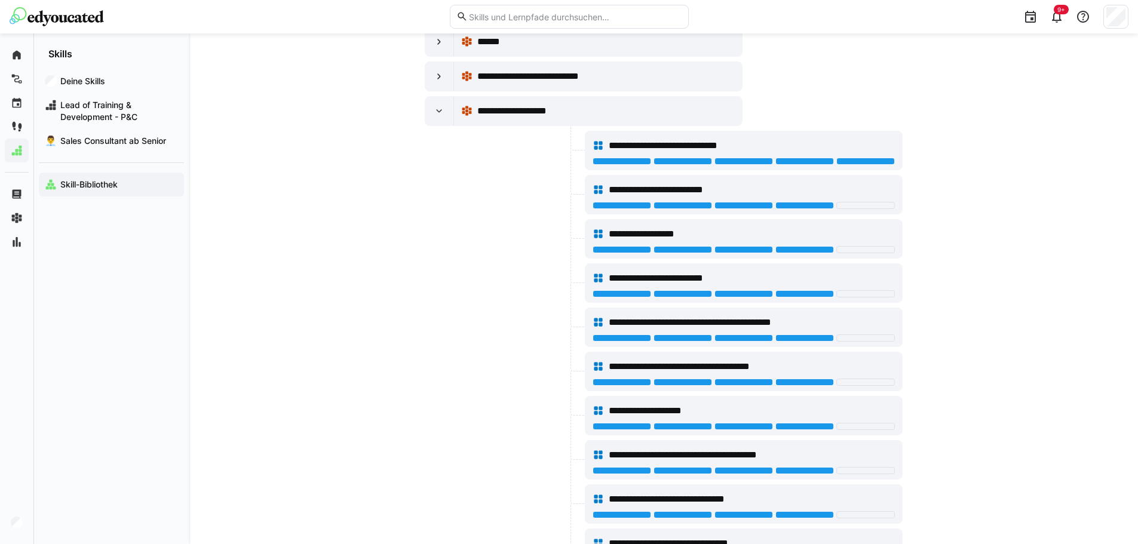
scroll to position [13443, 0]
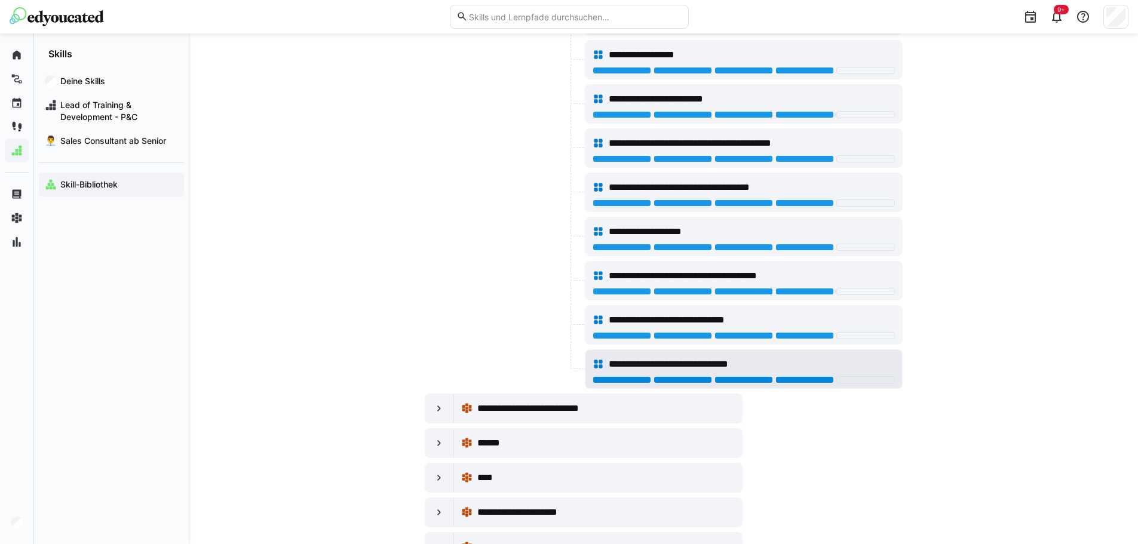
click at [802, 378] on div at bounding box center [805, 379] width 59 height 7
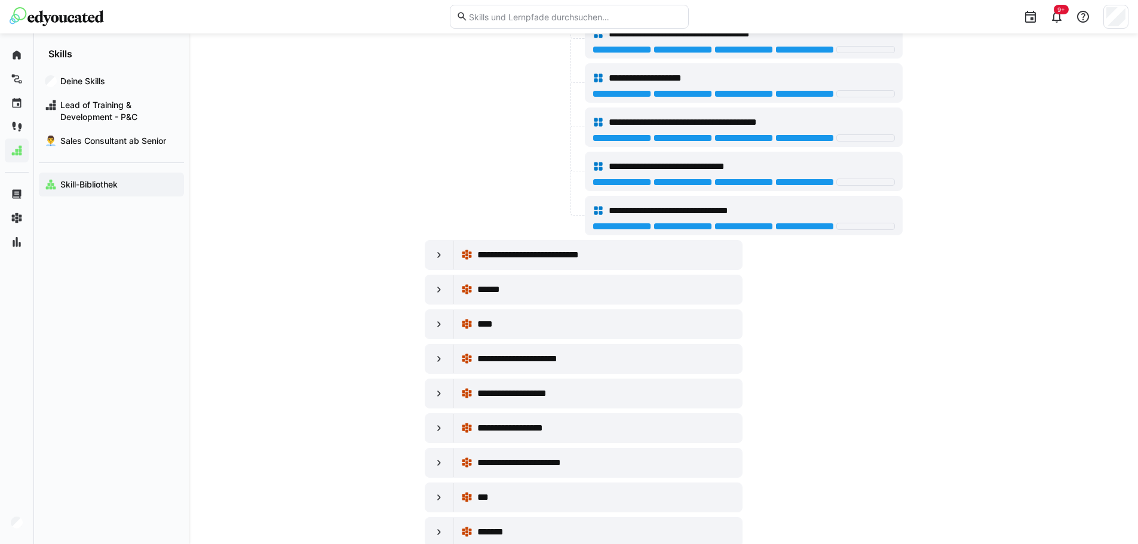
scroll to position [13623, 0]
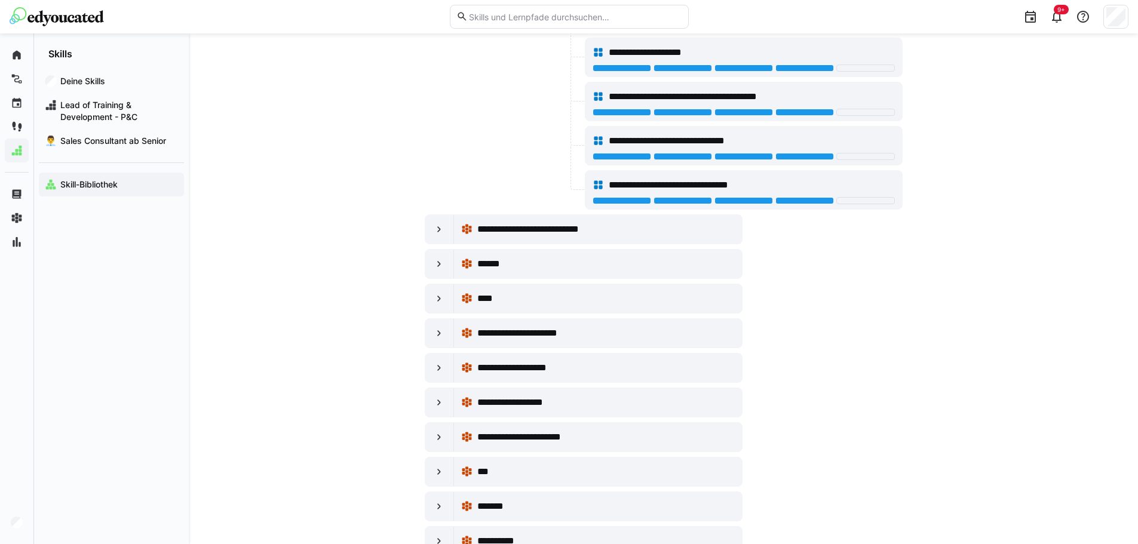
drag, startPoint x: 445, startPoint y: 402, endPoint x: 633, endPoint y: 422, distance: 188.6
click at [448, 403] on div at bounding box center [439, 402] width 29 height 29
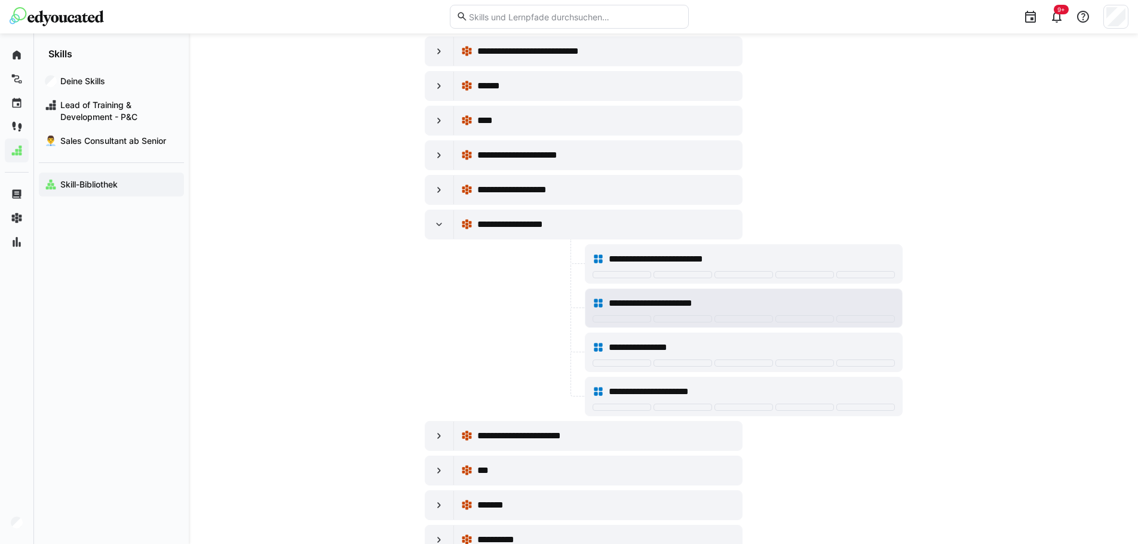
scroll to position [13802, 0]
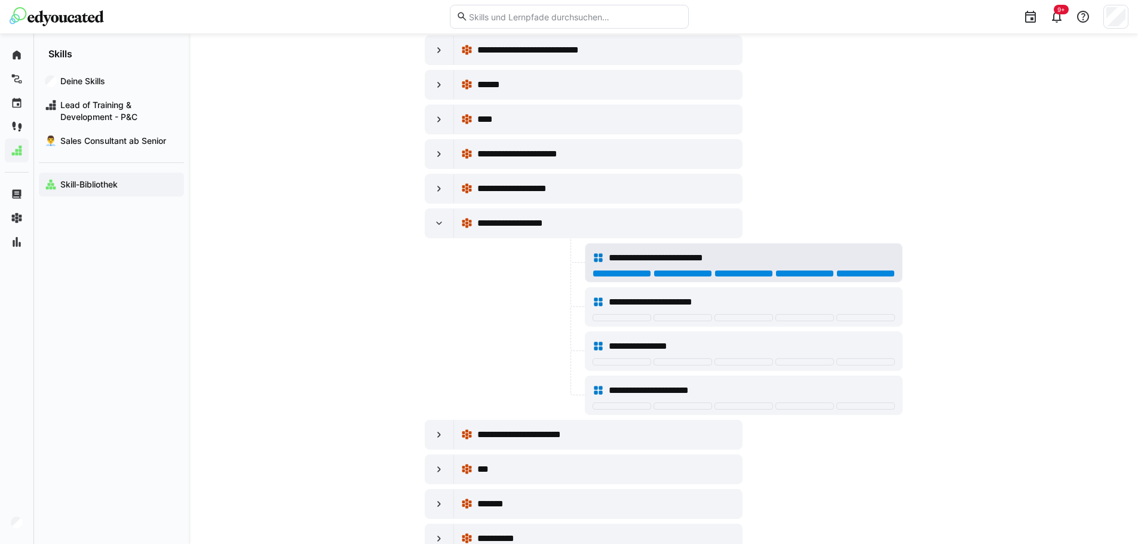
click at [862, 272] on div at bounding box center [865, 273] width 59 height 7
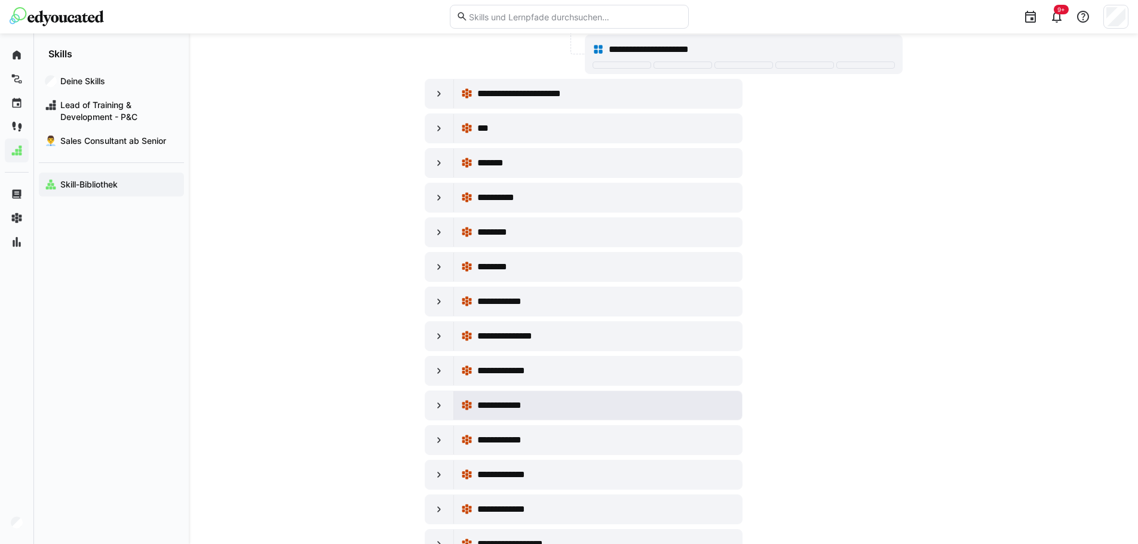
scroll to position [14160, 0]
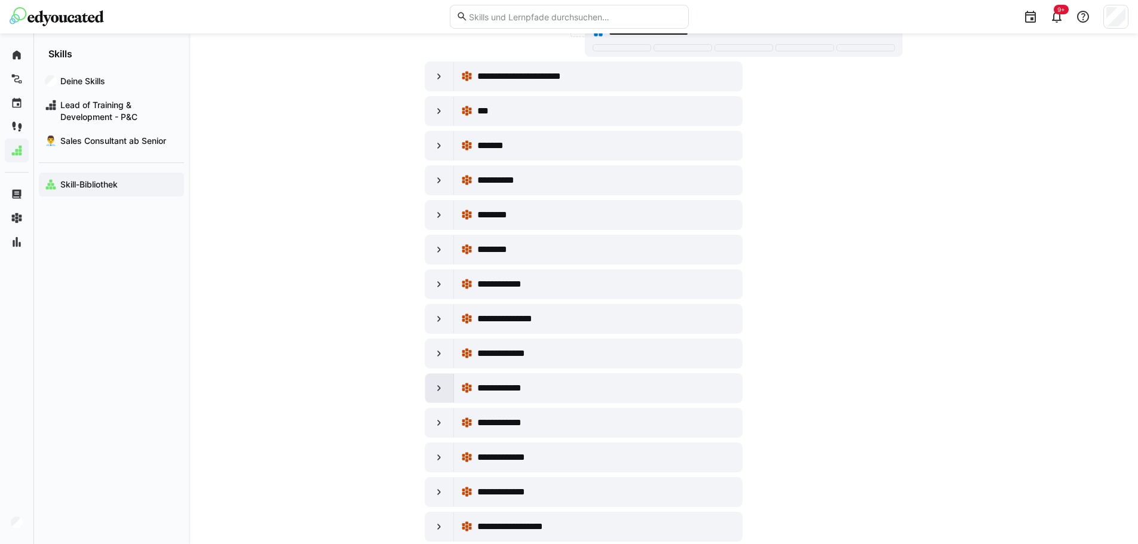
click at [446, 395] on div at bounding box center [439, 388] width 29 height 29
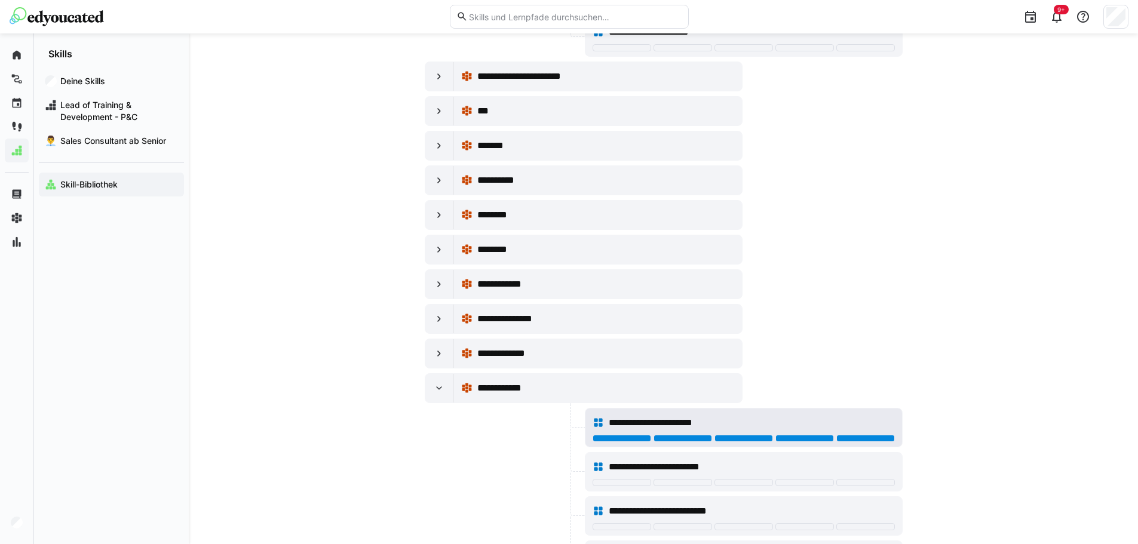
click at [884, 440] on div at bounding box center [865, 438] width 59 height 7
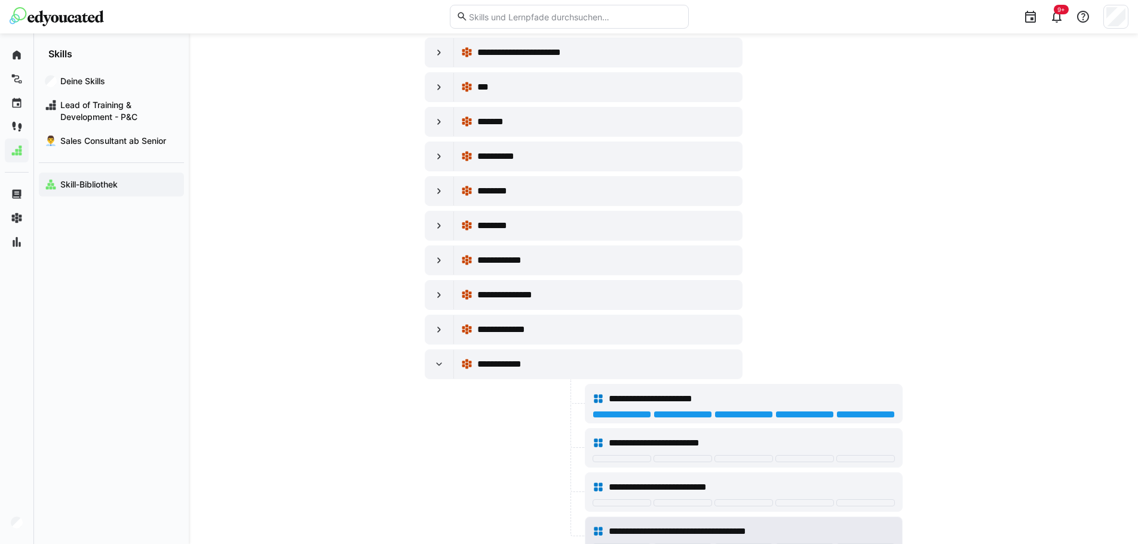
scroll to position [14399, 0]
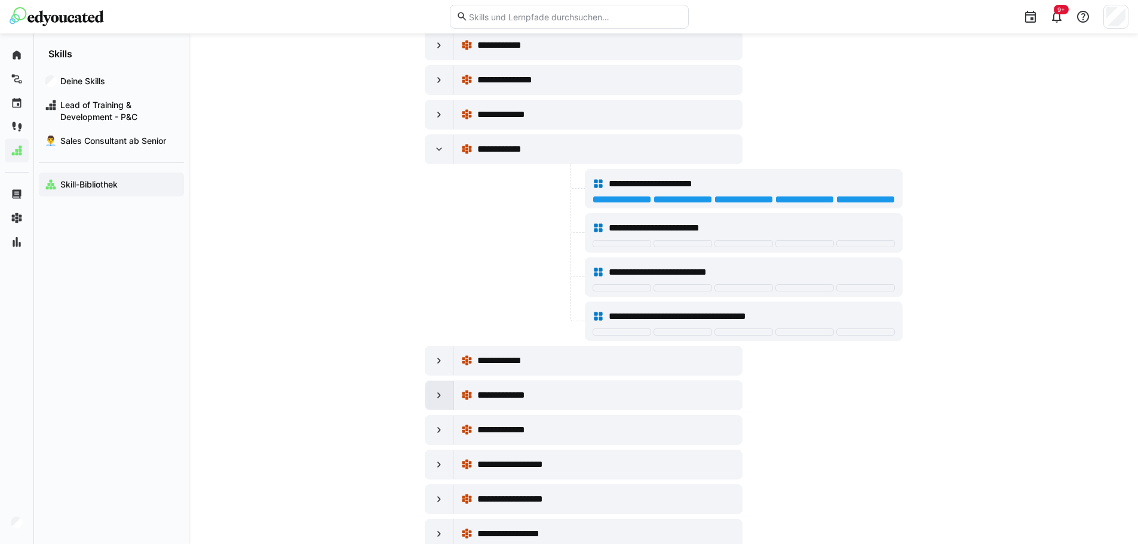
click at [436, 400] on eds-icon at bounding box center [439, 396] width 12 height 12
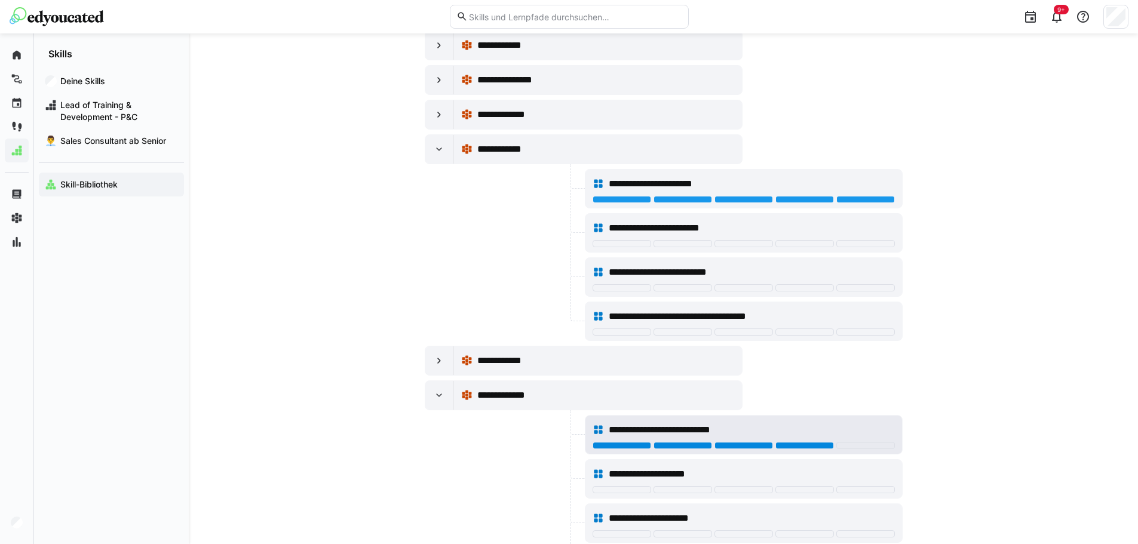
click at [826, 444] on div at bounding box center [805, 445] width 59 height 7
click at [855, 446] on div at bounding box center [865, 445] width 59 height 7
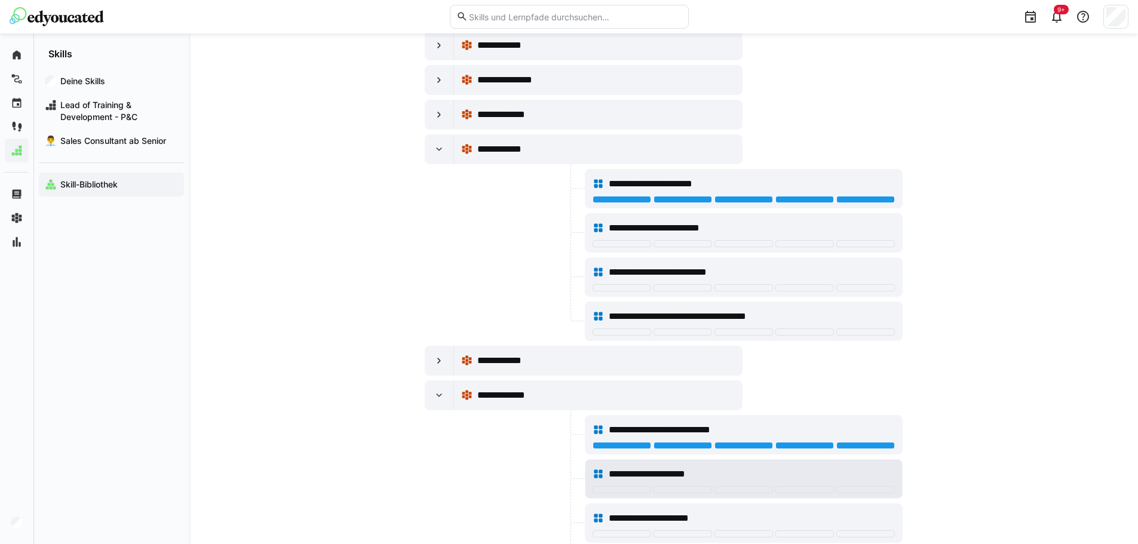
click at [868, 485] on div "**********" at bounding box center [744, 474] width 302 height 24
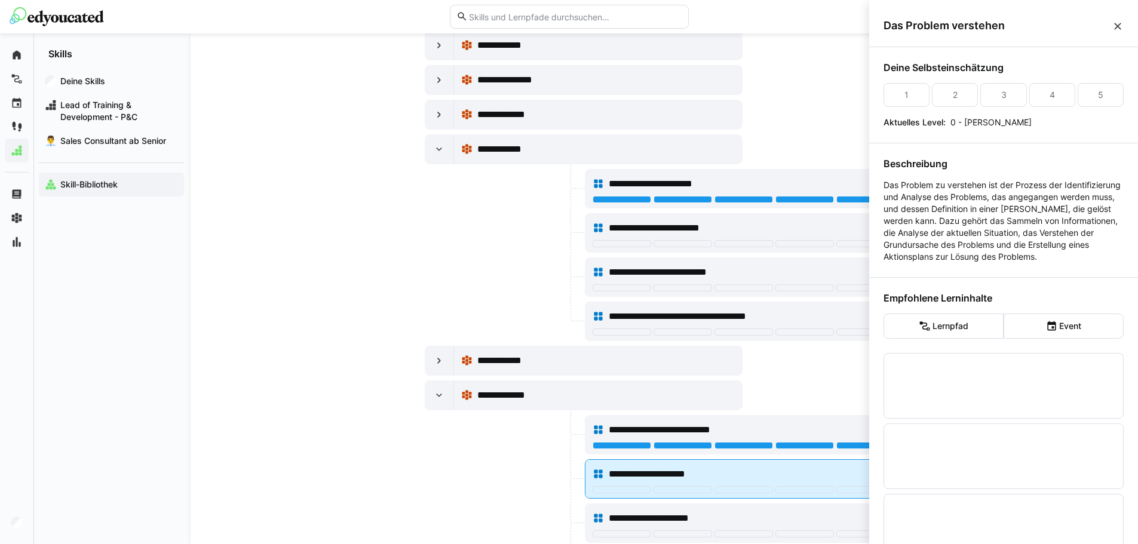
scroll to position [0, 0]
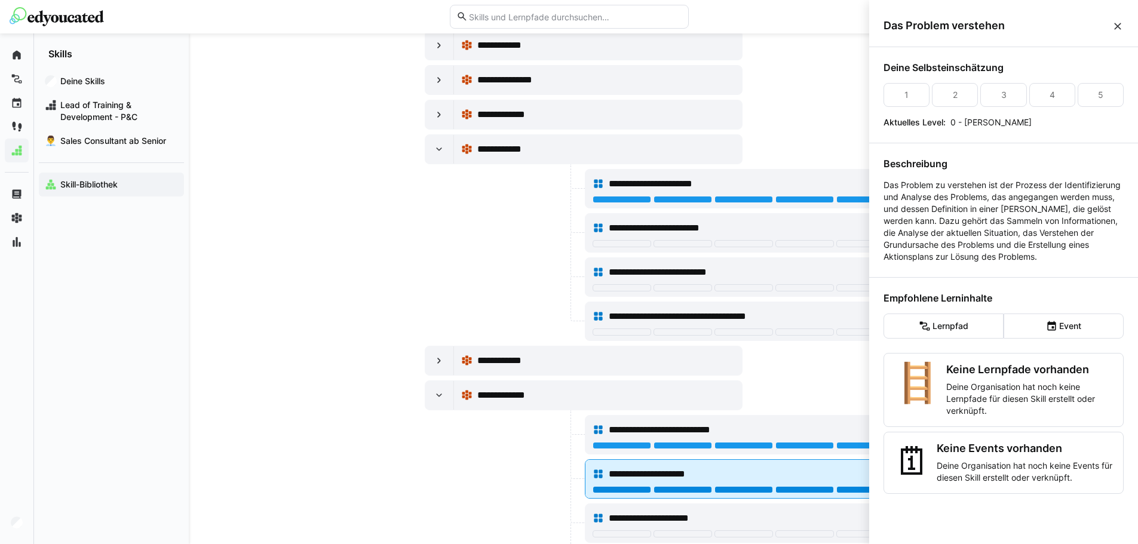
click at [866, 491] on div at bounding box center [865, 489] width 59 height 7
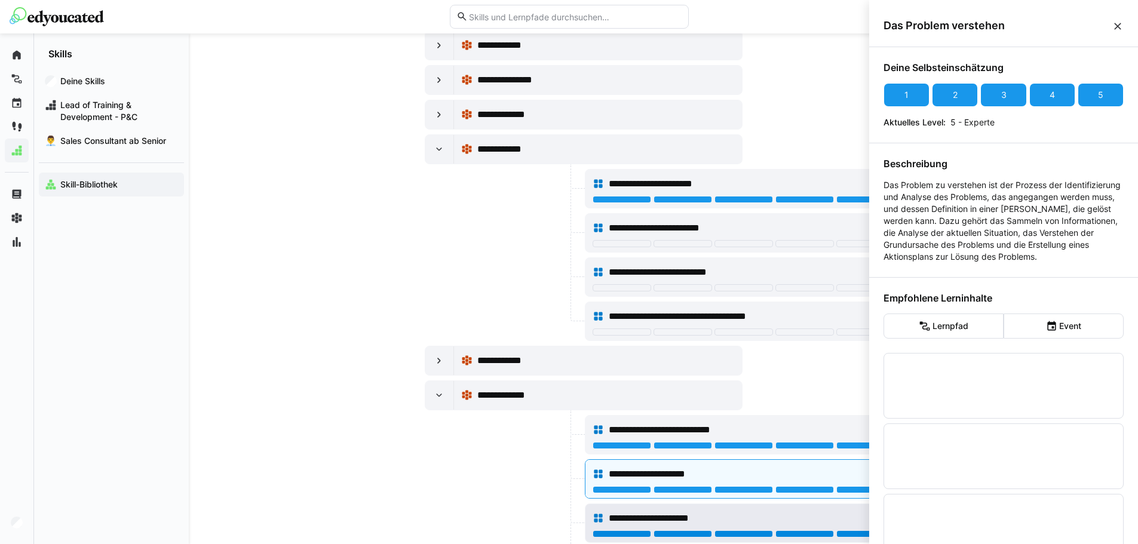
click at [849, 532] on div at bounding box center [865, 534] width 59 height 7
click at [439, 474] on div at bounding box center [504, 478] width 158 height 39
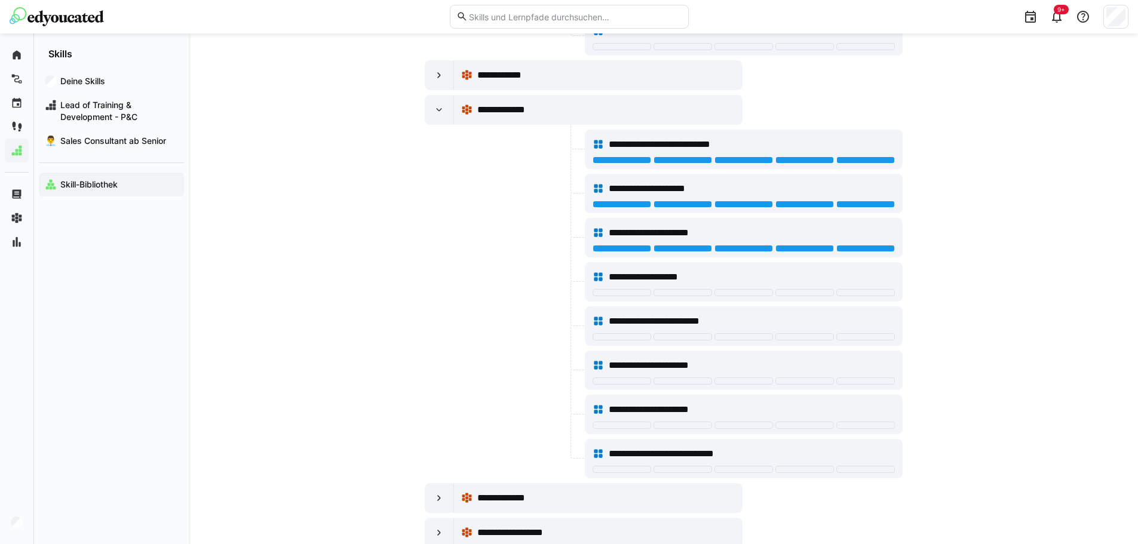
scroll to position [14758, 0]
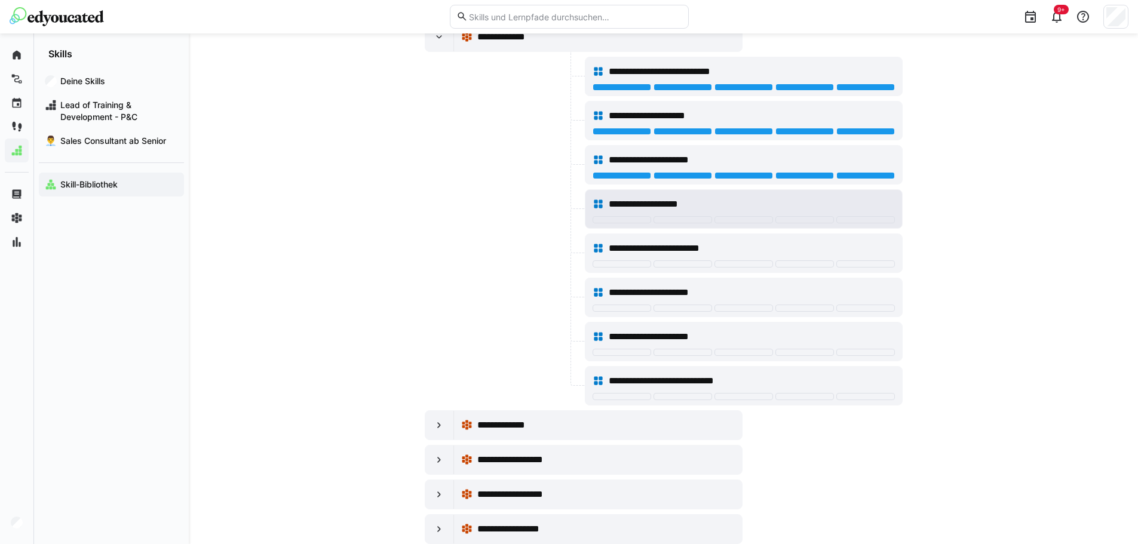
click at [857, 215] on div "**********" at bounding box center [744, 204] width 302 height 24
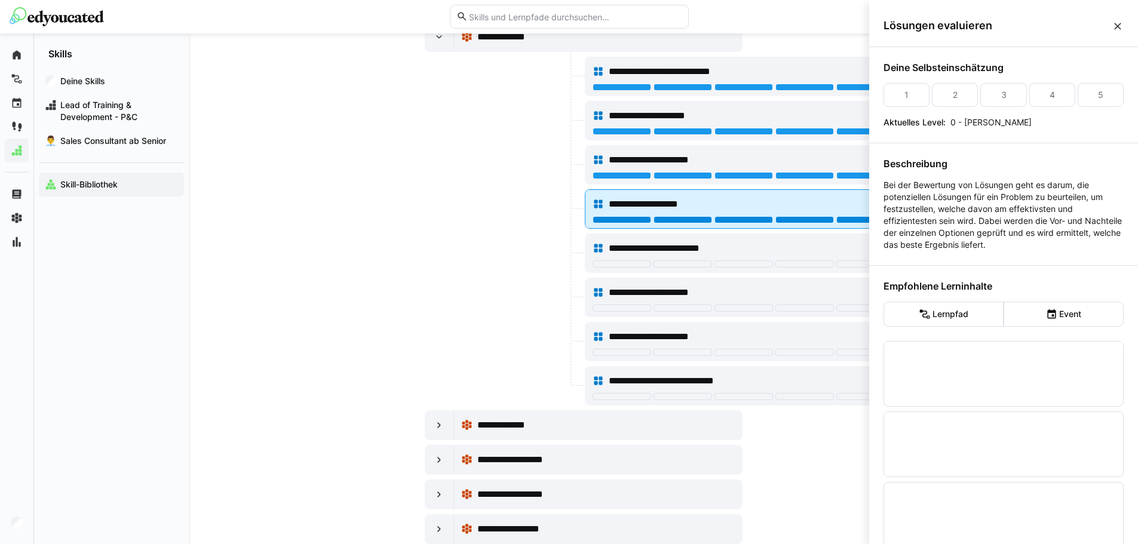
scroll to position [0, 0]
click at [858, 220] on div at bounding box center [865, 219] width 59 height 7
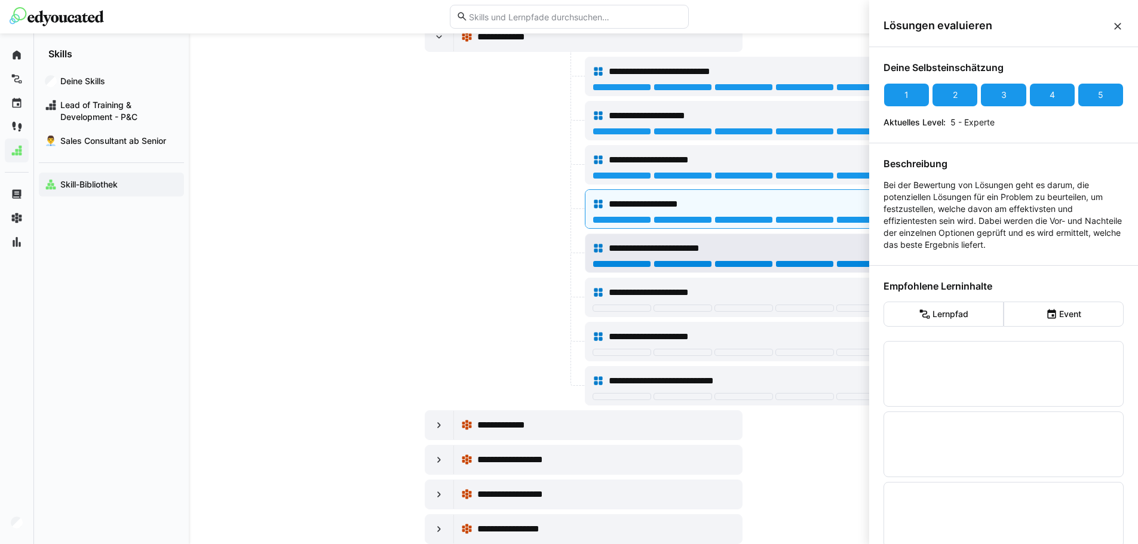
click at [855, 265] on div at bounding box center [865, 264] width 59 height 7
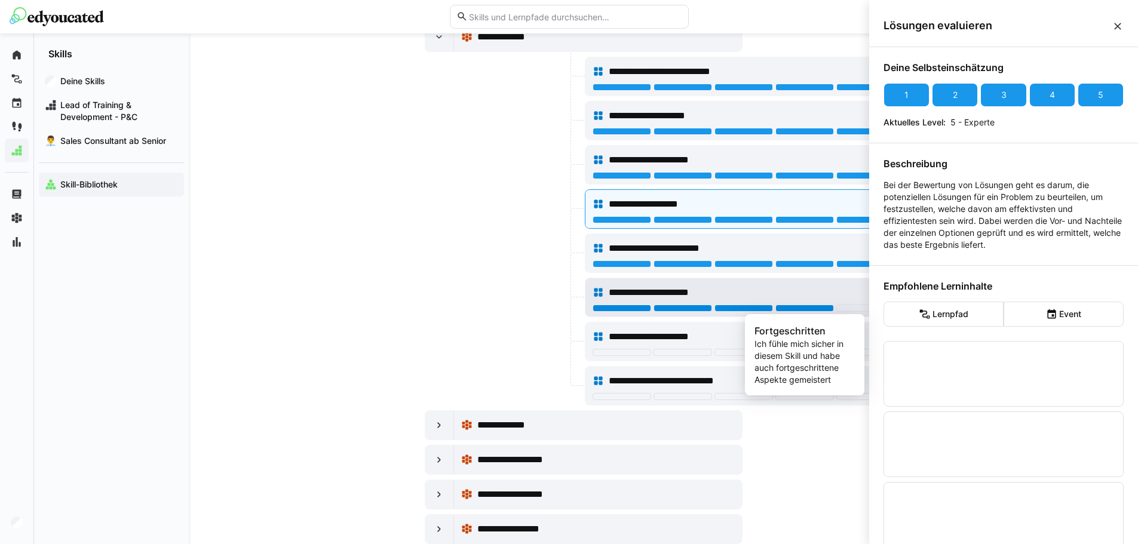
click at [806, 311] on div at bounding box center [805, 308] width 59 height 7
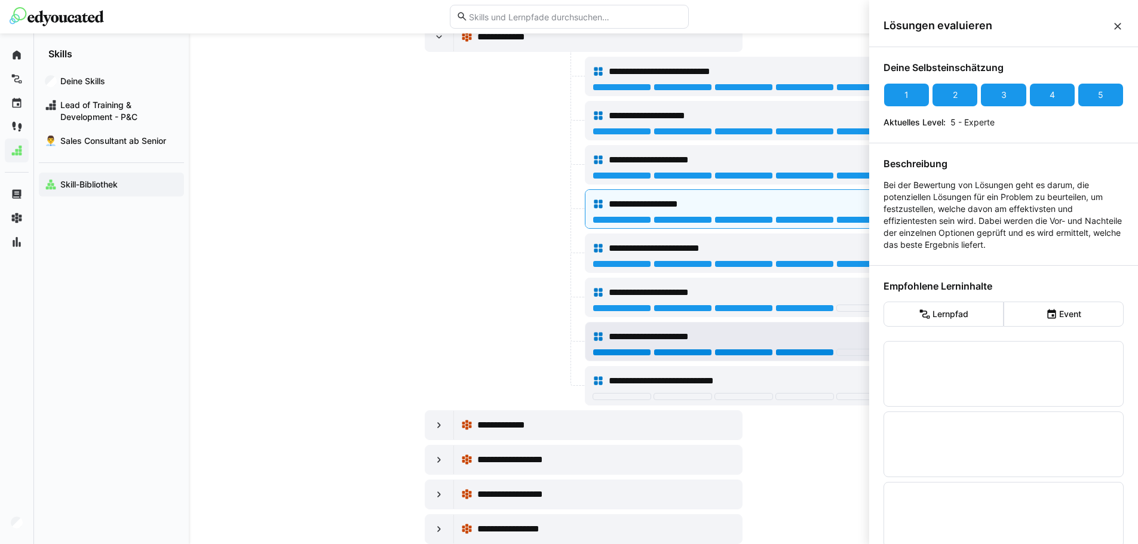
click at [808, 354] on div at bounding box center [805, 352] width 59 height 7
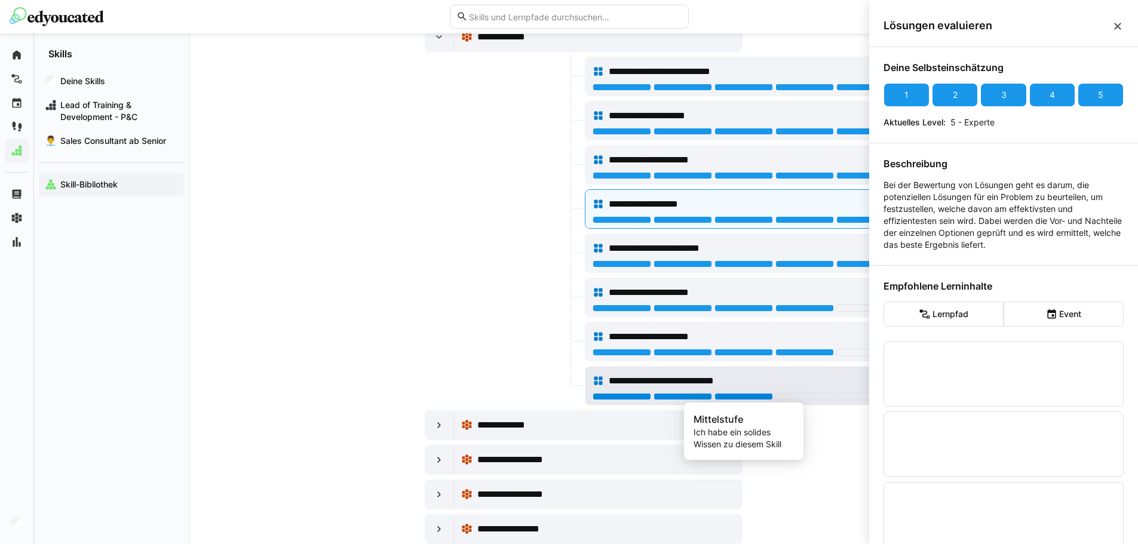
click at [752, 398] on div at bounding box center [744, 396] width 59 height 7
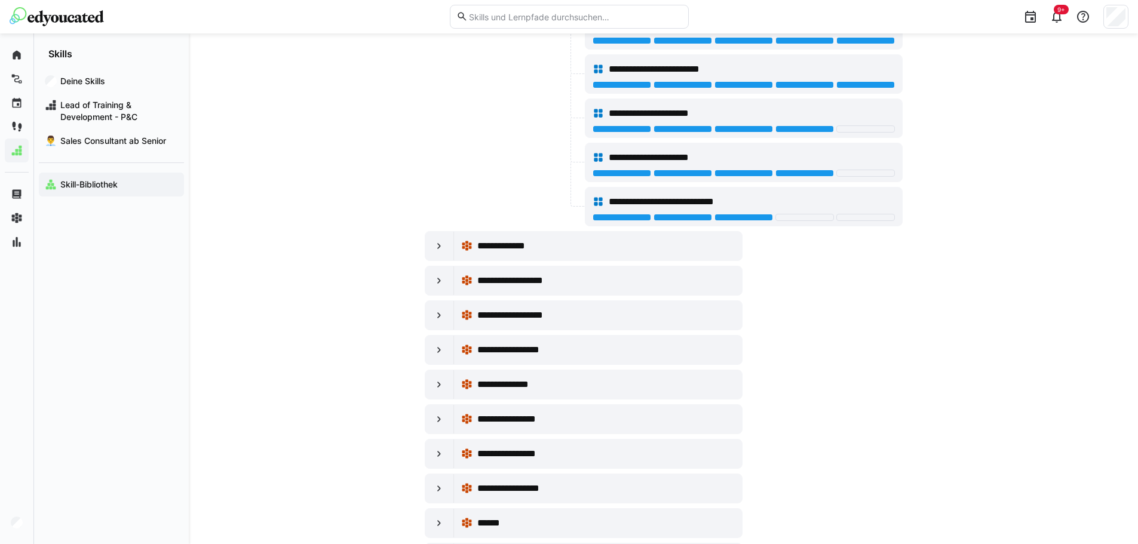
scroll to position [14997, 0]
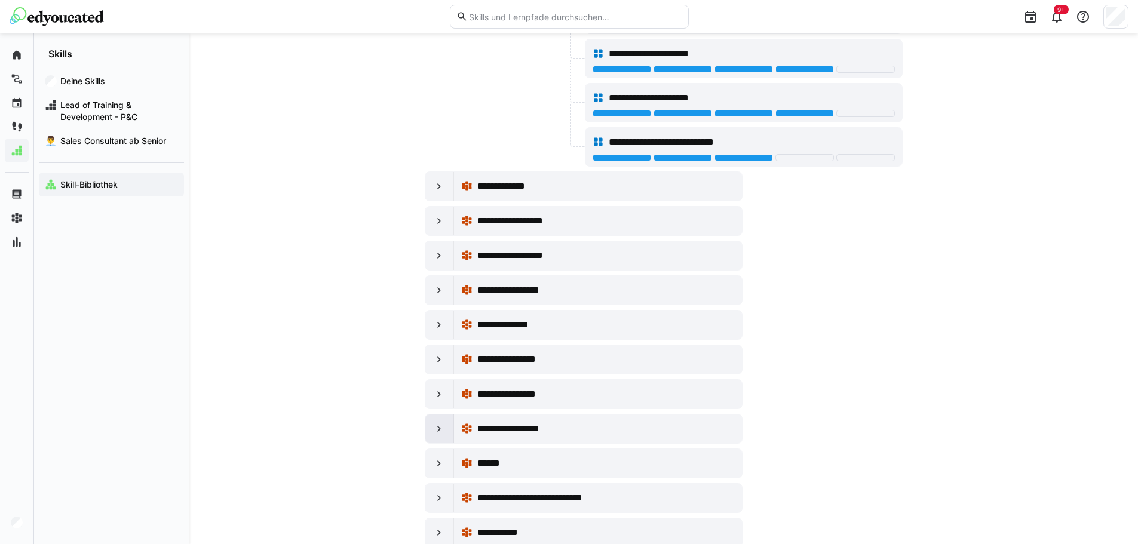
click at [438, 431] on eds-icon at bounding box center [439, 429] width 12 height 12
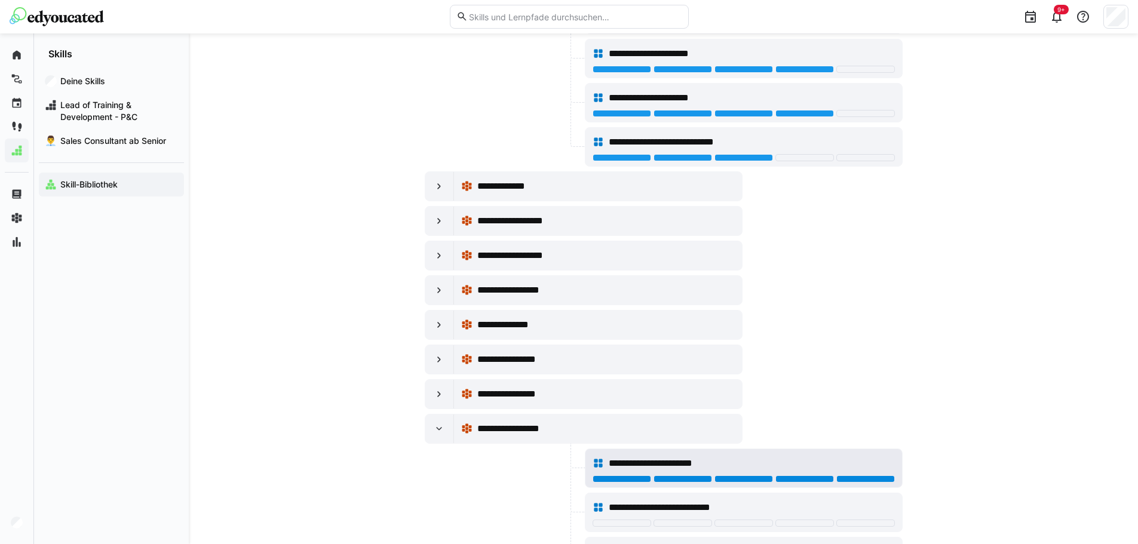
drag, startPoint x: 859, startPoint y: 480, endPoint x: 838, endPoint y: 486, distance: 21.2
click at [857, 481] on div at bounding box center [865, 479] width 59 height 7
click at [473, 495] on div at bounding box center [504, 512] width 158 height 39
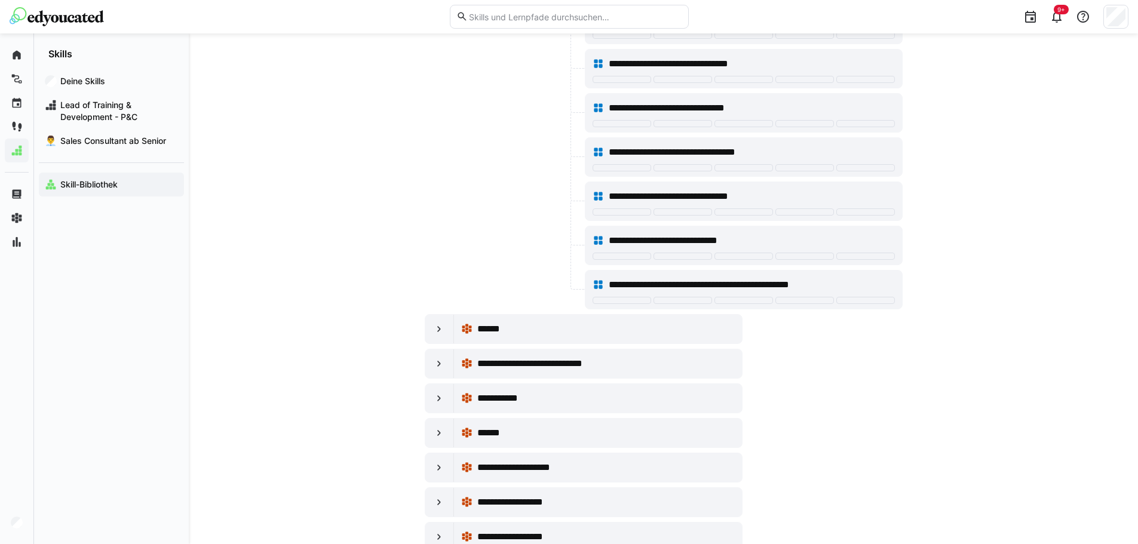
scroll to position [15833, 0]
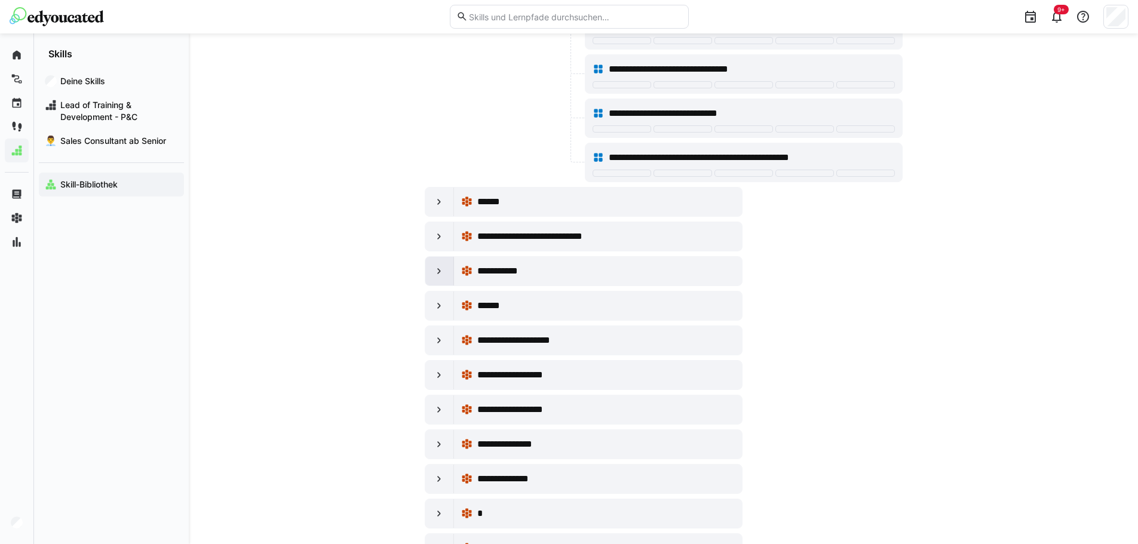
drag, startPoint x: 434, startPoint y: 268, endPoint x: 446, endPoint y: 277, distance: 14.5
click at [436, 269] on eds-icon at bounding box center [439, 271] width 12 height 12
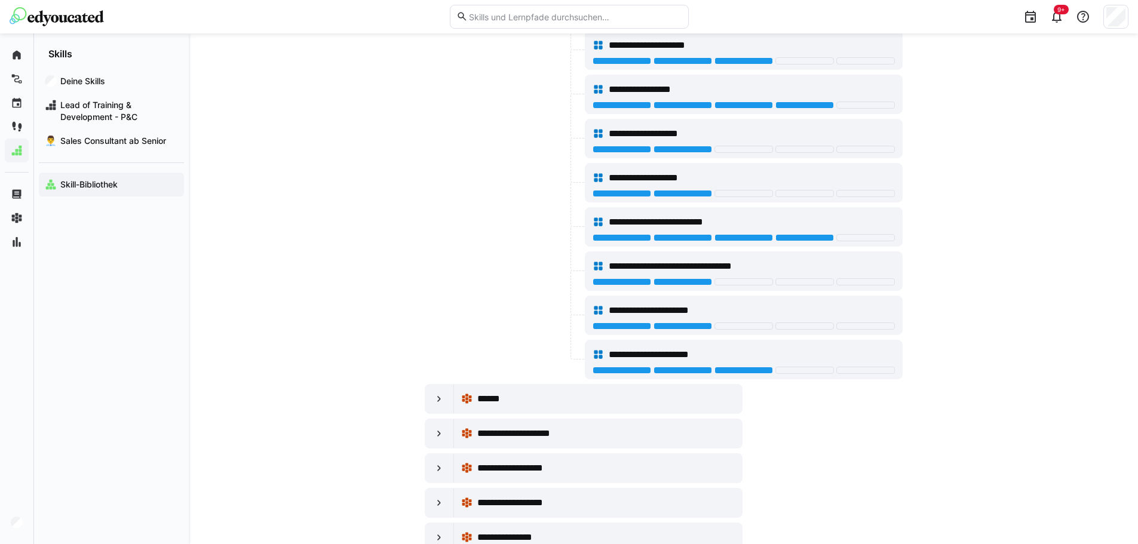
scroll to position [16371, 0]
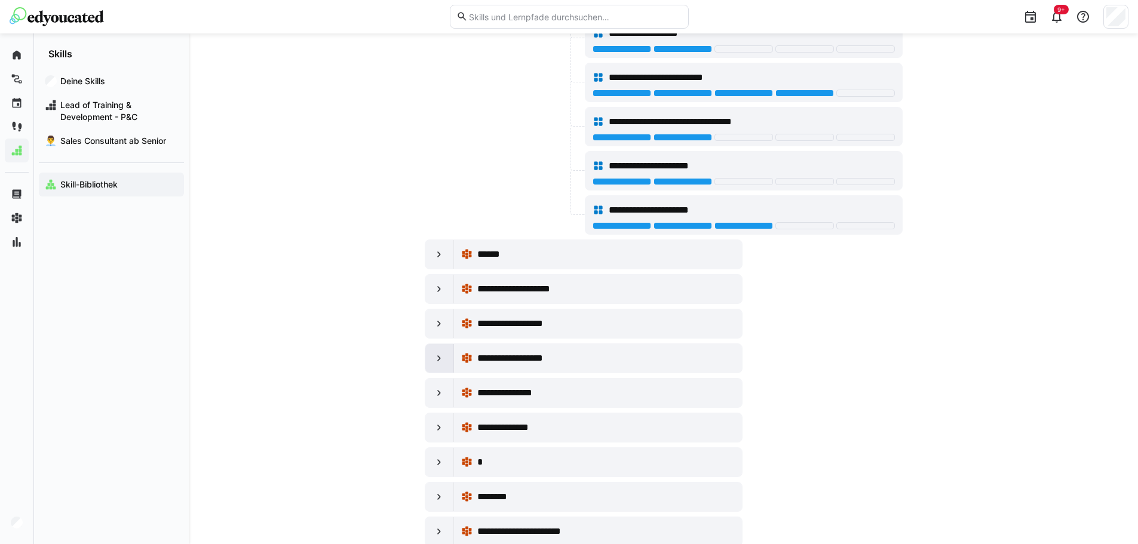
click at [434, 357] on eds-icon at bounding box center [439, 359] width 12 height 12
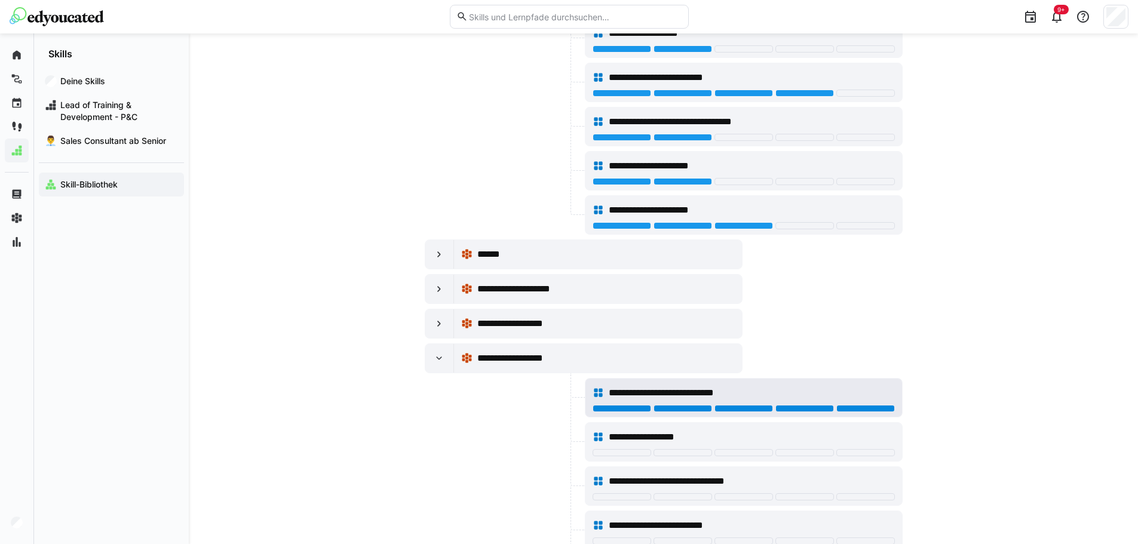
click at [862, 407] on div at bounding box center [865, 408] width 59 height 7
click at [425, 400] on div at bounding box center [504, 397] width 158 height 39
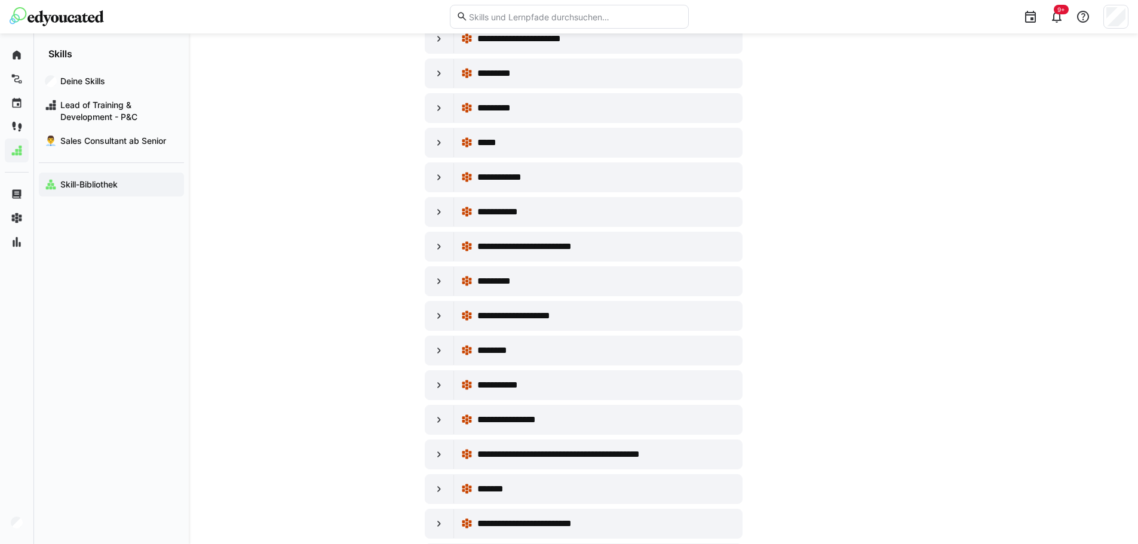
scroll to position [17327, 0]
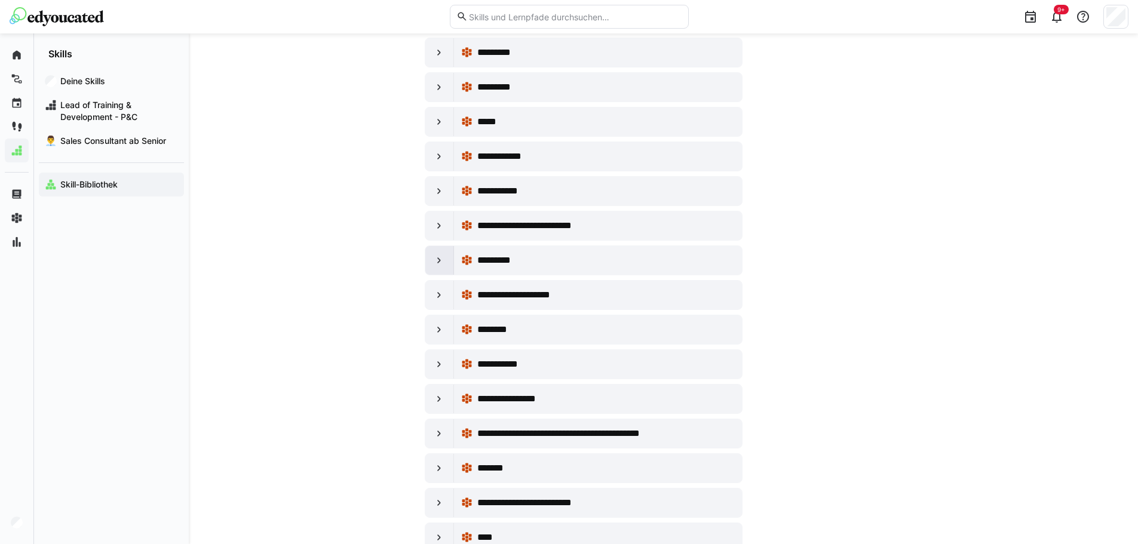
click at [429, 264] on div at bounding box center [439, 260] width 29 height 29
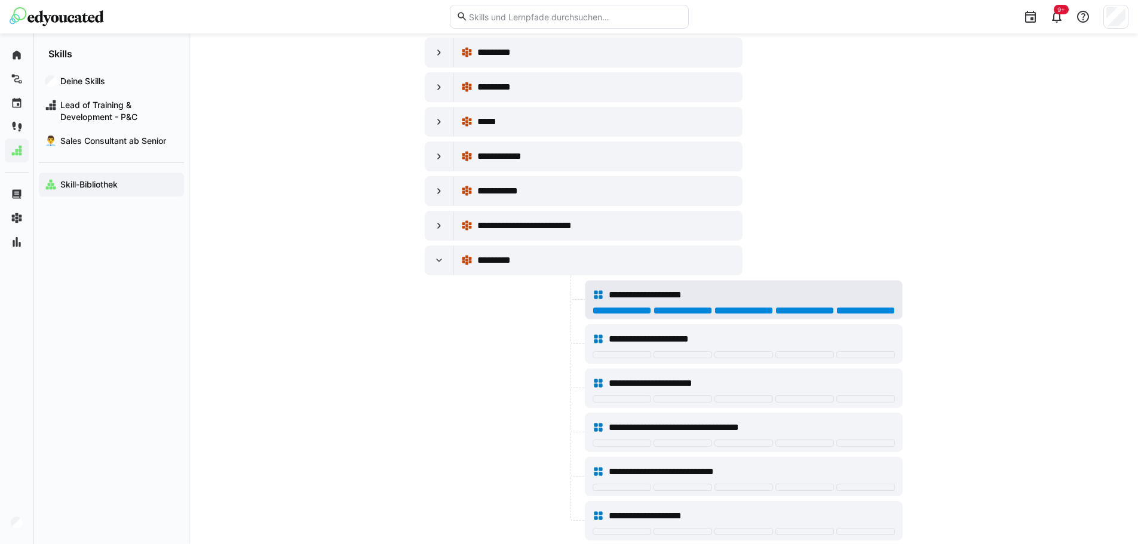
click at [859, 307] on div at bounding box center [865, 310] width 59 height 7
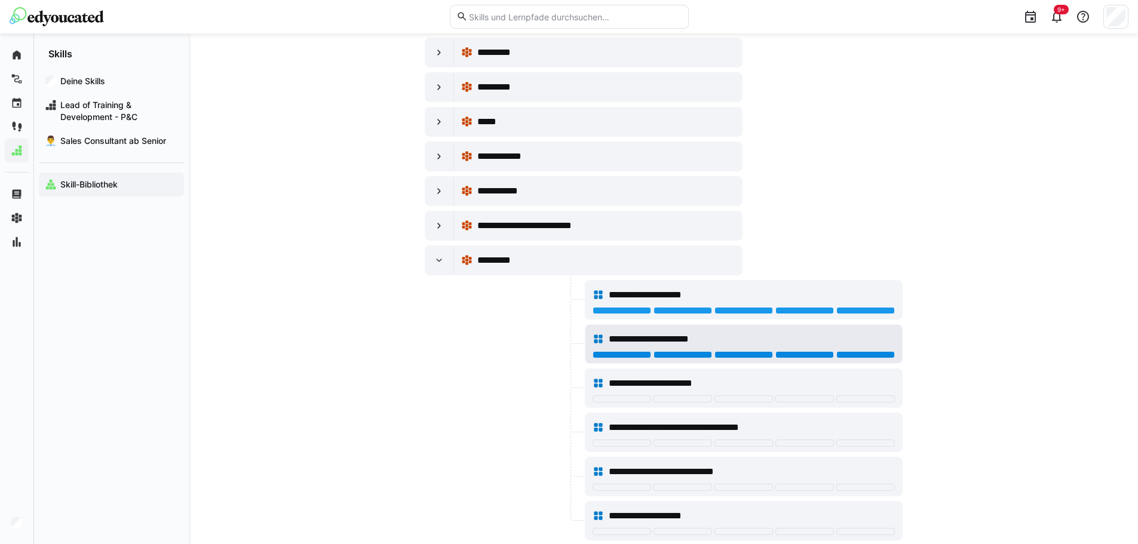
click at [869, 355] on div at bounding box center [865, 354] width 59 height 7
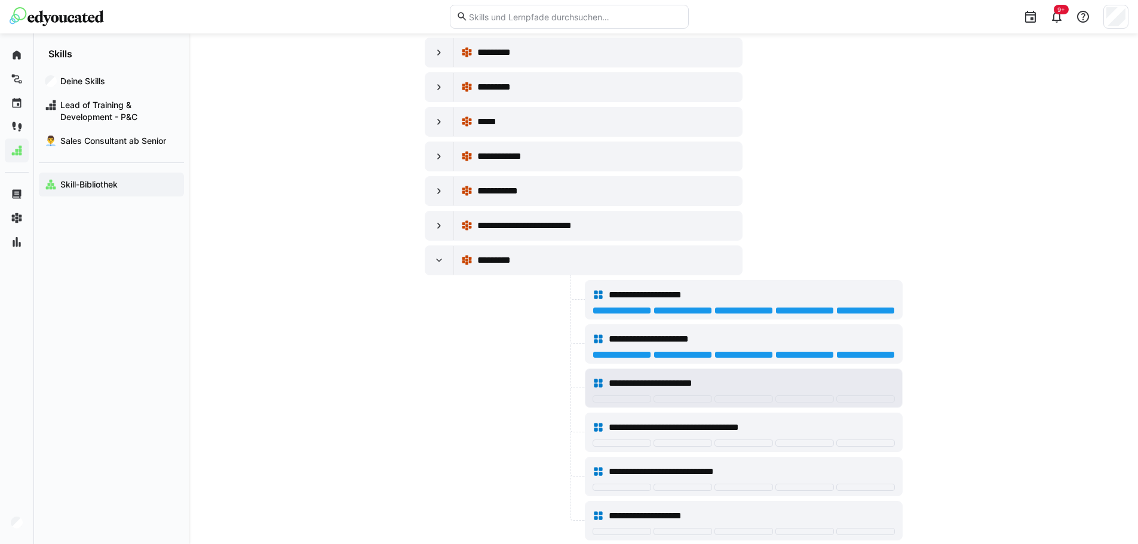
click at [864, 403] on div at bounding box center [744, 401] width 302 height 10
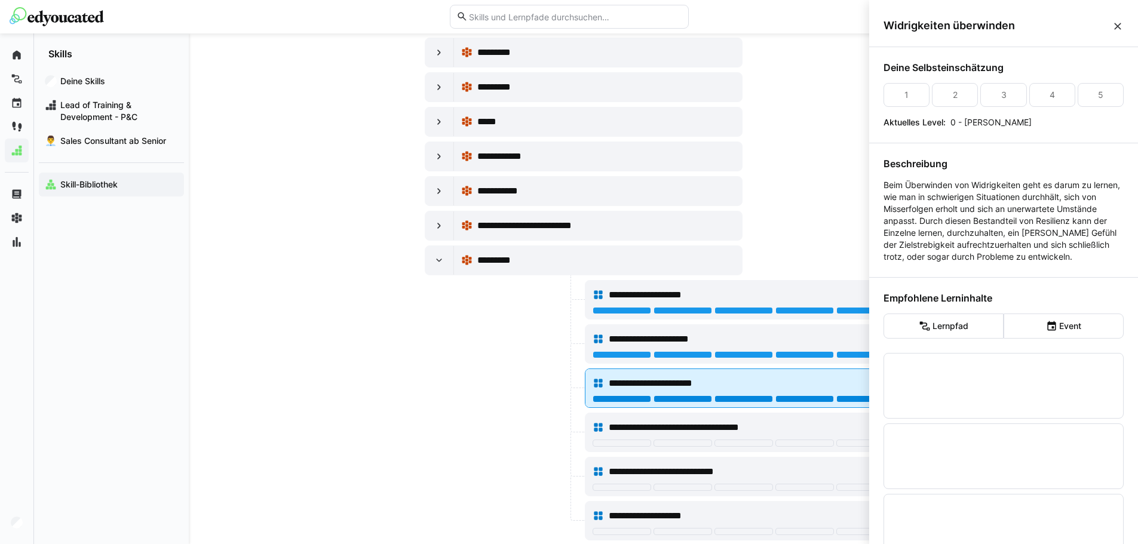
scroll to position [0, 0]
click at [864, 396] on div at bounding box center [865, 399] width 59 height 7
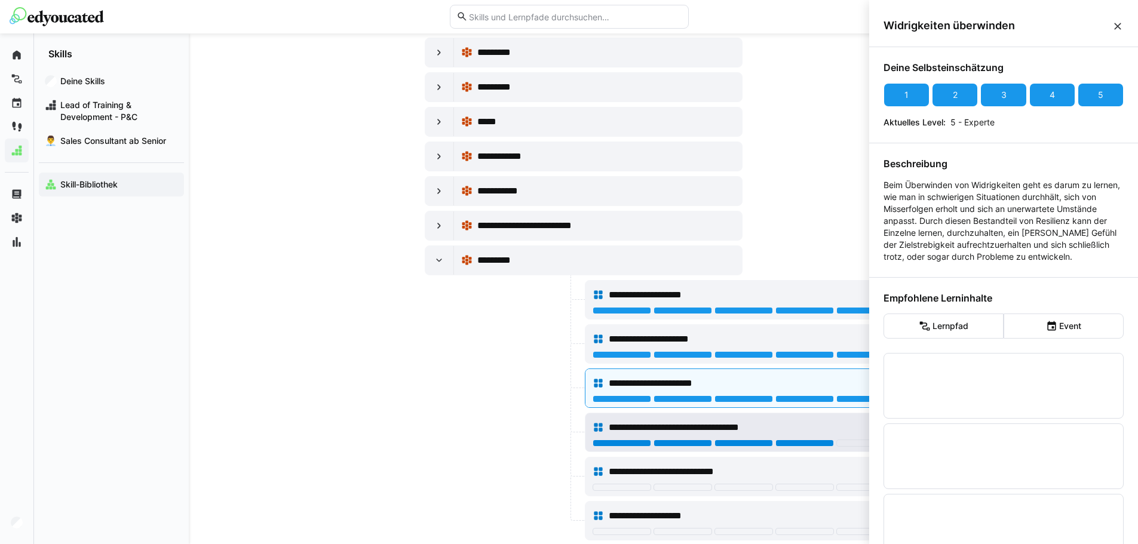
click at [809, 446] on div at bounding box center [805, 443] width 59 height 7
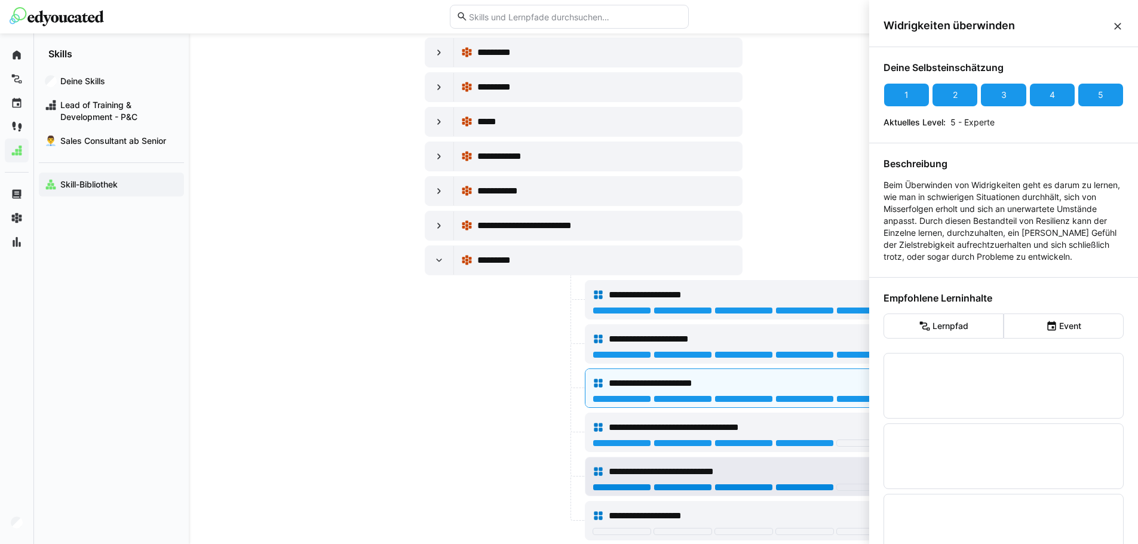
click at [797, 489] on div at bounding box center [805, 487] width 59 height 7
click at [430, 434] on div at bounding box center [504, 432] width 158 height 39
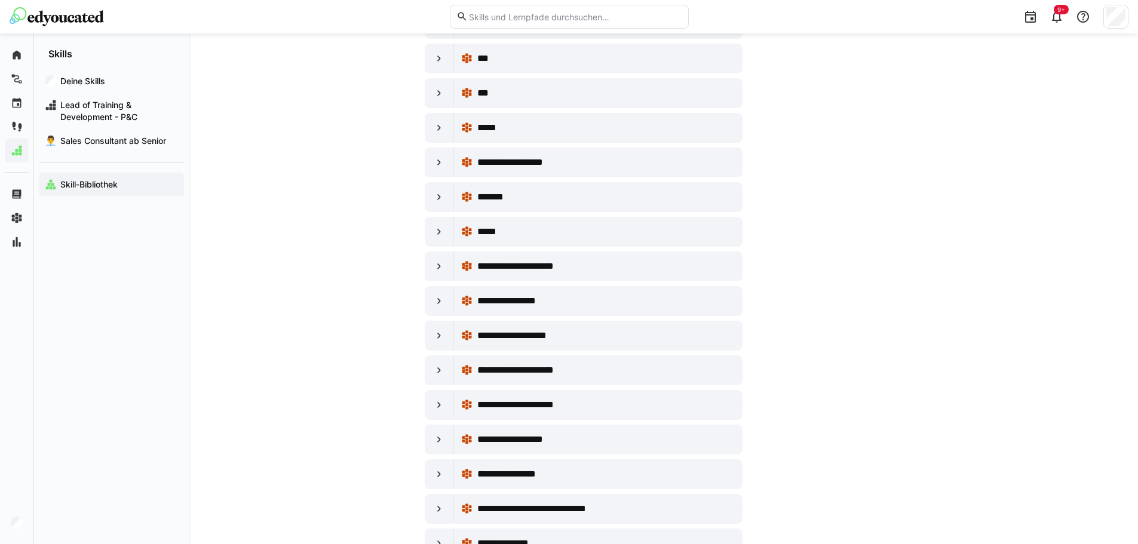
scroll to position [18223, 0]
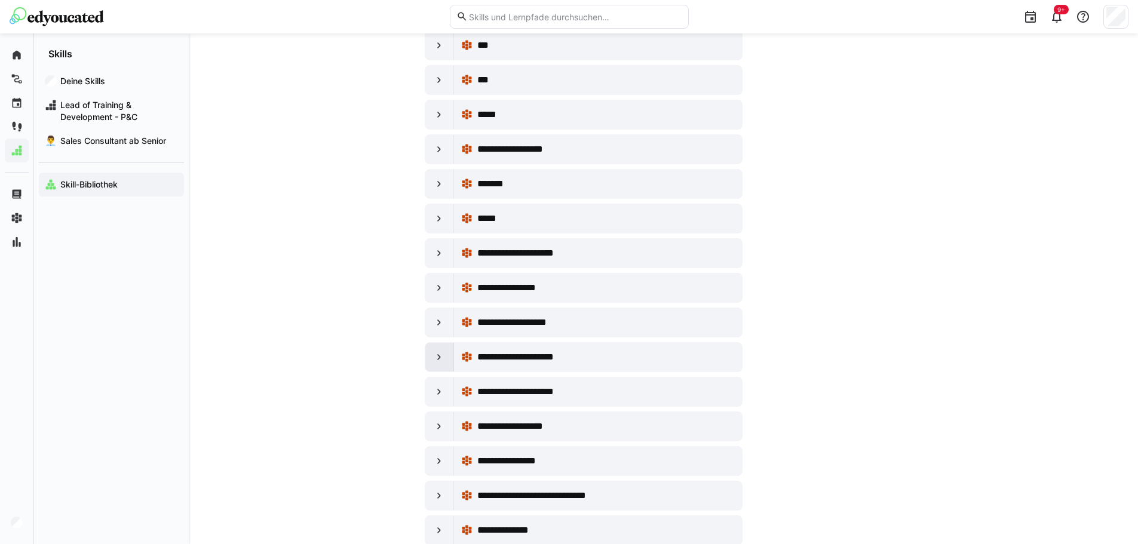
click at [445, 358] on eds-icon at bounding box center [439, 357] width 12 height 12
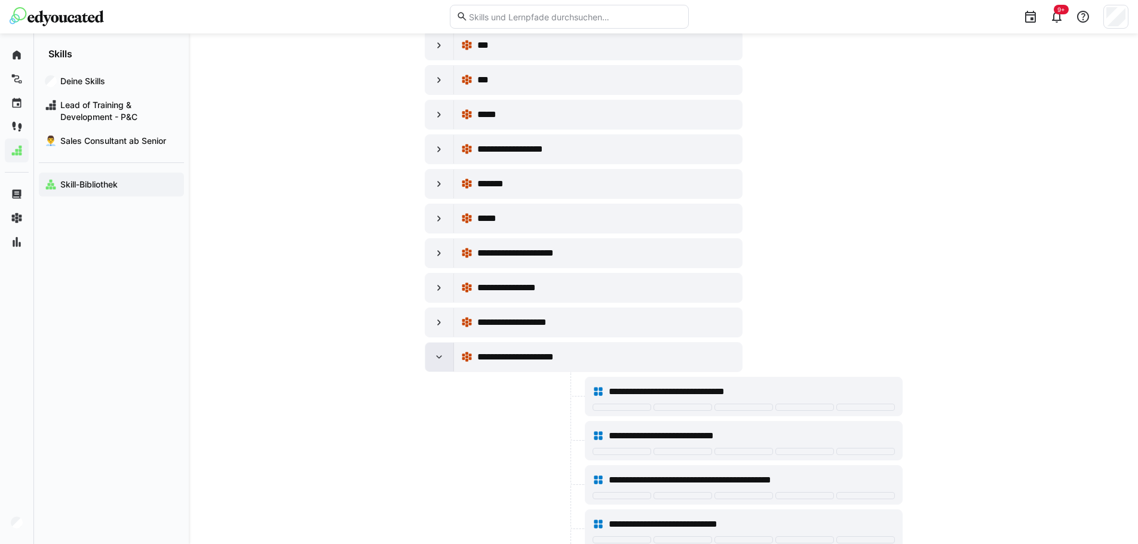
click at [448, 358] on div at bounding box center [439, 357] width 29 height 29
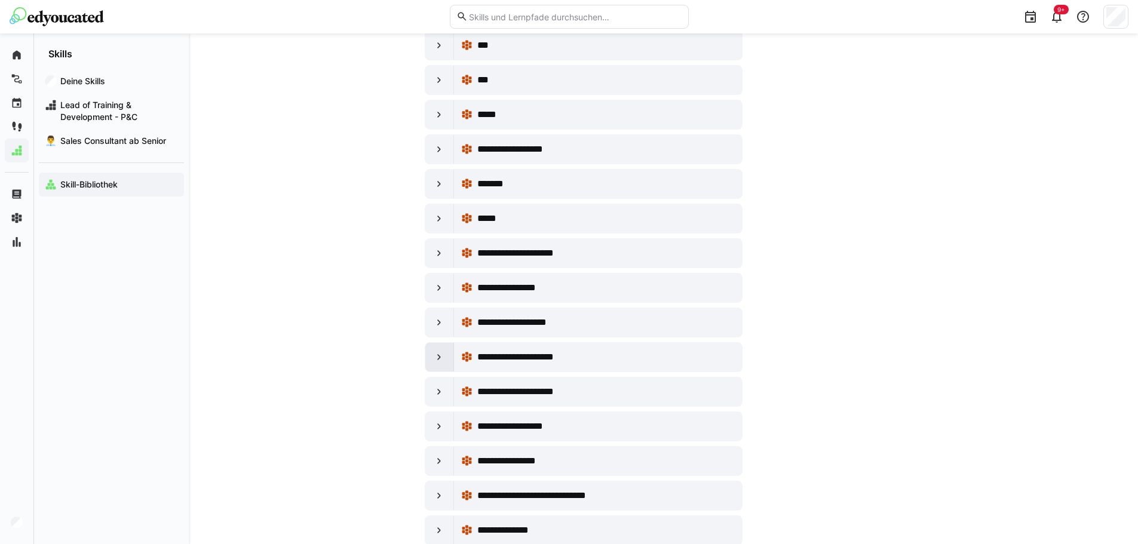
click at [435, 366] on div at bounding box center [439, 357] width 29 height 29
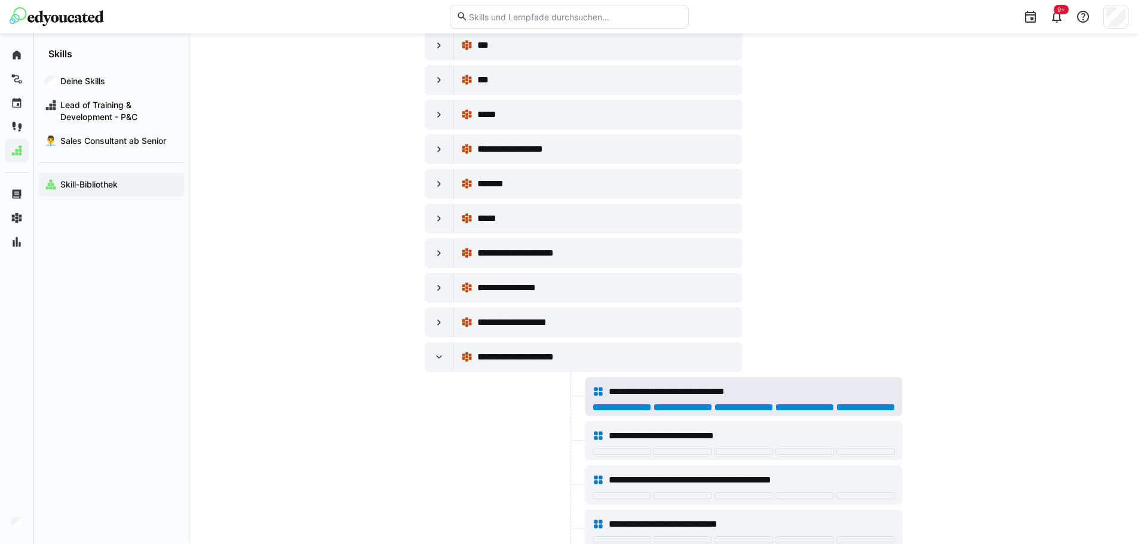
click at [850, 409] on div at bounding box center [865, 407] width 59 height 7
click at [498, 444] on div at bounding box center [504, 440] width 158 height 39
click at [431, 364] on div at bounding box center [439, 357] width 29 height 29
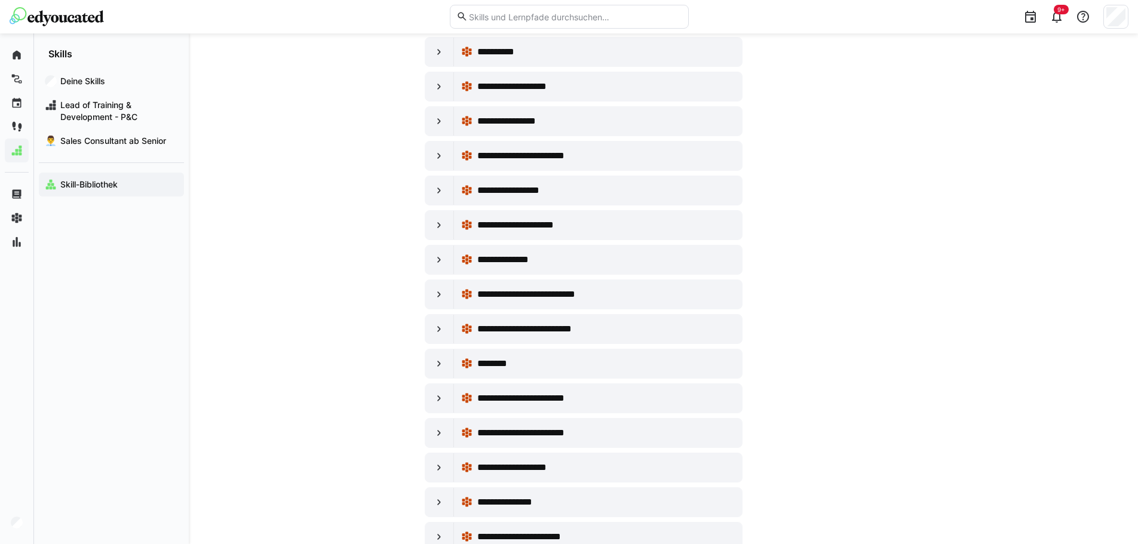
scroll to position [19777, 0]
click at [441, 430] on eds-icon at bounding box center [439, 433] width 12 height 12
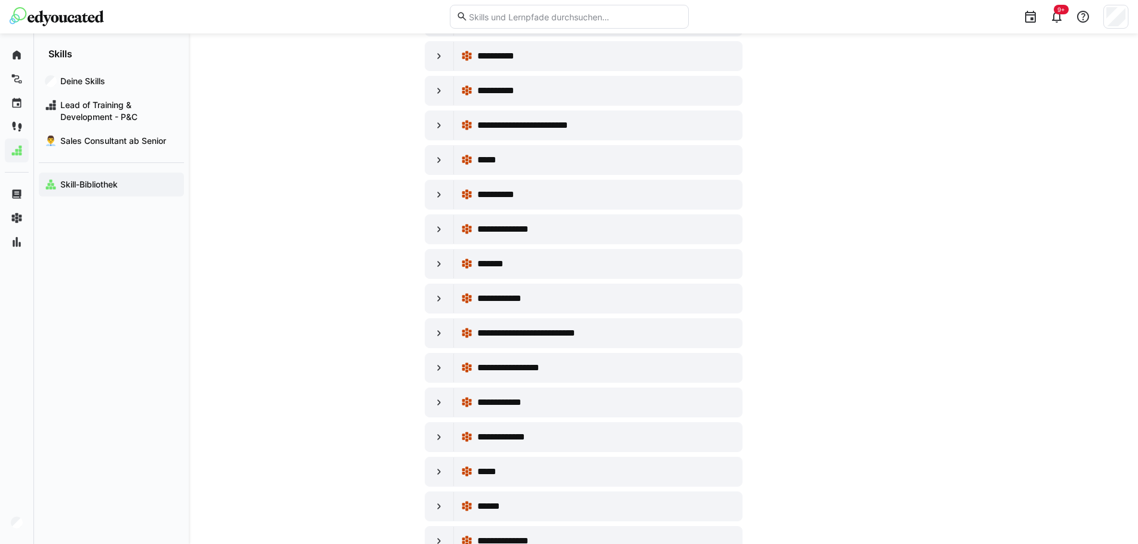
scroll to position [20960, 0]
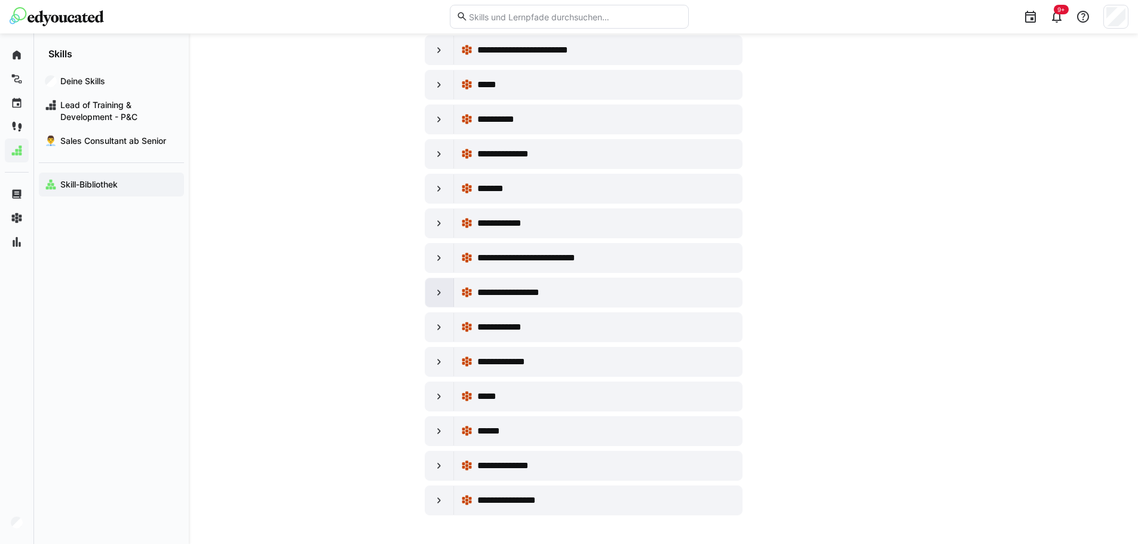
click at [442, 293] on eds-icon at bounding box center [439, 293] width 12 height 12
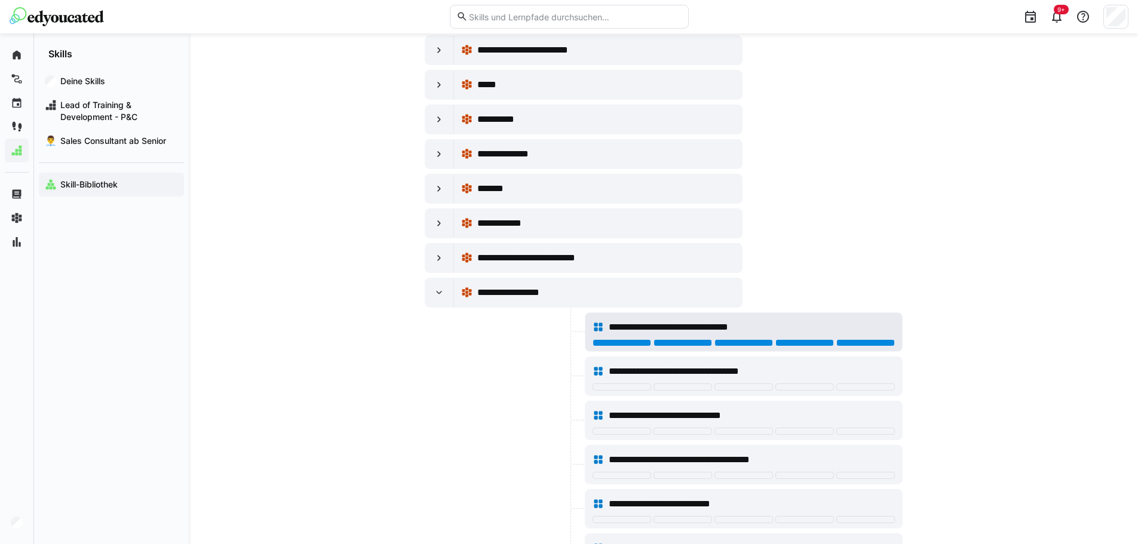
click at [881, 344] on div at bounding box center [865, 342] width 59 height 7
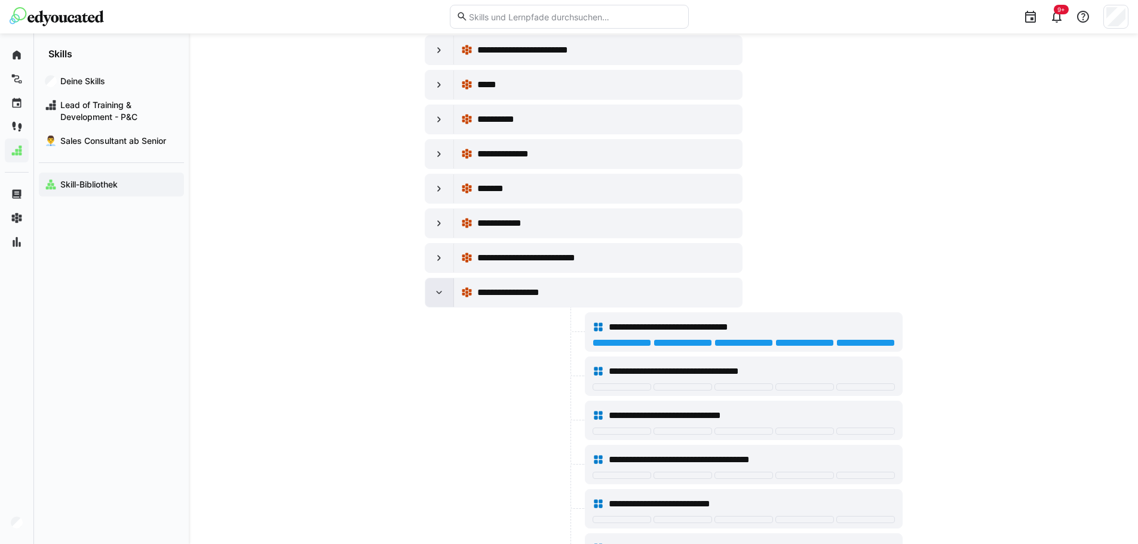
click at [434, 293] on eds-icon at bounding box center [439, 293] width 12 height 12
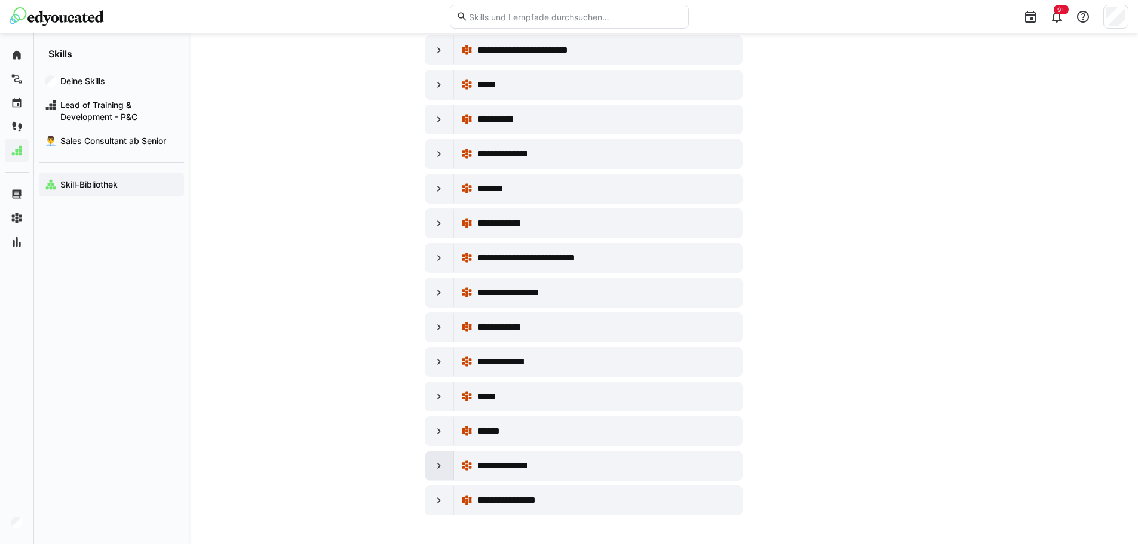
click at [446, 468] on div at bounding box center [439, 466] width 29 height 29
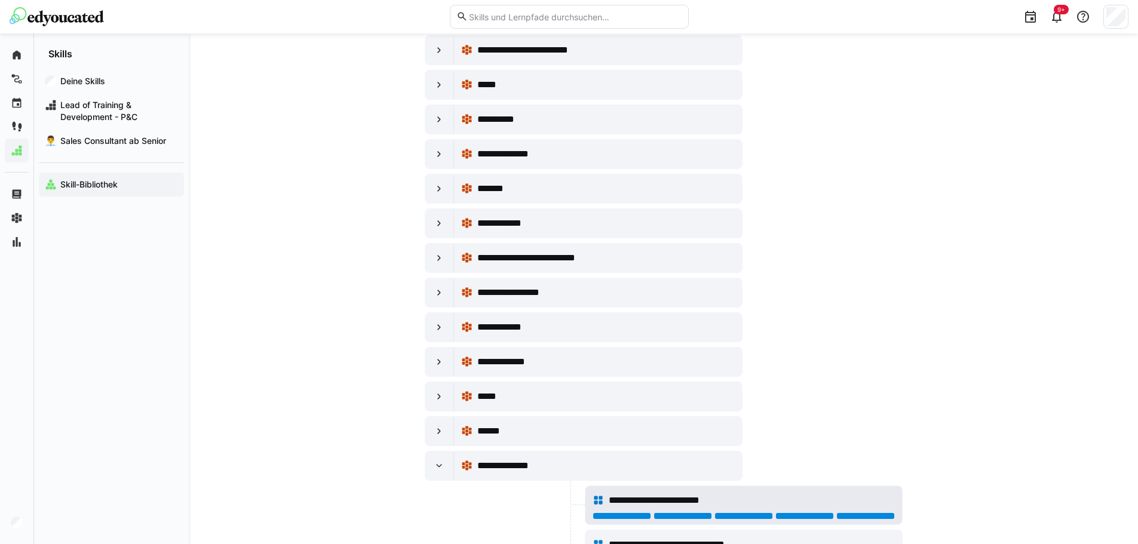
click at [845, 517] on div at bounding box center [865, 516] width 59 height 7
click at [427, 469] on div at bounding box center [439, 466] width 29 height 29
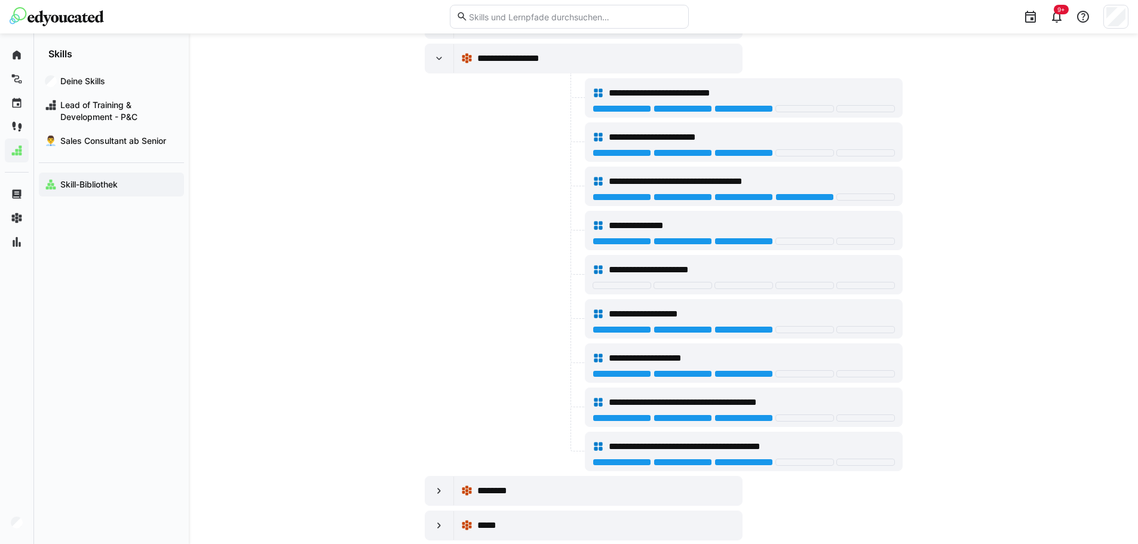
scroll to position [0, 0]
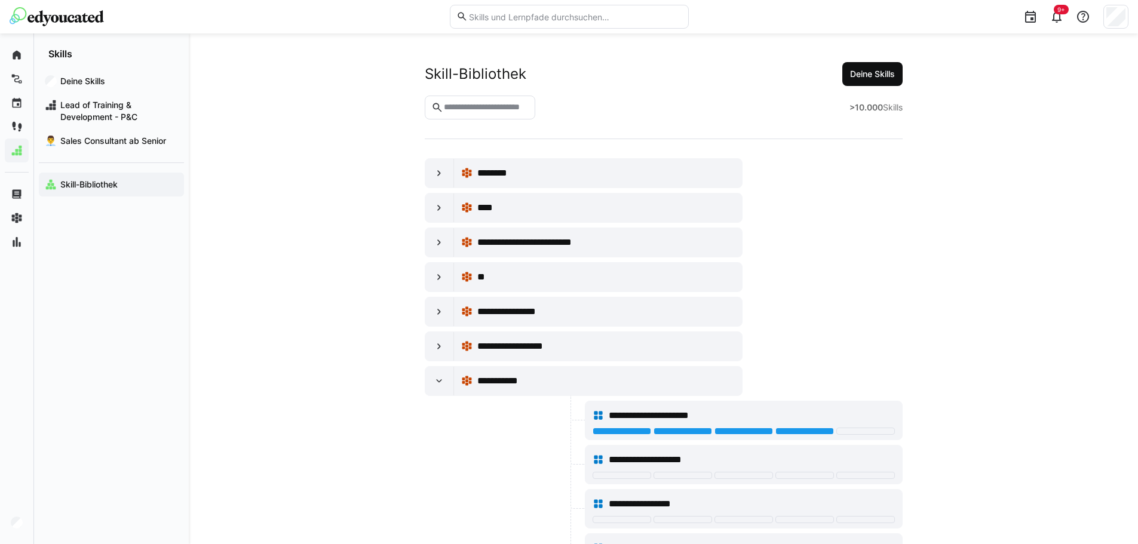
click at [882, 76] on span "Deine Skills" at bounding box center [872, 74] width 48 height 12
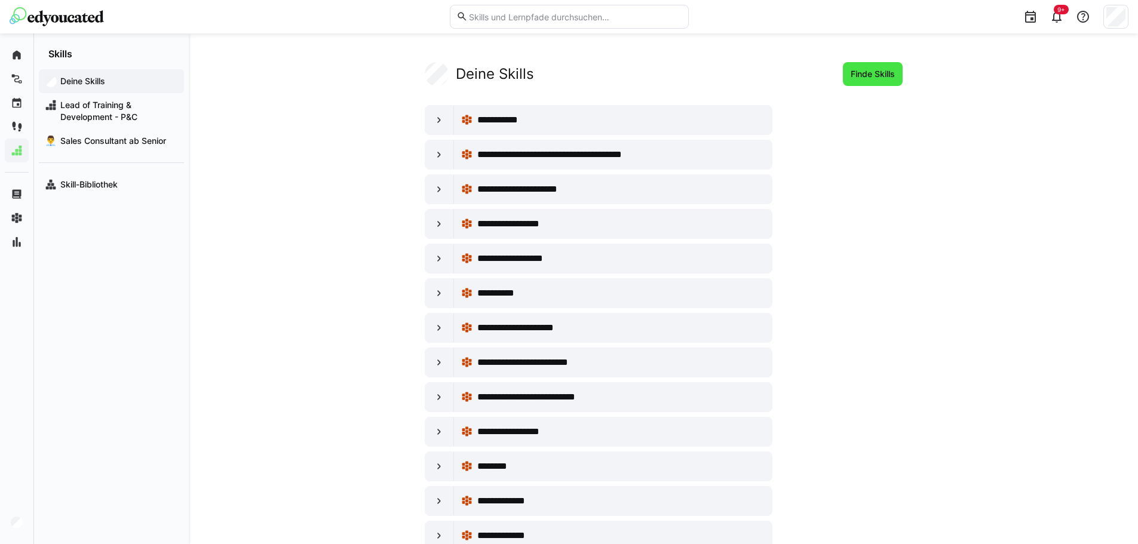
click at [859, 73] on span "Finde Skills" at bounding box center [873, 74] width 48 height 12
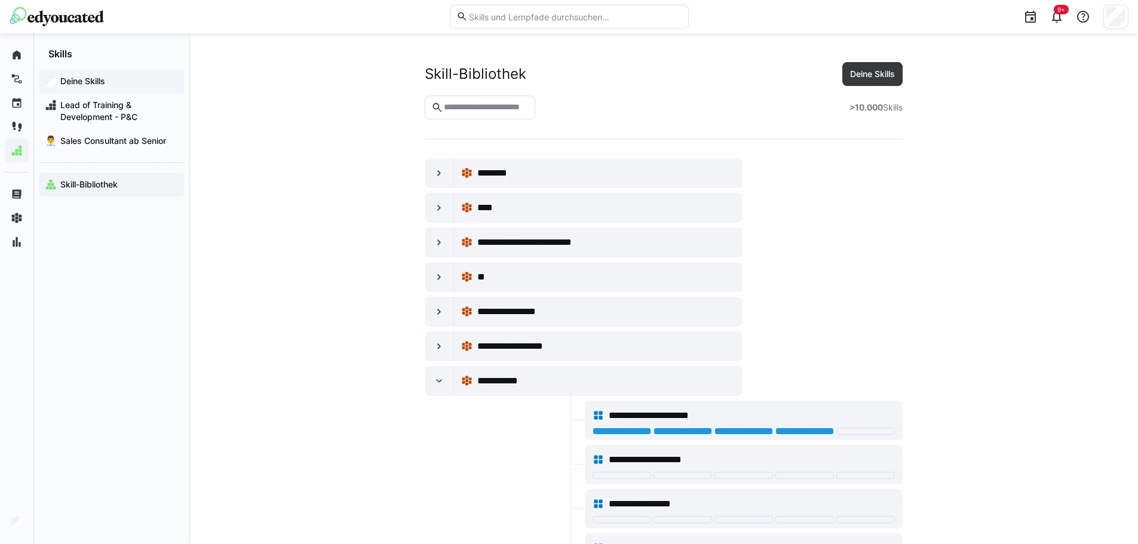
click at [0, 0] on app-navigation-label "Deine Skills" at bounding box center [0, 0] width 0 height 0
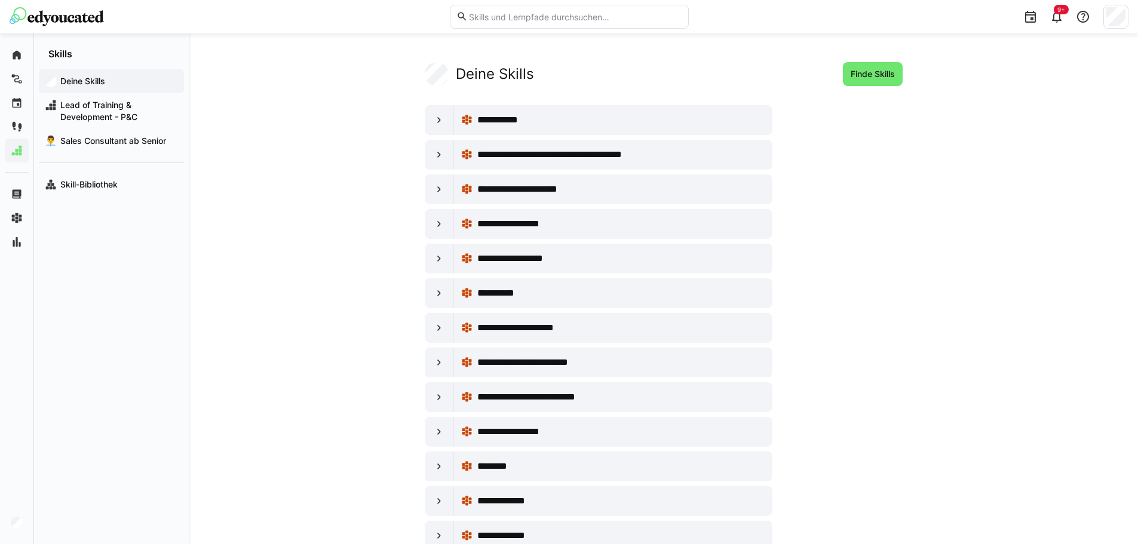
click at [0, 0] on app-navigation-label "Deine Skills" at bounding box center [0, 0] width 0 height 0
click at [81, 114] on span "Lead of Training & Development - P&C" at bounding box center [118, 111] width 119 height 24
